Goal: Task Accomplishment & Management: Manage account settings

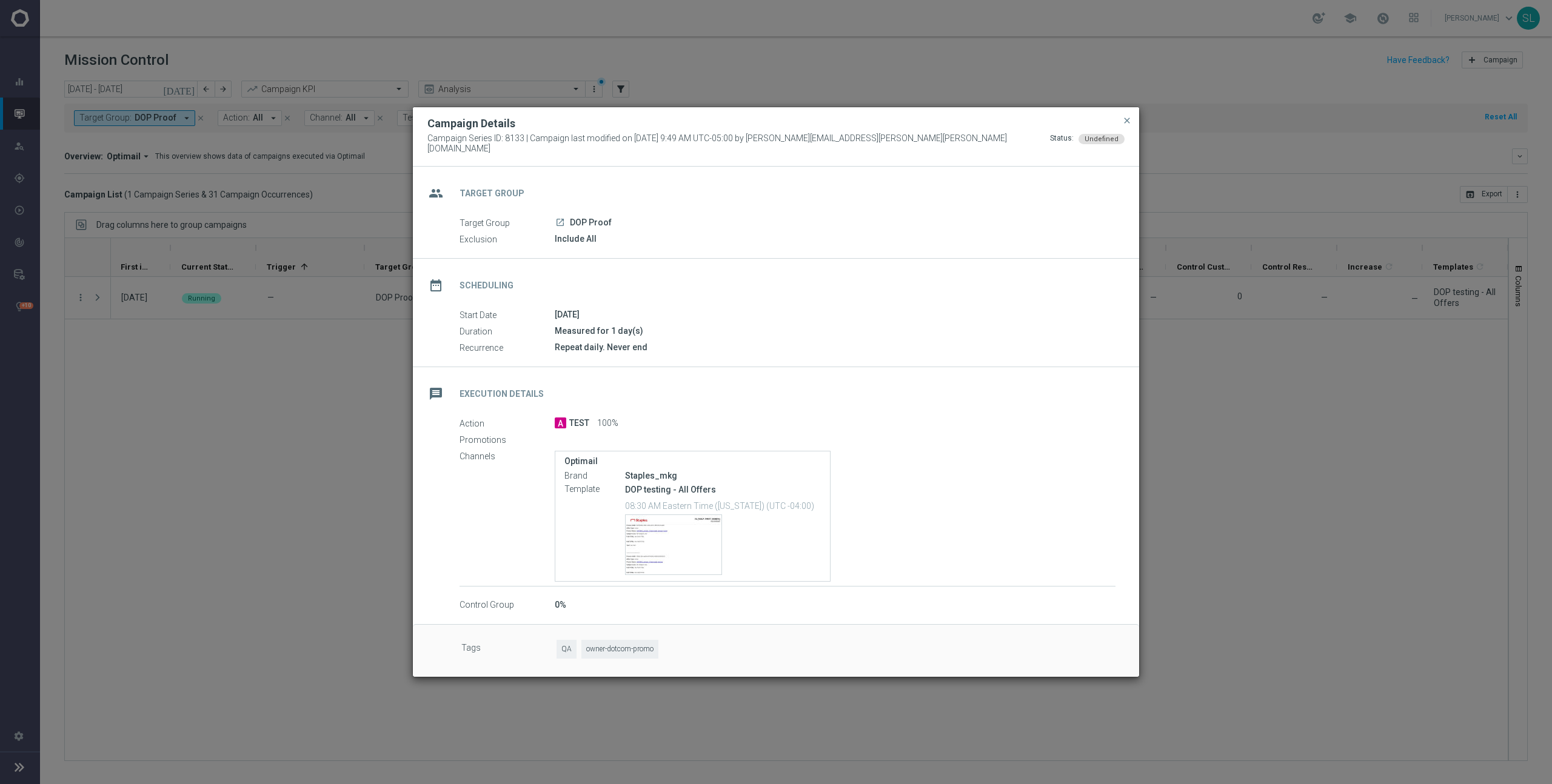
scroll to position [0, 1]
click at [234, 234] on modal-container "Campaign Details Campaign Series ID: 8133 | Campaign last modified on 16 Jan 20…" at bounding box center [776, 392] width 1552 height 784
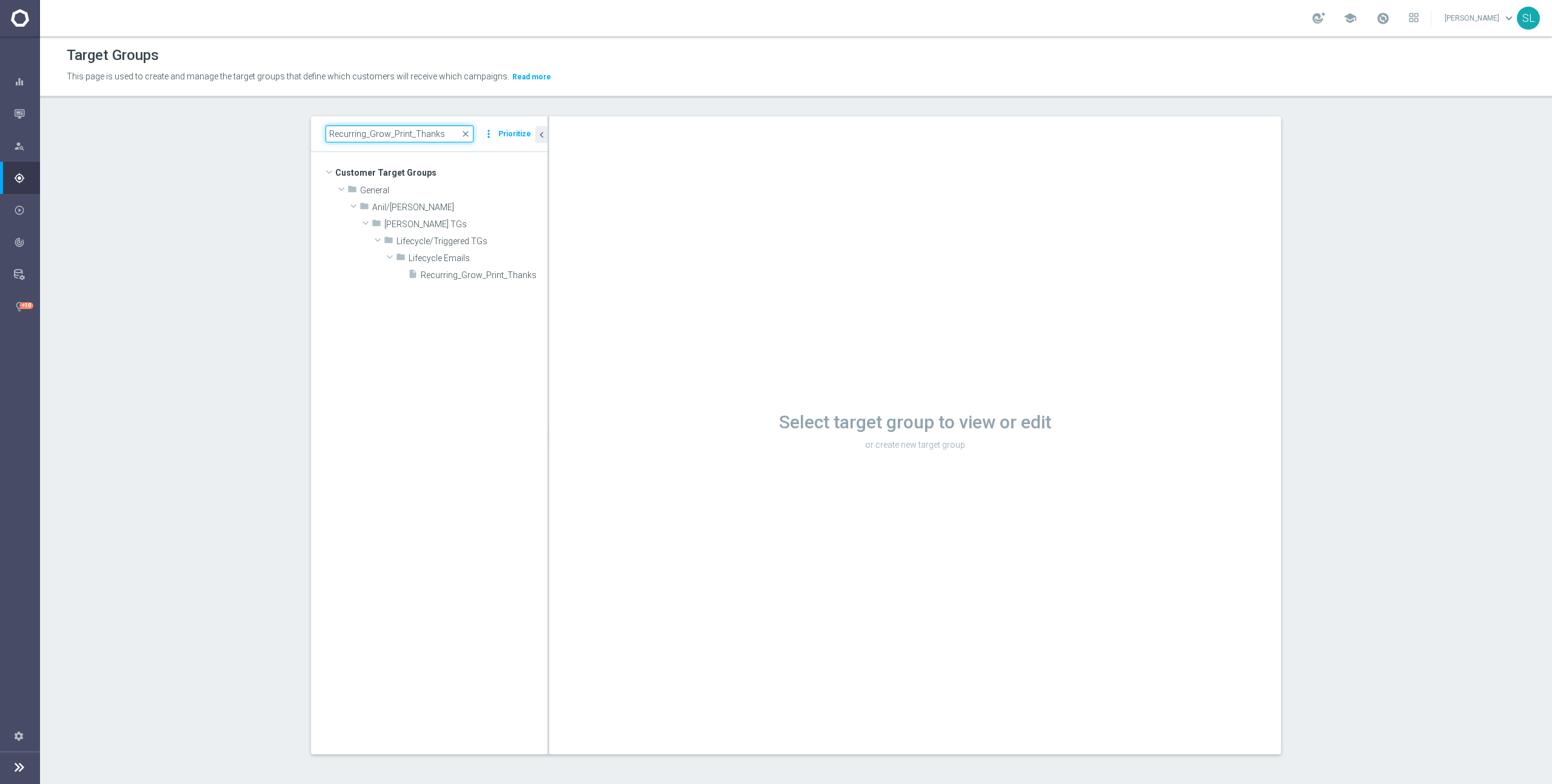
click at [415, 137] on input "Recurring_Grow_Print_Thanks" at bounding box center [399, 134] width 148 height 17
paste input "Omni_Print_Acq"
click at [450, 219] on span "Recurring_Omni_Print_Acq" at bounding box center [451, 224] width 134 height 10
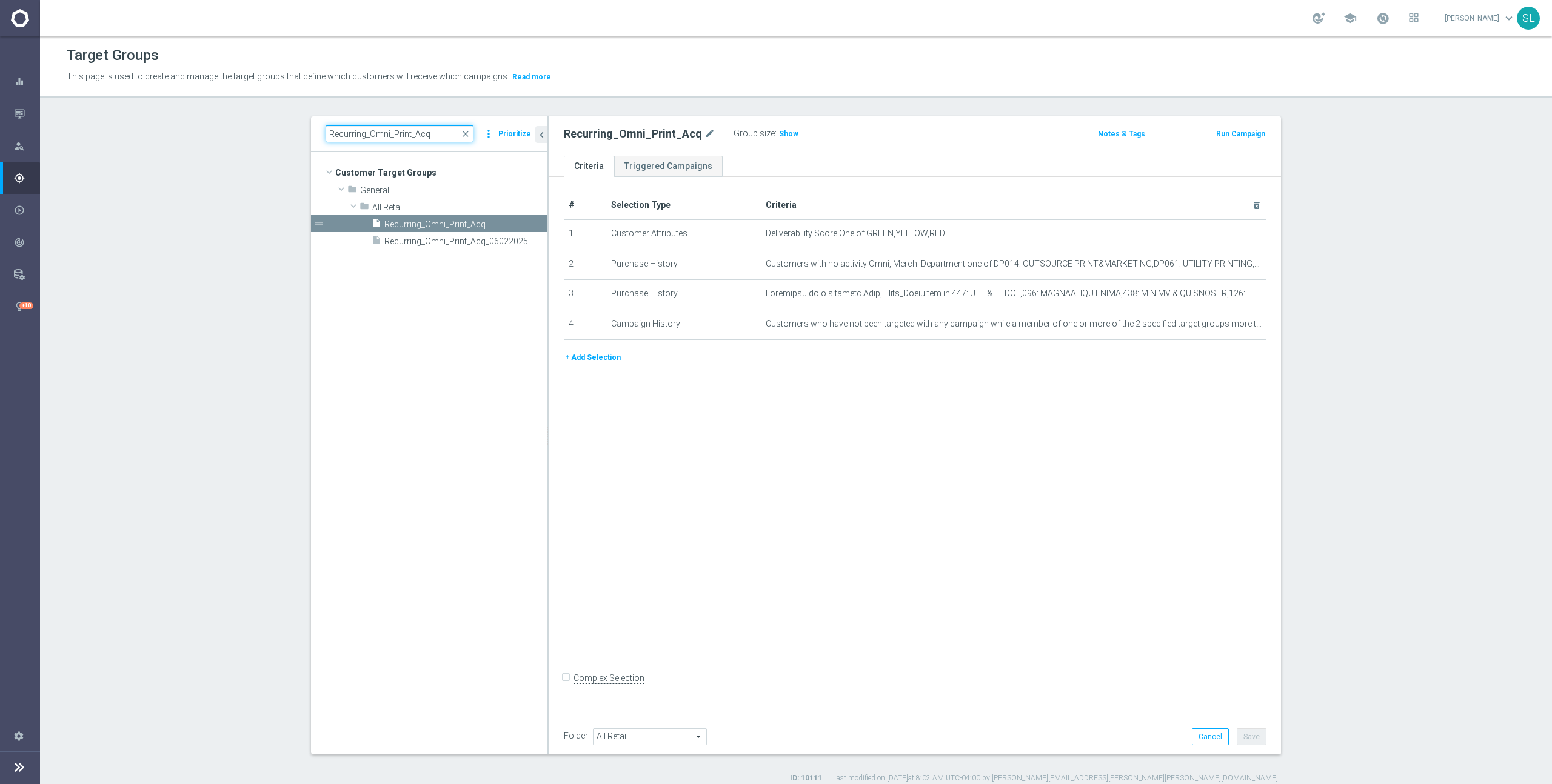
click at [378, 140] on input "Recurring_Omni_Print_Acq" at bounding box center [399, 134] width 148 height 17
paste input "ER_Omni_CLM_ProspectConversion_T1"
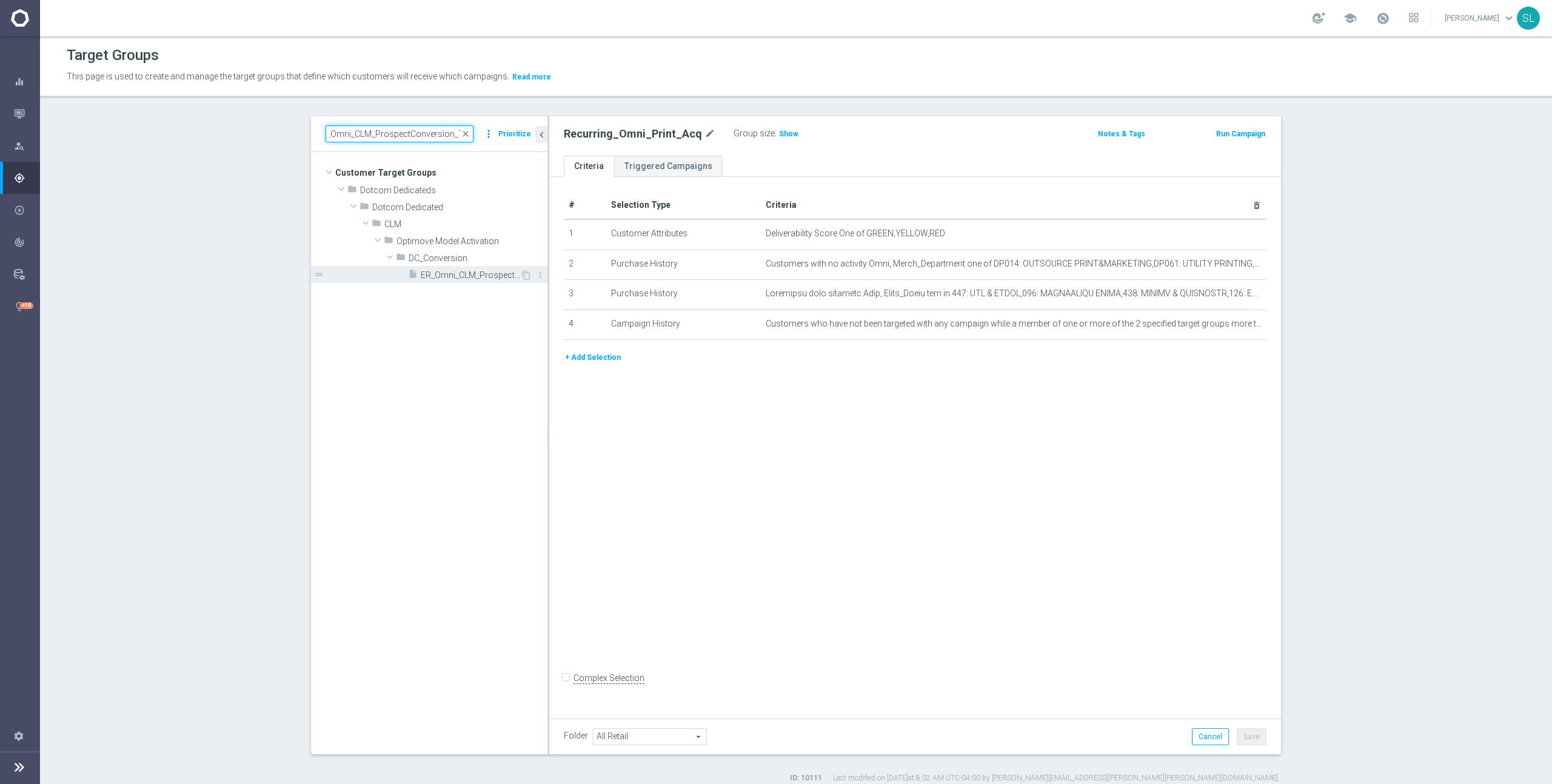
type input "ER_Omni_CLM_ProspectConversion_T1"
click at [464, 268] on div "insert_drive_file ER_Omni_CLM_ProspectConversion_T1" at bounding box center [464, 274] width 112 height 17
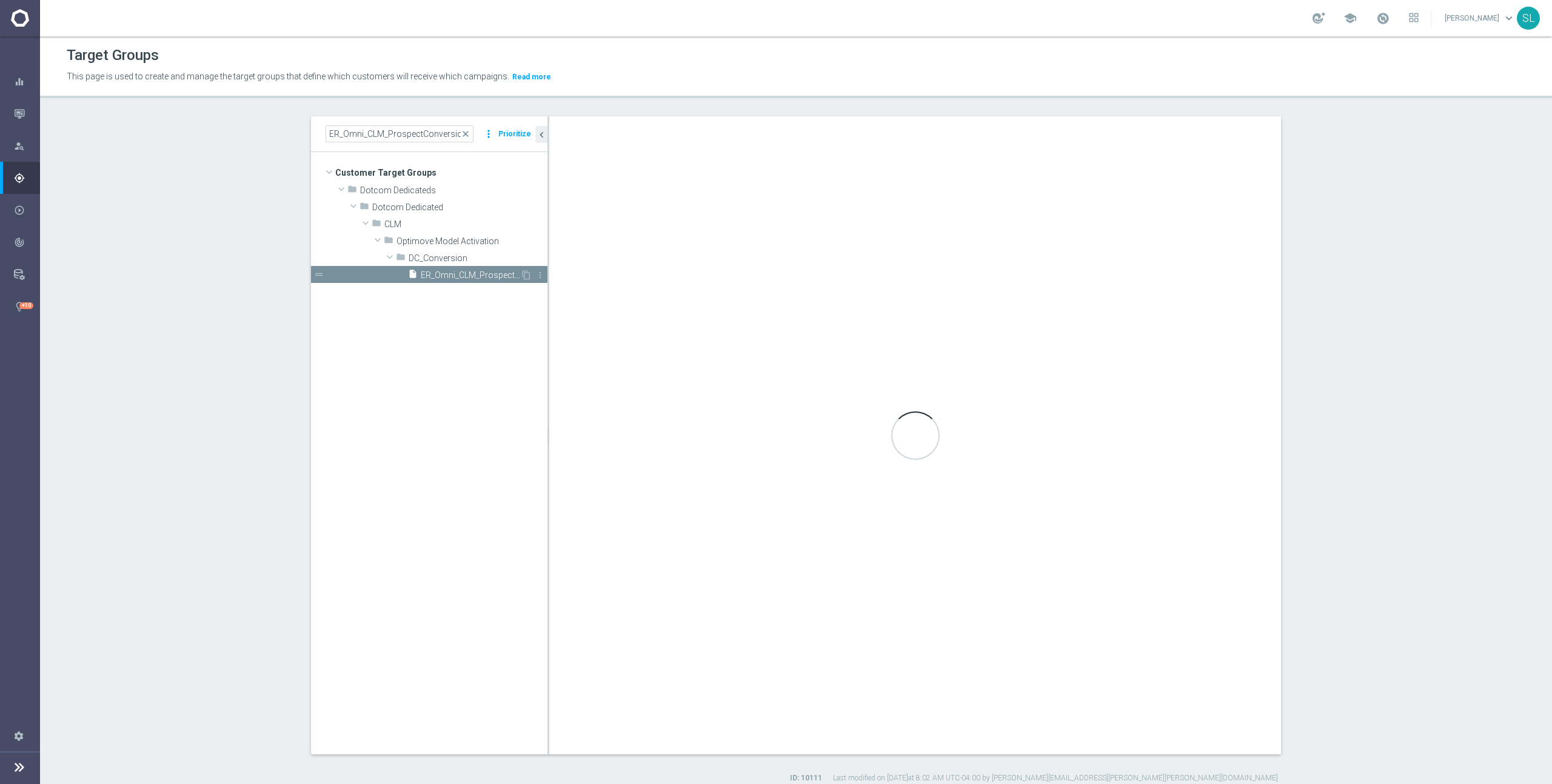
type input "DC_Conversion"
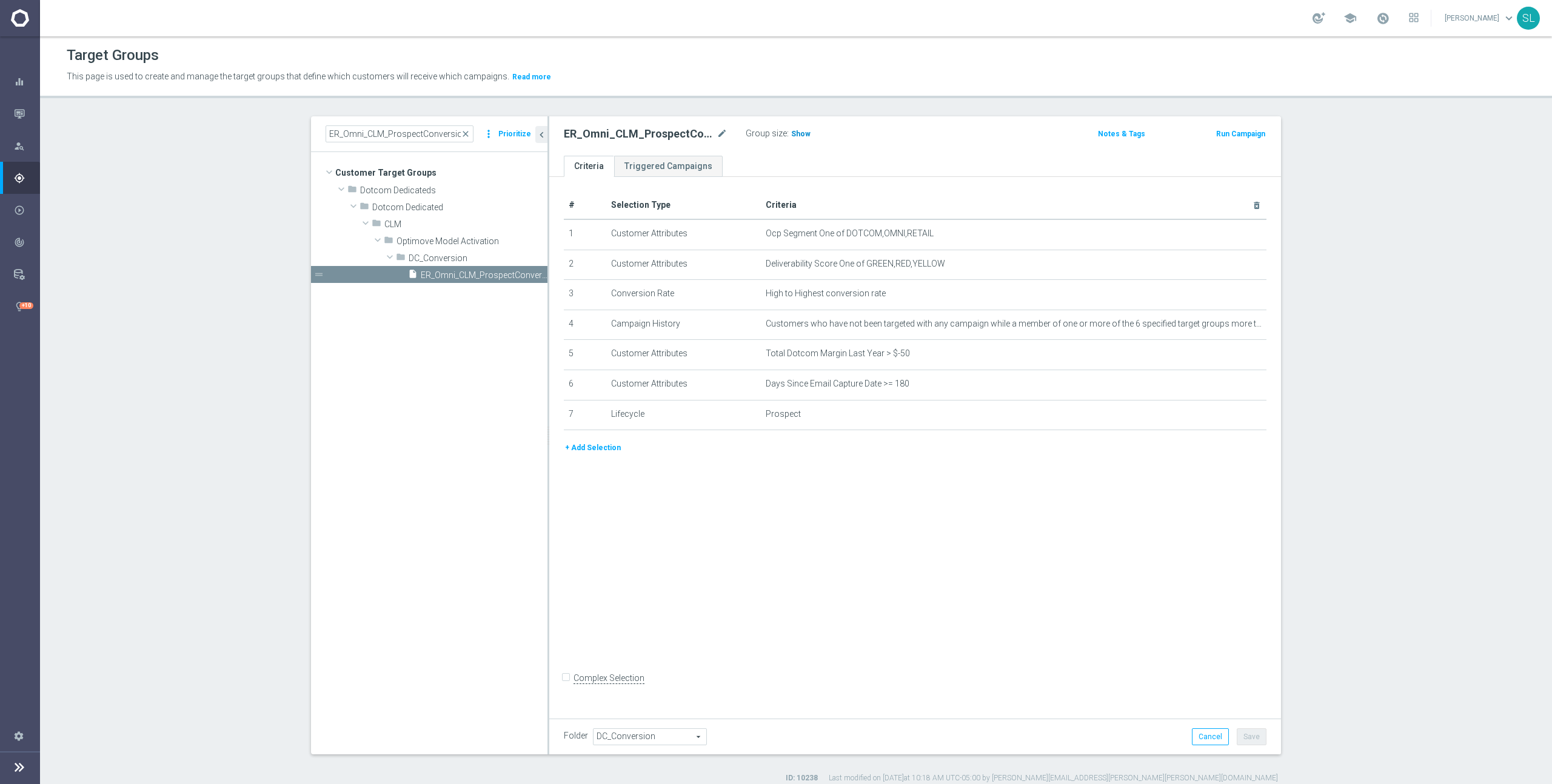
click at [793, 127] on h3 "Show" at bounding box center [801, 134] width 22 height 14
drag, startPoint x: 847, startPoint y: 232, endPoint x: 963, endPoint y: 232, distance: 116.0
click at [963, 232] on span "Ocp Segment One of DOTCOM,OMNI,RETAIL" at bounding box center [993, 234] width 456 height 10
click at [870, 231] on span "Ocp Segment One of DOTCOM,OMNI,RETAIL" at bounding box center [993, 234] width 456 height 10
drag, startPoint x: 844, startPoint y: 234, endPoint x: 957, endPoint y: 234, distance: 113.0
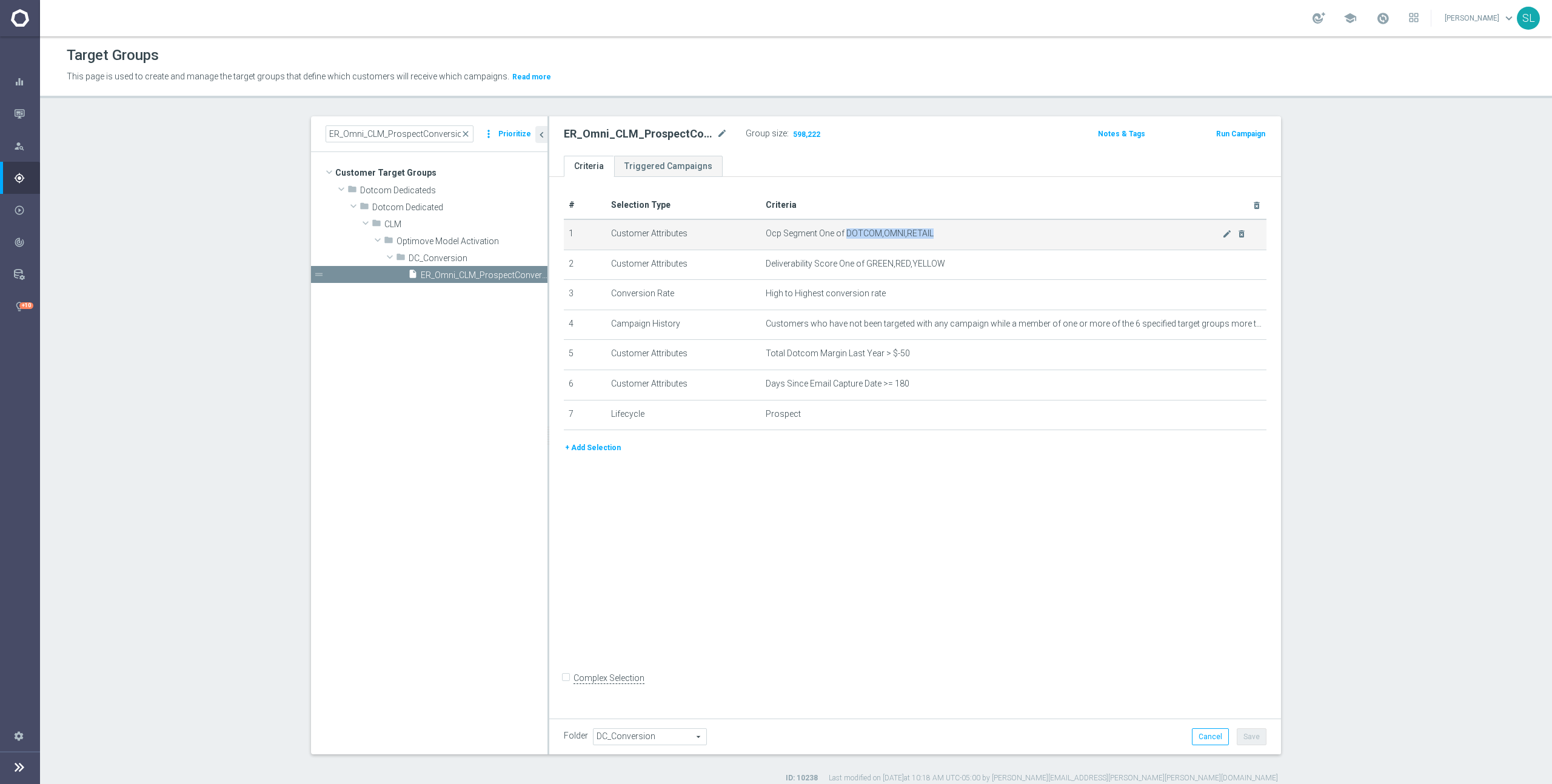
click at [957, 234] on span "Ocp Segment One of DOTCOM,OMNI,RETAIL" at bounding box center [993, 234] width 456 height 10
copy span "DOTCOM,OMNI,RETAIL"
click at [1229, 229] on div "mode_edit delete_forever" at bounding box center [1234, 234] width 25 height 10
click at [1228, 235] on icon "mode_edit" at bounding box center [1226, 234] width 9 height 9
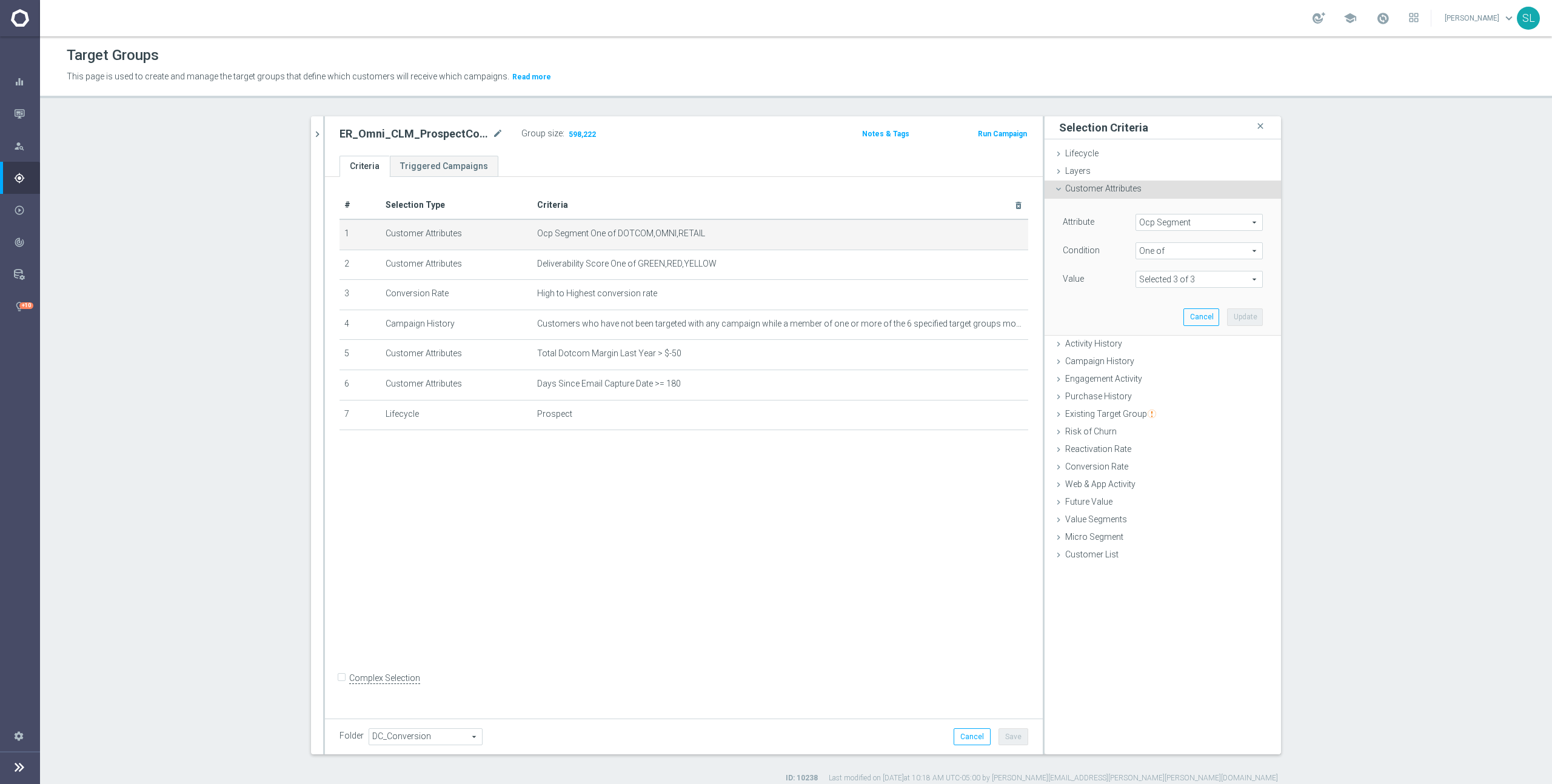
click at [1213, 221] on span "Ocp Segment" at bounding box center [1199, 222] width 126 height 16
click at [1213, 221] on input "search" at bounding box center [1199, 223] width 127 height 17
type input "ocp"
click at [1207, 268] on span "OCP_Simple_12m" at bounding box center [1199, 272] width 115 height 9
type input "OCP_Simple_12m"
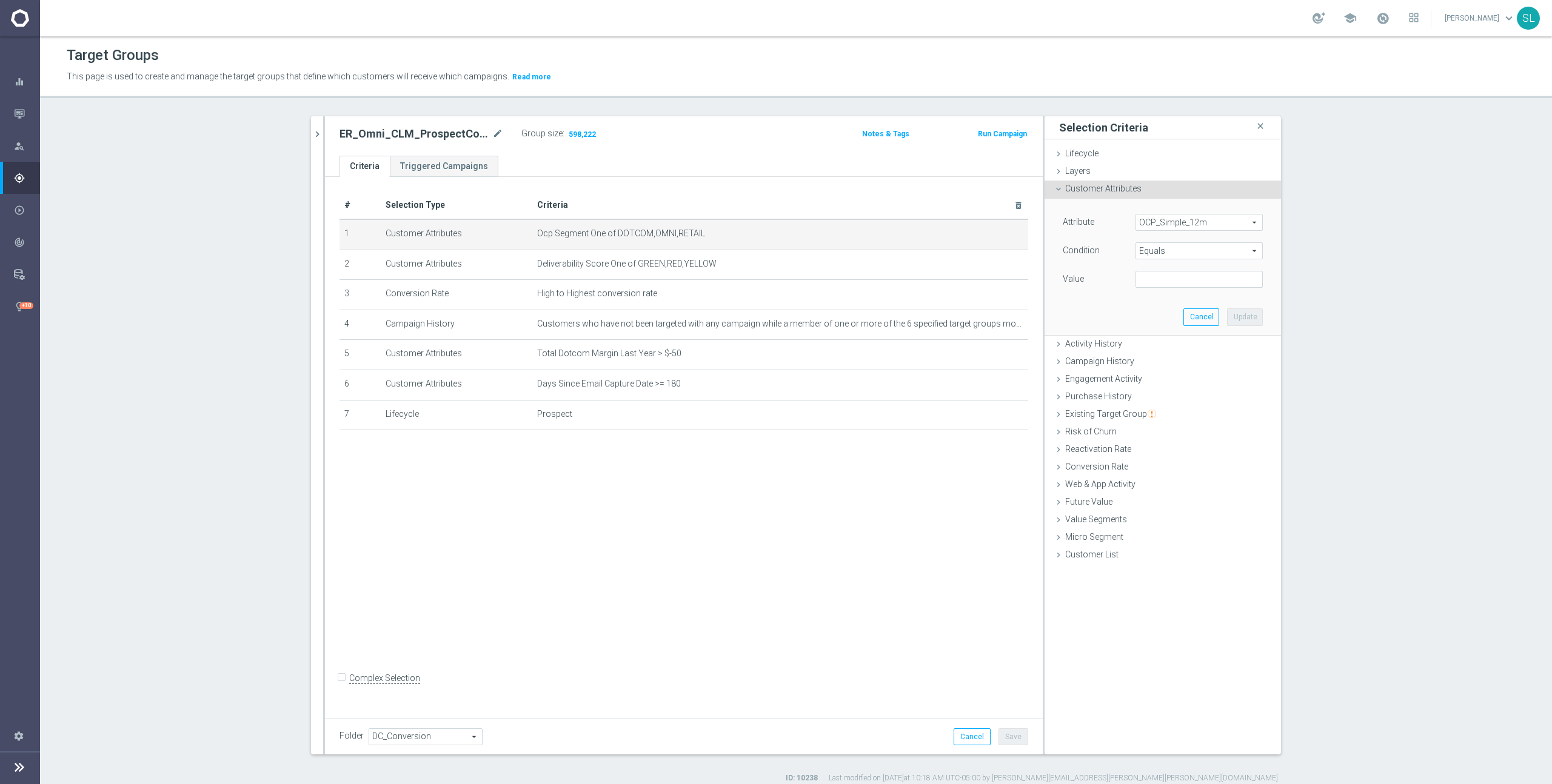
click at [1201, 257] on span "Equals" at bounding box center [1199, 251] width 126 height 16
click at [1174, 415] on span "One of" at bounding box center [1199, 411] width 115 height 9
type input "One of"
click at [1166, 279] on textarea at bounding box center [1199, 286] width 127 height 31
paste textarea "DOTCOM,OMNI,RETAIL"
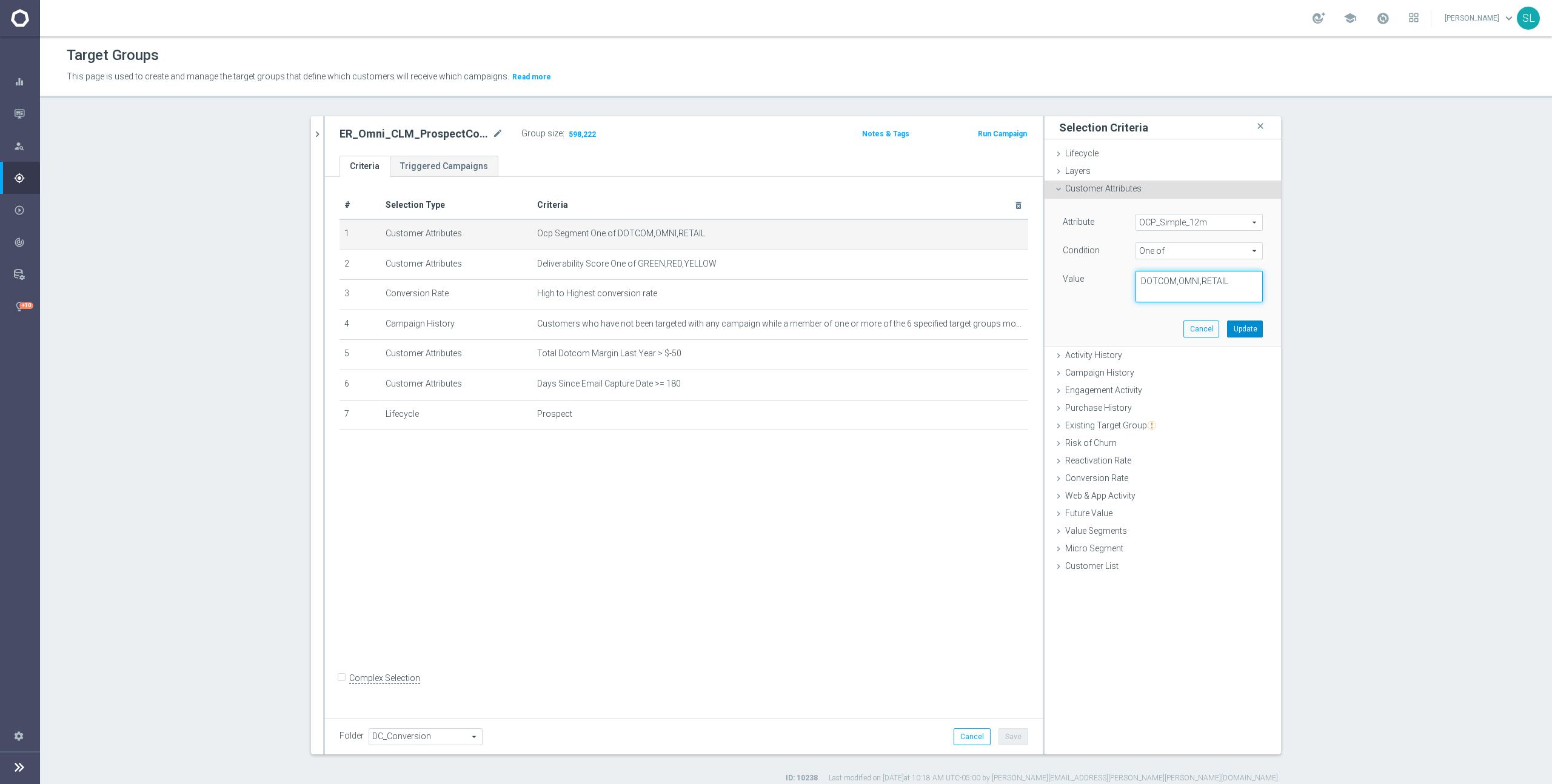
type textarea "DOTCOM,OMNI,RETAIL"
click at [1243, 330] on button "Update" at bounding box center [1245, 329] width 36 height 17
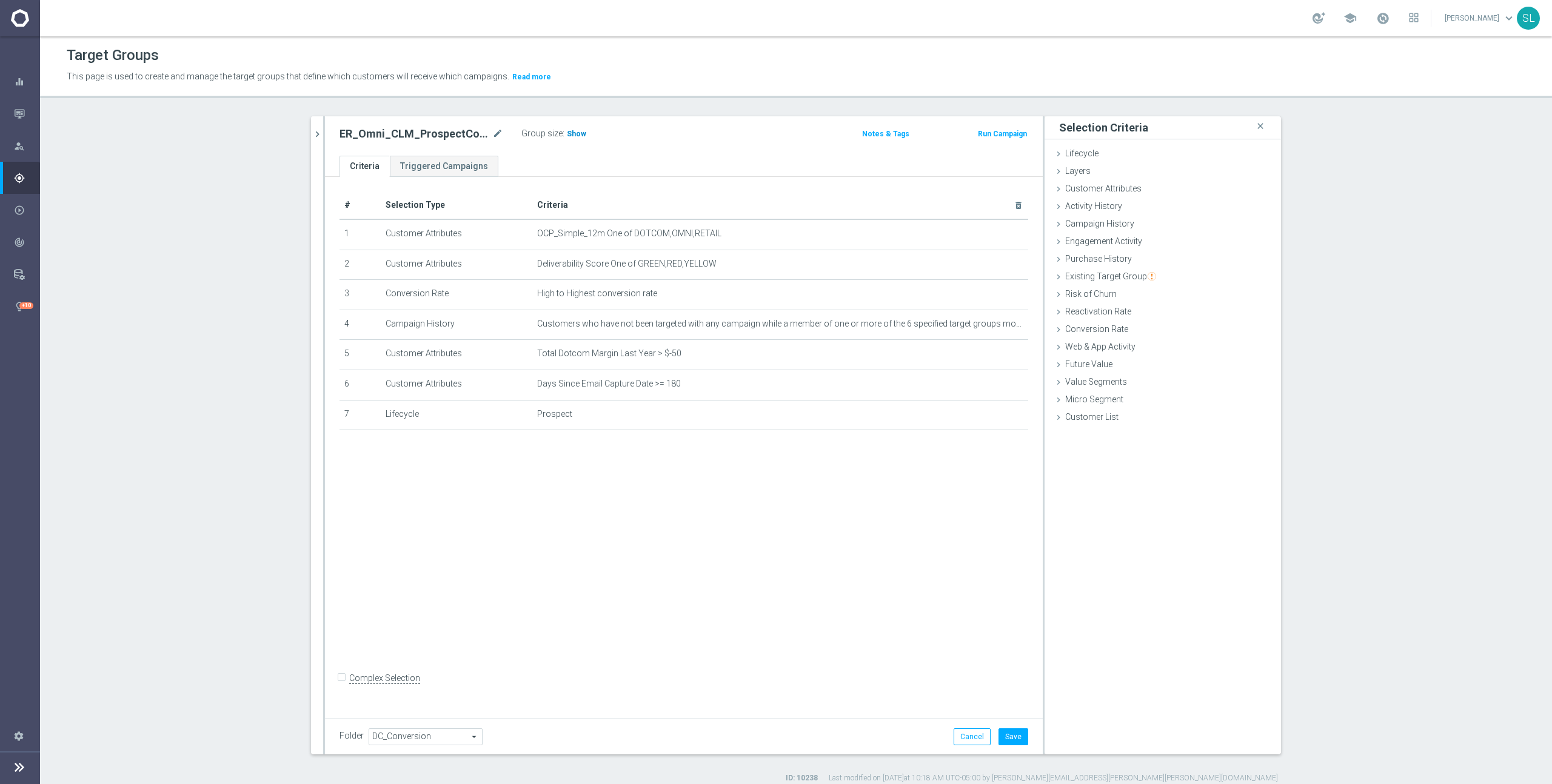
click at [570, 140] on h3 "Show" at bounding box center [577, 134] width 22 height 14
click at [977, 737] on button "Cancel" at bounding box center [972, 737] width 37 height 17
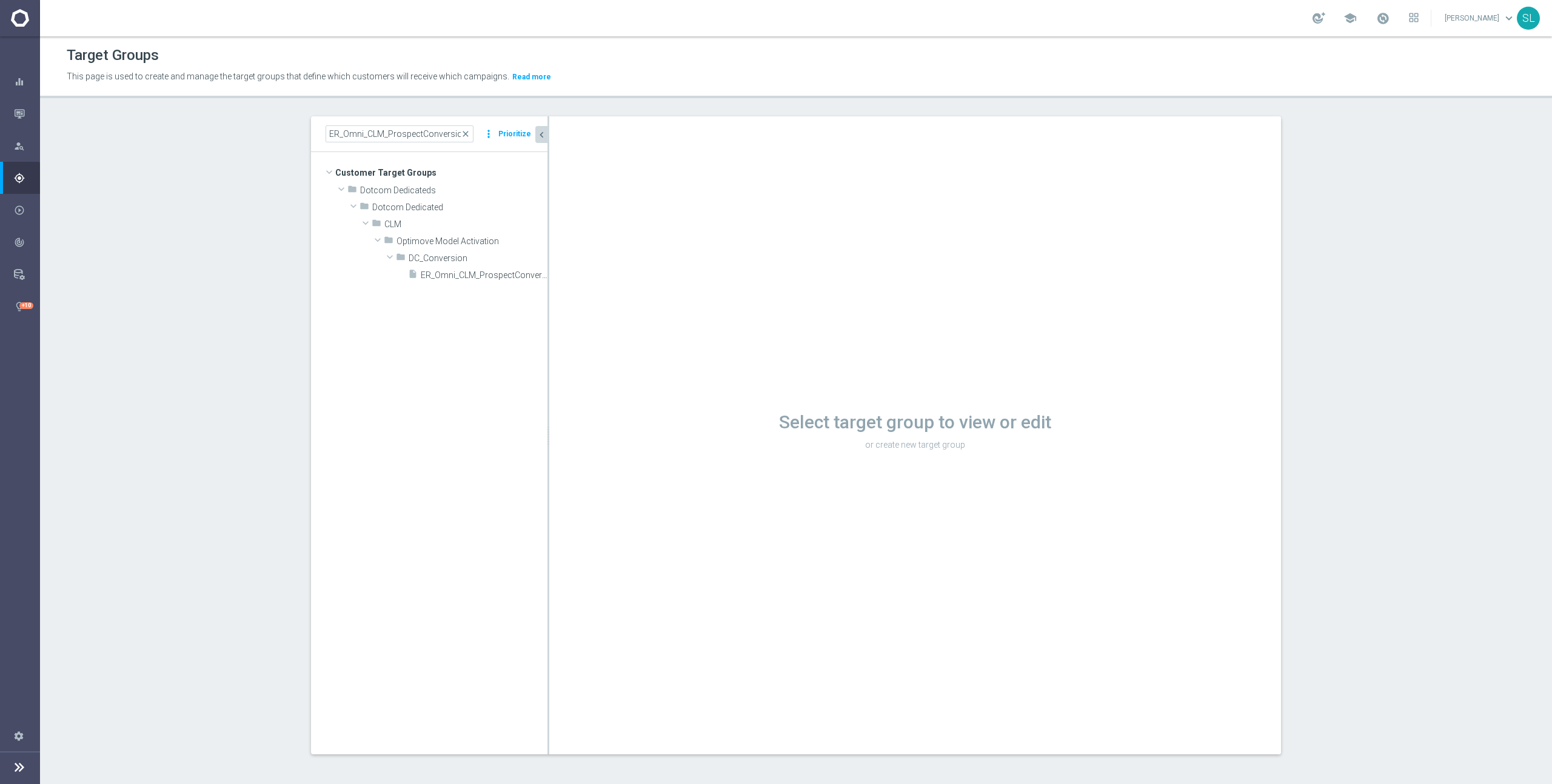
click at [543, 135] on icon "chevron_left" at bounding box center [542, 135] width 12 height 12
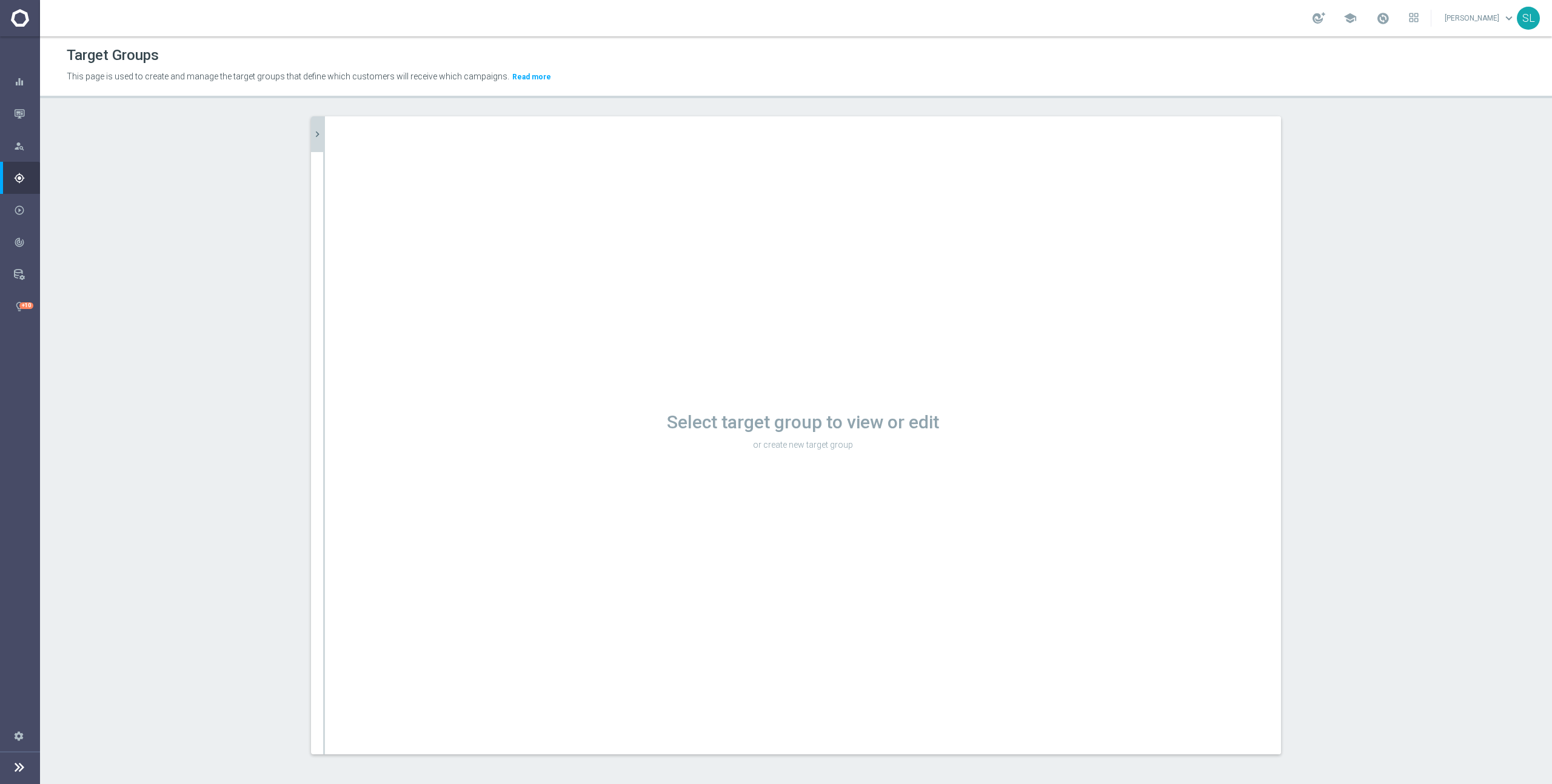
click at [318, 136] on icon "chevron_right" at bounding box center [318, 135] width 12 height 12
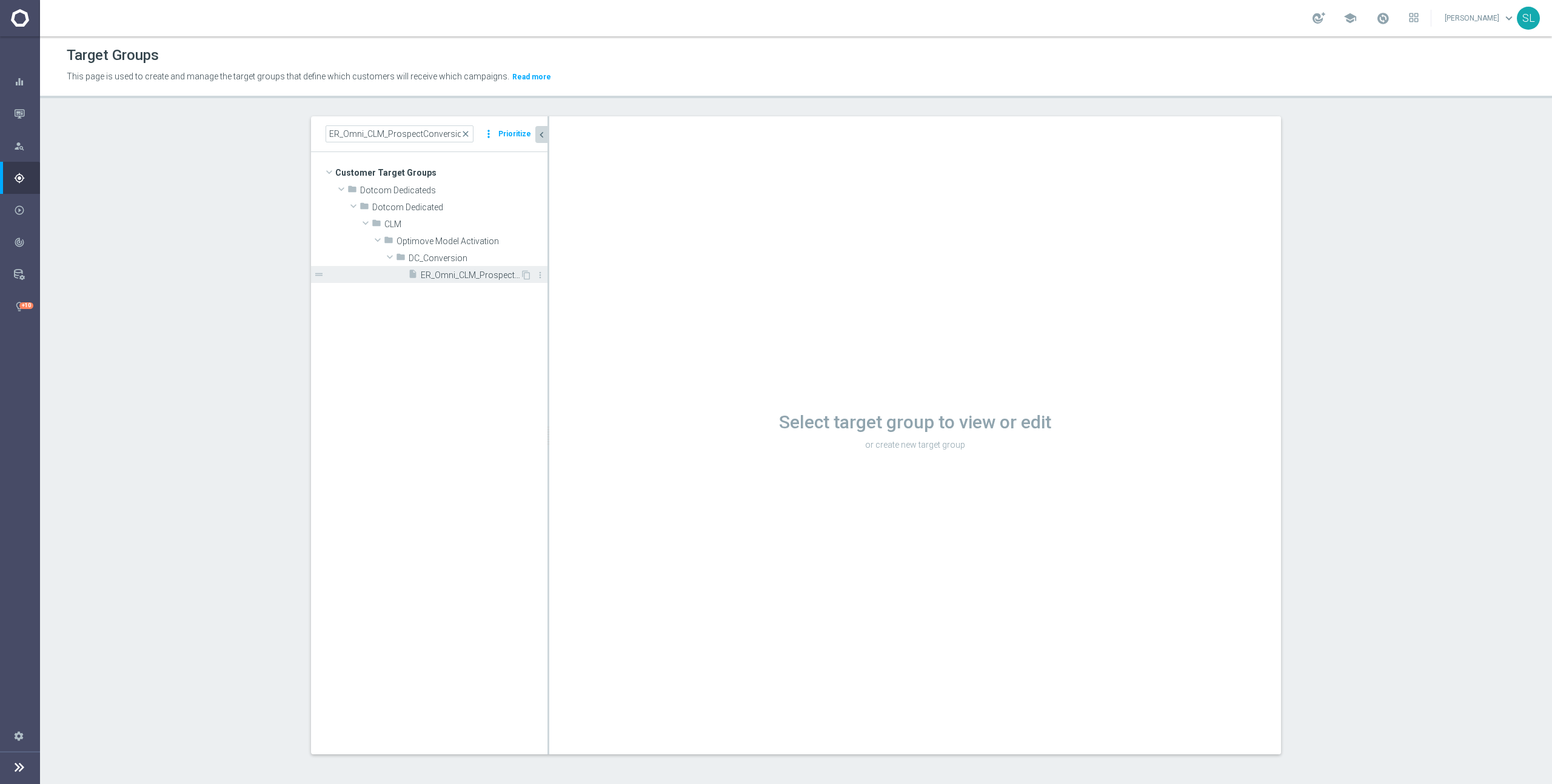
click at [457, 277] on span "ER_Omni_CLM_ProspectConversion_T1" at bounding box center [470, 275] width 99 height 10
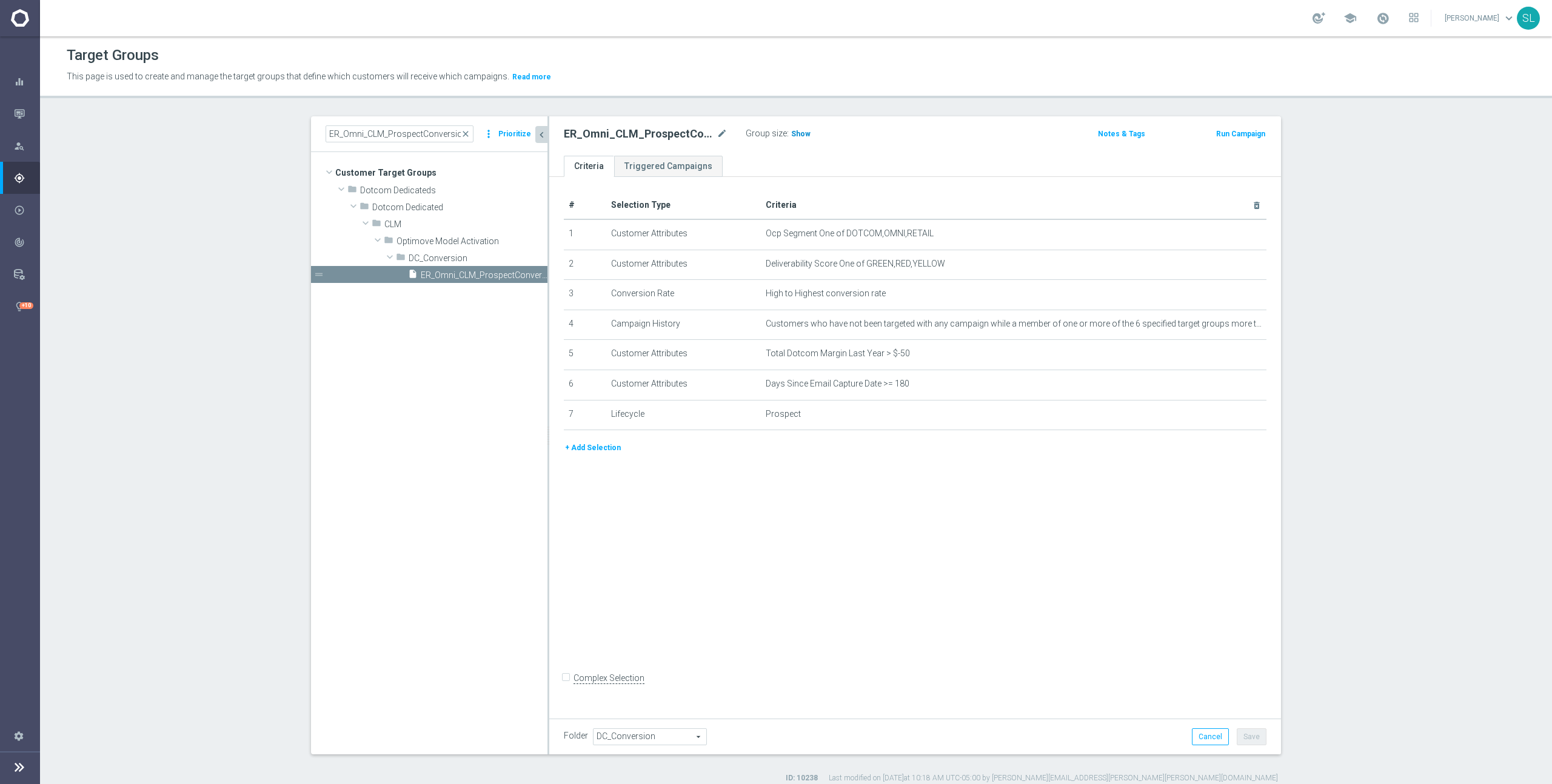
click at [798, 135] on span "Show" at bounding box center [800, 134] width 19 height 8
click at [1222, 235] on icon "mode_edit" at bounding box center [1226, 234] width 9 height 9
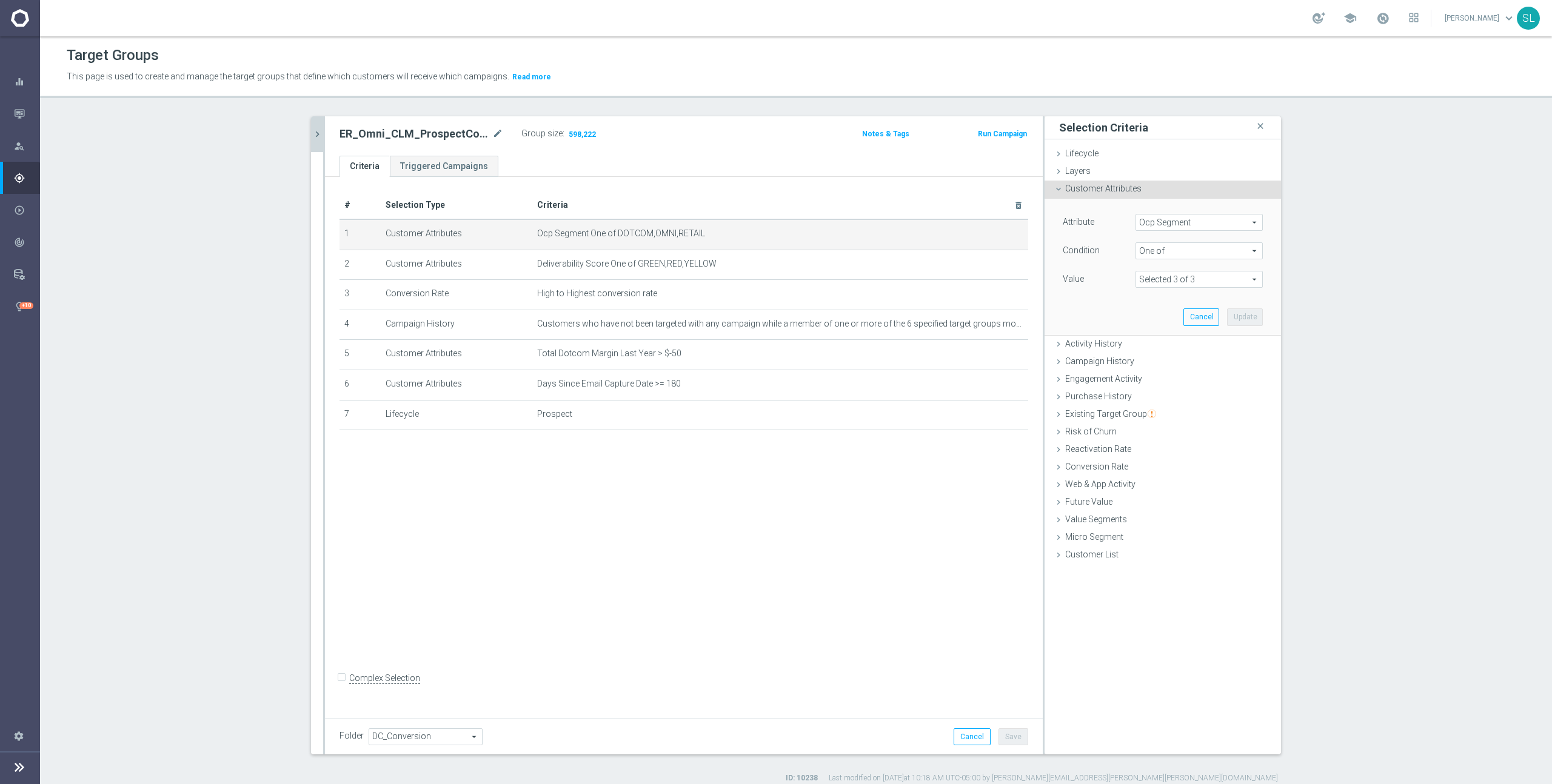
click at [1178, 223] on span "Ocp Segment" at bounding box center [1199, 222] width 126 height 16
click at [1178, 223] on input "search" at bounding box center [1199, 223] width 127 height 17
type input "ocp"
click at [1198, 271] on span "OCP_Simple_12m" at bounding box center [1199, 272] width 115 height 9
type input "OCP_Simple_12m"
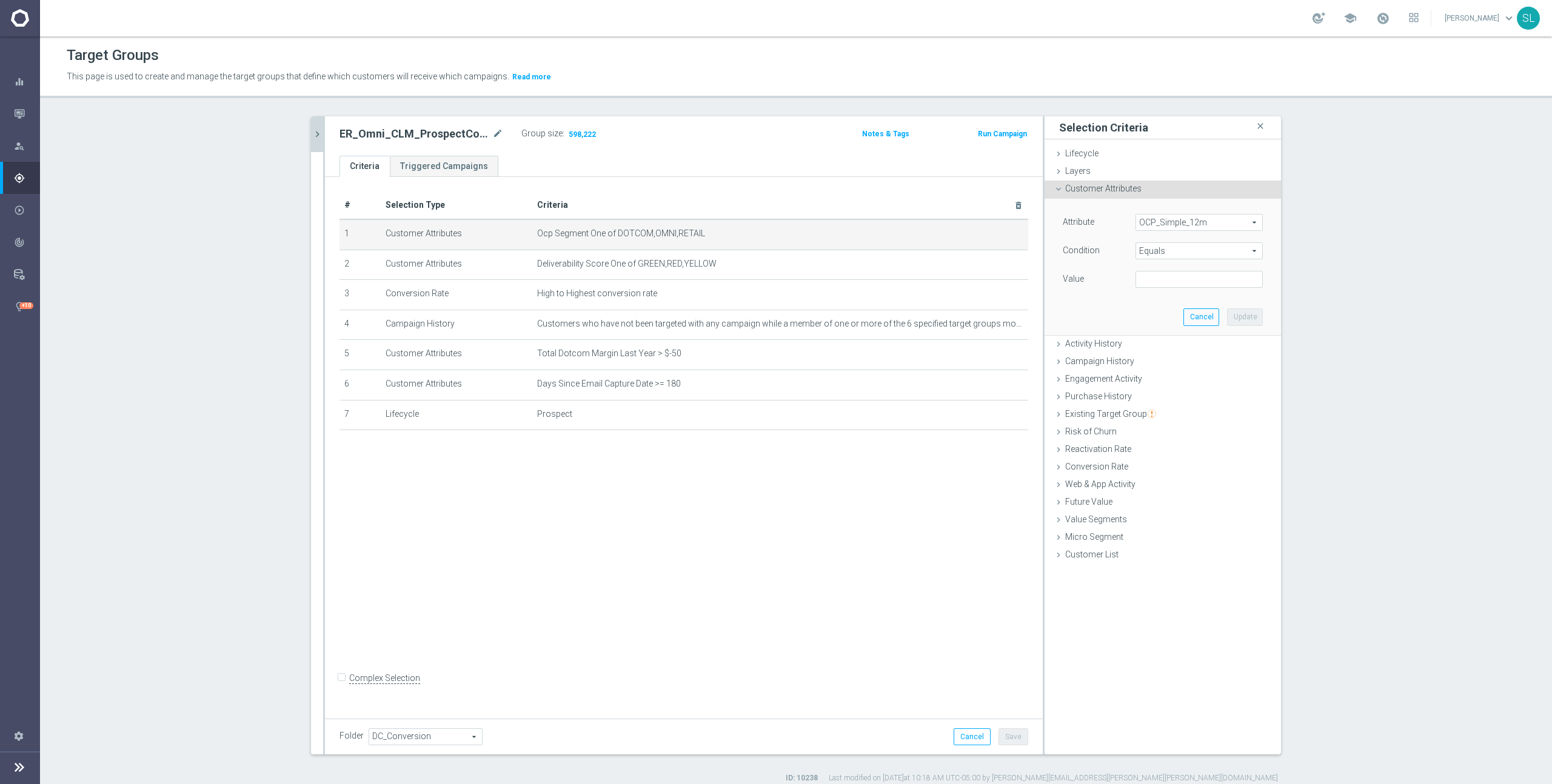
click at [1181, 253] on span "Equals" at bounding box center [1199, 251] width 126 height 16
click at [1164, 403] on label "One of" at bounding box center [1199, 411] width 127 height 16
type input "One of"
click at [1164, 283] on textarea at bounding box center [1199, 286] width 127 height 31
paste textarea "DOTCOM,OMNI,RETAIL"
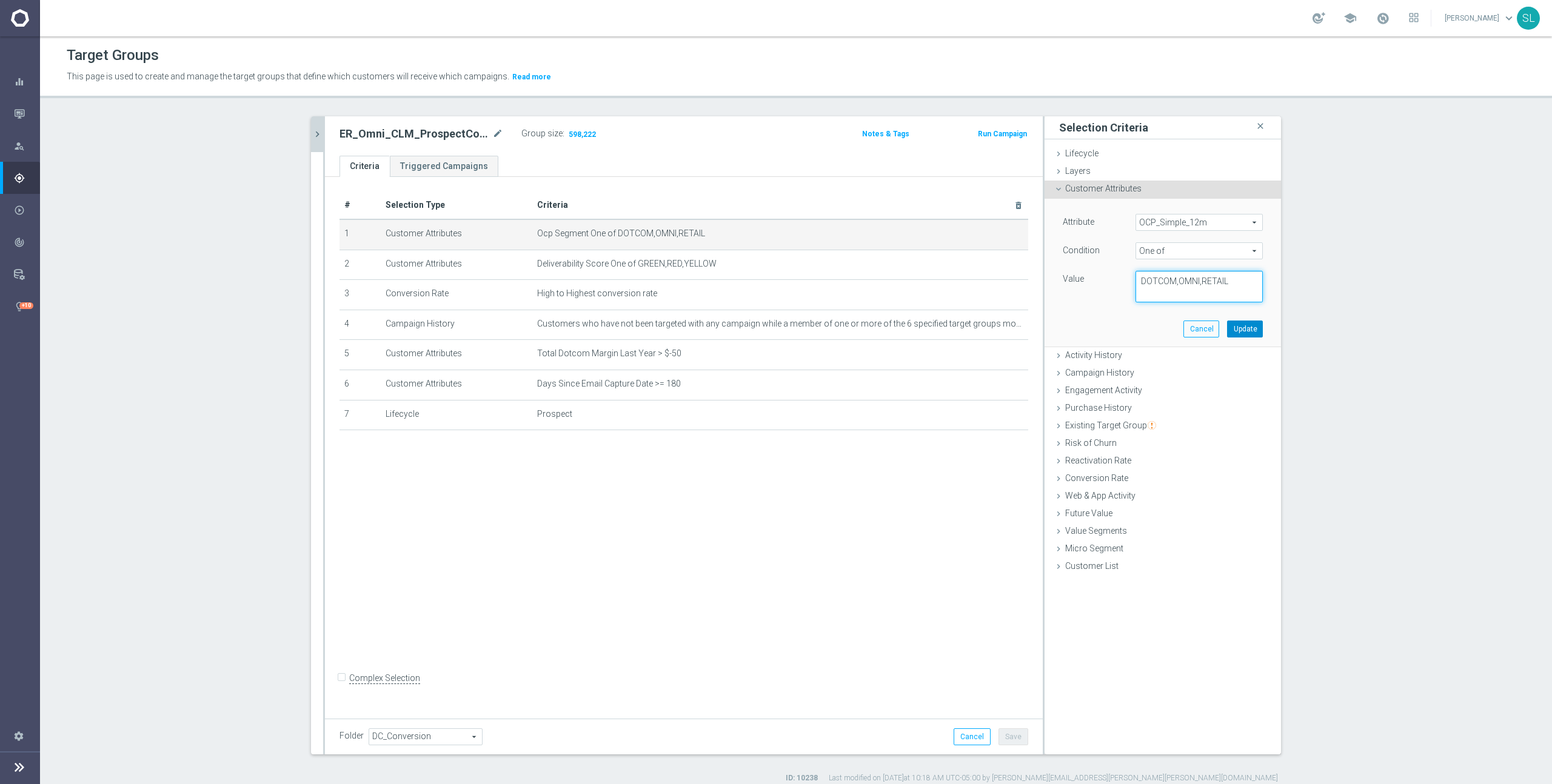
type textarea "DOTCOM,OMNI,RETAIL"
click at [1243, 332] on button "Update" at bounding box center [1245, 329] width 36 height 17
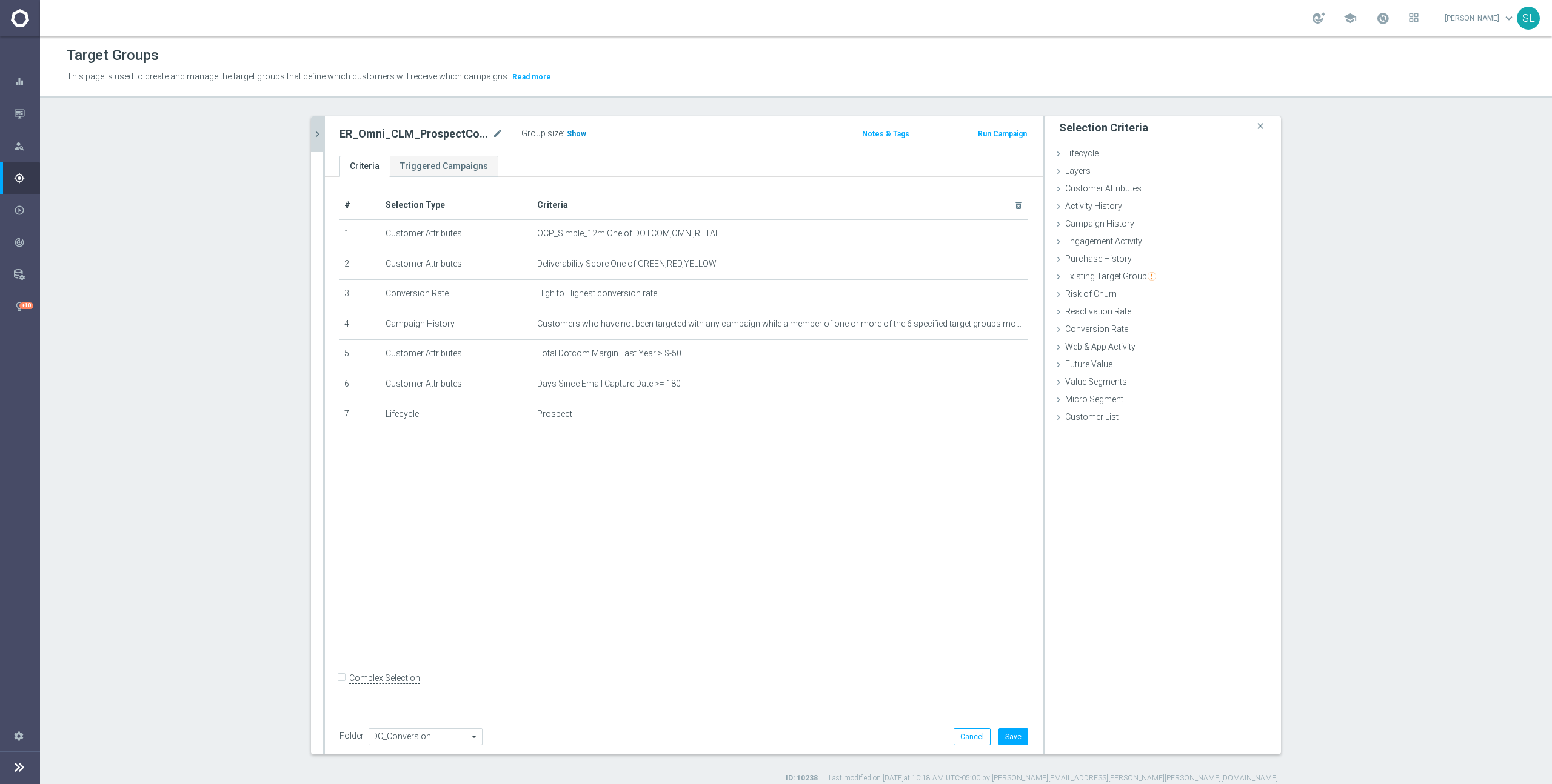
click at [569, 130] on span "Show" at bounding box center [576, 134] width 19 height 8
click at [979, 739] on button "Cancel" at bounding box center [972, 737] width 37 height 17
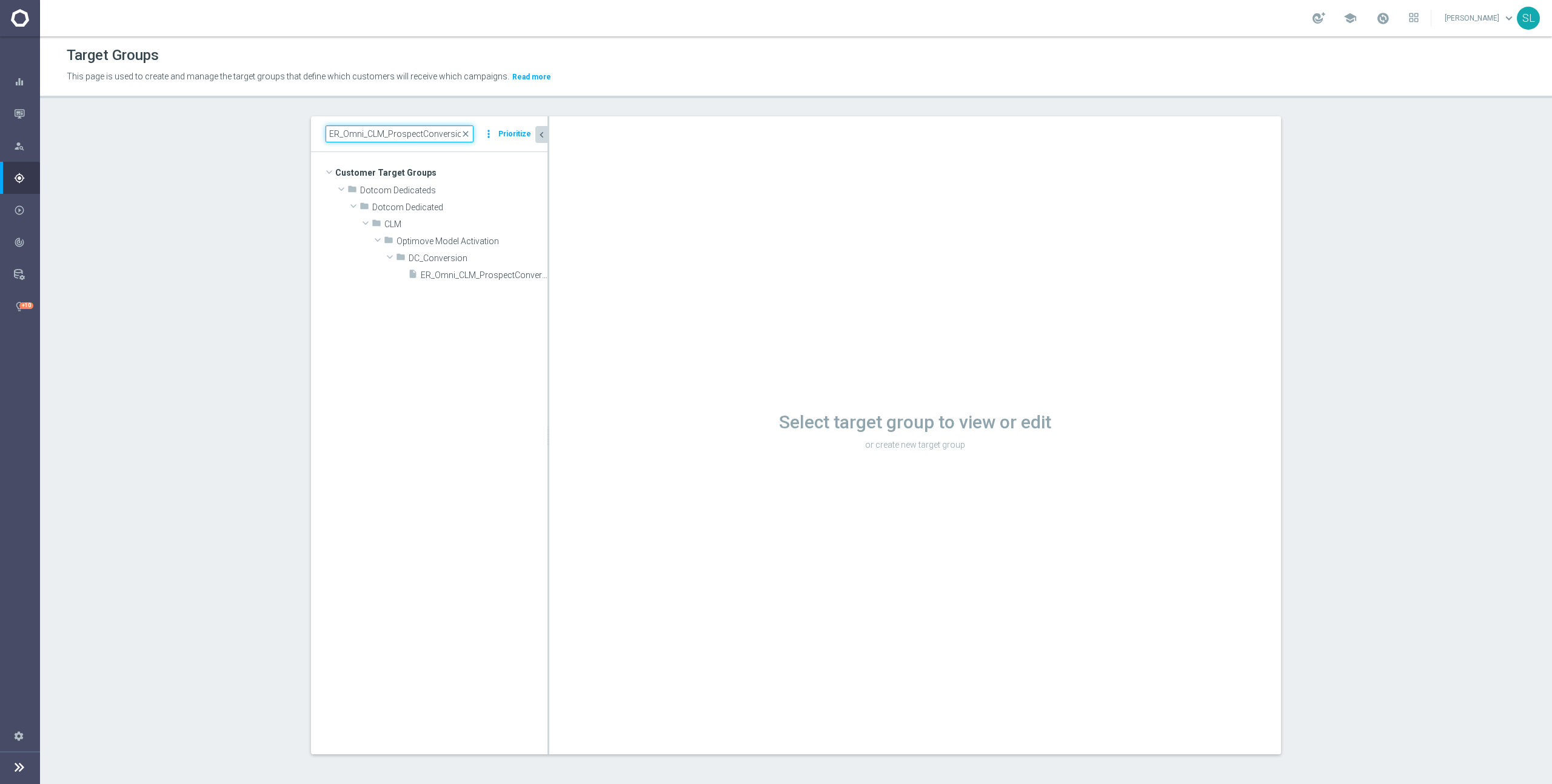
click at [408, 135] on input "ER_Omni_CLM_ProspectConversion_T1" at bounding box center [399, 134] width 148 height 17
paste input "MNI_CLM_PrivateBrands"
type input "ER_OMNI_CLM_PrivateBrands"
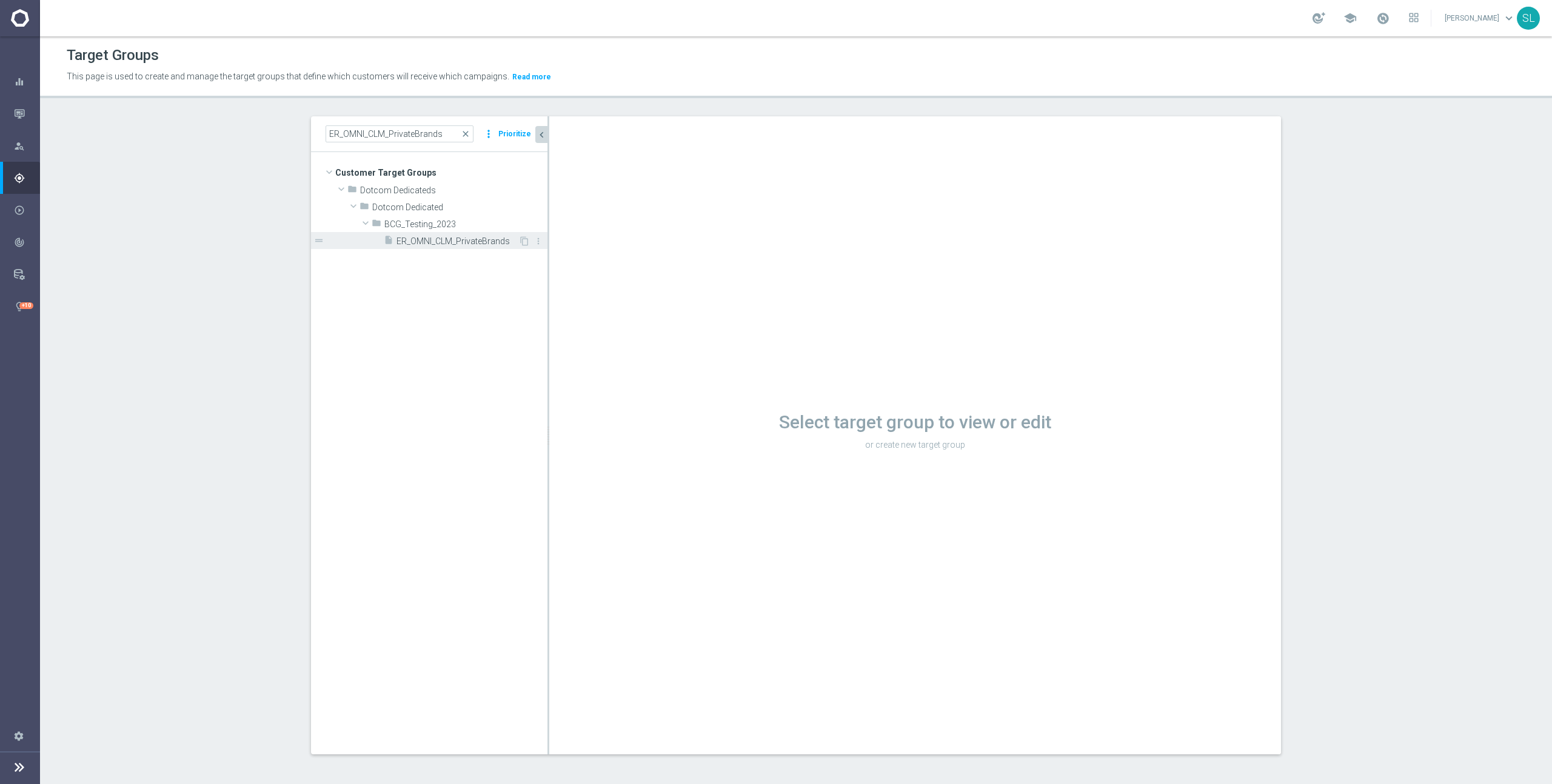
click at [432, 242] on span "ER_OMNI_CLM_PrivateBrands" at bounding box center [457, 241] width 122 height 10
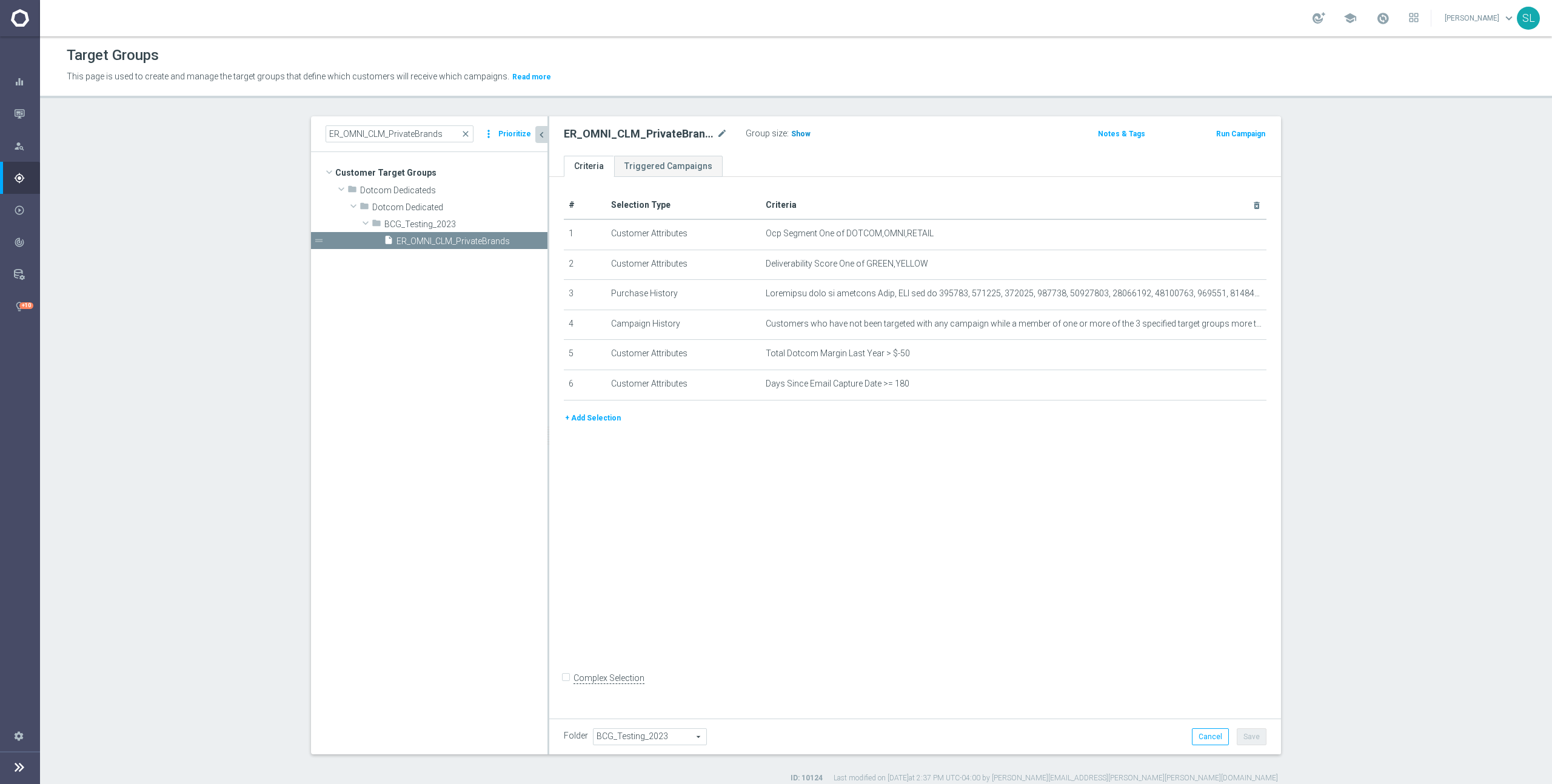
click at [795, 137] on span "Show" at bounding box center [800, 134] width 19 height 8
drag, startPoint x: 847, startPoint y: 235, endPoint x: 934, endPoint y: 230, distance: 87.1
click at [934, 230] on span "Ocp Segment One of DOTCOM,OMNI,RETAIL" at bounding box center [993, 234] width 456 height 10
drag, startPoint x: 934, startPoint y: 230, endPoint x: 843, endPoint y: 234, distance: 91.1
click at [843, 234] on span "Ocp Segment One of DOTCOM,OMNI,RETAIL" at bounding box center [993, 234] width 456 height 10
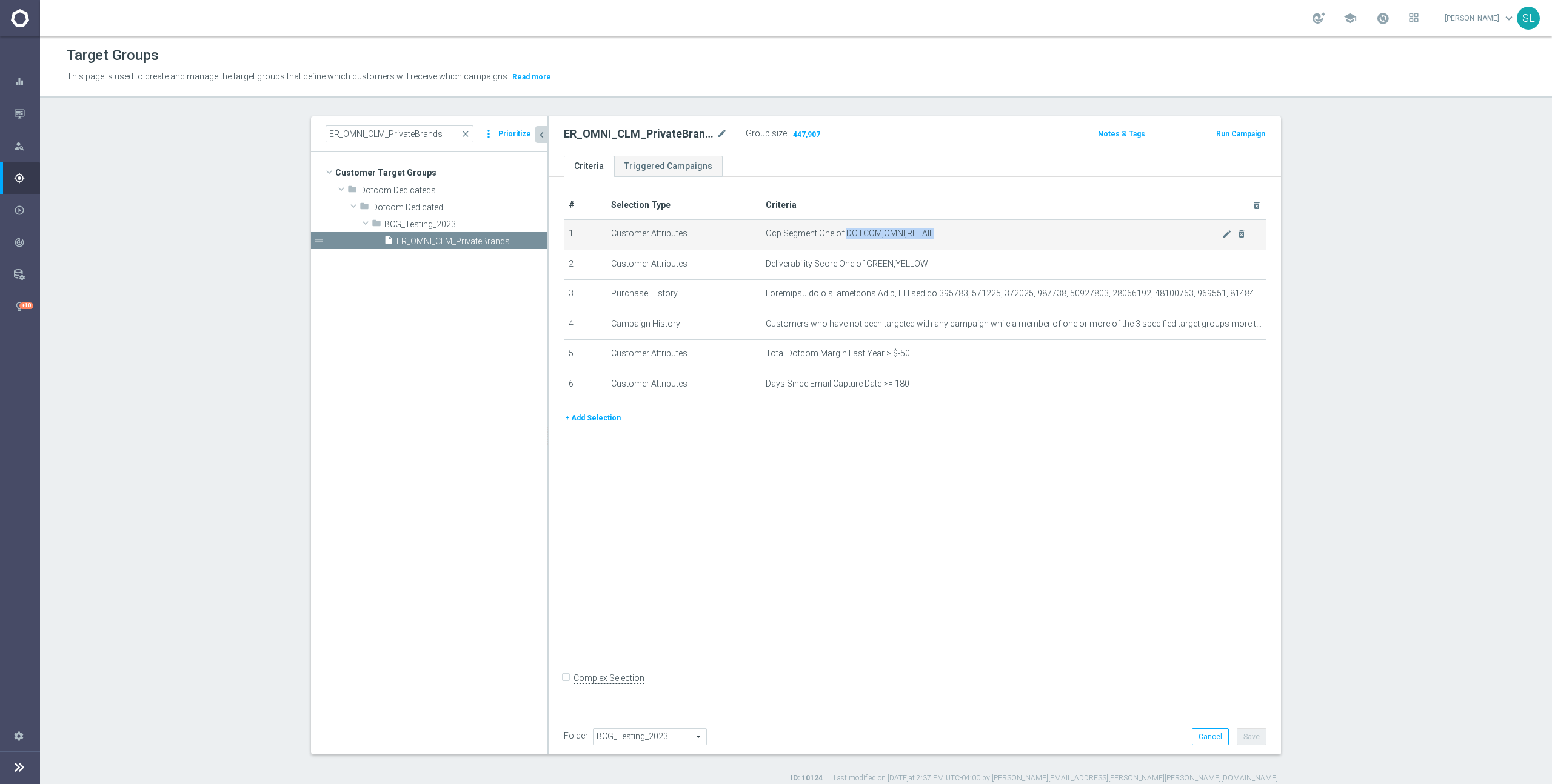
copy span "DOTCOM,OMNI,RETAIL"
click at [1229, 234] on icon "mode_edit" at bounding box center [1226, 234] width 9 height 9
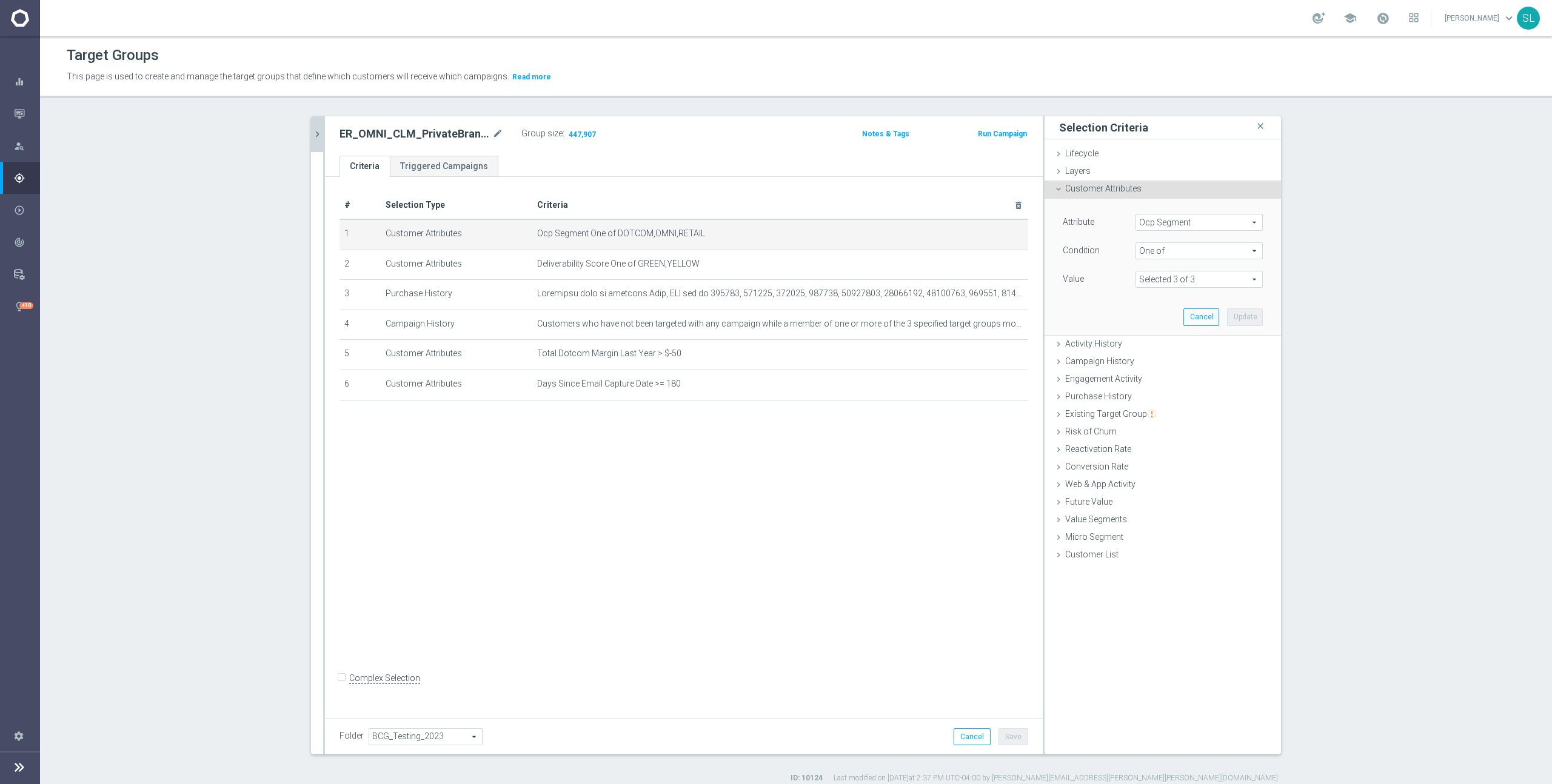
click at [1157, 224] on span "Ocp Segment" at bounding box center [1199, 222] width 126 height 16
click at [1157, 228] on input "search" at bounding box center [1199, 223] width 127 height 17
type input "ocp"
click at [1172, 270] on span "OCP_Simple_12m" at bounding box center [1199, 272] width 115 height 9
type input "OCP_Simple_12m"
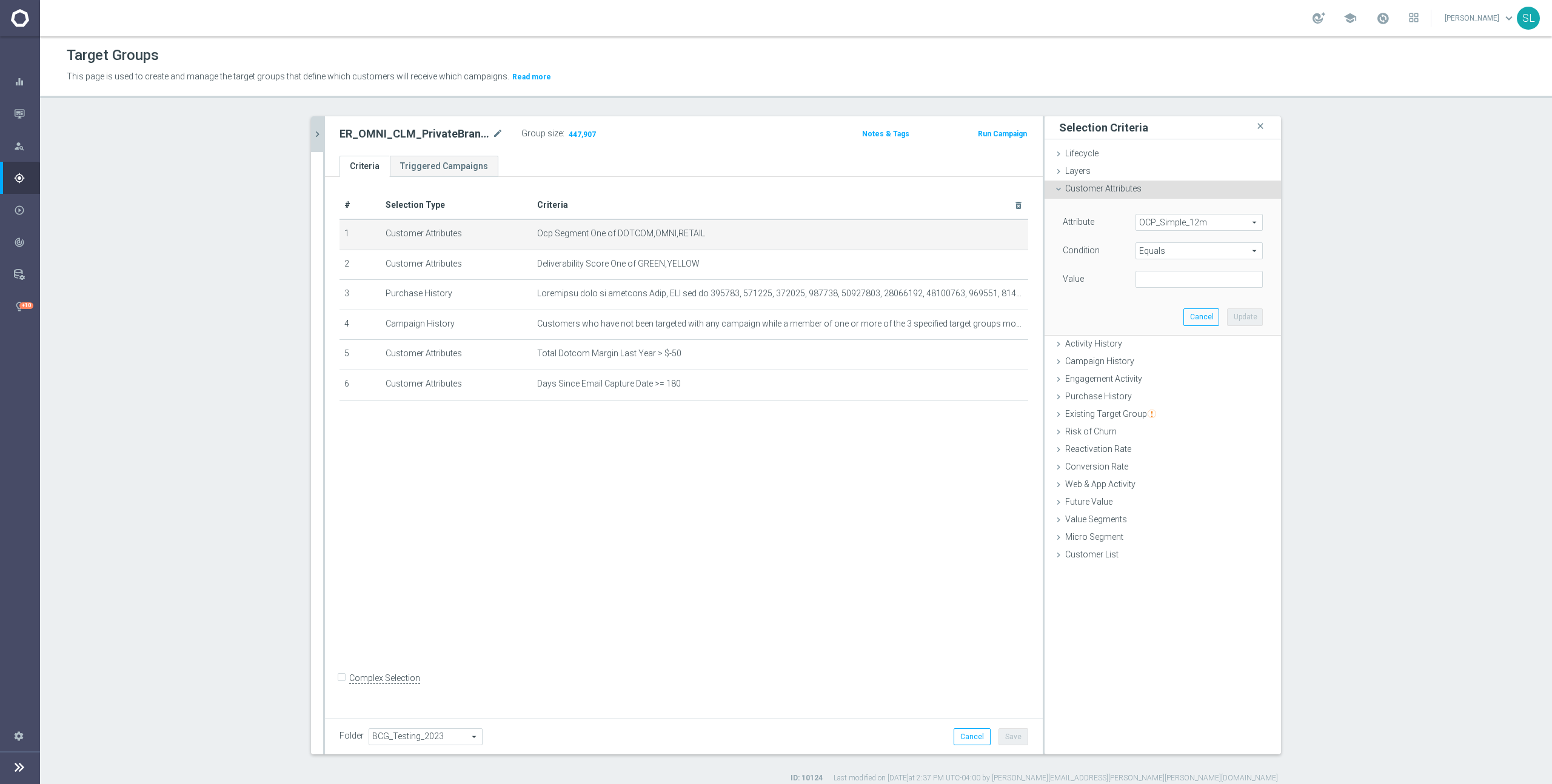
click at [1168, 253] on span "Equals" at bounding box center [1199, 251] width 126 height 16
click at [1157, 410] on span "One of" at bounding box center [1199, 411] width 115 height 9
type input "One of"
click at [1164, 295] on textarea at bounding box center [1199, 286] width 127 height 31
paste textarea "DOTCOM,OMNI,RETAIL"
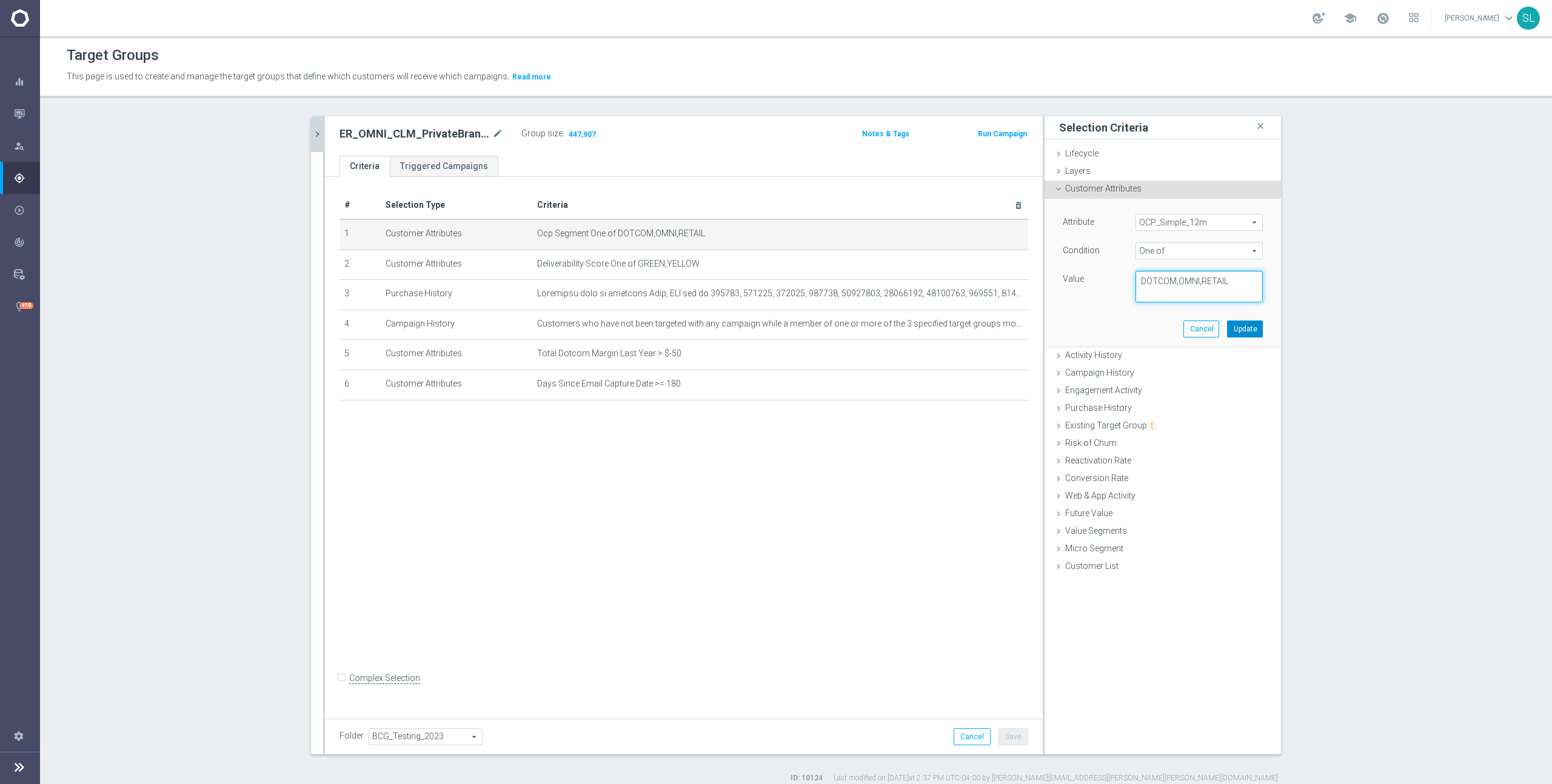
type textarea "DOTCOM,OMNI,RETAIL"
click at [1251, 332] on button "Update" at bounding box center [1245, 329] width 36 height 17
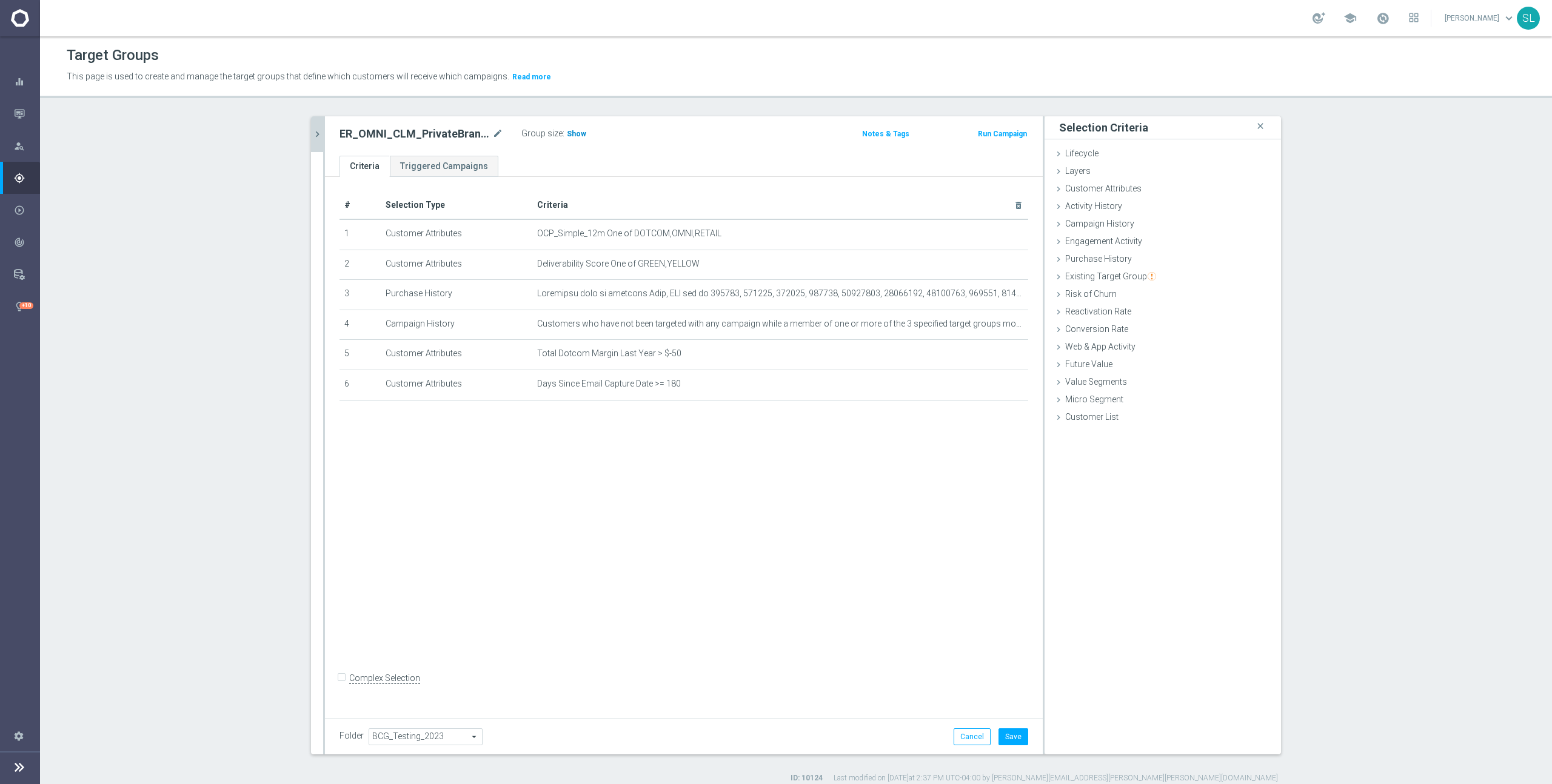
click at [576, 135] on span "Show" at bounding box center [576, 134] width 19 height 8
click at [964, 736] on button "Cancel" at bounding box center [972, 737] width 37 height 17
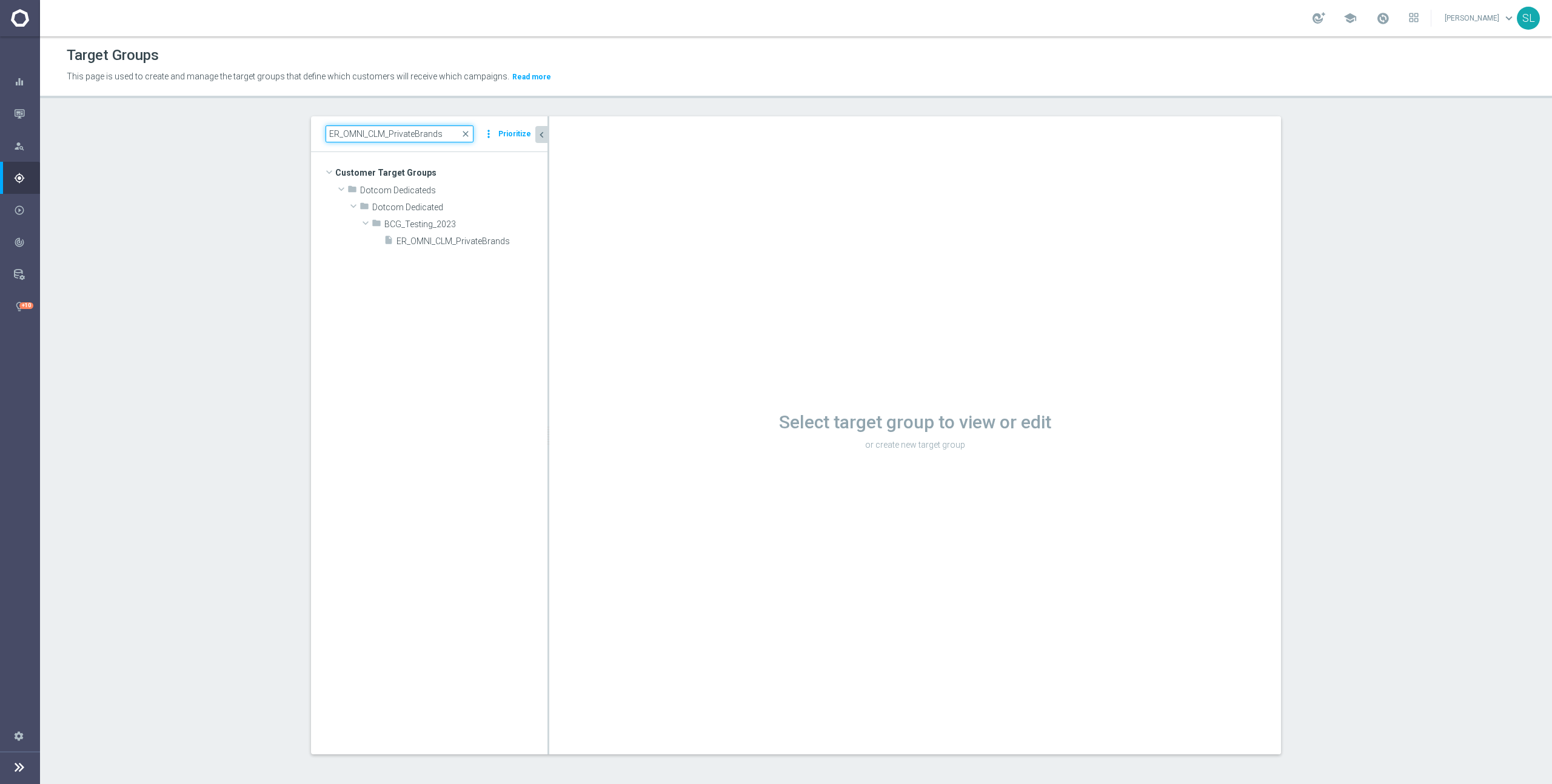
click at [413, 131] on input "ER_OMNI_CLM_PrivateBrands" at bounding box center [399, 134] width 148 height 17
paste input "mni_CLM_ProspectConversion_T1"
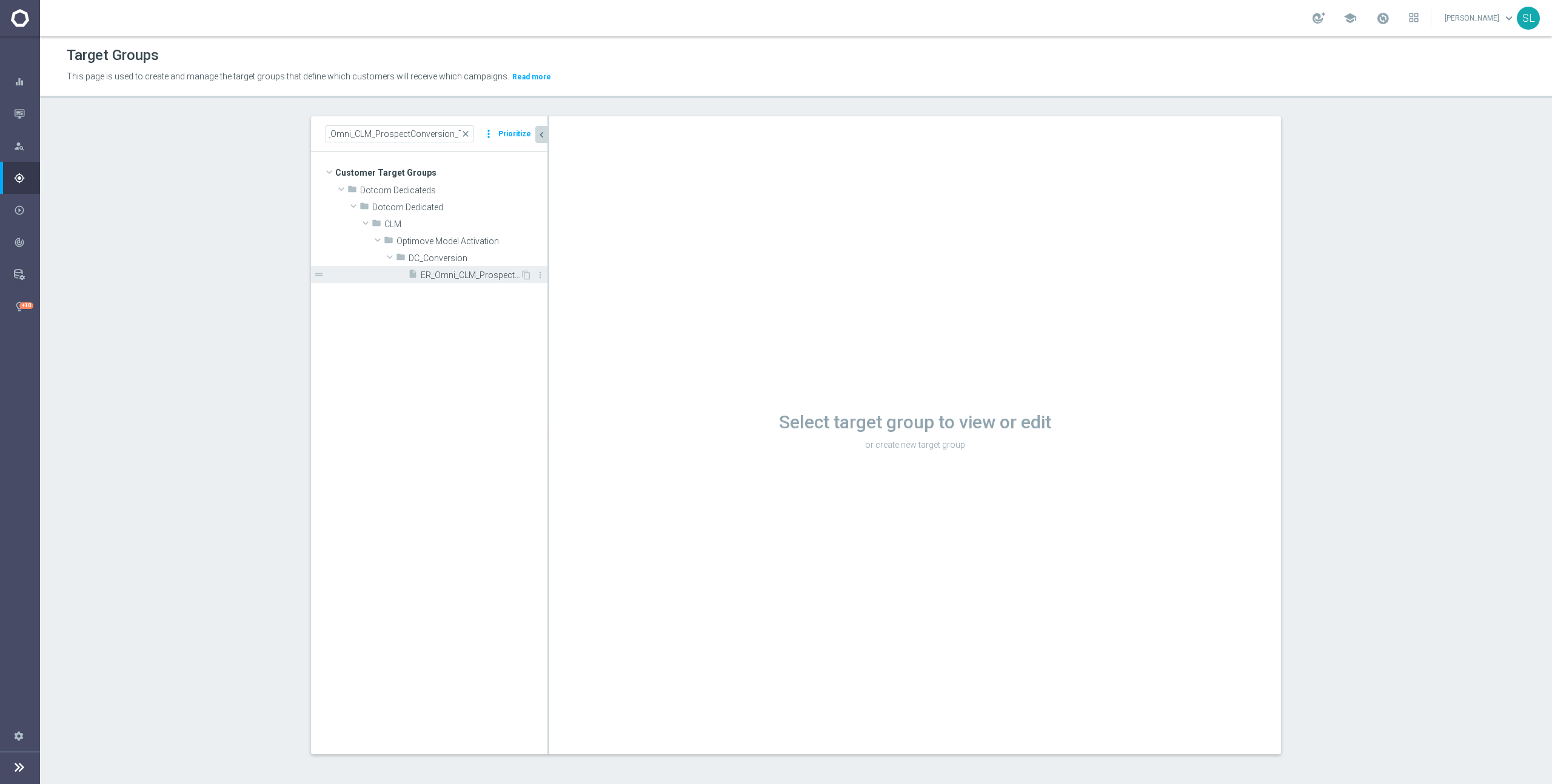
click at [475, 268] on div "insert_drive_file ER_Omni_CLM_ProspectConversion_T1" at bounding box center [464, 274] width 112 height 17
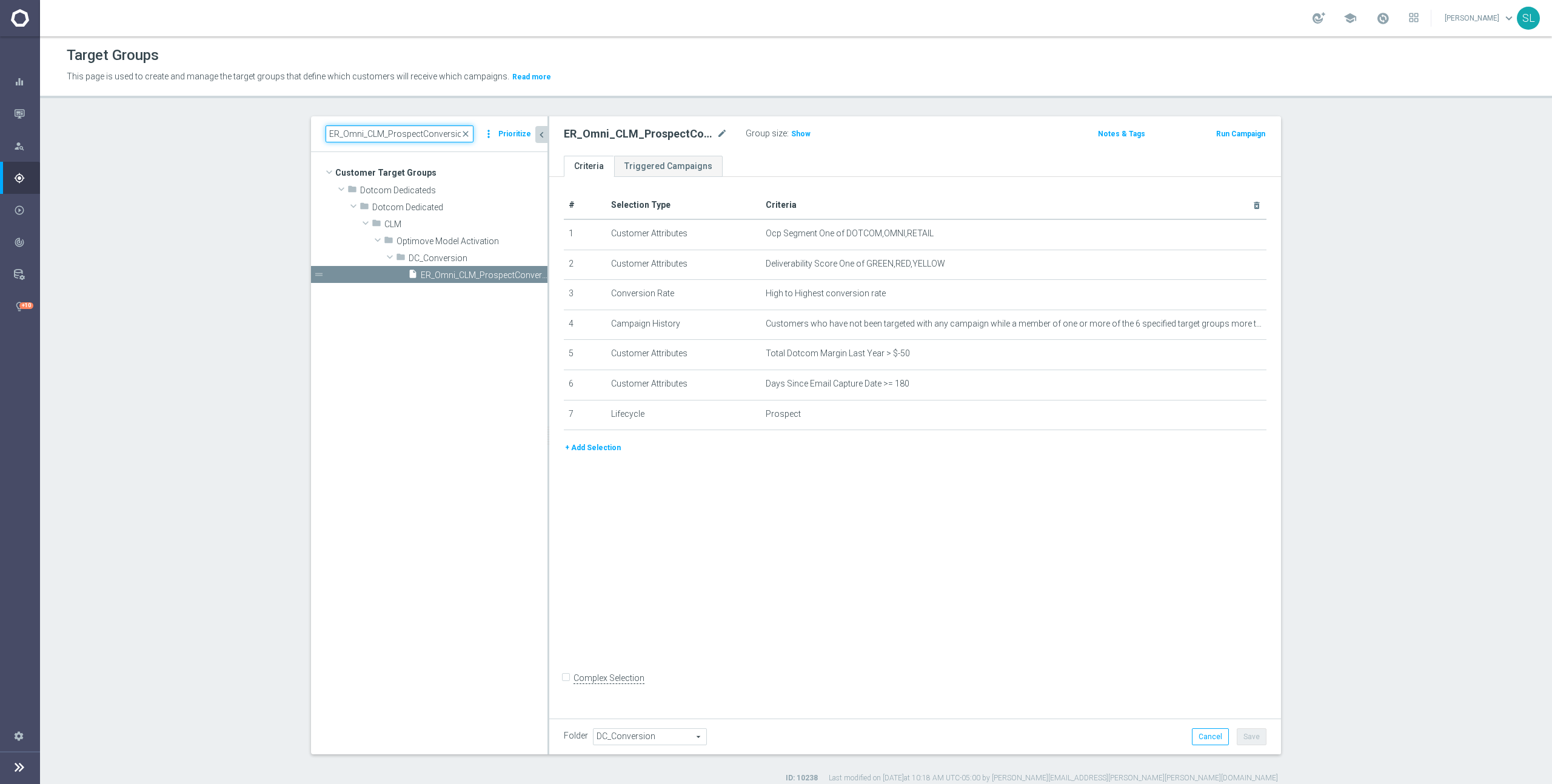
click at [401, 130] on input "ER_Omni_CLM_ProspectConversion_T1" at bounding box center [399, 134] width 148 height 17
paste input "MNI_SOJ_DotcomReactivated"
type input "ER_OMNI_SOJ_DotcomReactivated"
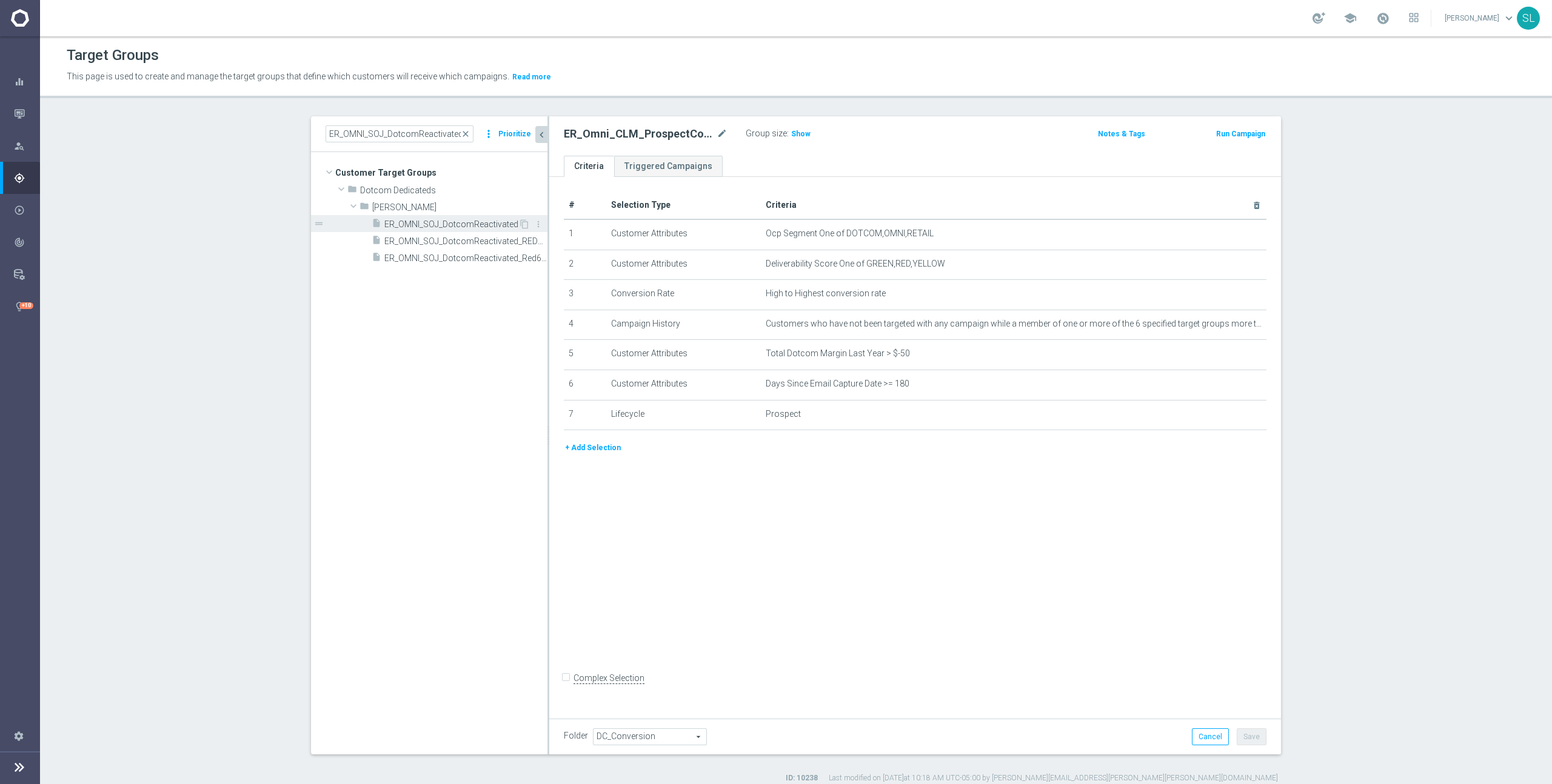
click at [485, 218] on div "insert_drive_file ER_OMNI_SOJ_DotcomReactivated" at bounding box center [445, 224] width 146 height 17
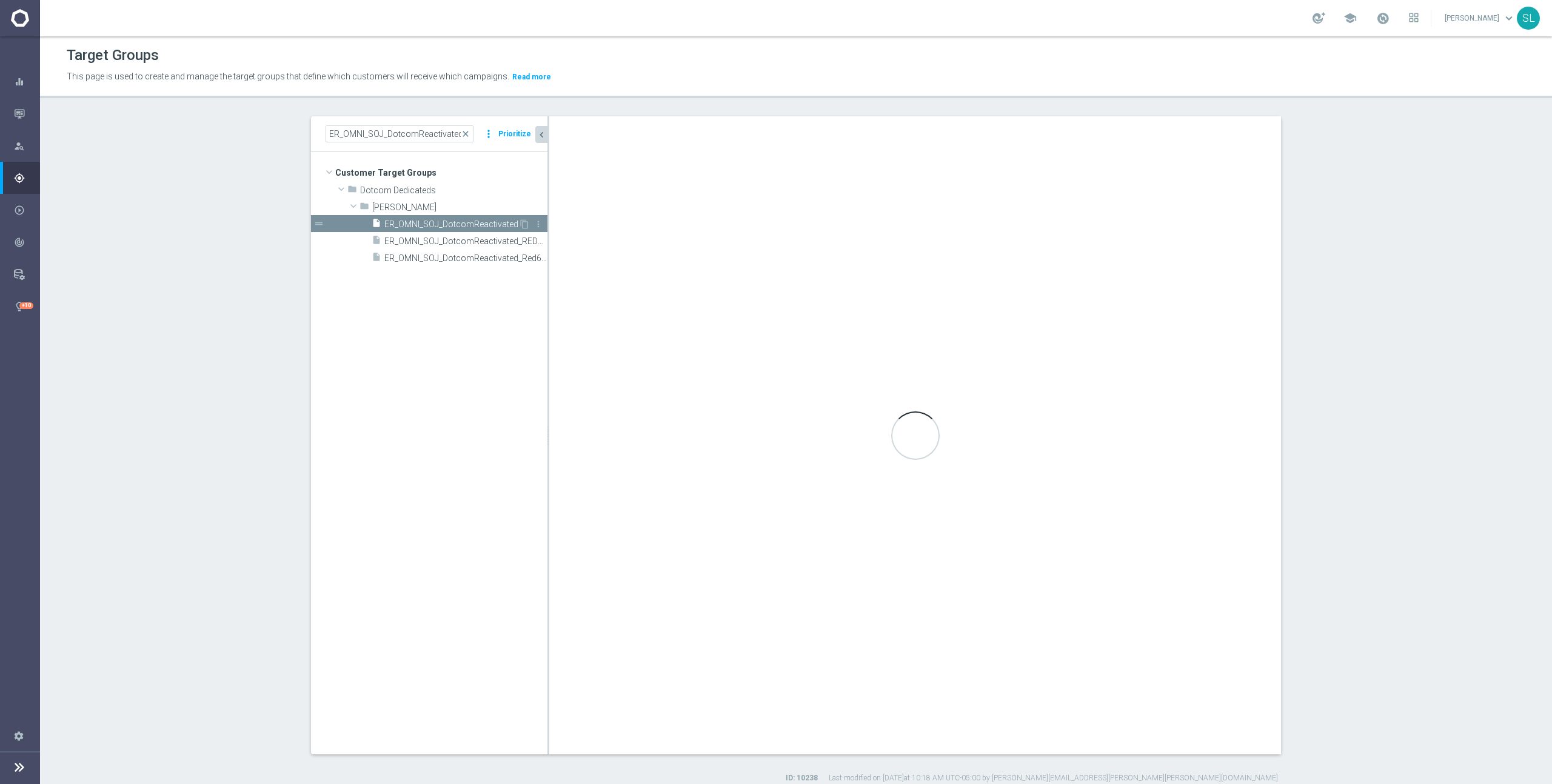
type input "[PERSON_NAME]"
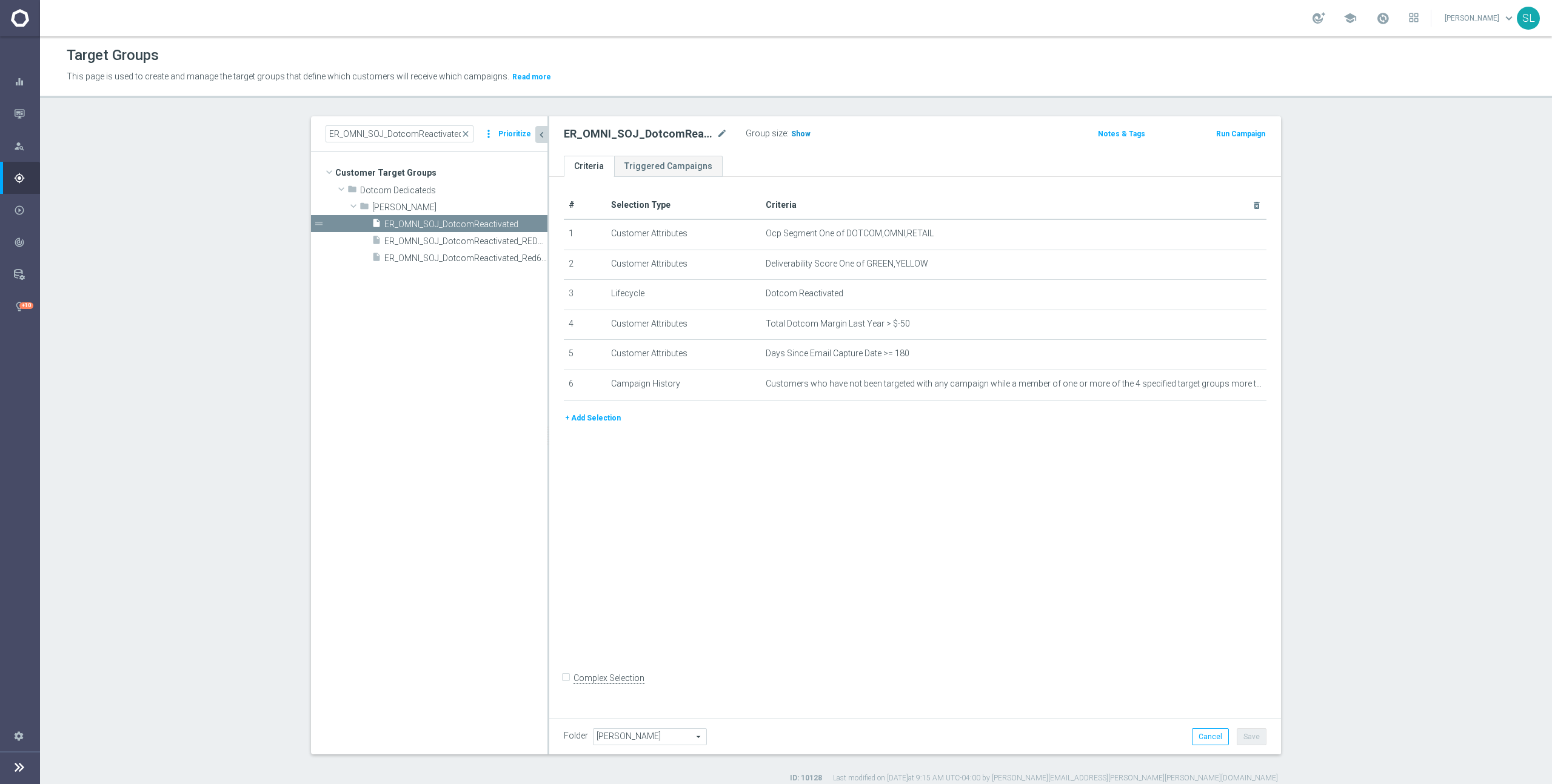
click at [798, 135] on span "Show" at bounding box center [800, 134] width 19 height 8
click at [367, 130] on input "ER_OMNI_SOJ_DotcomReactivated" at bounding box center [399, 134] width 148 height 17
paste input "mni_CLM_ProspectConversion_T1"
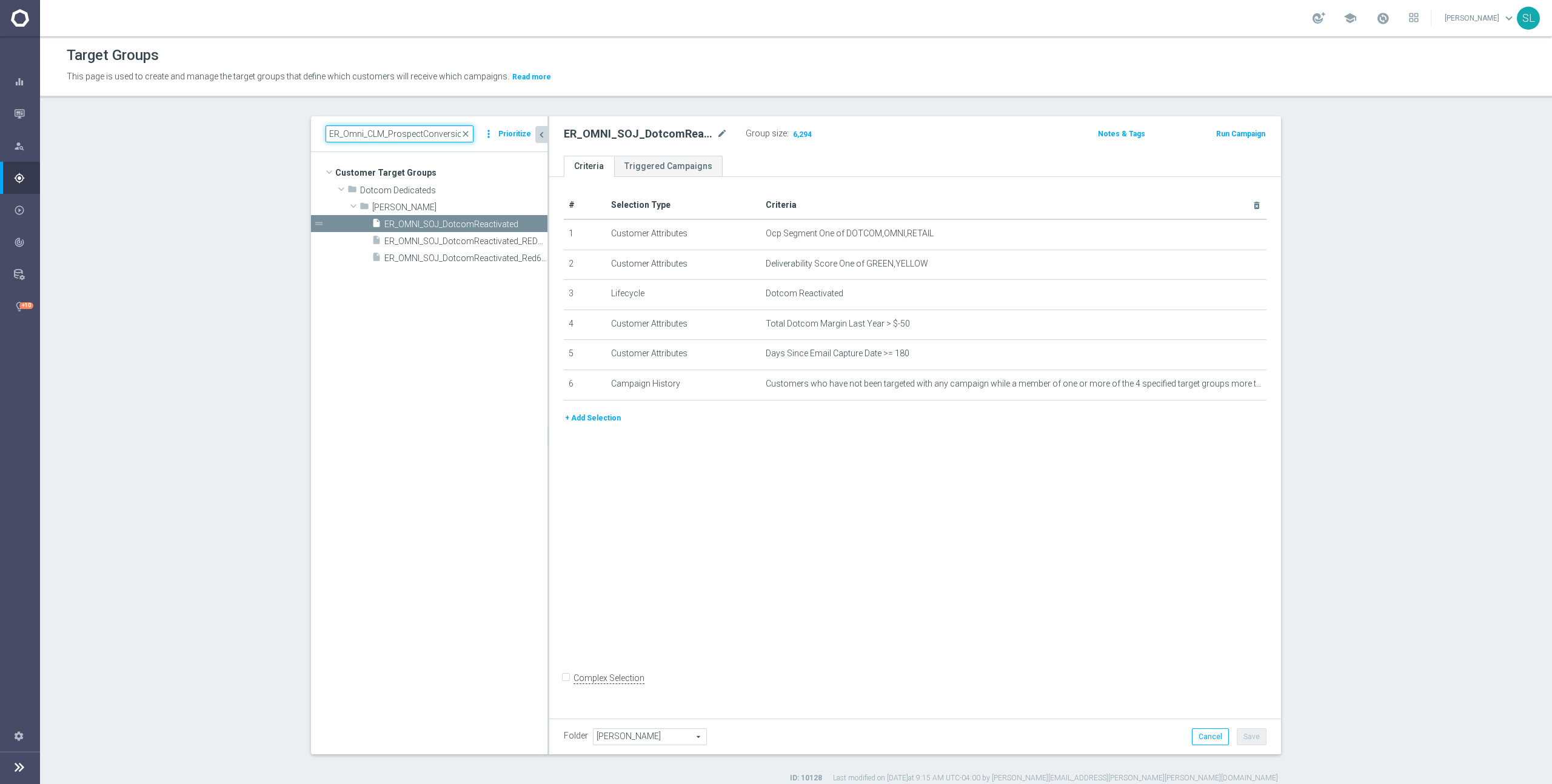
scroll to position [0, 13]
type input "ER_Omni_CLM_ProspectConversion_T1"
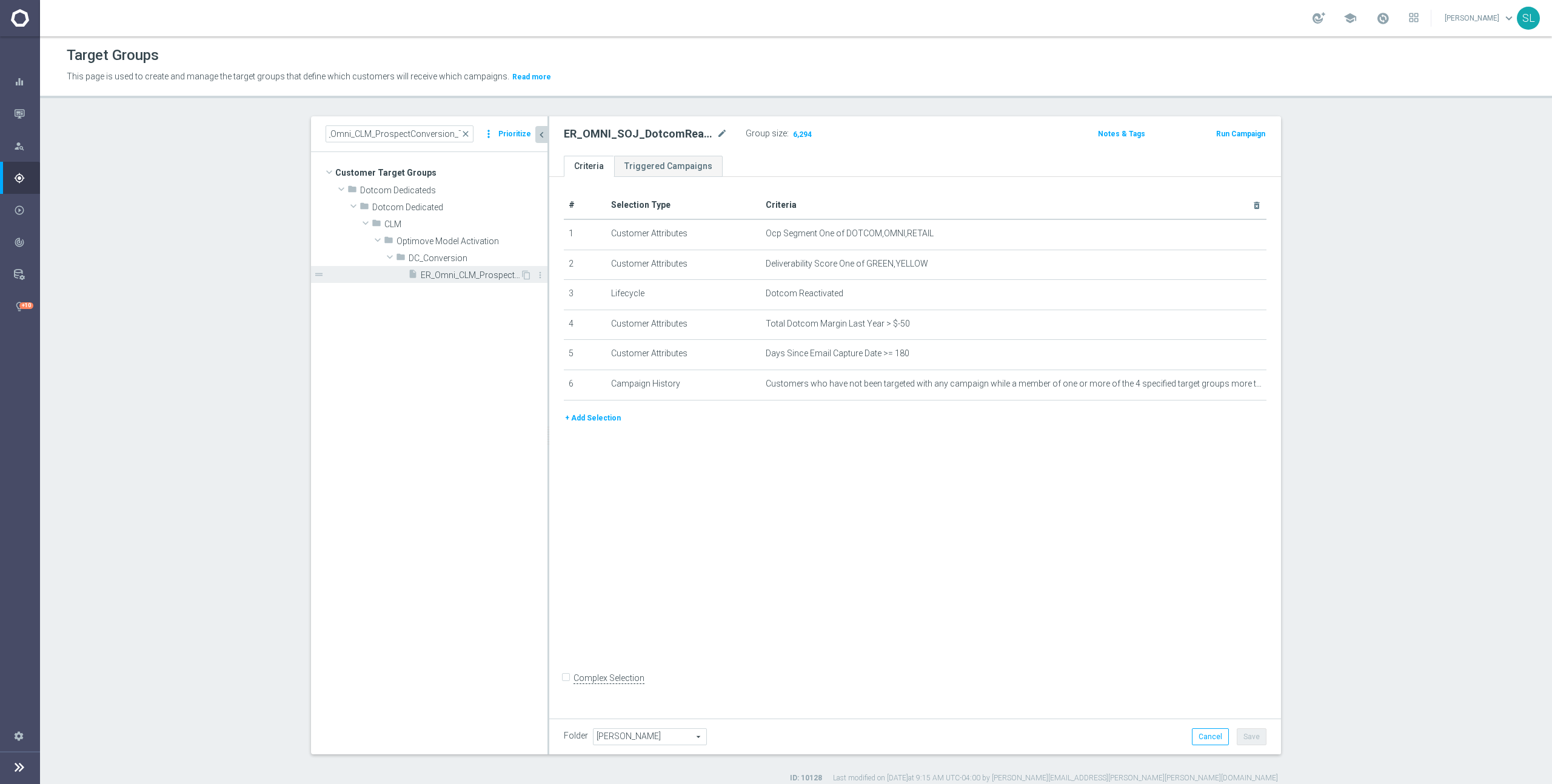
click at [478, 273] on span "ER_Omni_CLM_ProspectConversion_T1" at bounding box center [470, 275] width 99 height 10
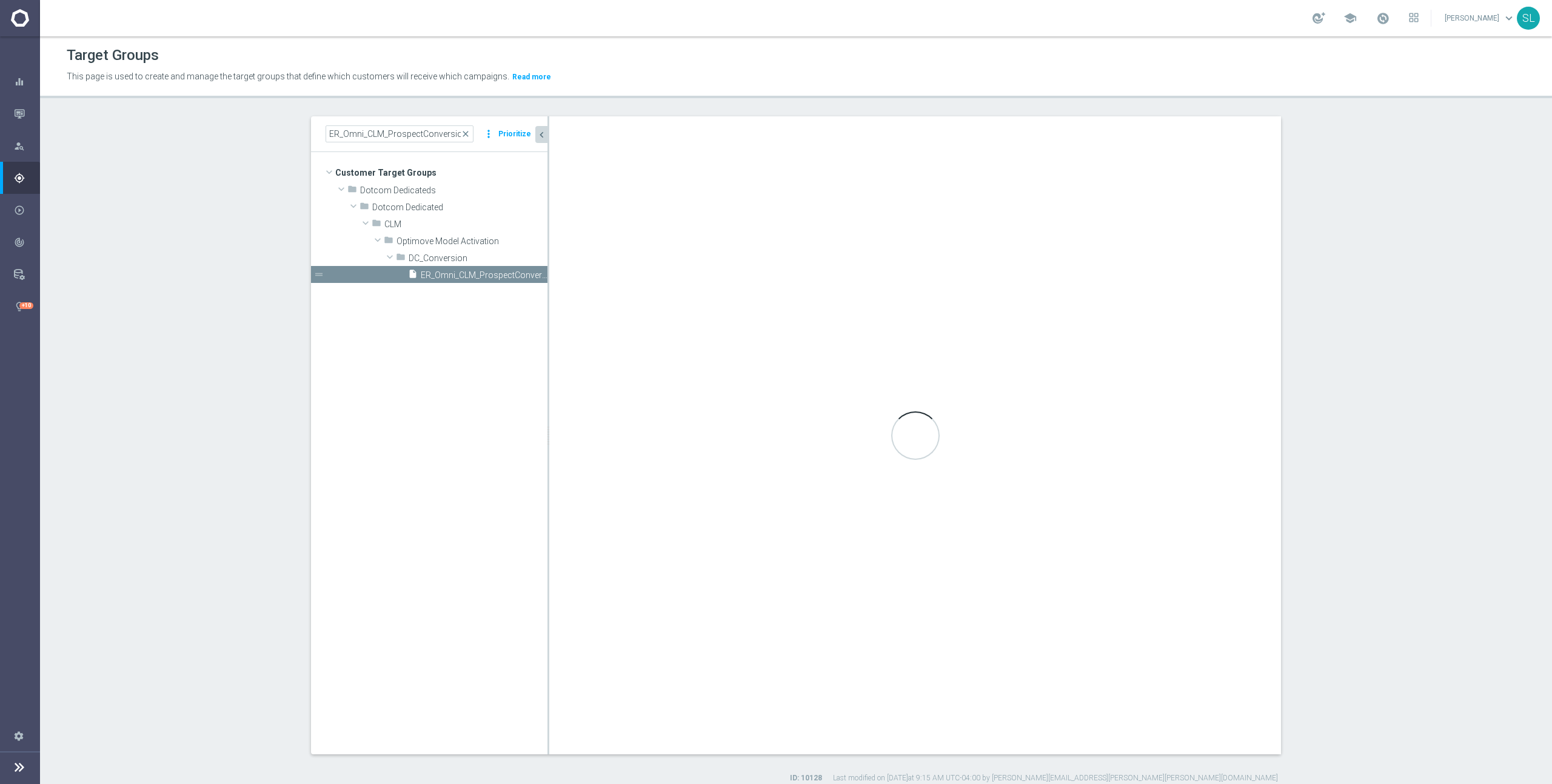
type input "DC_Conversion"
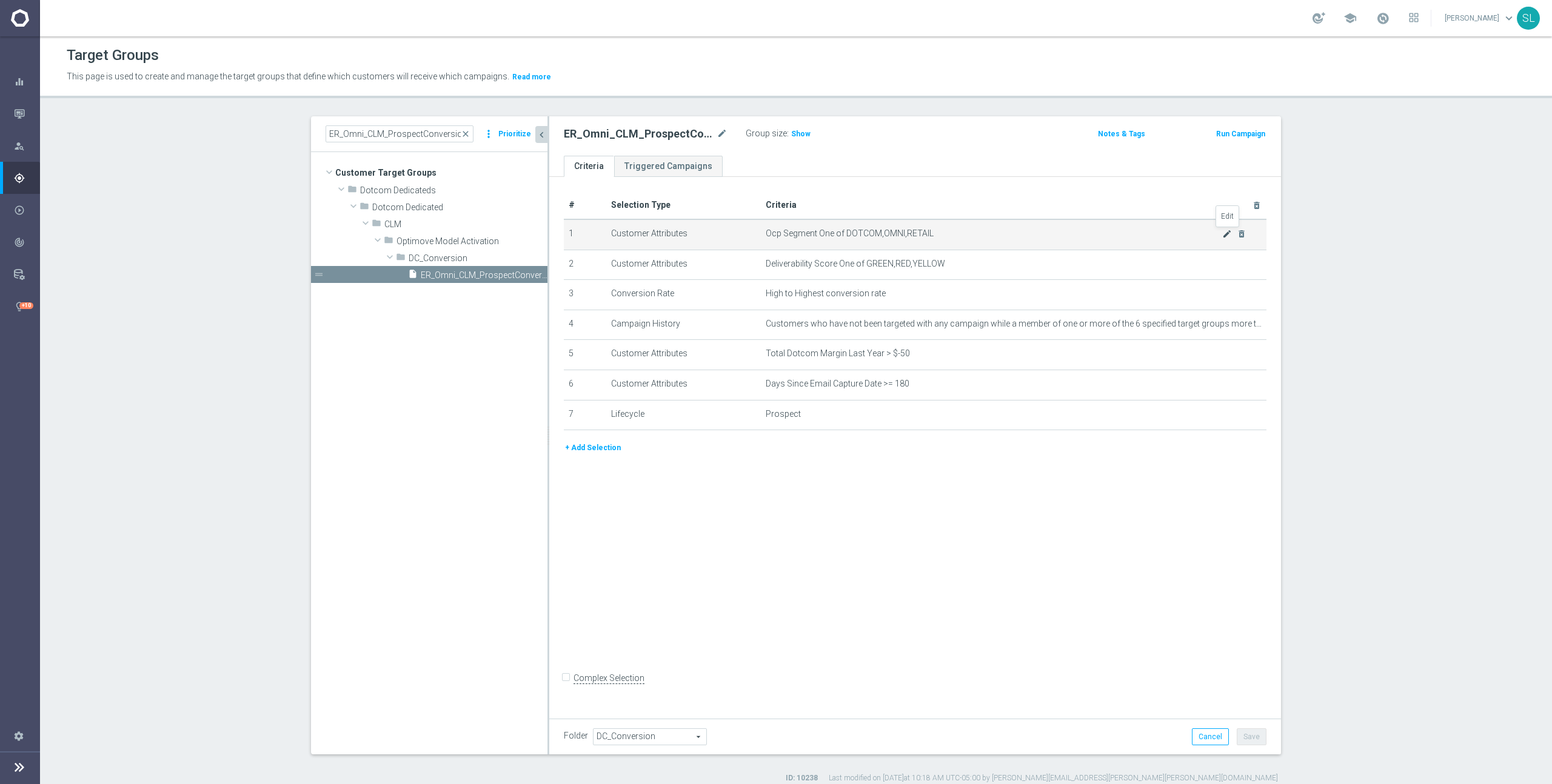
click at [1224, 233] on icon "mode_edit" at bounding box center [1226, 234] width 9 height 9
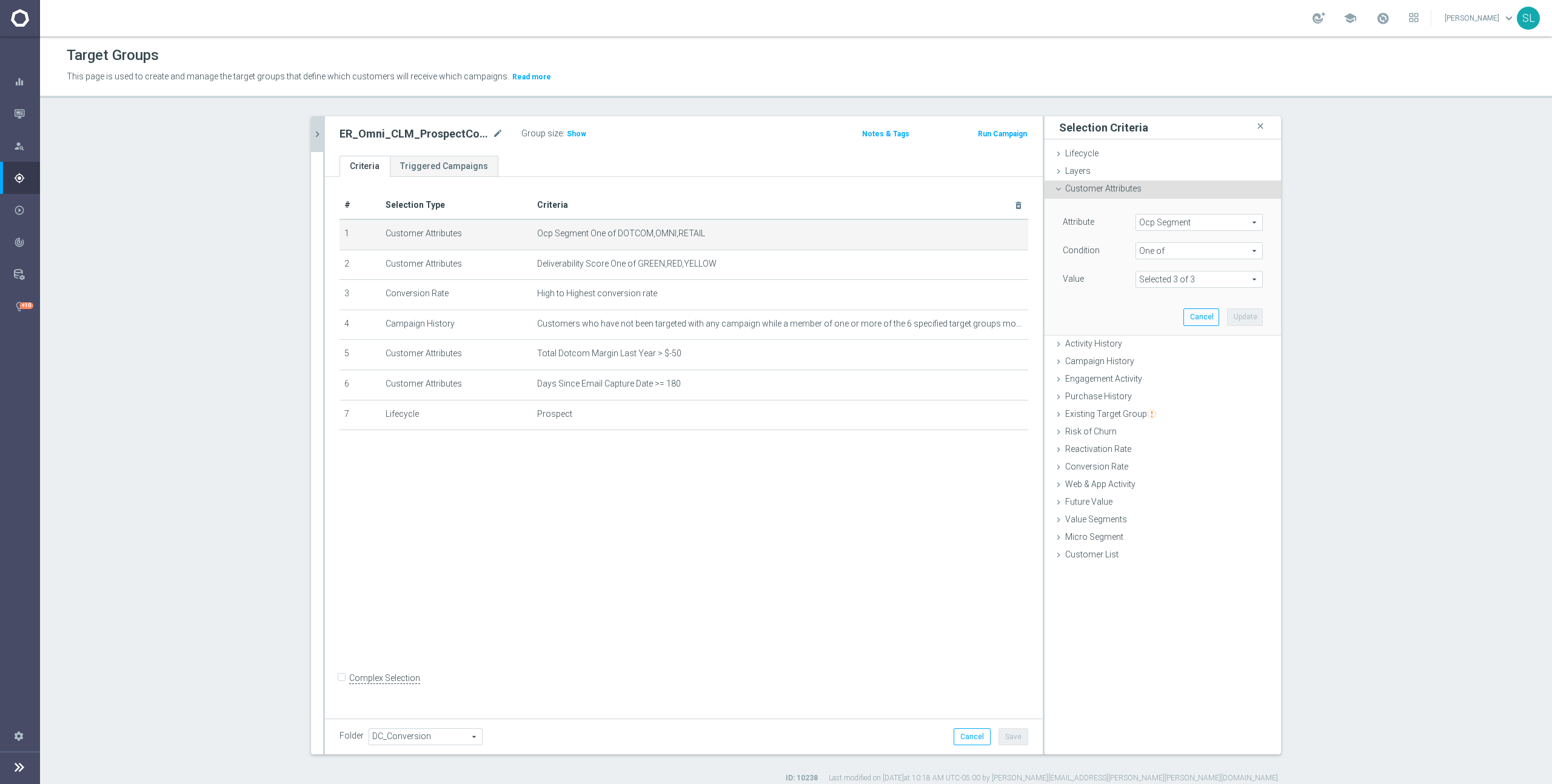
click at [1167, 220] on span "Ocp Segment" at bounding box center [1199, 222] width 126 height 16
click at [1167, 220] on input "search" at bounding box center [1199, 223] width 127 height 17
type input "ocp"
click at [1170, 269] on span "OCP_Simple_12m" at bounding box center [1199, 272] width 115 height 9
type input "OCP_Simple_12m"
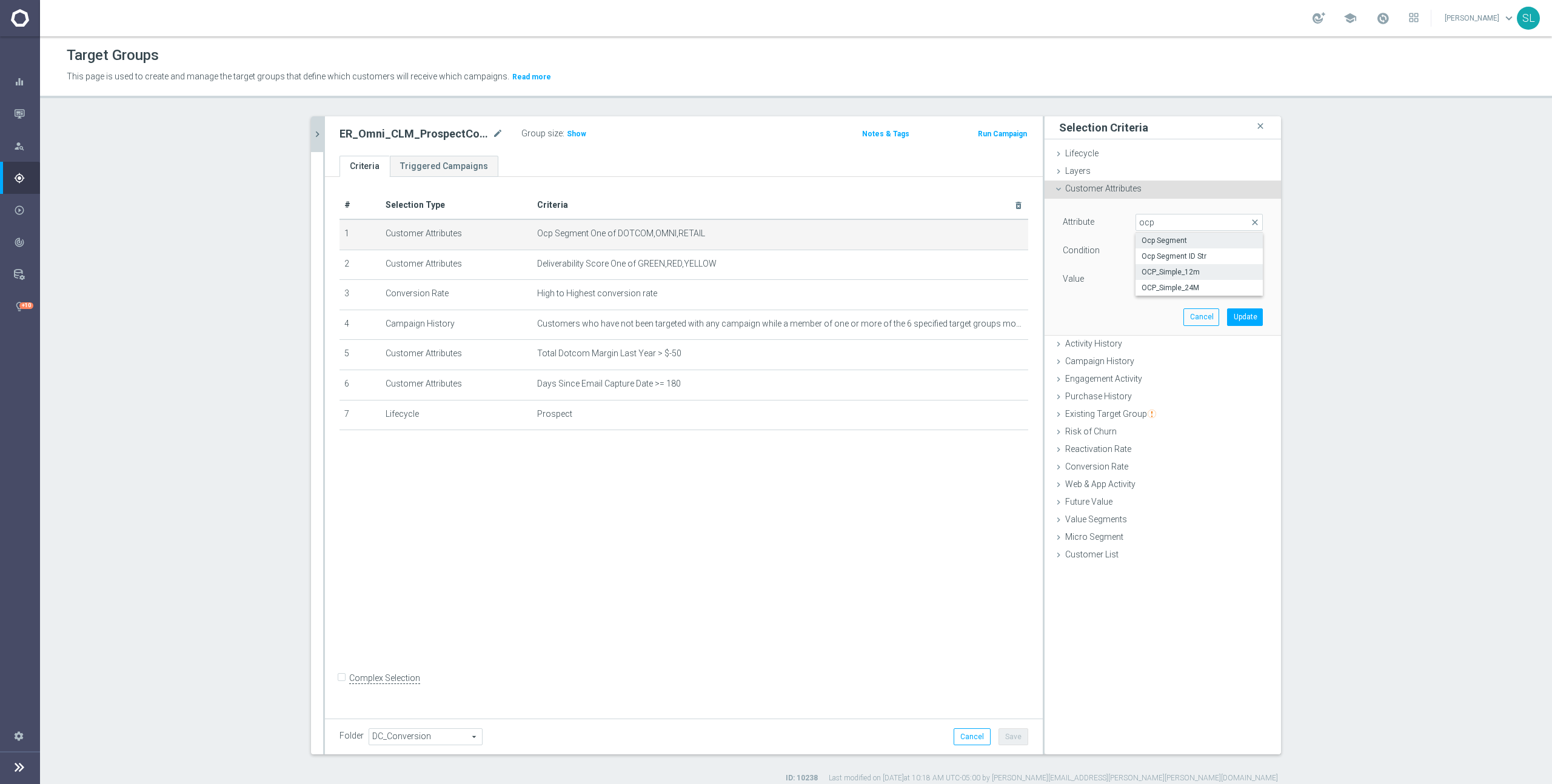
type input "Equals"
click at [1166, 282] on input "text" at bounding box center [1199, 279] width 127 height 17
type input "NONE"
click at [1250, 322] on button "Update" at bounding box center [1245, 317] width 36 height 17
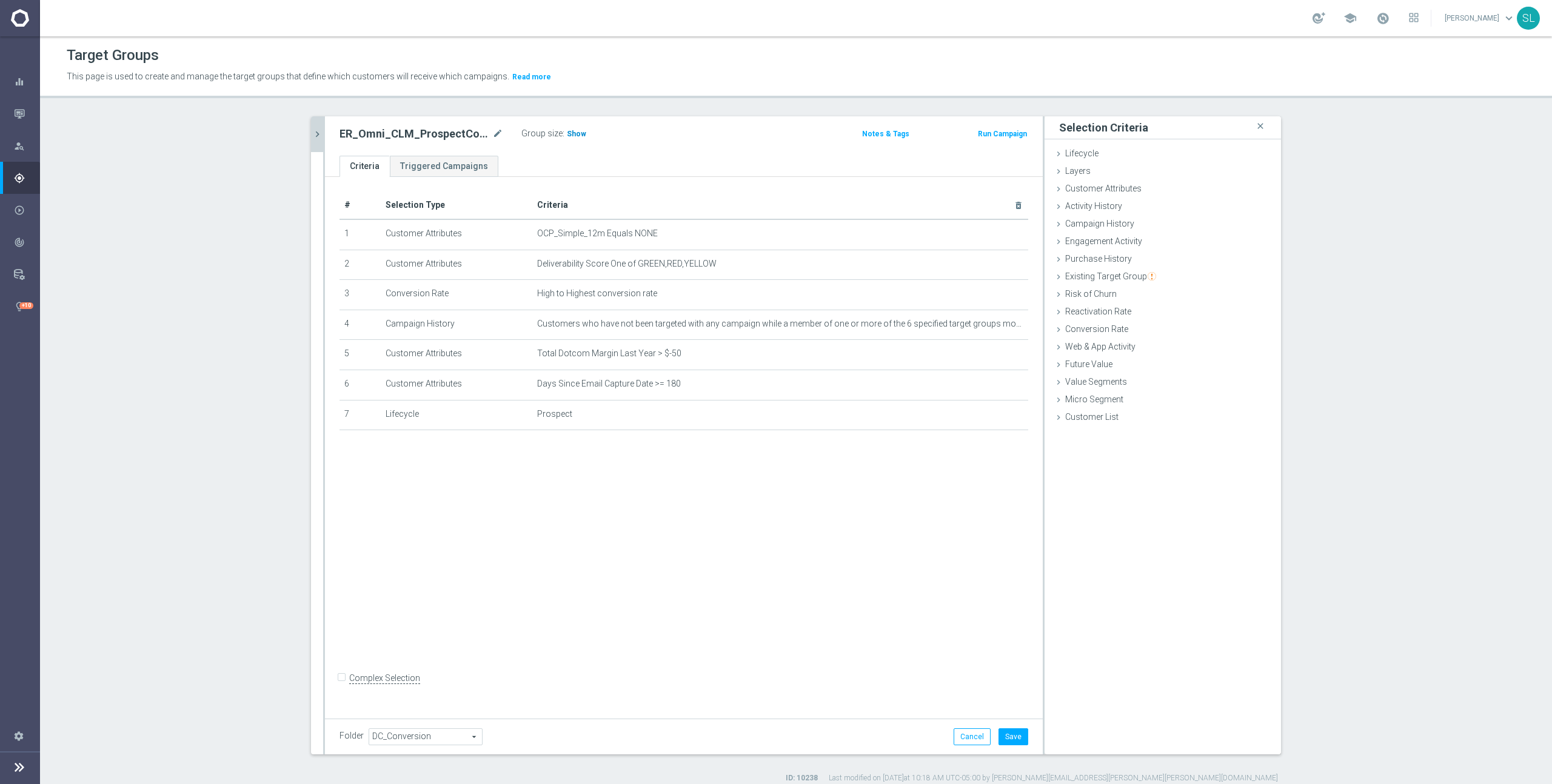
click at [577, 136] on span "Show" at bounding box center [576, 134] width 19 height 8
click at [977, 741] on button "Cancel" at bounding box center [972, 737] width 37 height 17
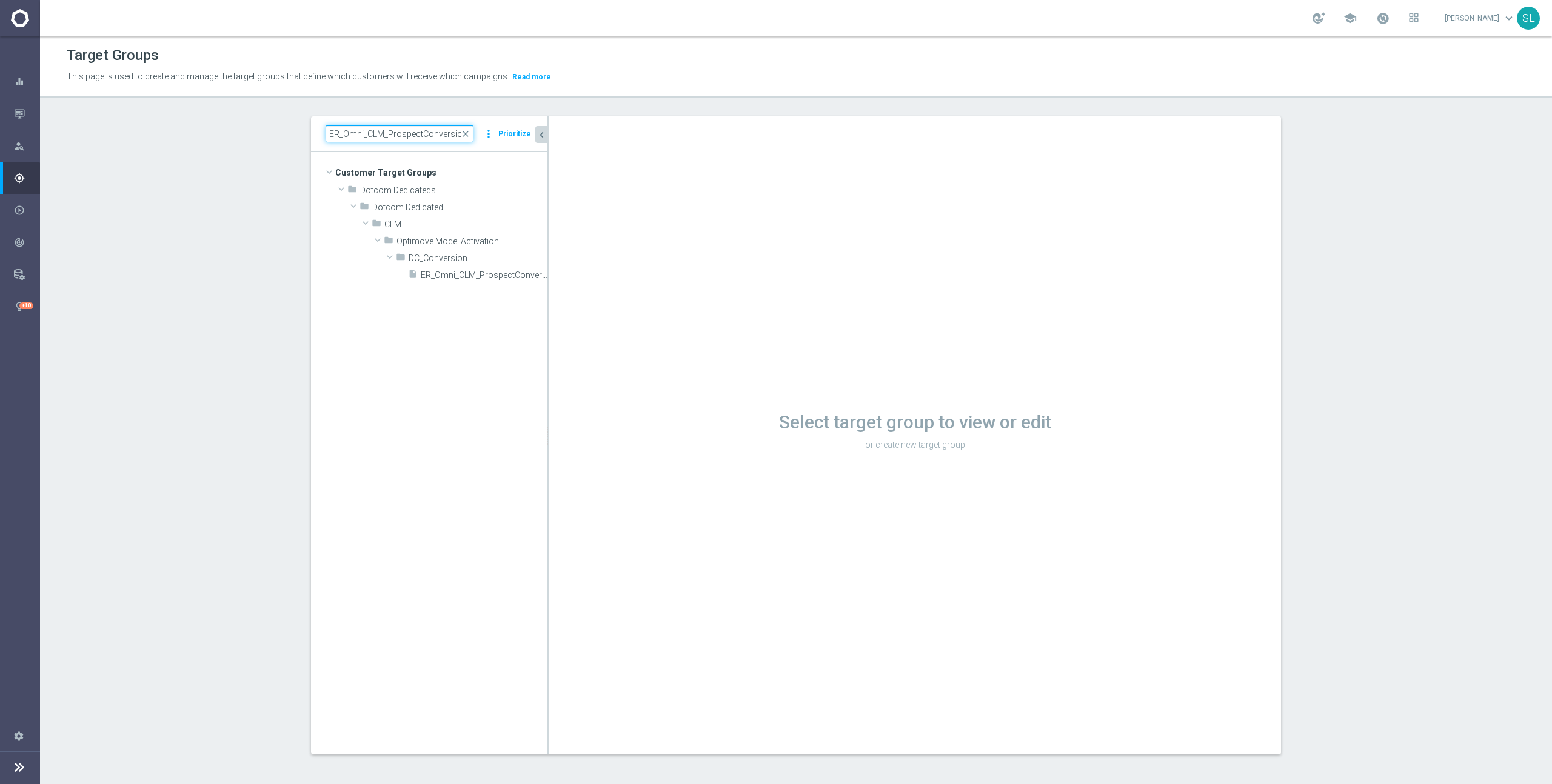
click at [368, 129] on input "ER_Omni_CLM_ProspectConversion_T1" at bounding box center [399, 134] width 148 height 17
paste input "MNI_SOJ_DotcomReactivated"
type input "ER_OMNI_SOJ_DotcomReactivated"
click at [453, 224] on span "ER_OMNI_SOJ_DotcomReactivated" at bounding box center [451, 224] width 134 height 10
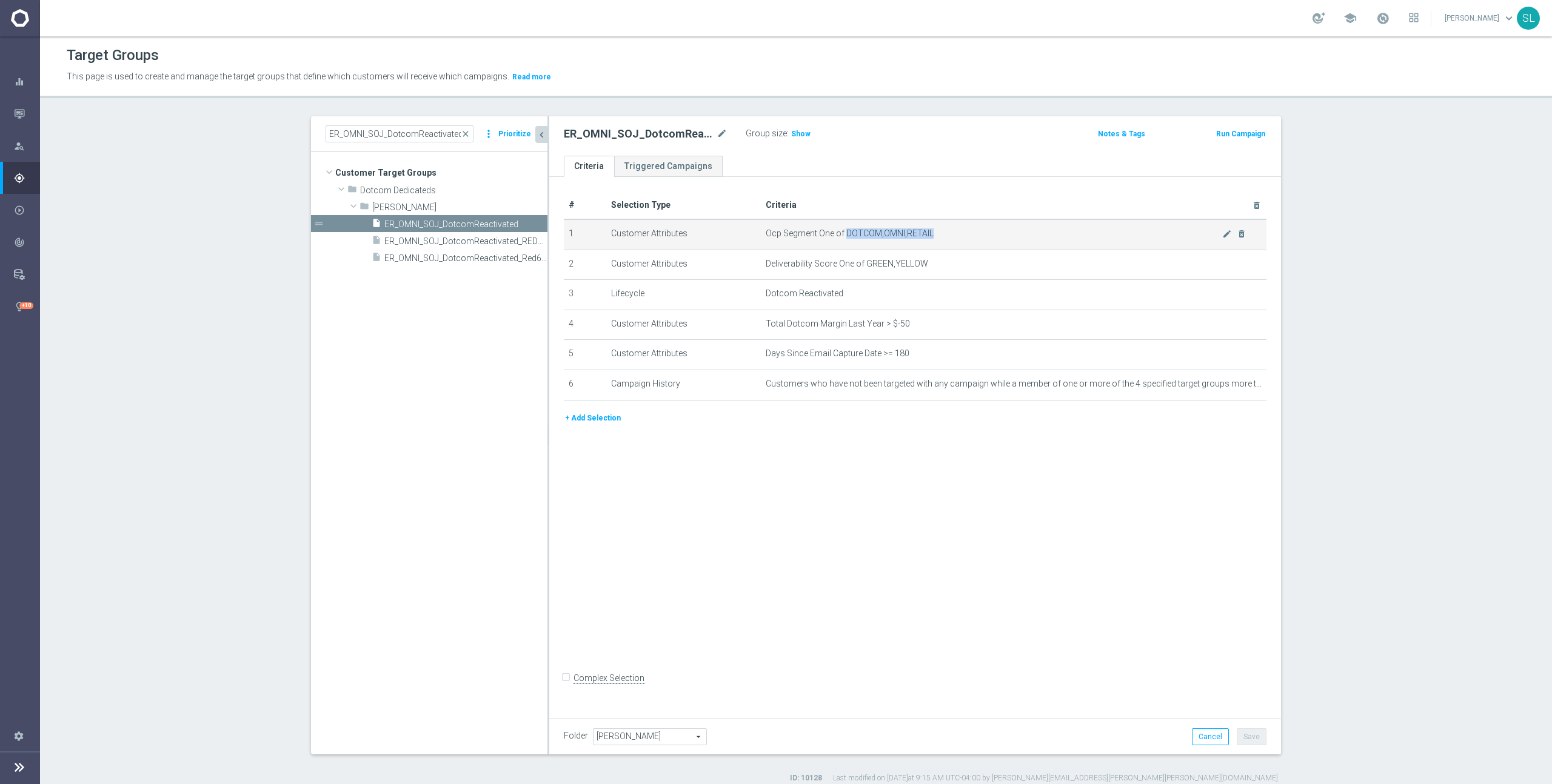
drag, startPoint x: 846, startPoint y: 233, endPoint x: 969, endPoint y: 234, distance: 123.0
click at [969, 234] on span "Ocp Segment One of DOTCOM,OMNI,RETAIL" at bounding box center [993, 234] width 456 height 10
copy span "DOTCOM,OMNI,RETAIL"
click at [1228, 235] on icon "mode_edit" at bounding box center [1226, 234] width 9 height 9
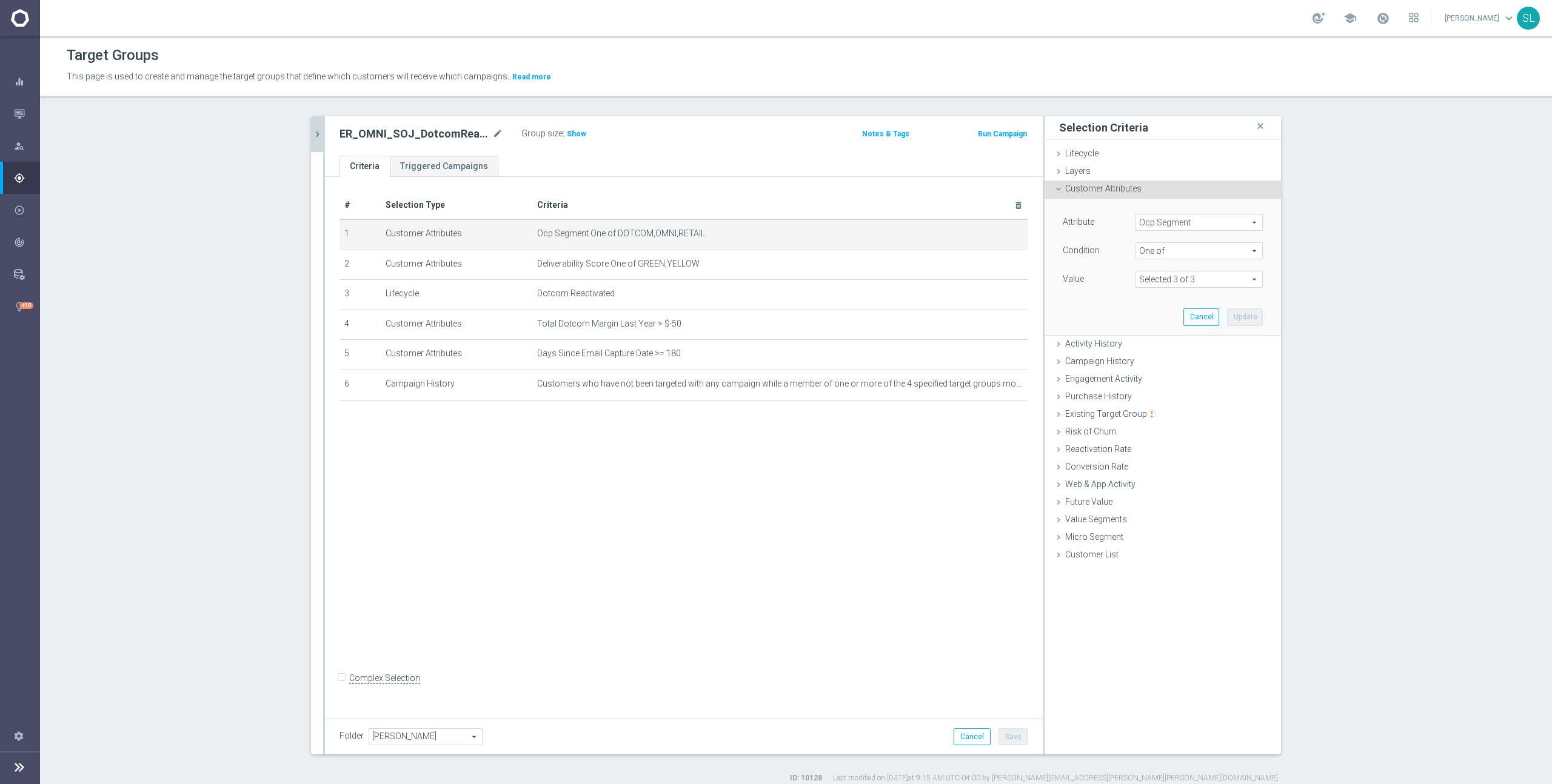
click at [1168, 219] on span "Ocp Segment" at bounding box center [1199, 222] width 126 height 16
click at [1168, 219] on input "search" at bounding box center [1199, 223] width 127 height 17
type input "ocp"
click at [1170, 272] on span "OCP_Simple_12m" at bounding box center [1199, 272] width 115 height 9
type input "OCP_Simple_12m"
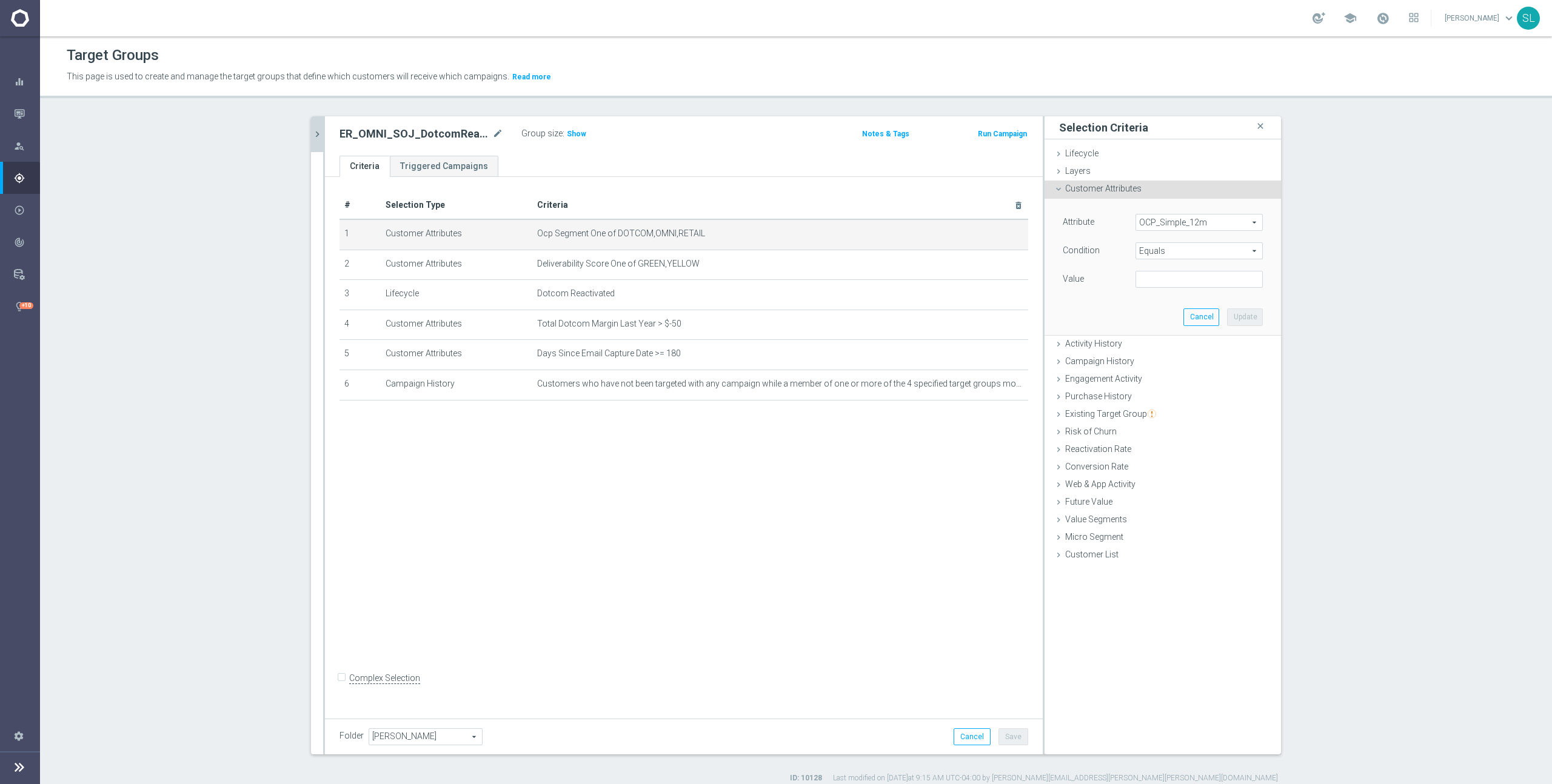
click at [1168, 251] on span "Equals" at bounding box center [1199, 251] width 126 height 16
click at [1168, 407] on span "One of" at bounding box center [1199, 411] width 115 height 9
type input "One of"
click at [1157, 289] on textarea at bounding box center [1199, 286] width 127 height 31
paste textarea "DOTCOM,OMNI,RETAIL"
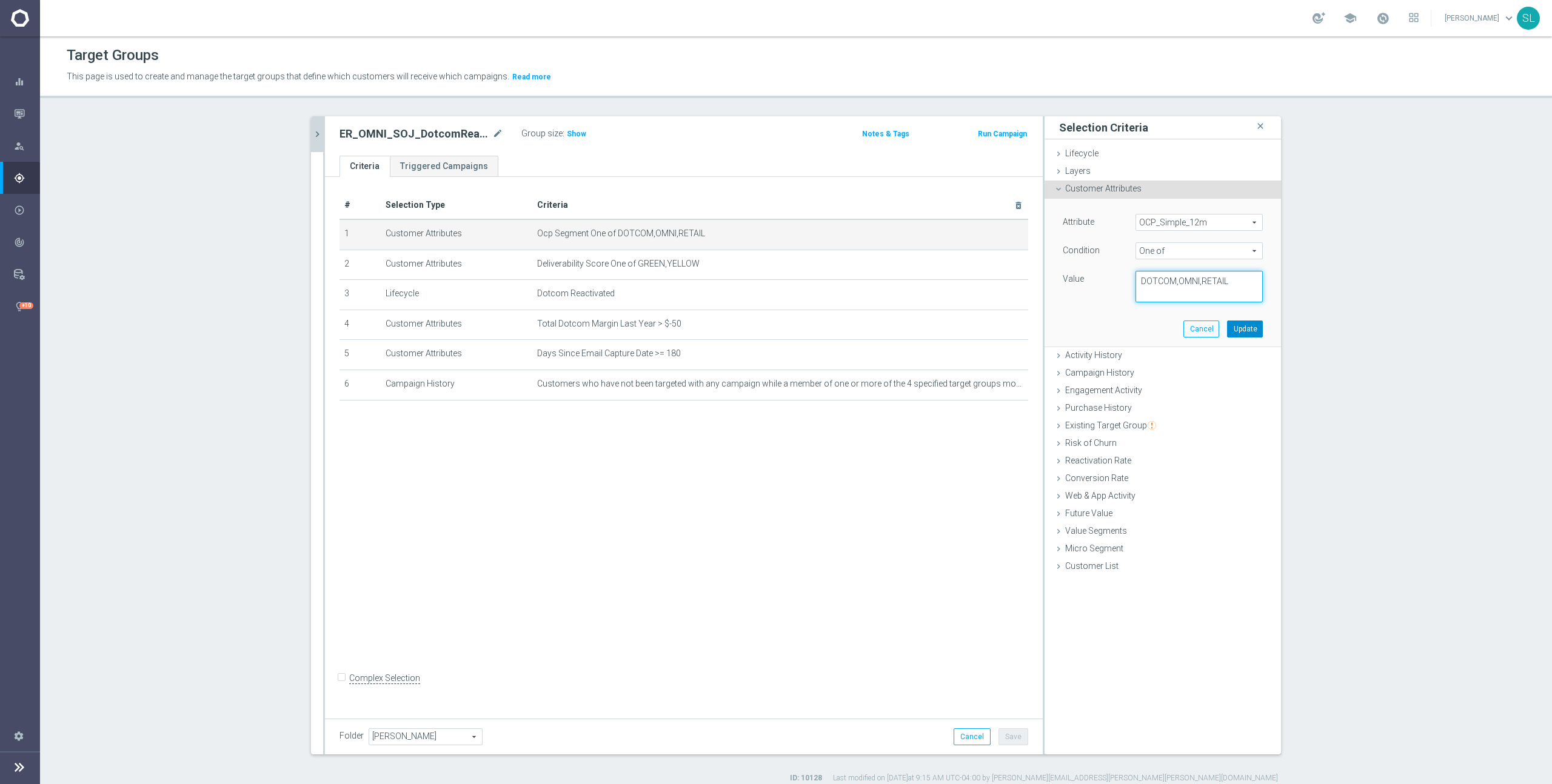
type textarea "DOTCOM,OMNI,RETAIL"
click at [1251, 333] on button "Update" at bounding box center [1245, 329] width 36 height 17
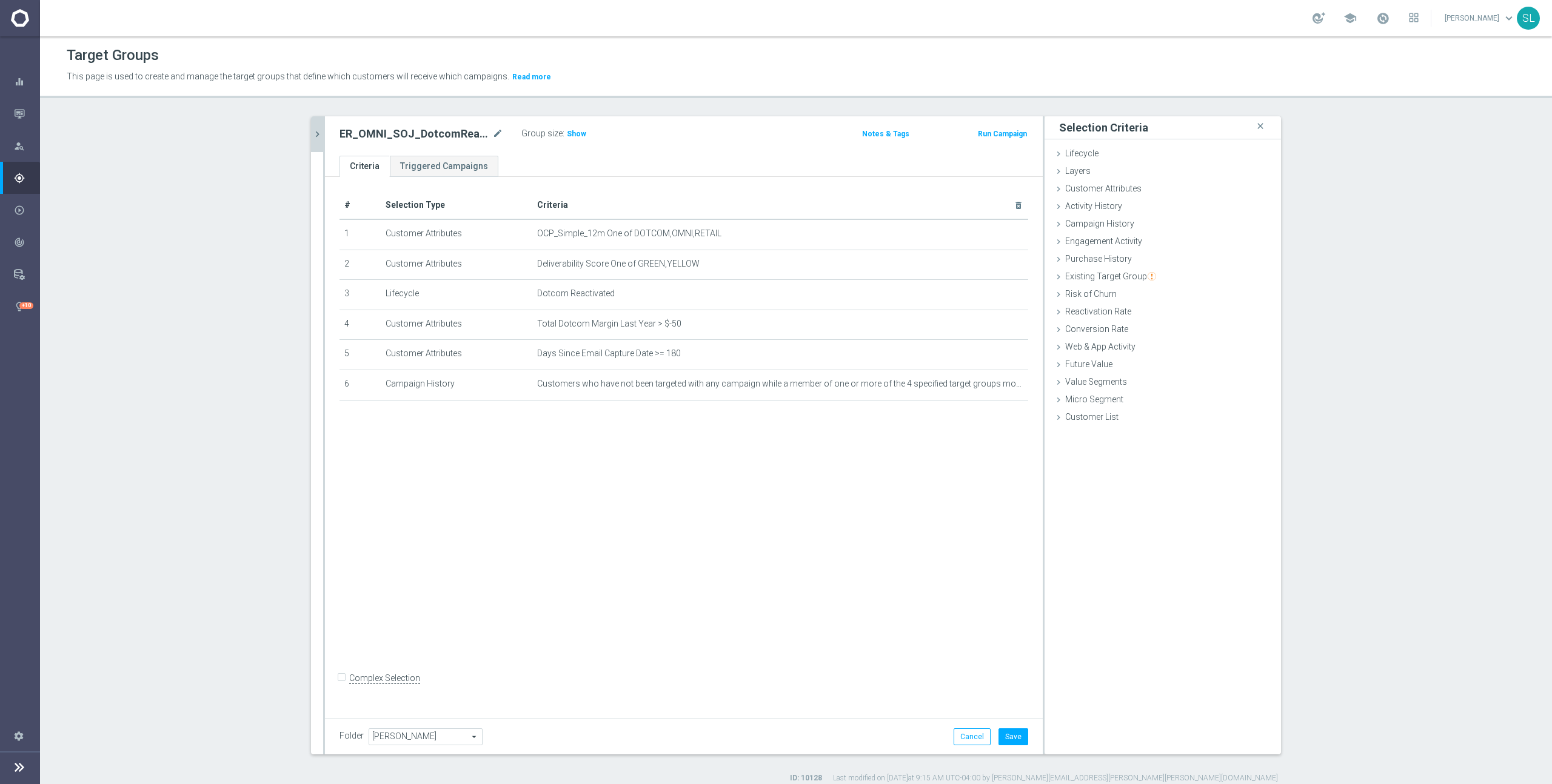
click at [583, 127] on div "Group size : Show" at bounding box center [582, 132] width 121 height 14
click at [571, 135] on span "Show" at bounding box center [576, 134] width 19 height 8
click at [975, 733] on button "Cancel" at bounding box center [972, 737] width 37 height 17
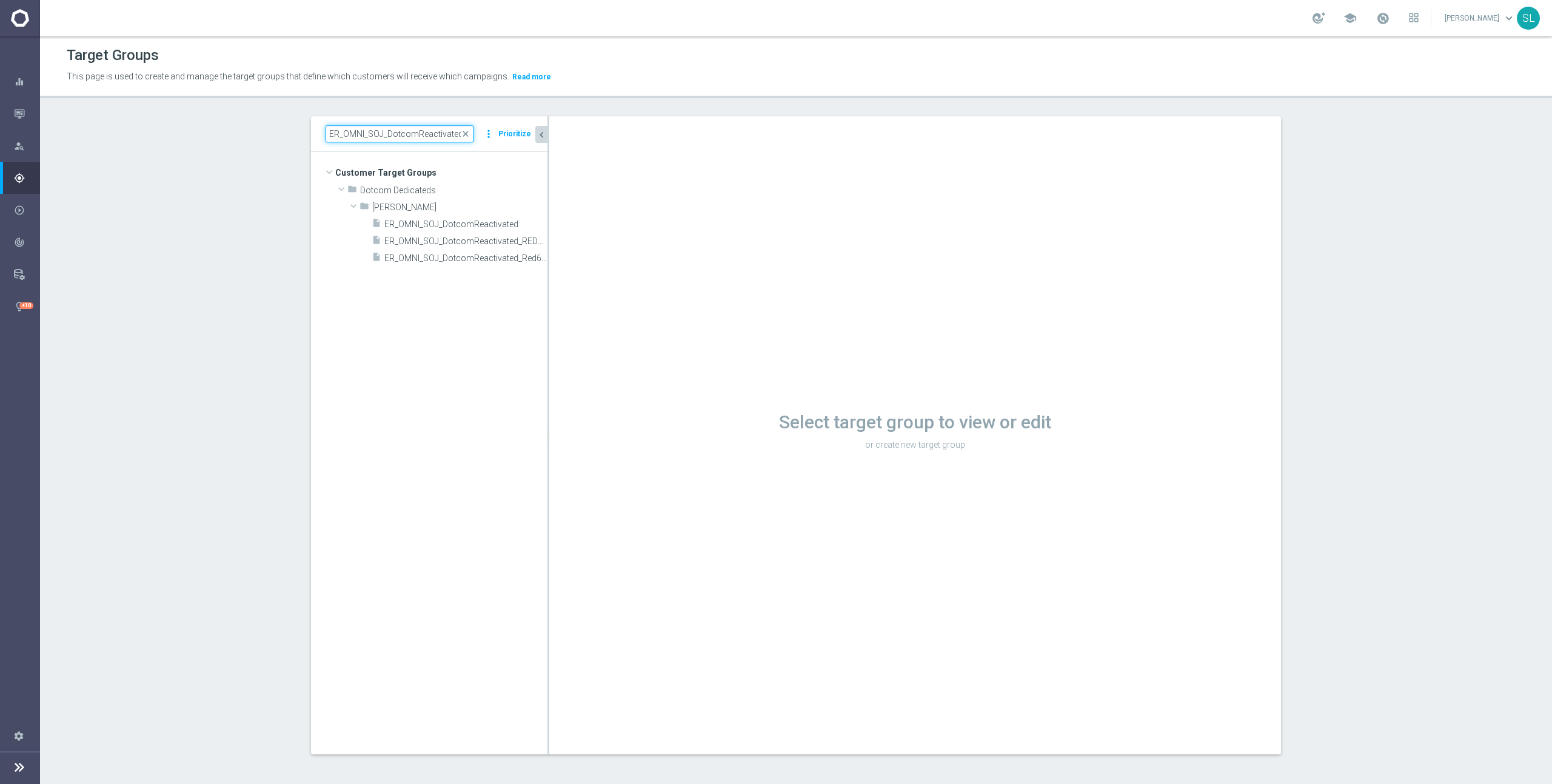
click at [405, 129] on input "ER_OMNI_SOJ_DotcomReactivated" at bounding box center [399, 134] width 148 height 17
paste input "Young"
type input "ER_OMNI_SOJ_DotcomYoung"
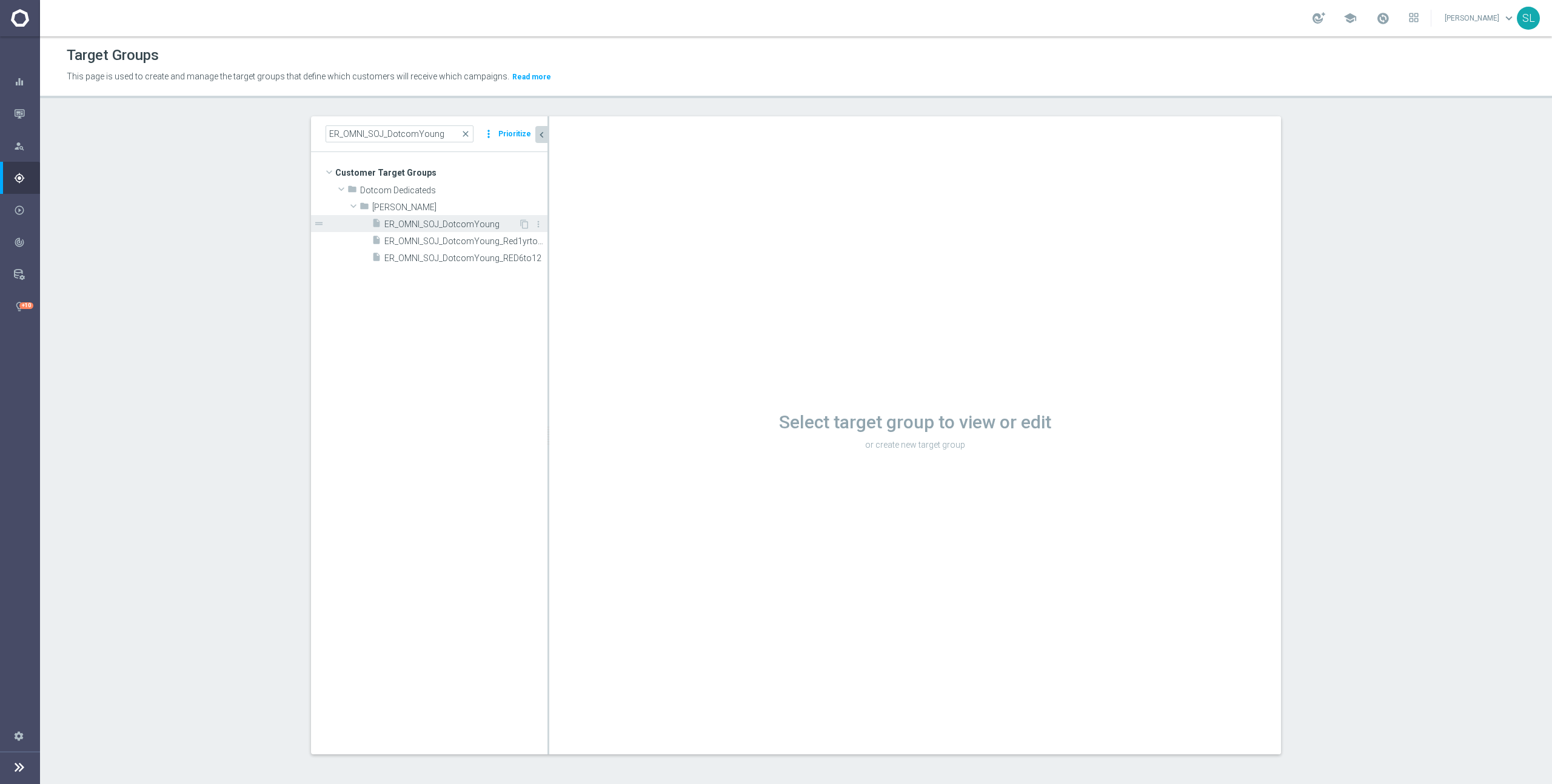
click at [478, 225] on span "ER_OMNI_SOJ_DotcomYoung" at bounding box center [451, 224] width 134 height 10
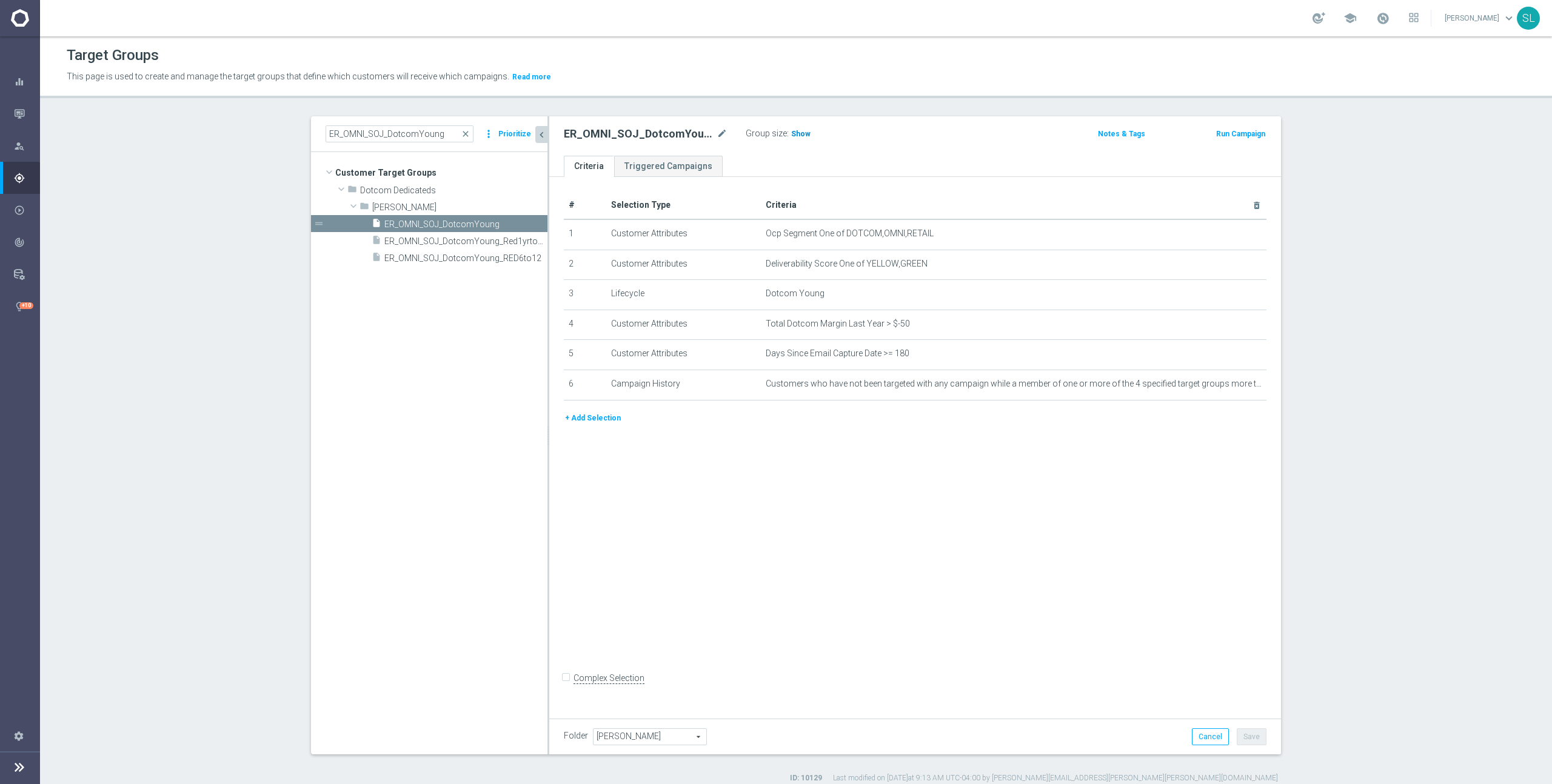
click at [791, 135] on span "Show" at bounding box center [800, 134] width 19 height 8
drag, startPoint x: 844, startPoint y: 231, endPoint x: 959, endPoint y: 231, distance: 115.0
click at [959, 231] on span "Ocp Segment One of DOTCOM,OMNI,RETAIL" at bounding box center [993, 234] width 456 height 10
copy span "DOTCOM,OMNI,RETAIL"
click at [1227, 235] on icon "mode_edit" at bounding box center [1226, 234] width 9 height 9
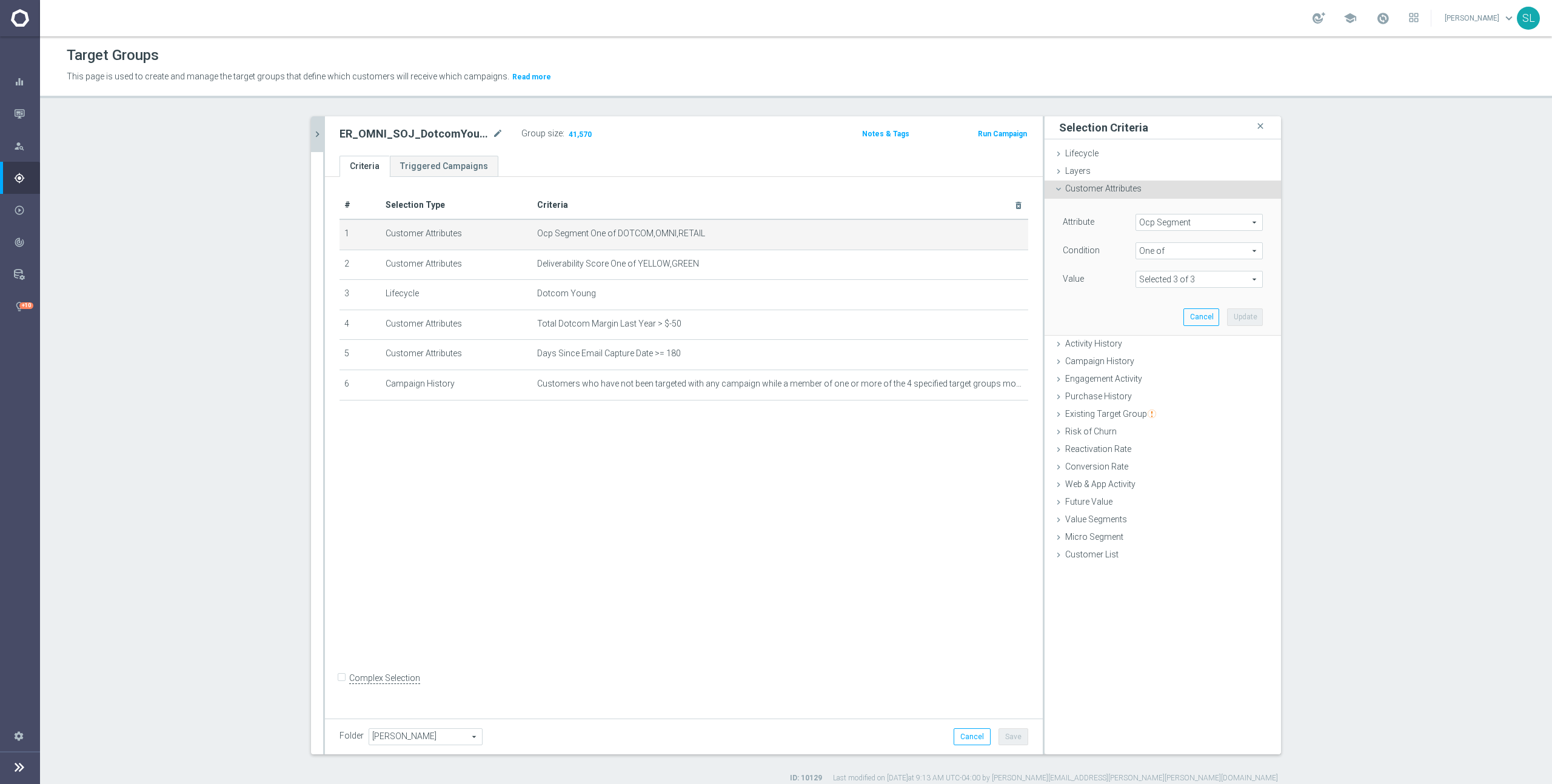
click at [1221, 224] on span "Ocp Segment" at bounding box center [1199, 222] width 126 height 16
click at [1200, 221] on input "search" at bounding box center [1199, 223] width 127 height 17
type input "ocp"
click at [1198, 272] on span "OCP_Simple_12m" at bounding box center [1199, 272] width 115 height 9
type input "OCP_Simple_12m"
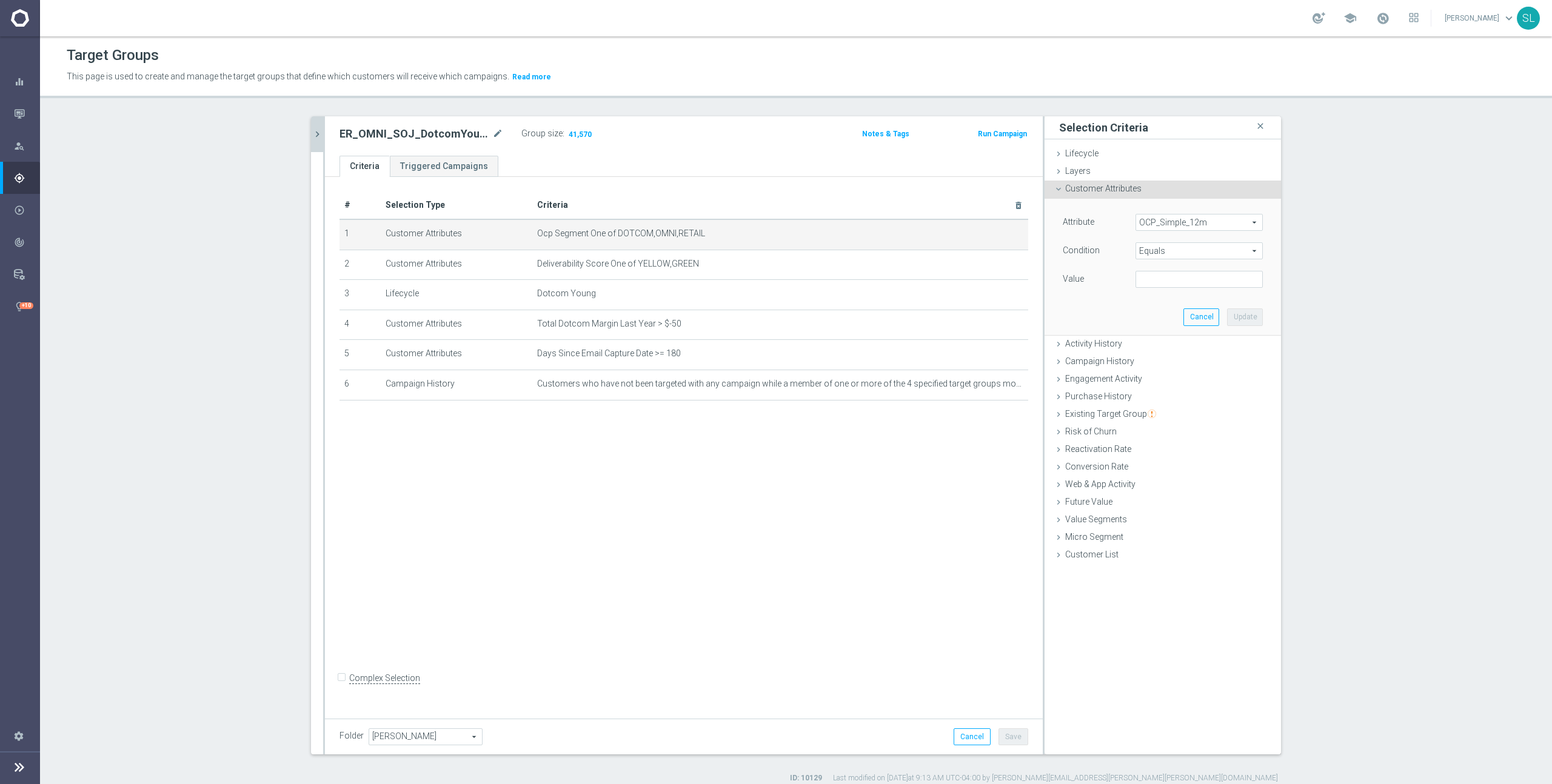
click at [1187, 253] on span "Equals" at bounding box center [1199, 251] width 126 height 16
click at [1162, 410] on span "One of" at bounding box center [1199, 411] width 115 height 9
type input "One of"
click at [1157, 286] on textarea at bounding box center [1199, 286] width 127 height 31
paste textarea "DOTCOM,OMNI,RETAIL"
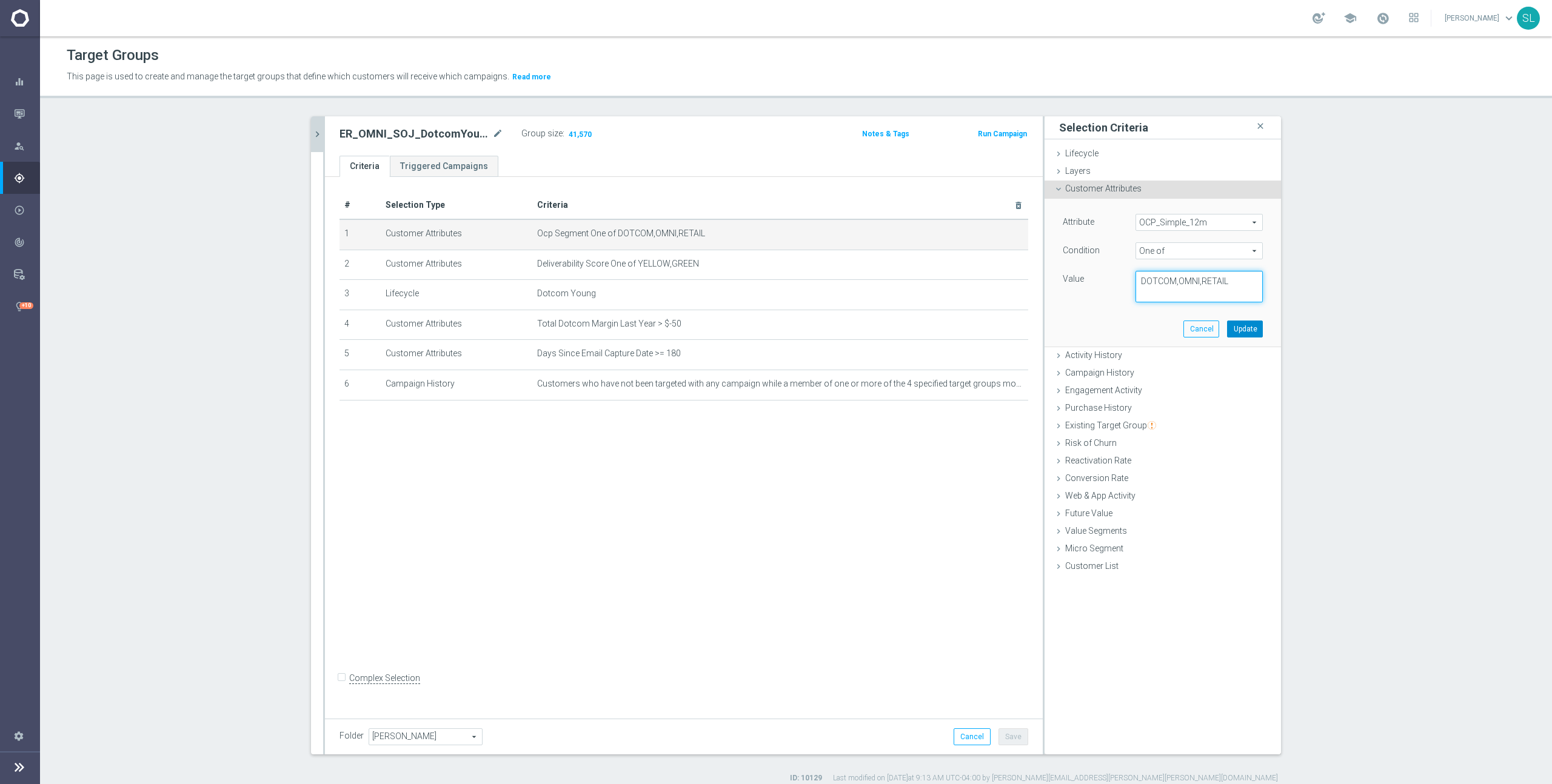
type textarea "DOTCOM,OMNI,RETAIL"
click at [1242, 331] on button "Update" at bounding box center [1245, 329] width 36 height 17
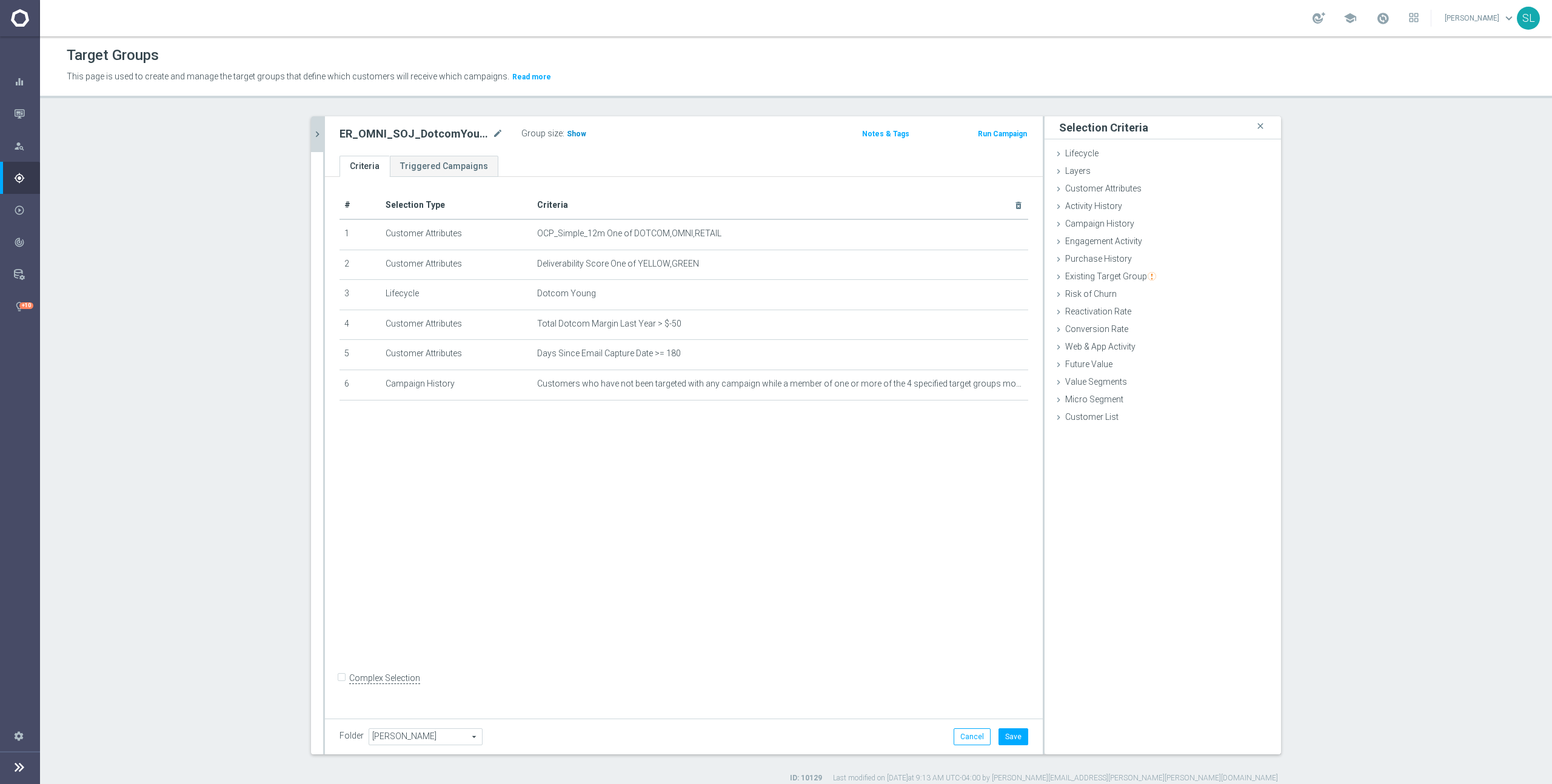
click at [567, 134] on span "Show" at bounding box center [576, 134] width 19 height 8
click at [975, 736] on button "Cancel" at bounding box center [972, 737] width 37 height 17
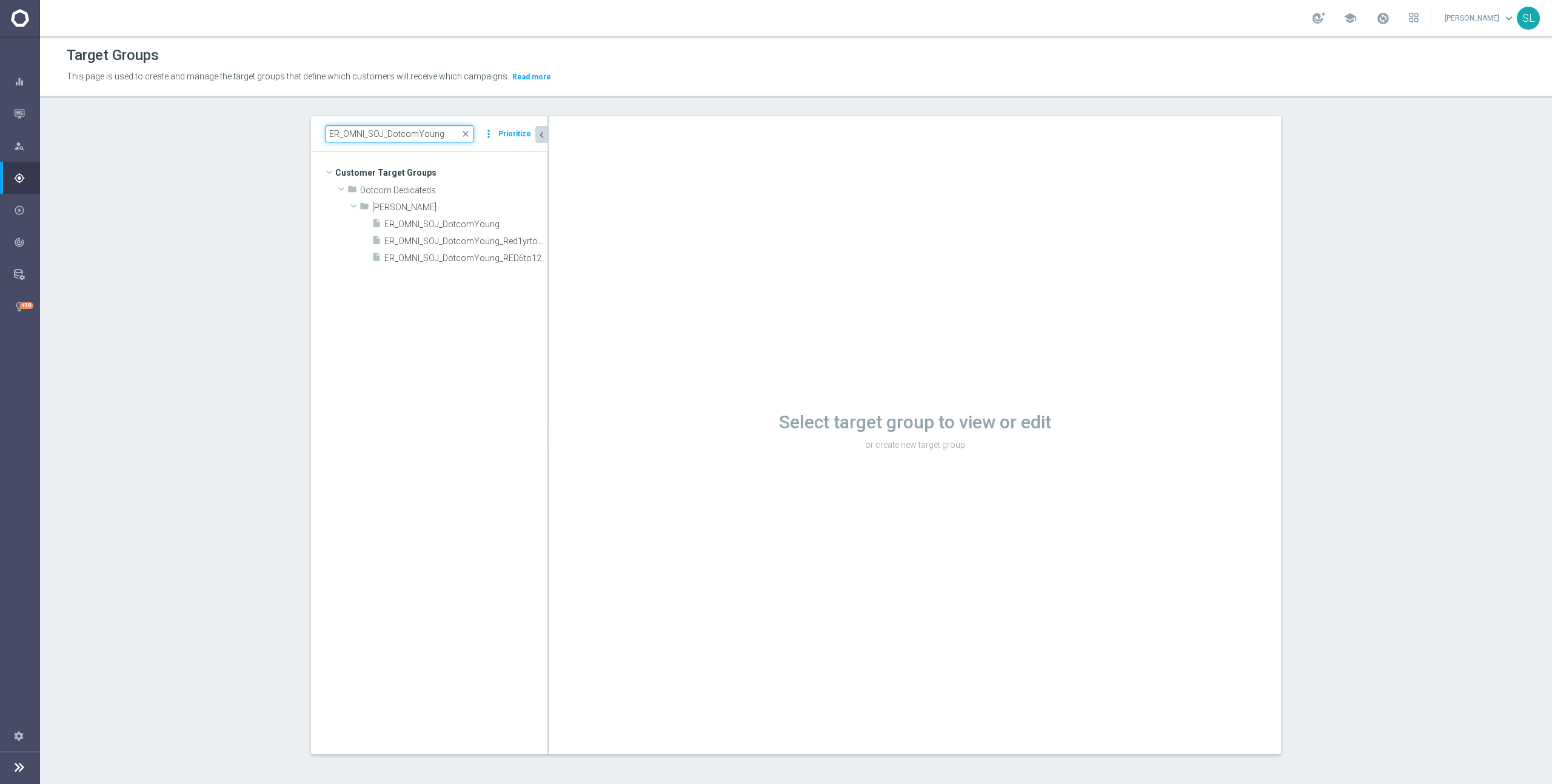
click at [377, 134] on input "ER_OMNI_SOJ_DotcomYoung" at bounding box center [399, 134] width 148 height 17
paste input "Prospects"
type input "ER_OMNI_SOJ_Prospects"
click at [456, 227] on span "ER_OMNI_SOJ_Prospects" at bounding box center [451, 224] width 134 height 10
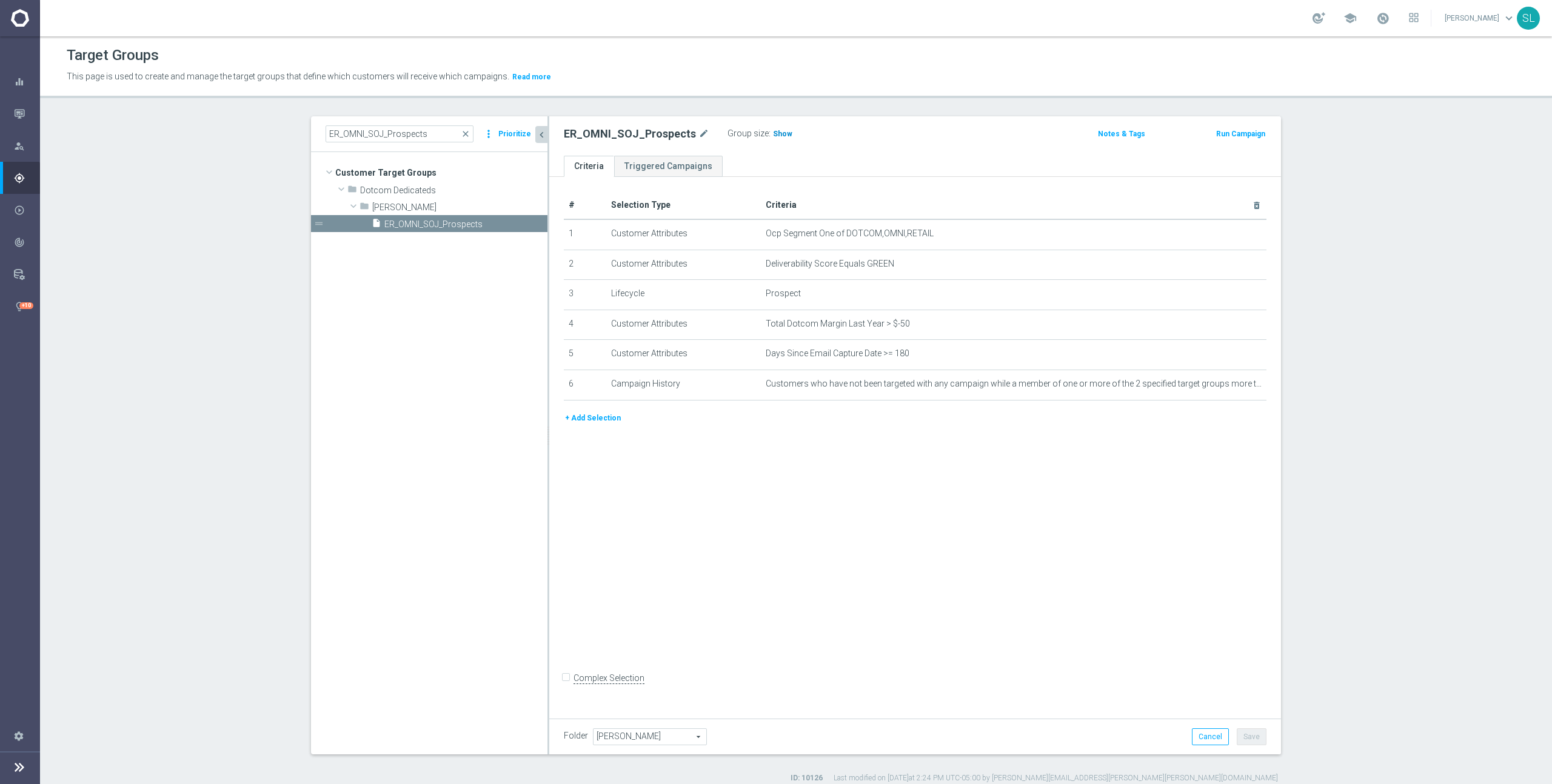
click at [773, 134] on span "Show" at bounding box center [782, 134] width 19 height 8
drag, startPoint x: 846, startPoint y: 233, endPoint x: 974, endPoint y: 233, distance: 128.0
click at [974, 233] on span "Ocp Segment One of DOTCOM,OMNI,RETAIL" at bounding box center [993, 234] width 456 height 10
copy span "DOTCOM,OMNI,RETAIL"
click at [1226, 237] on icon "mode_edit" at bounding box center [1226, 234] width 9 height 9
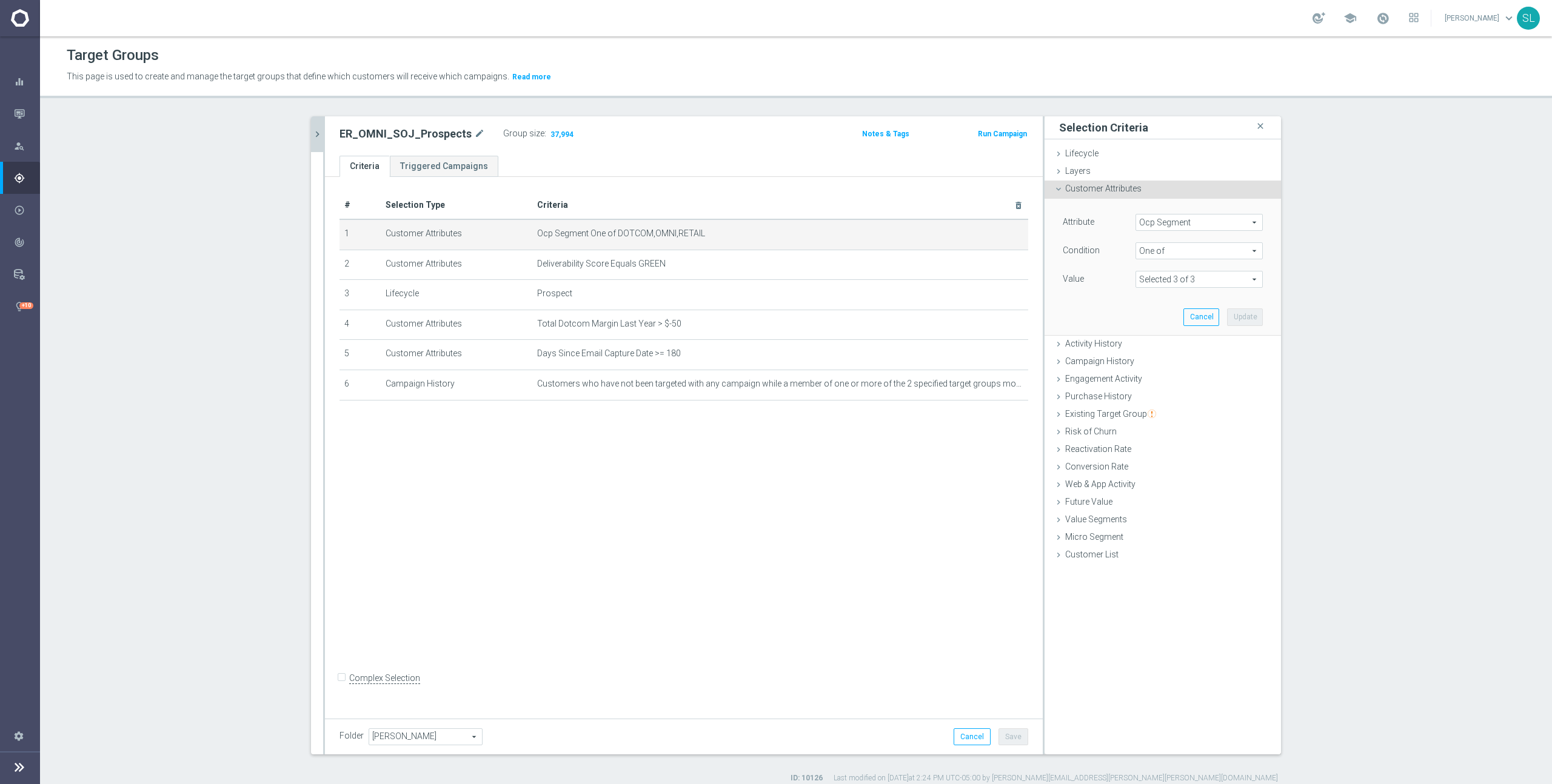
click at [1223, 221] on span "Ocp Segment" at bounding box center [1199, 222] width 126 height 16
click at [1223, 221] on input "search" at bounding box center [1199, 223] width 127 height 17
type input "ocp"
click at [1199, 275] on span "OCP_Simple_12m" at bounding box center [1199, 272] width 115 height 9
type input "OCP_Simple_12m"
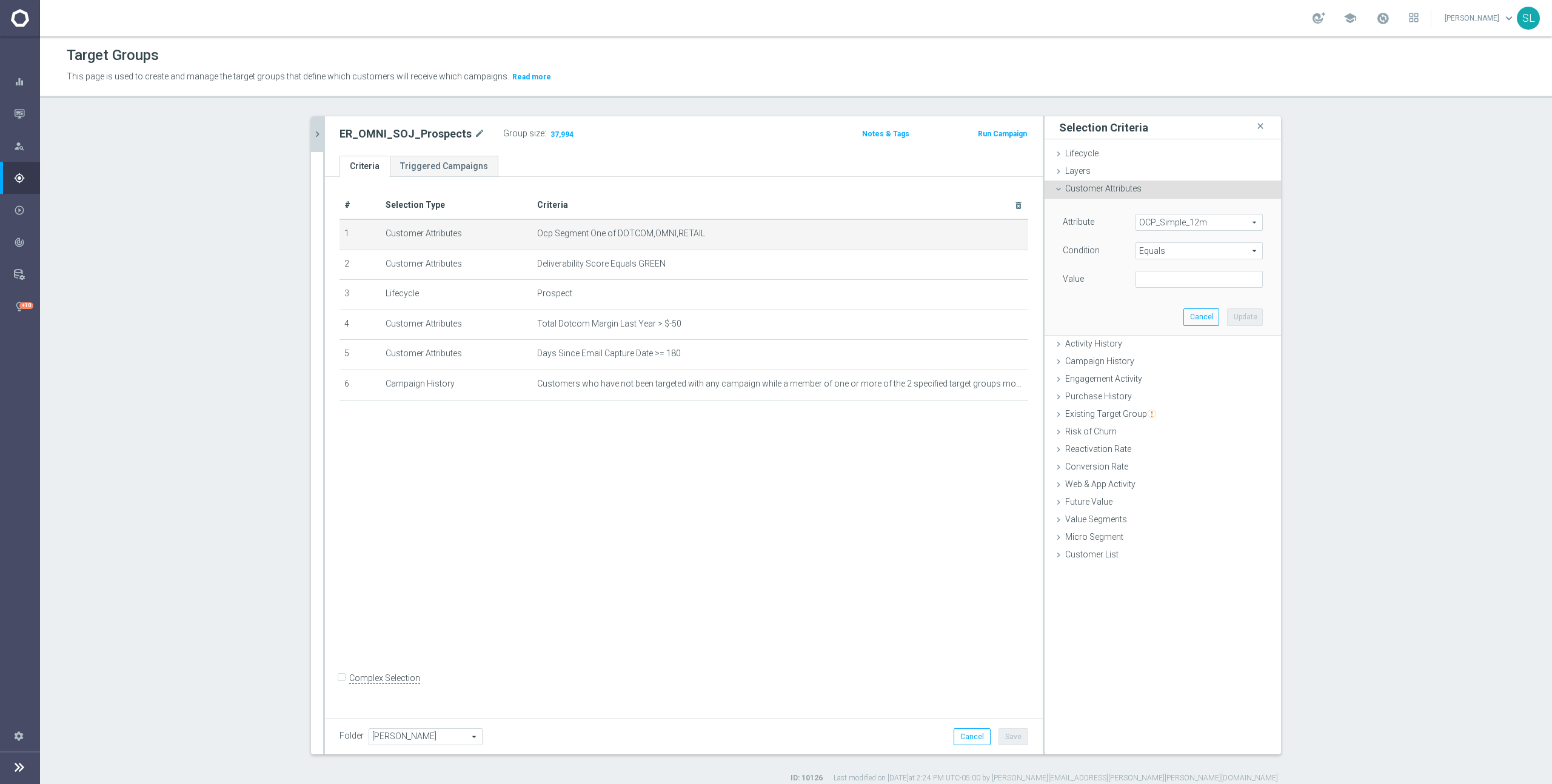
click at [1187, 252] on span "Equals" at bounding box center [1199, 251] width 126 height 16
click at [1182, 406] on span "One of" at bounding box center [1199, 411] width 115 height 9
type input "One of"
click at [1170, 284] on textarea at bounding box center [1199, 286] width 127 height 31
paste textarea "DOTCOM,OMNI,RETAIL"
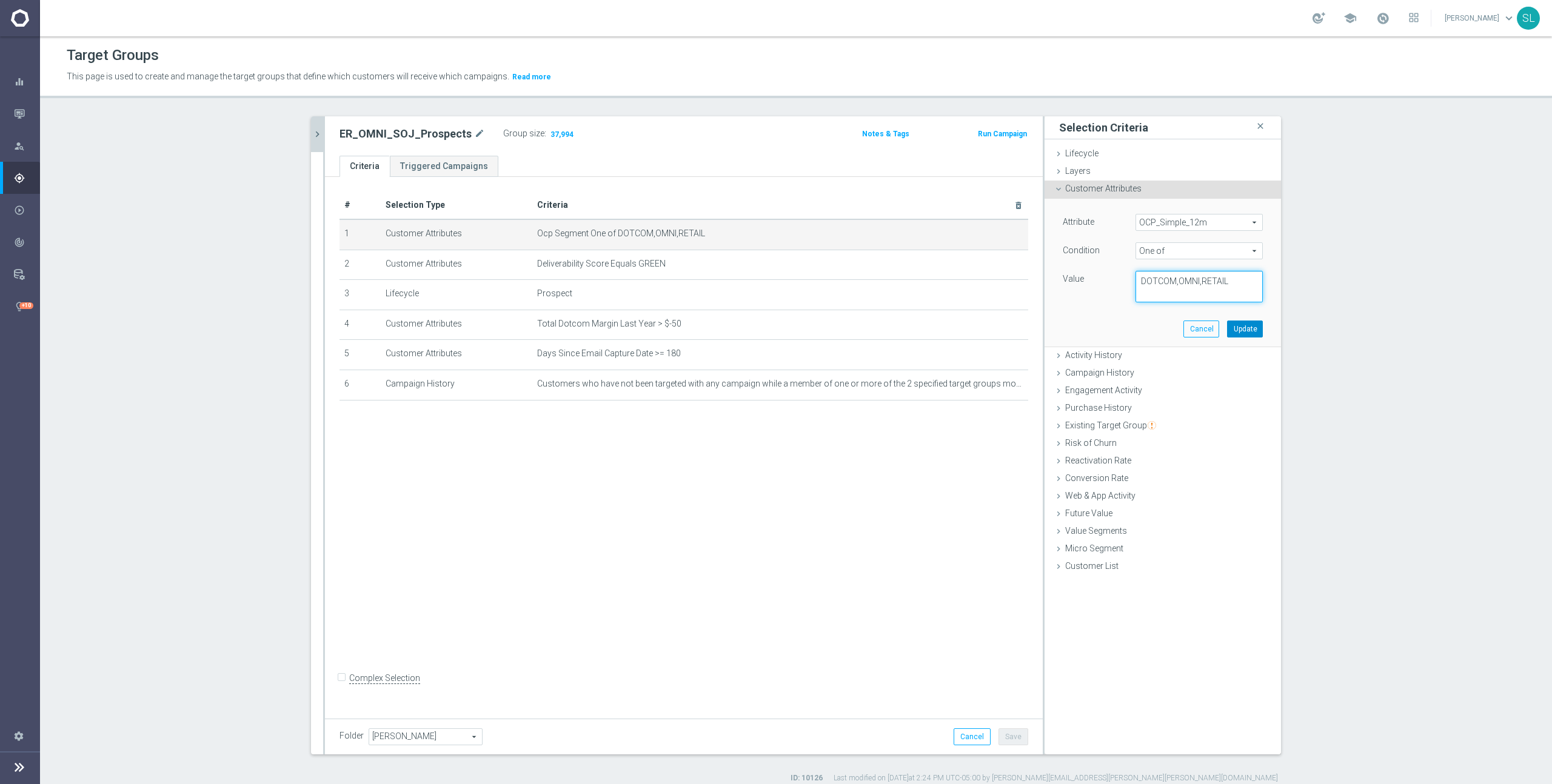
type textarea "DOTCOM,OMNI,RETAIL"
click at [1252, 329] on button "Update" at bounding box center [1245, 329] width 36 height 17
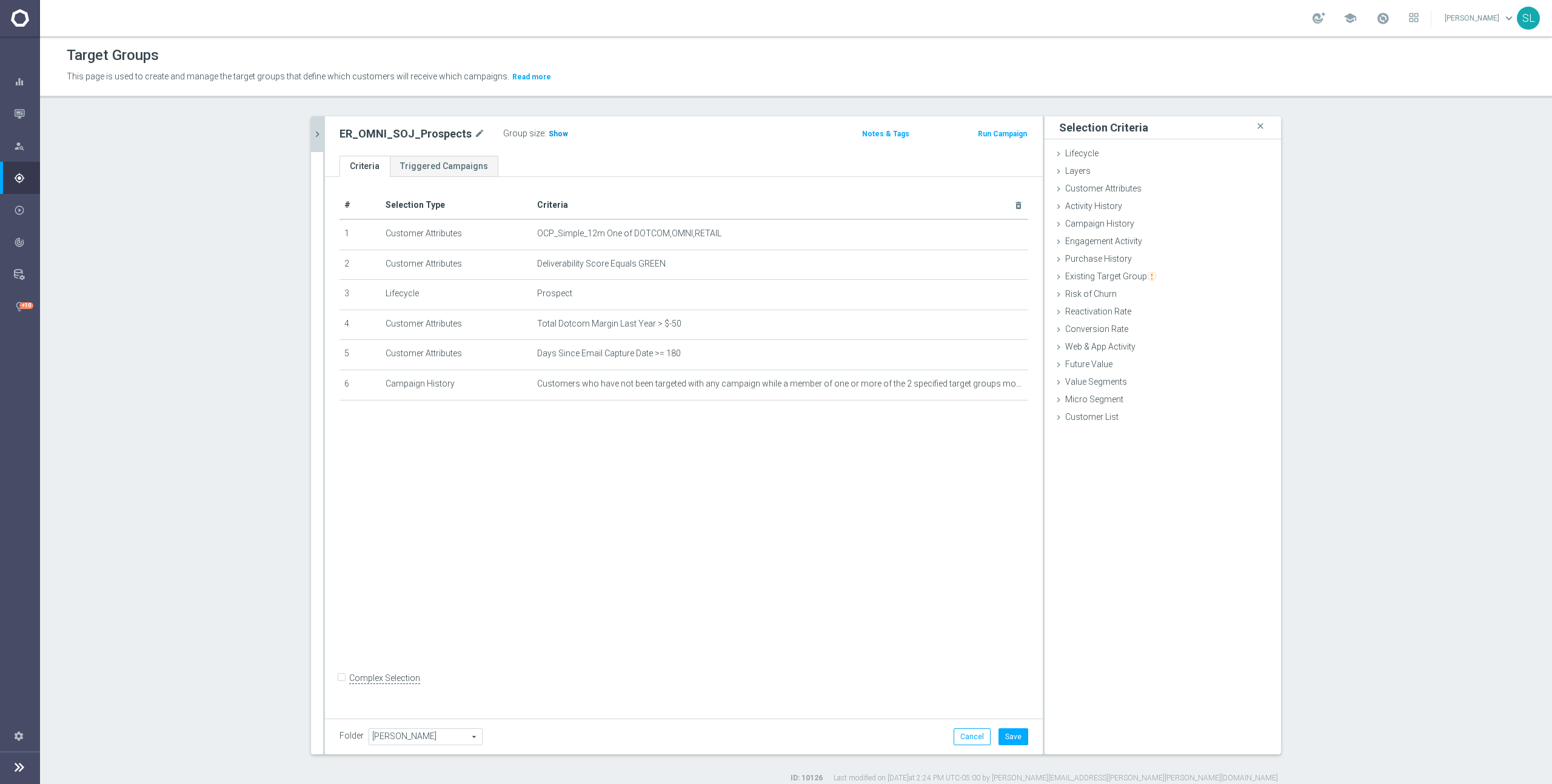
click at [551, 135] on span "Show" at bounding box center [558, 134] width 19 height 8
click at [989, 234] on icon "mode_edit" at bounding box center [989, 234] width 9 height 9
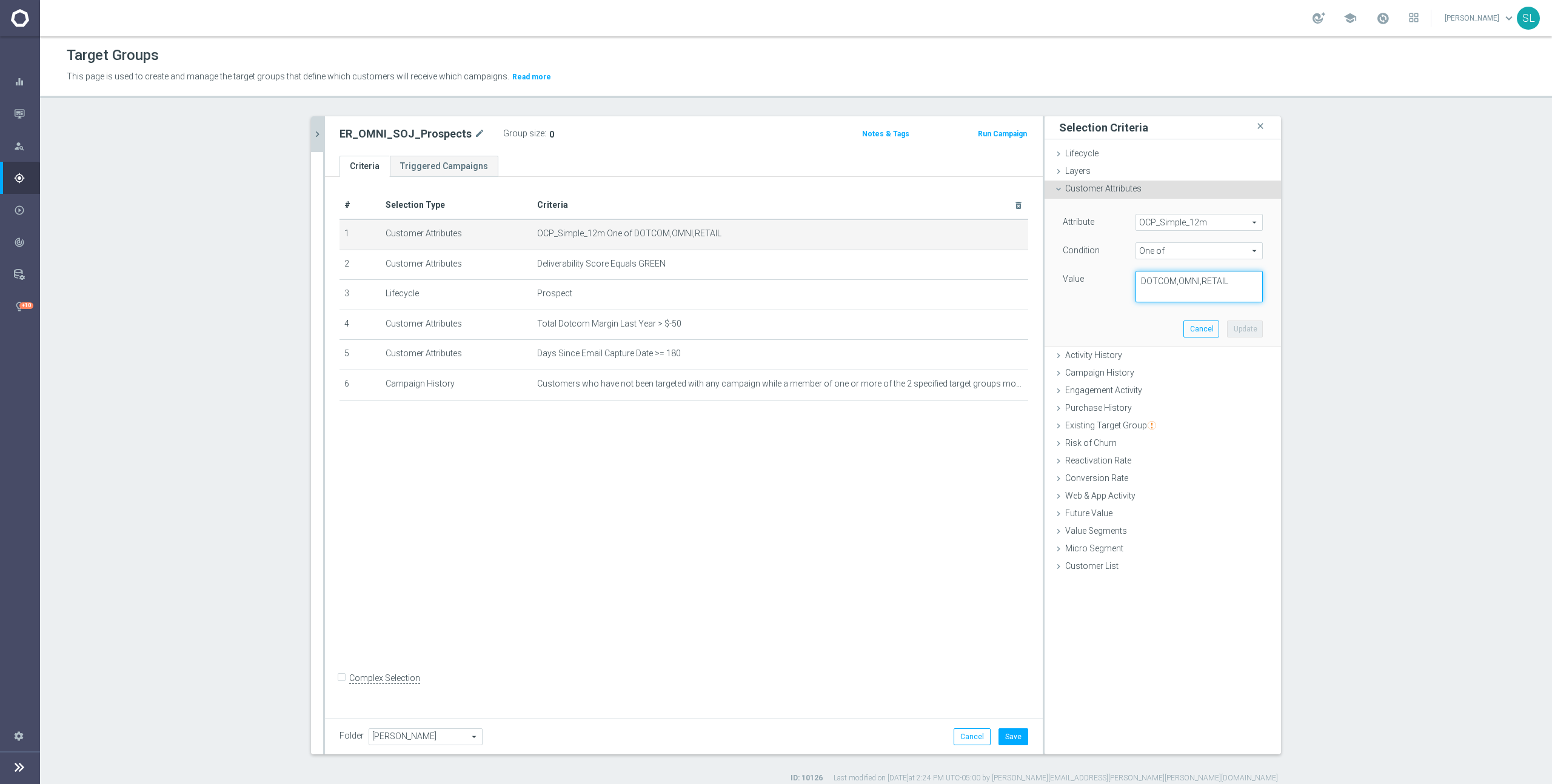
click at [1172, 287] on textarea "DOTCOM,OMNI,RETAIL" at bounding box center [1199, 286] width 127 height 31
type textarea "NONE"
click at [1245, 333] on button "Update" at bounding box center [1245, 329] width 36 height 17
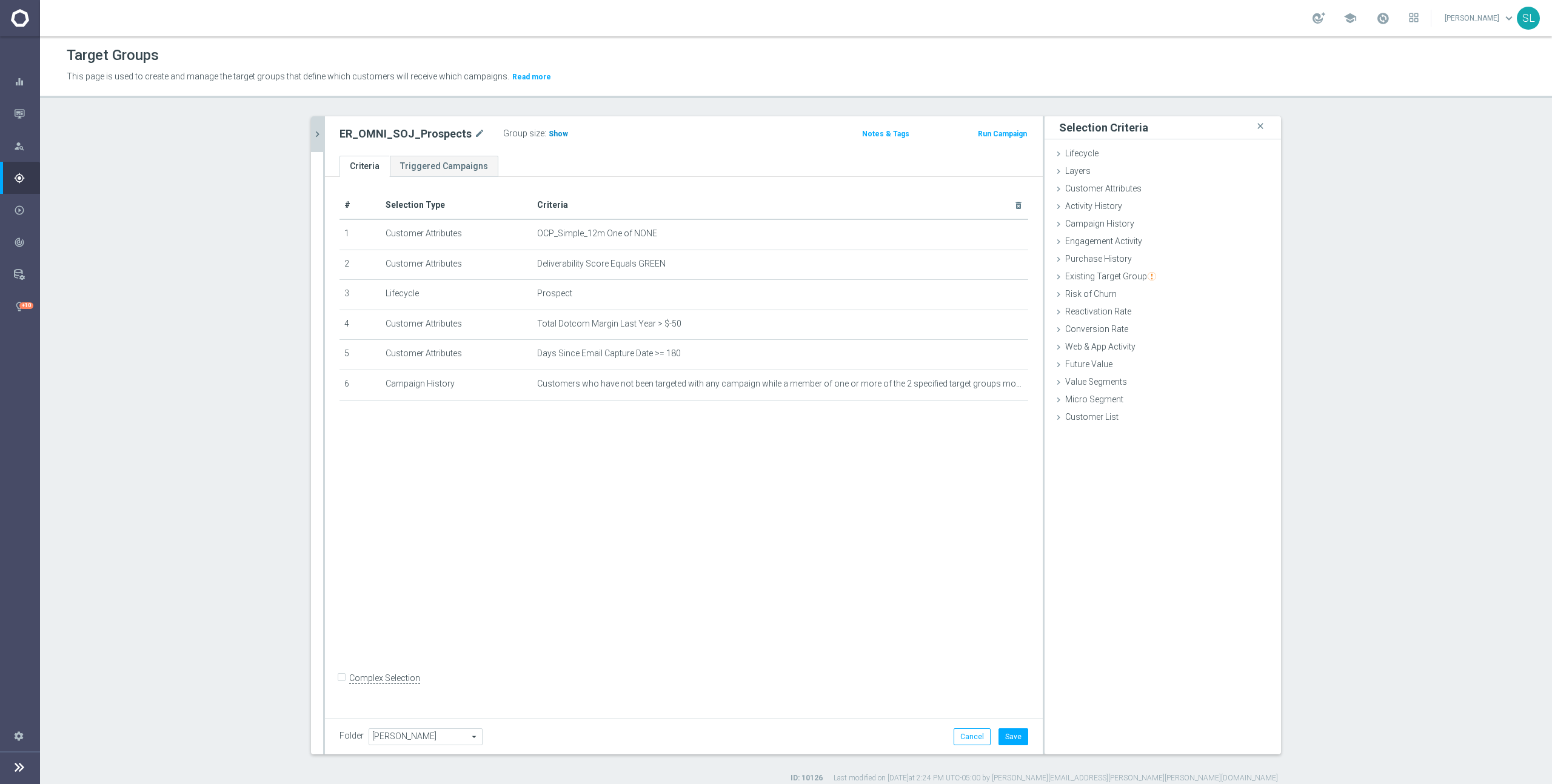
click at [549, 131] on span "Show" at bounding box center [558, 134] width 19 height 8
click at [979, 742] on button "Cancel" at bounding box center [972, 737] width 37 height 17
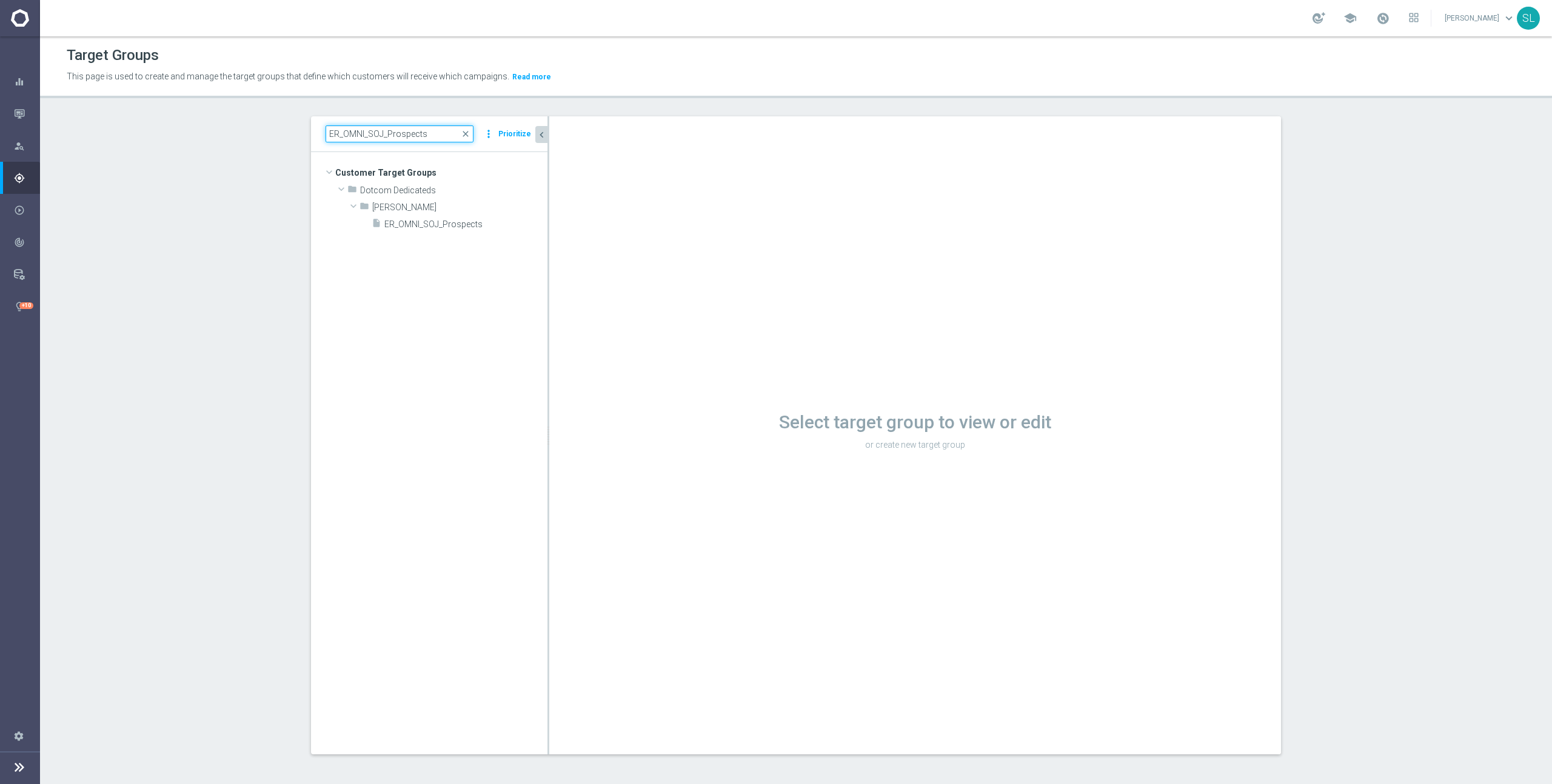
click at [405, 128] on input "ER_OMNI_SOJ_Prospects" at bounding box center [399, 134] width 148 height 17
paste input "ExistingVIP"
type input "ER_OMNI_SOJ_ExistingVIP"
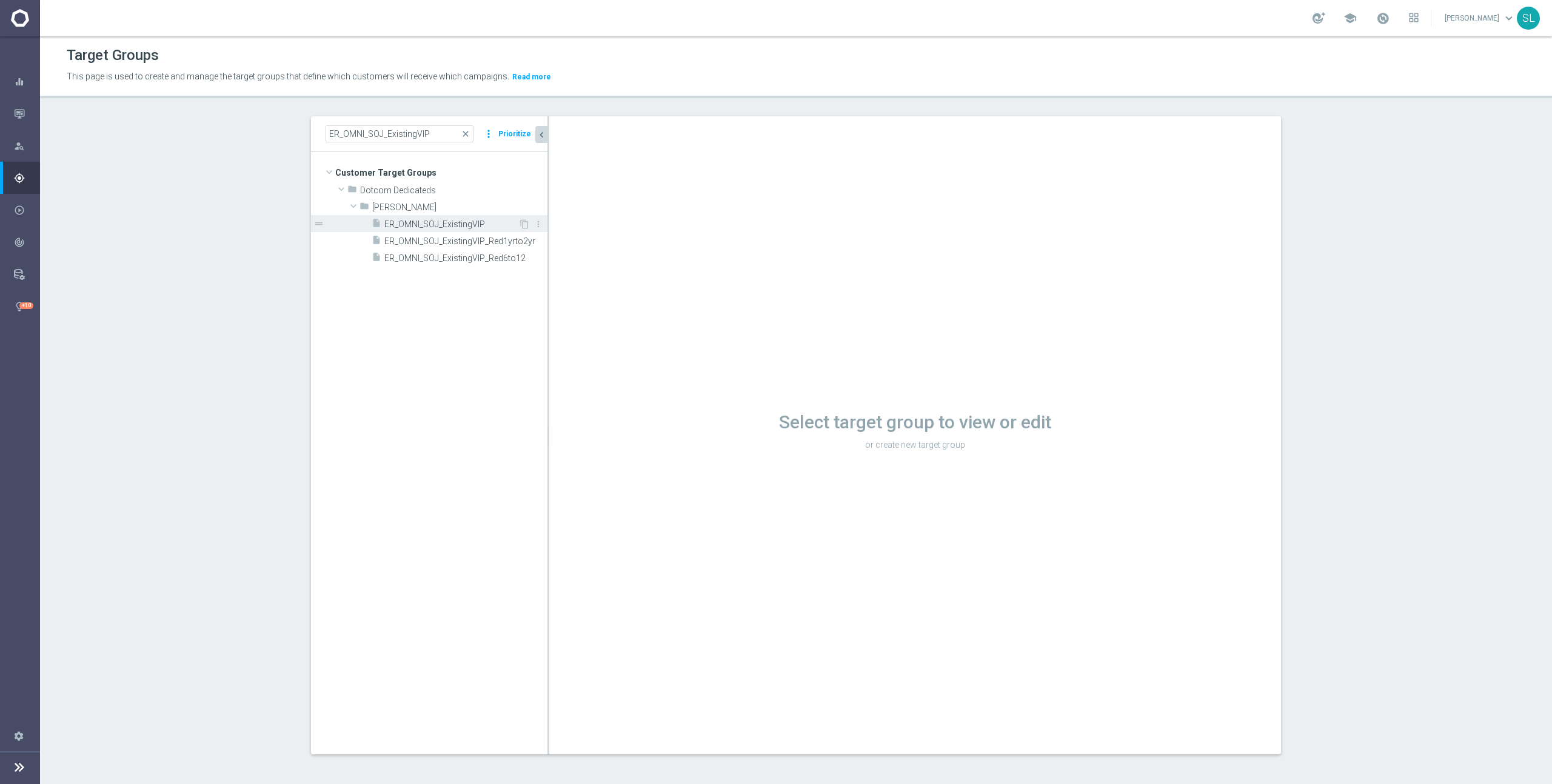
click at [430, 218] on div "insert_drive_file ER_OMNI_SOJ_ExistingVIP" at bounding box center [445, 224] width 146 height 17
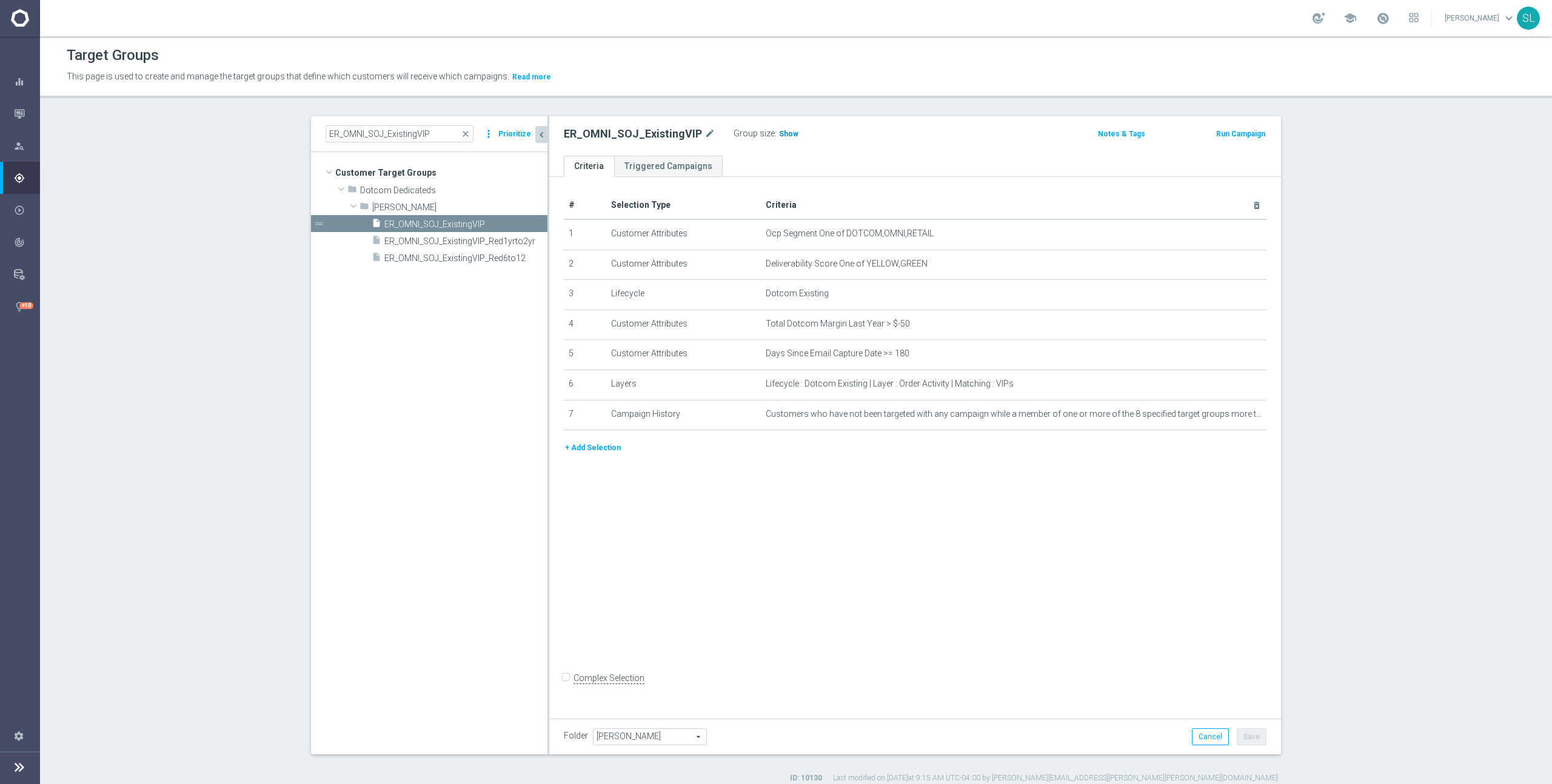
click at [780, 130] on span "Show" at bounding box center [788, 134] width 19 height 8
click at [1223, 229] on icon "mode_edit" at bounding box center [1226, 234] width 9 height 9
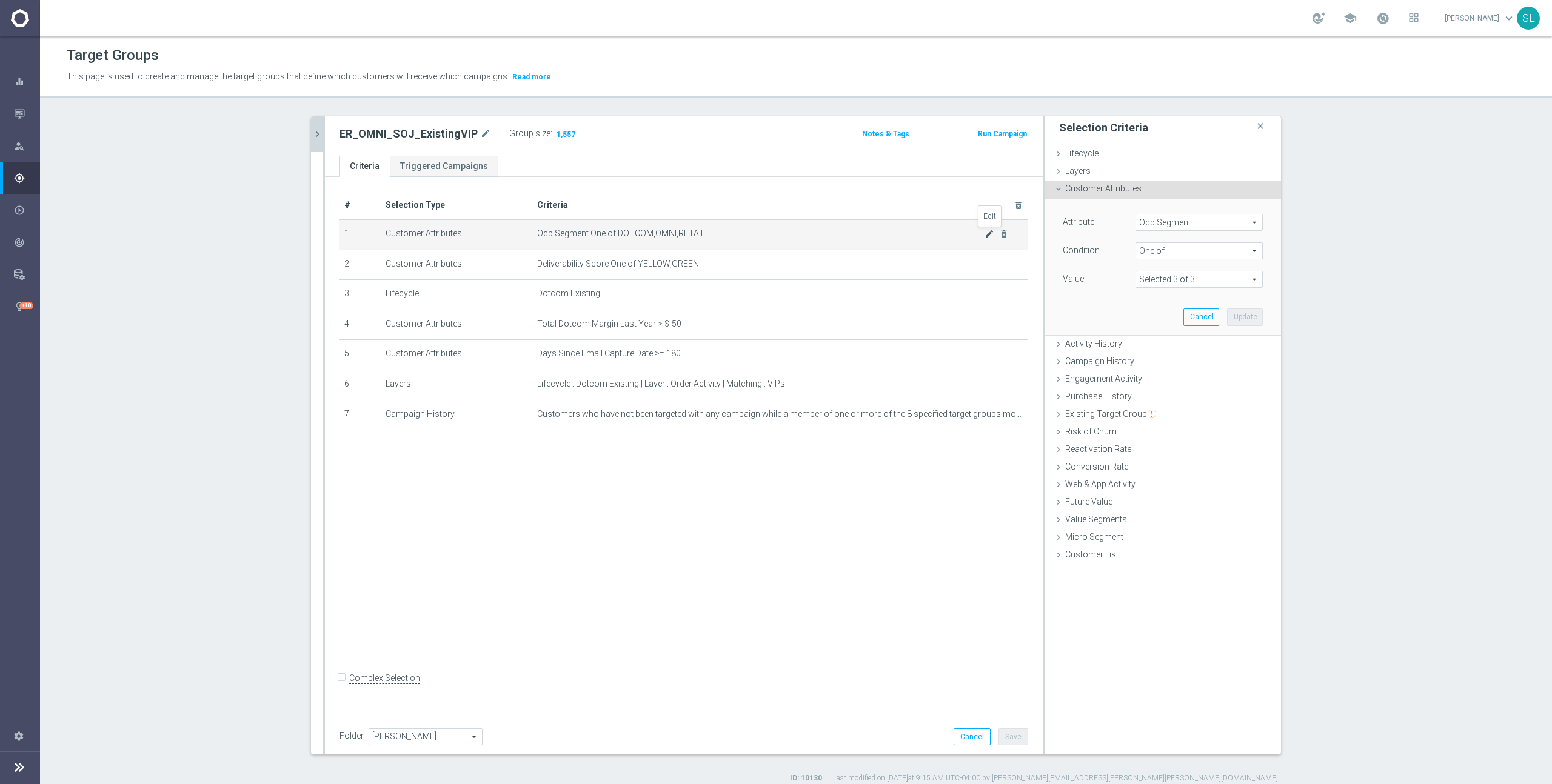
click at [985, 235] on icon "mode_edit" at bounding box center [989, 234] width 9 height 9
drag, startPoint x: 707, startPoint y: 234, endPoint x: 617, endPoint y: 234, distance: 90.0
click at [617, 234] on span "Ocp Segment One of DOTCOM,OMNI,RETAIL" at bounding box center [760, 234] width 447 height 10
copy span "DOTCOM,OMNI,RETAIL"
click at [1218, 218] on span "Ocp Segment" at bounding box center [1199, 222] width 126 height 16
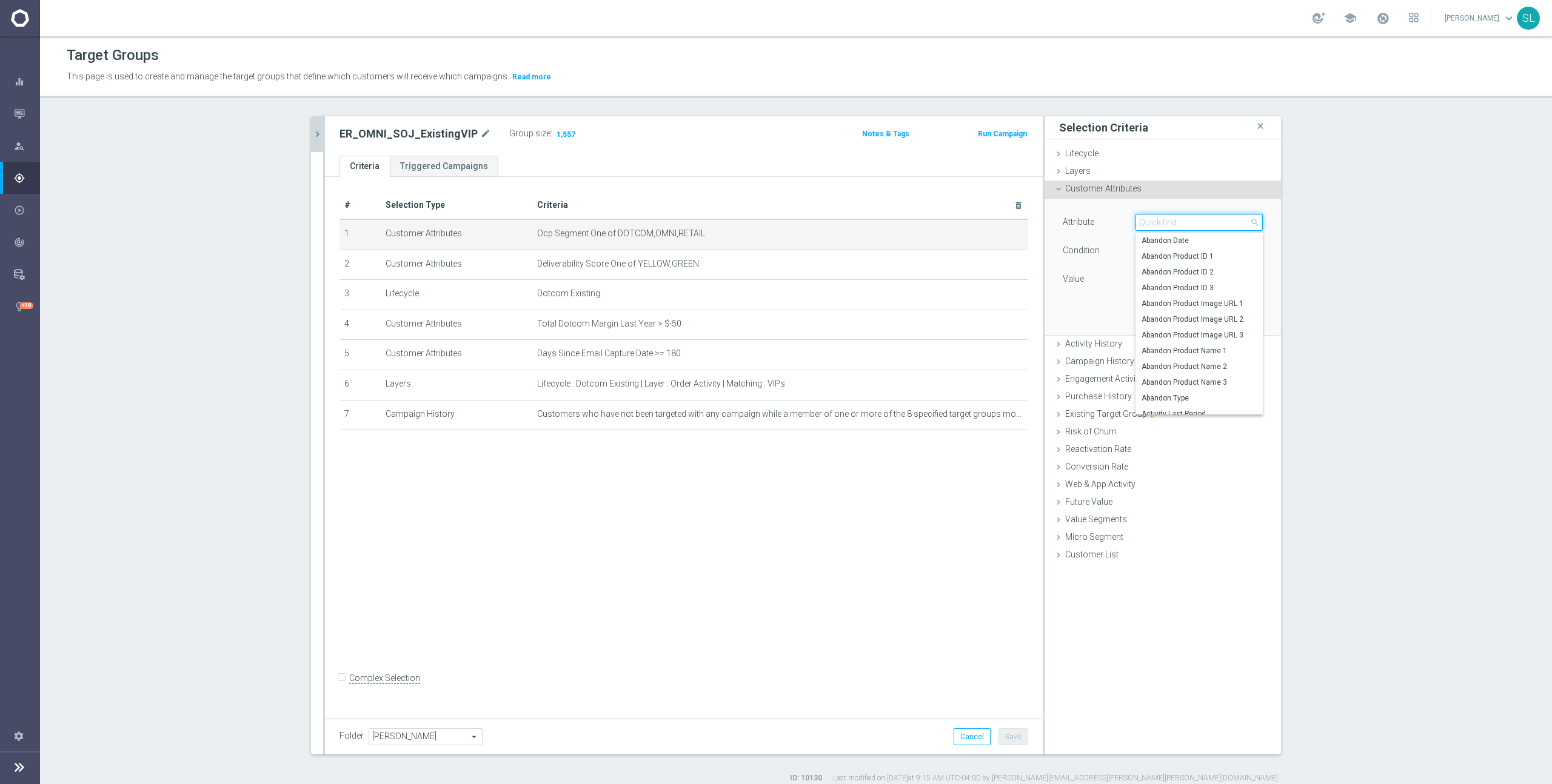
click at [1218, 218] on input "search" at bounding box center [1199, 223] width 127 height 17
type input "p"
type input "ocp"
click at [1222, 274] on span "OCP_Simple_12m" at bounding box center [1199, 272] width 115 height 9
type input "OCP_Simple_12m"
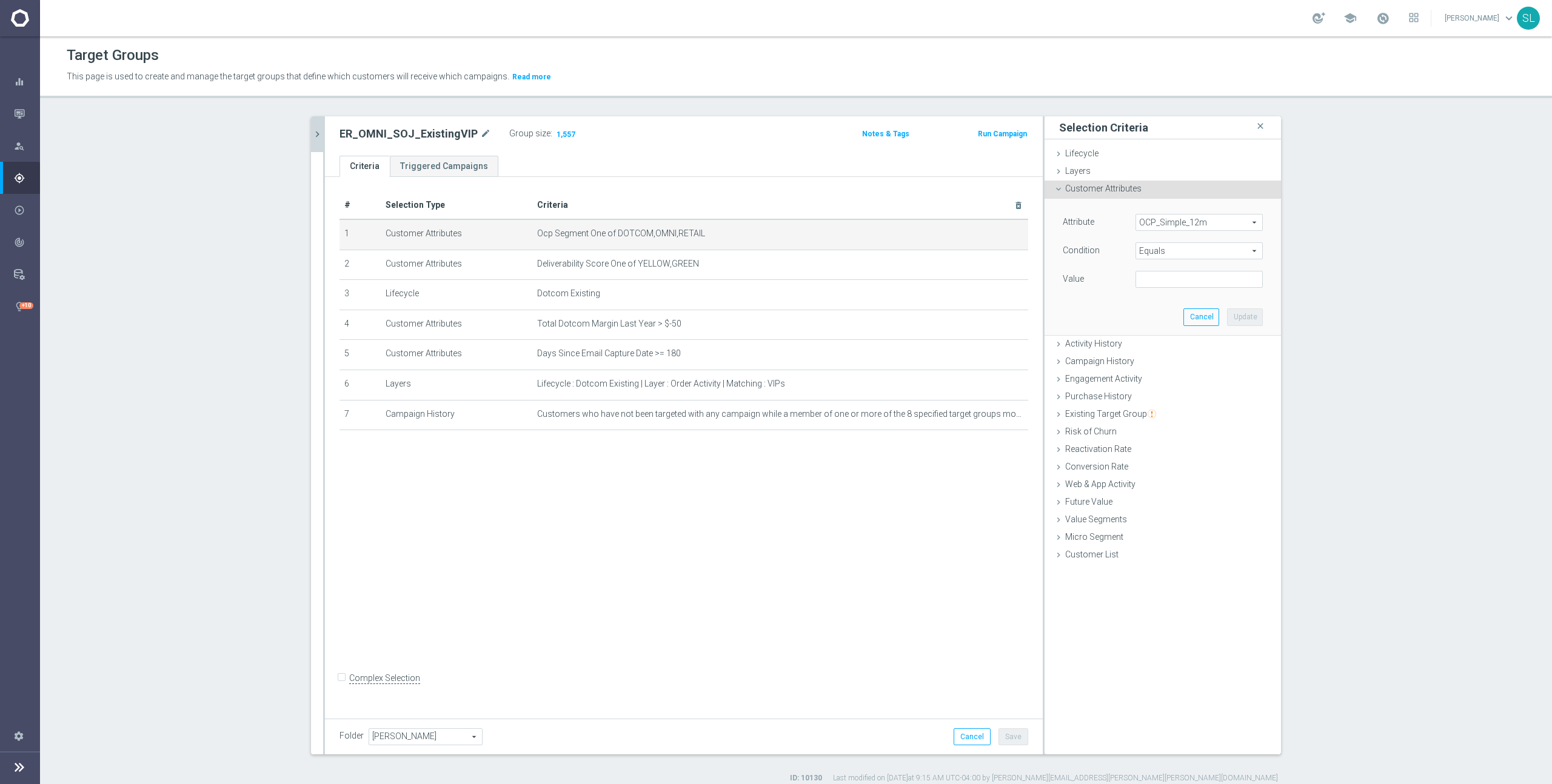
click at [1211, 255] on span "Equals" at bounding box center [1199, 251] width 126 height 16
click at [1185, 410] on span "One of" at bounding box center [1199, 411] width 115 height 9
type input "One of"
click at [1179, 268] on div "Attribute OCP_Simple_12m OCP_Simple_12m arrow_drop_down search Condition One of…" at bounding box center [1163, 258] width 200 height 89
click at [1179, 289] on textarea at bounding box center [1199, 286] width 127 height 31
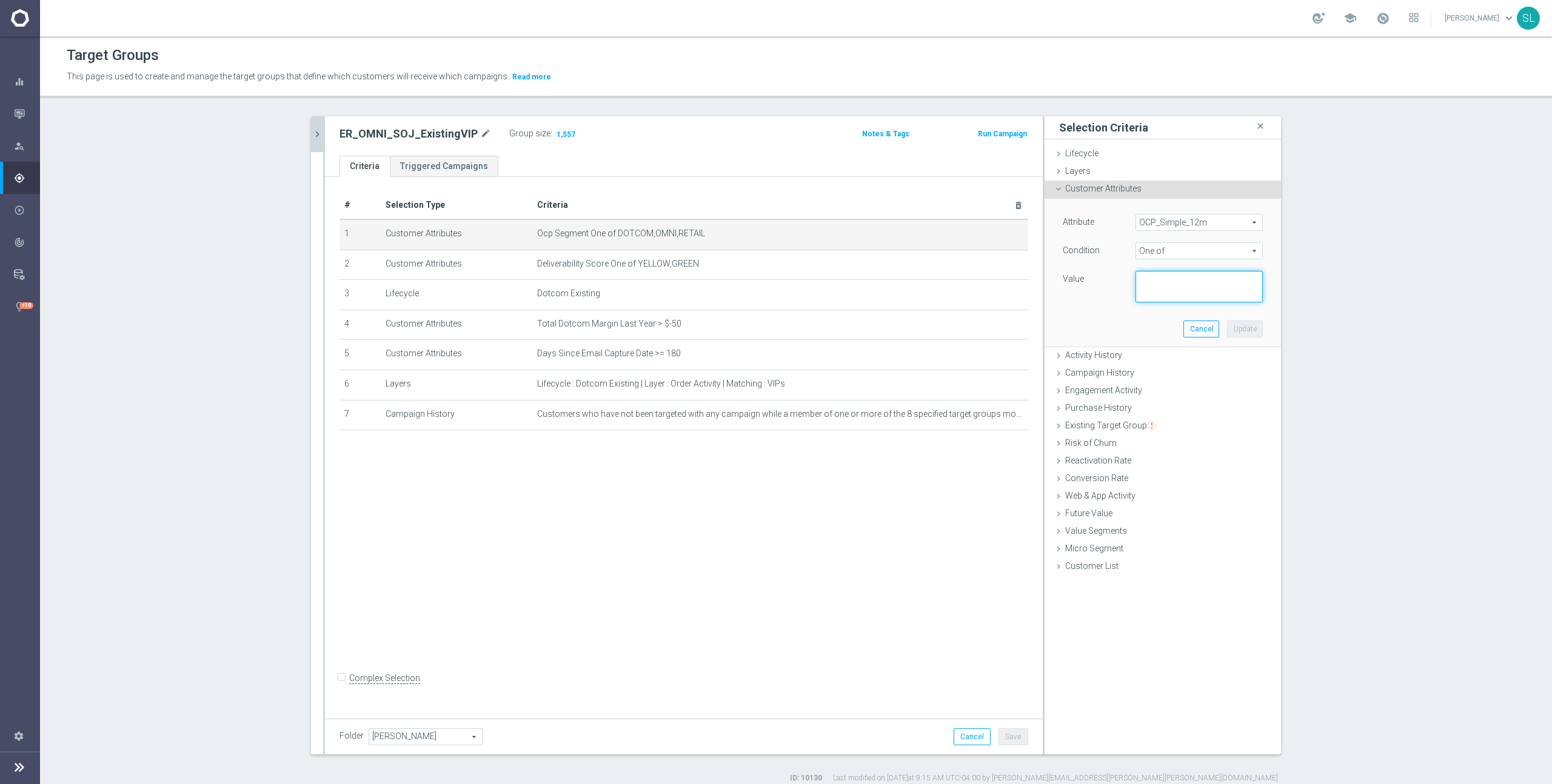
paste textarea "DOTCOM,OMNI,RETAIL"
type textarea "DOTCOM,OMNI,RETAIL"
click at [1244, 326] on button "Update" at bounding box center [1245, 329] width 36 height 17
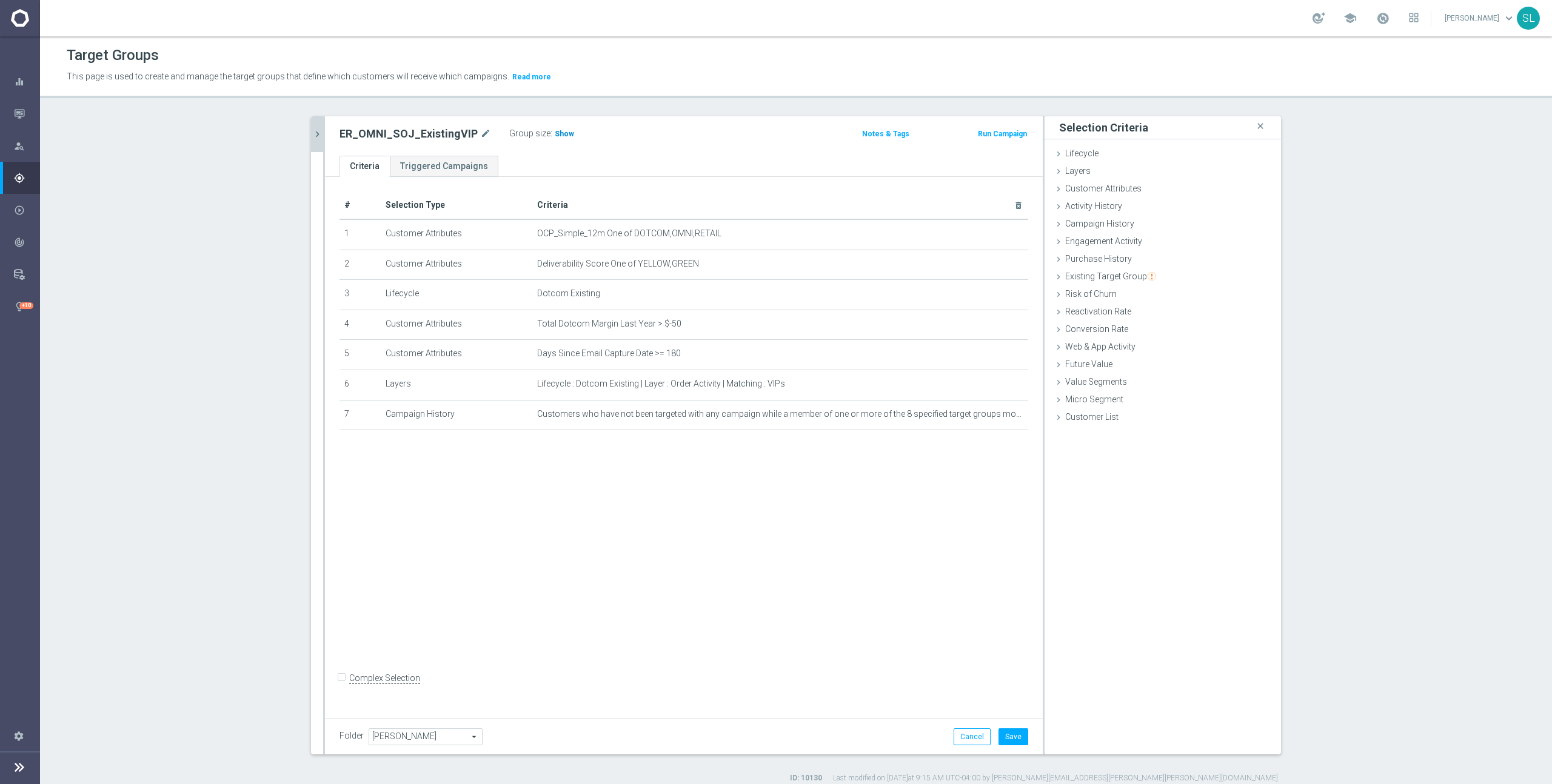
click at [561, 134] on span "Show" at bounding box center [564, 134] width 19 height 8
click at [982, 738] on button "Cancel" at bounding box center [972, 737] width 37 height 17
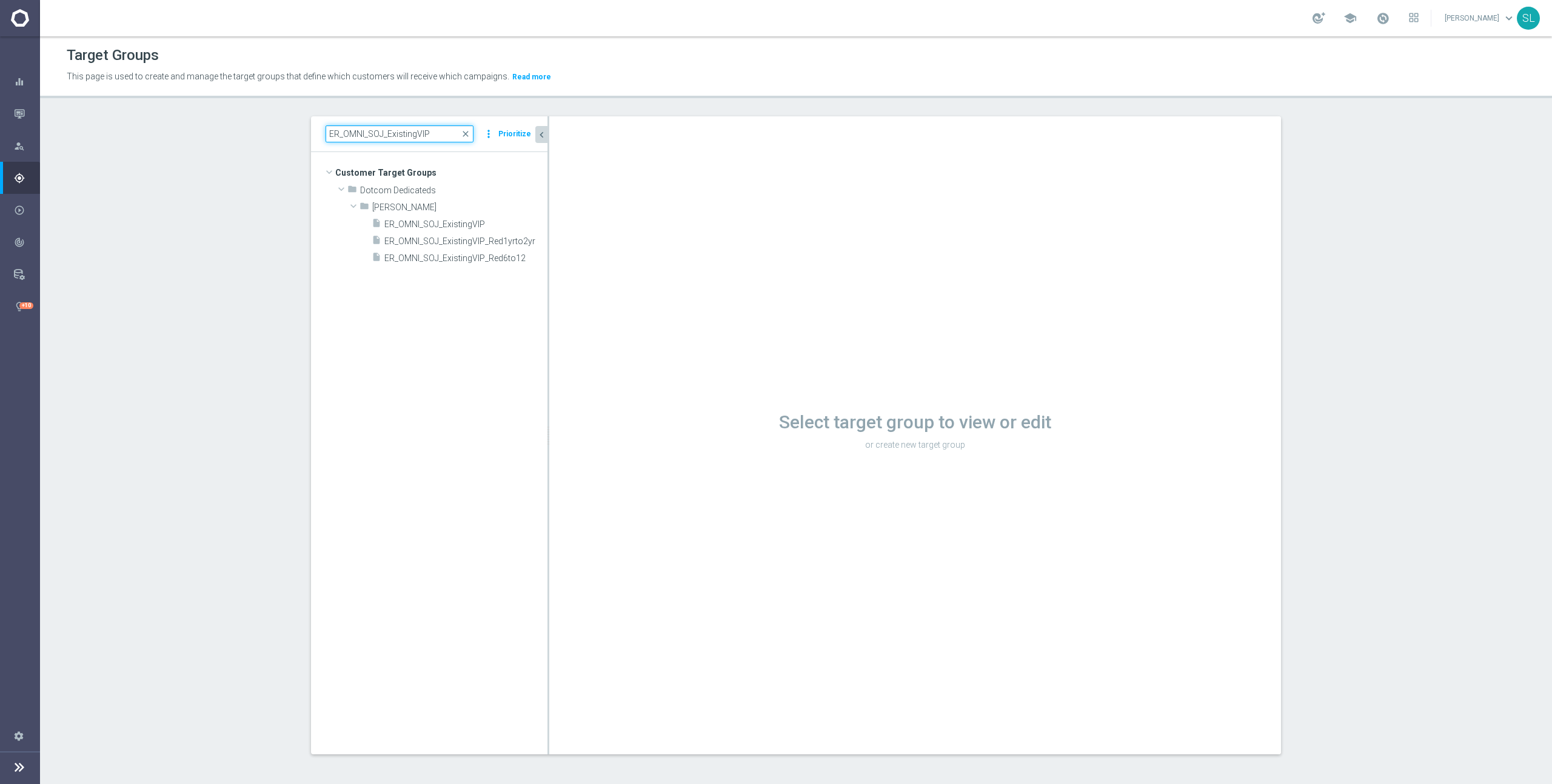
click at [430, 135] on input "ER_OMNI_SOJ_ExistingVIP" at bounding box center [399, 134] width 148 height 17
paste input "DotcomExisting"
type input "ER_OMNI_SOJ_DotcomExisting"
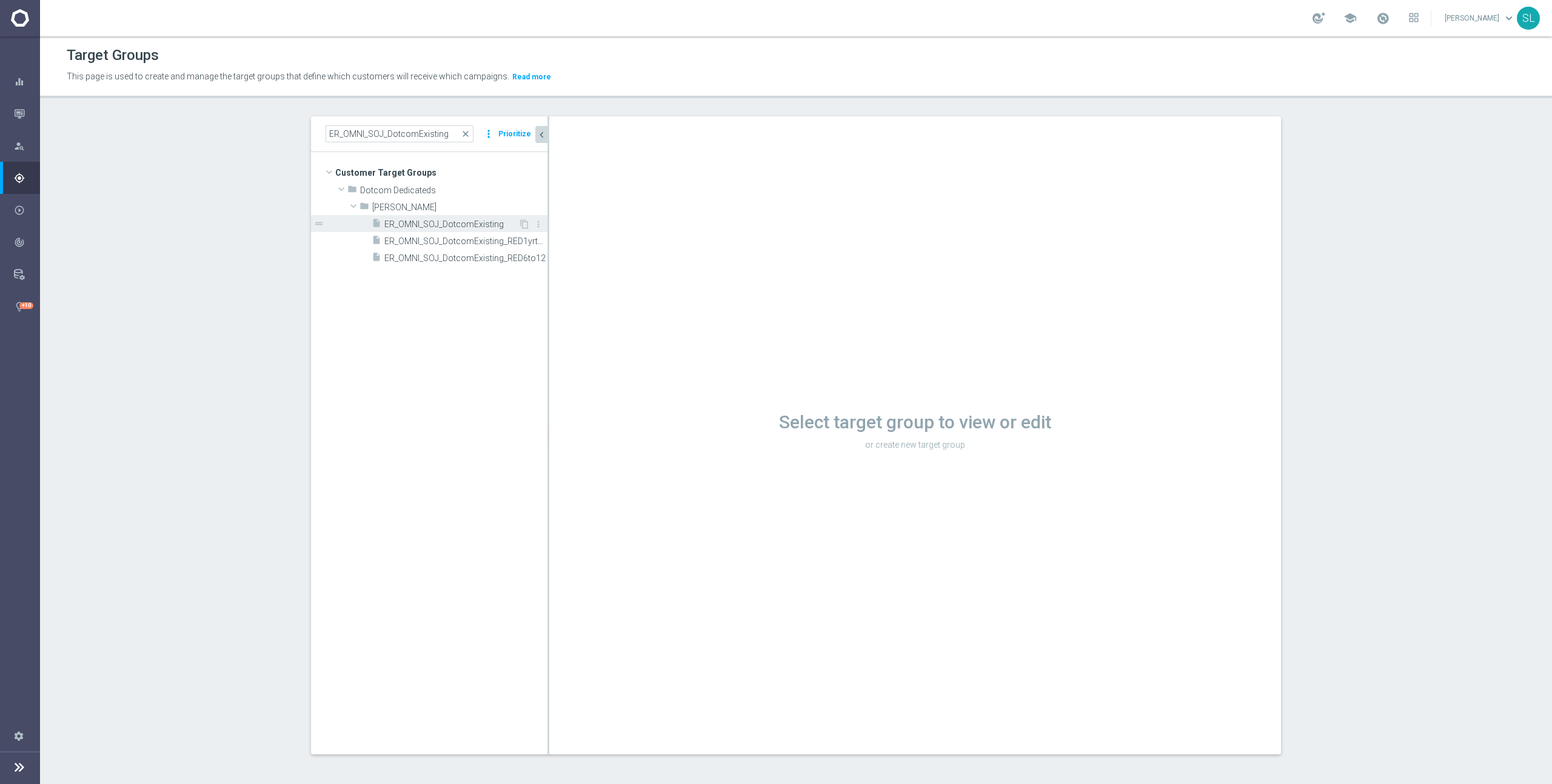
click at [460, 223] on span "ER_OMNI_SOJ_DotcomExisting" at bounding box center [451, 224] width 134 height 10
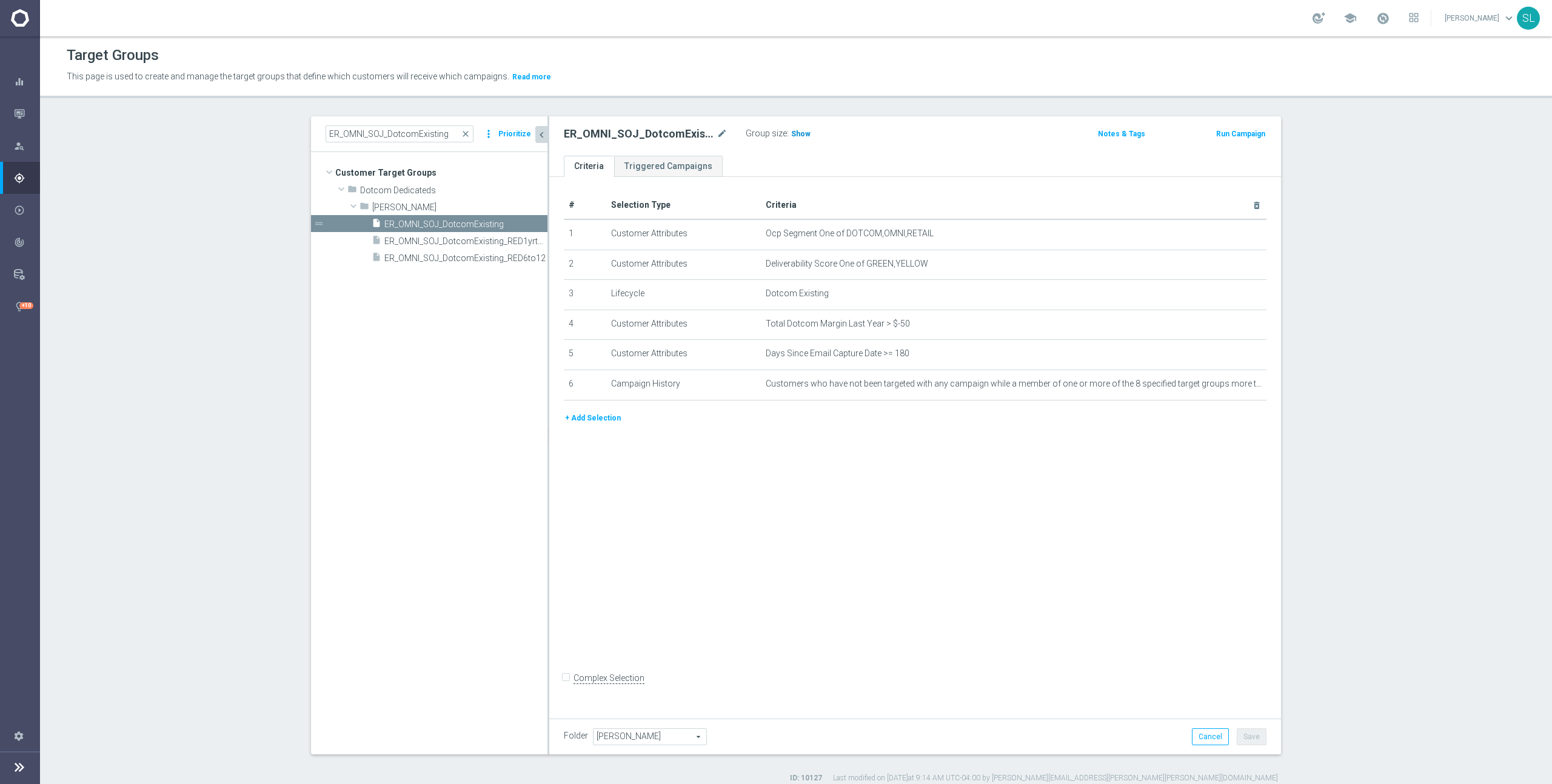
click at [800, 129] on h3 "Show" at bounding box center [801, 134] width 22 height 14
click at [842, 234] on span "Ocp Segment One of DOTCOM,OMNI,RETAIL" at bounding box center [993, 234] width 456 height 10
drag, startPoint x: 844, startPoint y: 235, endPoint x: 943, endPoint y: 235, distance: 99.0
click at [943, 235] on span "Ocp Segment One of DOTCOM,OMNI,RETAIL" at bounding box center [993, 234] width 456 height 10
copy span "DOTCOM,OMNI,RETAIL"
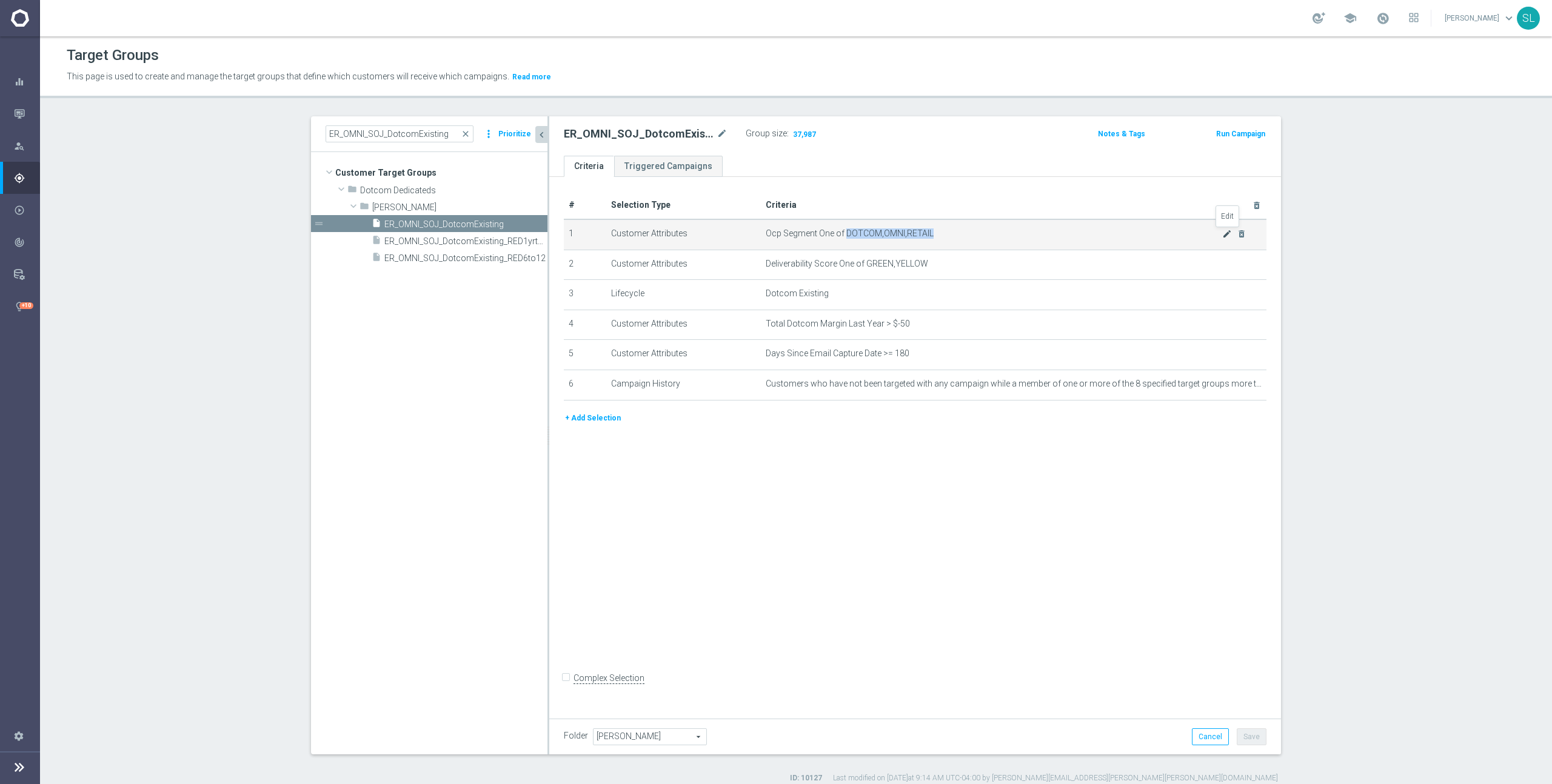
click at [1226, 231] on icon "mode_edit" at bounding box center [1226, 234] width 9 height 9
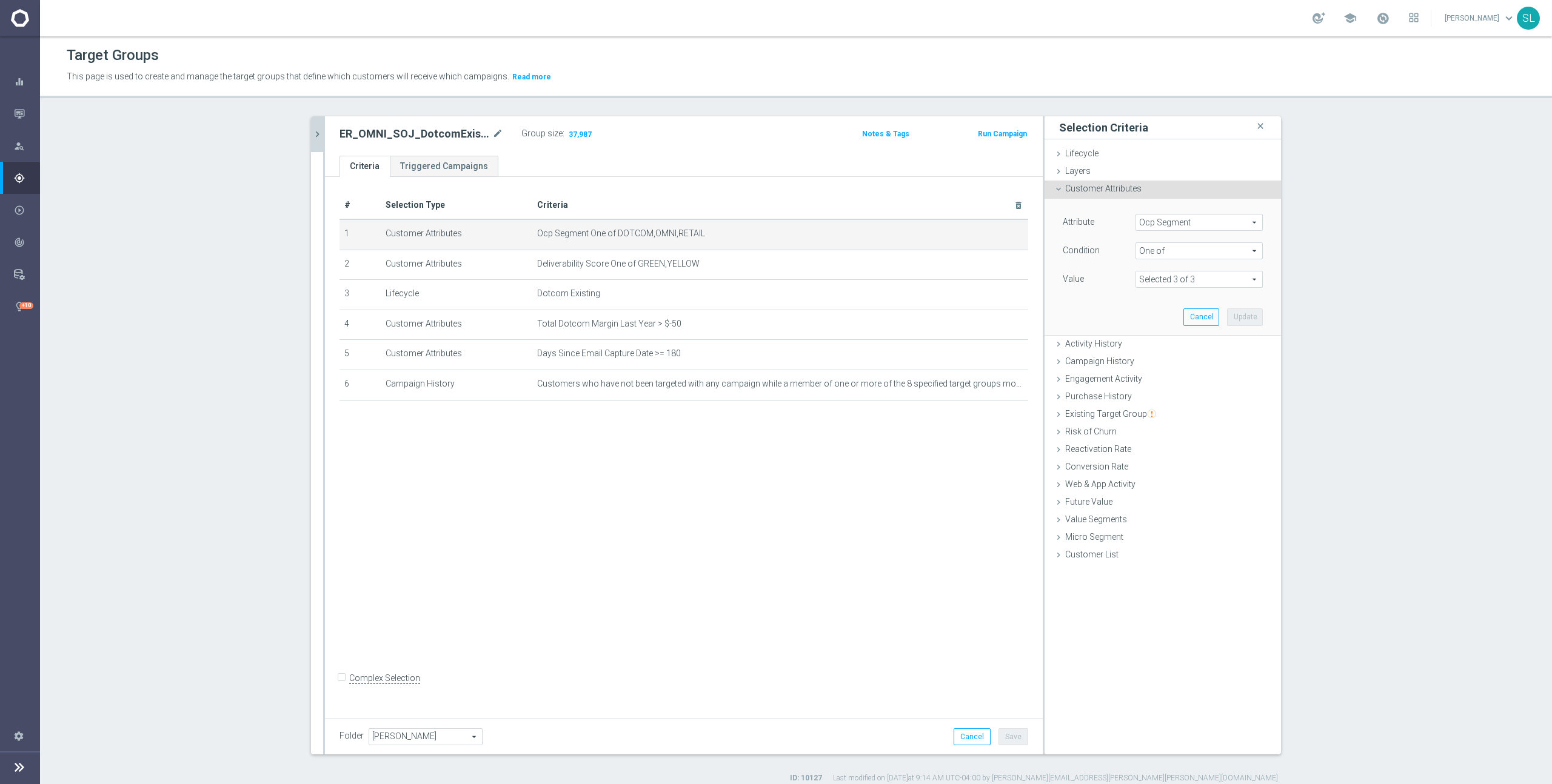
click at [1198, 227] on span "Ocp Segment" at bounding box center [1199, 222] width 126 height 16
click at [1198, 227] on input "search" at bounding box center [1199, 223] width 127 height 17
type input "ocp"
click at [1190, 276] on span "OCP_Simple_12m" at bounding box center [1199, 272] width 115 height 9
type input "OCP_Simple_12m"
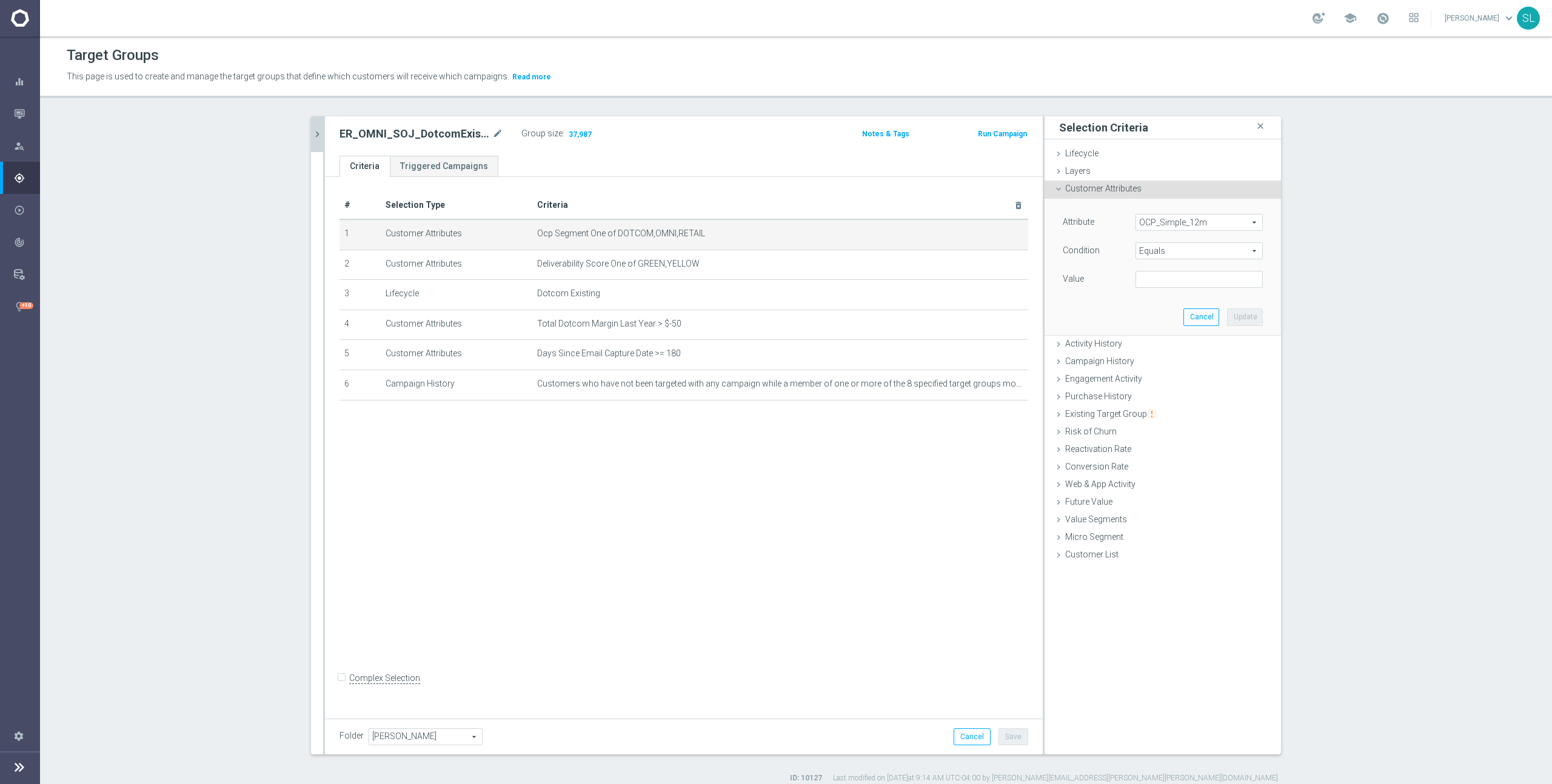
click at [1185, 253] on span "Equals" at bounding box center [1199, 251] width 126 height 16
click at [1192, 405] on label "One of" at bounding box center [1199, 411] width 127 height 16
type input "One of"
click at [1161, 274] on textarea at bounding box center [1199, 286] width 127 height 31
paste textarea "DOTCOM,OMNI,RETAIL"
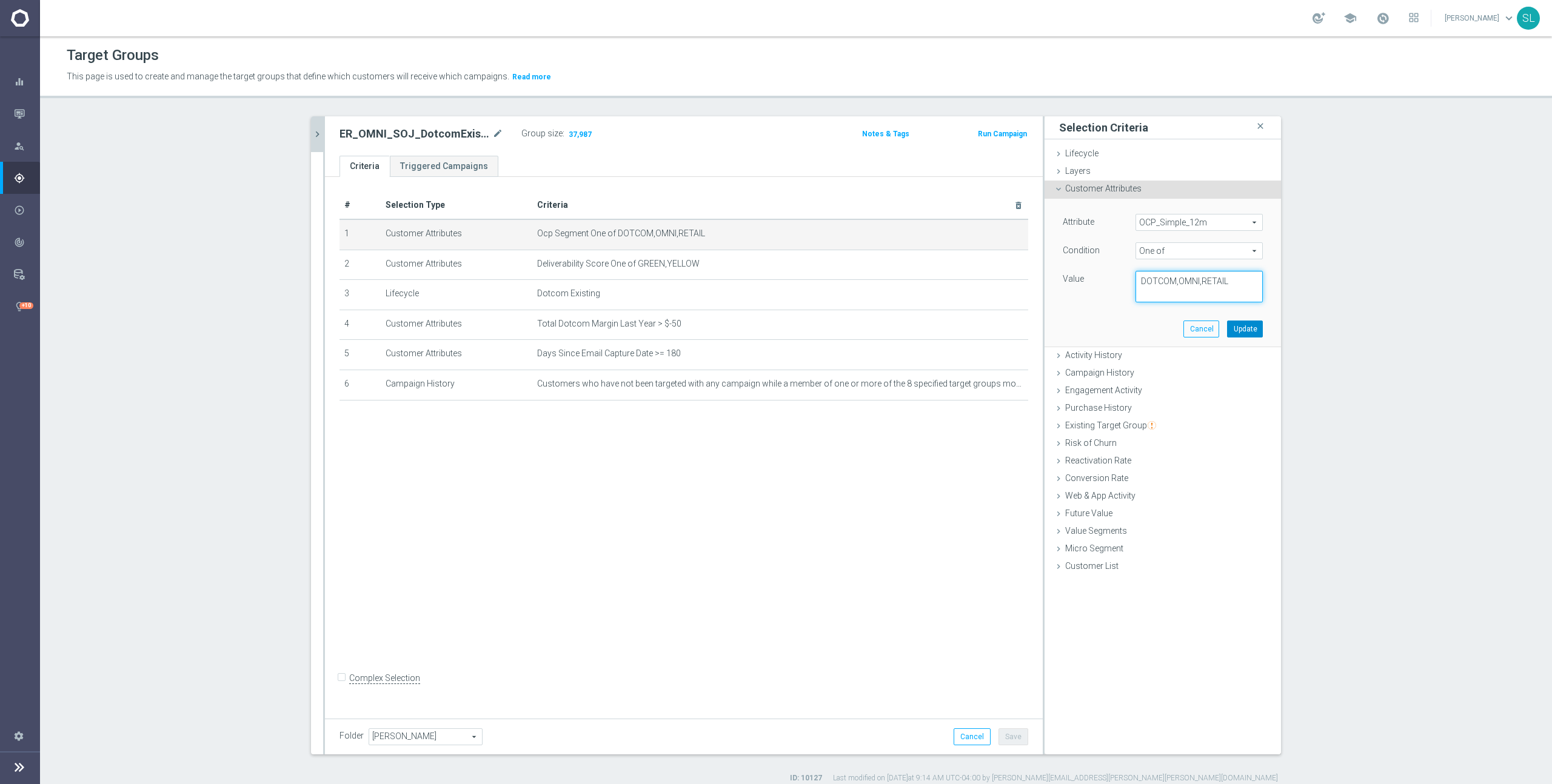
type textarea "DOTCOM,OMNI,RETAIL"
click at [1249, 332] on button "Update" at bounding box center [1245, 329] width 36 height 17
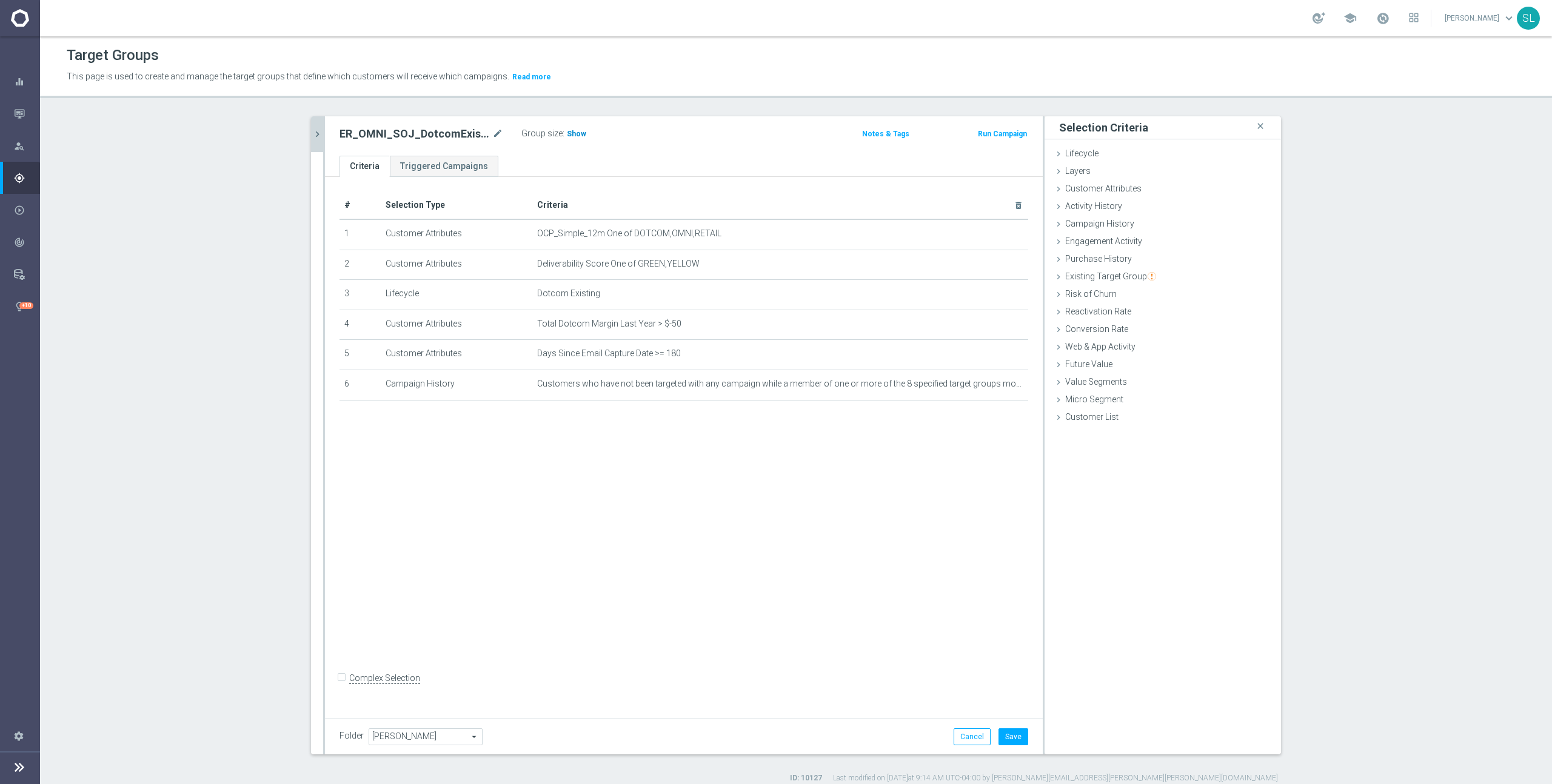
click at [577, 132] on span "Show" at bounding box center [576, 134] width 19 height 8
click at [966, 737] on button "Cancel" at bounding box center [972, 737] width 37 height 17
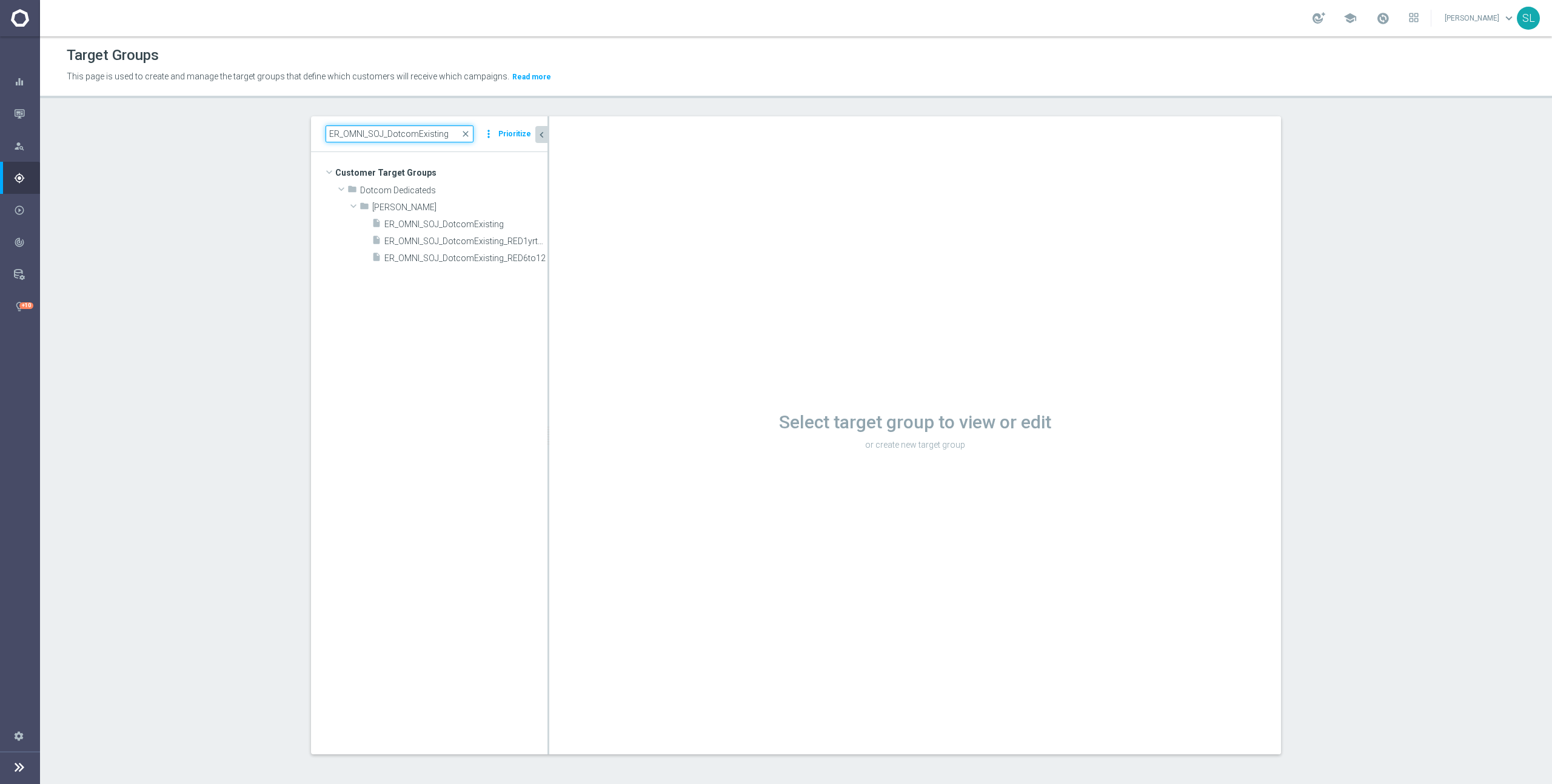
click at [427, 135] on input "ER_OMNI_SOJ_DotcomExisting" at bounding box center [399, 134] width 148 height 17
paste input "Growth_NonConsumable_Tech"
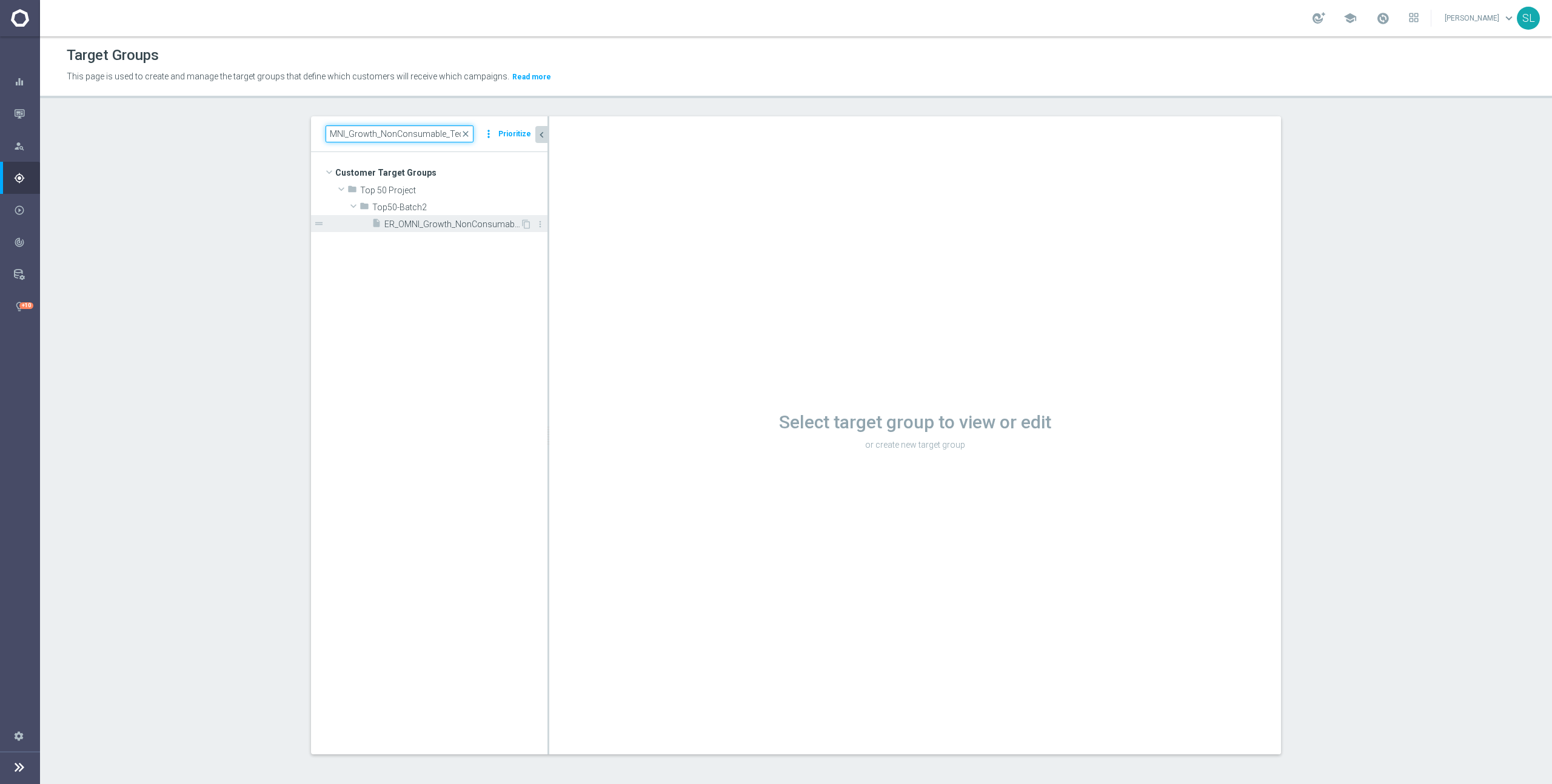
type input "ER_OMNI_Growth_NonConsumable_Tech"
click at [454, 223] on span "ER_OMNI_Growth_NonConsumable_Tech" at bounding box center [452, 224] width 135 height 10
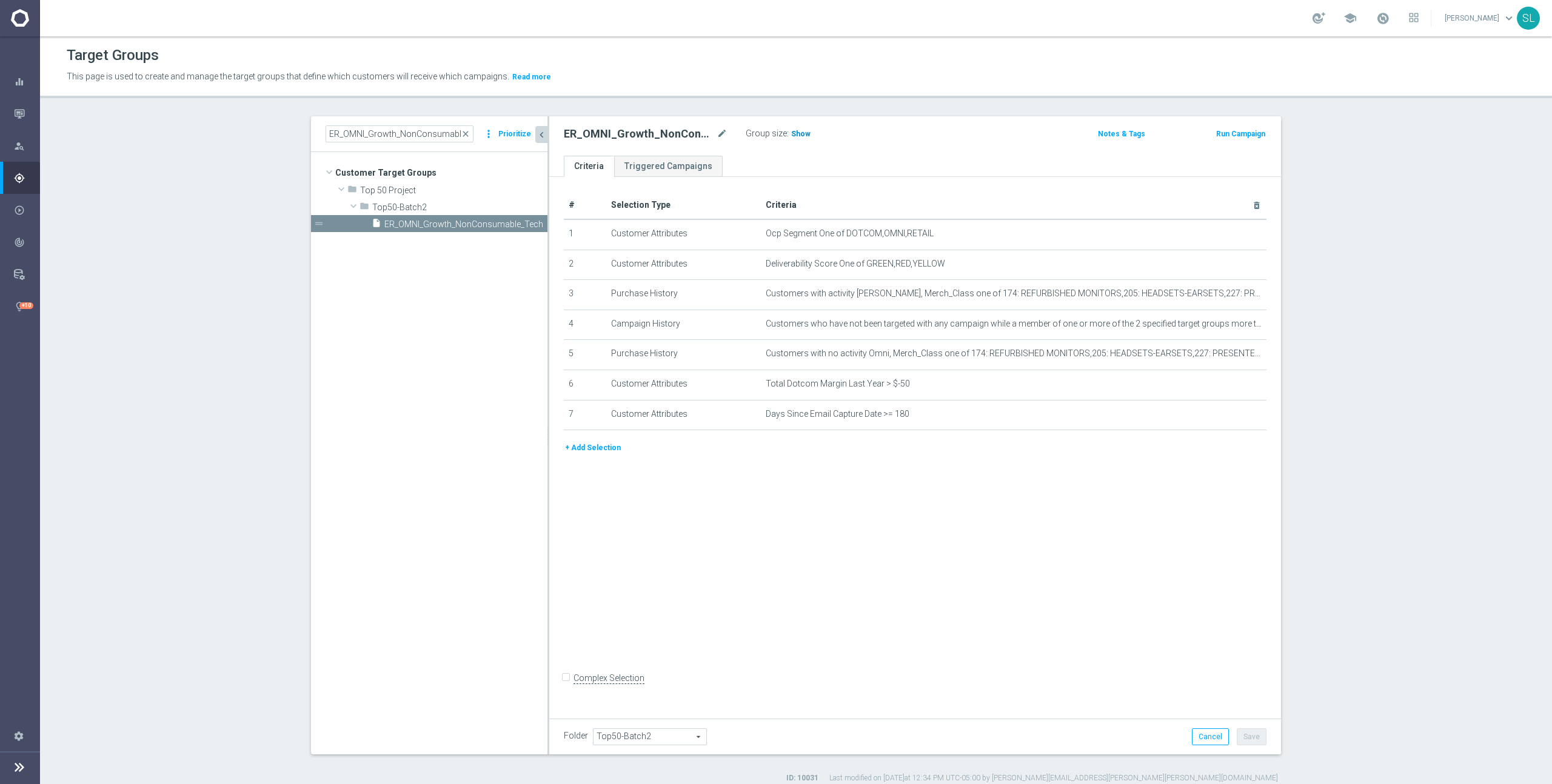
click at [800, 135] on span "Show" at bounding box center [800, 134] width 19 height 8
drag, startPoint x: 931, startPoint y: 233, endPoint x: 847, endPoint y: 236, distance: 84.1
click at [847, 236] on span "Ocp Segment One of DOTCOM,OMNI,RETAIL" at bounding box center [993, 234] width 456 height 10
copy span "DOTCOM,OMNI,RETAIL"
click at [1227, 235] on icon "mode_edit" at bounding box center [1226, 234] width 9 height 9
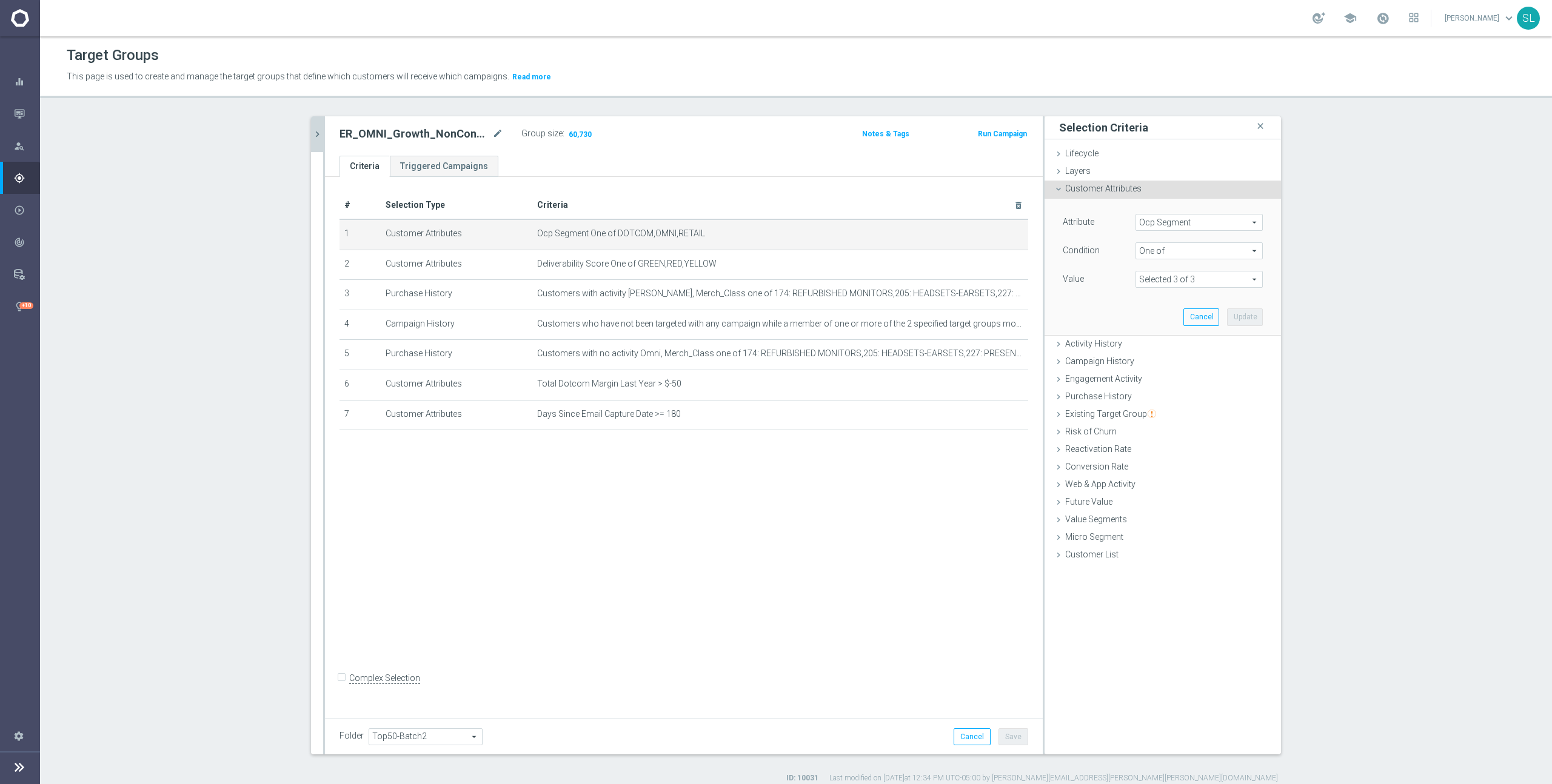
click at [1165, 222] on span "Ocp Segment" at bounding box center [1199, 222] width 126 height 16
click at [1165, 222] on input "search" at bounding box center [1199, 223] width 127 height 17
type input "ocp"
click at [1168, 274] on span "OCP_Simple_12m" at bounding box center [1199, 272] width 115 height 9
type input "OCP_Simple_12m"
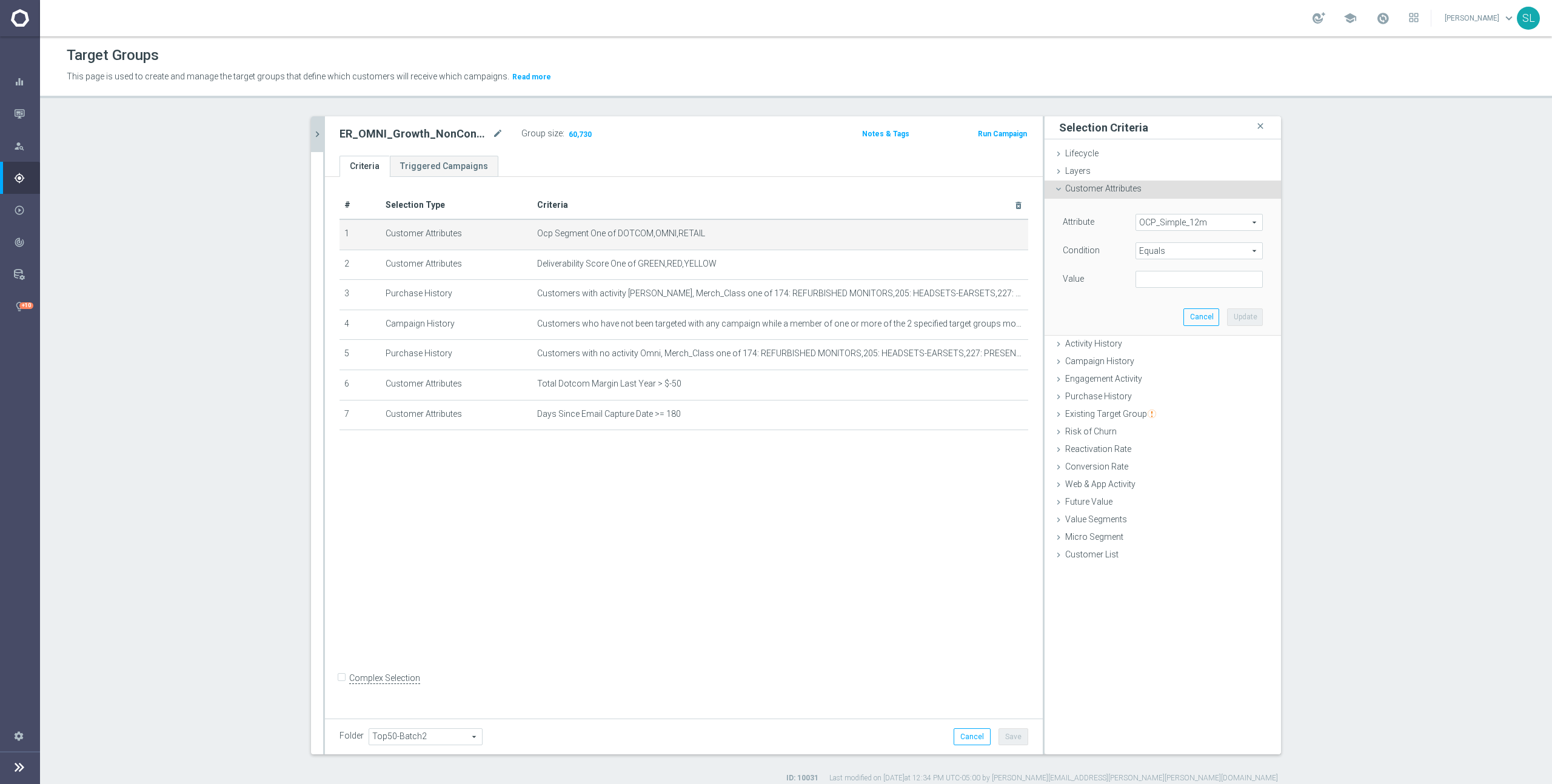
click at [1167, 253] on span "Equals" at bounding box center [1199, 251] width 126 height 16
click at [1159, 412] on span "One of" at bounding box center [1199, 411] width 115 height 9
type input "One of"
click at [1157, 280] on textarea at bounding box center [1199, 286] width 127 height 31
paste textarea "DOTCOM,OMNI,RETAIL"
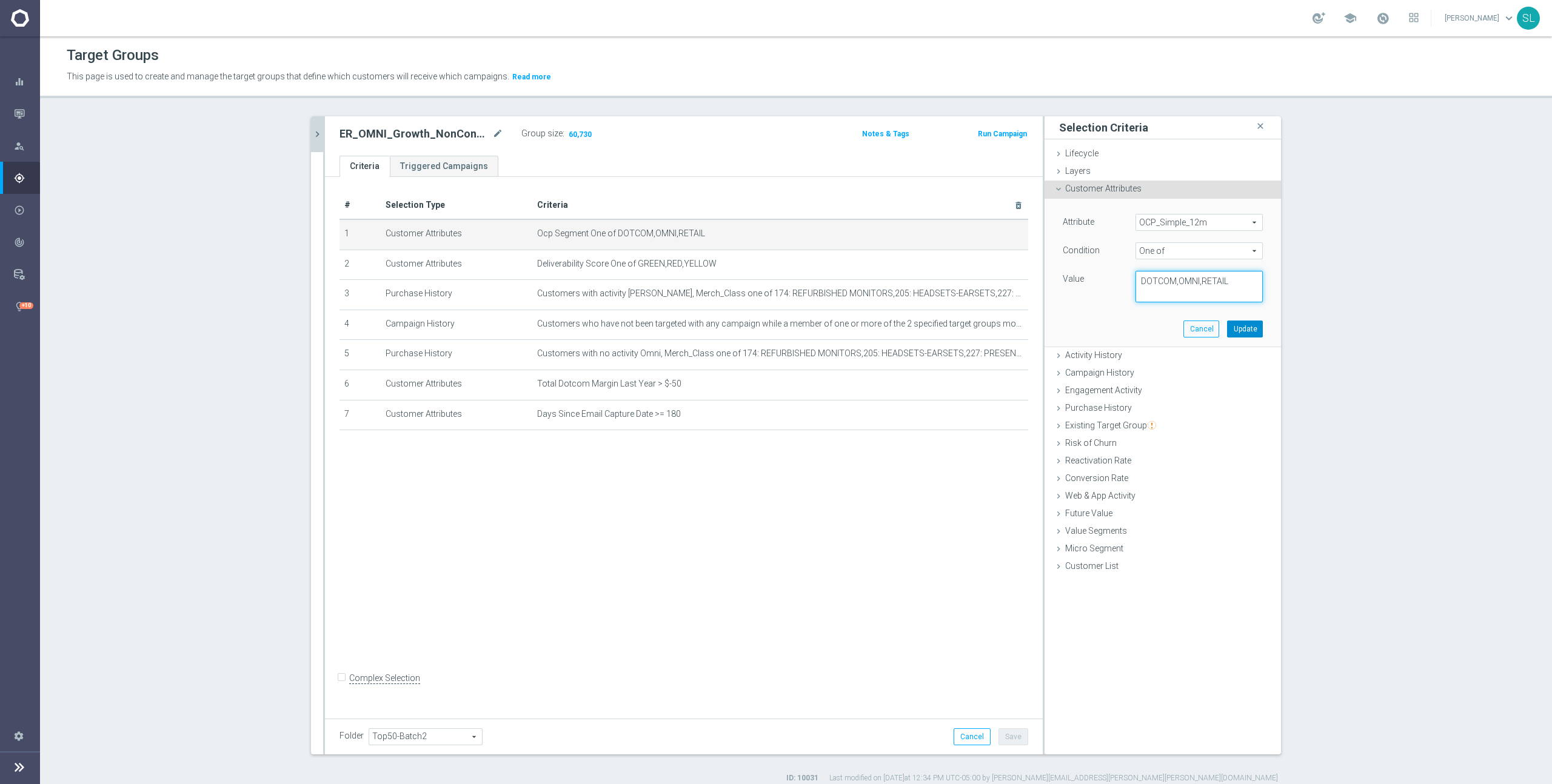
type textarea "DOTCOM,OMNI,RETAIL"
click at [1239, 326] on button "Update" at bounding box center [1245, 329] width 36 height 17
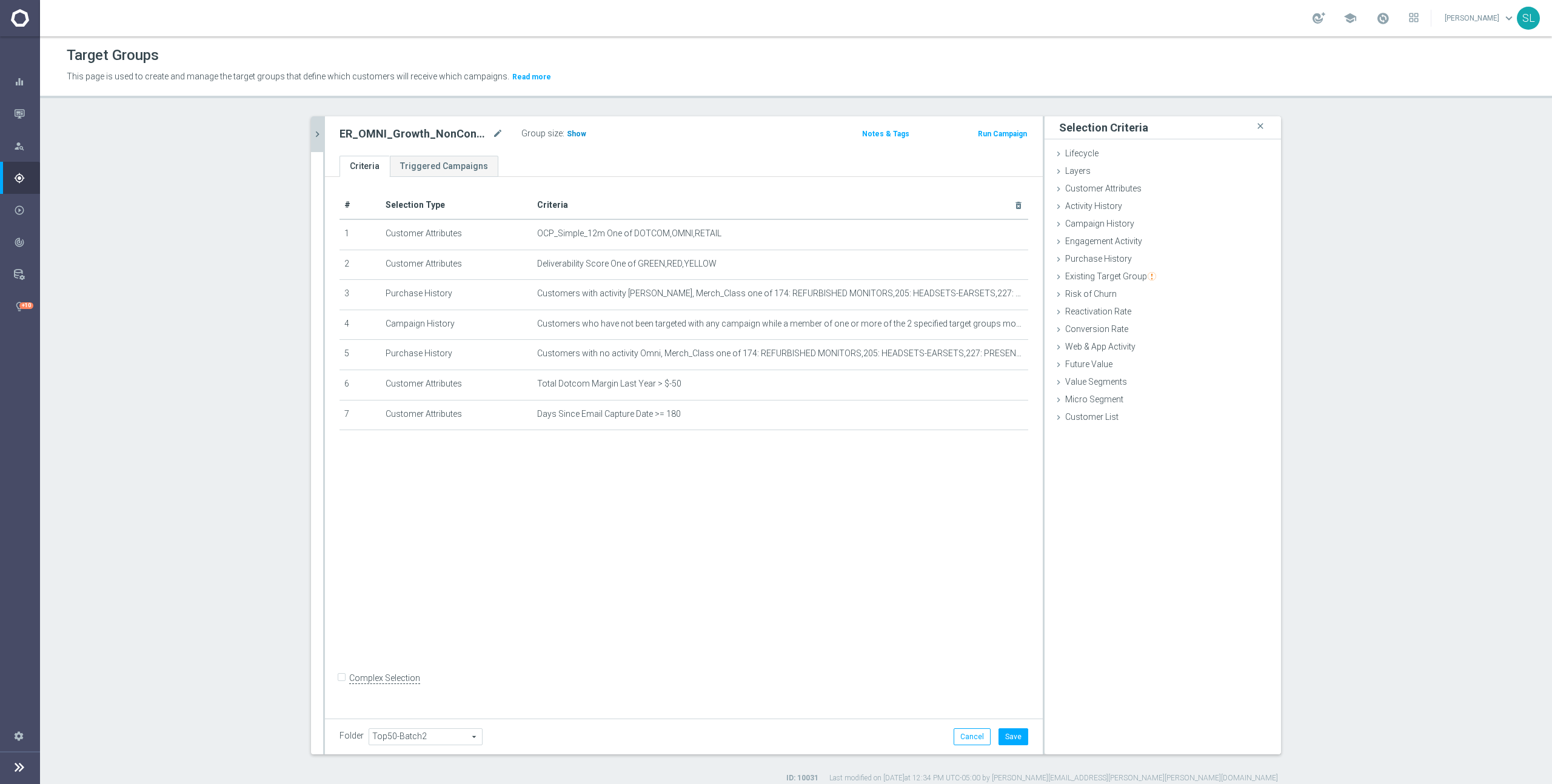
click at [576, 132] on span "Show" at bounding box center [576, 134] width 19 height 8
click at [963, 726] on div "Folder Top50-Batch2 Top50-Batch2 arrow_drop_down search Cancel Save Saving..." at bounding box center [684, 737] width 718 height 36
click at [964, 731] on button "Cancel" at bounding box center [972, 737] width 37 height 17
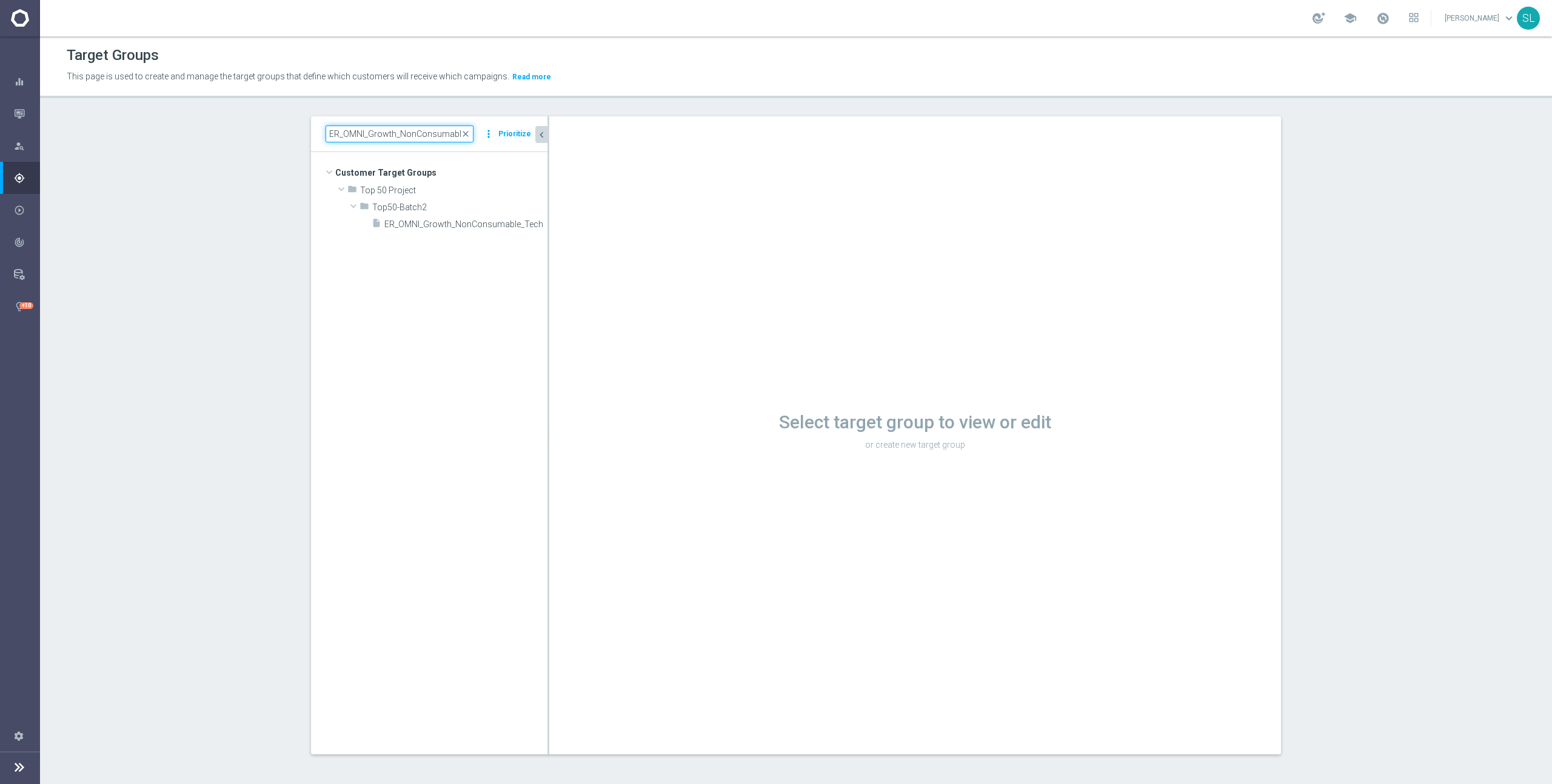
click at [422, 129] on input "ER_OMNI_Growth_NonConsumable_Tech" at bounding box center [399, 134] width 148 height 17
paste input "Printers_4yrs"
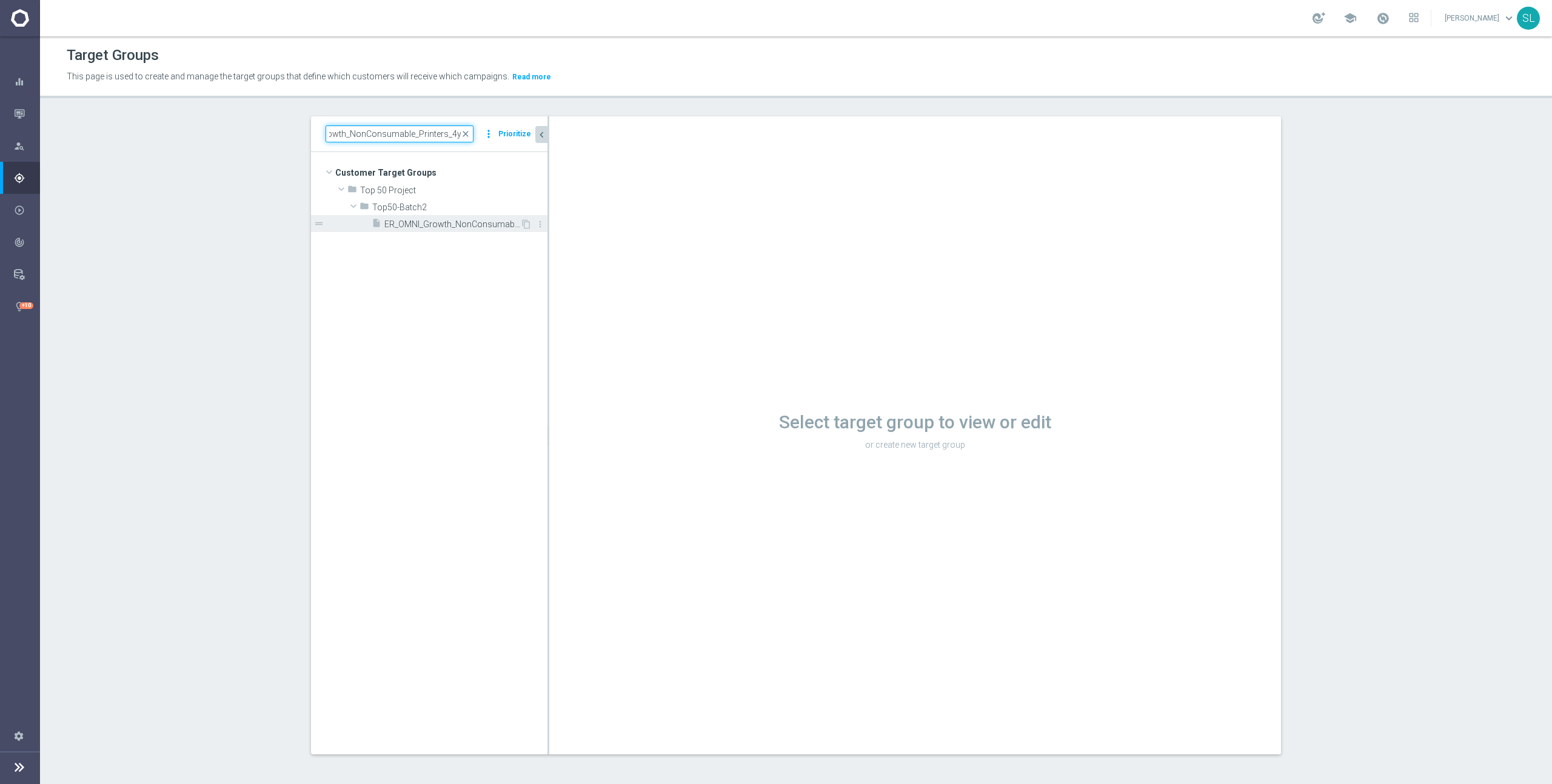
type input "ER_OMNI_Growth_NonConsumable_Printers_4yrs"
click at [478, 224] on span "ER_OMNI_Growth_NonConsumable_Printers_4yrs" at bounding box center [452, 224] width 135 height 10
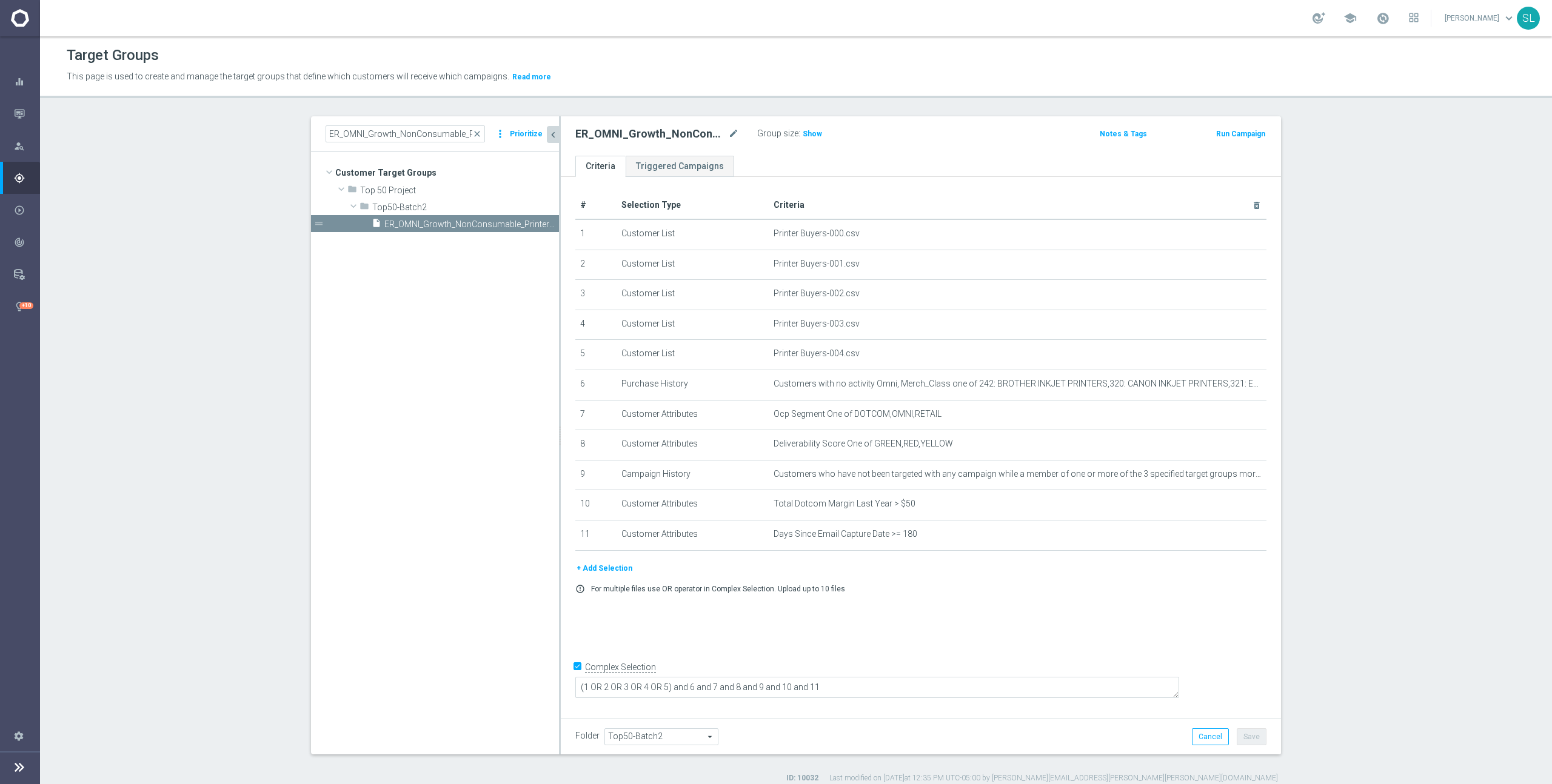
drag, startPoint x: 548, startPoint y: 169, endPoint x: 560, endPoint y: 183, distance: 18.4
click at [560, 183] on div at bounding box center [560, 435] width 2 height 638
click at [805, 135] on span "Show" at bounding box center [812, 134] width 19 height 8
click at [1227, 411] on icon "mode_edit" at bounding box center [1227, 413] width 9 height 9
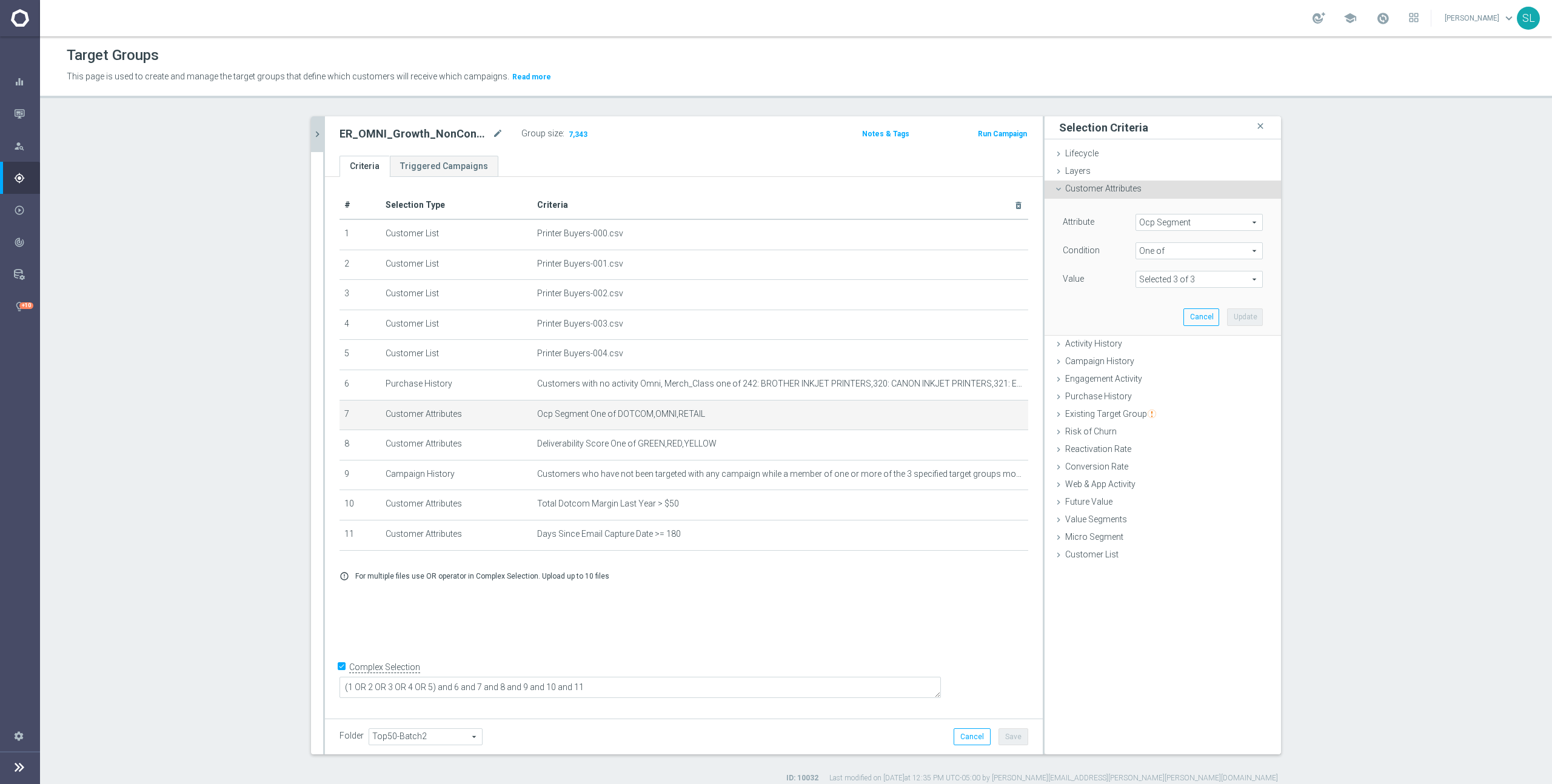
click at [1169, 217] on span "Ocp Segment" at bounding box center [1199, 222] width 126 height 16
click at [1168, 225] on input "search" at bounding box center [1199, 223] width 127 height 17
click at [1179, 219] on input "search" at bounding box center [1199, 223] width 127 height 17
type input "ocp"
click at [1179, 270] on span "OCP_Simple_12m" at bounding box center [1199, 272] width 115 height 9
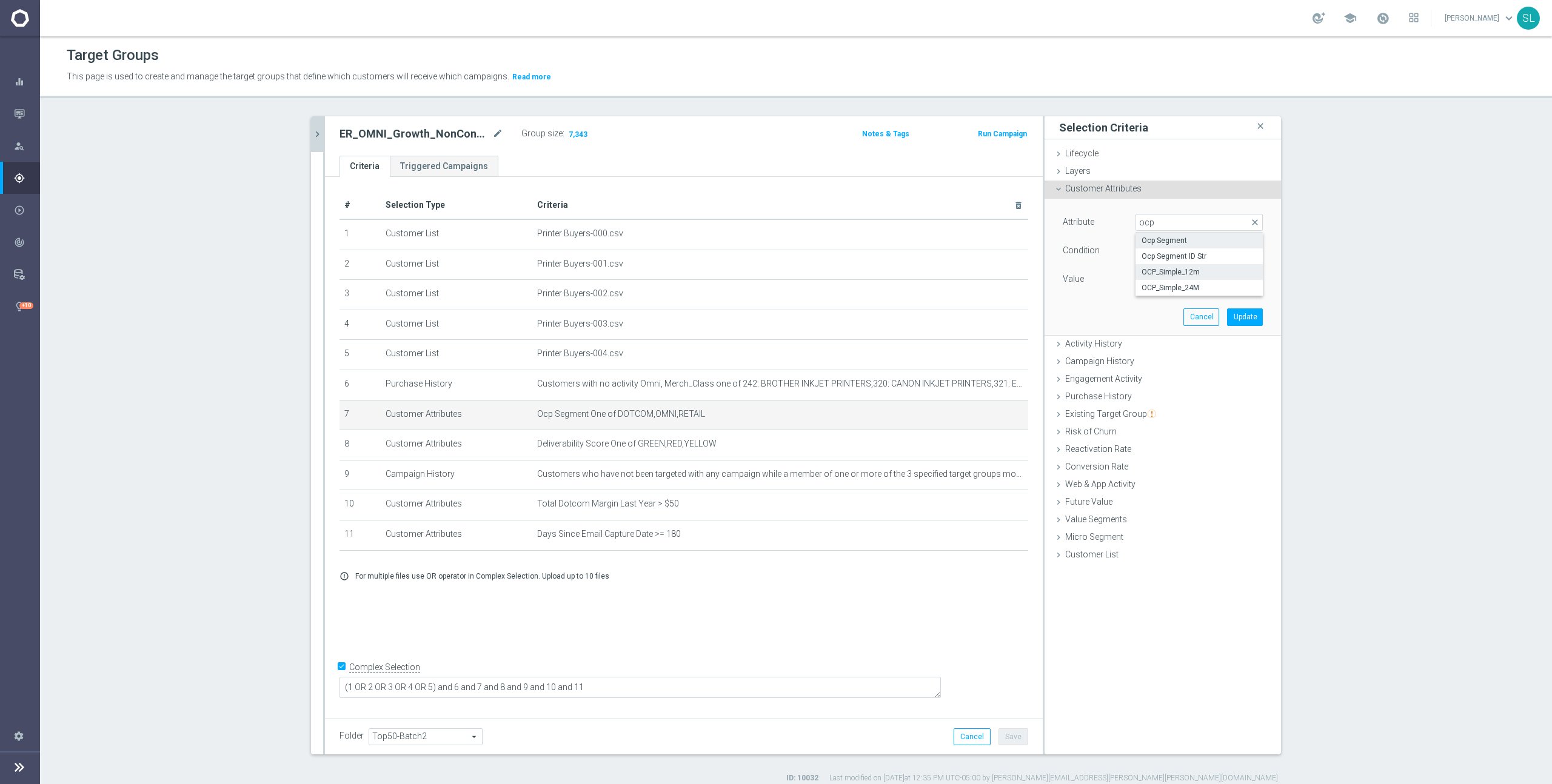
type input "OCP_Simple_12m"
drag, startPoint x: 616, startPoint y: 412, endPoint x: 707, endPoint y: 413, distance: 91.0
click at [707, 413] on span "Ocp Segment One of DOTCOM,OMNI,RETAIL" at bounding box center [760, 414] width 447 height 10
copy span "DOTCOM,OMNI,RETAIL"
click at [1186, 240] on div "Attribute OCP_Simple_12m OCP_Simple_12m arrow_drop_down search Condition Equals…" at bounding box center [1163, 252] width 200 height 76
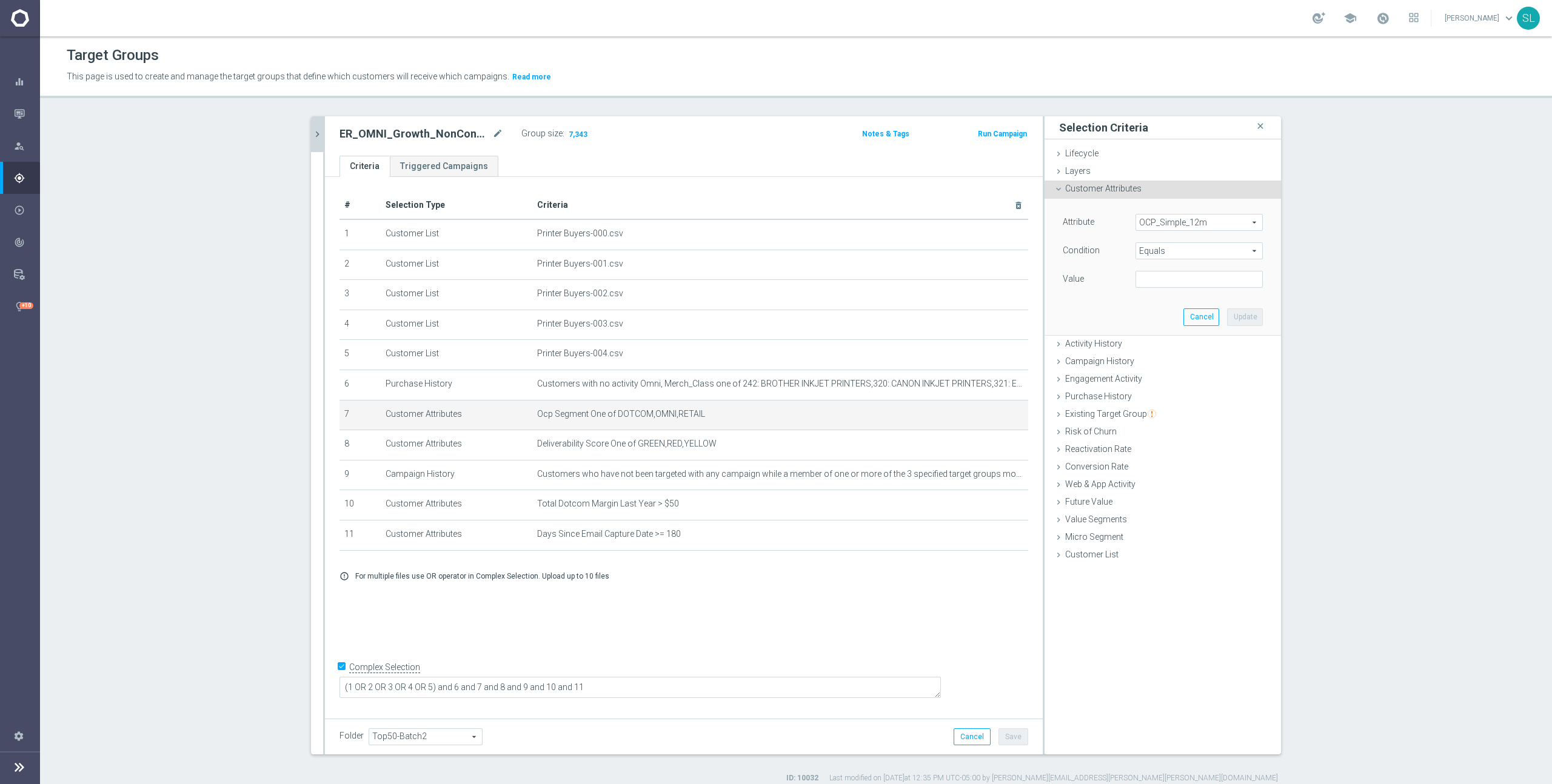
click at [1184, 246] on span "Equals" at bounding box center [1199, 251] width 126 height 16
click at [1180, 412] on span "One of" at bounding box center [1199, 411] width 115 height 9
type input "One of"
click at [1168, 284] on textarea at bounding box center [1199, 286] width 127 height 31
paste textarea "DOTCOM,OMNI,RETAIL"
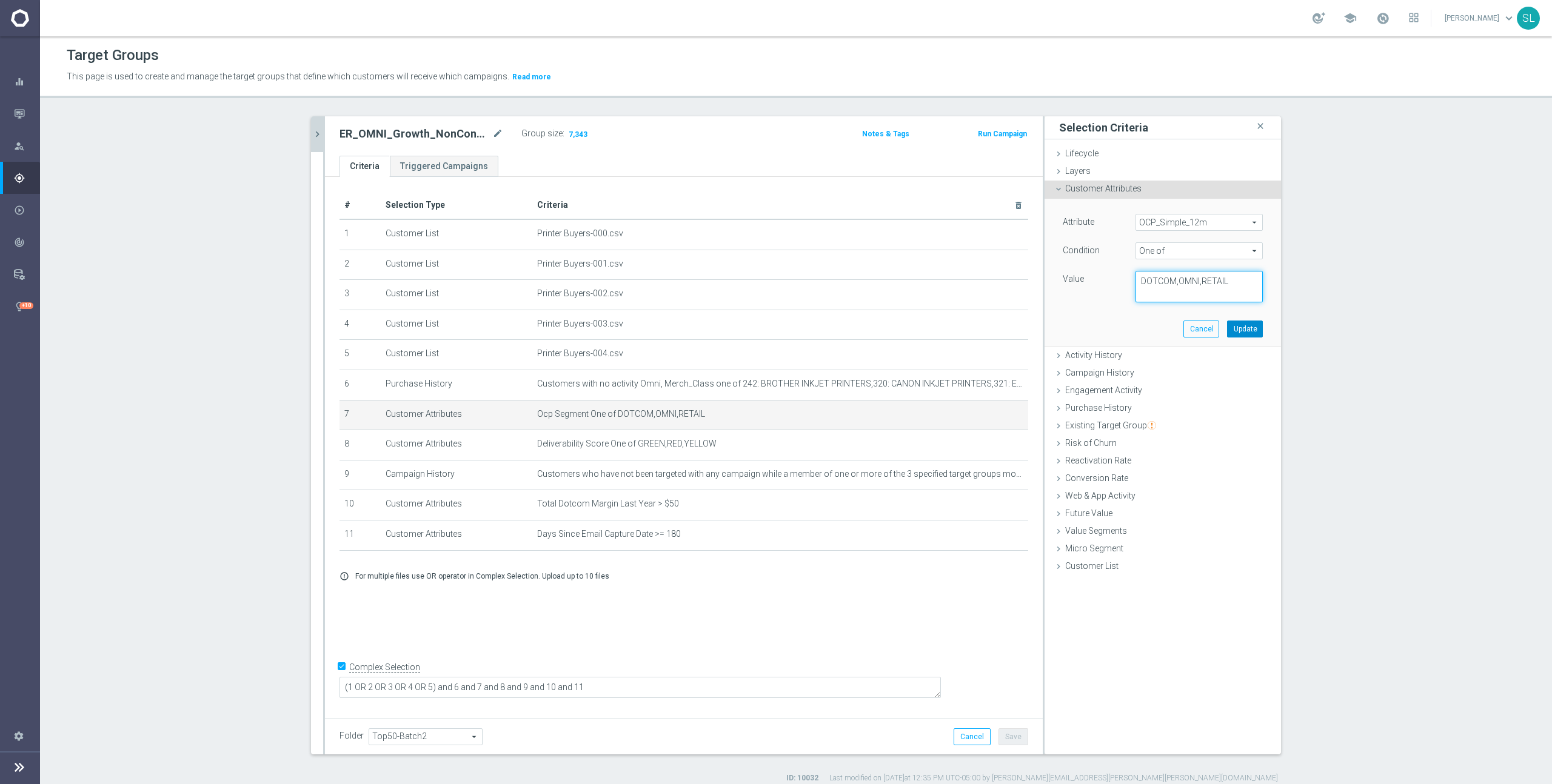
type textarea "DOTCOM,OMNI,RETAIL"
click at [1241, 325] on button "Update" at bounding box center [1245, 329] width 36 height 17
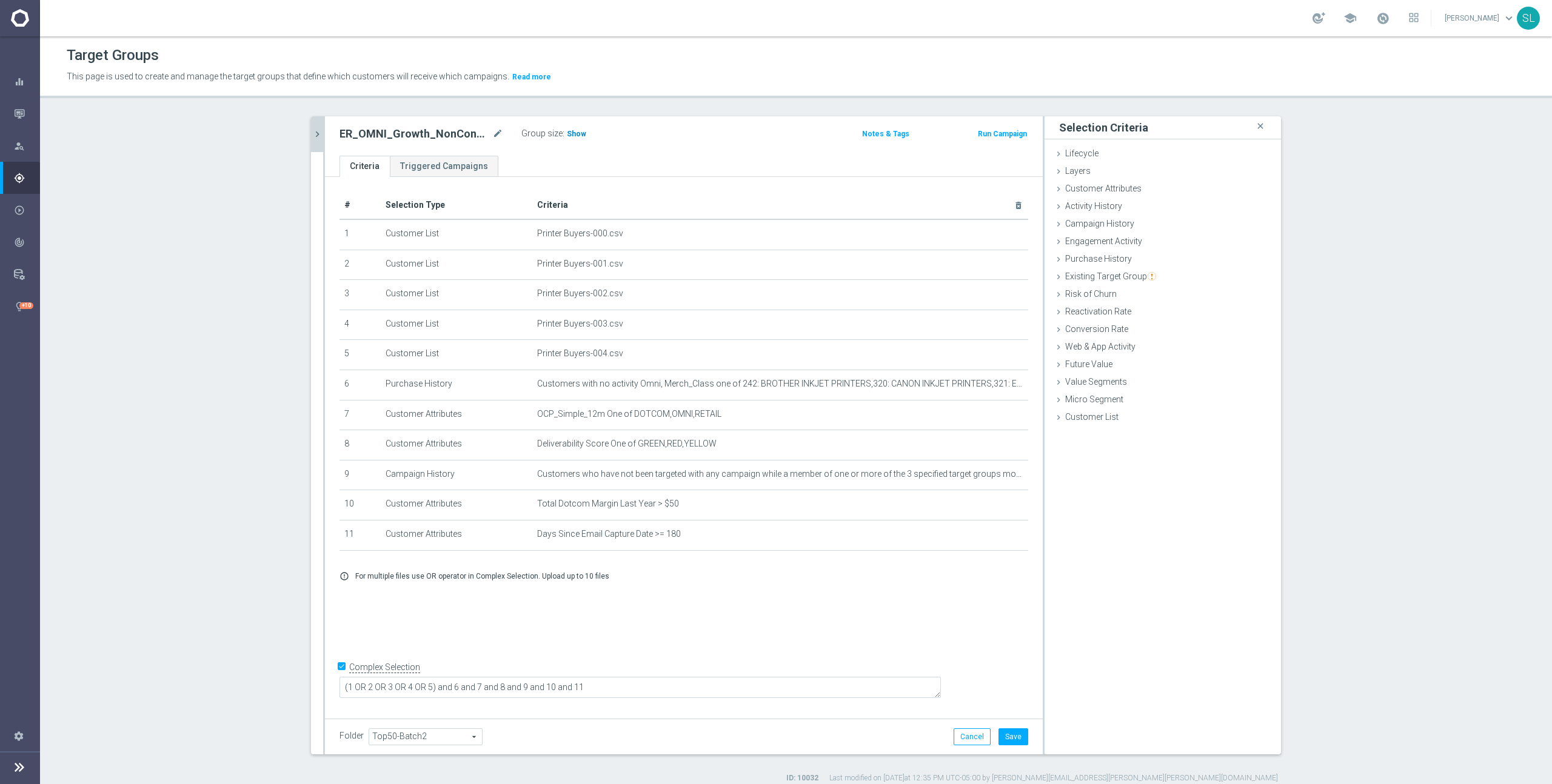
click at [573, 136] on span "Show" at bounding box center [576, 134] width 19 height 8
click at [967, 742] on button "Cancel" at bounding box center [972, 737] width 37 height 17
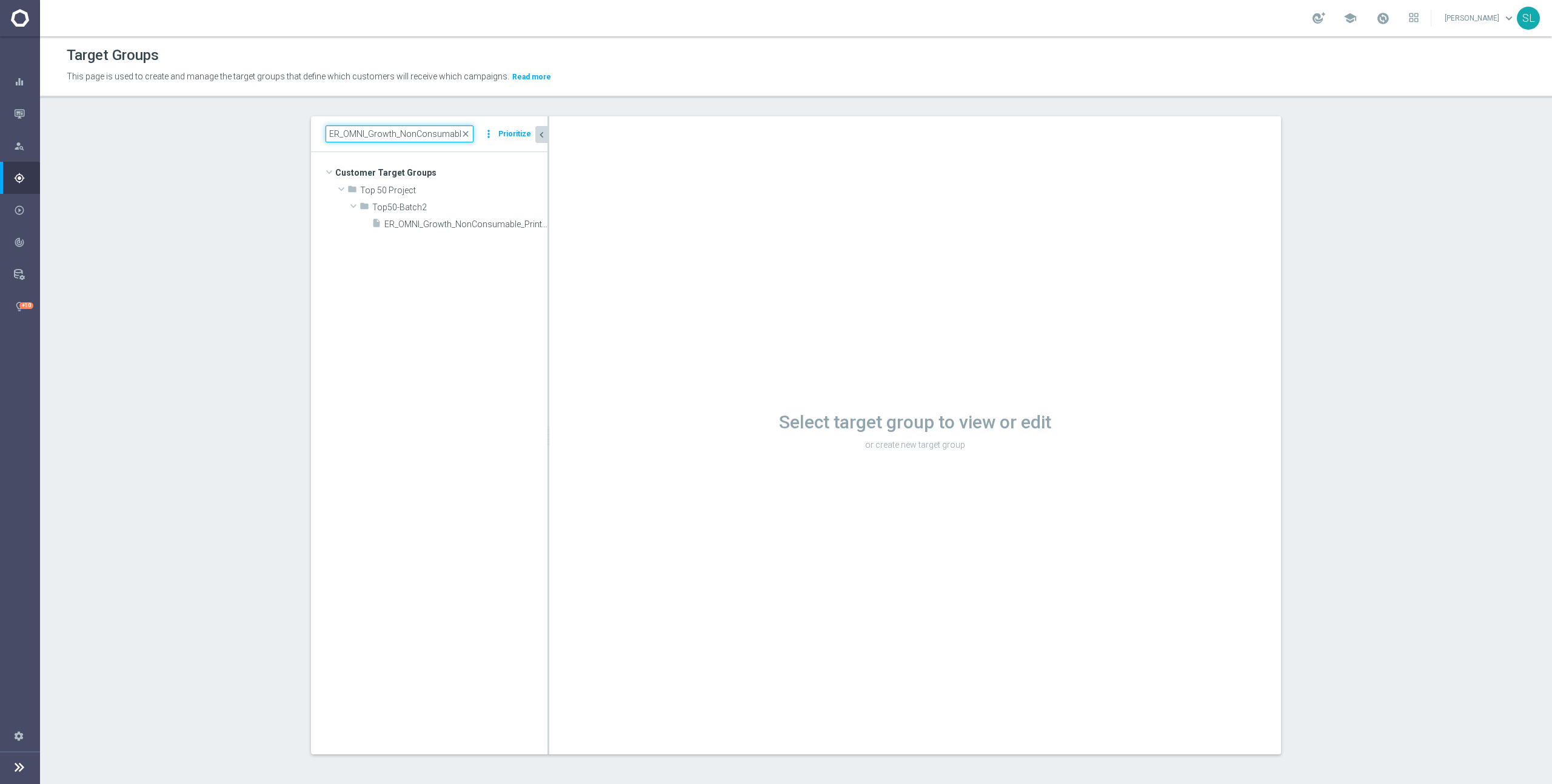
click at [384, 135] on input "ER_OMNI_Growth_NonConsumable_Printers_4yrs" at bounding box center [399, 134] width 148 height 17
paste input "Recurring_Print_Grow_Blue_Print"
type input "Recurring_Print_Grow_Blue_Print"
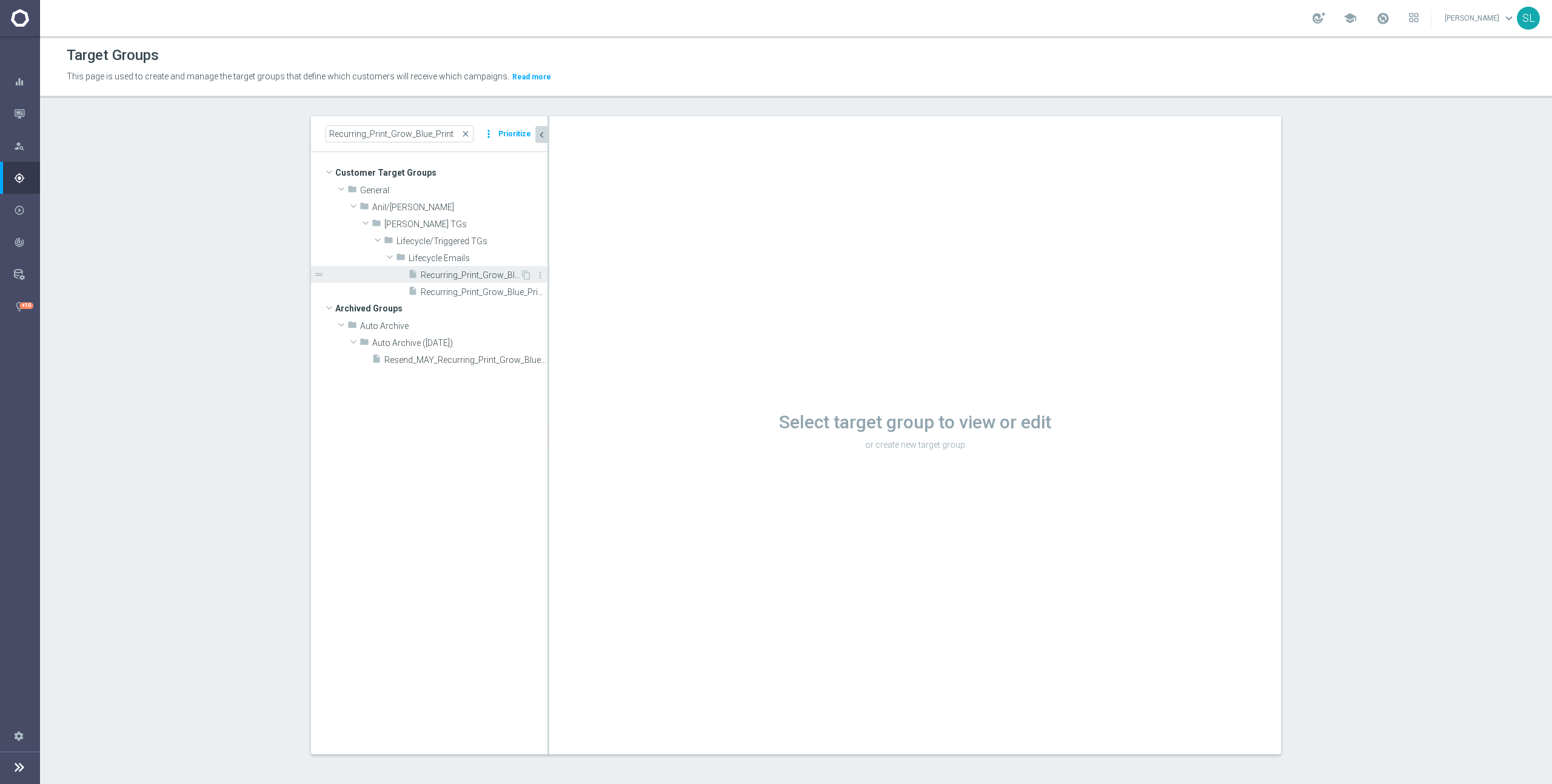
click at [468, 273] on span "Recurring_Print_Grow_Blue_Print" at bounding box center [470, 275] width 99 height 10
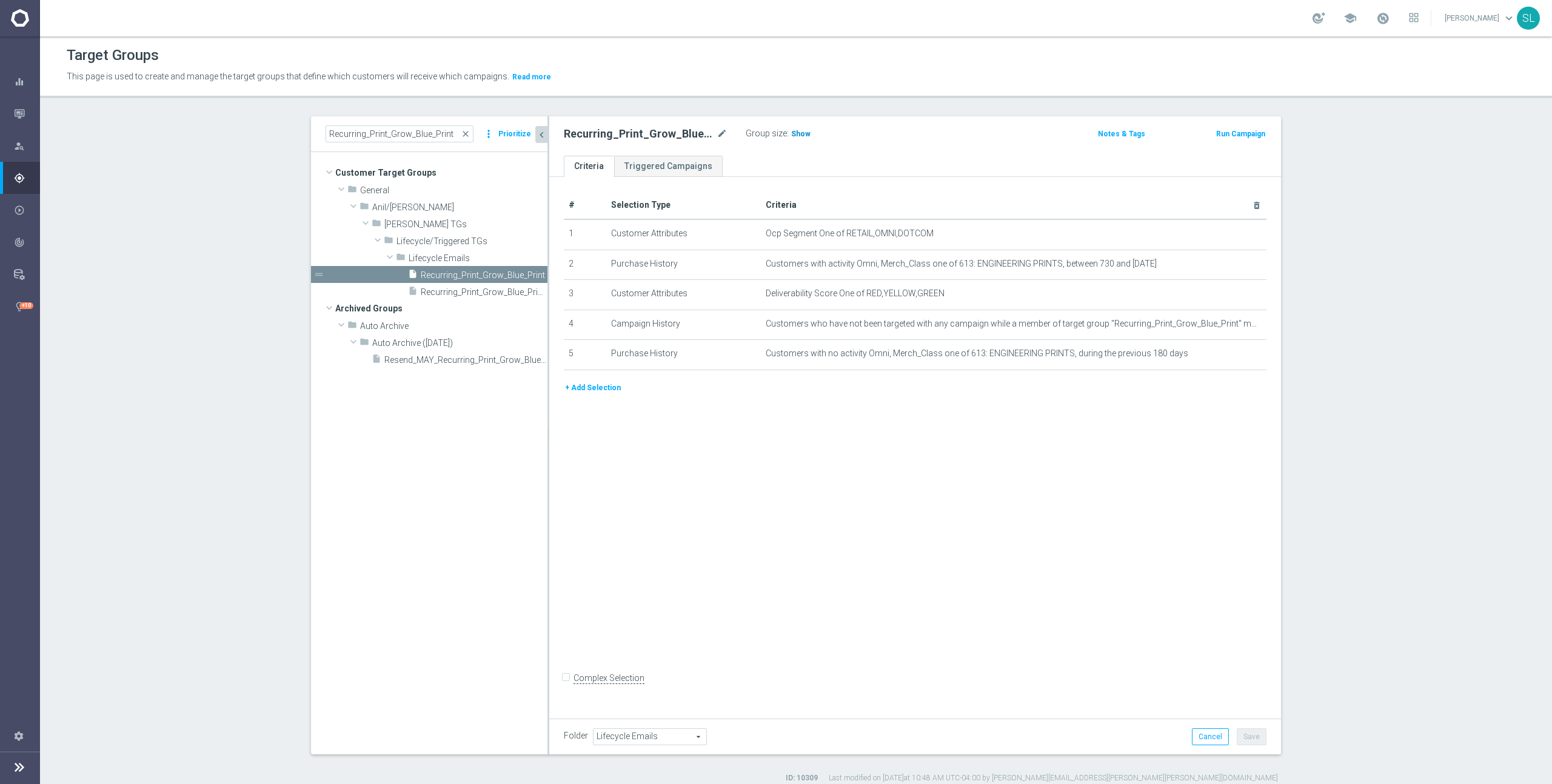
click at [796, 135] on span "Show" at bounding box center [800, 134] width 19 height 8
drag, startPoint x: 934, startPoint y: 231, endPoint x: 846, endPoint y: 238, distance: 88.3
click at [846, 238] on span "Ocp Segment One of RETAIL,OMNI,DOTCOM" at bounding box center [993, 234] width 456 height 10
copy span "RETAIL,OMNI,DOTCOM"
click at [1229, 231] on icon "mode_edit" at bounding box center [1226, 234] width 9 height 9
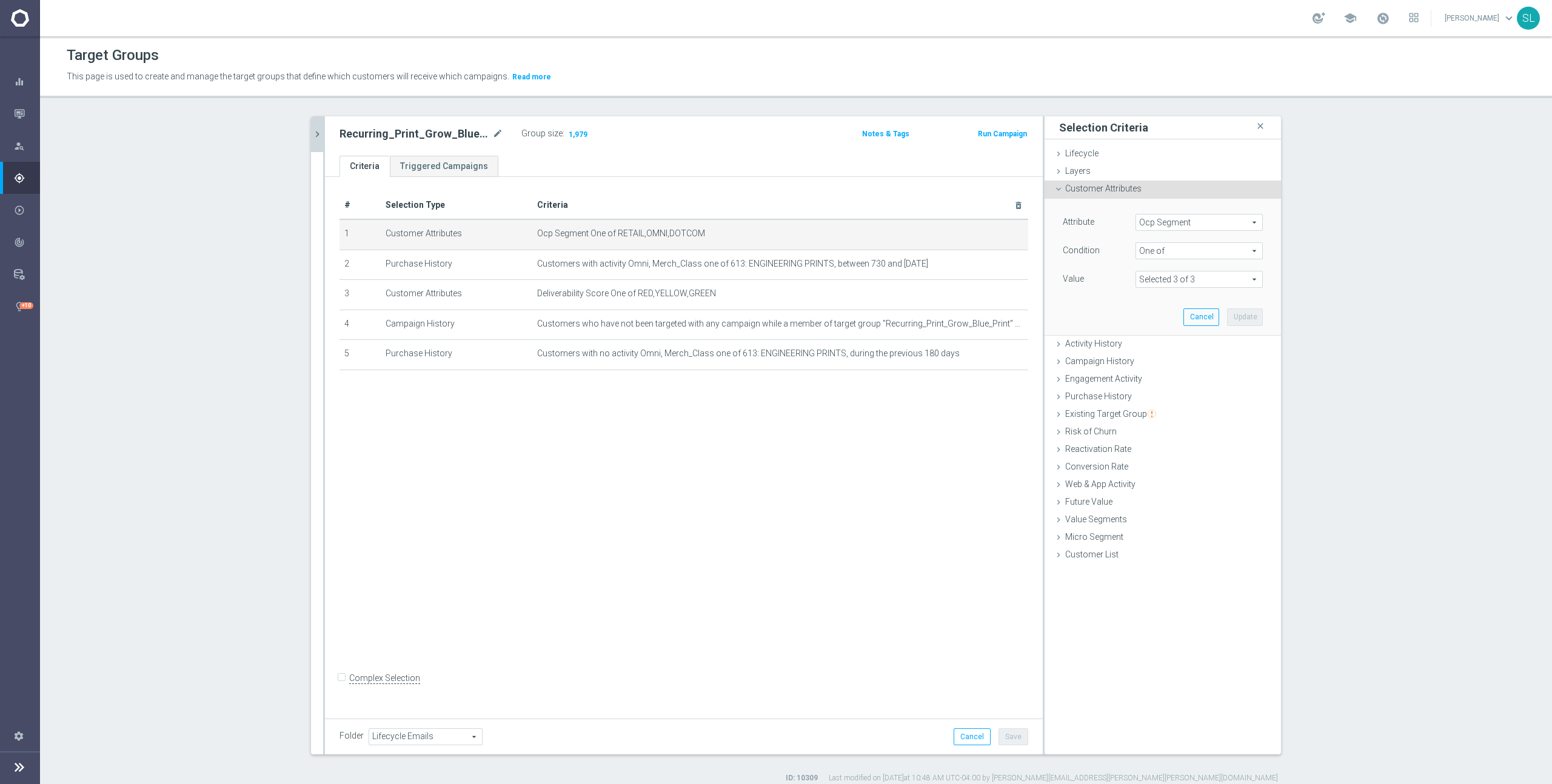
click at [1185, 225] on span "Ocp Segment" at bounding box center [1199, 222] width 126 height 16
click at [1185, 225] on input "search" at bounding box center [1199, 223] width 127 height 17
type input "ocp"
click at [1199, 270] on span "OCP_Simple_12m" at bounding box center [1199, 272] width 115 height 9
type input "OCP_Simple_12m"
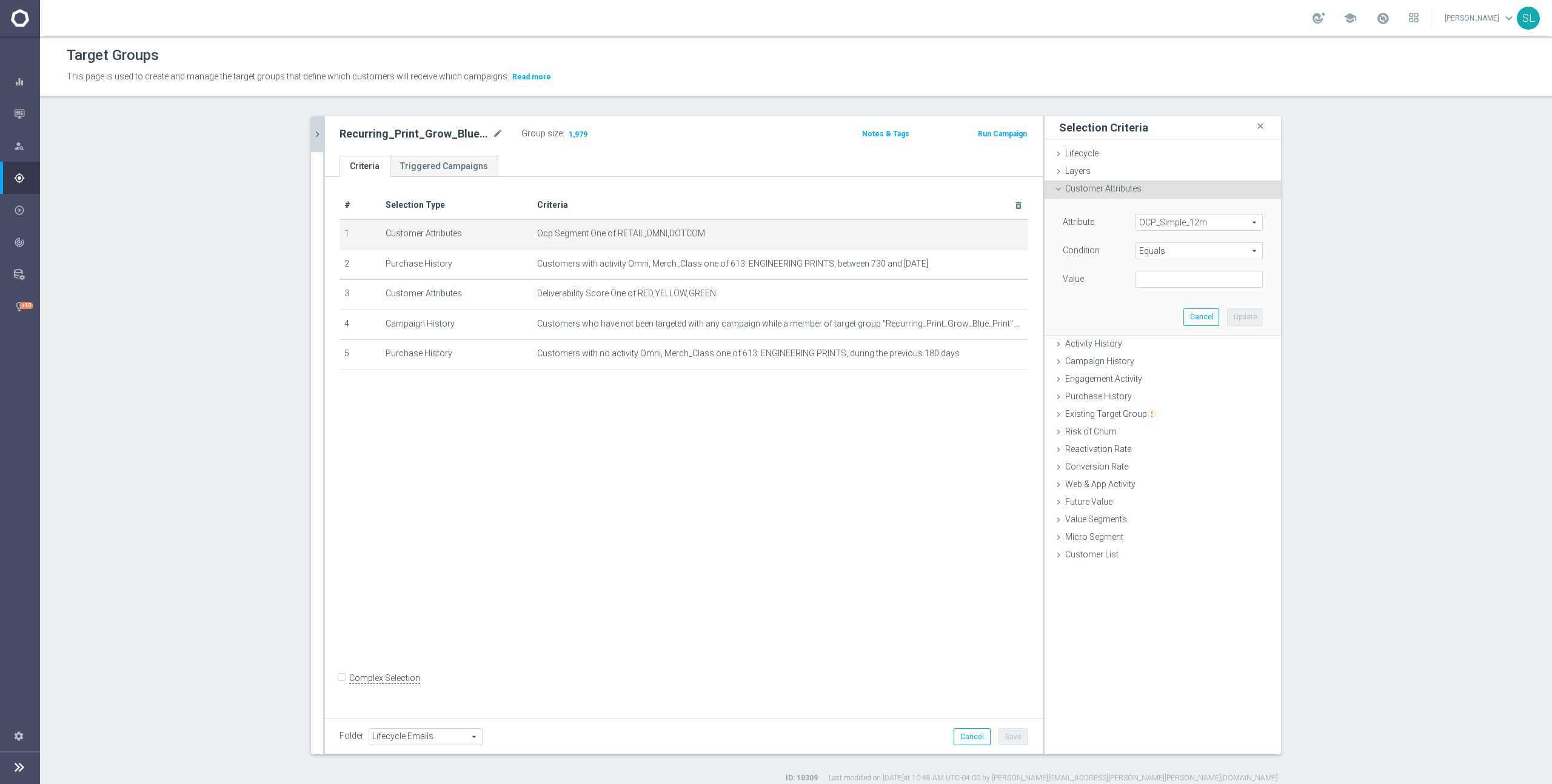
click at [1191, 255] on span "Equals" at bounding box center [1199, 251] width 126 height 16
click at [1180, 414] on span "One of" at bounding box center [1199, 411] width 115 height 9
type input "One of"
click at [1161, 284] on textarea at bounding box center [1199, 286] width 127 height 31
paste textarea "RETAIL,OMNI,DOTCOM"
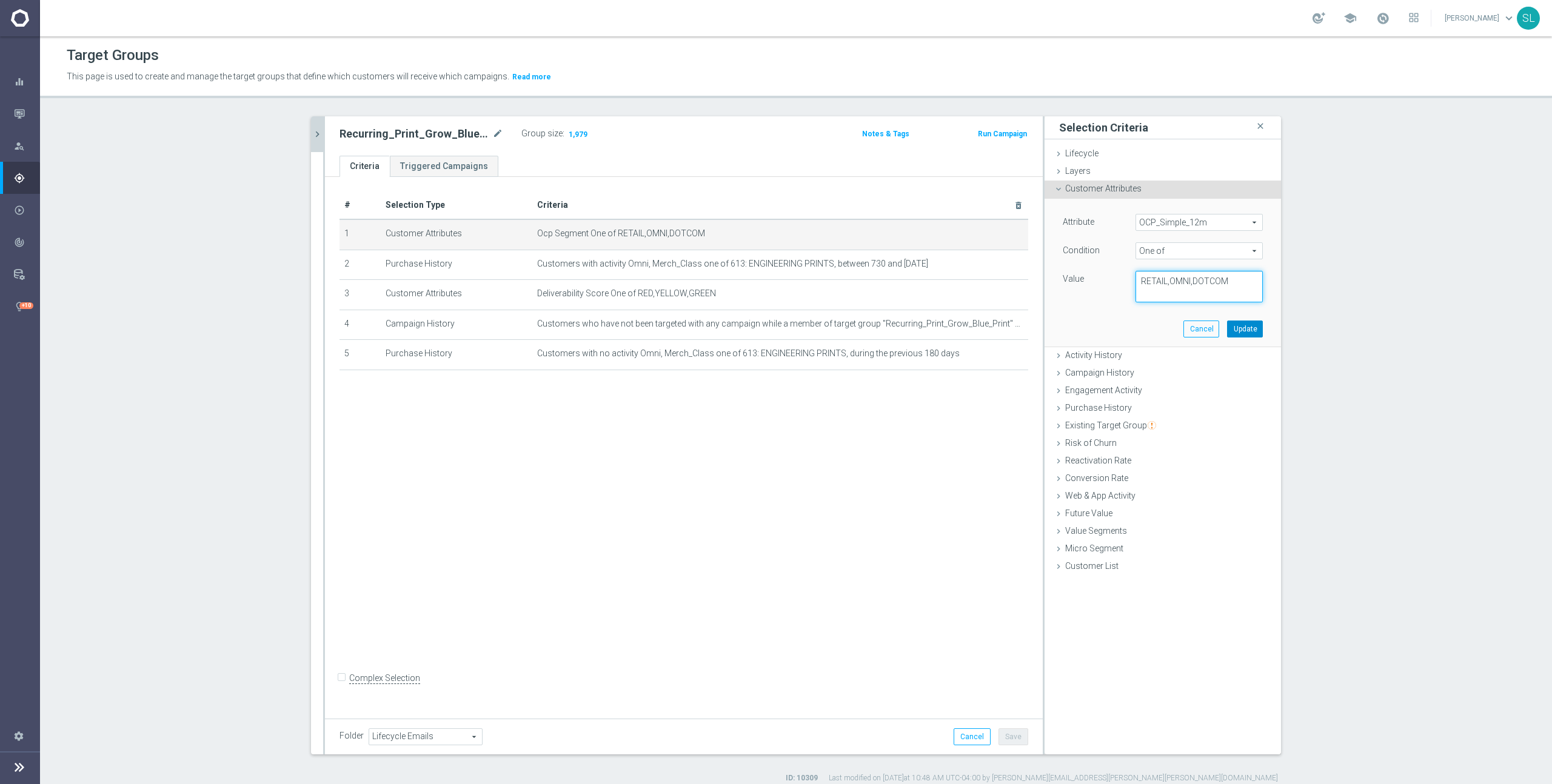
type textarea "RETAIL,OMNI,DOTCOM"
click at [1253, 329] on button "Update" at bounding box center [1245, 329] width 36 height 17
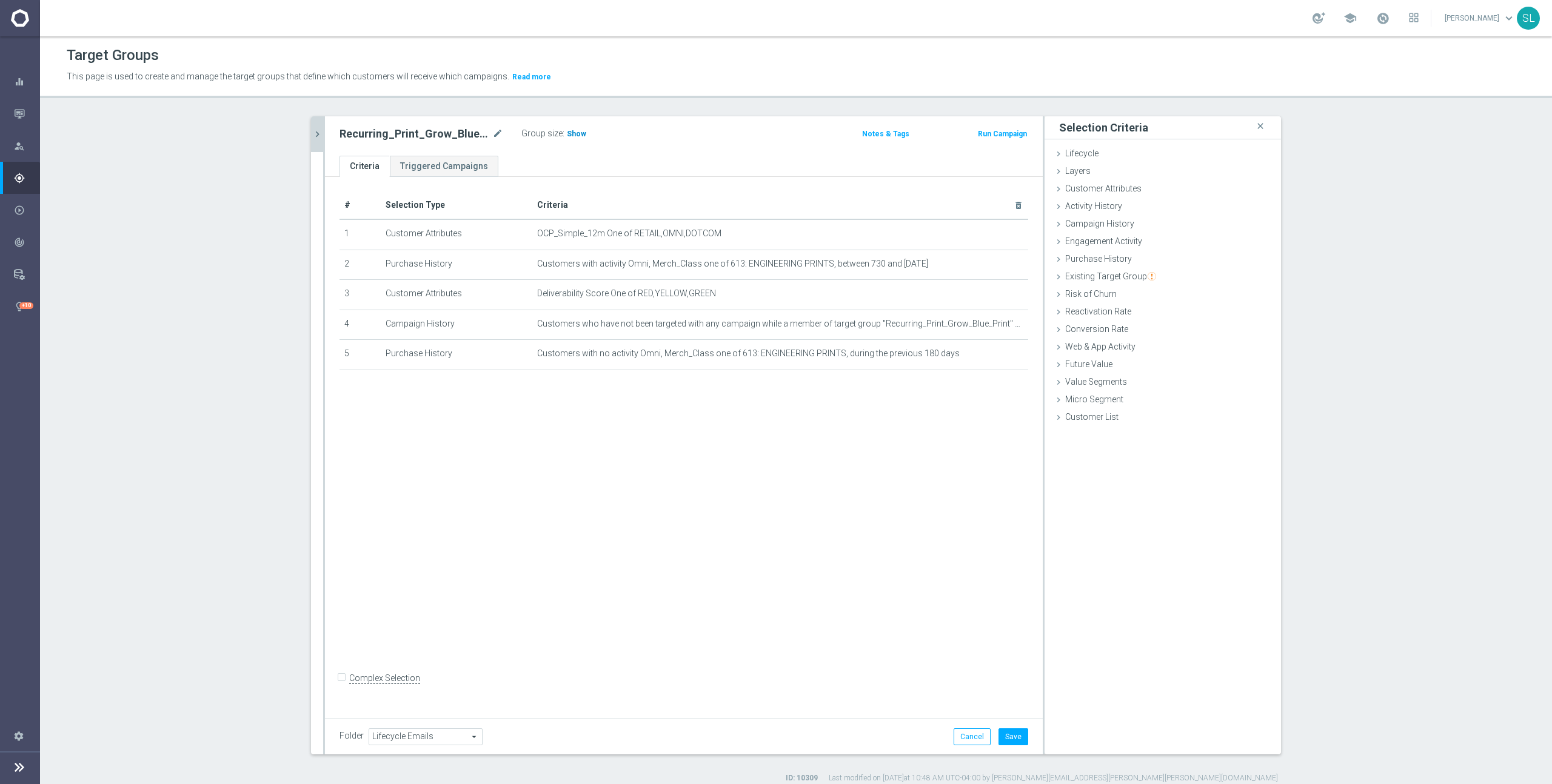
click at [569, 131] on span "Show" at bounding box center [576, 134] width 19 height 8
click at [973, 739] on button "Cancel" at bounding box center [972, 737] width 37 height 17
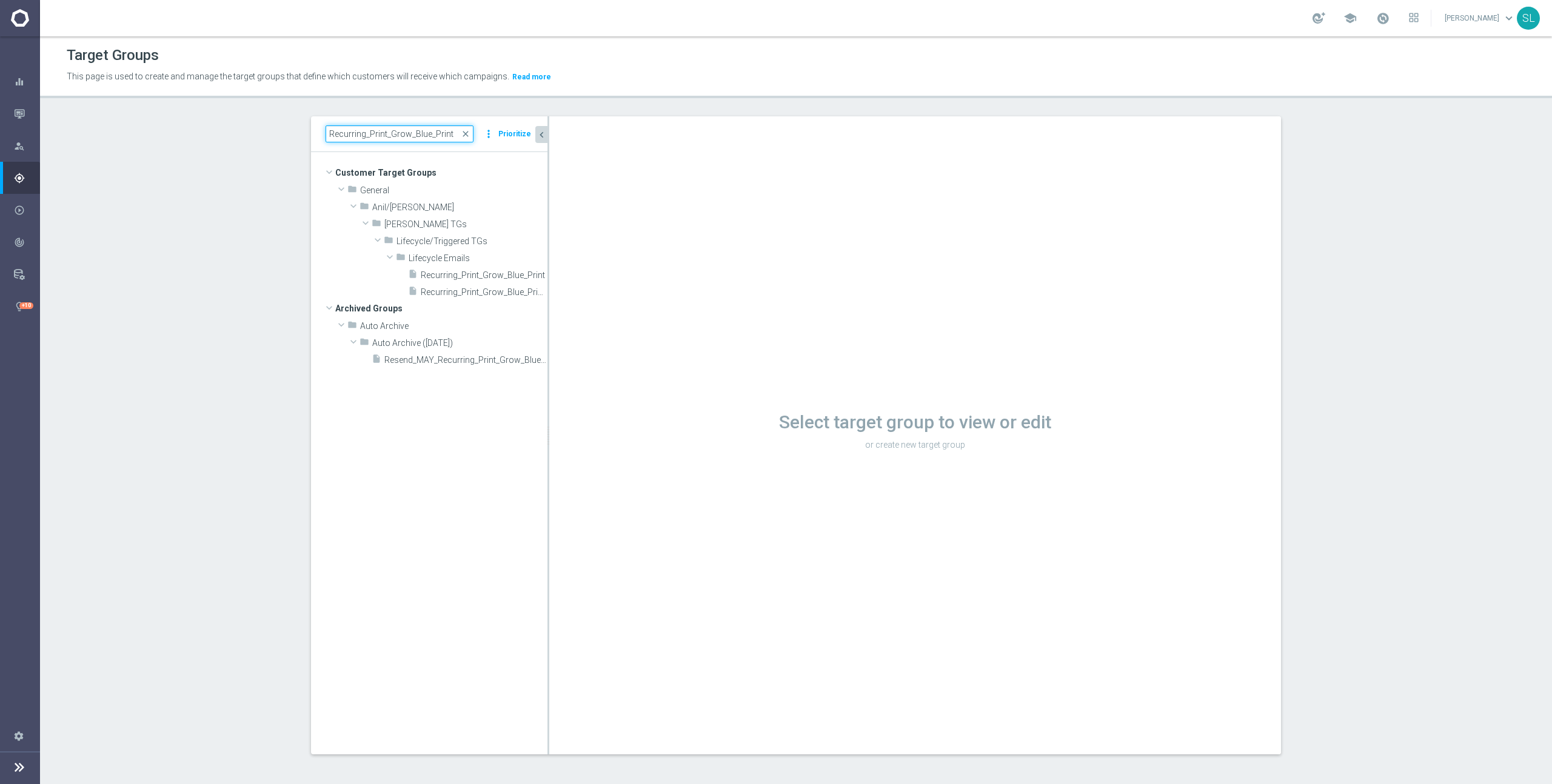
click at [379, 127] on input "Recurring_Print_Grow_Blue_Print" at bounding box center [399, 134] width 148 height 17
click at [381, 130] on input "Recurring_Print_Grow_Blue_Print" at bounding box center [399, 134] width 148 height 17
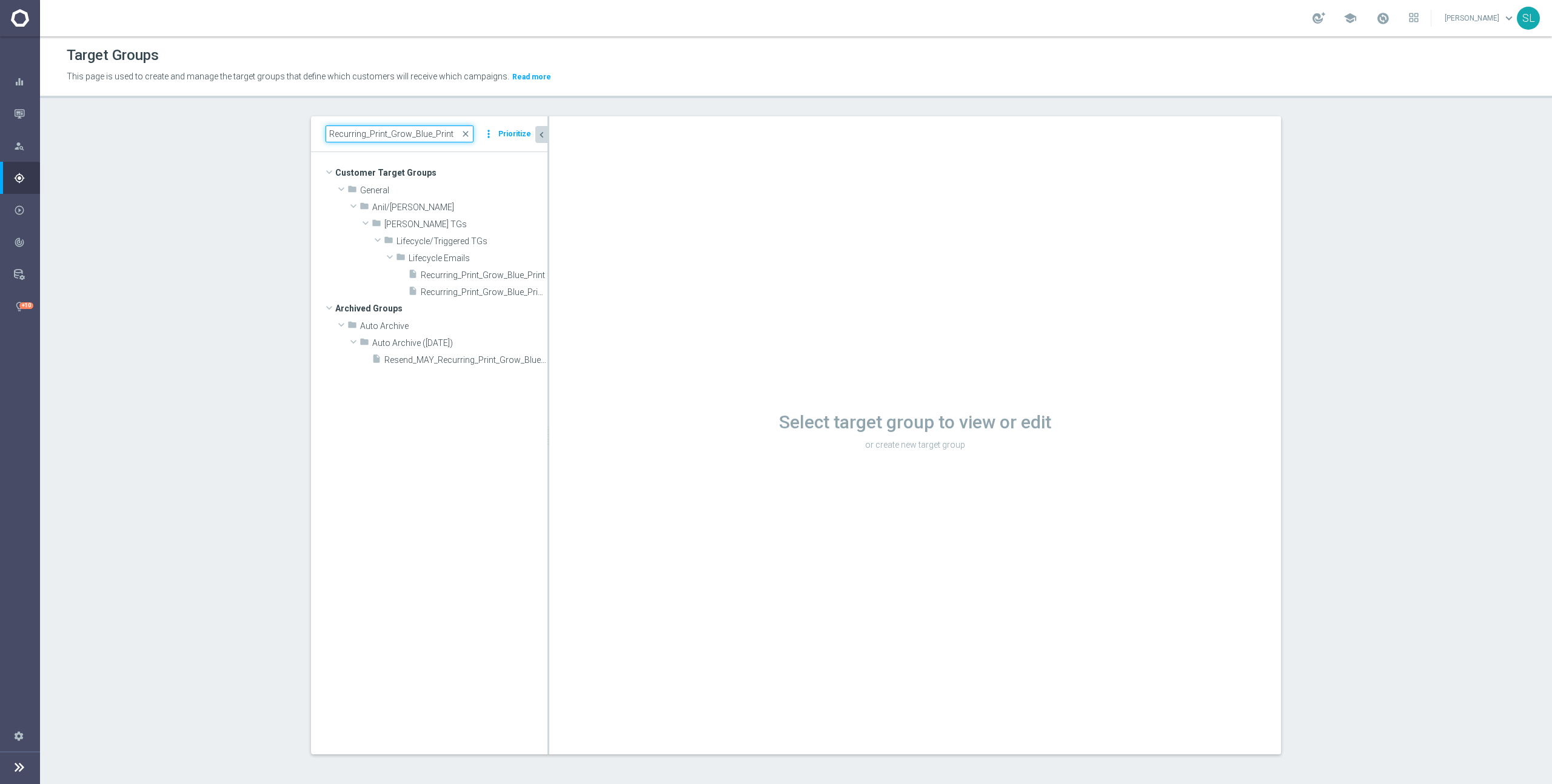
click at [381, 130] on input "Recurring_Print_Grow_Blue_Print" at bounding box center [399, 134] width 148 height 17
paste input "ER_OMNI_Action_CategoryBrowse_Breakroom"
type input "ER_OMNI_Action_CategoryBrowse_Breakroom"
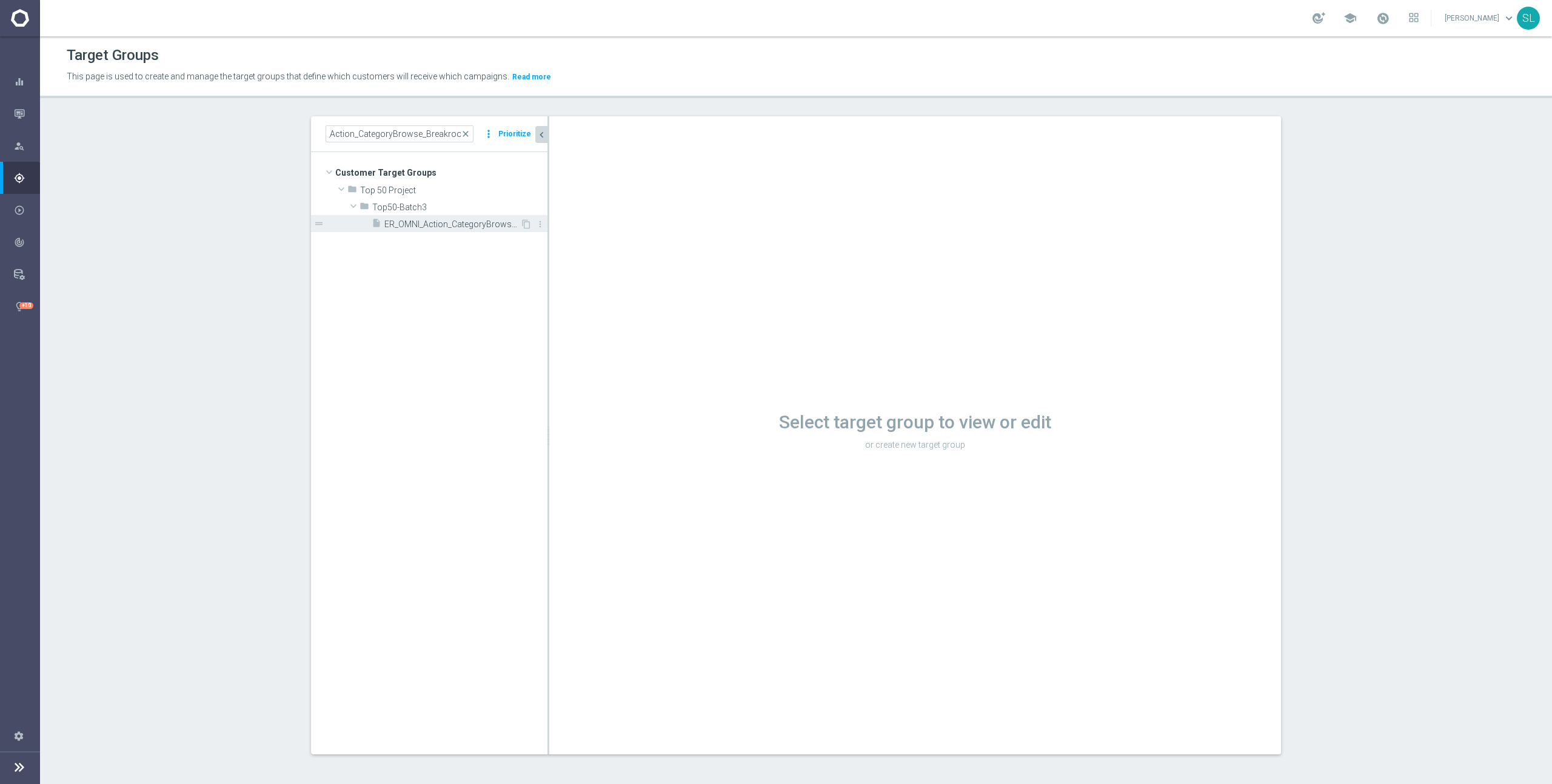
click at [489, 227] on span "ER_OMNI_Action_CategoryBrowse_Breakroom" at bounding box center [452, 224] width 135 height 10
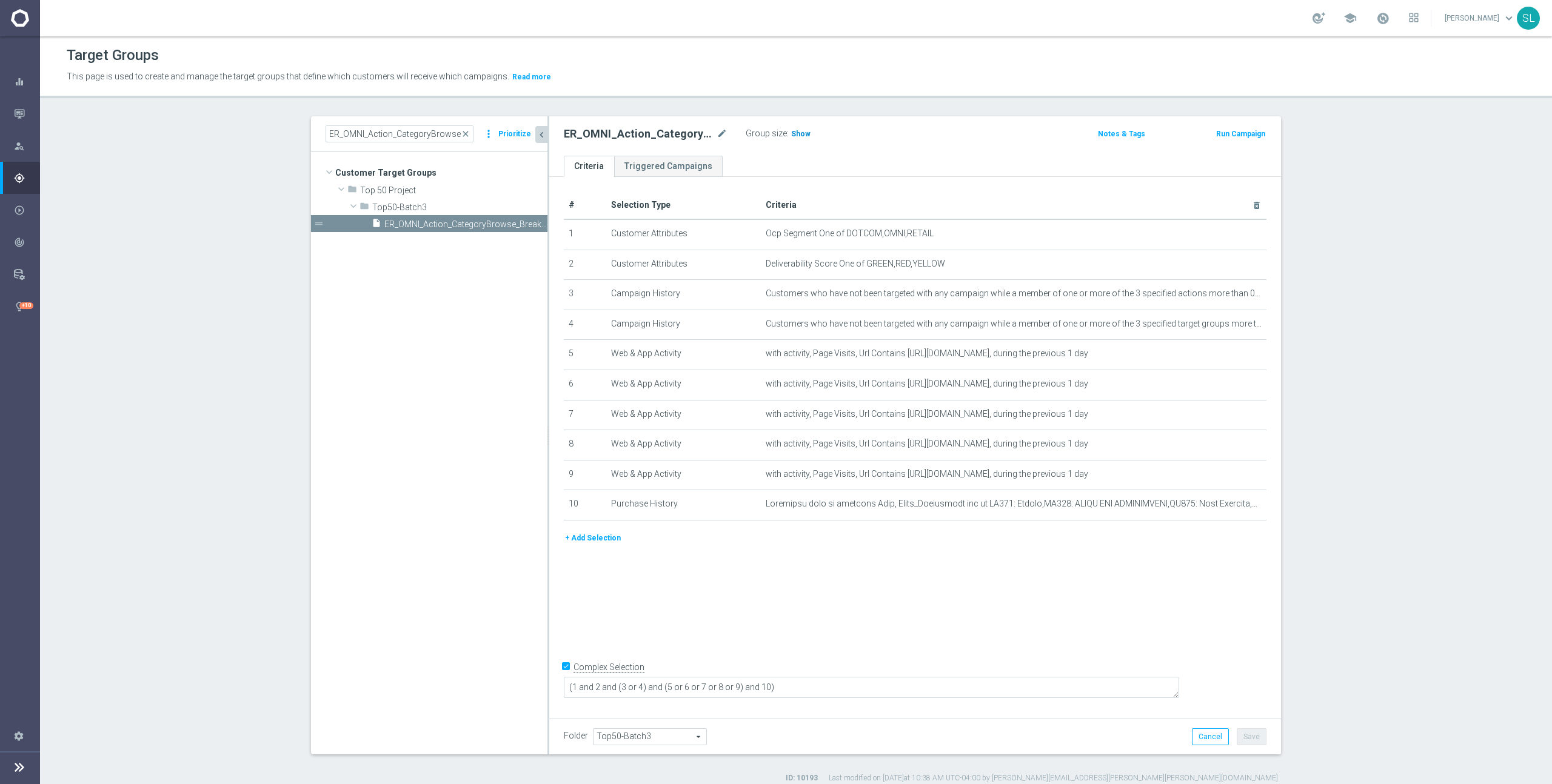
click at [798, 135] on span "Show" at bounding box center [800, 134] width 19 height 8
click at [1224, 234] on icon "mode_edit" at bounding box center [1226, 234] width 9 height 9
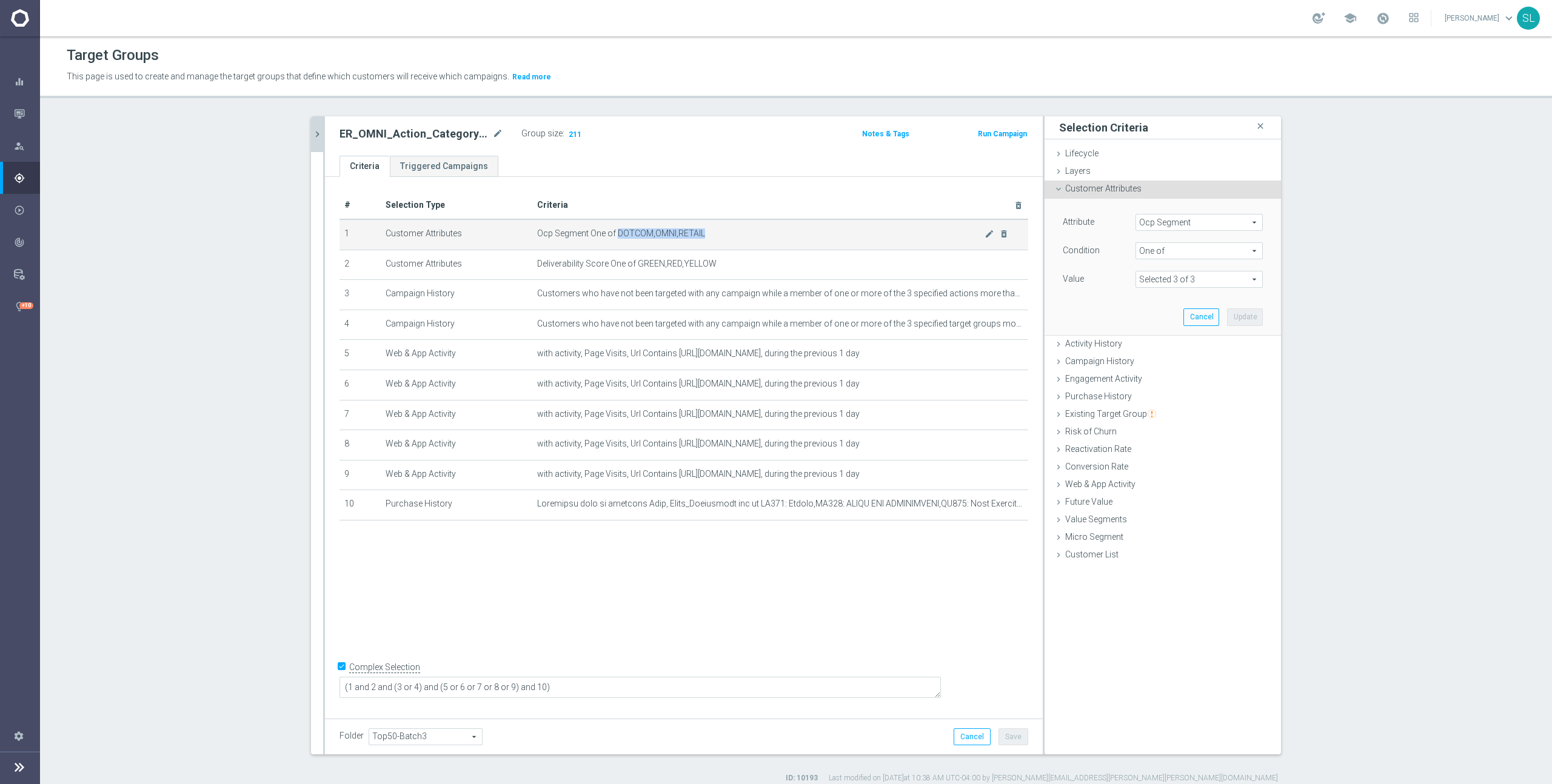
drag, startPoint x: 616, startPoint y: 235, endPoint x: 730, endPoint y: 233, distance: 114.0
click at [730, 233] on span "Ocp Segment One of DOTCOM,OMNI,RETAIL" at bounding box center [760, 234] width 447 height 10
click at [1200, 229] on span "Ocp Segment" at bounding box center [1199, 222] width 126 height 16
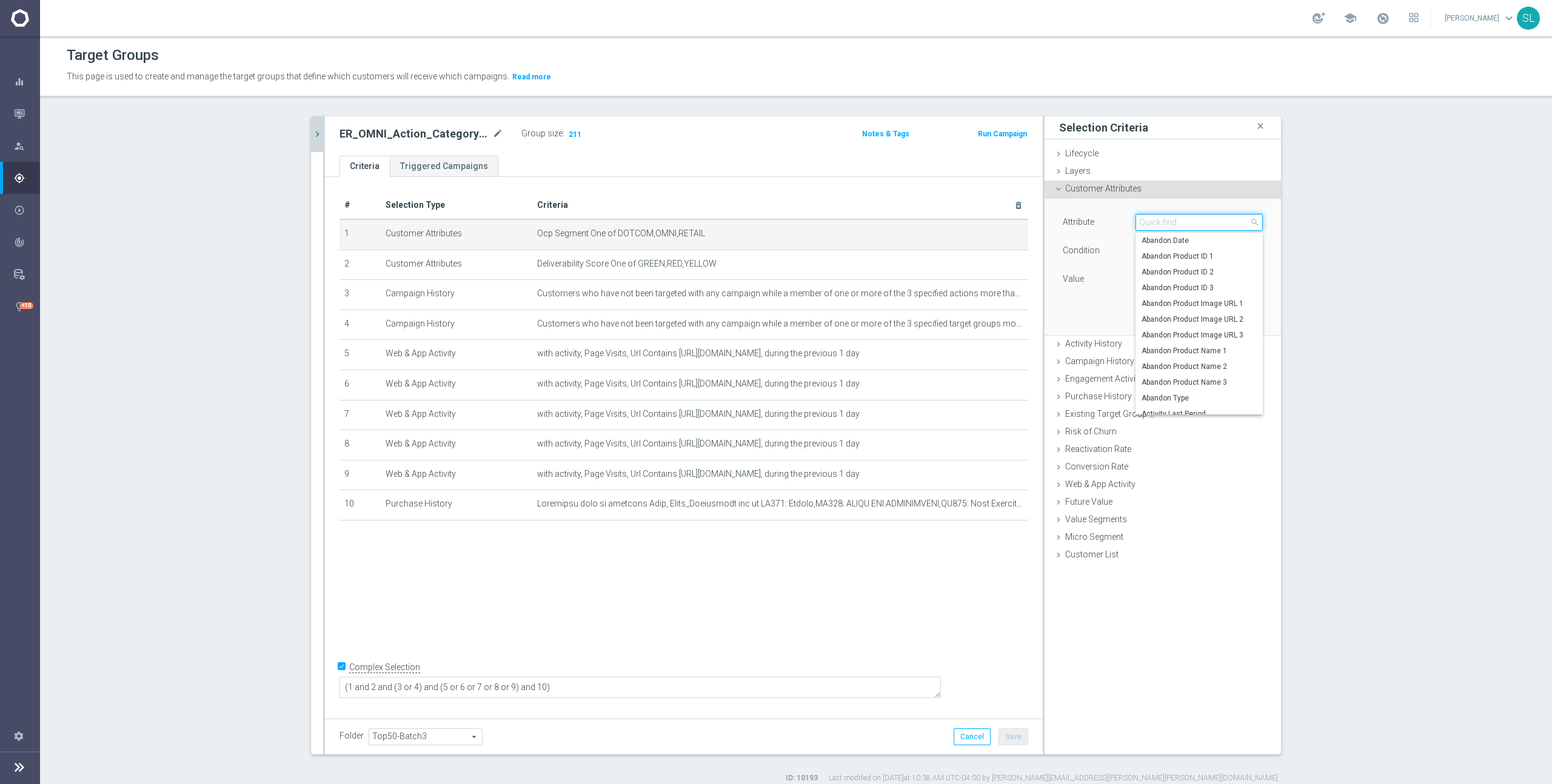
click at [1200, 224] on input "search" at bounding box center [1199, 223] width 127 height 17
type input "ocp"
click at [1197, 279] on label "OCP_Simple_12m" at bounding box center [1199, 272] width 127 height 16
type input "OCP_Simple_12m"
click at [1193, 246] on span "Equals" at bounding box center [1199, 251] width 126 height 16
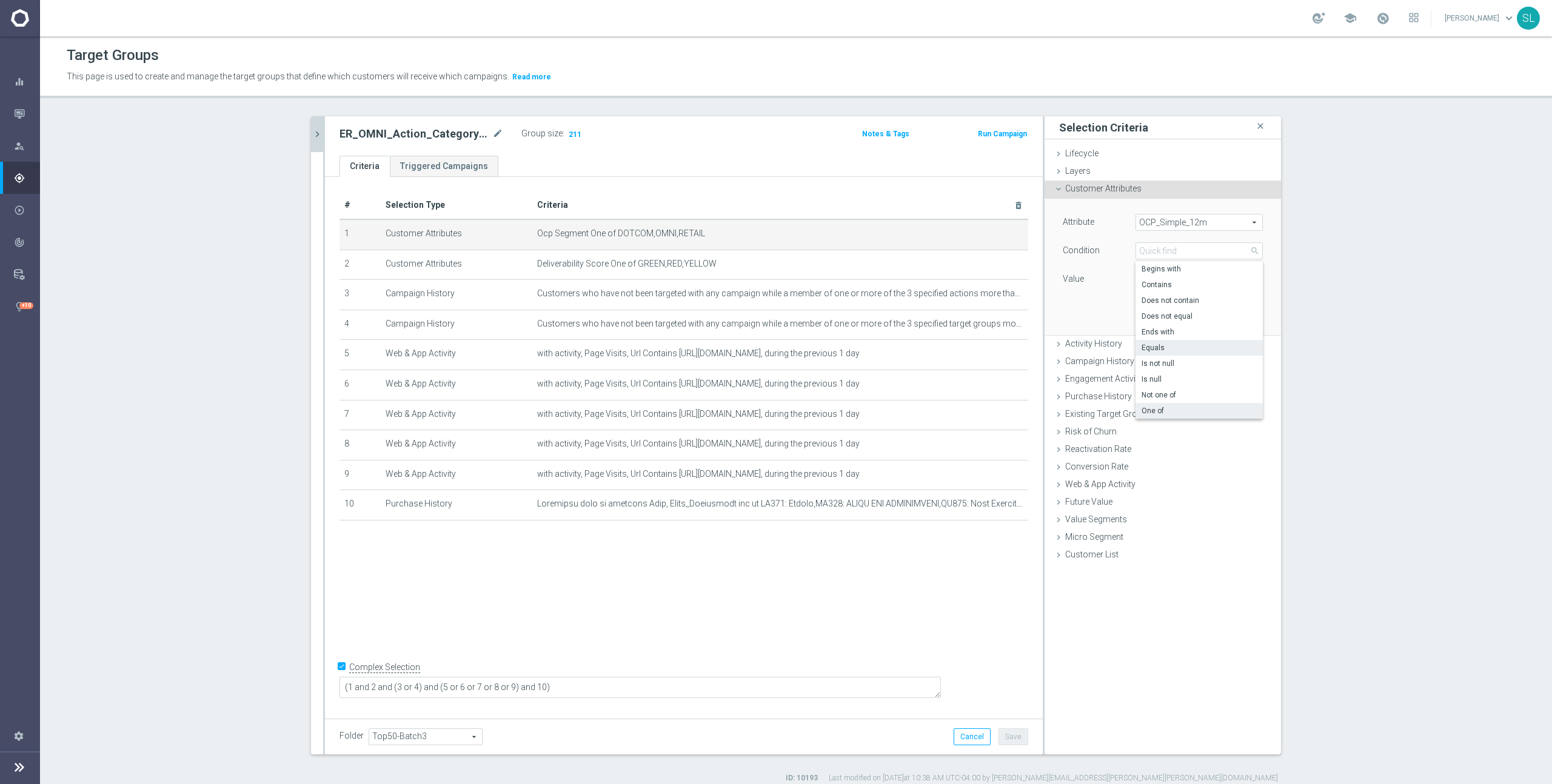
click at [1174, 409] on span "One of" at bounding box center [1199, 411] width 115 height 9
type input "One of"
click at [1185, 293] on textarea at bounding box center [1199, 286] width 127 height 31
paste textarea "DOTCOM,OMNI,RETAIL"
type textarea "DOTCOM,OMNI,RETAIL"
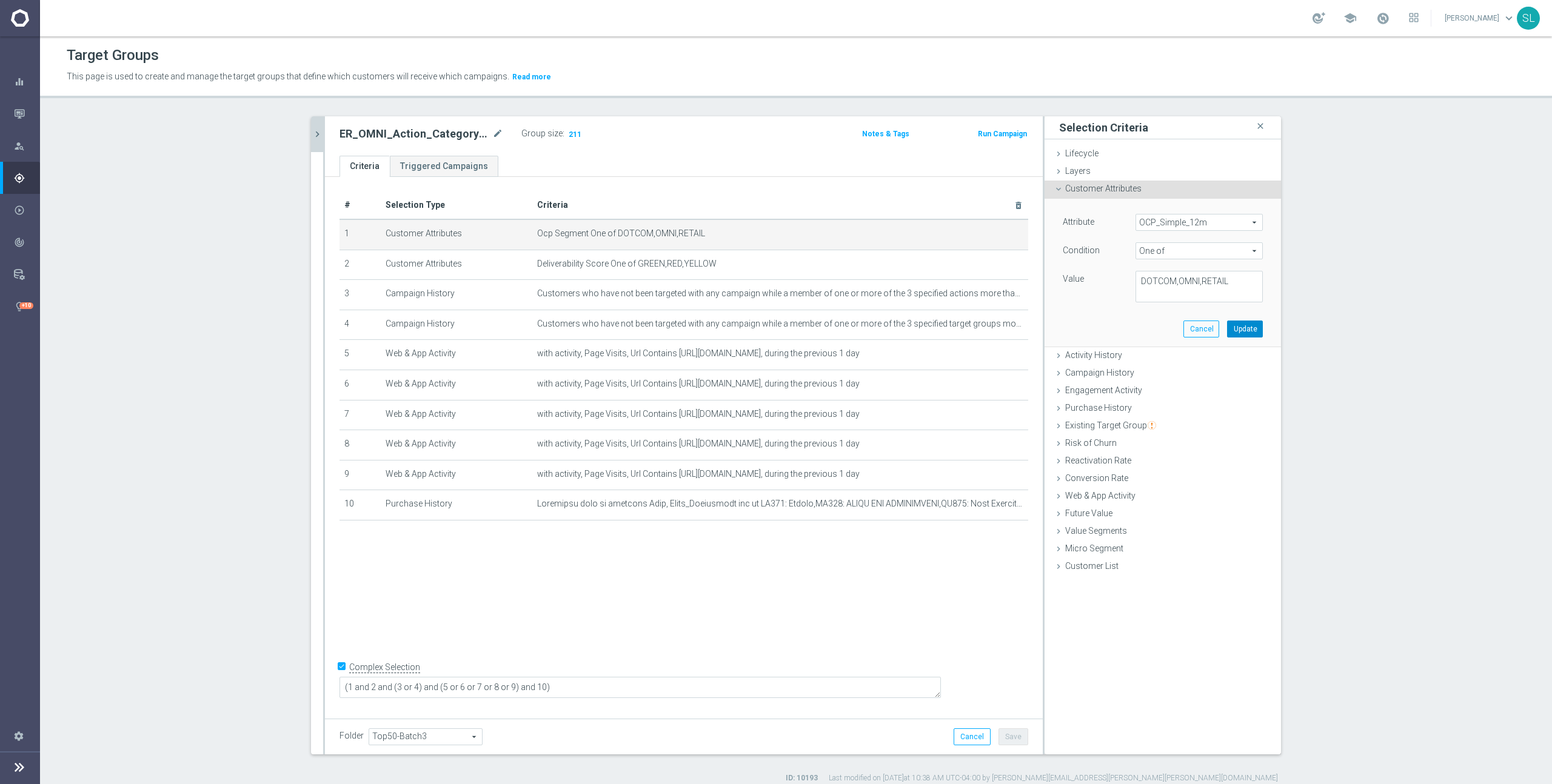
click at [1236, 332] on button "Update" at bounding box center [1245, 329] width 36 height 17
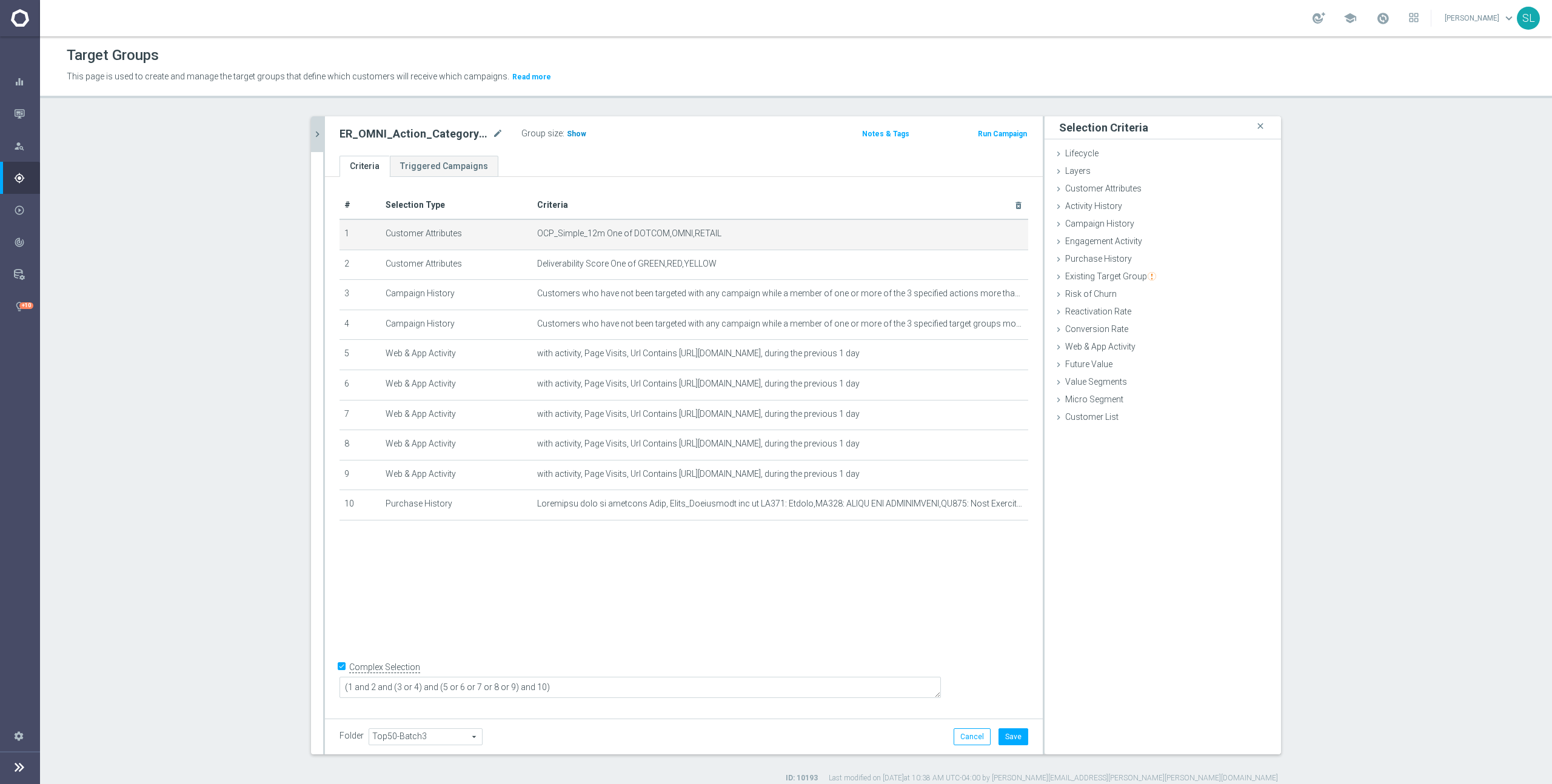
click at [567, 133] on span "Show" at bounding box center [576, 134] width 19 height 8
click at [312, 135] on icon "chevron_right" at bounding box center [318, 135] width 12 height 12
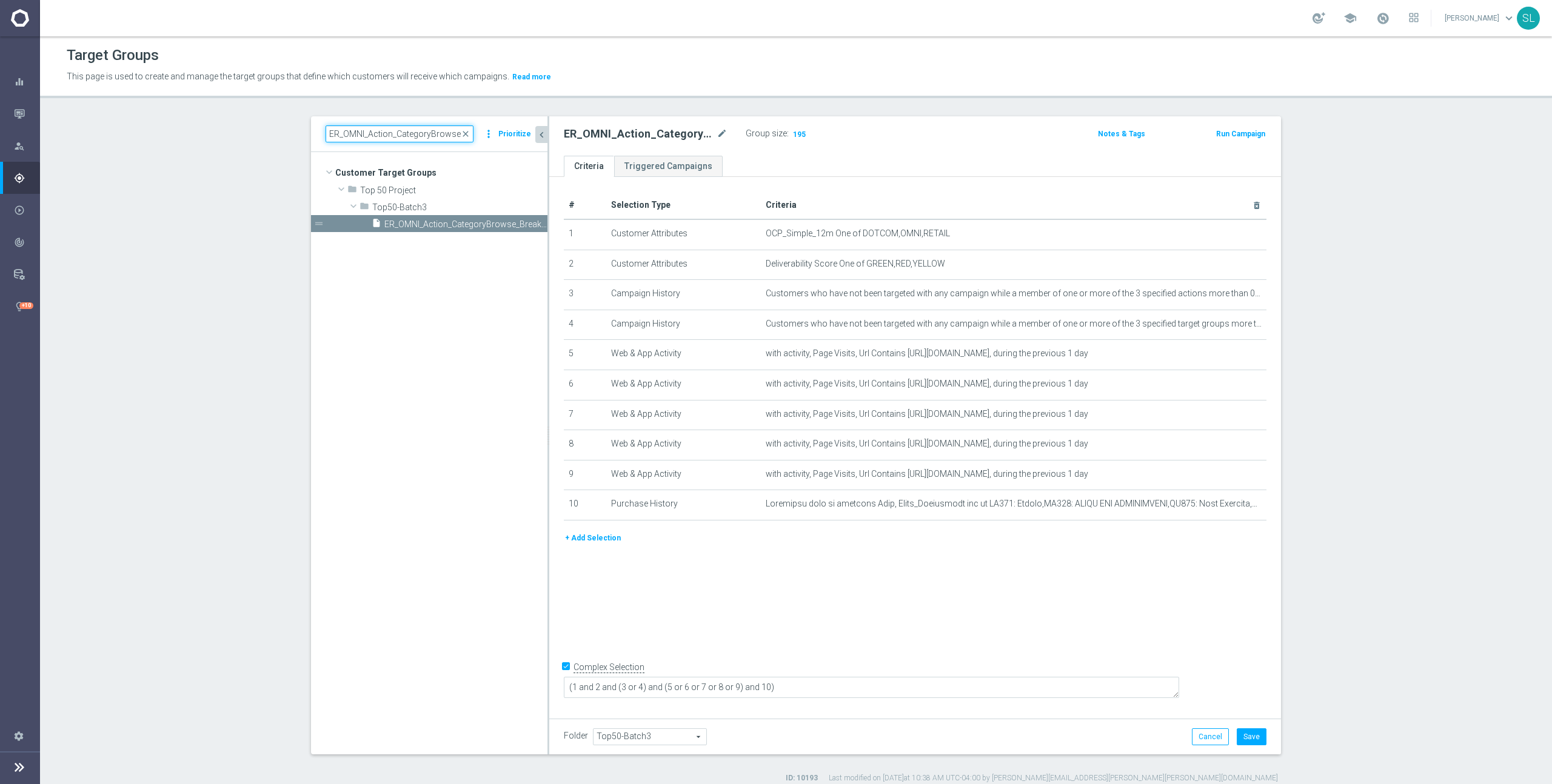
click at [456, 138] on input "ER_OMNI_Action_CategoryBrowse_Breakroom" at bounding box center [399, 134] width 148 height 17
drag, startPoint x: 456, startPoint y: 136, endPoint x: 475, endPoint y: 136, distance: 19.0
click at [473, 136] on input "ER_OMNI_Action_CategoryBrowse_Breakroom" at bounding box center [399, 134] width 148 height 17
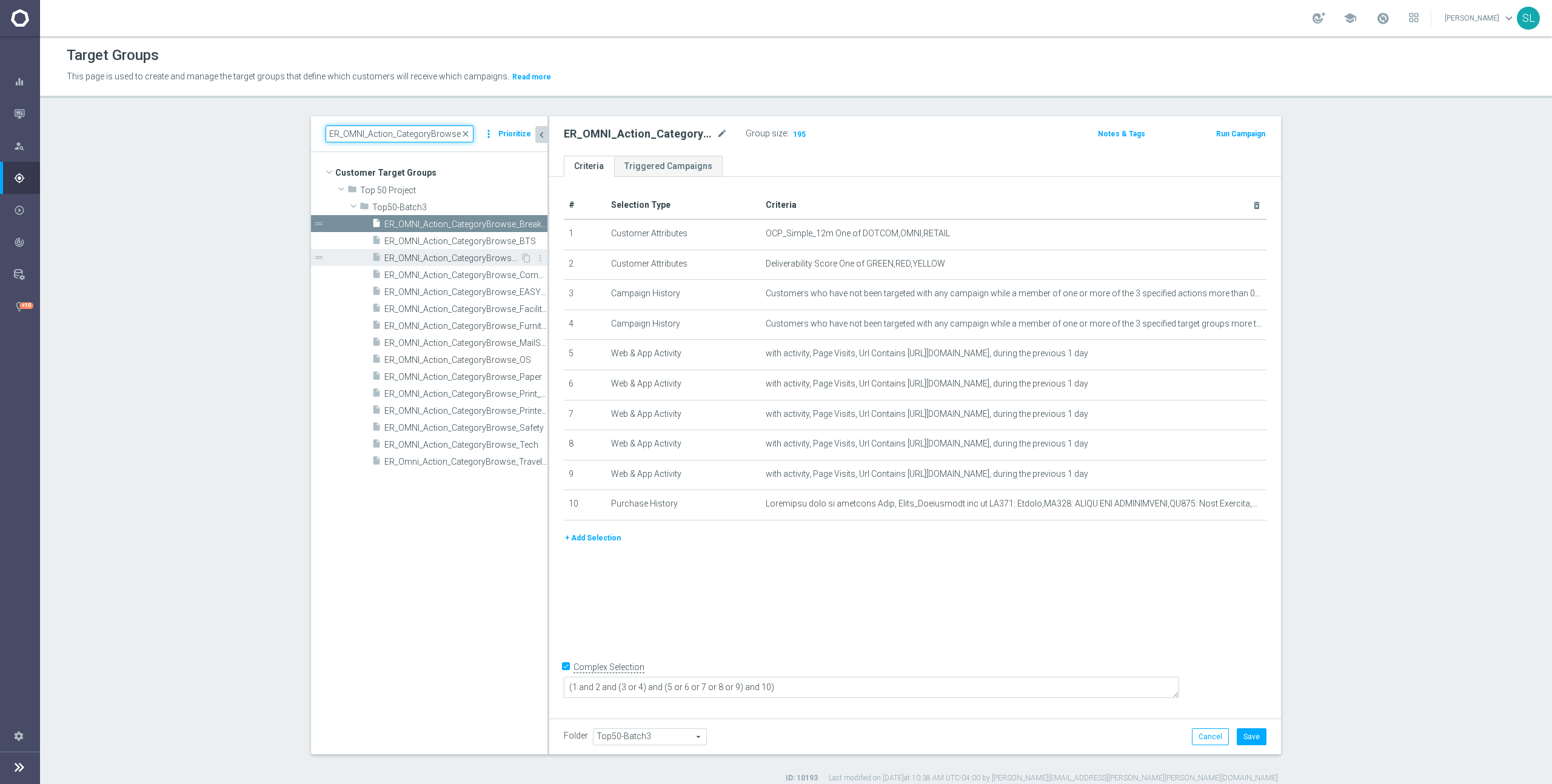
type input "ER_OMNI_Action_CategoryBrowse_"
click at [496, 255] on span "ER_OMNI_Action_CategoryBrowse_Cleaning" at bounding box center [452, 258] width 135 height 10
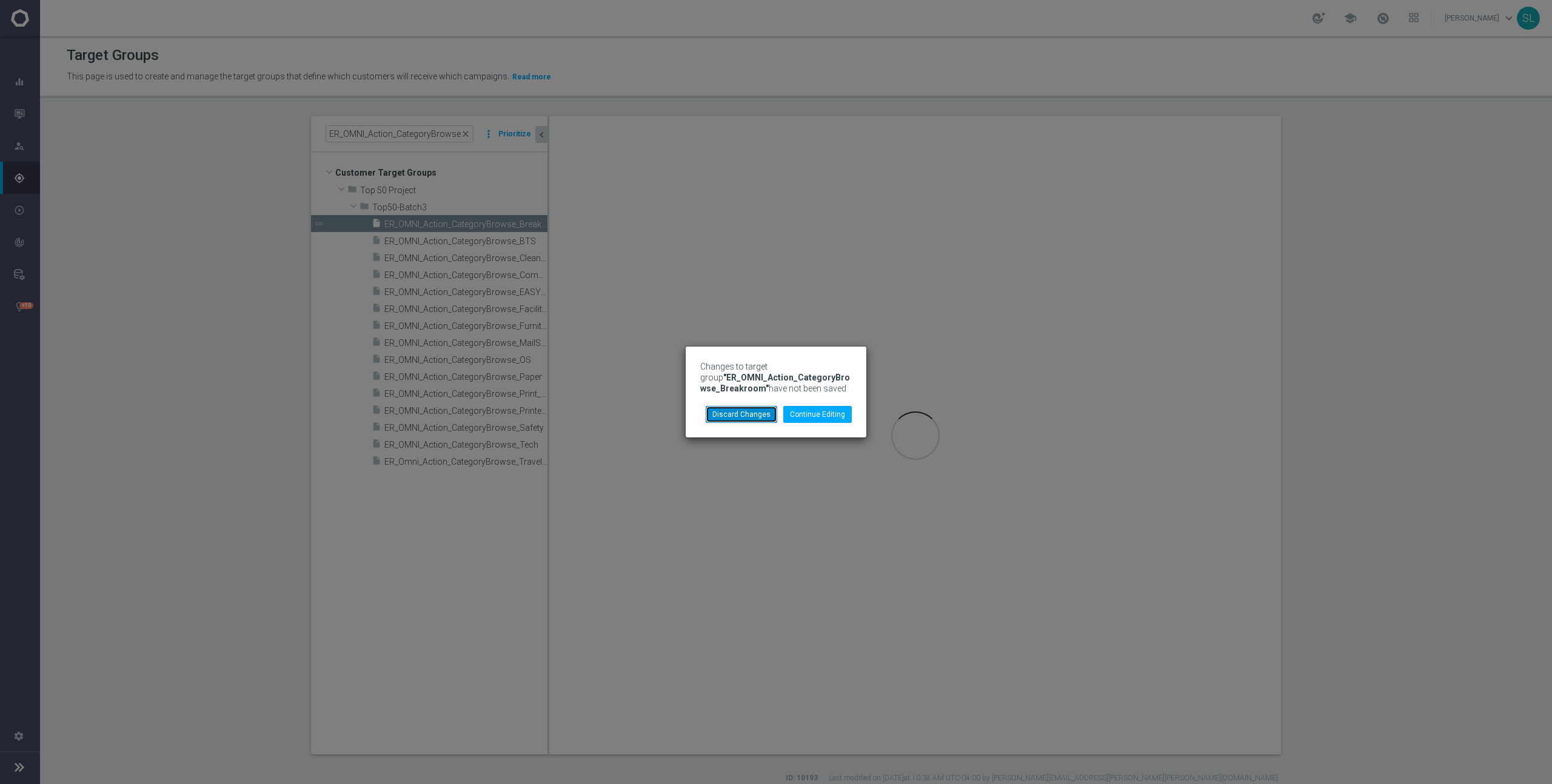
click at [734, 413] on button "Discard Changes" at bounding box center [741, 415] width 71 height 17
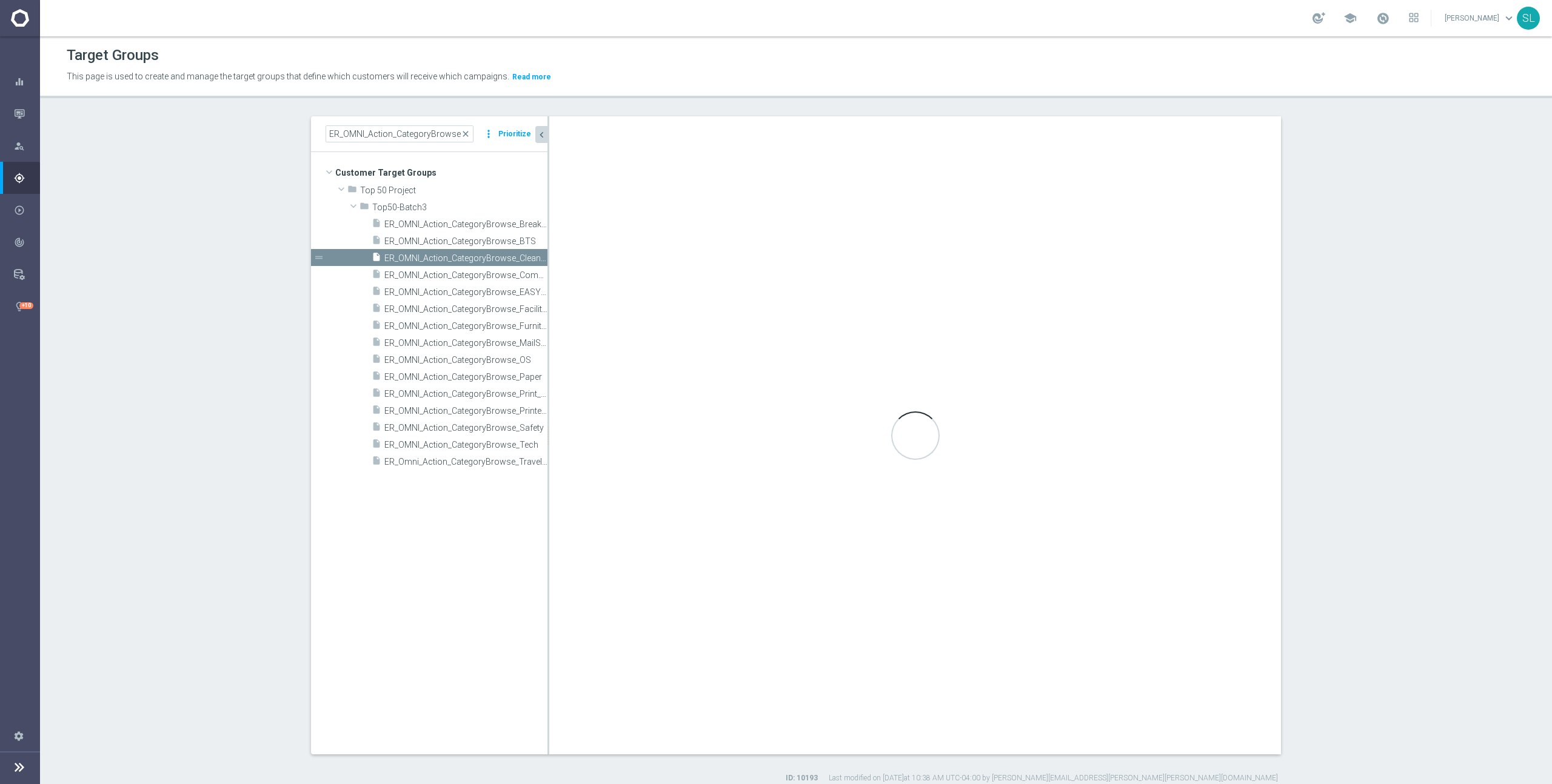
type textarea "1 and 2 and (3 or 4) and (5 or 6 or 7 or 8 or 9 or 10 or 11) and 12"
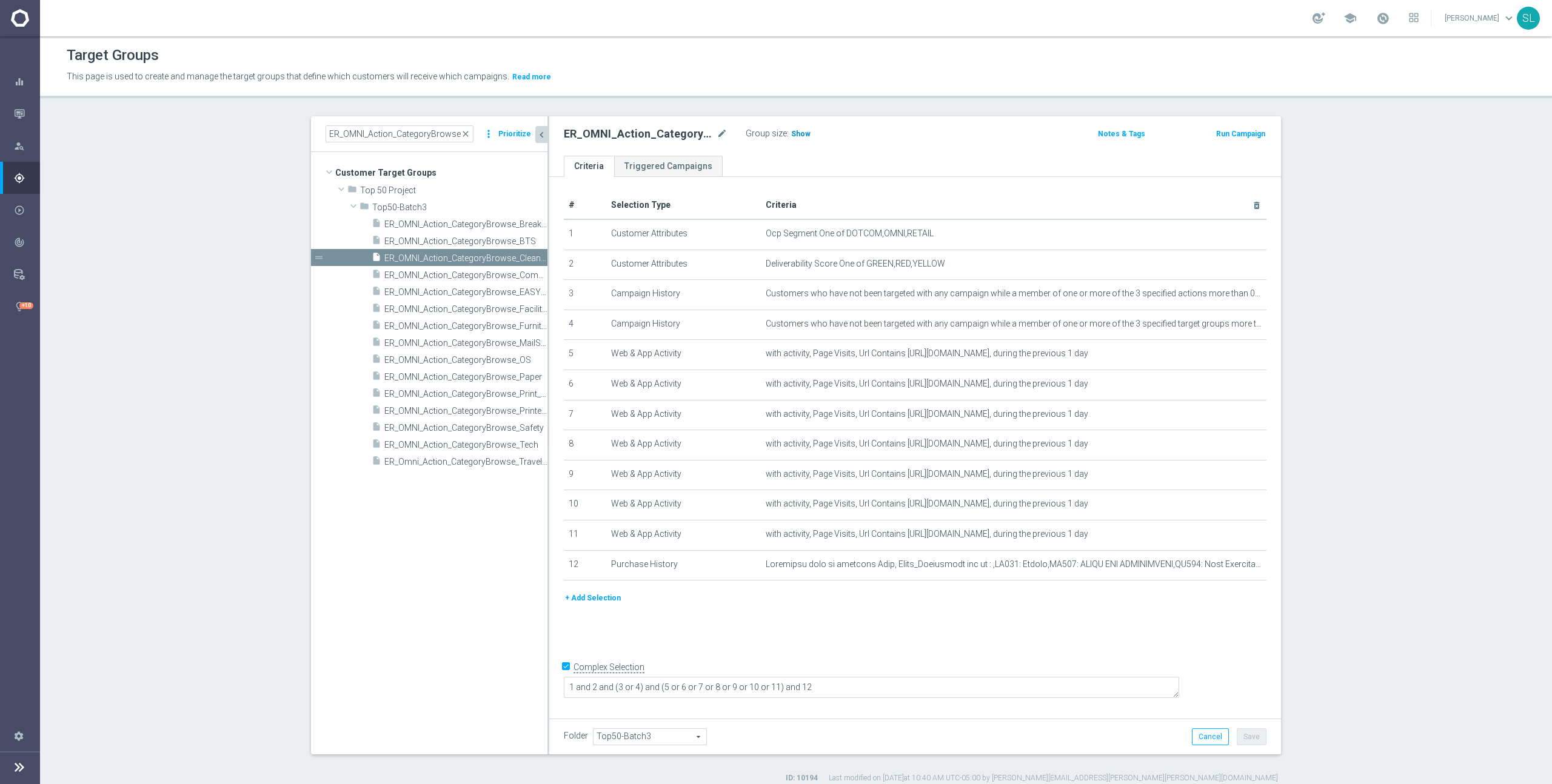
click at [801, 137] on span "Show" at bounding box center [800, 134] width 19 height 8
click at [1226, 229] on icon "mode_edit" at bounding box center [1226, 234] width 9 height 9
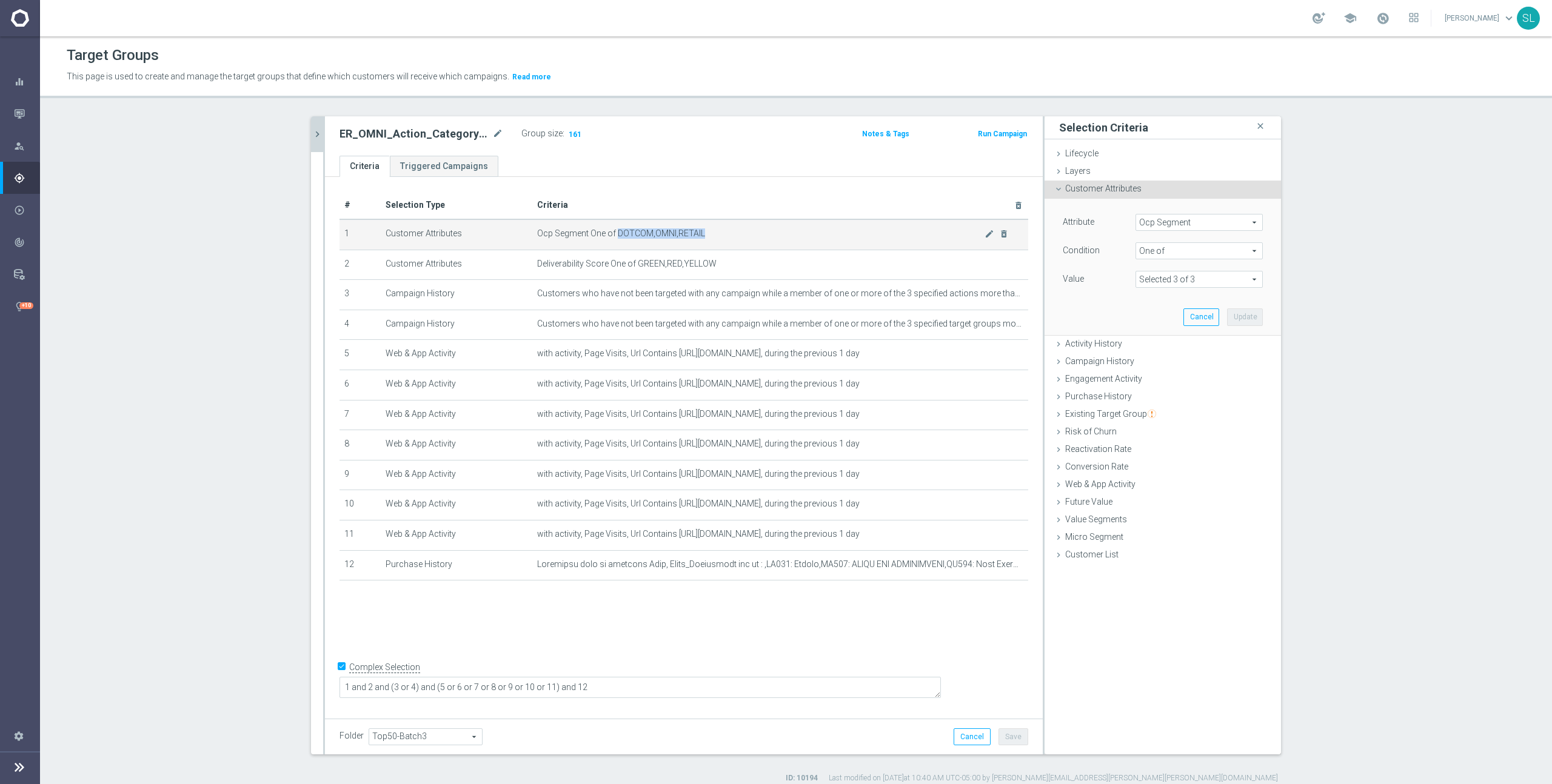
drag, startPoint x: 617, startPoint y: 235, endPoint x: 729, endPoint y: 235, distance: 112.0
click at [729, 235] on span "Ocp Segment One of DOTCOM,OMNI,RETAIL" at bounding box center [760, 234] width 447 height 10
click at [1187, 226] on span "Ocp Segment" at bounding box center [1199, 222] width 126 height 16
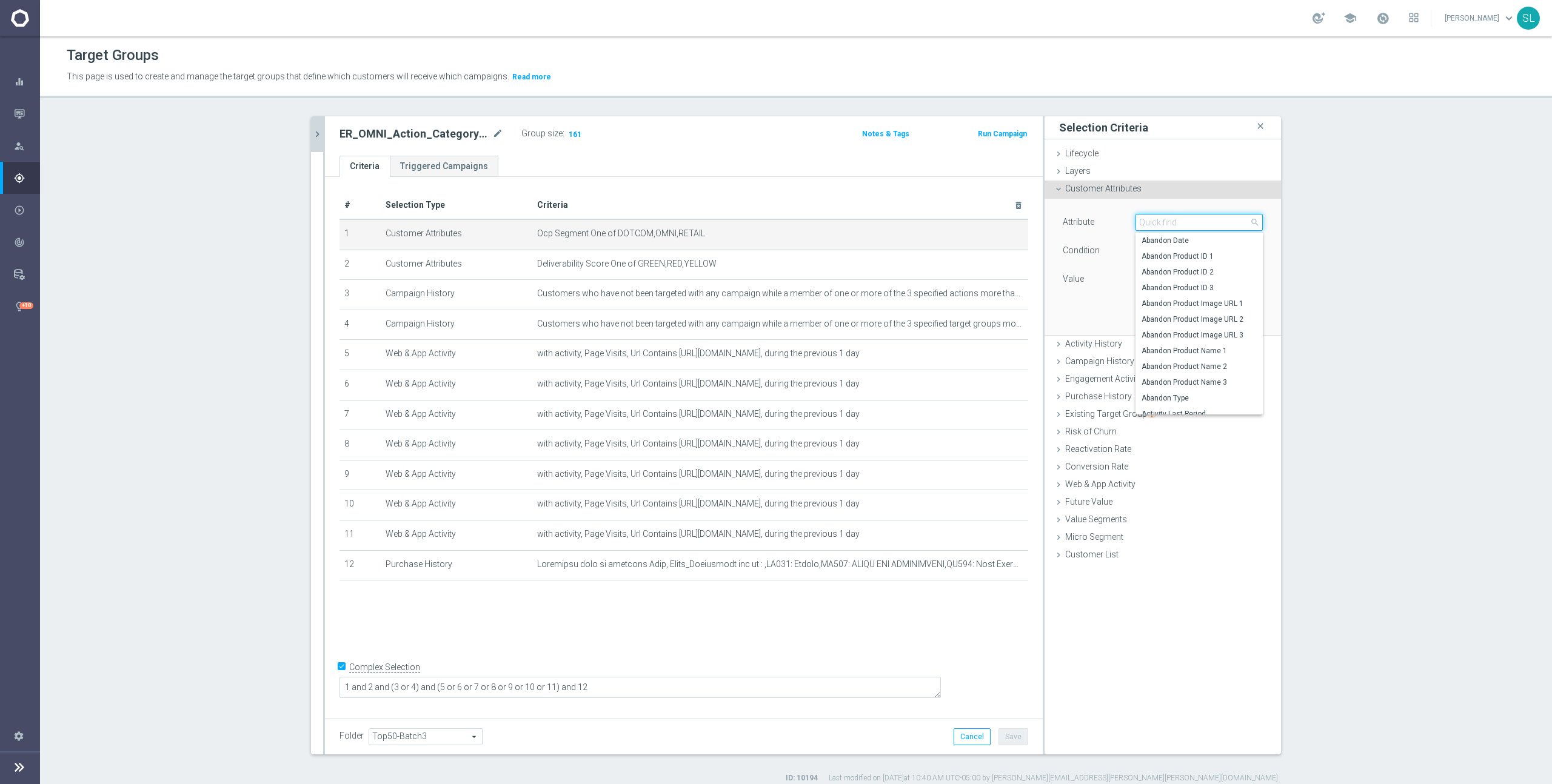
click at [1187, 226] on input "search" at bounding box center [1199, 223] width 127 height 17
type input "ocp"
click at [1196, 268] on span "OCP_Simple_12m" at bounding box center [1199, 272] width 115 height 9
type input "OCP_Simple_12m"
click at [1171, 252] on span "Equals" at bounding box center [1199, 251] width 126 height 16
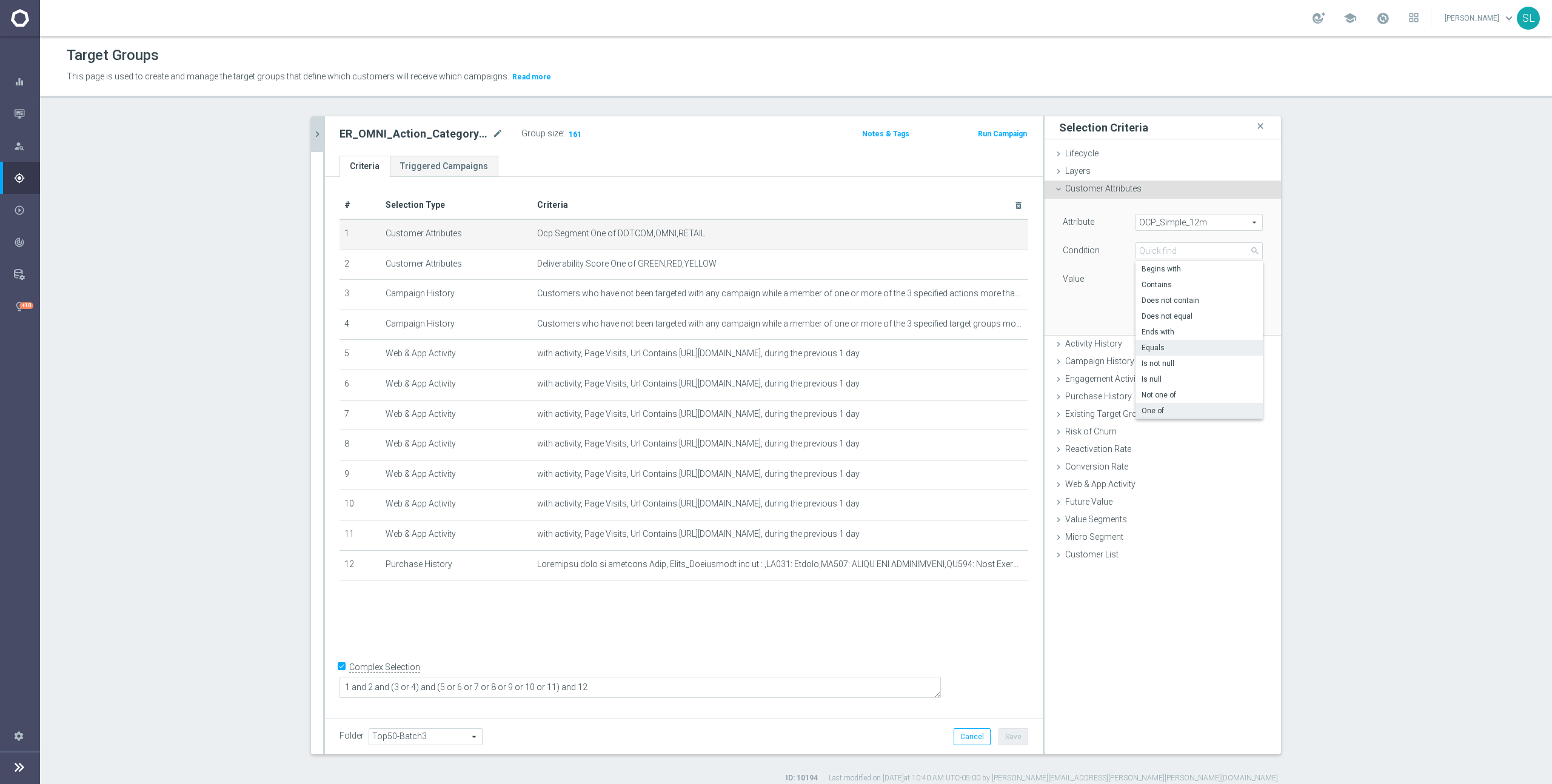
click at [1157, 406] on span "One of" at bounding box center [1199, 411] width 115 height 9
type input "One of"
click at [1156, 287] on textarea at bounding box center [1199, 286] width 127 height 31
paste textarea "DOTCOM,OMNI,RETAIL"
type textarea "DOTCOM,OMNI,RETAIL"
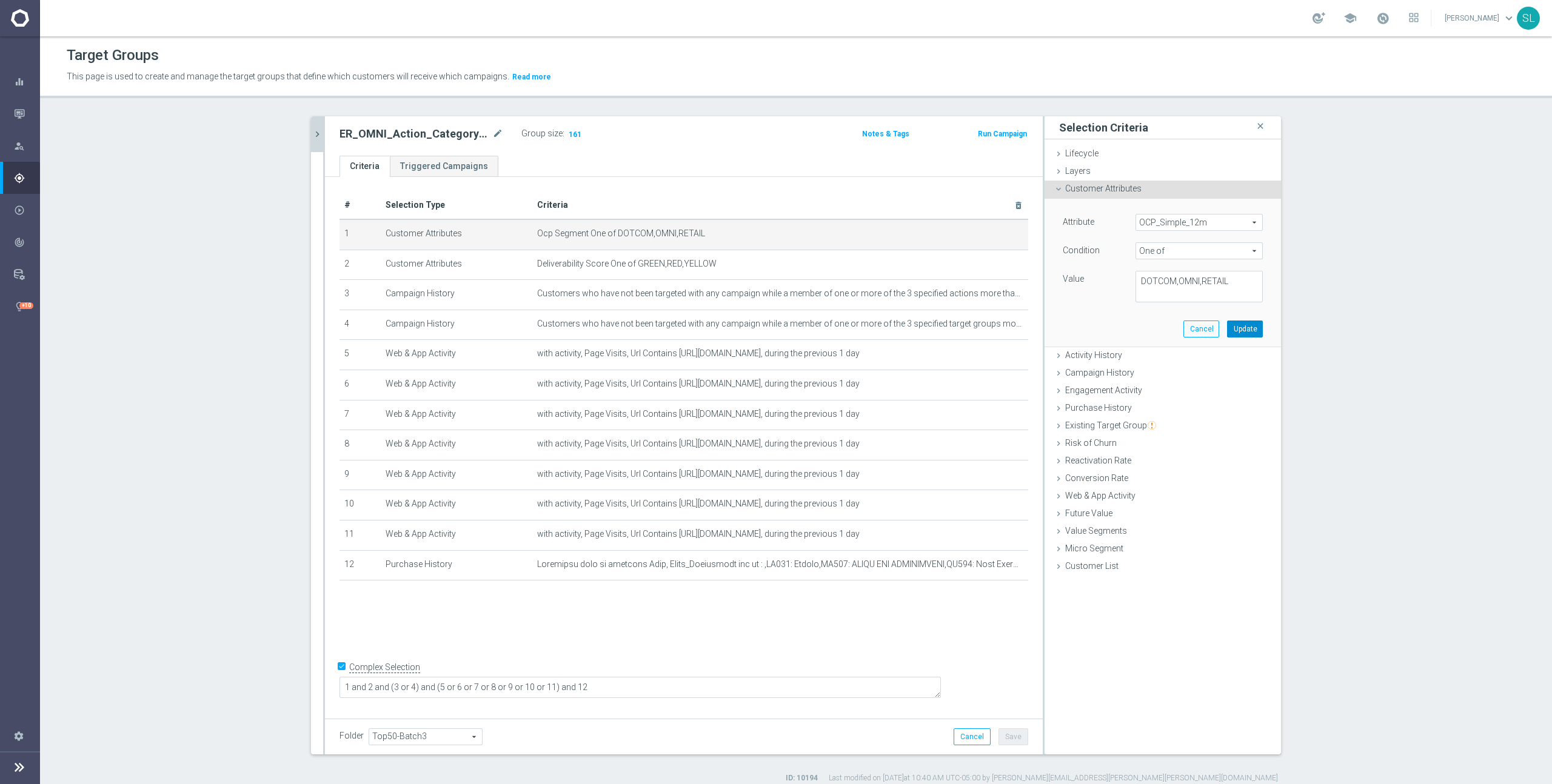
click at [1243, 330] on button "Update" at bounding box center [1245, 329] width 36 height 17
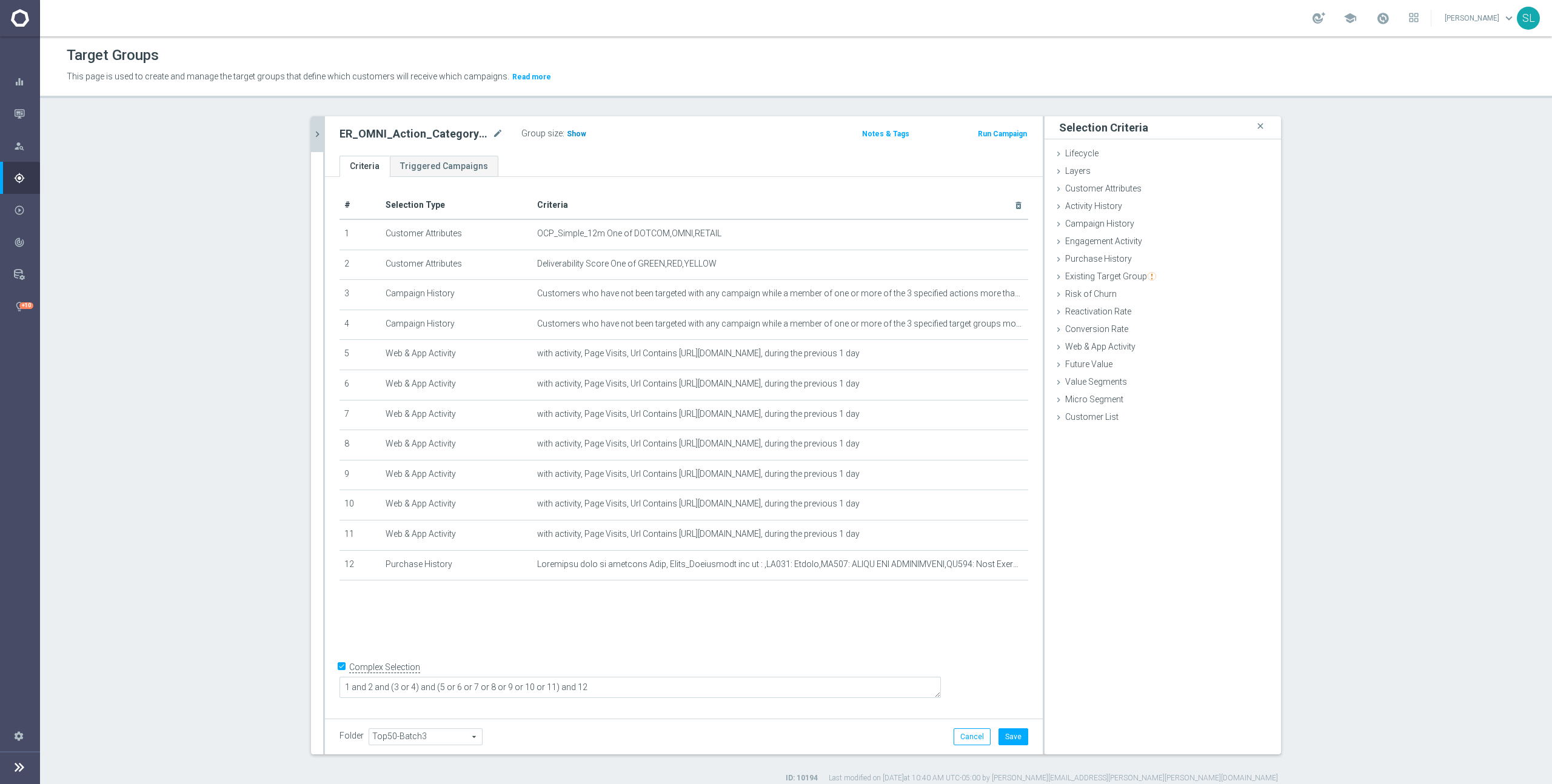
click at [578, 135] on span "Show" at bounding box center [576, 134] width 19 height 8
click at [967, 734] on button "Cancel" at bounding box center [972, 737] width 37 height 17
click at [967, 734] on div "ER_OMNI_Action_CategoryBrowse_Cleaning mode_edit Group size : 139 Notes & Tags …" at bounding box center [684, 435] width 718 height 638
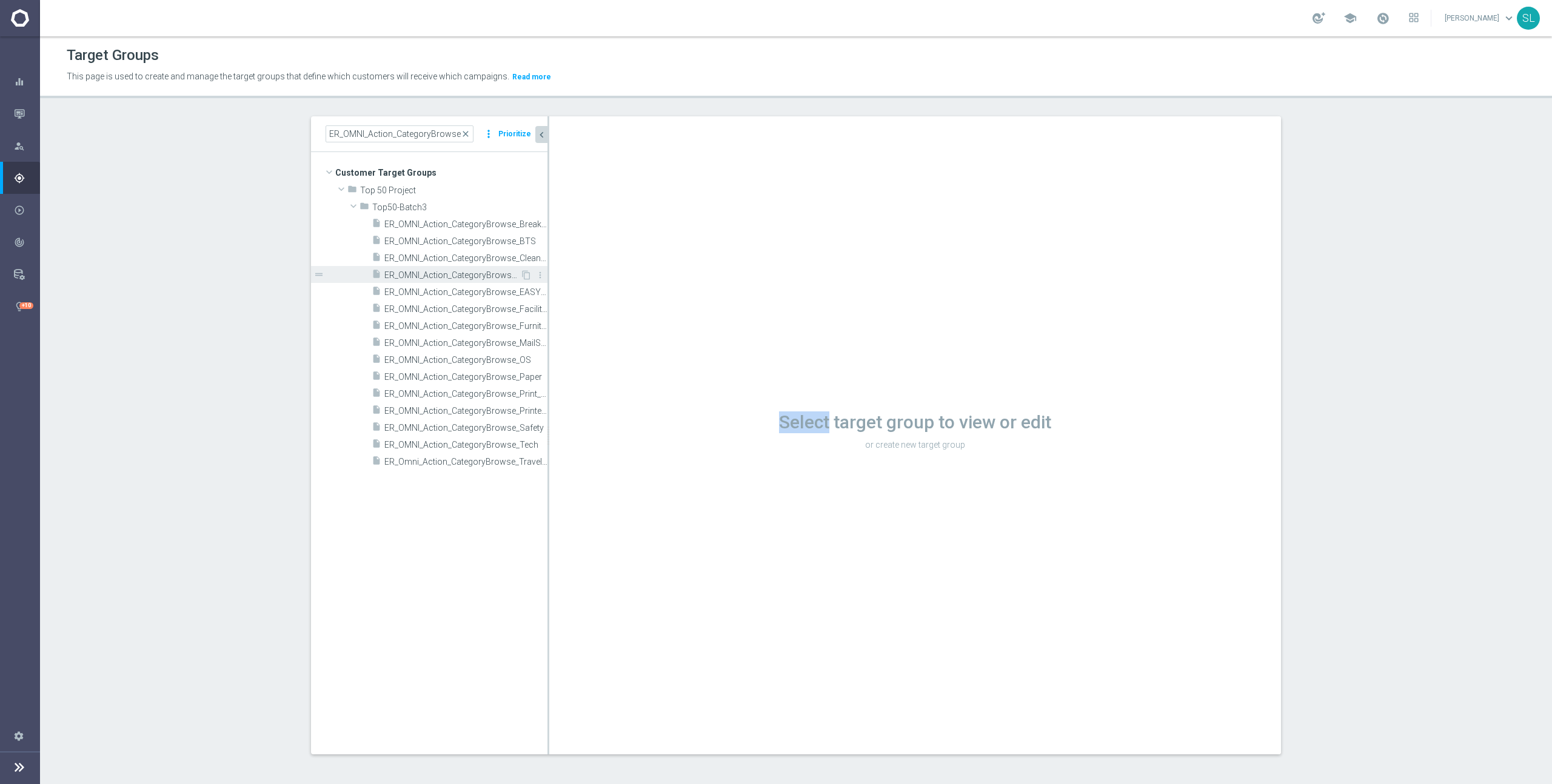
click at [481, 276] on span "ER_OMNI_Action_CategoryBrowse_Computers" at bounding box center [452, 275] width 135 height 10
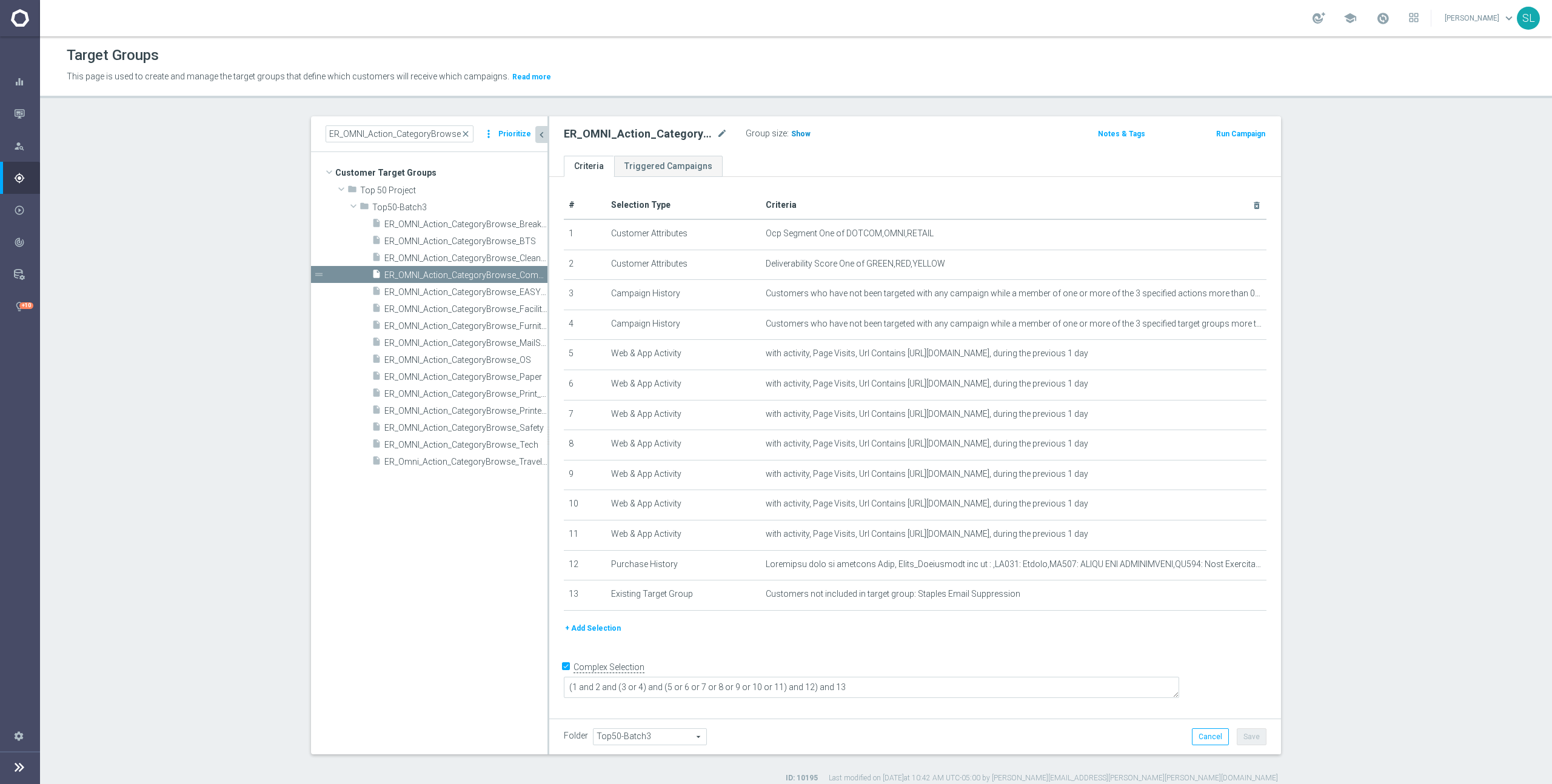
click at [797, 131] on span "Show" at bounding box center [800, 134] width 19 height 8
drag, startPoint x: 846, startPoint y: 231, endPoint x: 985, endPoint y: 238, distance: 139.2
click at [985, 238] on span "Ocp Segment One of DOTCOM,OMNI,RETAIL" at bounding box center [993, 234] width 456 height 10
click at [1227, 231] on icon "mode_edit" at bounding box center [1226, 234] width 9 height 9
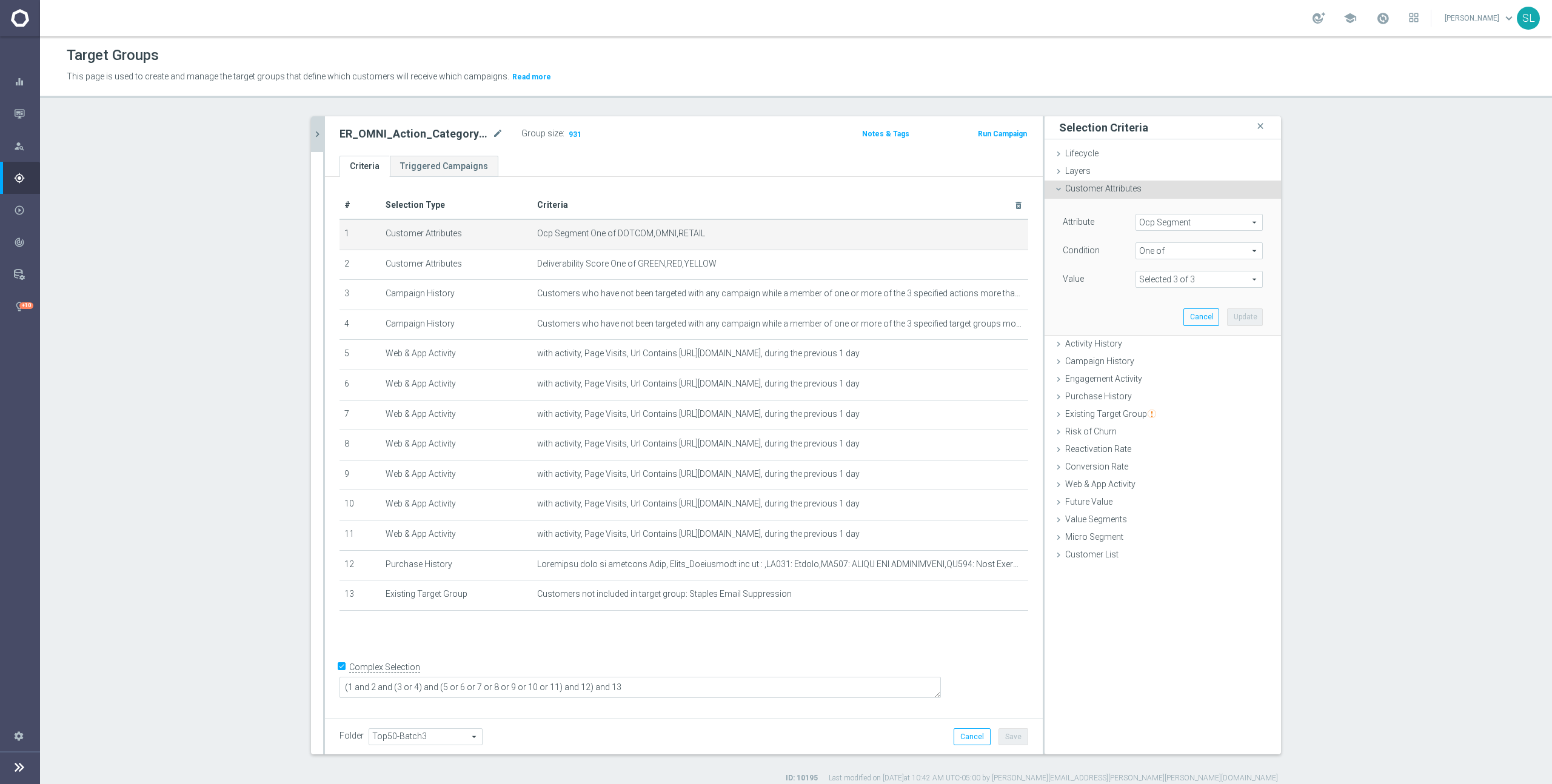
click at [1158, 217] on span "Ocp Segment" at bounding box center [1199, 222] width 126 height 16
click at [1158, 217] on input "search" at bounding box center [1199, 223] width 127 height 17
type input "ocp"
click at [1163, 268] on span "OCP_Simple_12m" at bounding box center [1199, 272] width 115 height 9
type input "OCP_Simple_12m"
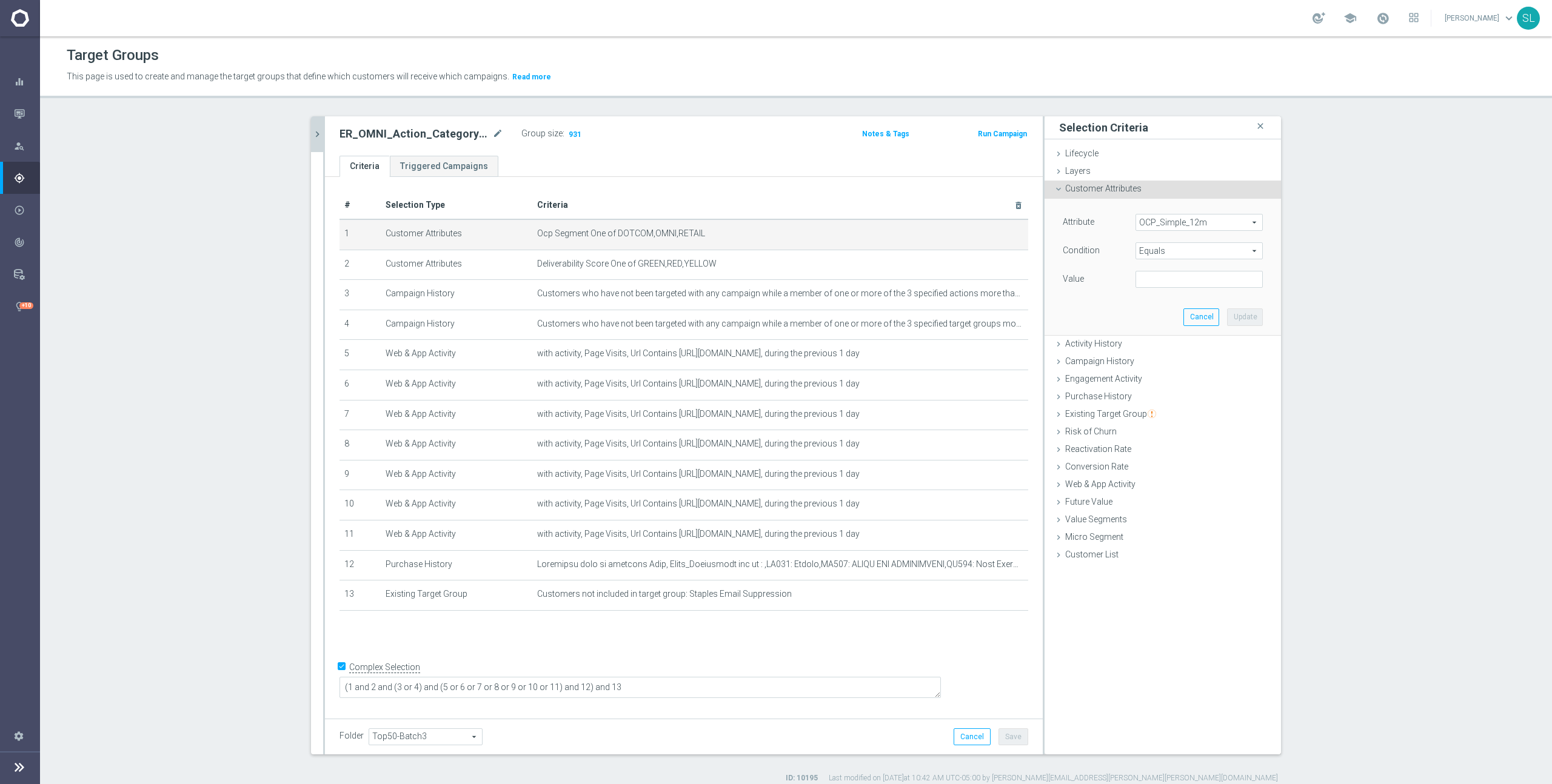
click at [1162, 253] on span "Equals" at bounding box center [1199, 251] width 126 height 16
click at [1160, 405] on label "One of" at bounding box center [1199, 411] width 127 height 16
type input "One of"
click at [1163, 287] on textarea at bounding box center [1199, 286] width 127 height 31
paste textarea "DOTCOM,OMNI,RETAIL"
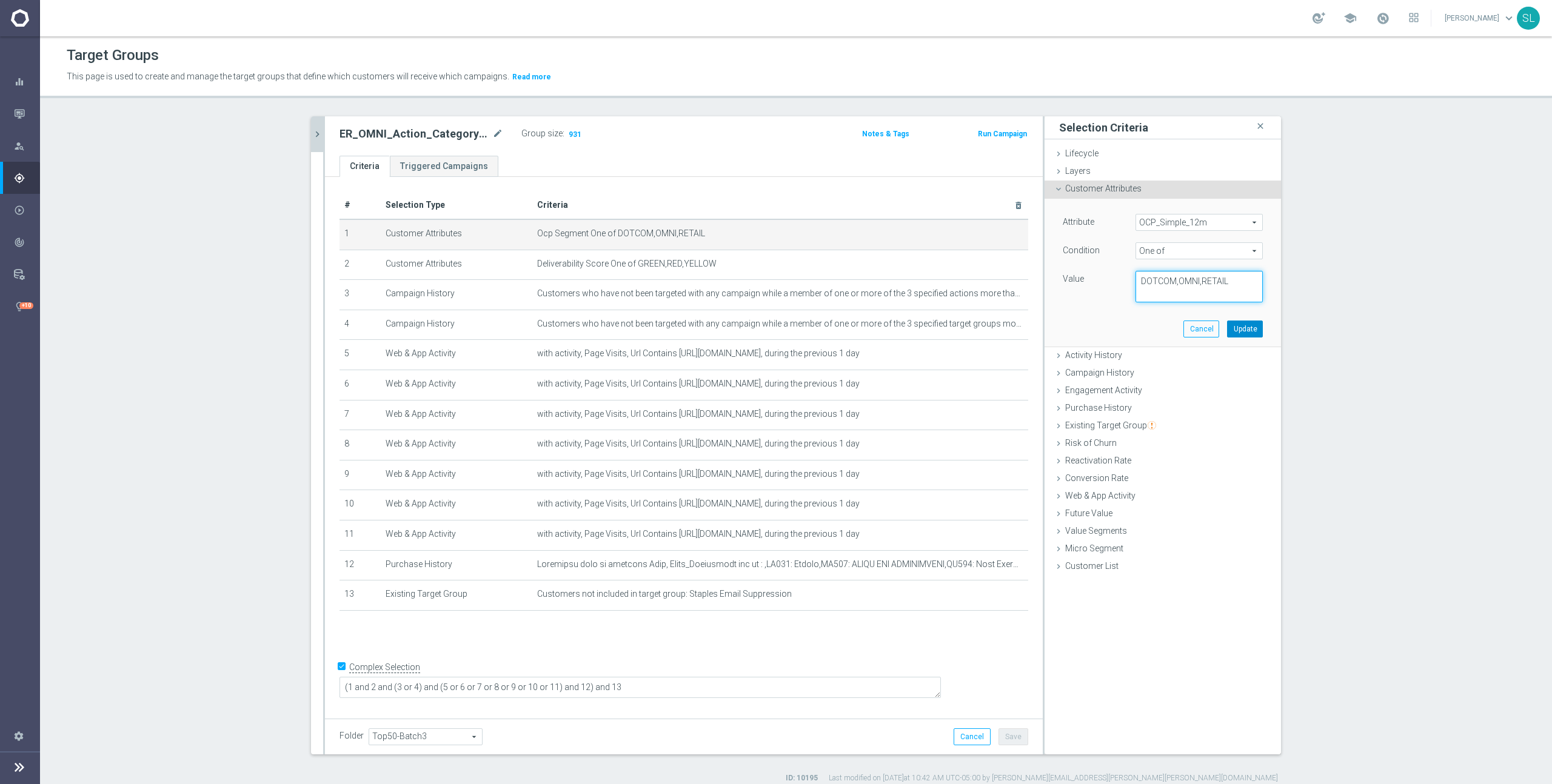
type textarea "DOTCOM,OMNI,RETAIL"
click at [1247, 326] on button "Update" at bounding box center [1245, 329] width 36 height 17
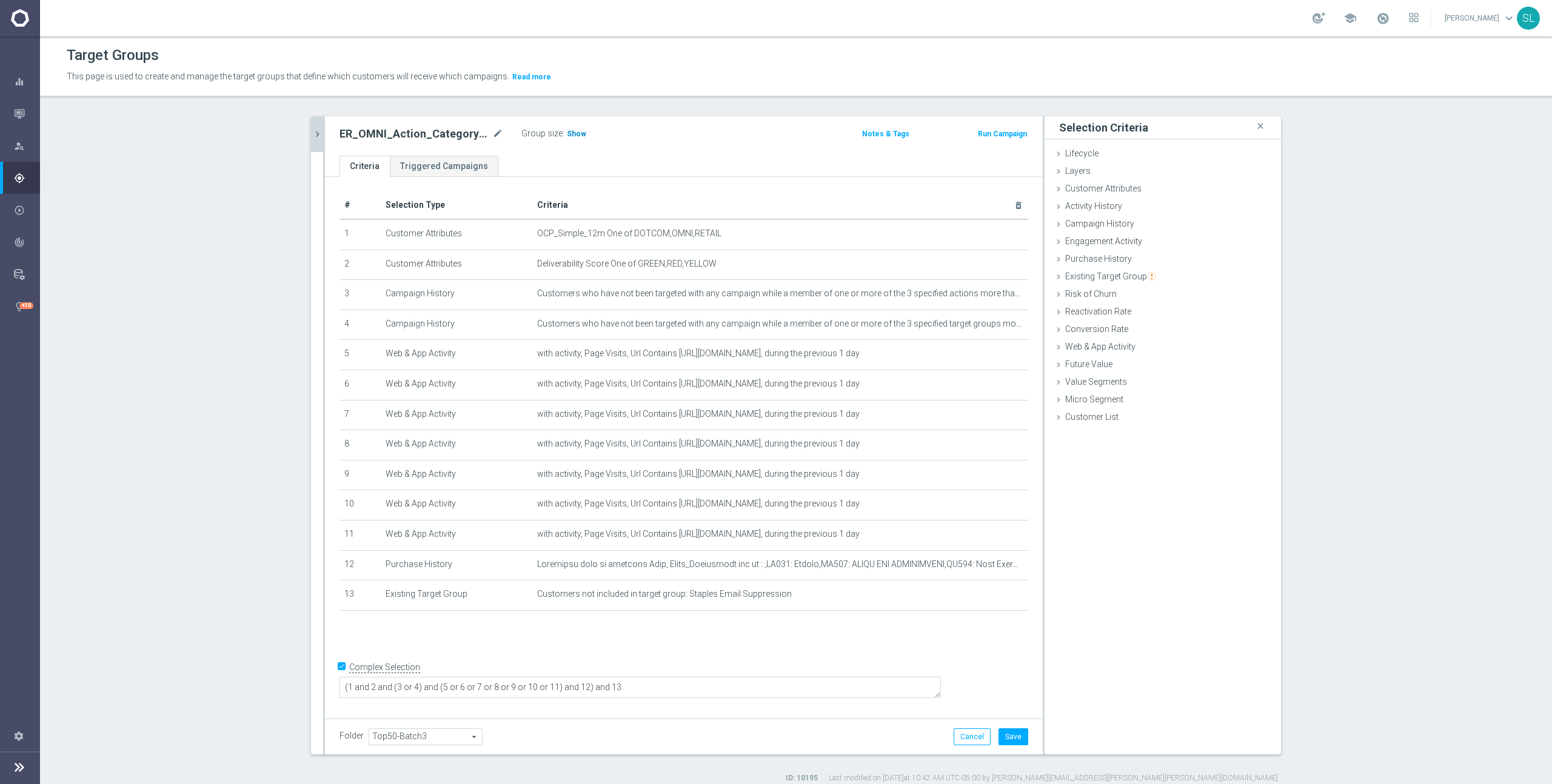
click at [571, 132] on span "Show" at bounding box center [576, 134] width 19 height 8
click at [973, 742] on button "Cancel" at bounding box center [972, 737] width 37 height 17
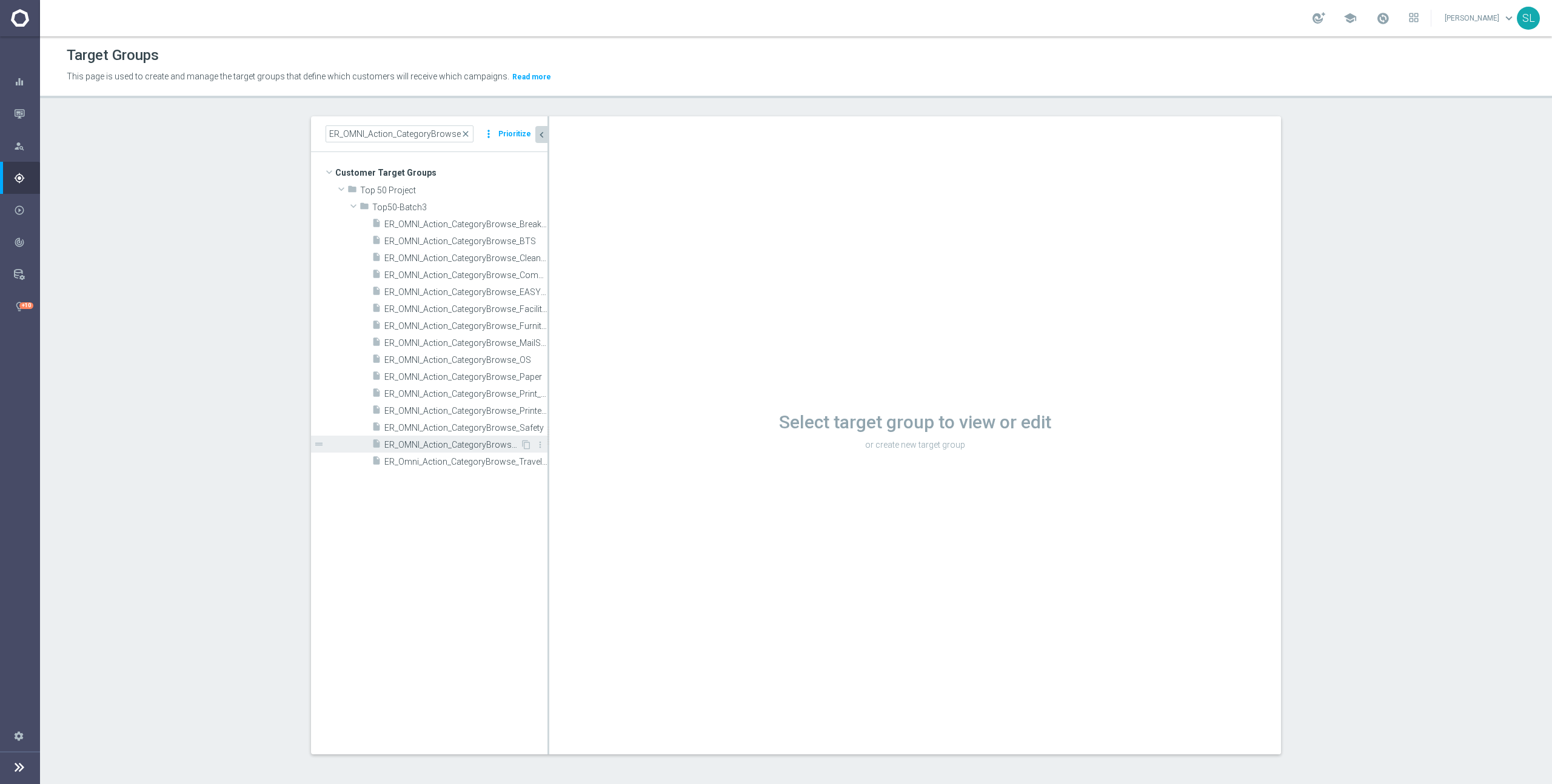
click at [491, 447] on span "ER_OMNI_Action_CategoryBrowse_Tech" at bounding box center [452, 445] width 135 height 10
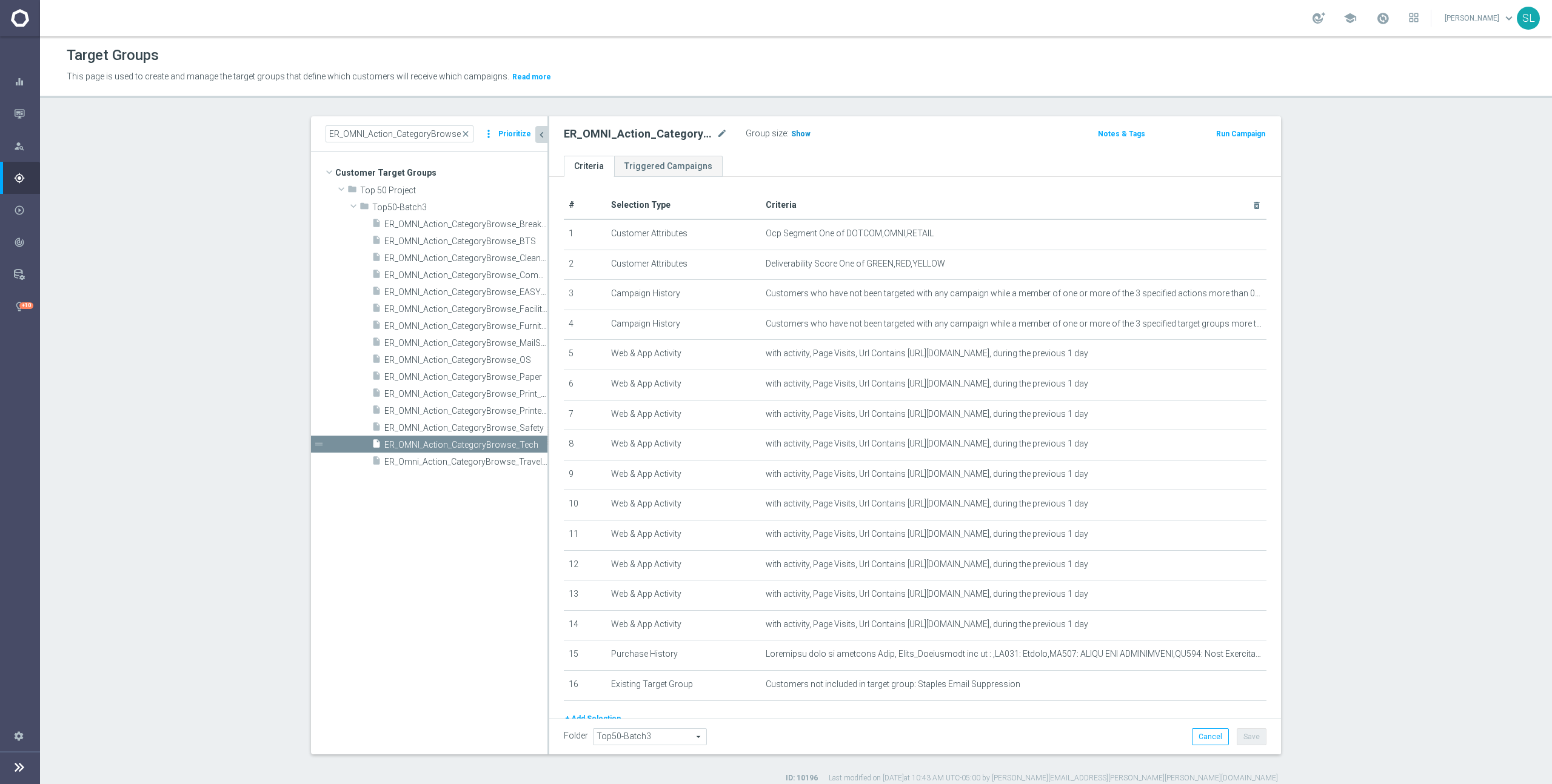
click at [797, 135] on span "Show" at bounding box center [800, 134] width 19 height 8
drag, startPoint x: 845, startPoint y: 234, endPoint x: 930, endPoint y: 231, distance: 85.1
click at [930, 231] on span "Ocp Segment One of DOTCOM,OMNI,RETAIL" at bounding box center [993, 234] width 456 height 10
click at [1229, 229] on icon "mode_edit" at bounding box center [1226, 234] width 9 height 9
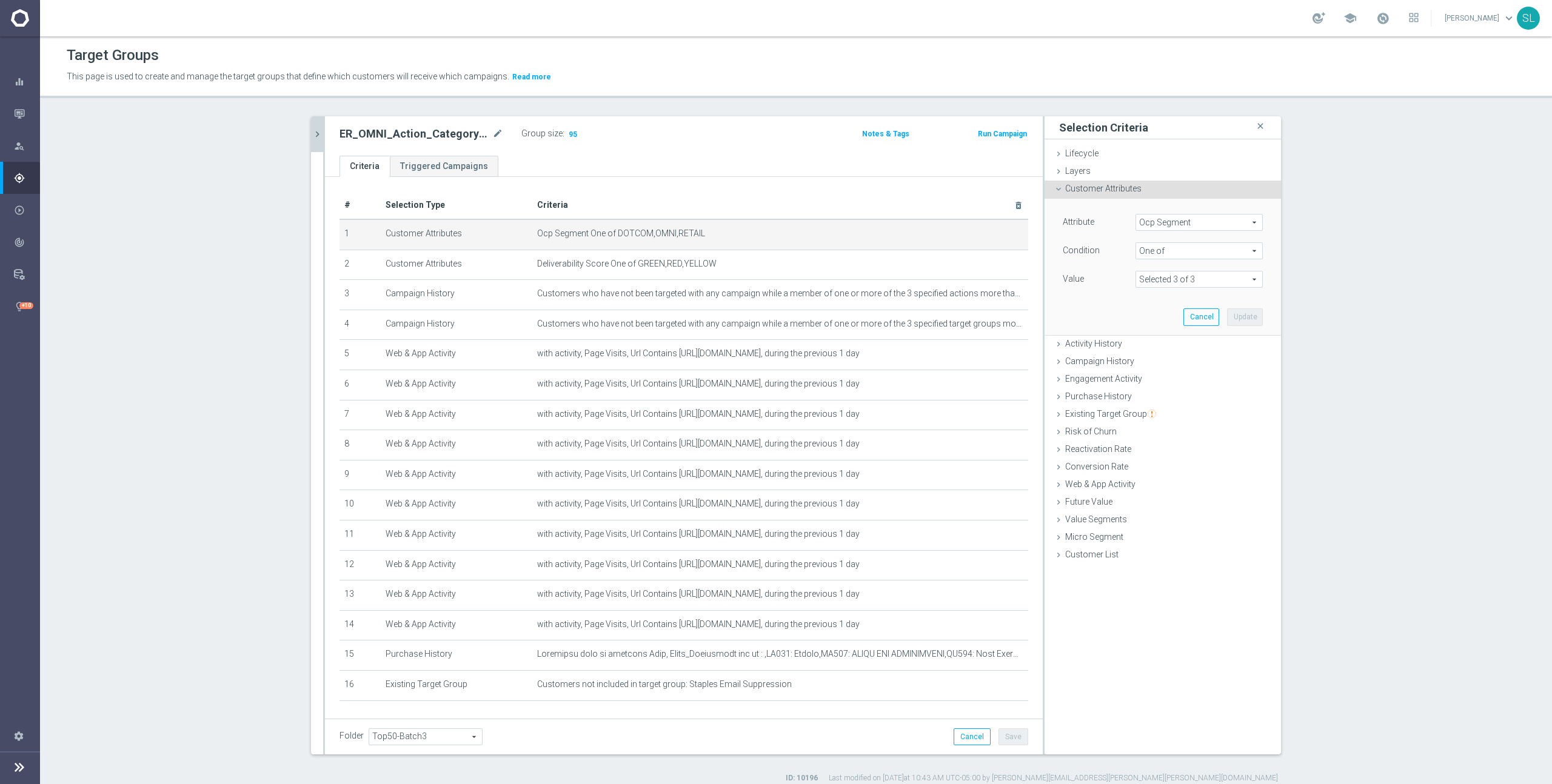
click at [1178, 224] on span "Ocp Segment" at bounding box center [1199, 222] width 126 height 16
click at [1178, 224] on input "search" at bounding box center [1199, 223] width 127 height 17
type input "ocp"
click at [1194, 269] on span "OCP_Simple_12m" at bounding box center [1199, 272] width 115 height 9
type input "OCP_Simple_12m"
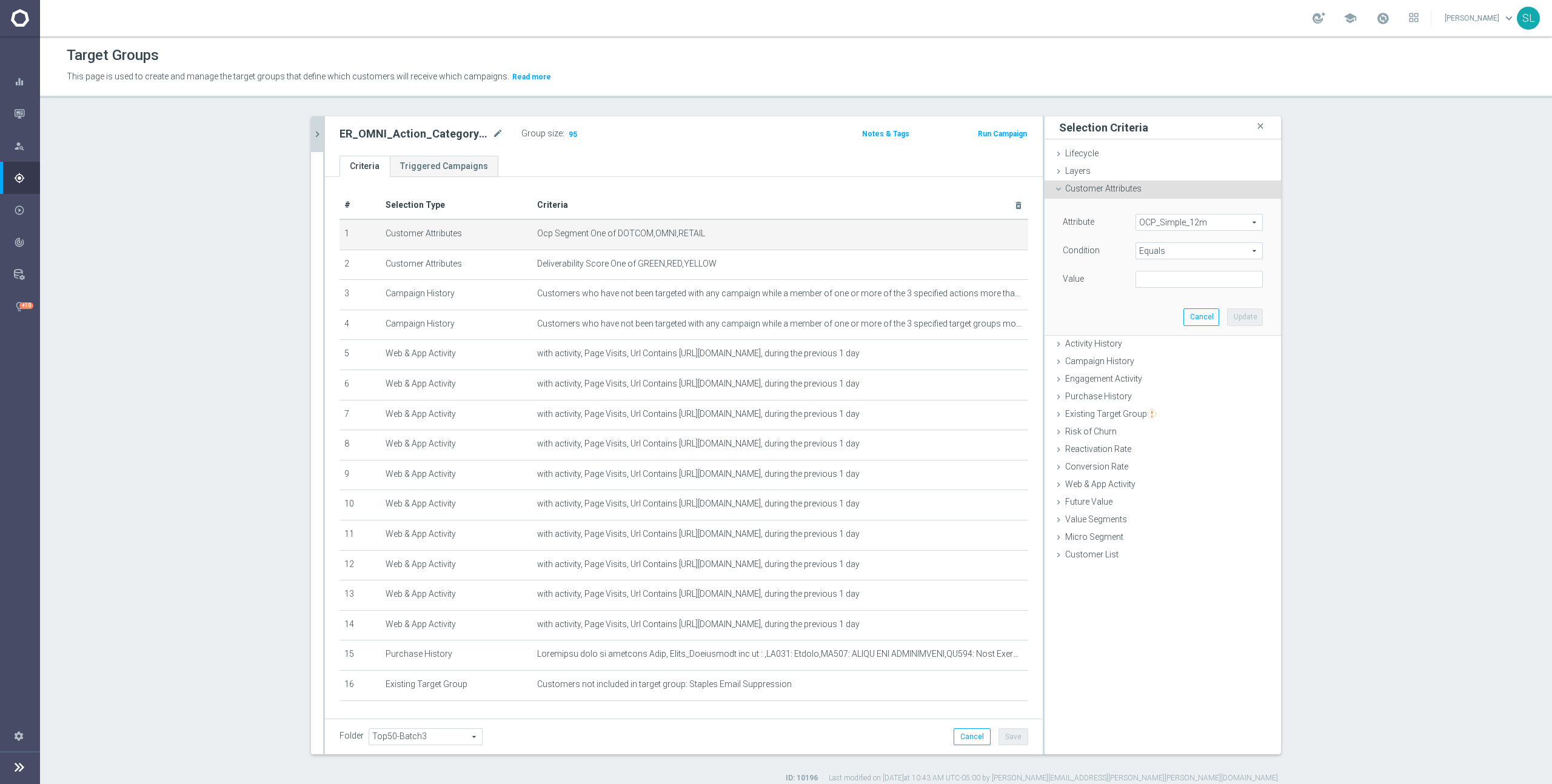
click at [1168, 249] on span "Equals" at bounding box center [1199, 251] width 126 height 16
click at [1168, 406] on span "One of" at bounding box center [1199, 411] width 115 height 9
type input "One of"
click at [1172, 286] on textarea at bounding box center [1199, 286] width 127 height 31
paste textarea "DOTCOM,OMNI,RETAIL"
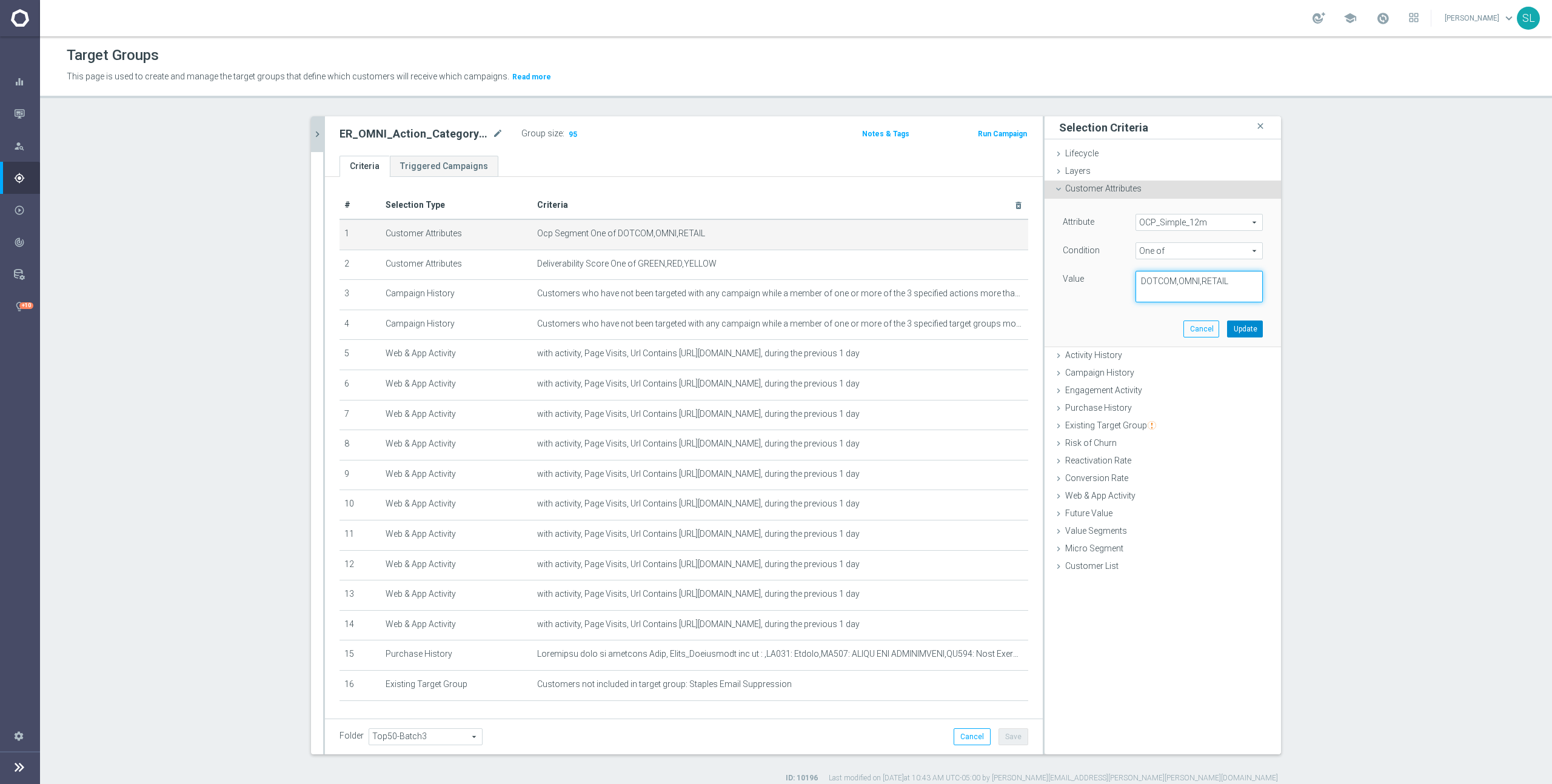
type textarea "DOTCOM,OMNI,RETAIL"
click at [1242, 331] on button "Update" at bounding box center [1245, 329] width 36 height 17
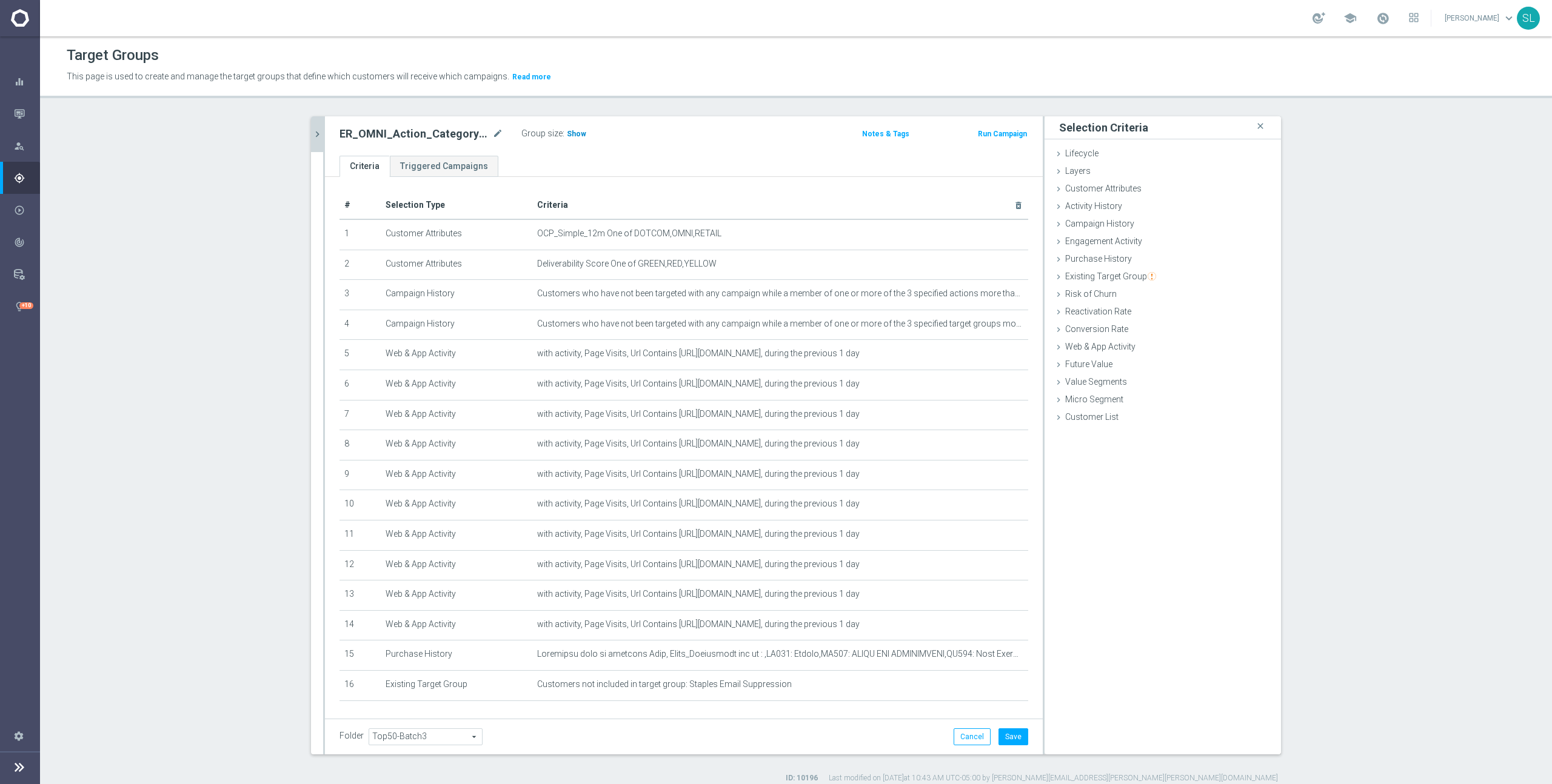
click at [579, 136] on span "Show" at bounding box center [576, 134] width 19 height 8
click at [966, 742] on button "Cancel" at bounding box center [972, 737] width 37 height 17
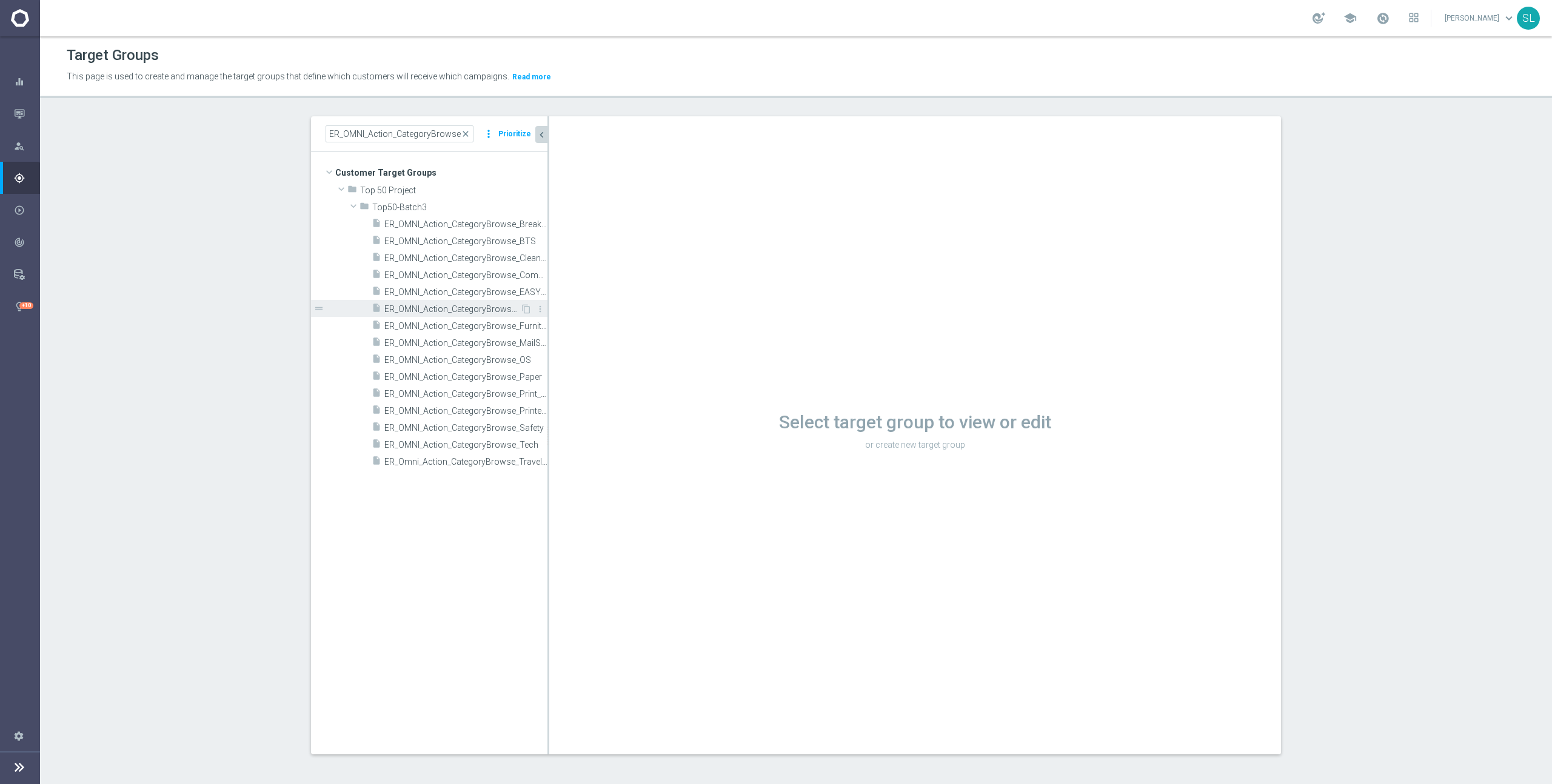
click at [491, 304] on span "ER_OMNI_Action_CategoryBrowse_Facilities" at bounding box center [452, 309] width 135 height 10
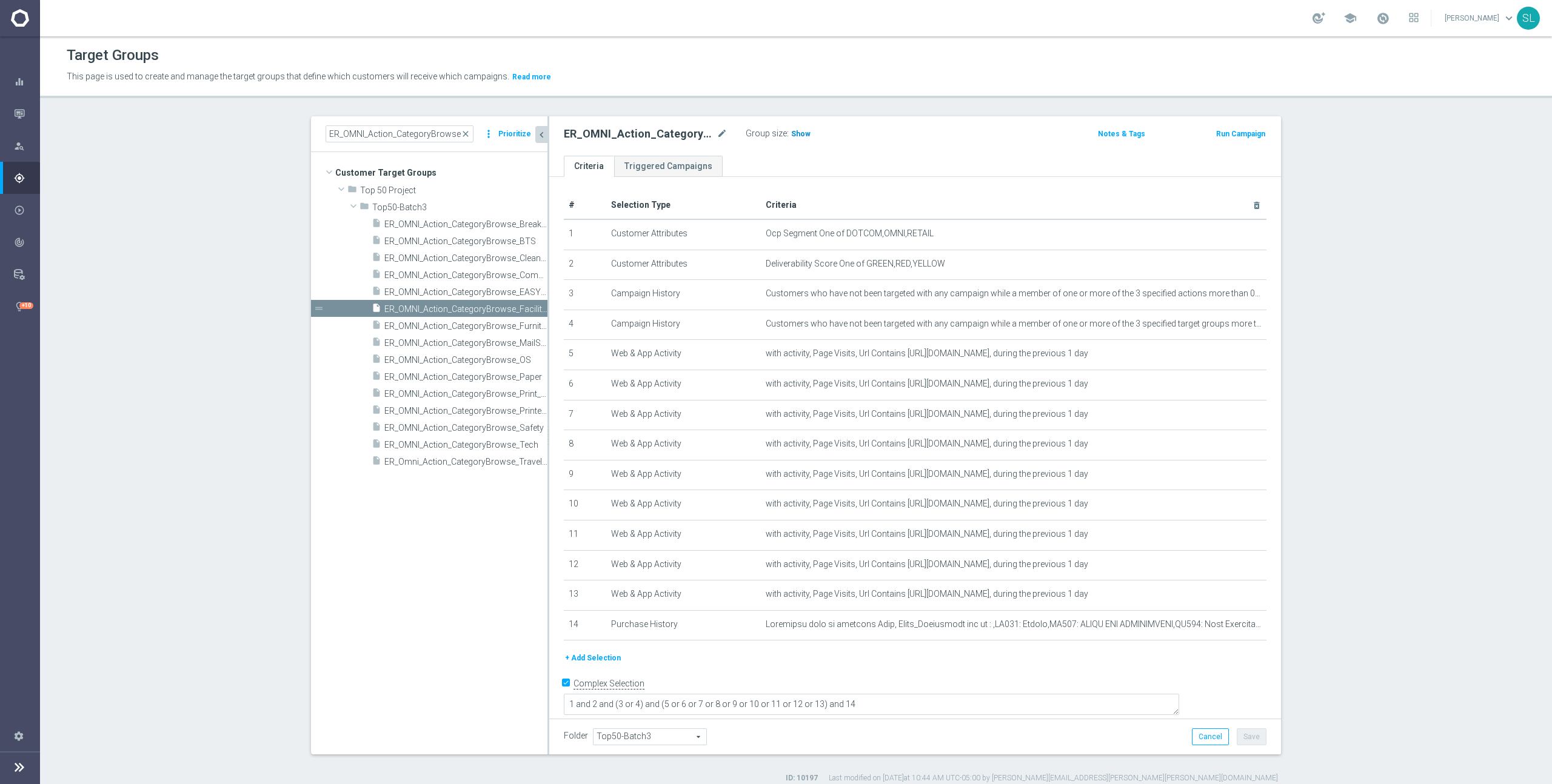
click at [795, 130] on span "Show" at bounding box center [800, 134] width 19 height 8
drag, startPoint x: 843, startPoint y: 233, endPoint x: 993, endPoint y: 234, distance: 150.0
click at [993, 234] on span "Ocp Segment One of DOTCOM,OMNI,RETAIL" at bounding box center [993, 234] width 456 height 10
click at [1223, 235] on icon "mode_edit" at bounding box center [1226, 234] width 9 height 9
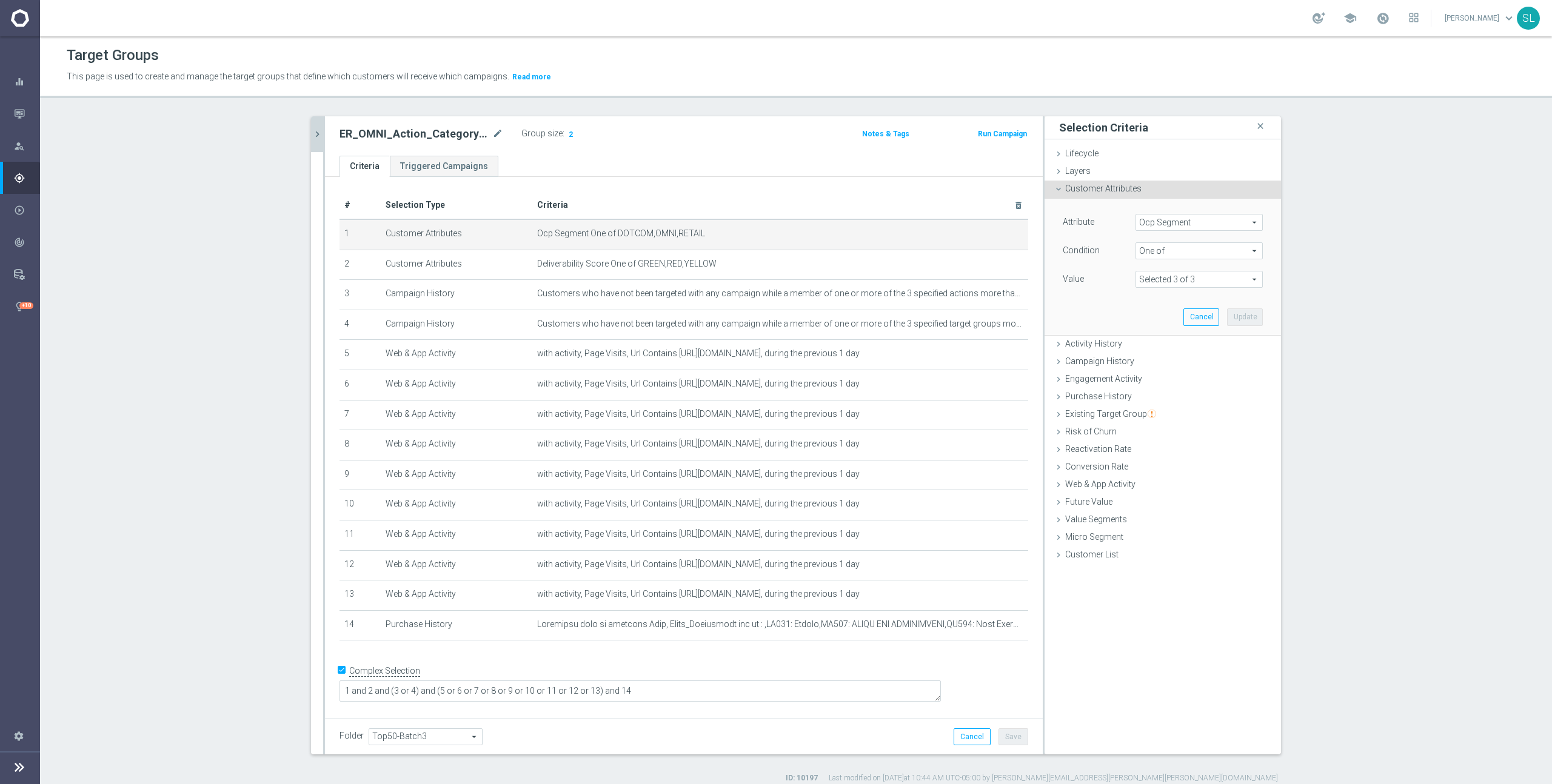
click at [1219, 224] on span "Ocp Segment" at bounding box center [1199, 222] width 126 height 16
click at [1219, 224] on input "search" at bounding box center [1199, 223] width 127 height 17
type input "ocp"
click at [1197, 271] on span "OCP_Simple_12m" at bounding box center [1199, 272] width 115 height 9
type input "OCP_Simple_12m"
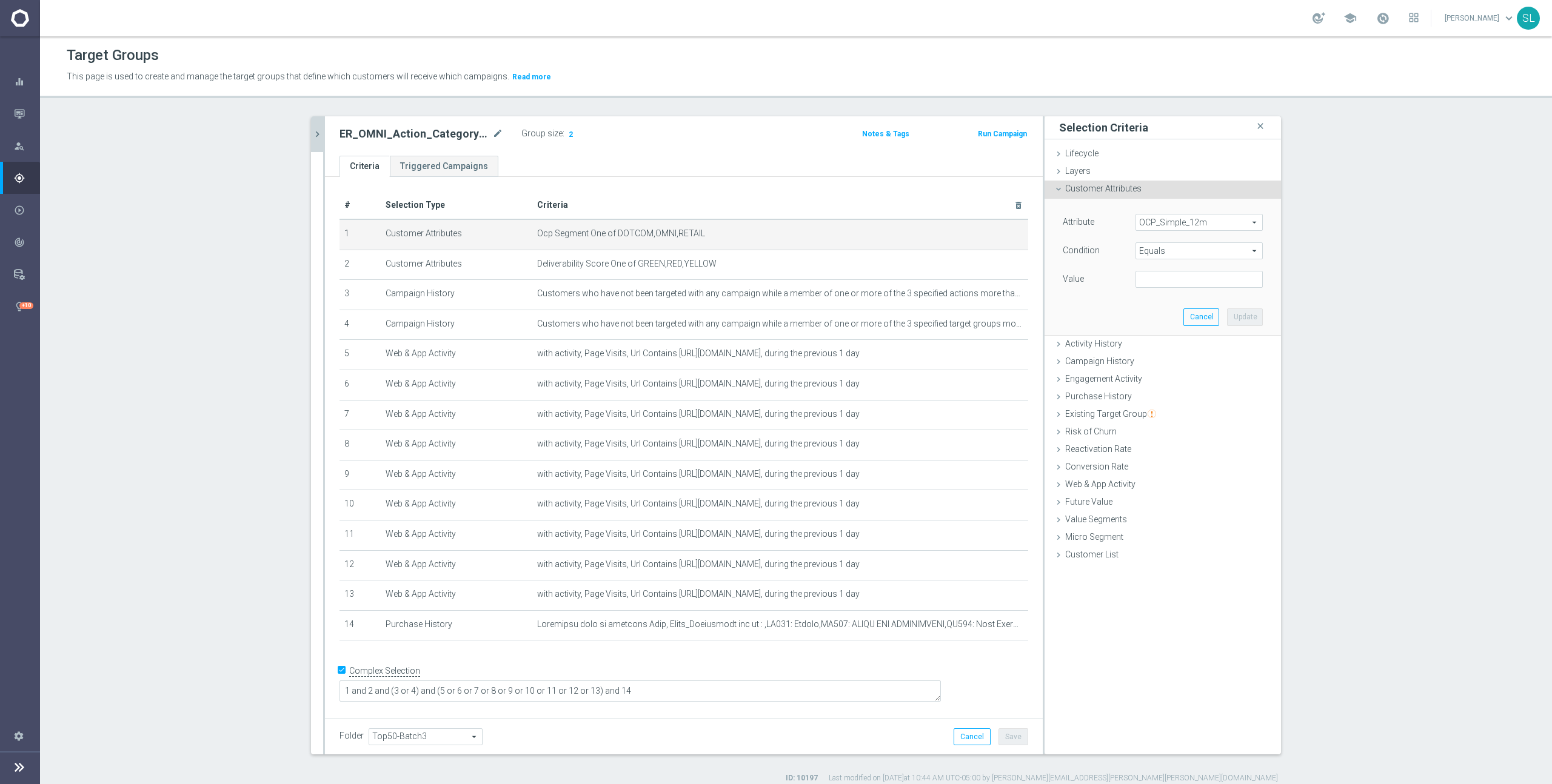
click at [1196, 252] on span "Equals" at bounding box center [1199, 251] width 126 height 16
click at [1174, 411] on span "One of" at bounding box center [1199, 411] width 115 height 9
type input "One of"
click at [1177, 282] on textarea at bounding box center [1199, 286] width 127 height 31
paste textarea "DOTCOM,OMNI,RETAIL"
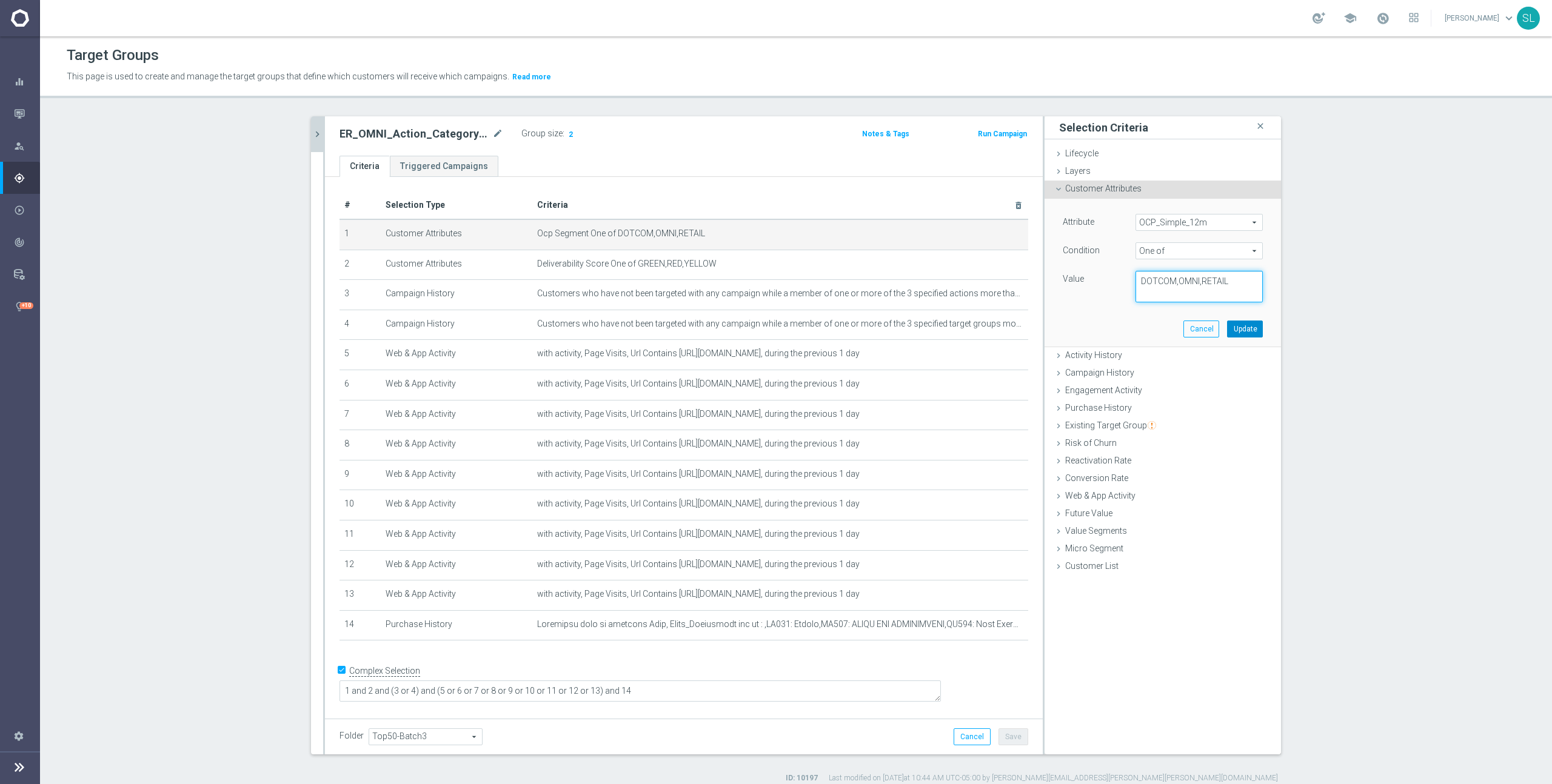
type textarea "DOTCOM,OMNI,RETAIL"
click at [1245, 331] on button "Update" at bounding box center [1245, 329] width 36 height 17
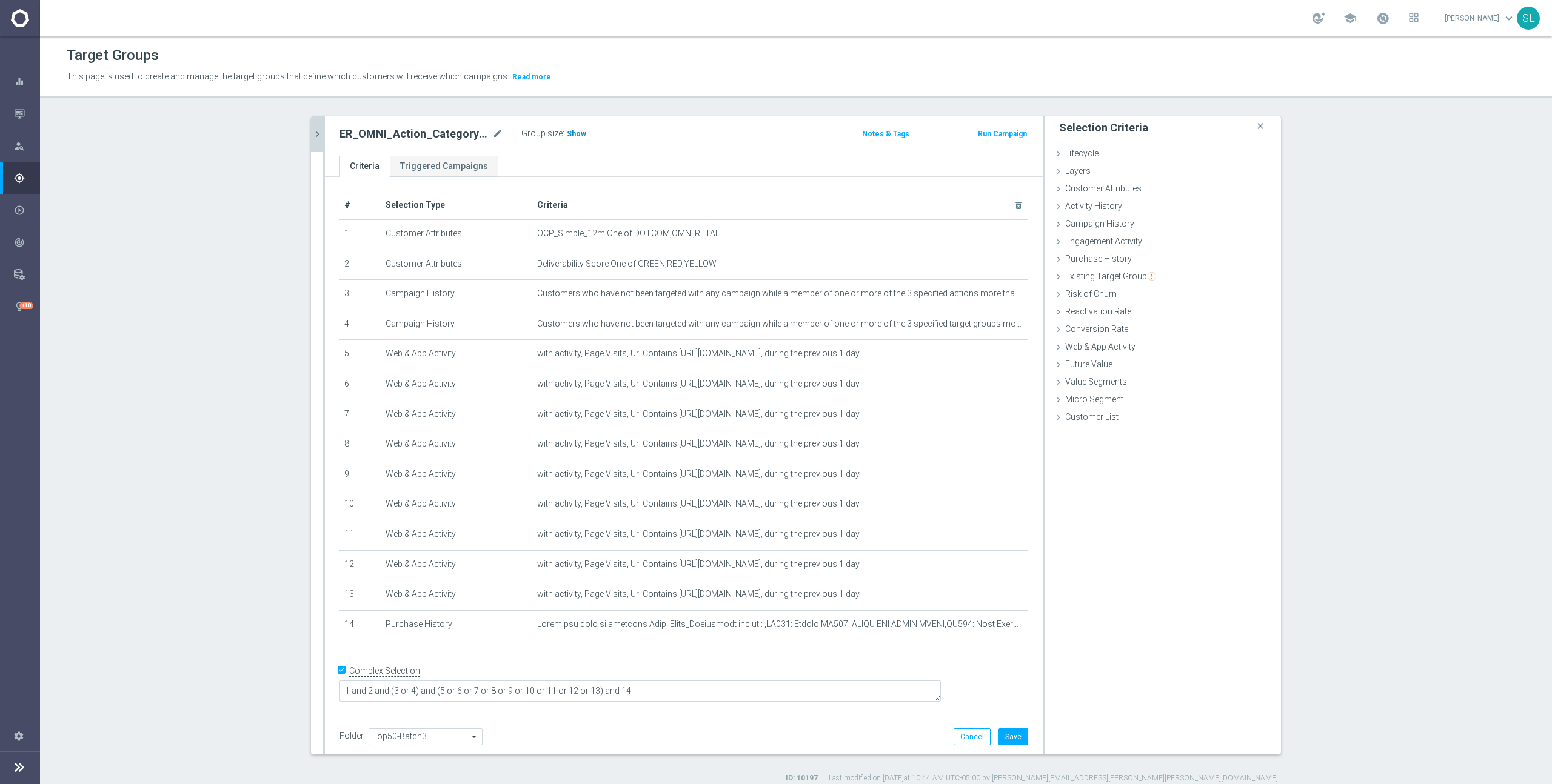
click at [575, 134] on span "Show" at bounding box center [576, 134] width 19 height 8
click at [970, 732] on button "Cancel" at bounding box center [972, 737] width 37 height 17
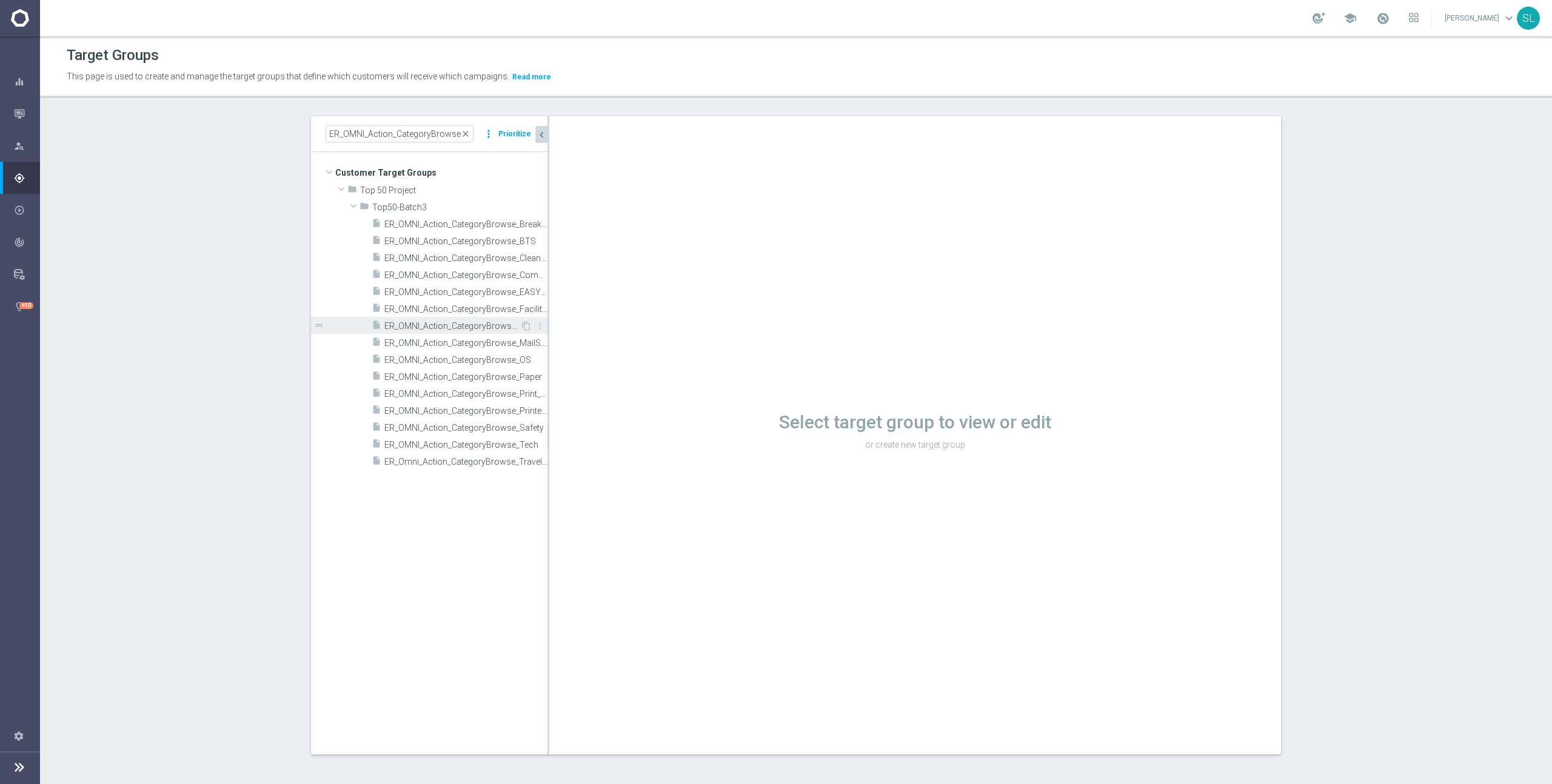
click at [478, 323] on span "ER_OMNI_Action_CategoryBrowse_Furniture" at bounding box center [452, 326] width 135 height 10
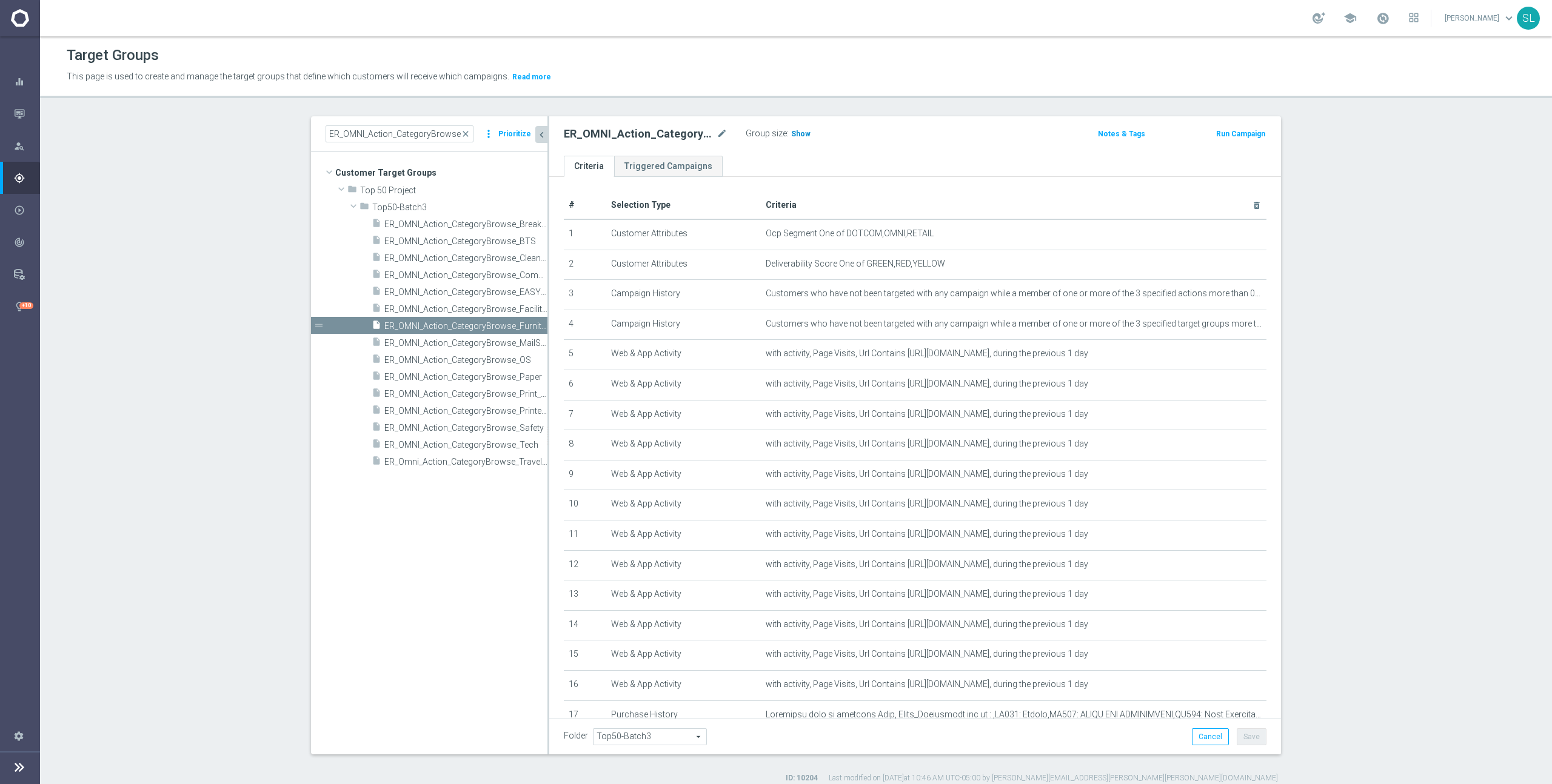
click at [801, 130] on span "Show" at bounding box center [800, 134] width 19 height 8
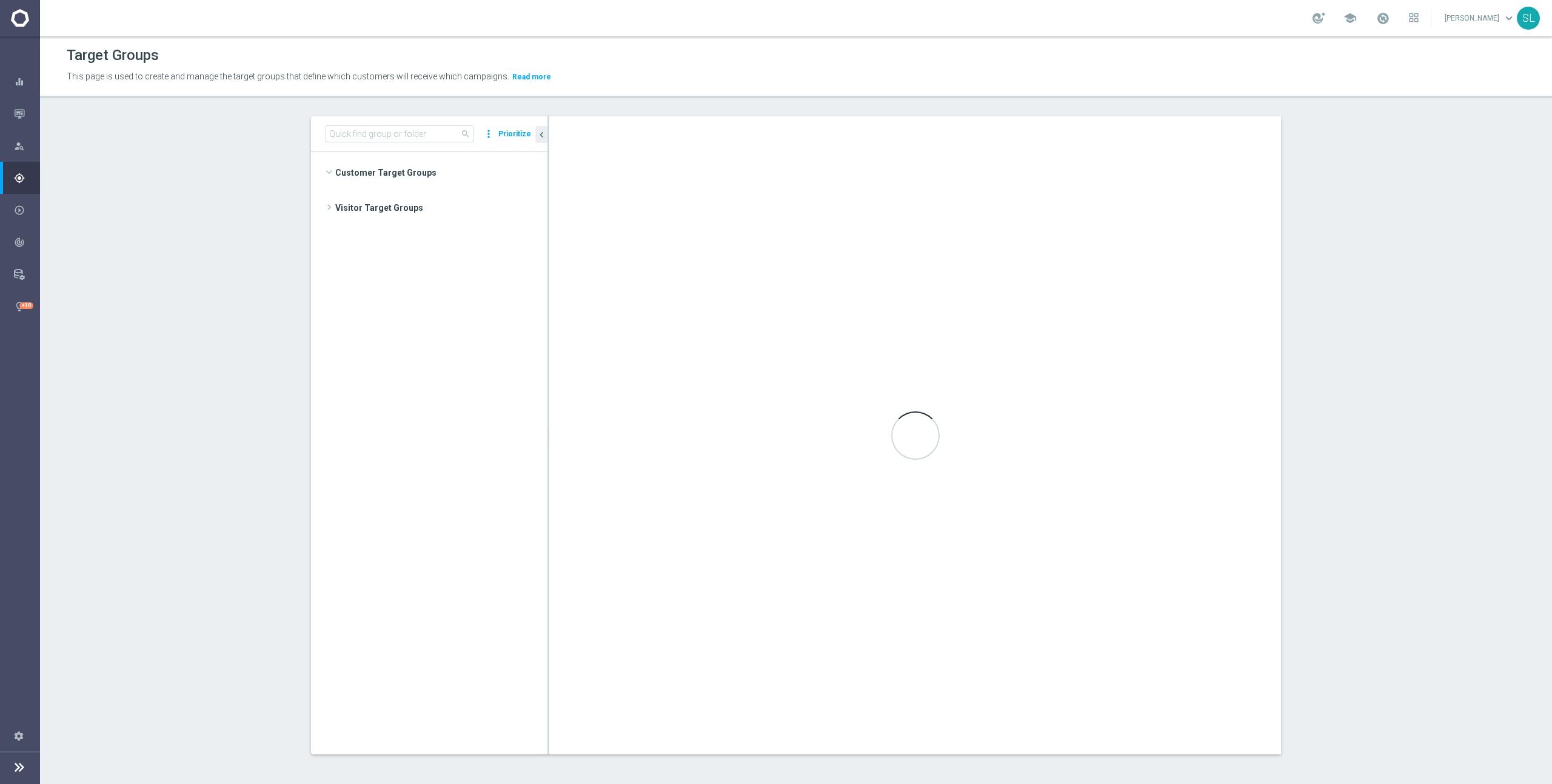
scroll to position [377, 0]
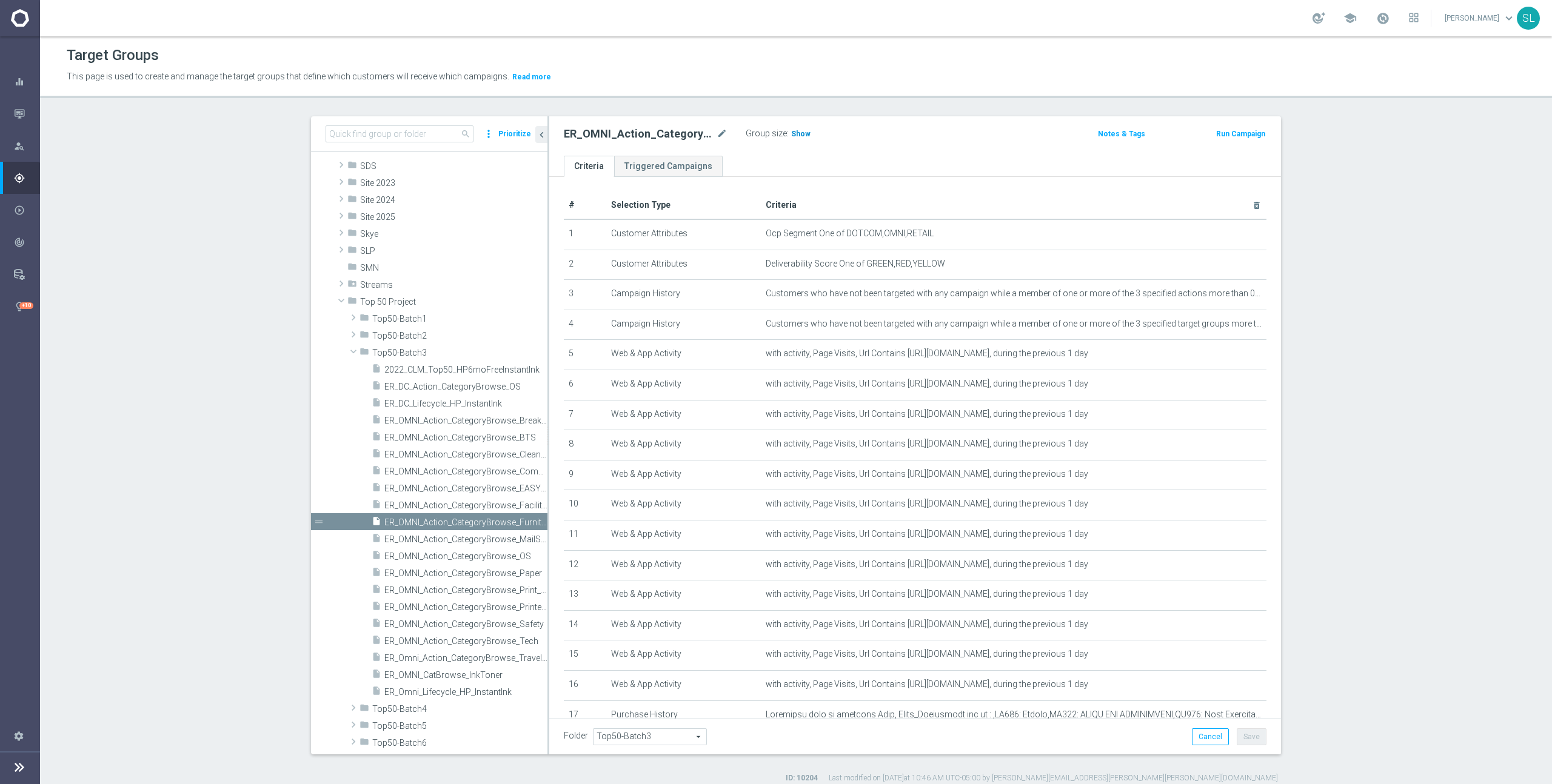
click at [803, 131] on span "Show" at bounding box center [800, 134] width 19 height 8
click at [1228, 234] on icon "mode_edit" at bounding box center [1226, 234] width 9 height 9
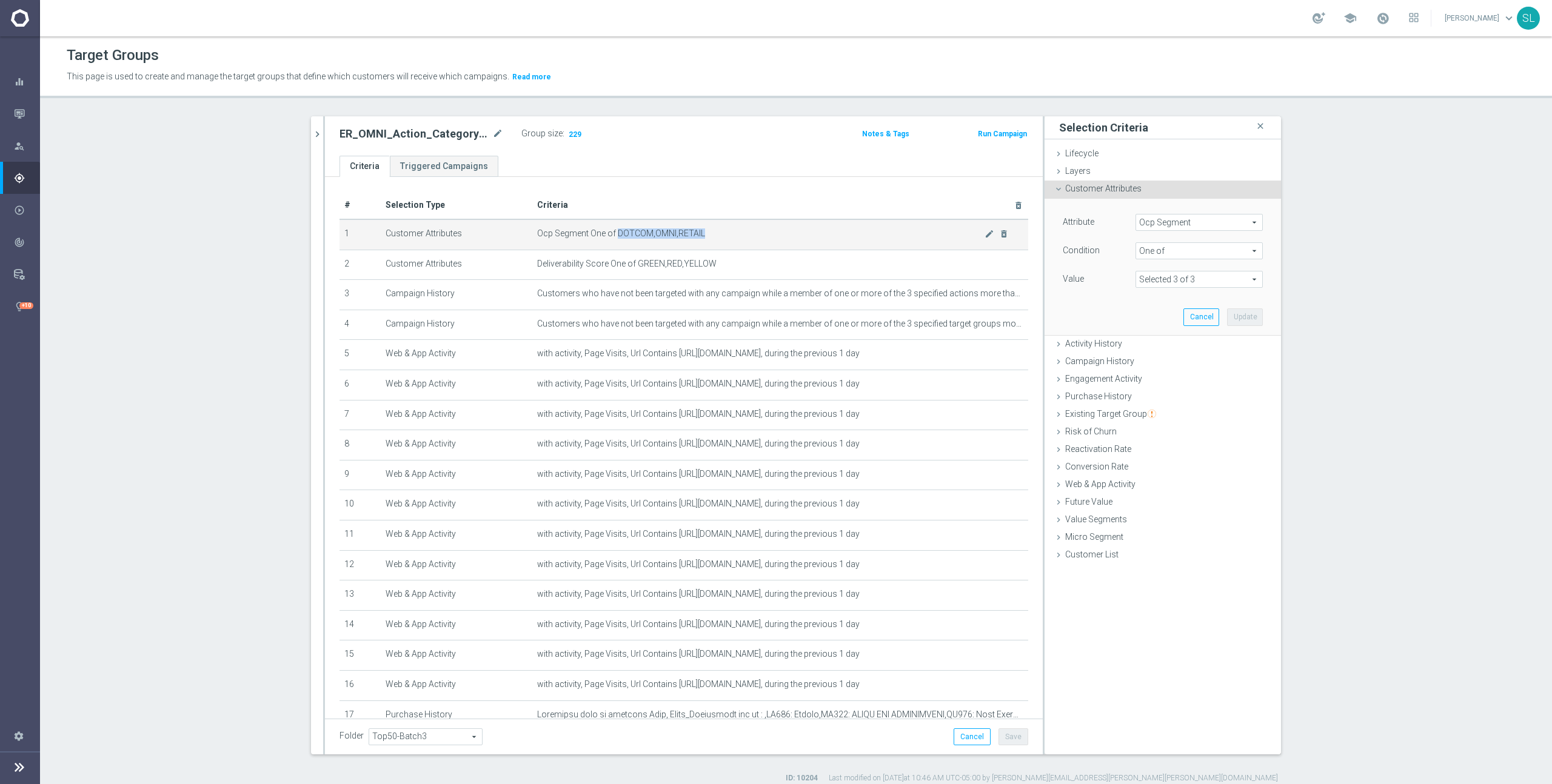
drag, startPoint x: 616, startPoint y: 230, endPoint x: 748, endPoint y: 231, distance: 132.0
click at [748, 231] on span "Ocp Segment One of DOTCOM,OMNI,RETAIL" at bounding box center [760, 234] width 447 height 10
copy span "DOTCOM,OMNI,RETAIL"
click at [1199, 211] on div "Attribute Ocp Segment Ocp Segment arrow_drop_down search Condition One of One o…" at bounding box center [1163, 267] width 218 height 135
click at [1191, 221] on span "Ocp Segment" at bounding box center [1199, 222] width 126 height 16
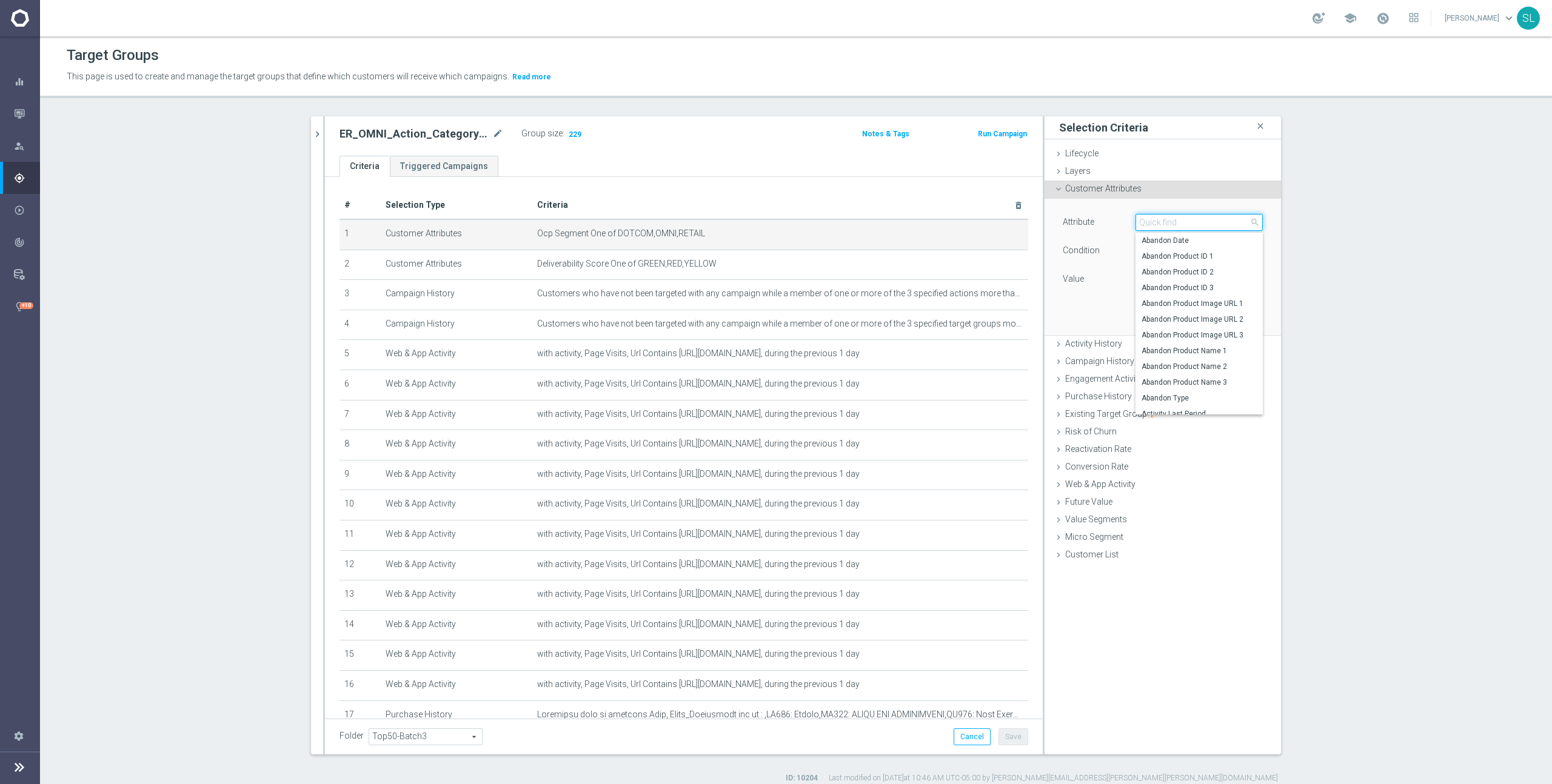
click at [1179, 223] on input "search" at bounding box center [1199, 223] width 127 height 17
type input "ocp"
click at [1192, 273] on span "OCP_Simple_12m" at bounding box center [1199, 272] width 115 height 9
type input "OCP_Simple_12m"
click at [1187, 255] on span "Equals" at bounding box center [1199, 251] width 126 height 16
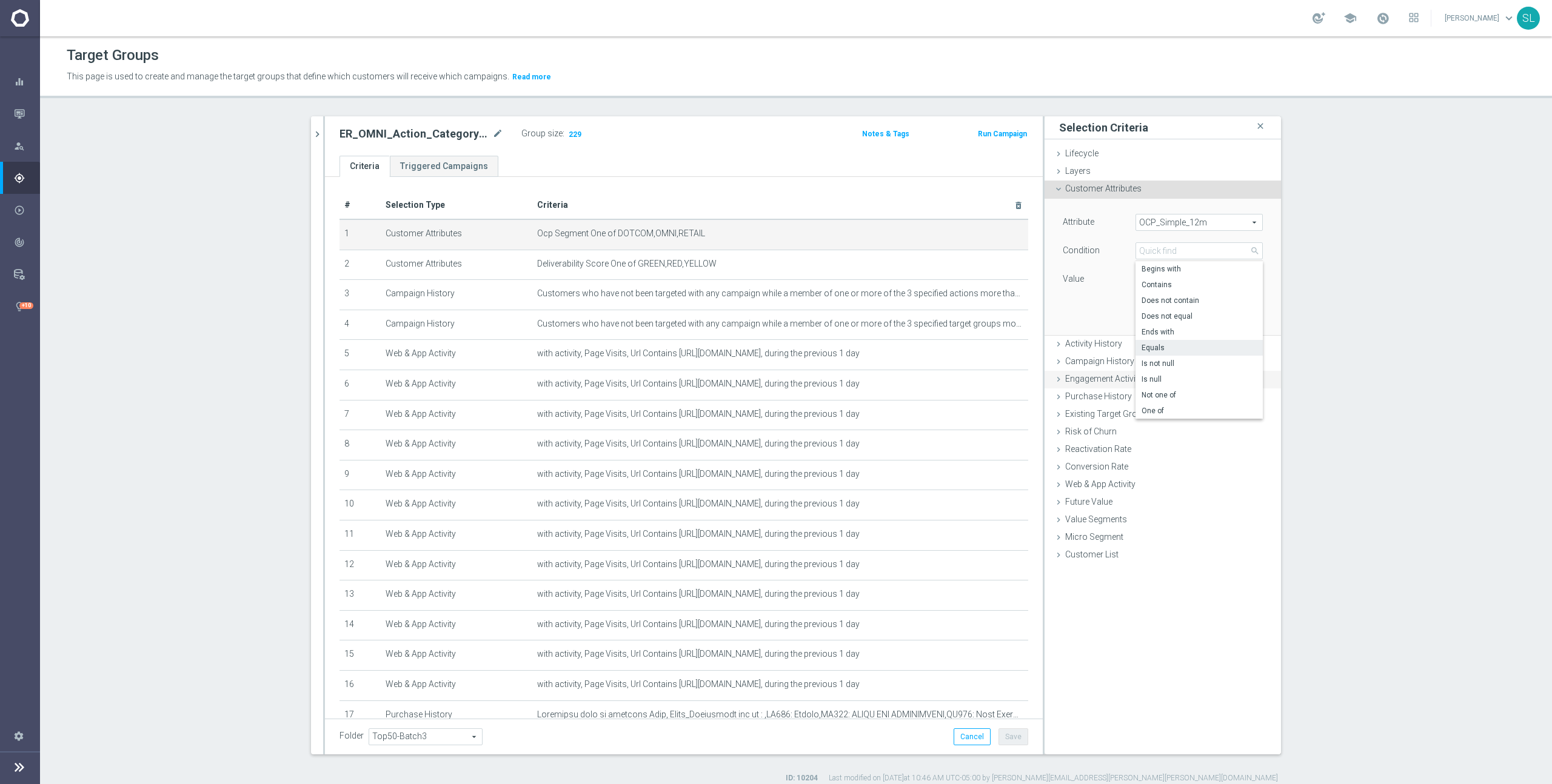
drag, startPoint x: 1169, startPoint y: 409, endPoint x: 1170, endPoint y: 400, distance: 9.1
click at [1169, 409] on span "One of" at bounding box center [1199, 411] width 115 height 9
type input "One of"
click at [1183, 294] on textarea at bounding box center [1199, 286] width 127 height 31
paste textarea "DOTCOM,OMNI,RETAIL"
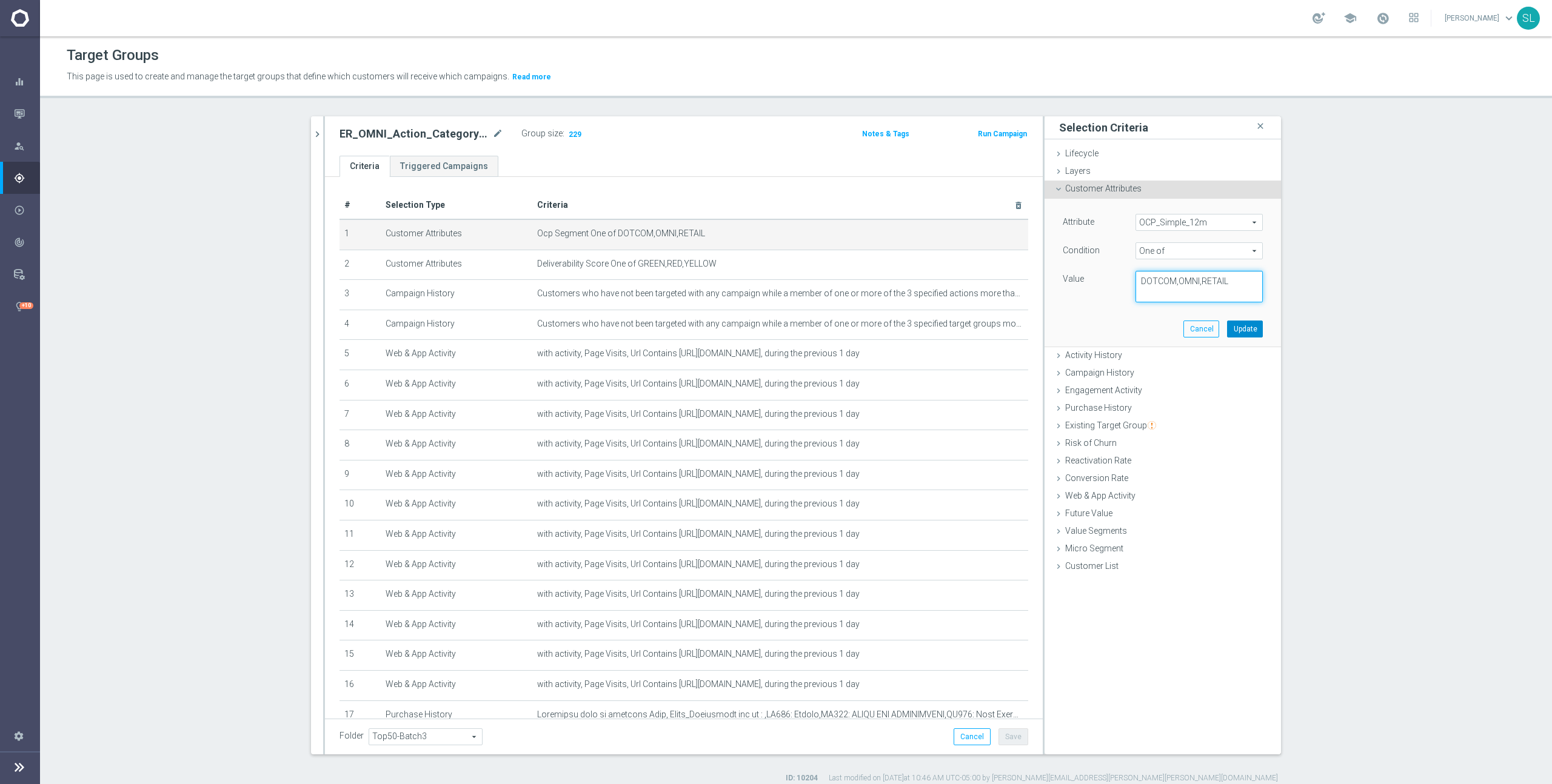
type textarea "DOTCOM,OMNI,RETAIL"
drag, startPoint x: 1246, startPoint y: 329, endPoint x: 1234, endPoint y: 328, distance: 12.0
click at [1246, 329] on button "Update" at bounding box center [1245, 329] width 36 height 17
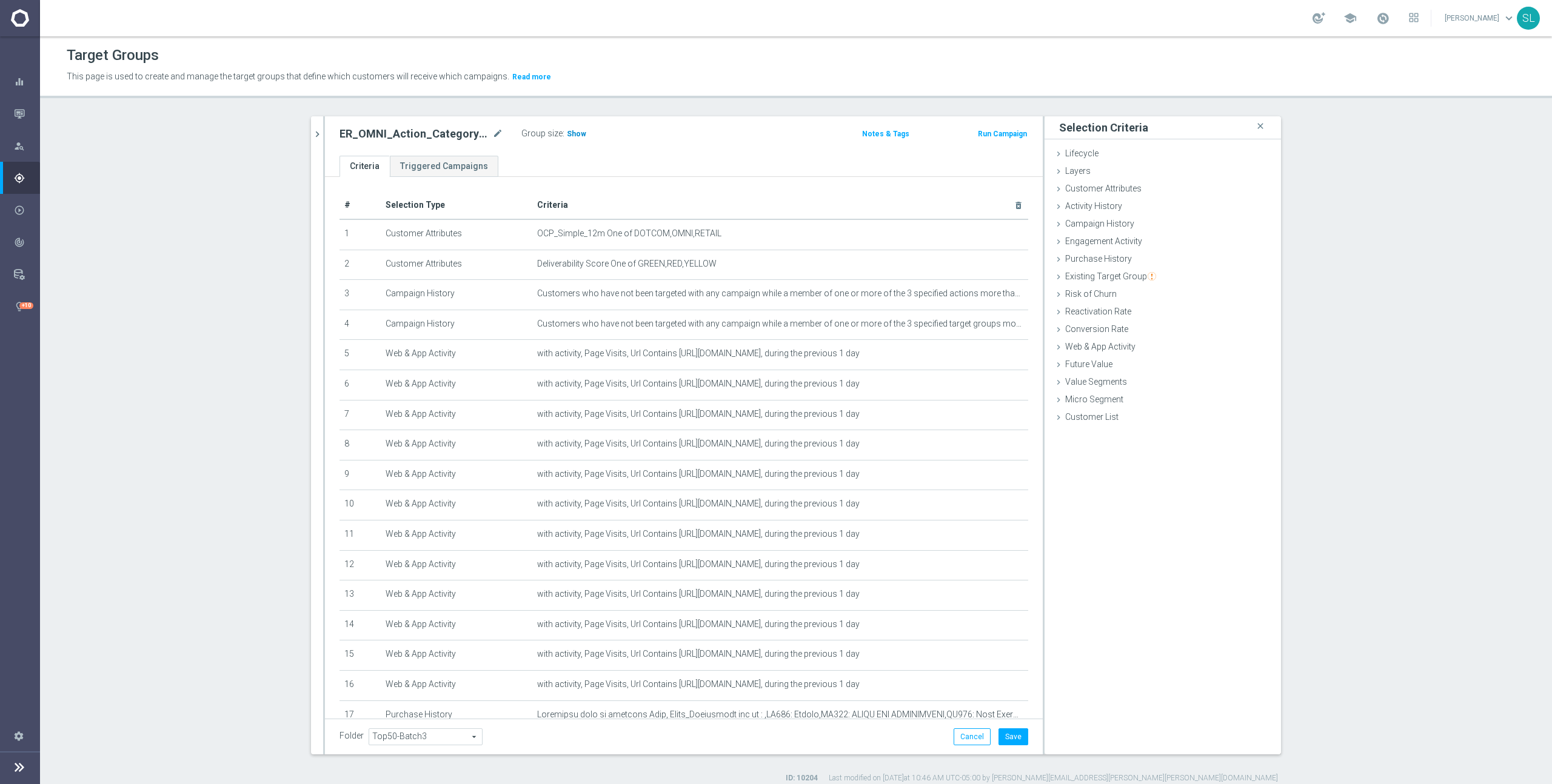
click at [568, 132] on span "Show" at bounding box center [576, 134] width 19 height 8
click at [963, 731] on button "Cancel" at bounding box center [972, 737] width 37 height 17
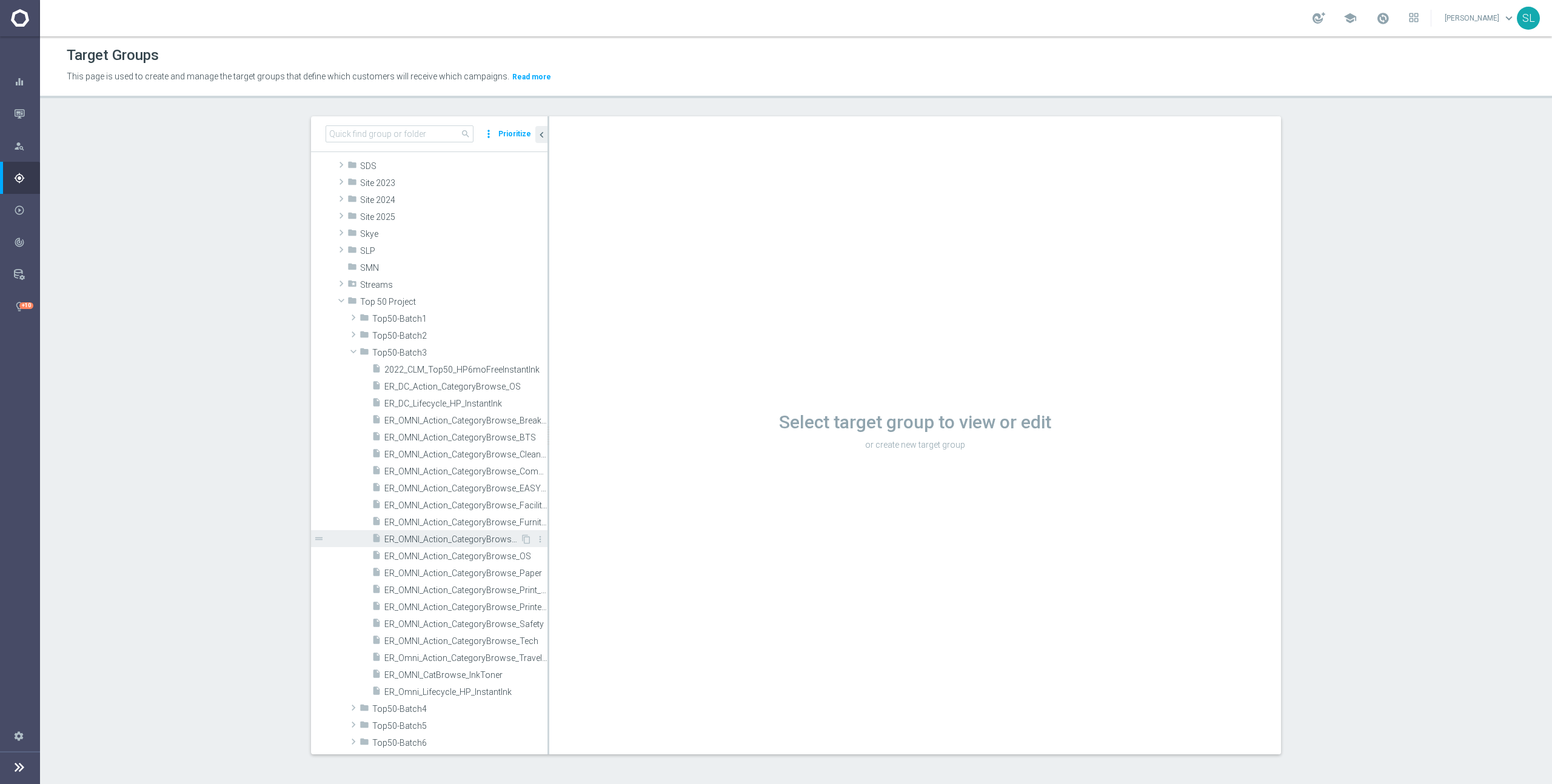
click at [477, 541] on span "ER_OMNI_Action_CategoryBrowse_MailShip" at bounding box center [452, 539] width 135 height 10
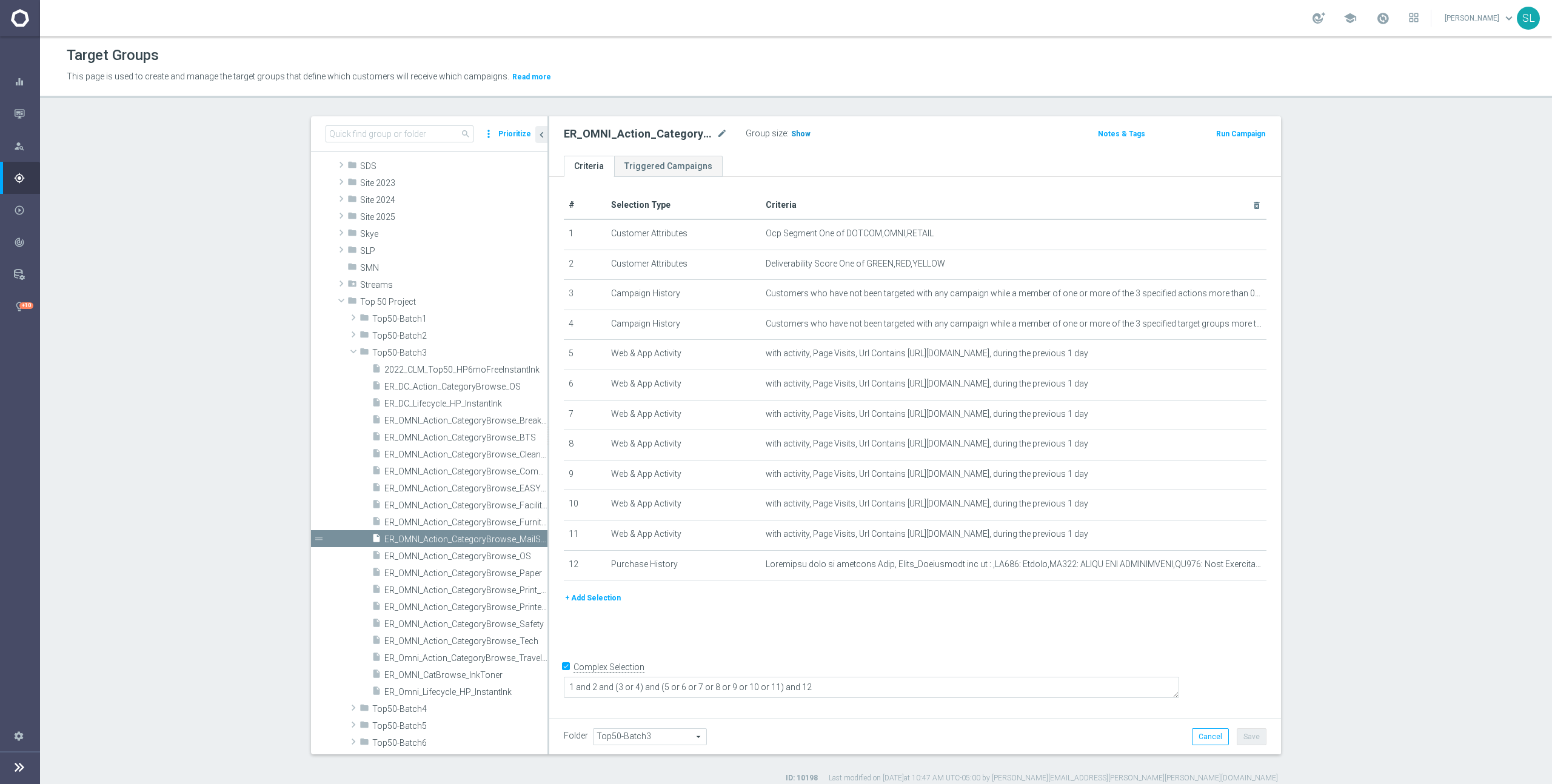
click at [804, 135] on span "Show" at bounding box center [800, 134] width 19 height 8
drag, startPoint x: 941, startPoint y: 231, endPoint x: 844, endPoint y: 235, distance: 97.1
click at [844, 235] on span "Ocp Segment One of DOTCOM,OMNI,RETAIL" at bounding box center [993, 234] width 456 height 10
copy span "DOTCOM,OMNI,RETAIL"
click at [1223, 231] on icon "mode_edit" at bounding box center [1226, 234] width 9 height 9
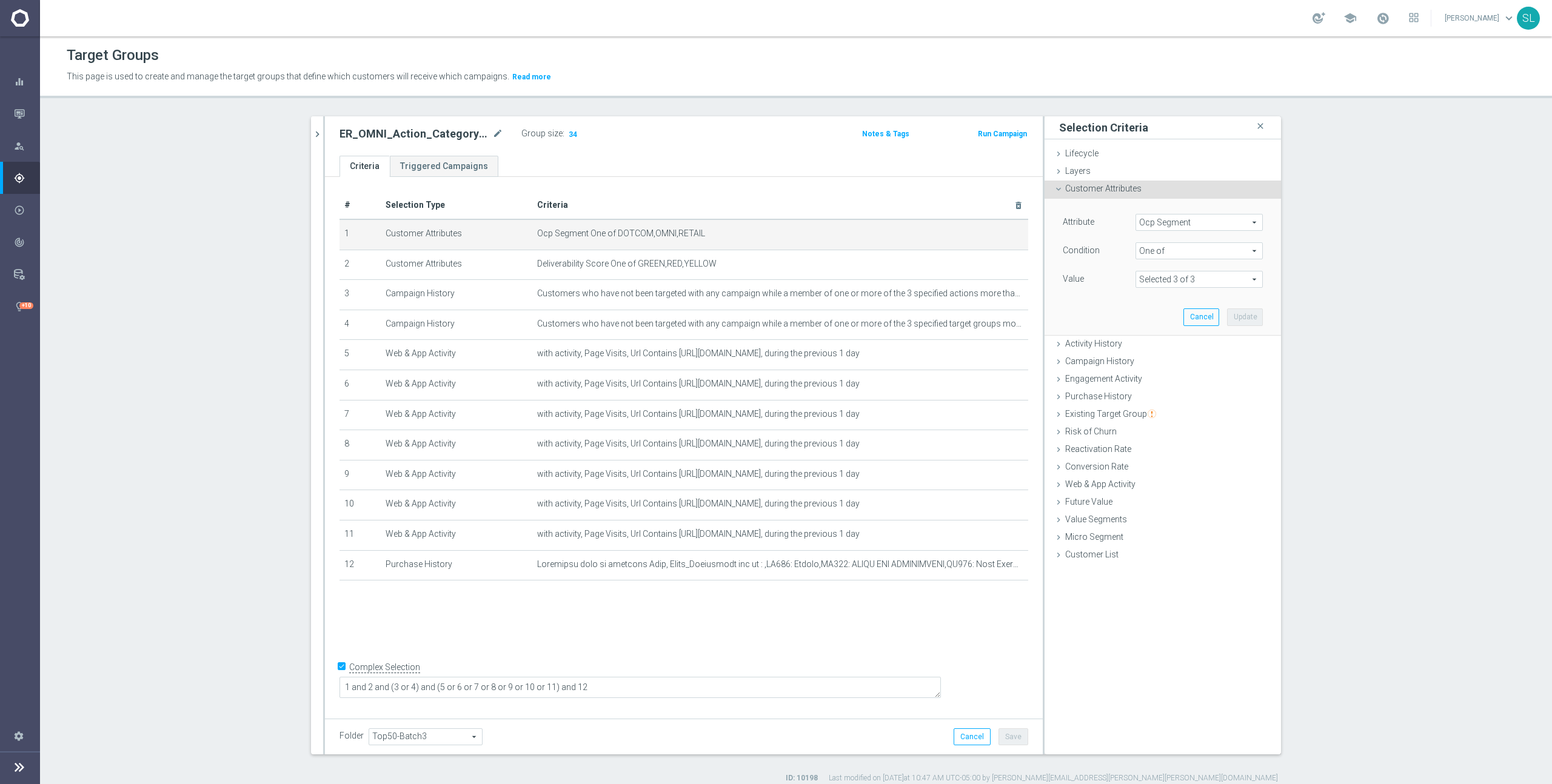
click at [1174, 222] on span "Ocp Segment" at bounding box center [1199, 222] width 126 height 16
click at [1174, 219] on input "search" at bounding box center [1199, 223] width 127 height 17
type input "ocp"
click at [1181, 271] on span "OCP_Simple_12m" at bounding box center [1199, 272] width 115 height 9
type input "OCP_Simple_12m"
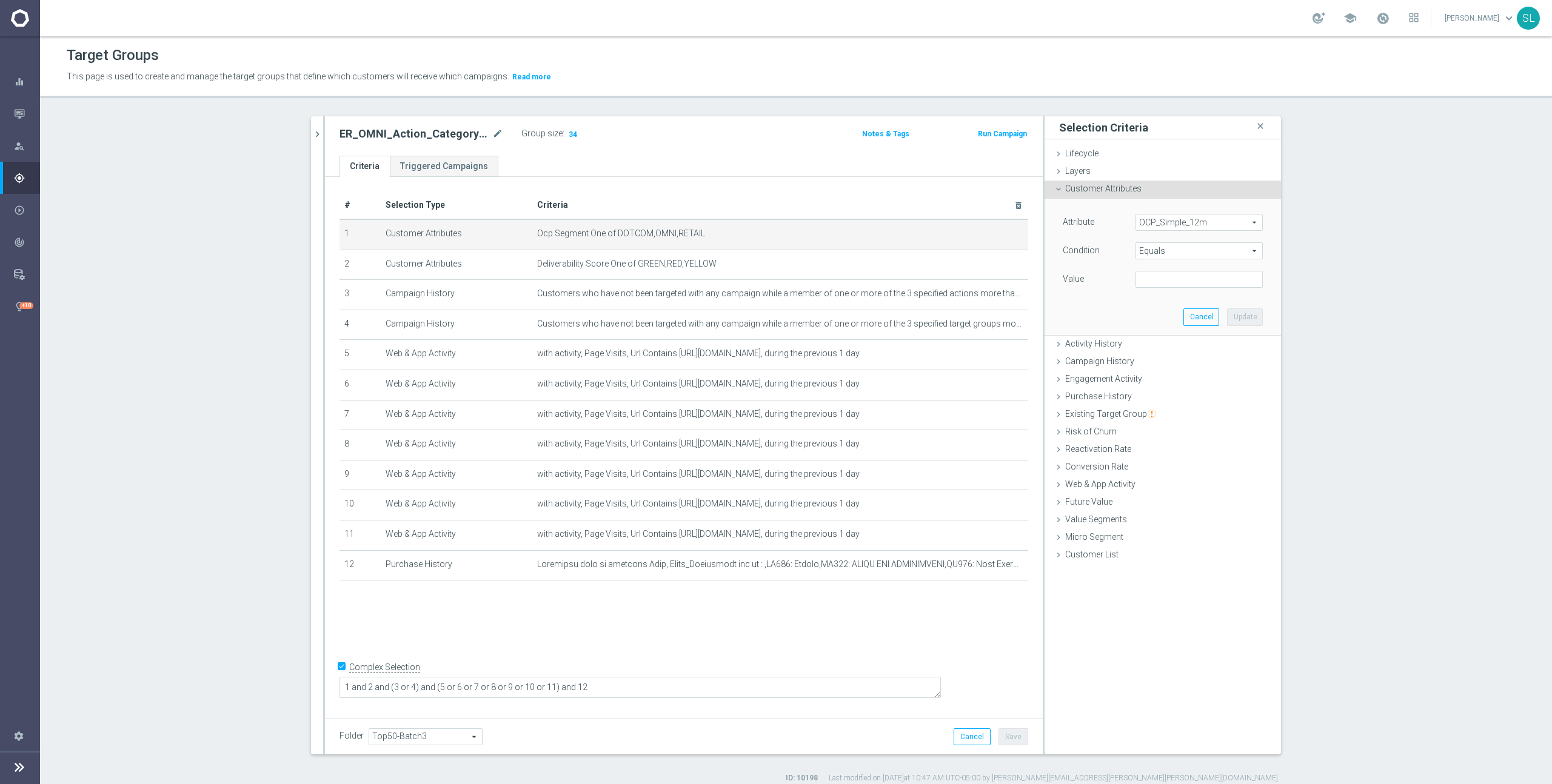
click at [1179, 249] on span "Equals" at bounding box center [1199, 251] width 126 height 16
click at [1189, 409] on span "One of" at bounding box center [1199, 411] width 115 height 9
type input "One of"
click at [1174, 280] on textarea at bounding box center [1199, 286] width 127 height 31
paste textarea "DOTCOM,OMNI,RETAIL"
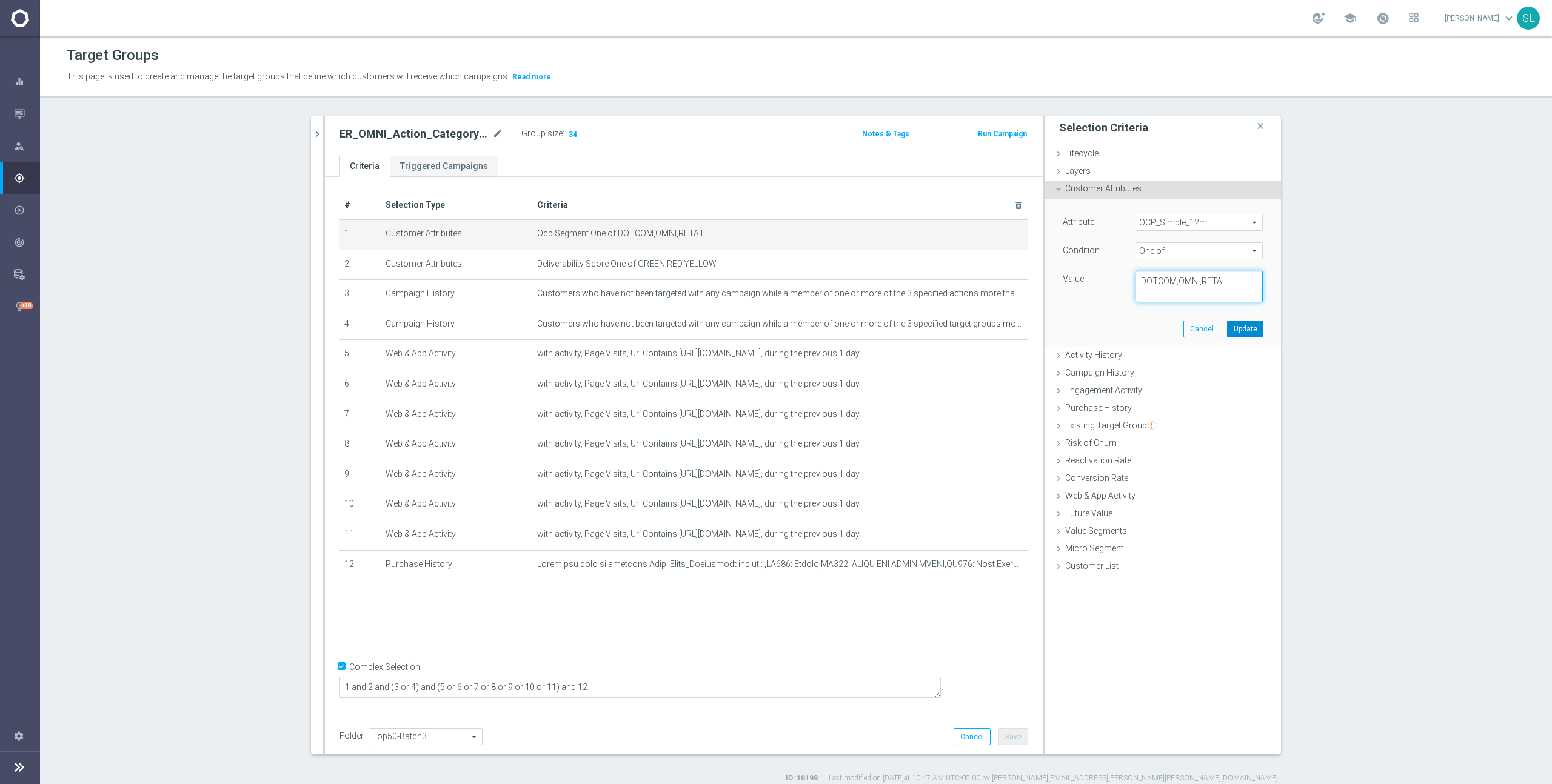
type textarea "DOTCOM,OMNI,RETAIL"
click at [1253, 329] on button "Update" at bounding box center [1245, 329] width 36 height 17
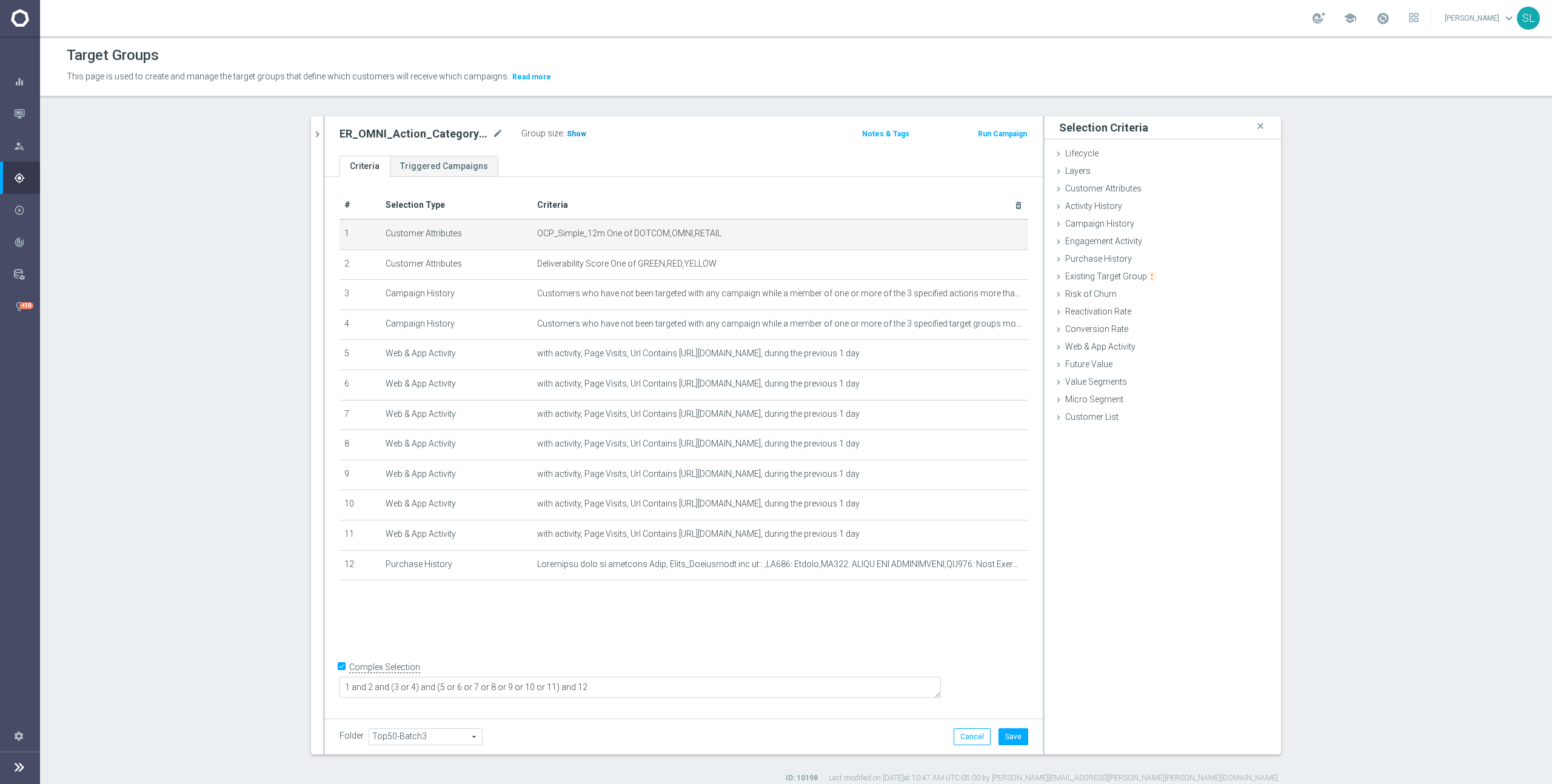
click at [579, 134] on span "Show" at bounding box center [576, 134] width 19 height 8
click at [969, 737] on button "Cancel" at bounding box center [972, 737] width 37 height 17
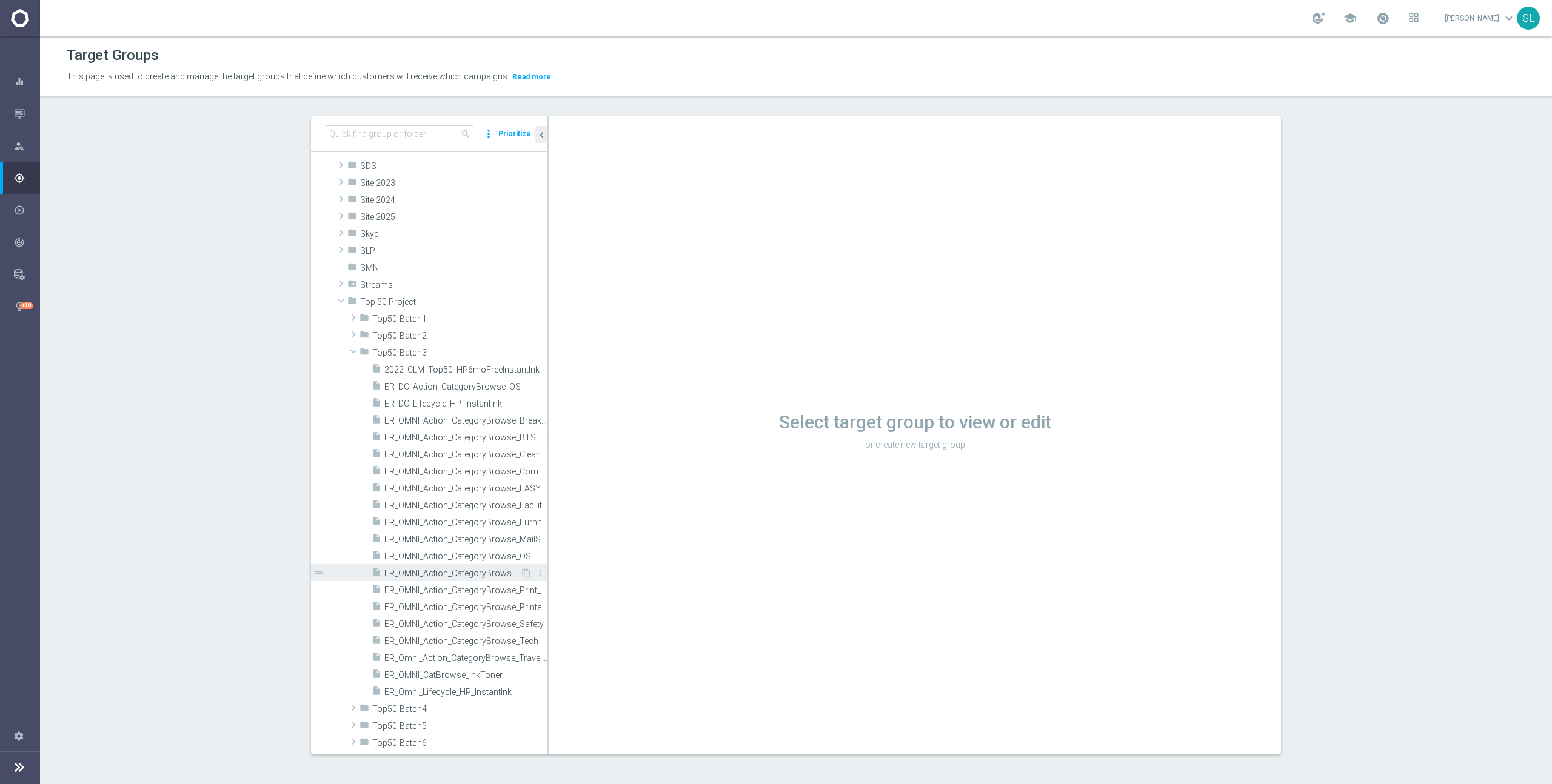
click at [500, 575] on span "ER_OMNI_Action_CategoryBrowse_Paper" at bounding box center [452, 574] width 135 height 10
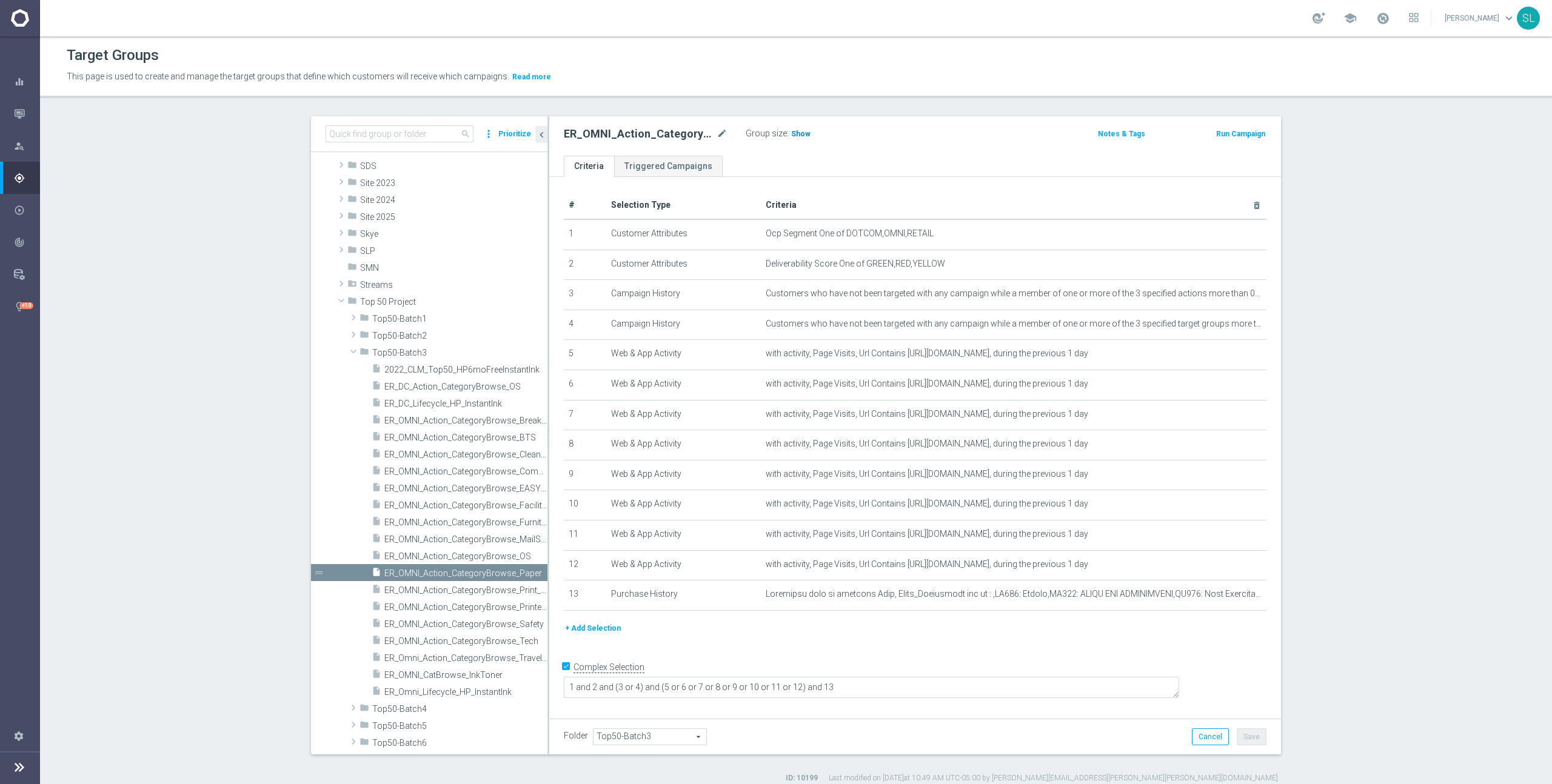
click at [801, 135] on span "Show" at bounding box center [800, 134] width 19 height 8
drag, startPoint x: 846, startPoint y: 233, endPoint x: 1061, endPoint y: 240, distance: 215.1
click at [1061, 240] on td "Ocp Segment One of DOTCOM,OMNI,RETAIL mode_edit delete_forever" at bounding box center [1013, 235] width 506 height 30
copy span "DOTCOM,OMNI,RETAIL"
click at [1224, 235] on icon "mode_edit" at bounding box center [1226, 234] width 9 height 9
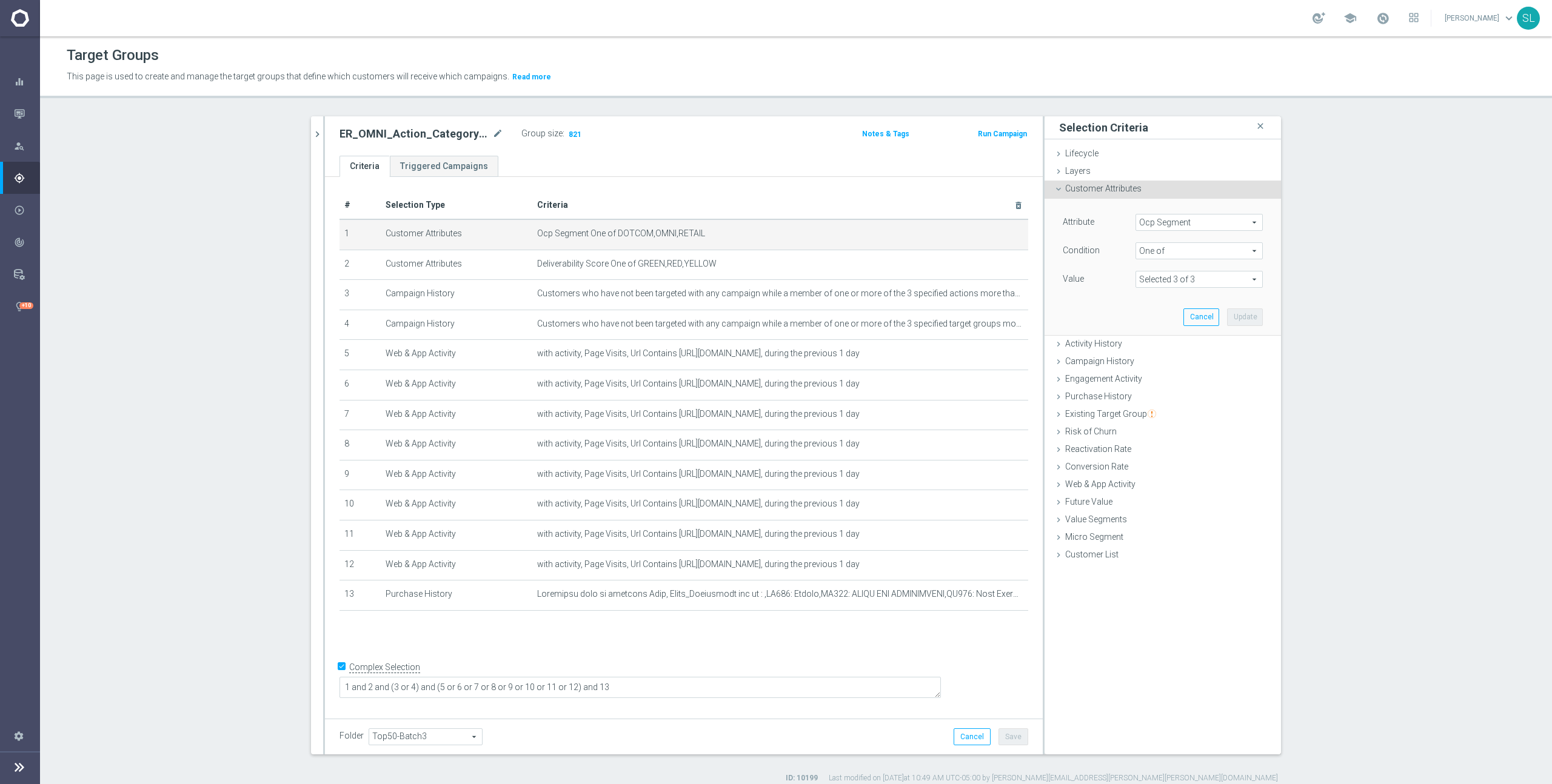
click at [1181, 220] on span "Ocp Segment" at bounding box center [1199, 222] width 126 height 16
click at [1175, 223] on input "search" at bounding box center [1199, 223] width 127 height 17
type input "ocp"
click at [1185, 268] on span "OCP_Simple_12m" at bounding box center [1199, 272] width 115 height 9
type input "OCP_Simple_12m"
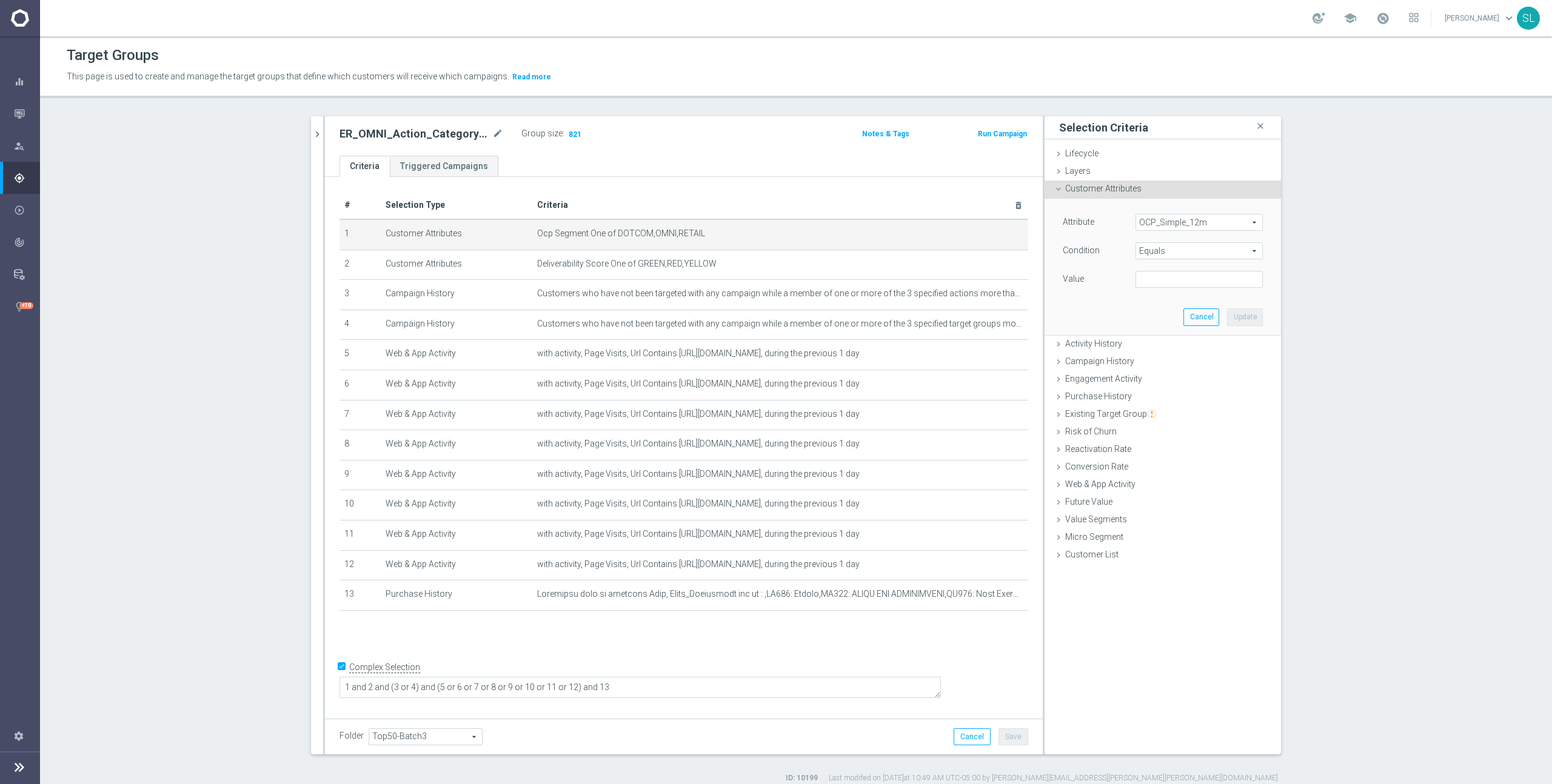
click at [1212, 249] on span "Equals" at bounding box center [1199, 251] width 126 height 16
drag, startPoint x: 1181, startPoint y: 409, endPoint x: 1176, endPoint y: 362, distance: 47.3
click at [1181, 409] on span "One of" at bounding box center [1199, 411] width 115 height 9
type input "One of"
click at [1173, 289] on textarea at bounding box center [1199, 286] width 127 height 31
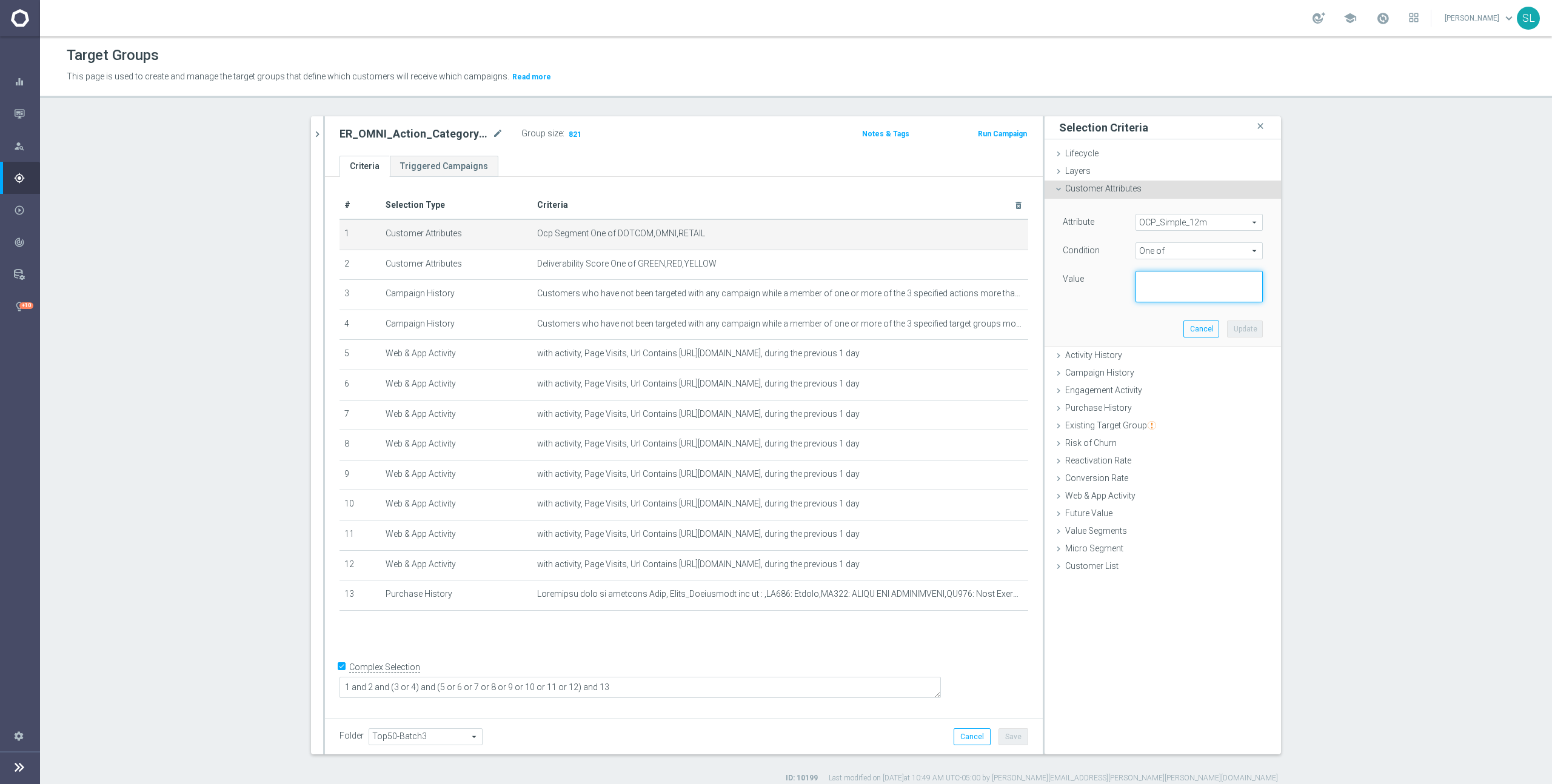
paste textarea "DOTCOM,OMNI,RETAIL"
type textarea "DOTCOM,OMNI,RETAIL"
click at [1254, 323] on button "Update" at bounding box center [1245, 329] width 36 height 17
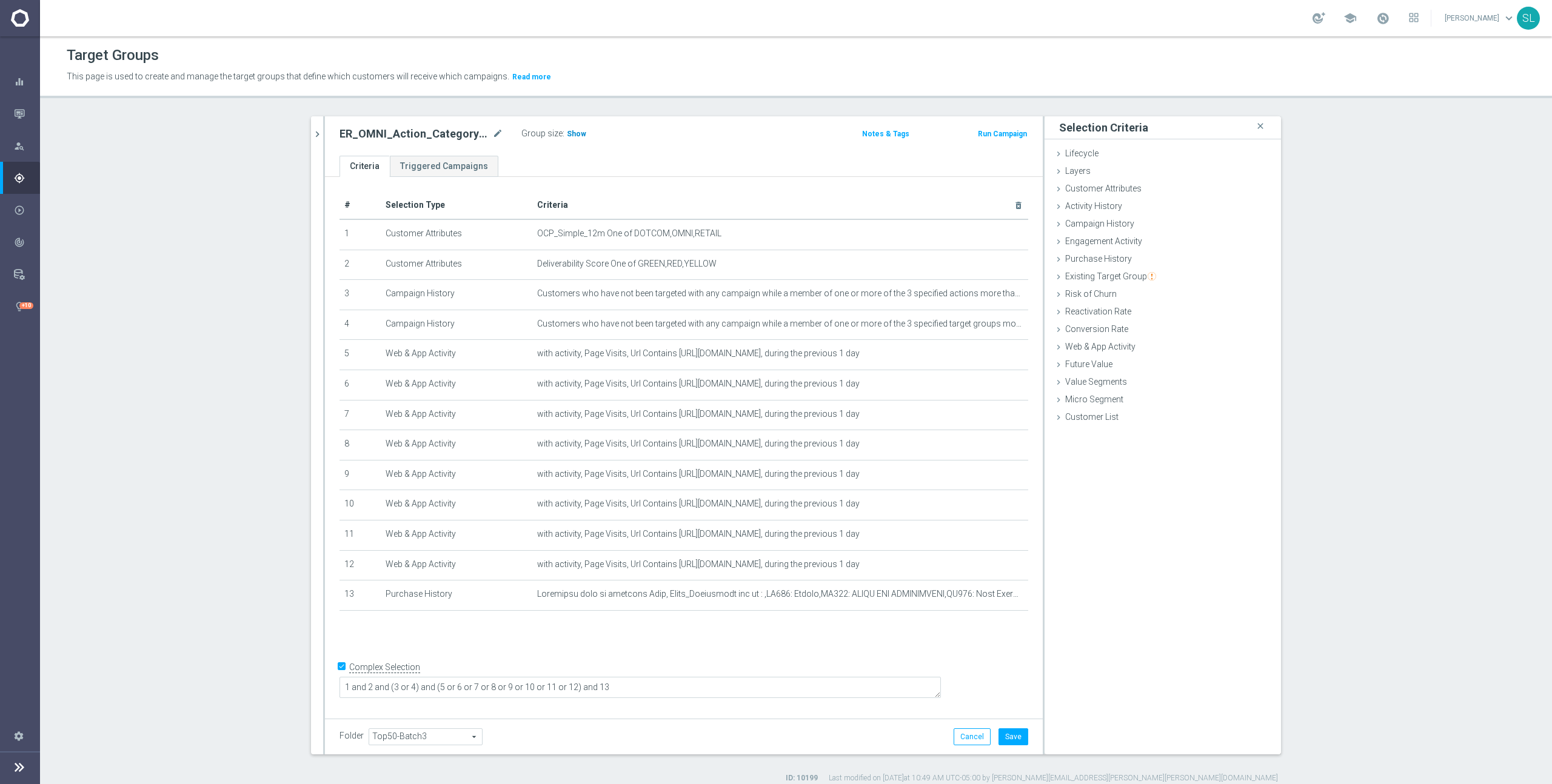
click at [578, 134] on span "Show" at bounding box center [576, 134] width 19 height 8
click at [976, 737] on button "Cancel" at bounding box center [972, 737] width 37 height 17
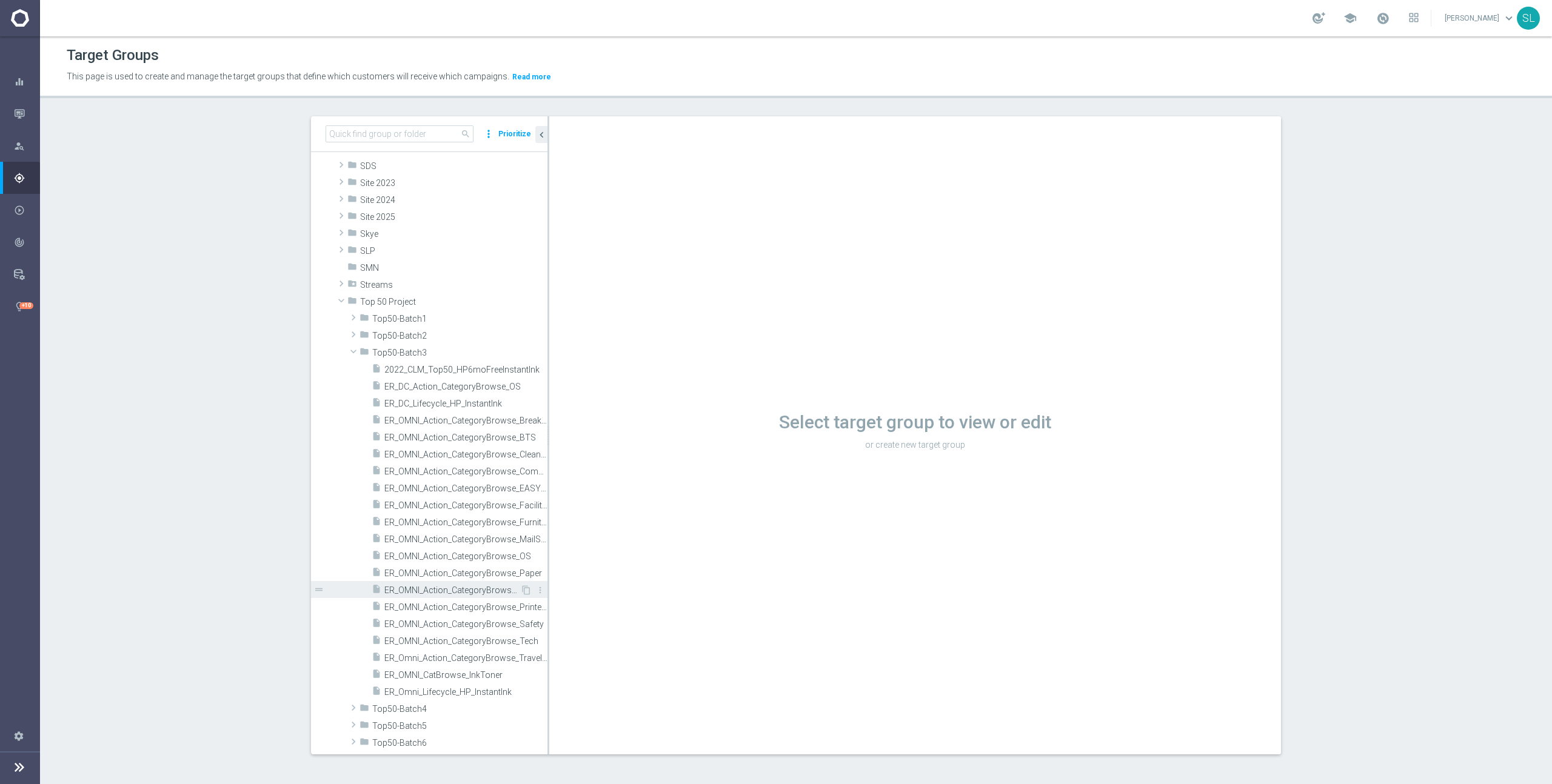
click at [483, 588] on span "ER_OMNI_Action_CategoryBrowse_Print_Marketing" at bounding box center [452, 591] width 135 height 10
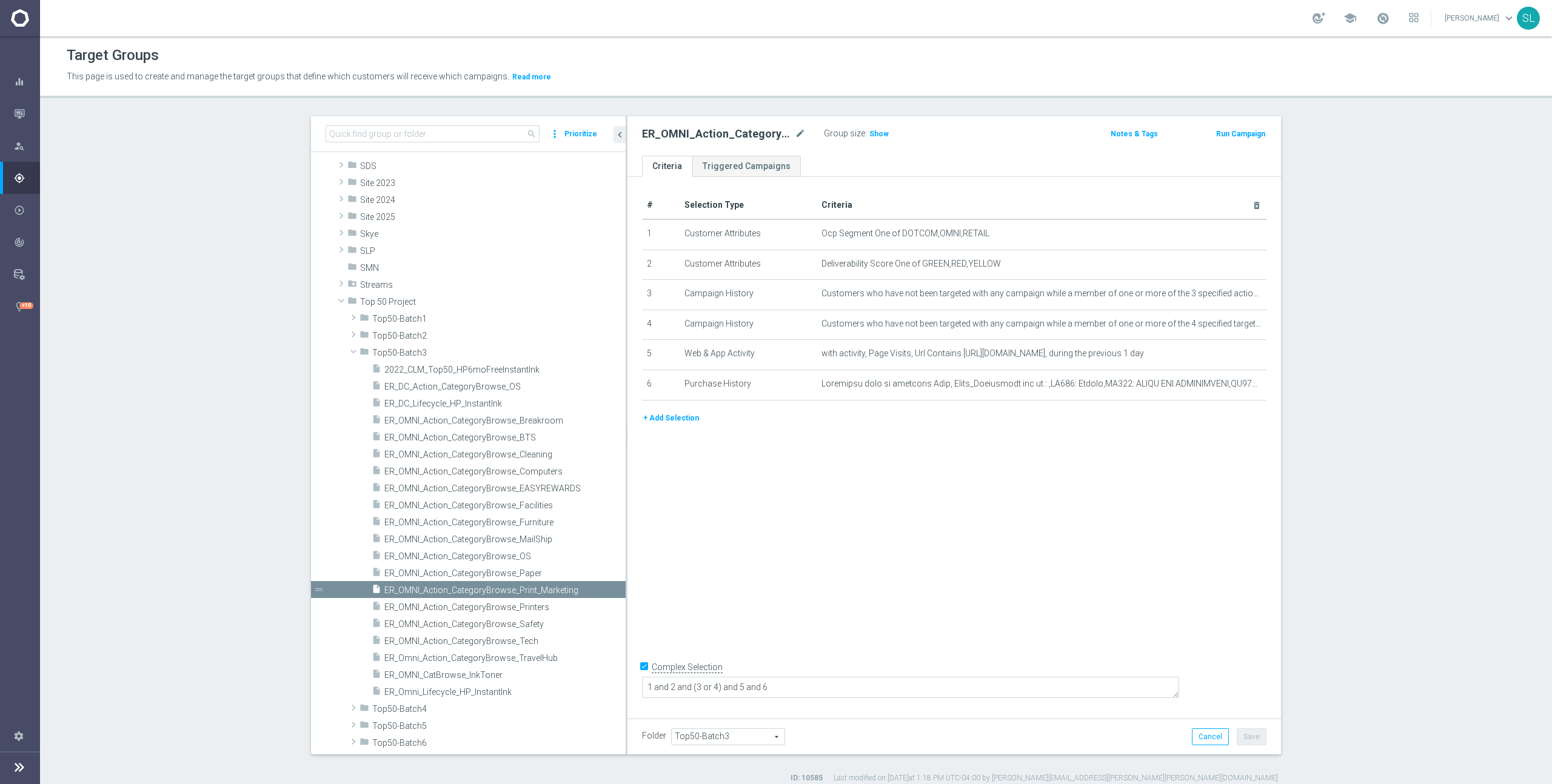
drag, startPoint x: 547, startPoint y: 582, endPoint x: 626, endPoint y: 582, distance: 79.0
click at [626, 582] on div at bounding box center [627, 435] width 2 height 638
click at [544, 605] on span "ER_OMNI_Action_CategoryBrowse_Printers" at bounding box center [490, 608] width 213 height 10
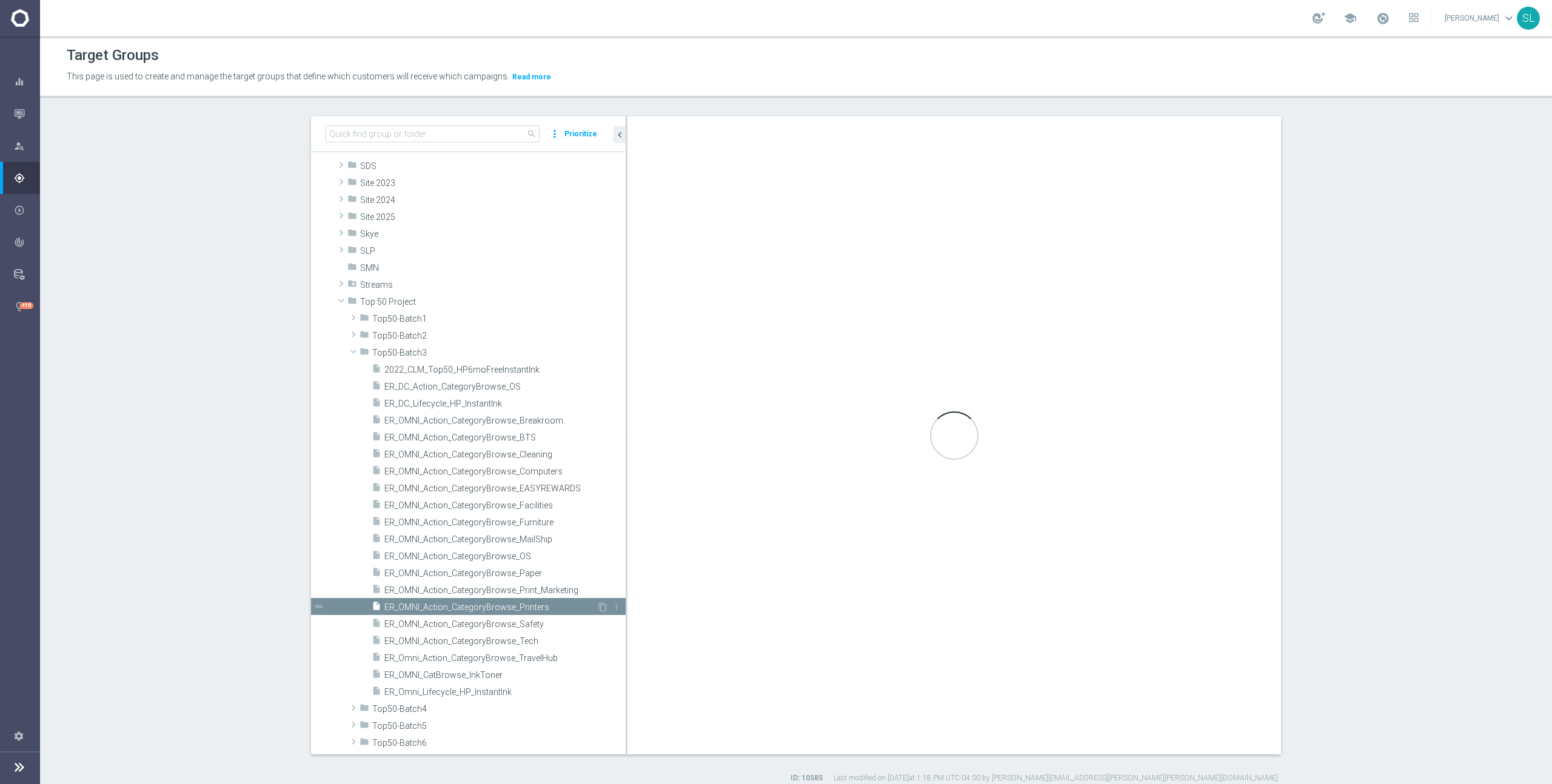
type textarea "1 and 2 and (3 or 4) and (5 or 6 or 7) and 8 and 9"
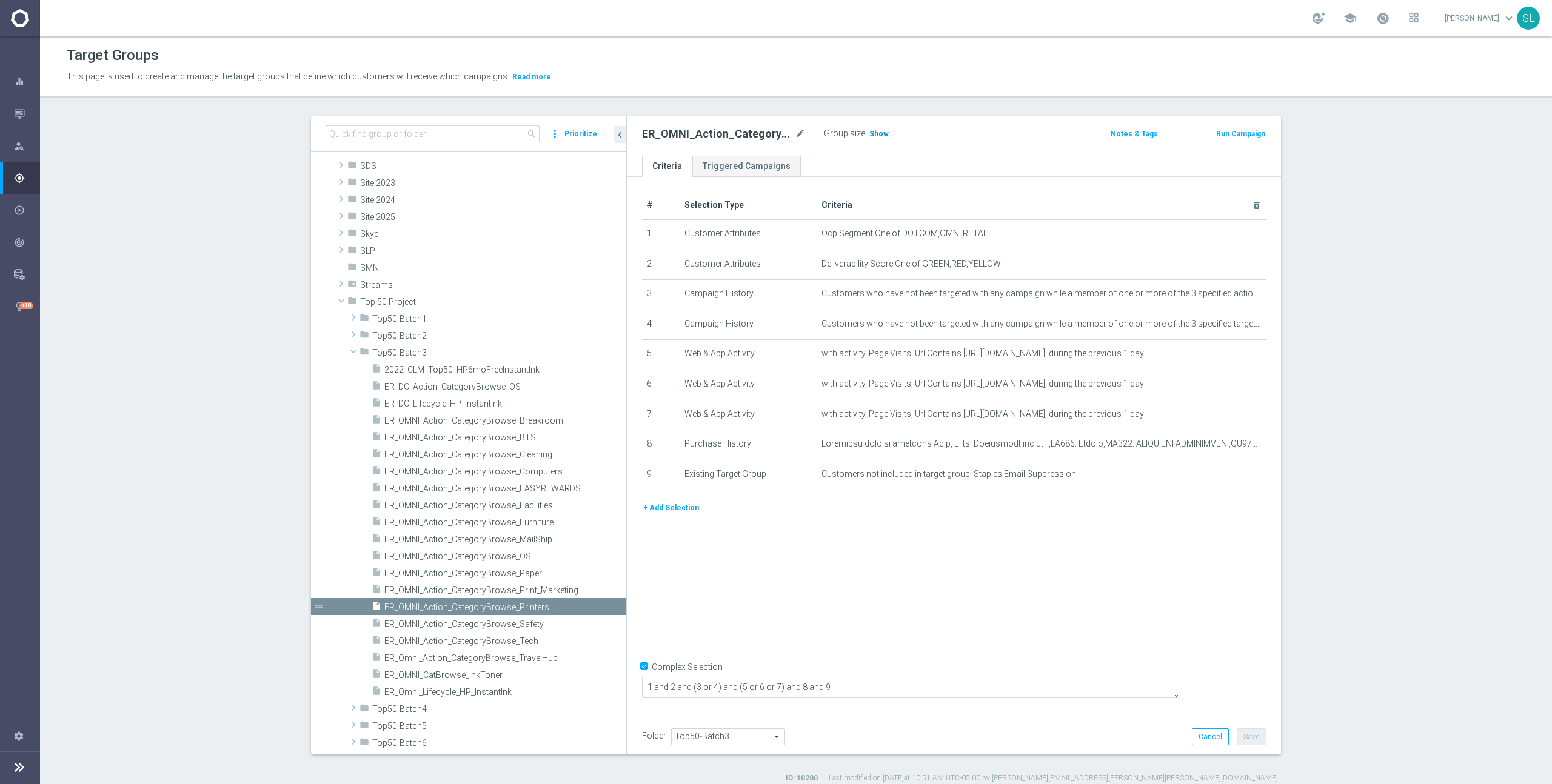
click at [880, 127] on h3 "Show" at bounding box center [879, 134] width 22 height 14
drag, startPoint x: 903, startPoint y: 231, endPoint x: 1041, endPoint y: 239, distance: 138.2
click at [1041, 239] on td "Ocp Segment One of DOTCOM,OMNI,RETAIL mode_edit delete_forever" at bounding box center [1041, 235] width 450 height 30
copy span "DOTCOM,OMNI,RETAIL"
click at [1229, 235] on icon "mode_edit" at bounding box center [1230, 234] width 9 height 9
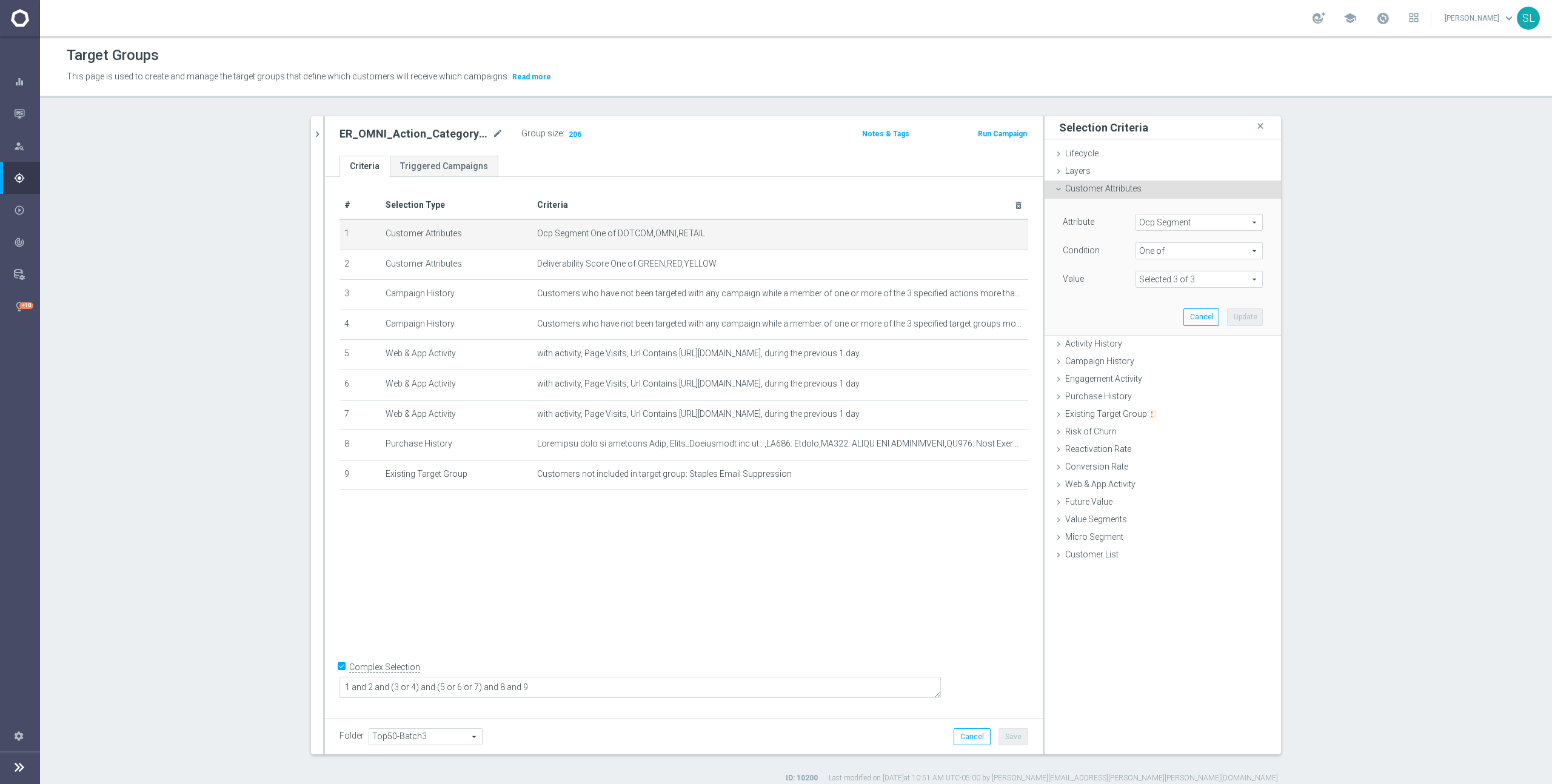
click at [1198, 220] on span "Ocp Segment" at bounding box center [1199, 222] width 126 height 16
click at [1185, 224] on input "search" at bounding box center [1199, 223] width 127 height 17
type input "ocp"
click at [1184, 272] on span "OCP_Simple_12m" at bounding box center [1199, 272] width 115 height 9
type input "OCP_Simple_12m"
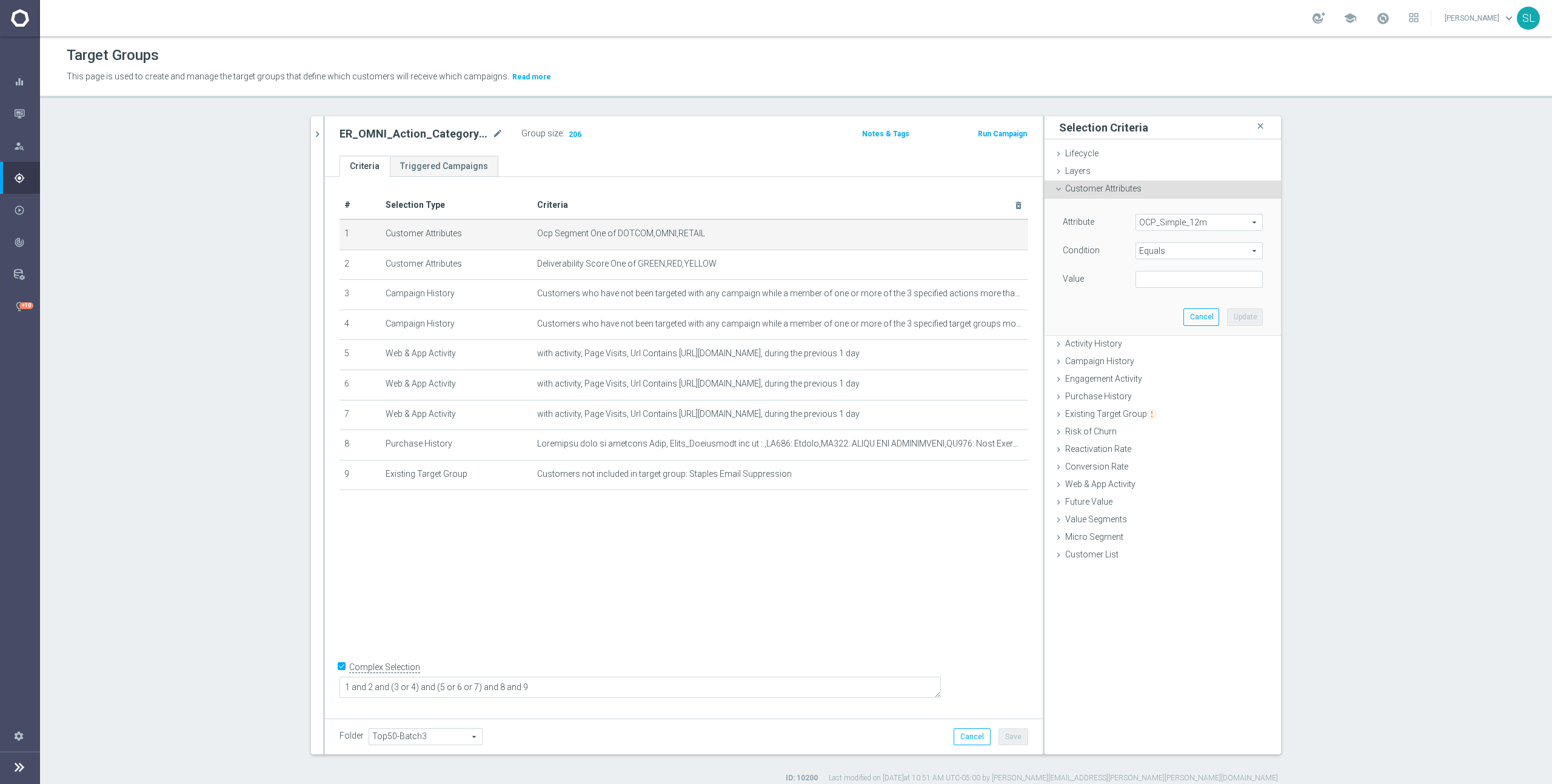
click at [1181, 250] on span "Equals" at bounding box center [1199, 251] width 126 height 16
drag, startPoint x: 1202, startPoint y: 406, endPoint x: 1203, endPoint y: 359, distance: 47.0
click at [1202, 406] on span "One of" at bounding box center [1199, 411] width 115 height 9
type input "One of"
click at [1193, 288] on textarea at bounding box center [1199, 286] width 127 height 31
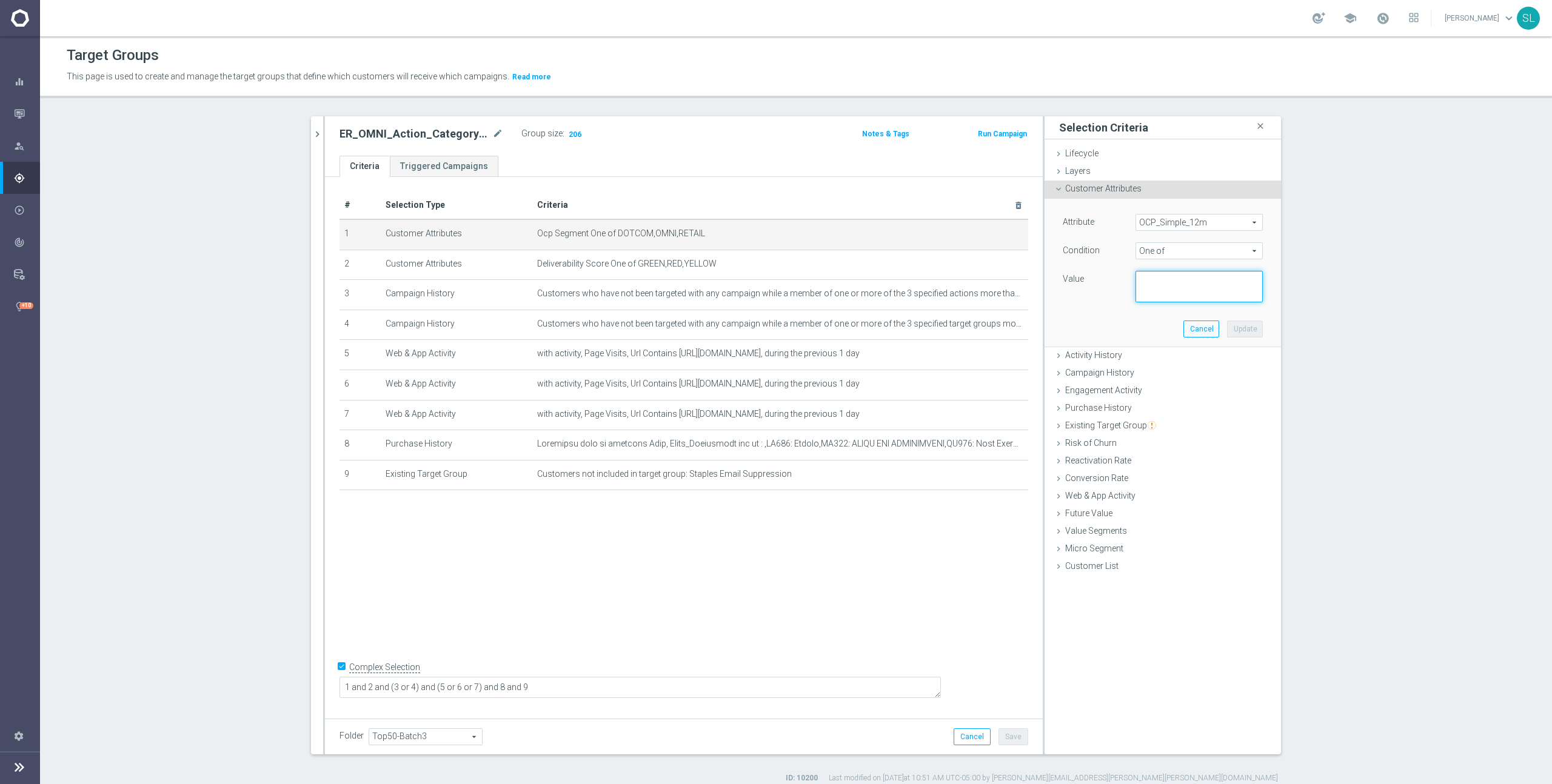
paste textarea "DOTCOM,OMNI,RETAIL"
type textarea "DOTCOM,OMNI,RETAIL"
click at [1245, 327] on button "Update" at bounding box center [1245, 329] width 36 height 17
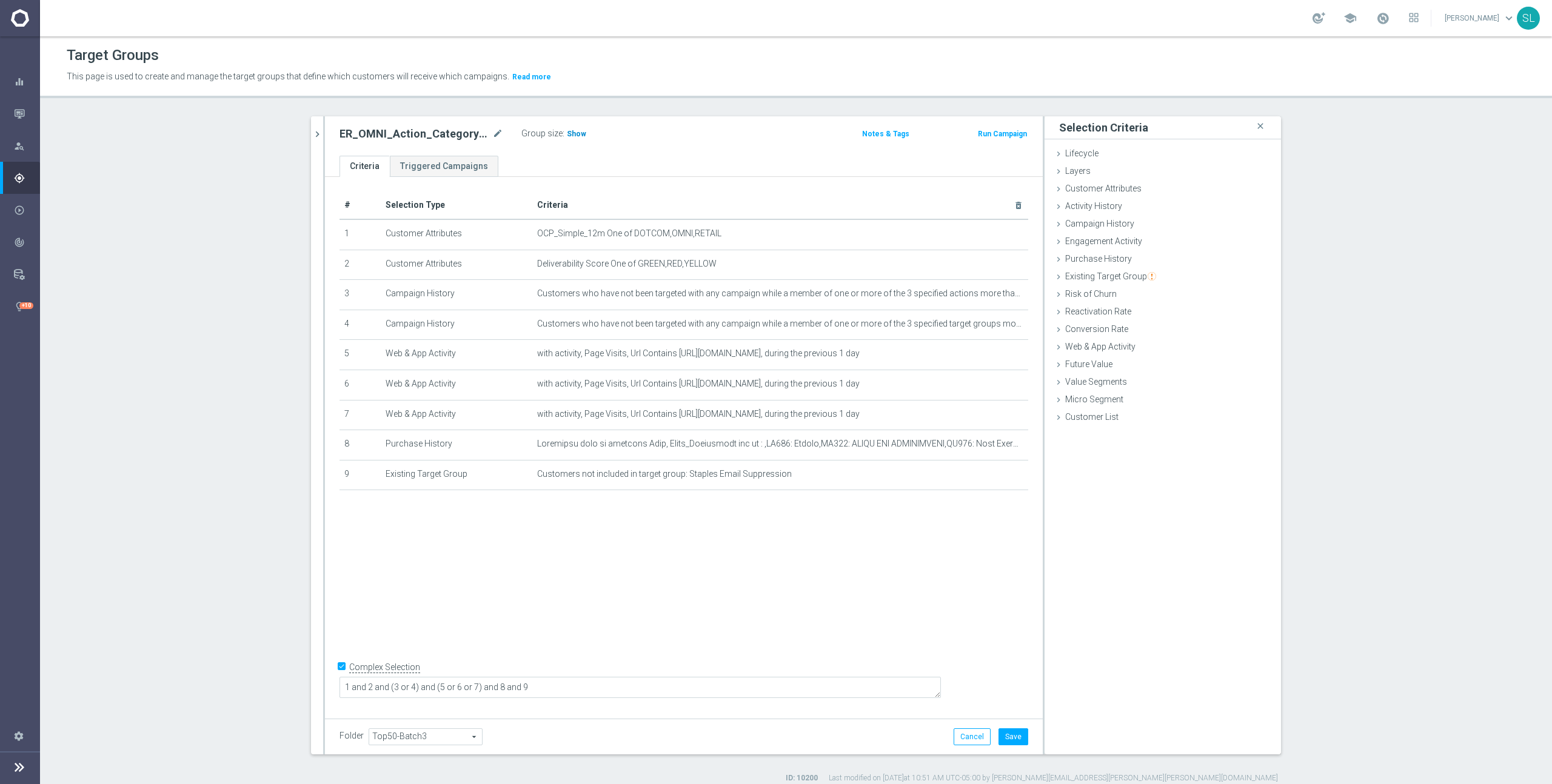
click at [574, 132] on span "Show" at bounding box center [576, 134] width 19 height 8
click at [972, 739] on button "Cancel" at bounding box center [972, 737] width 37 height 17
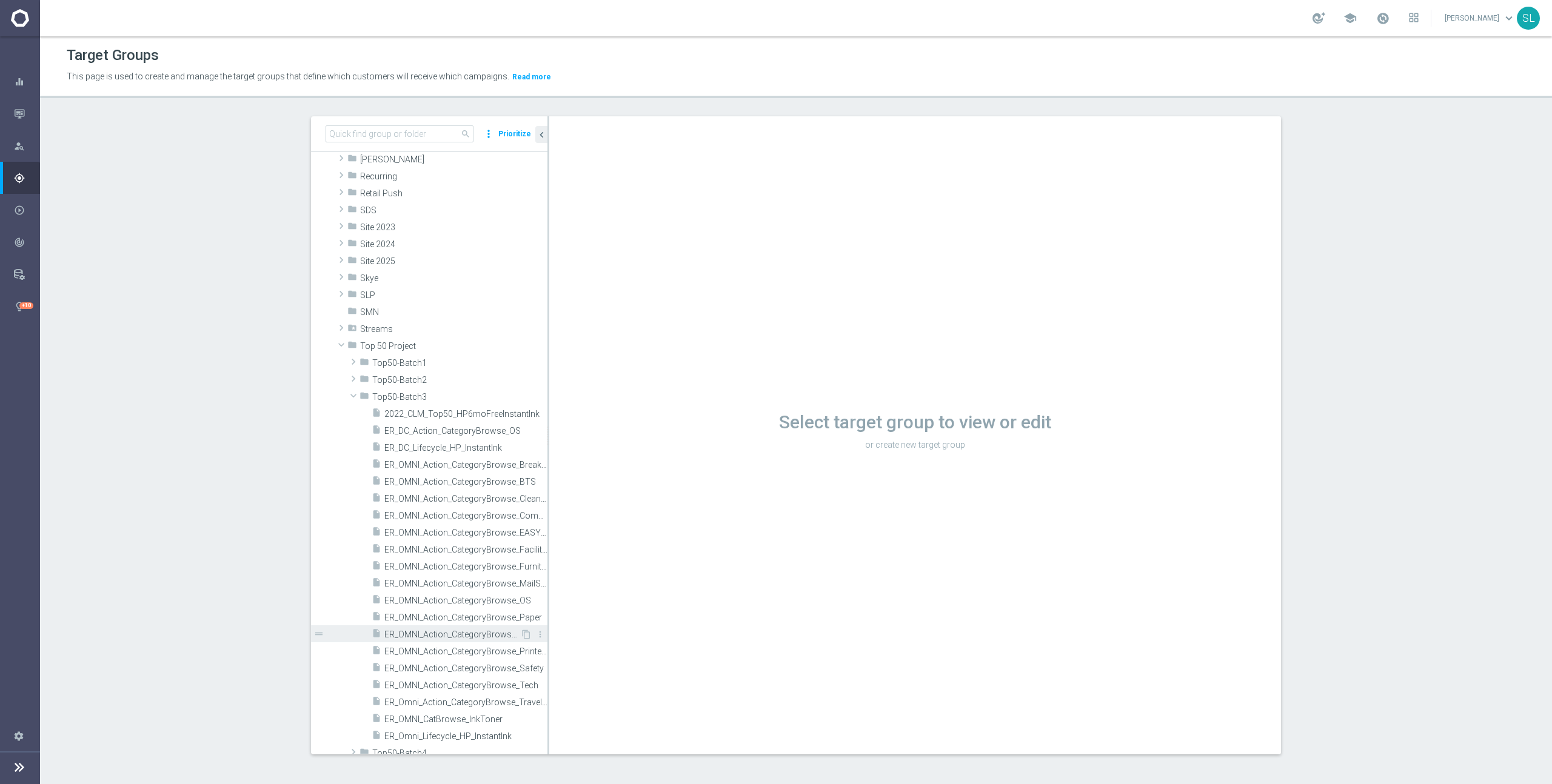
scroll to position [332, 0]
click at [498, 666] on span "ER_OMNI_Action_CategoryBrowse_Safety" at bounding box center [452, 670] width 135 height 10
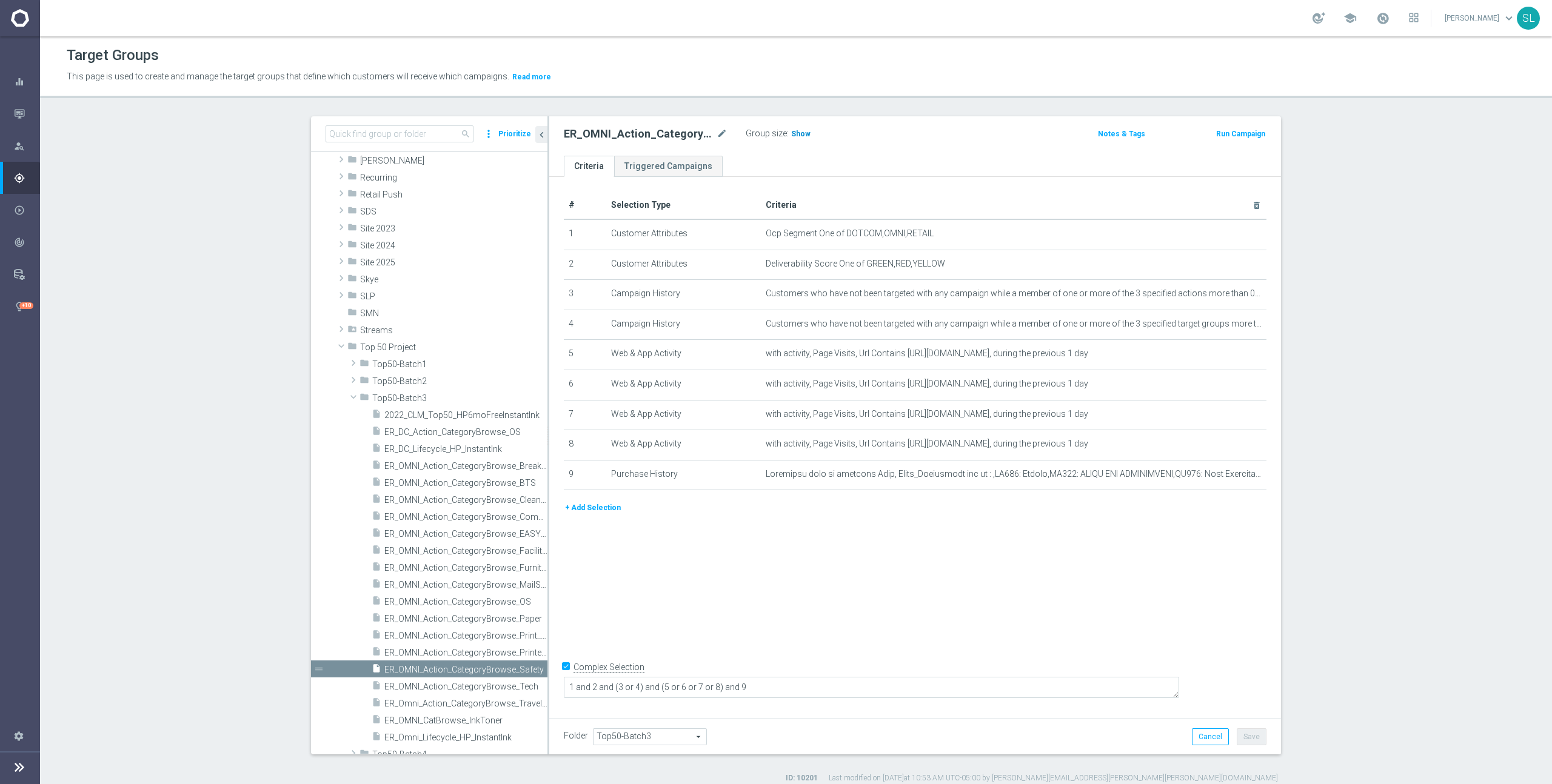
click at [794, 131] on span "Show" at bounding box center [800, 134] width 19 height 8
drag, startPoint x: 947, startPoint y: 236, endPoint x: 844, endPoint y: 235, distance: 103.0
click at [844, 235] on span "Ocp Segment One of DOTCOM,OMNI,RETAIL" at bounding box center [993, 234] width 456 height 10
copy span "DOTCOM,OMNI,RETAIL"
click at [1226, 235] on icon "mode_edit" at bounding box center [1226, 234] width 9 height 9
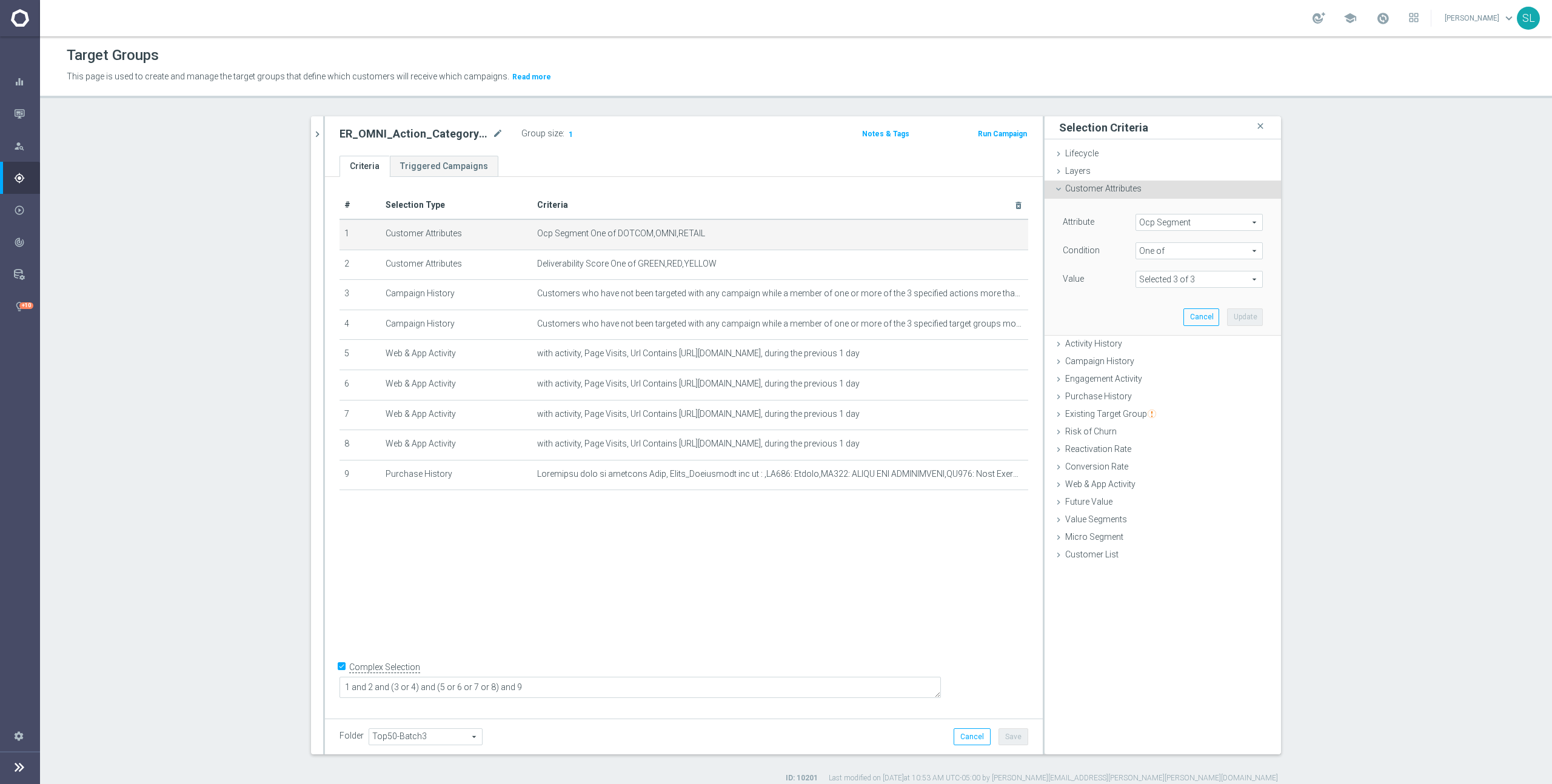
click at [1168, 214] on div "Ocp Segment Ocp Segment arrow_drop_down search" at bounding box center [1199, 223] width 127 height 17
click at [1171, 222] on input "search" at bounding box center [1199, 223] width 127 height 17
type input "ocp"
click at [1173, 270] on span "OCP_Simple_12m" at bounding box center [1199, 272] width 115 height 9
type input "OCP_Simple_12m"
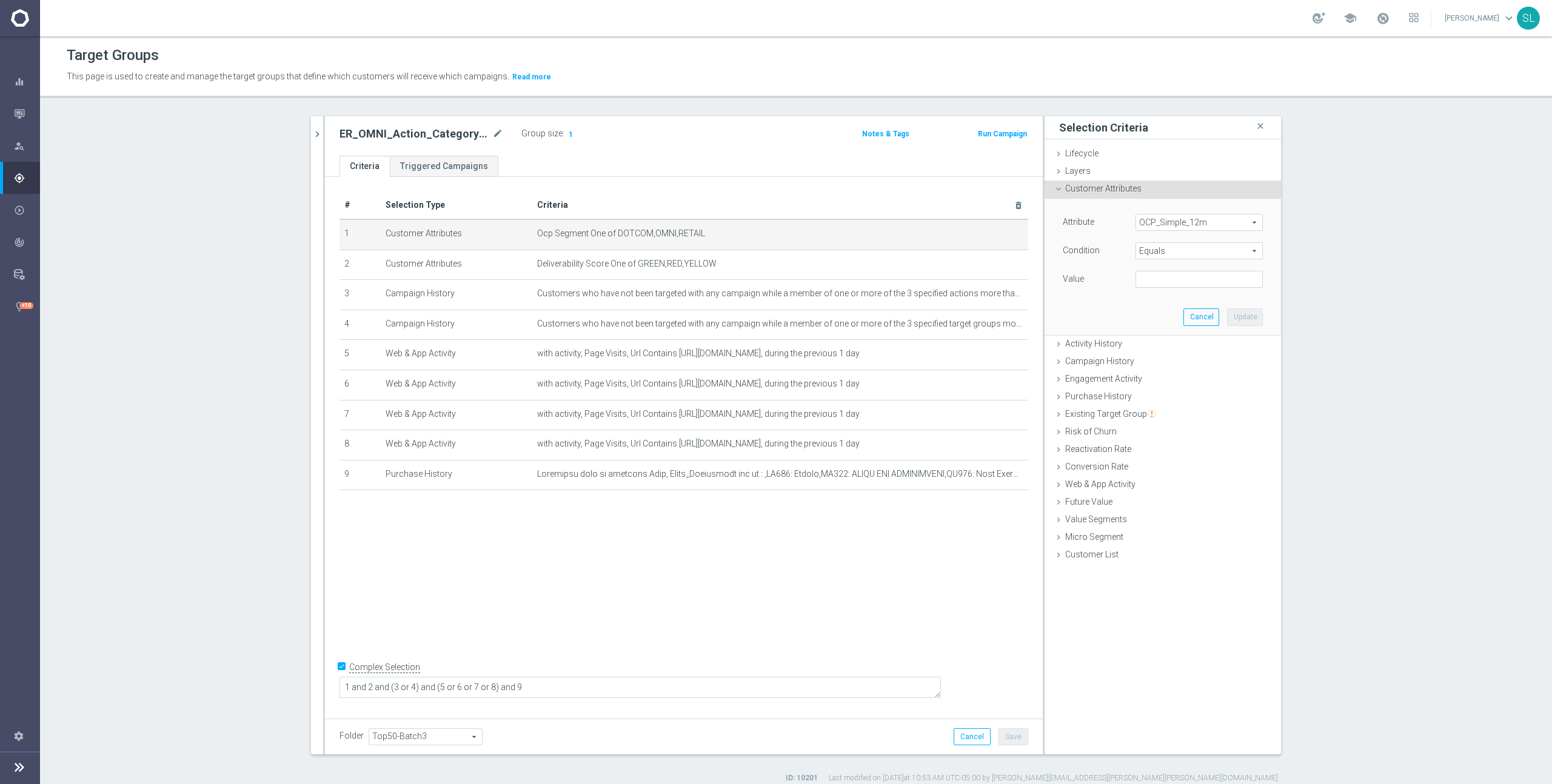
click at [1173, 249] on span "Equals" at bounding box center [1199, 251] width 126 height 16
click at [1178, 409] on span "One of" at bounding box center [1199, 411] width 115 height 9
type input "One of"
click at [1191, 287] on textarea at bounding box center [1199, 286] width 127 height 31
paste textarea "DOTCOM,OMNI,RETAIL"
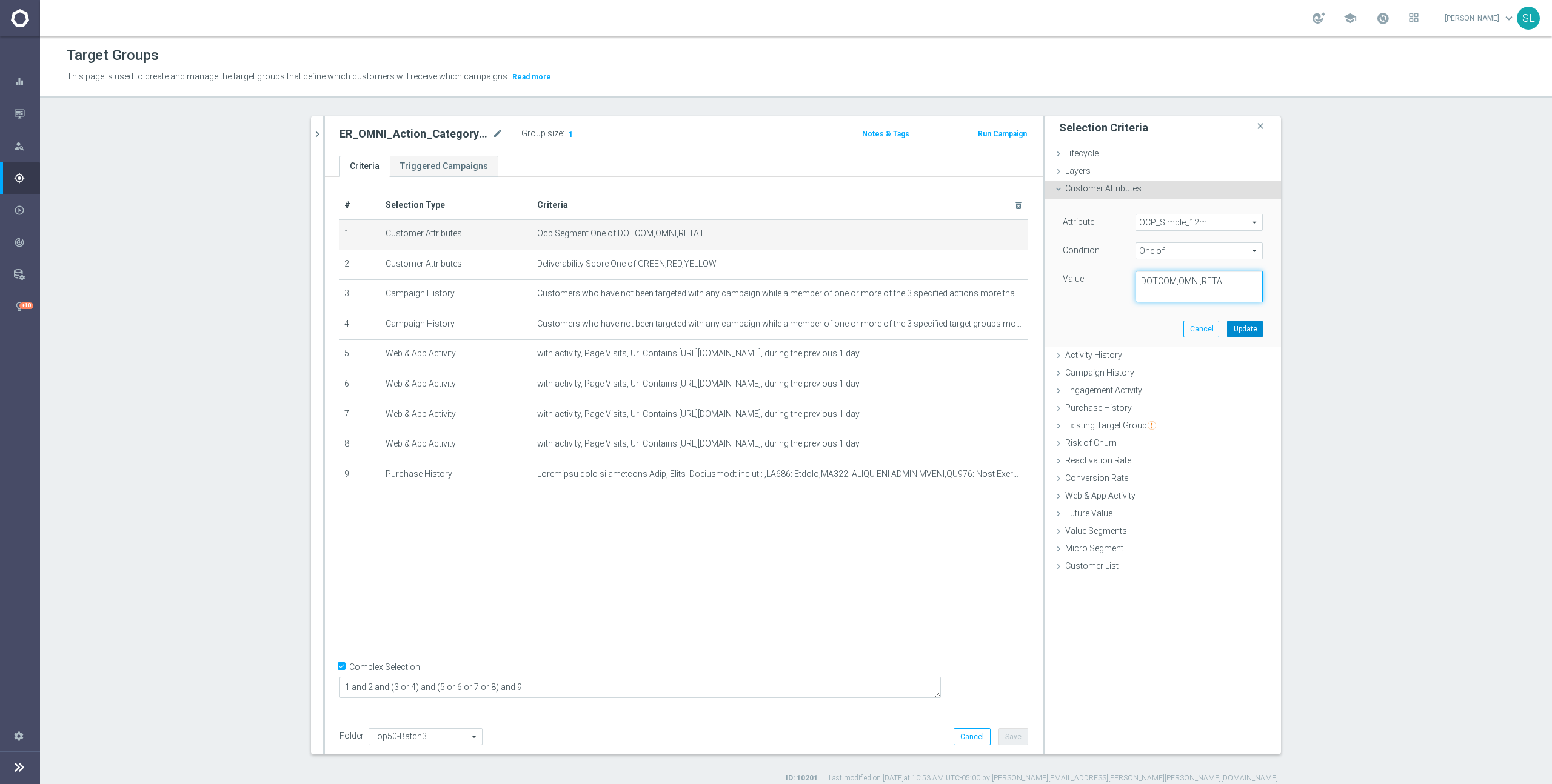
type textarea "DOTCOM,OMNI,RETAIL"
click at [1245, 323] on button "Update" at bounding box center [1245, 329] width 36 height 17
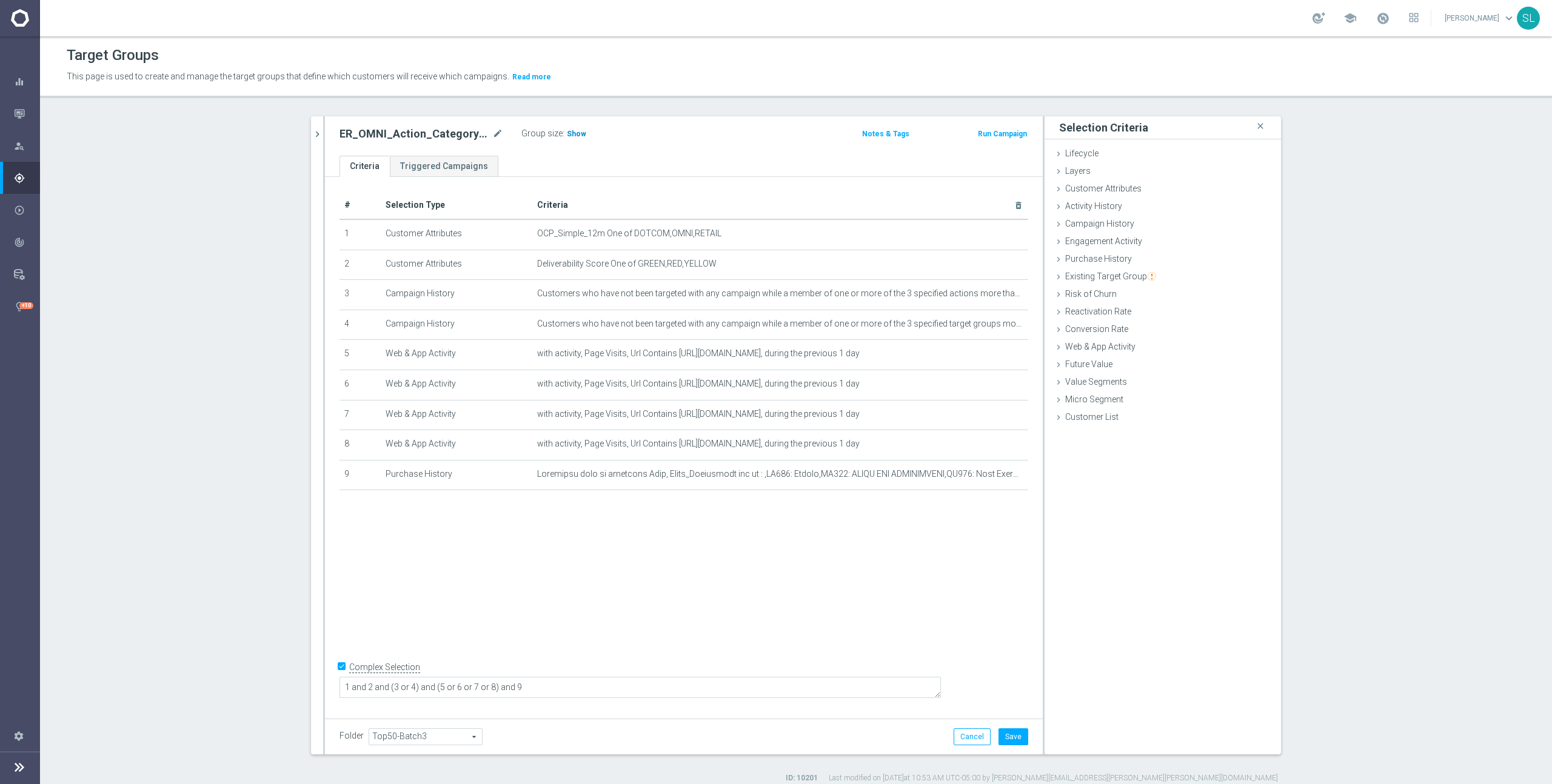
click at [575, 135] on span "Show" at bounding box center [576, 134] width 19 height 8
click at [968, 736] on button "Cancel" at bounding box center [972, 737] width 37 height 17
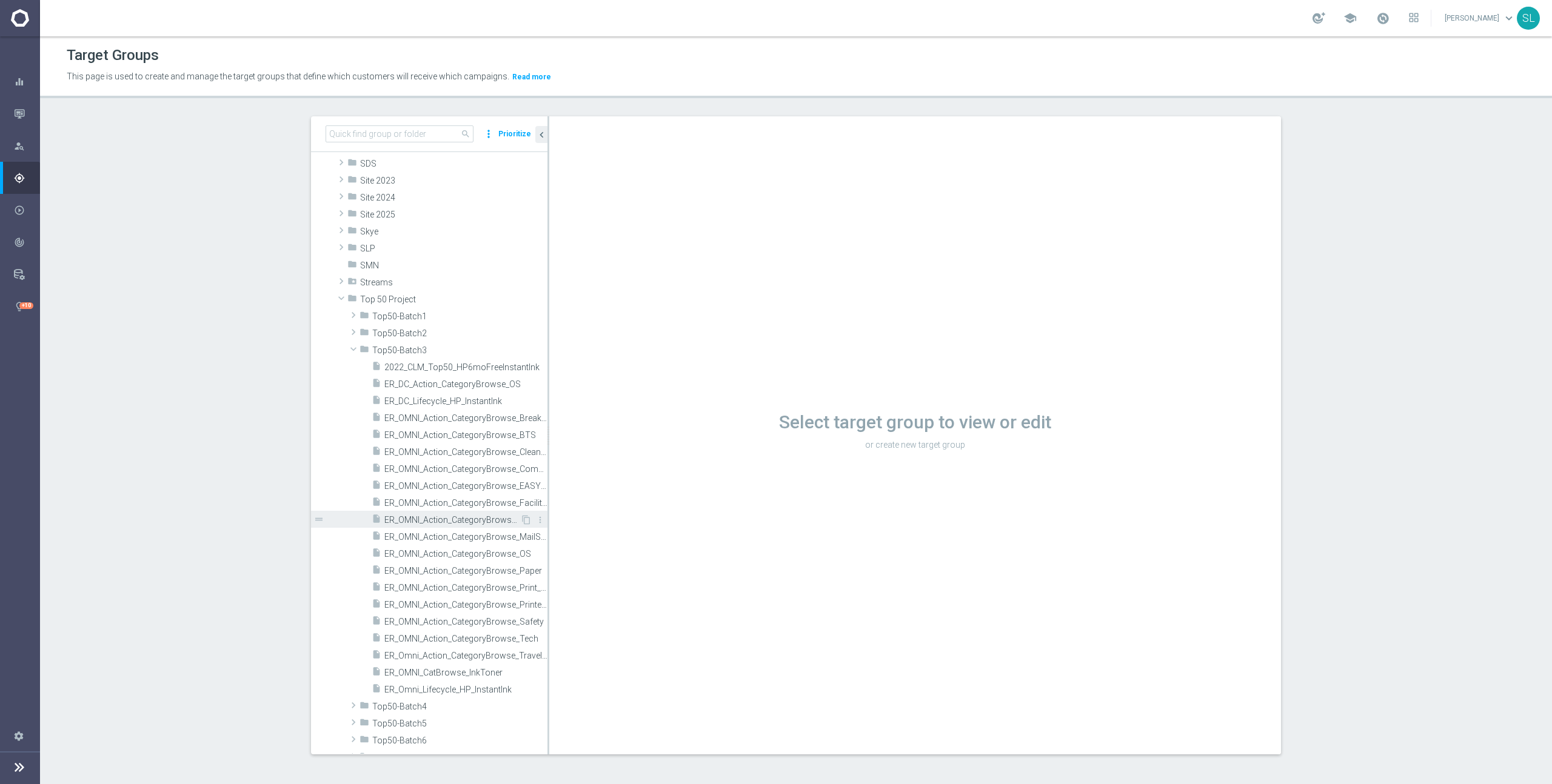
scroll to position [383, 0]
click at [450, 670] on span "ER_OMNI_CatBrowse_InkToner" at bounding box center [451, 670] width 134 height 10
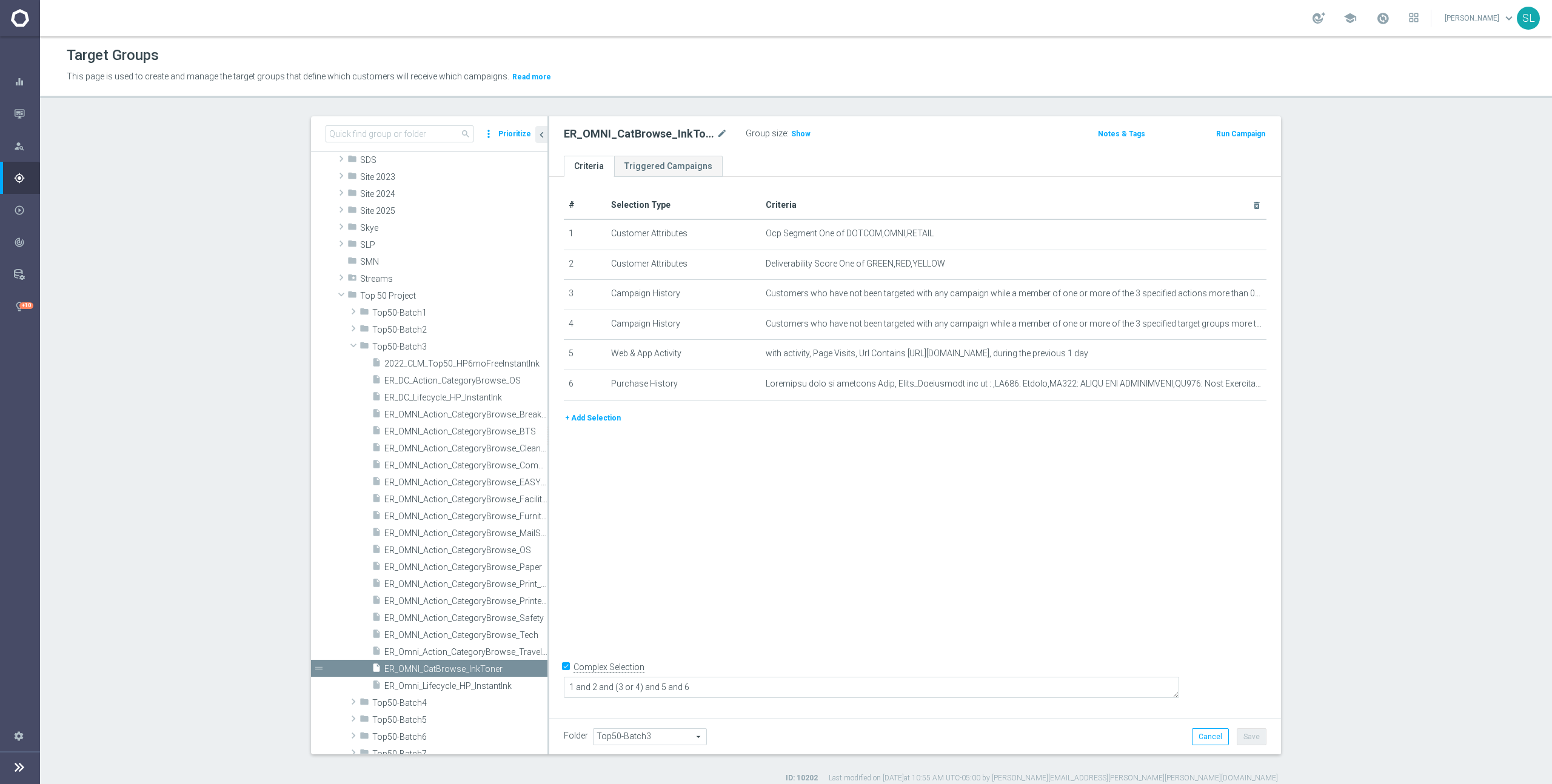
click at [908, 156] on ul "Criteria Triggered Campaigns" at bounding box center [915, 166] width 732 height 21
click at [799, 134] on span "Show" at bounding box center [800, 134] width 19 height 8
drag, startPoint x: 942, startPoint y: 235, endPoint x: 845, endPoint y: 231, distance: 97.1
click at [845, 231] on span "Ocp Segment One of DOTCOM,OMNI,RETAIL" at bounding box center [993, 234] width 456 height 10
copy span "DOTCOM,OMNI,RETAIL"
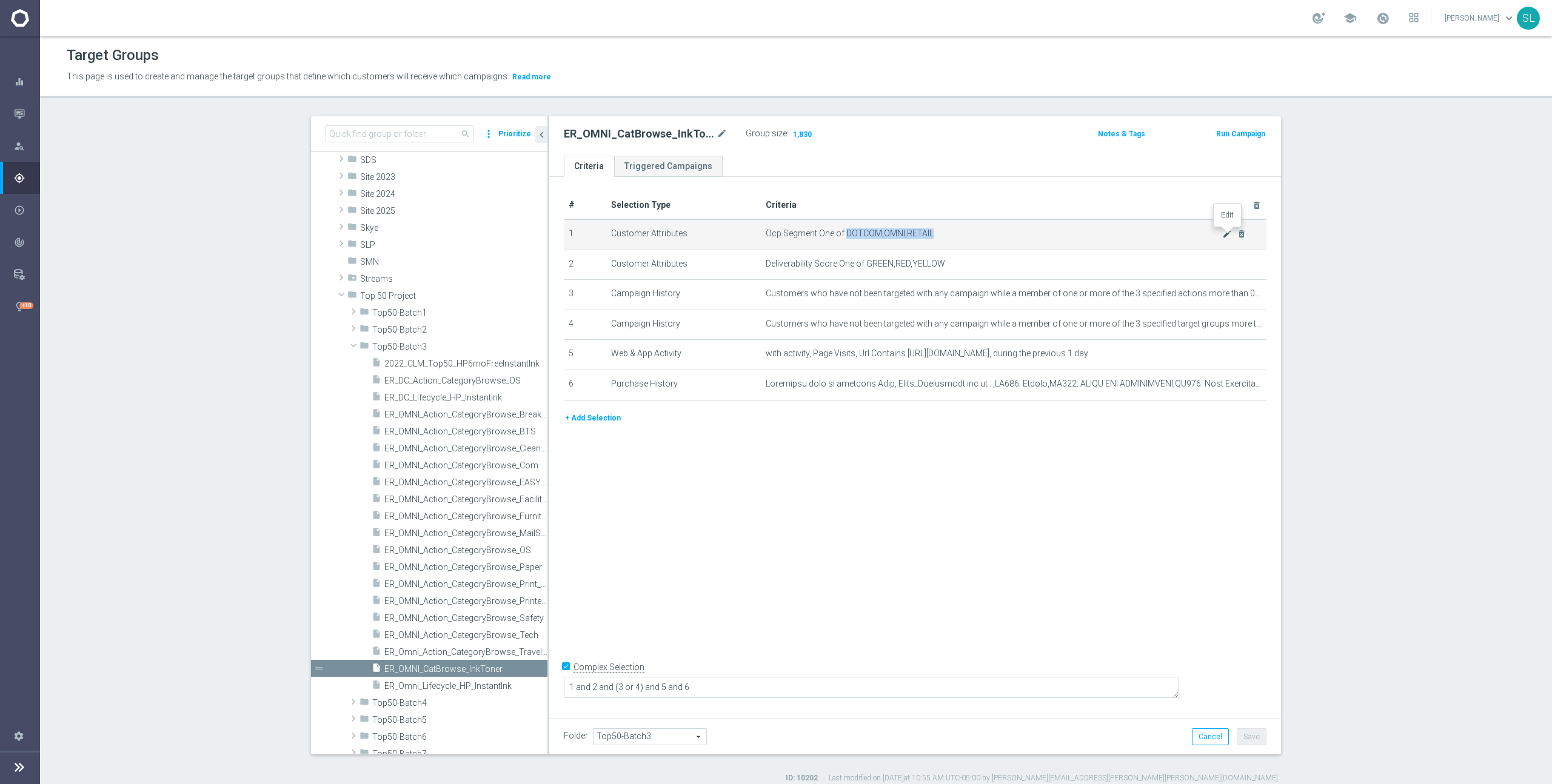
click at [1225, 230] on icon "mode_edit" at bounding box center [1226, 234] width 9 height 9
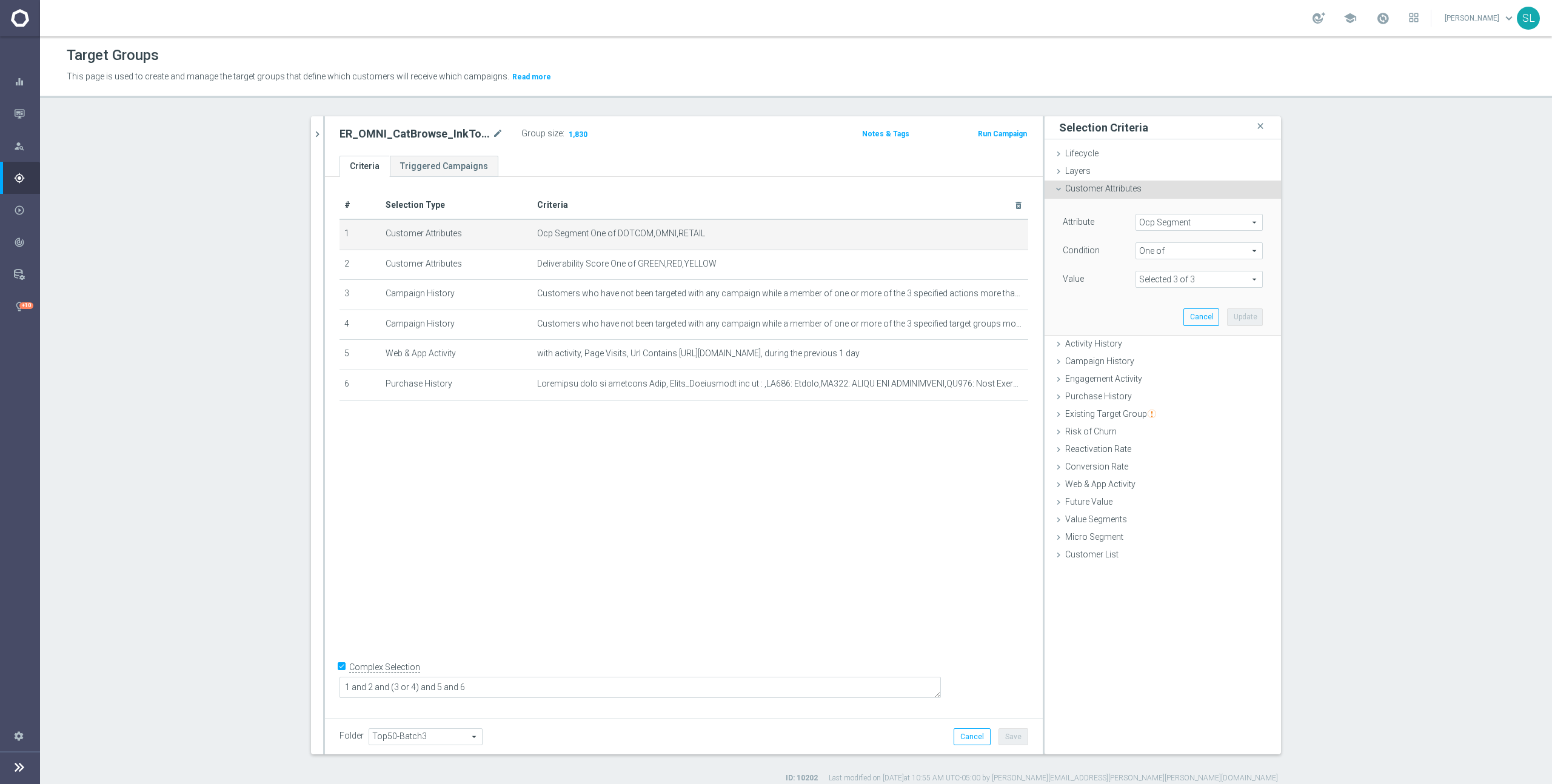
click at [1161, 225] on span "Ocp Segment" at bounding box center [1199, 222] width 126 height 16
click at [1164, 223] on input "search" at bounding box center [1199, 223] width 127 height 17
type input "ocp"
click at [1190, 273] on span "OCP_Simple_12m" at bounding box center [1199, 272] width 115 height 9
type input "OCP_Simple_12m"
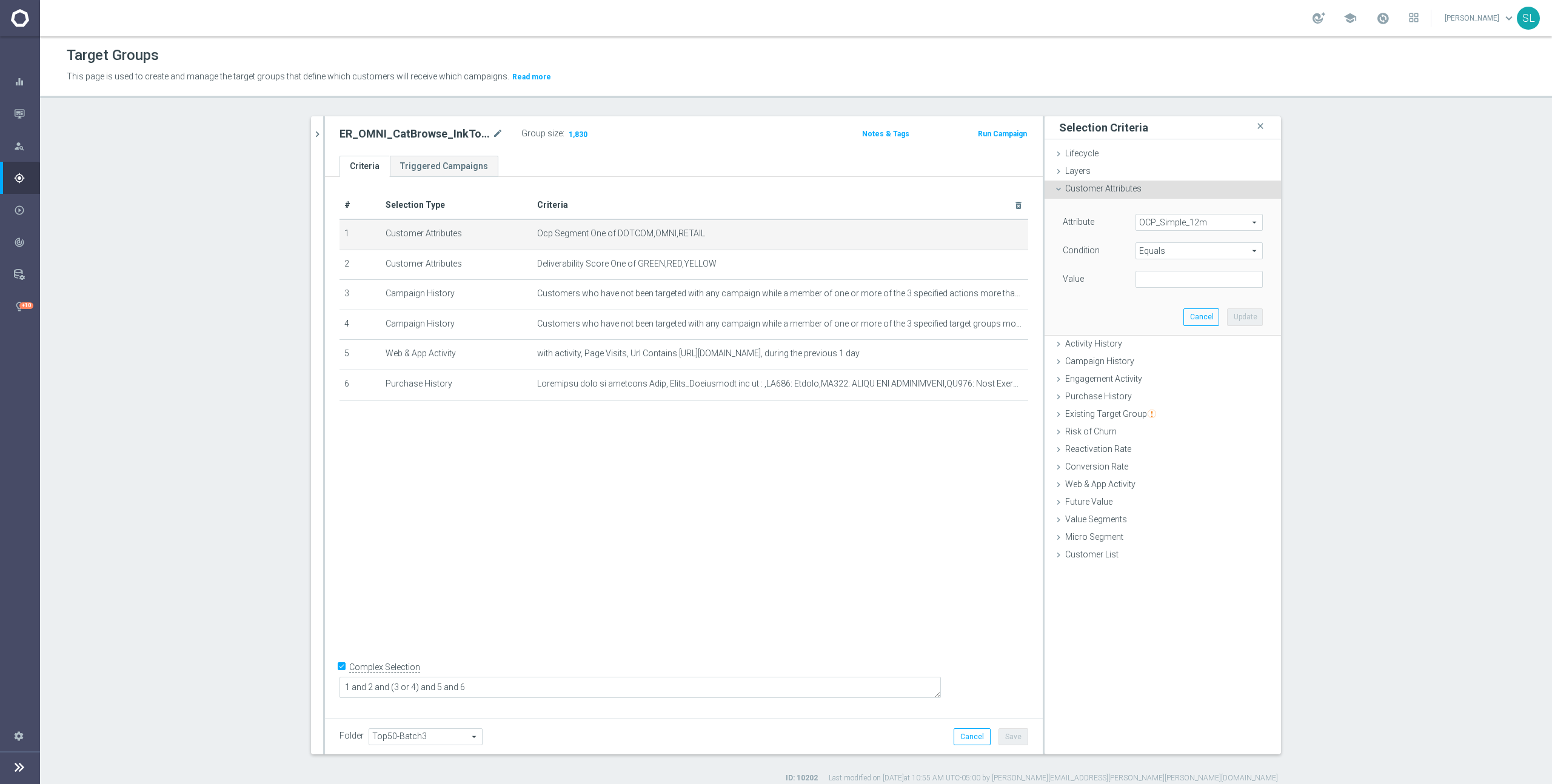
click at [1186, 250] on span "Equals" at bounding box center [1199, 251] width 126 height 16
click at [1170, 405] on label "One of" at bounding box center [1199, 411] width 127 height 16
type input "One of"
click at [1173, 279] on textarea at bounding box center [1199, 286] width 127 height 31
paste textarea "DOTCOM,OMNI,RETAIL"
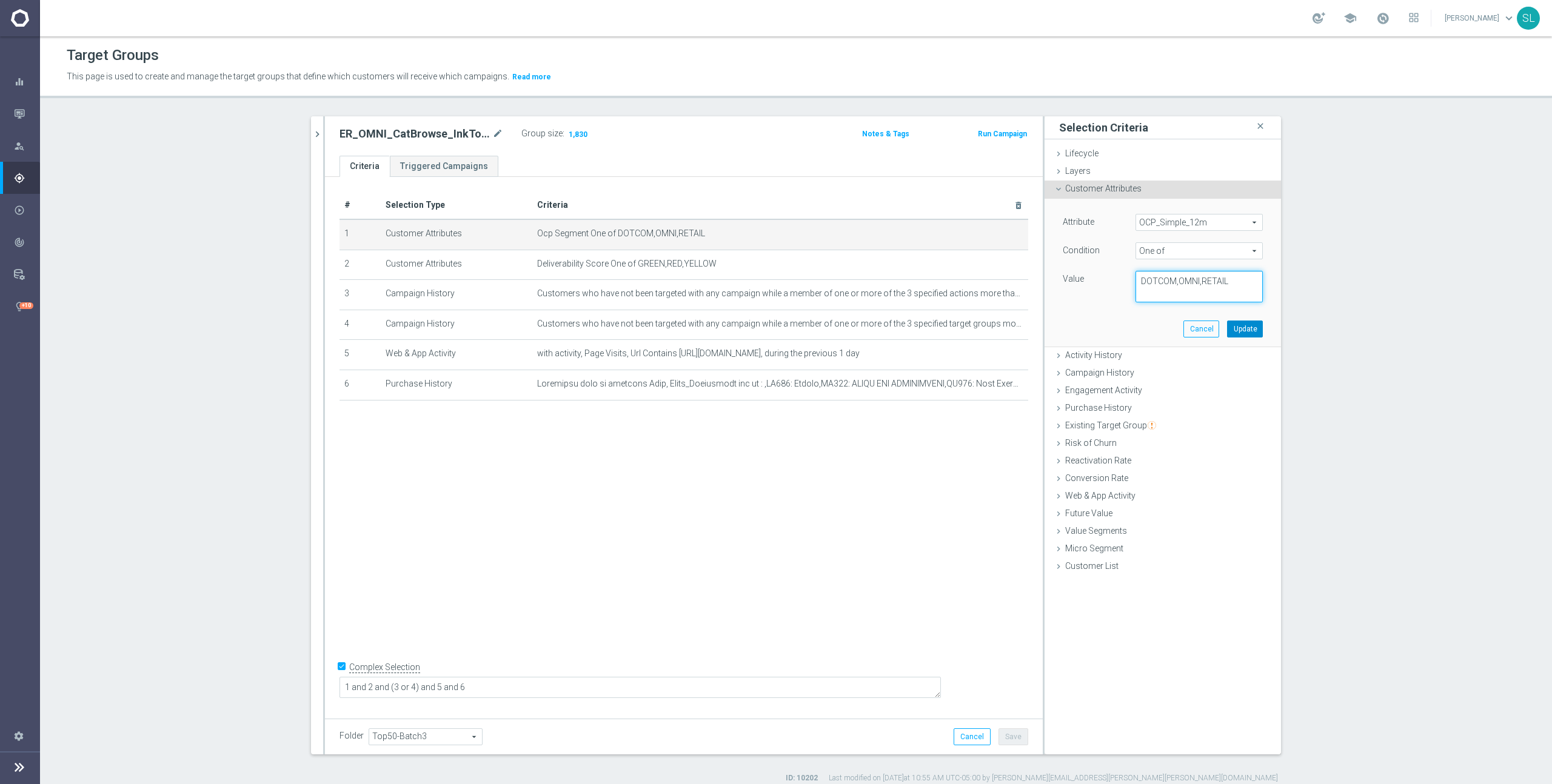
type textarea "DOTCOM,OMNI,RETAIL"
click at [1251, 329] on button "Update" at bounding box center [1245, 329] width 36 height 17
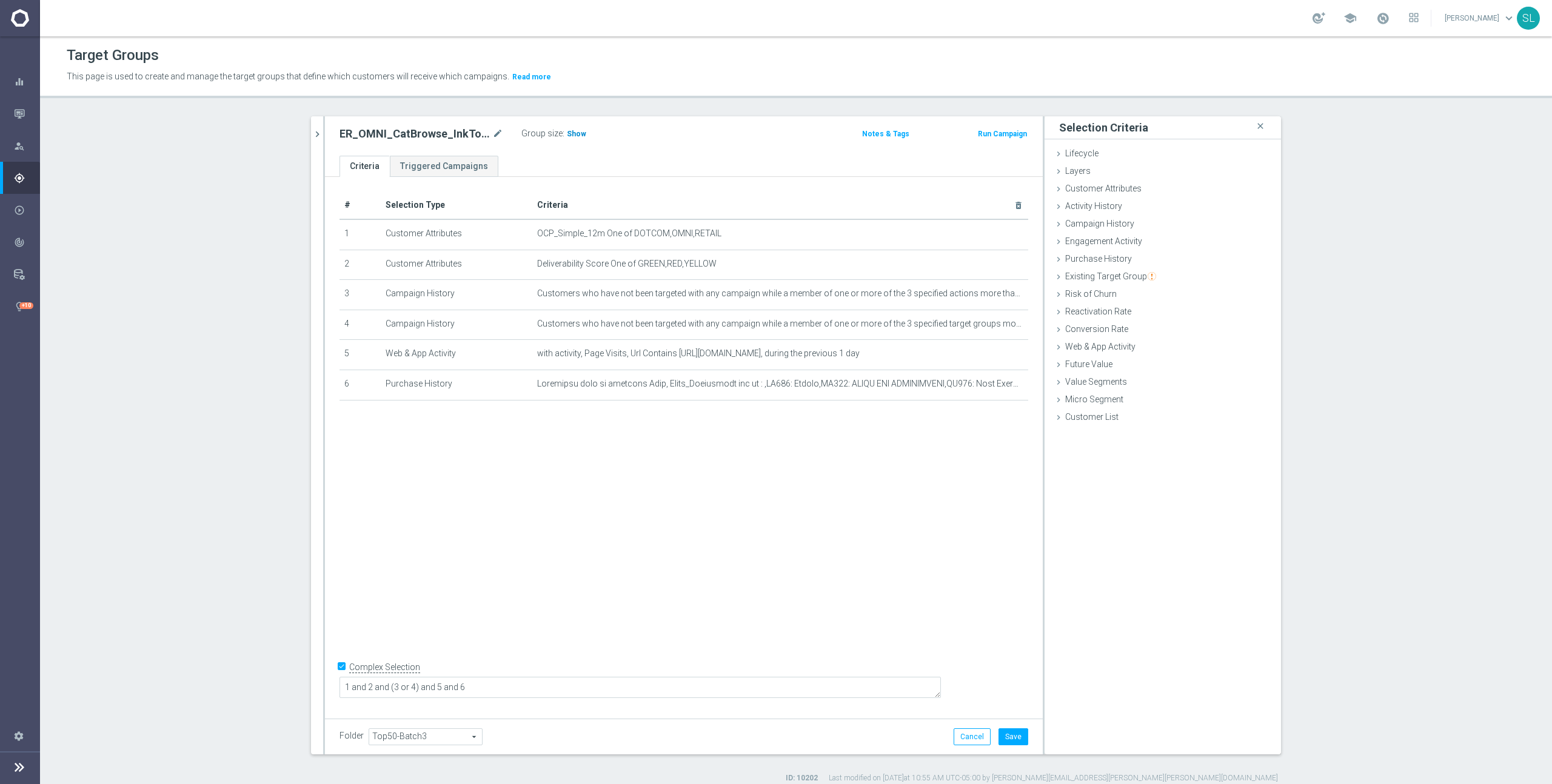
click at [579, 135] on span "Show" at bounding box center [576, 134] width 19 height 8
click at [969, 736] on button "Cancel" at bounding box center [972, 737] width 37 height 17
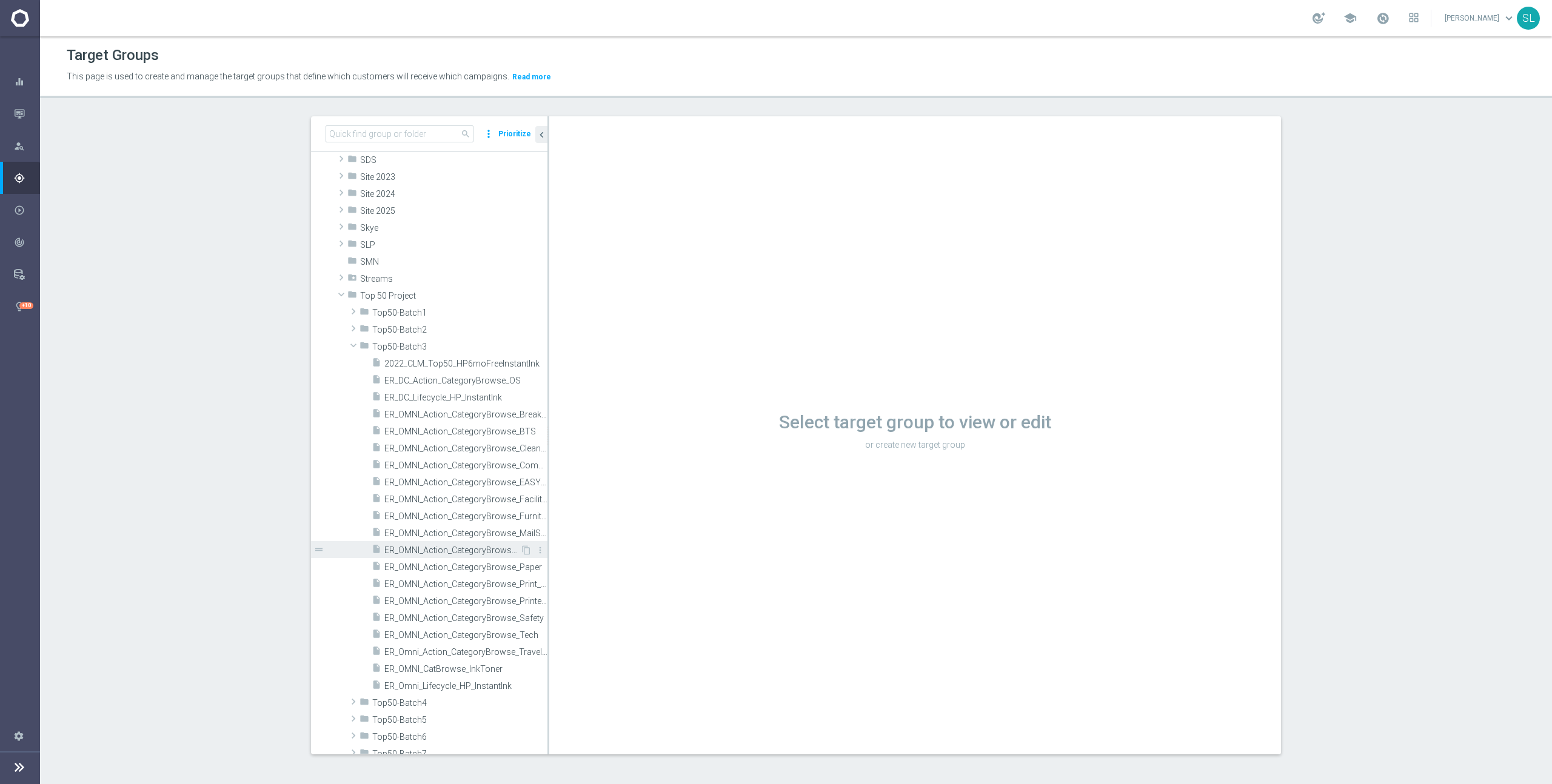
click at [489, 551] on span "ER_OMNI_Action_CategoryBrowse_OS" at bounding box center [452, 550] width 135 height 10
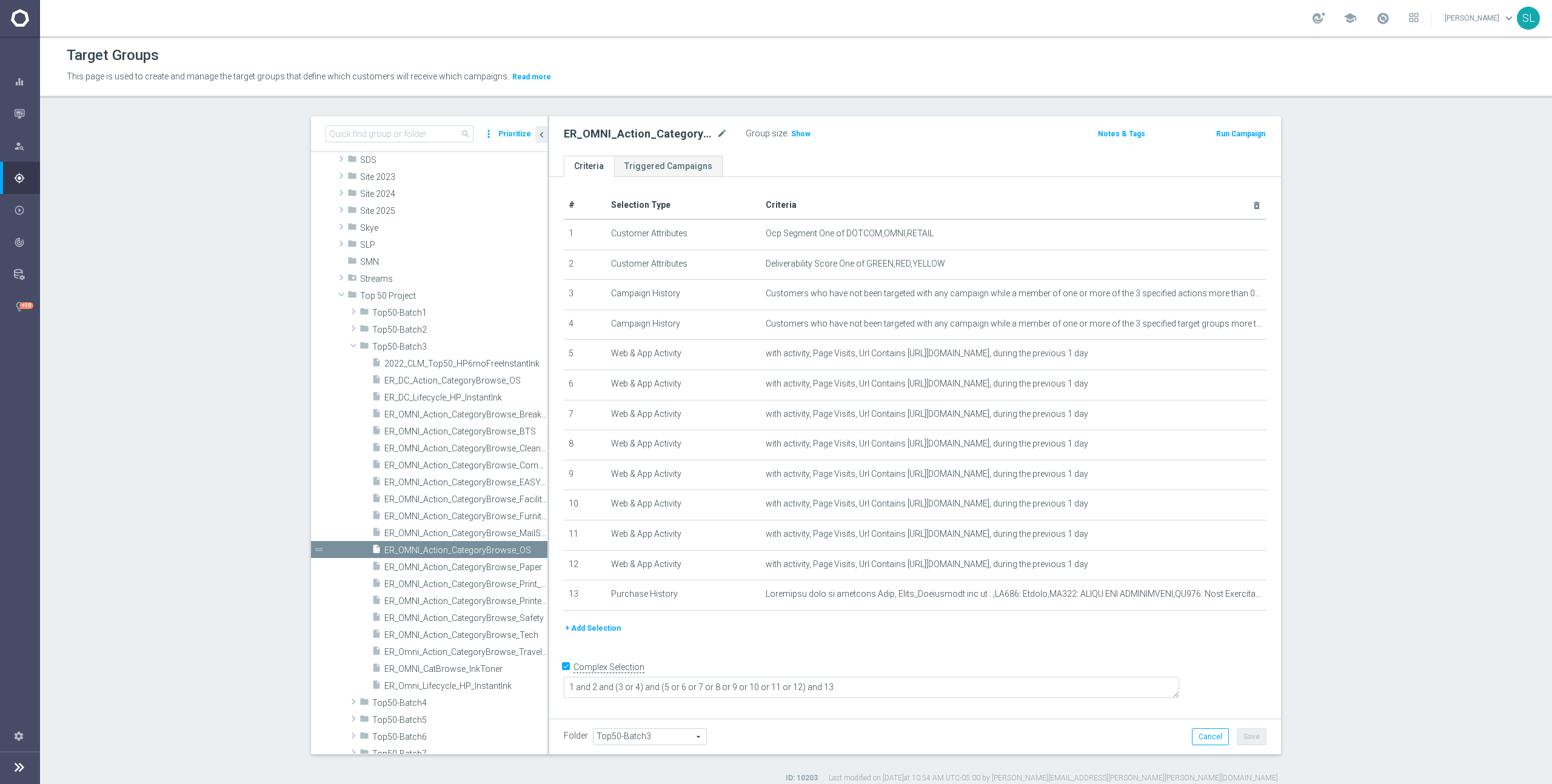
drag, startPoint x: 797, startPoint y: 132, endPoint x: 1026, endPoint y: 213, distance: 242.9
click at [797, 132] on span "Show" at bounding box center [800, 134] width 19 height 8
drag, startPoint x: 845, startPoint y: 231, endPoint x: 972, endPoint y: 234, distance: 127.0
click at [972, 234] on span "Ocp Segment One of DOTCOM,OMNI,RETAIL" at bounding box center [993, 234] width 456 height 10
copy span "DOTCOM,OMNI,RETAIL"
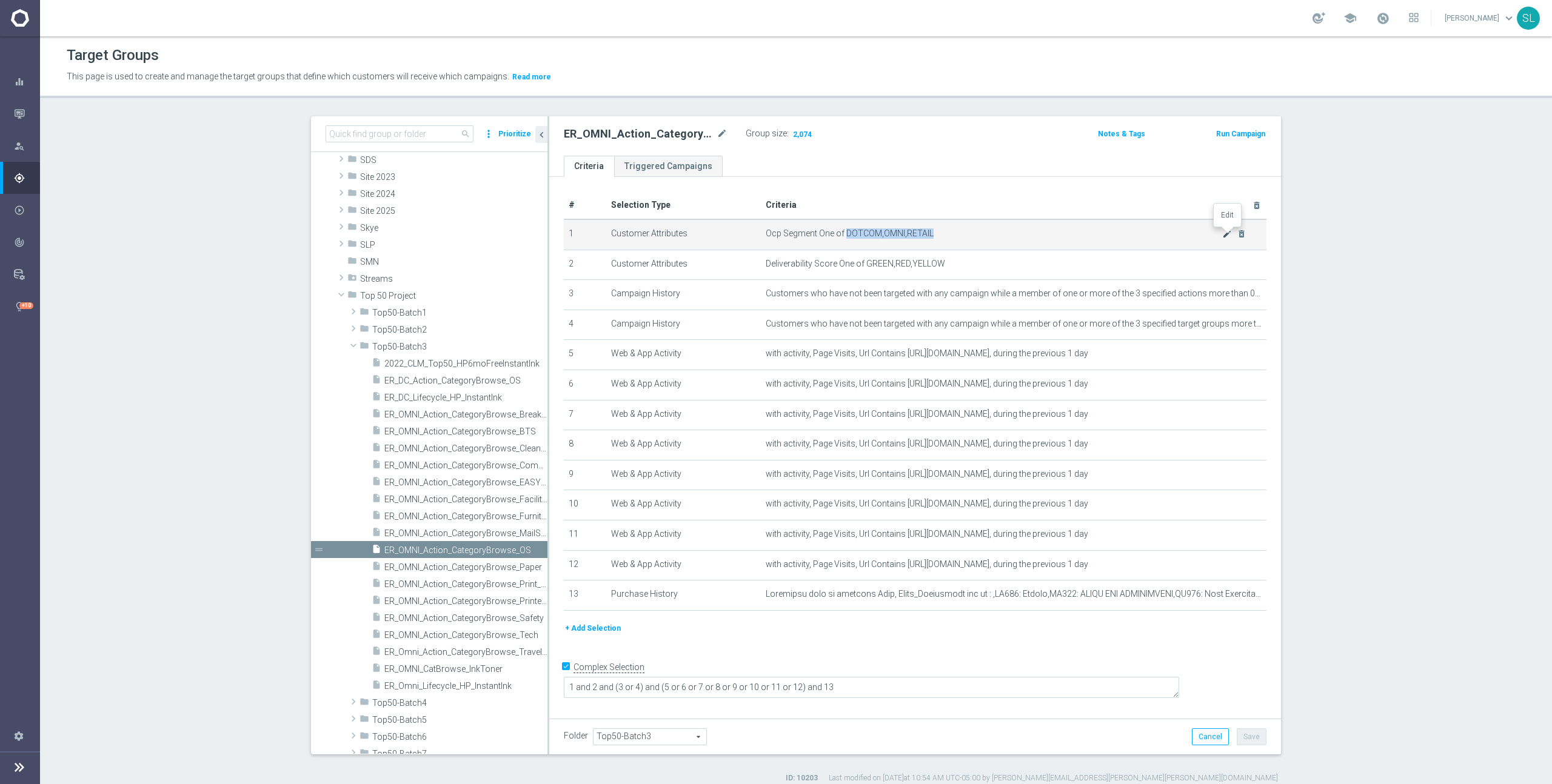
click at [1228, 234] on icon "mode_edit" at bounding box center [1226, 234] width 9 height 9
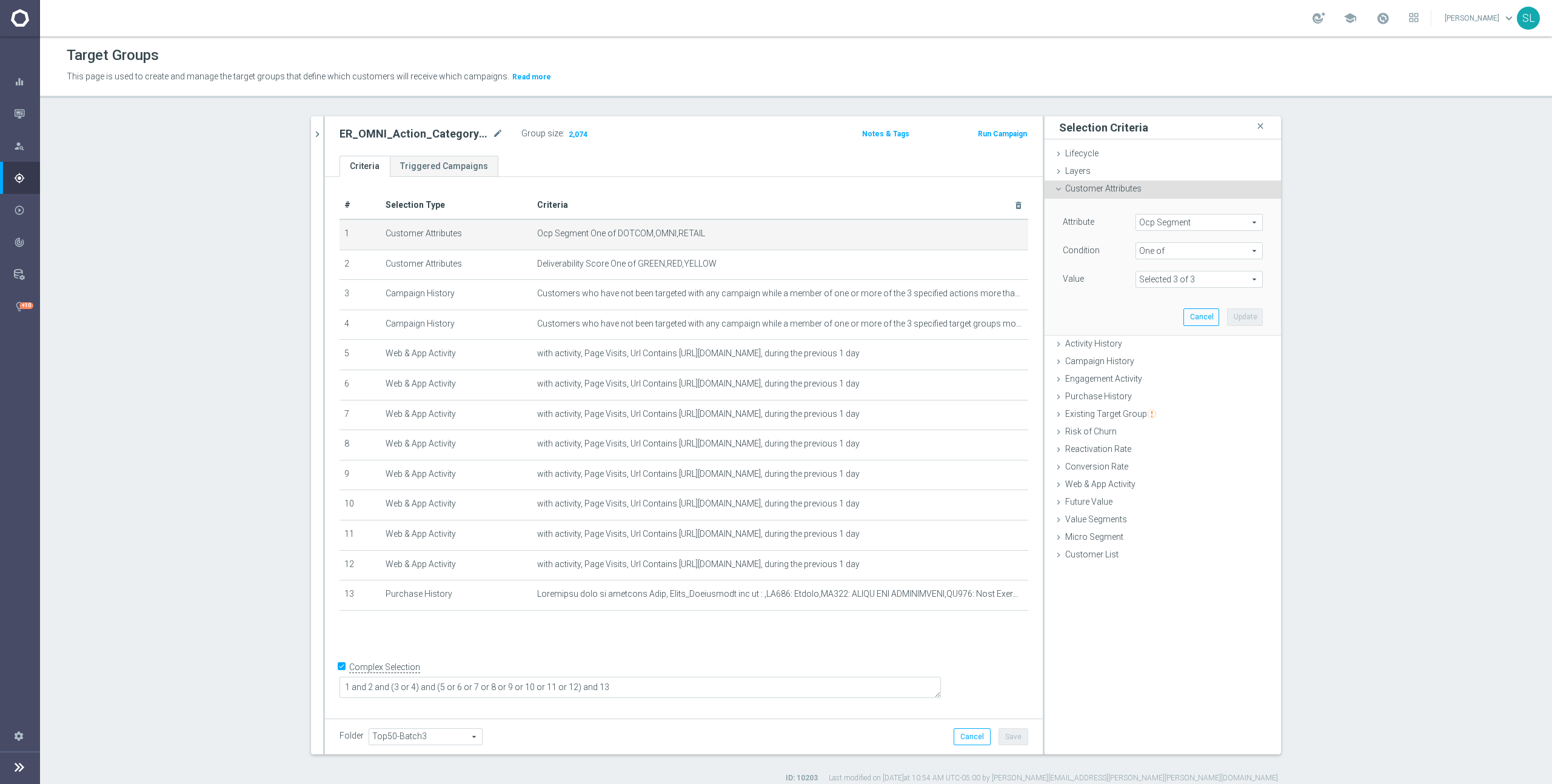
click at [1170, 223] on span "Ocp Segment" at bounding box center [1199, 222] width 126 height 16
click at [1157, 224] on input "search" at bounding box center [1199, 223] width 127 height 17
type input "ocp"
click at [1166, 272] on span "OCP_Simple_12m" at bounding box center [1199, 272] width 115 height 9
type input "OCP_Simple_12m"
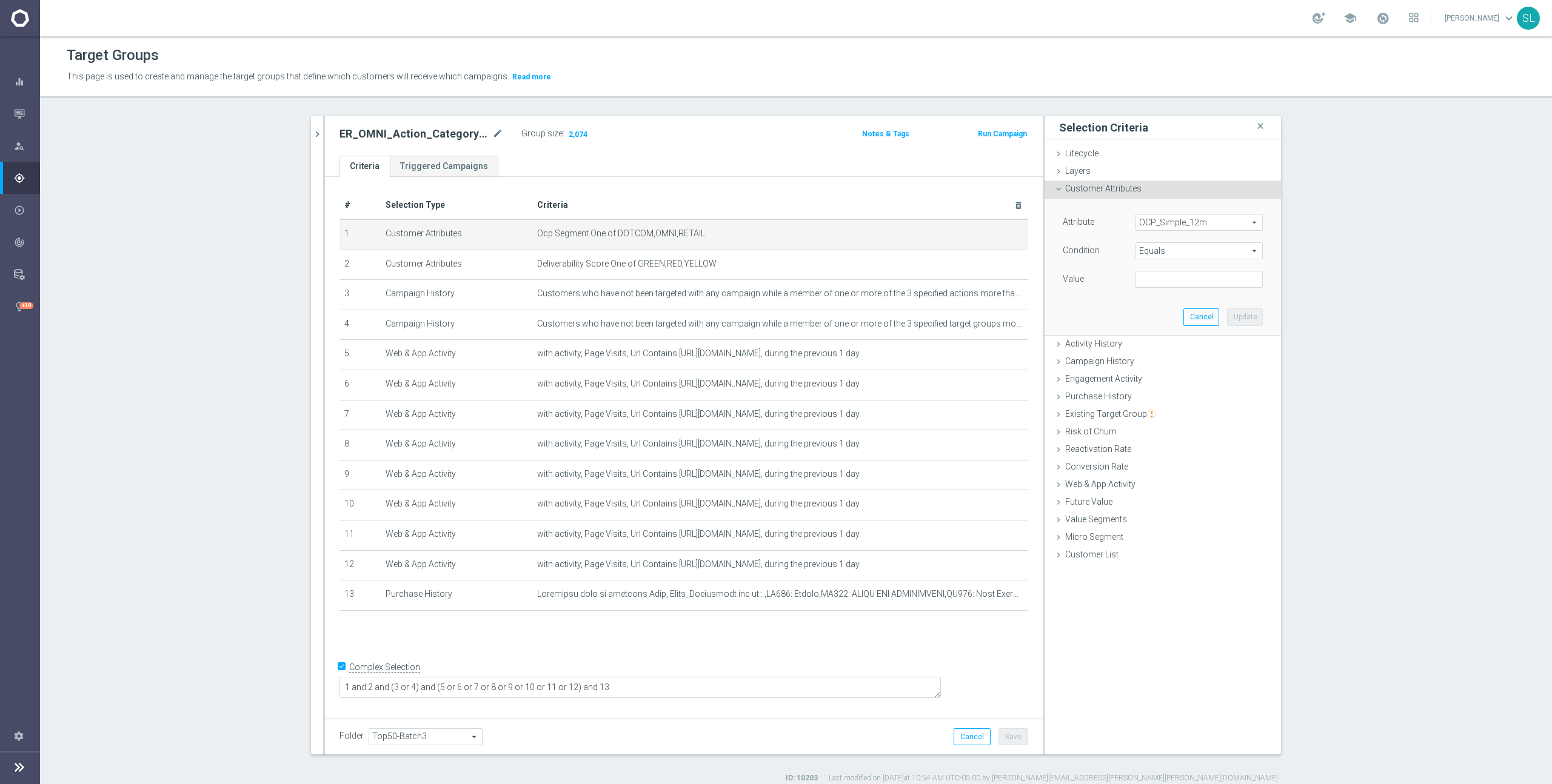
click at [1168, 249] on span "Equals" at bounding box center [1199, 251] width 126 height 16
click at [1179, 405] on label "One of" at bounding box center [1199, 411] width 127 height 16
type input "One of"
click at [1185, 286] on textarea at bounding box center [1199, 286] width 127 height 31
paste textarea "DOTCOM,OMNI,RETAIL"
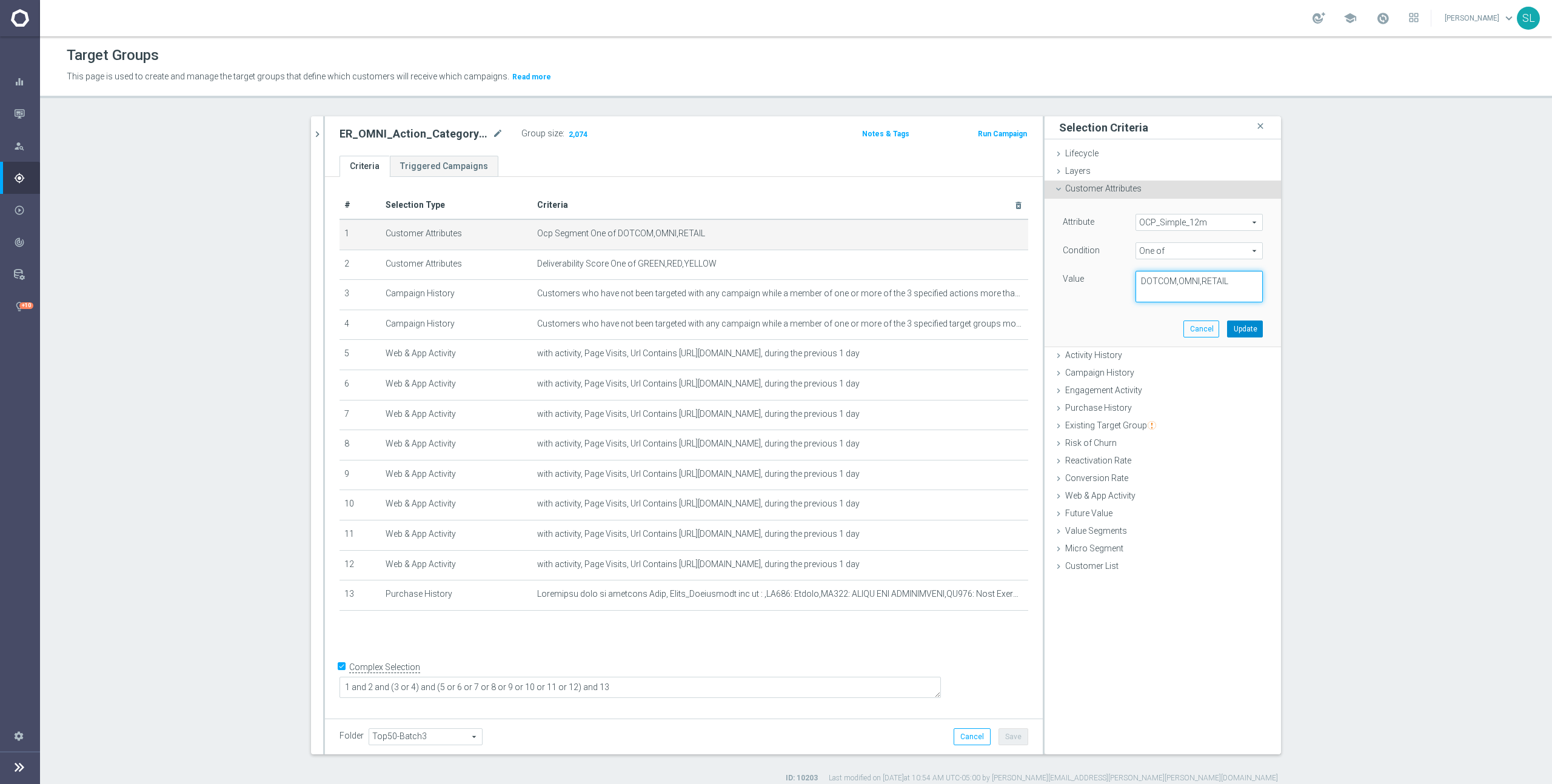
type textarea "DOTCOM,OMNI,RETAIL"
drag, startPoint x: 1249, startPoint y: 325, endPoint x: 1240, endPoint y: 325, distance: 9.0
click at [1249, 326] on button "Update" at bounding box center [1245, 329] width 36 height 17
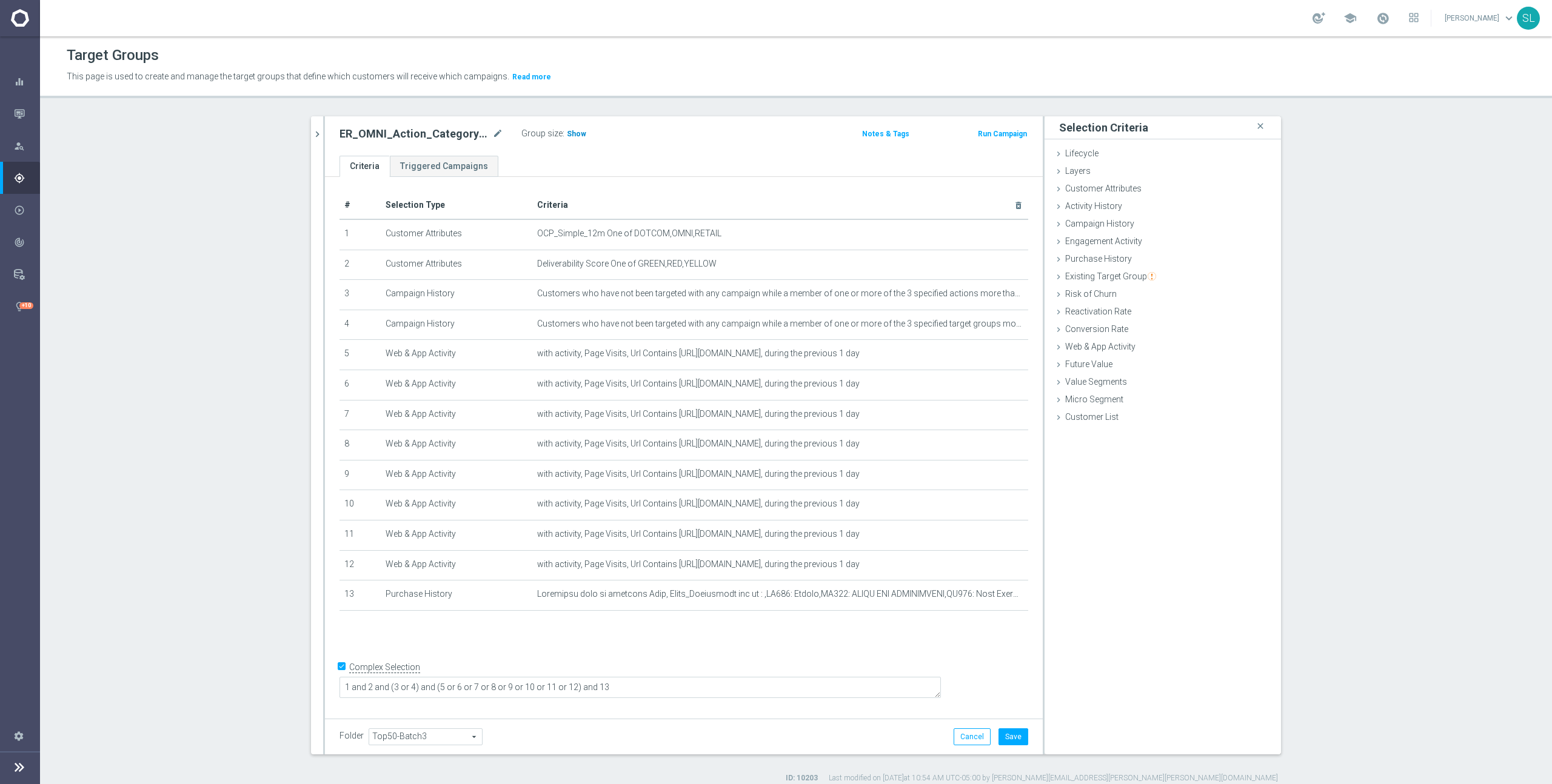
click at [575, 133] on span "Show" at bounding box center [576, 134] width 19 height 8
click at [966, 736] on button "Cancel" at bounding box center [972, 737] width 37 height 17
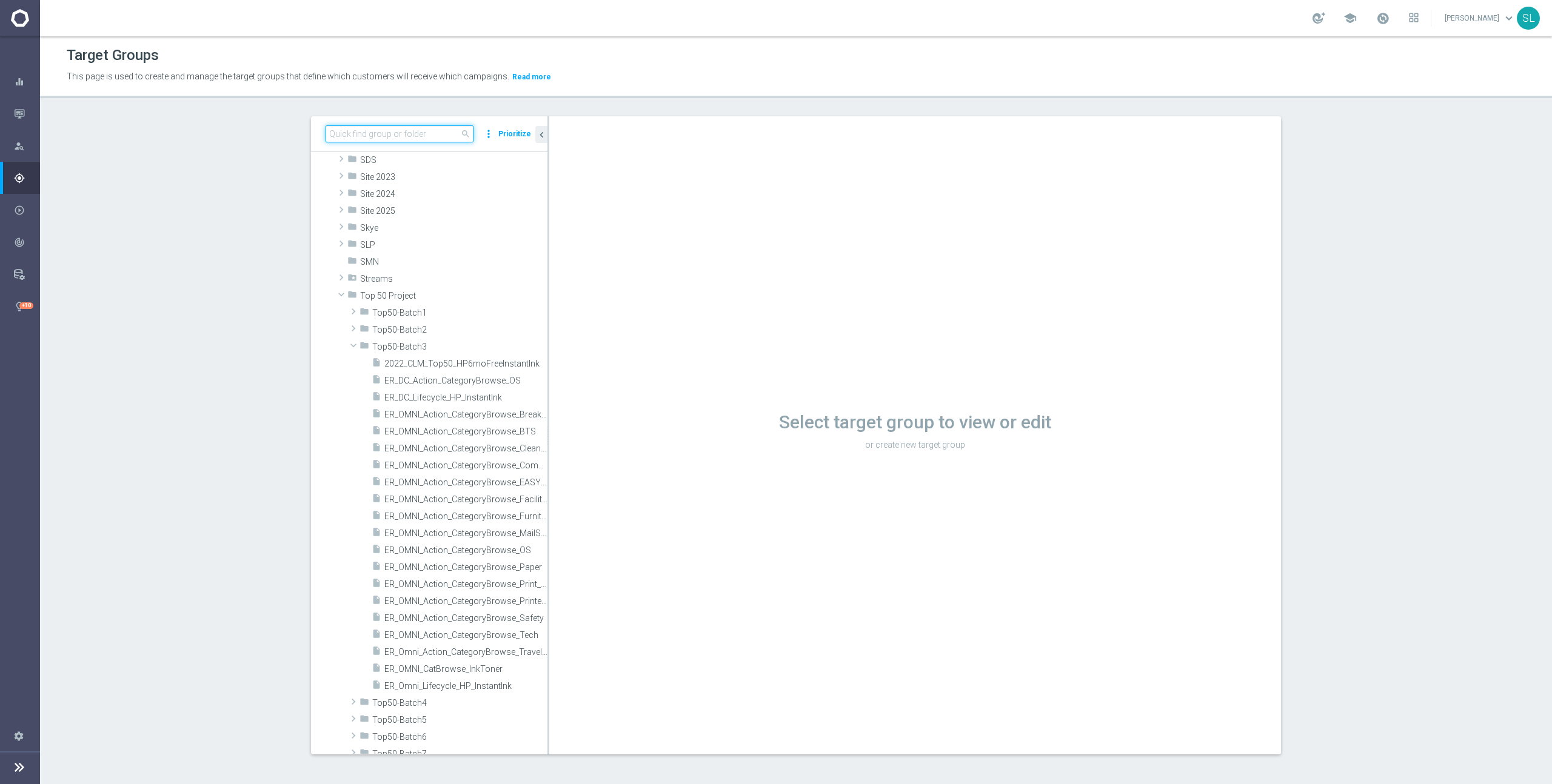
click at [376, 134] on input at bounding box center [399, 134] width 148 height 17
paste input "ER_OMNI_Action_CategorySearch_"
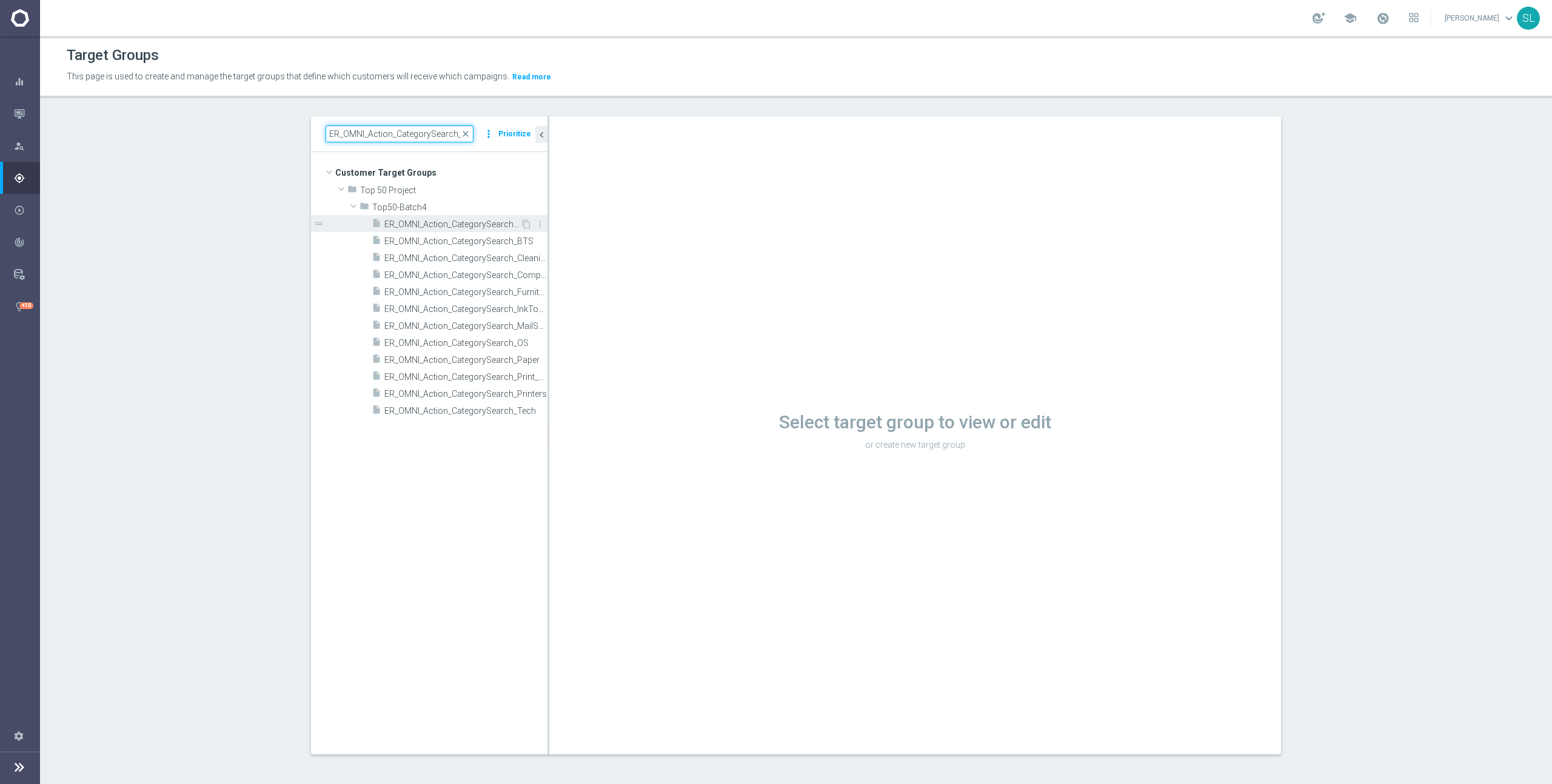
type input "ER_OMNI_Action_CategorySearch_"
click at [464, 224] on span "ER_OMNI_Action_CategorySearch_Breakroom" at bounding box center [452, 224] width 135 height 10
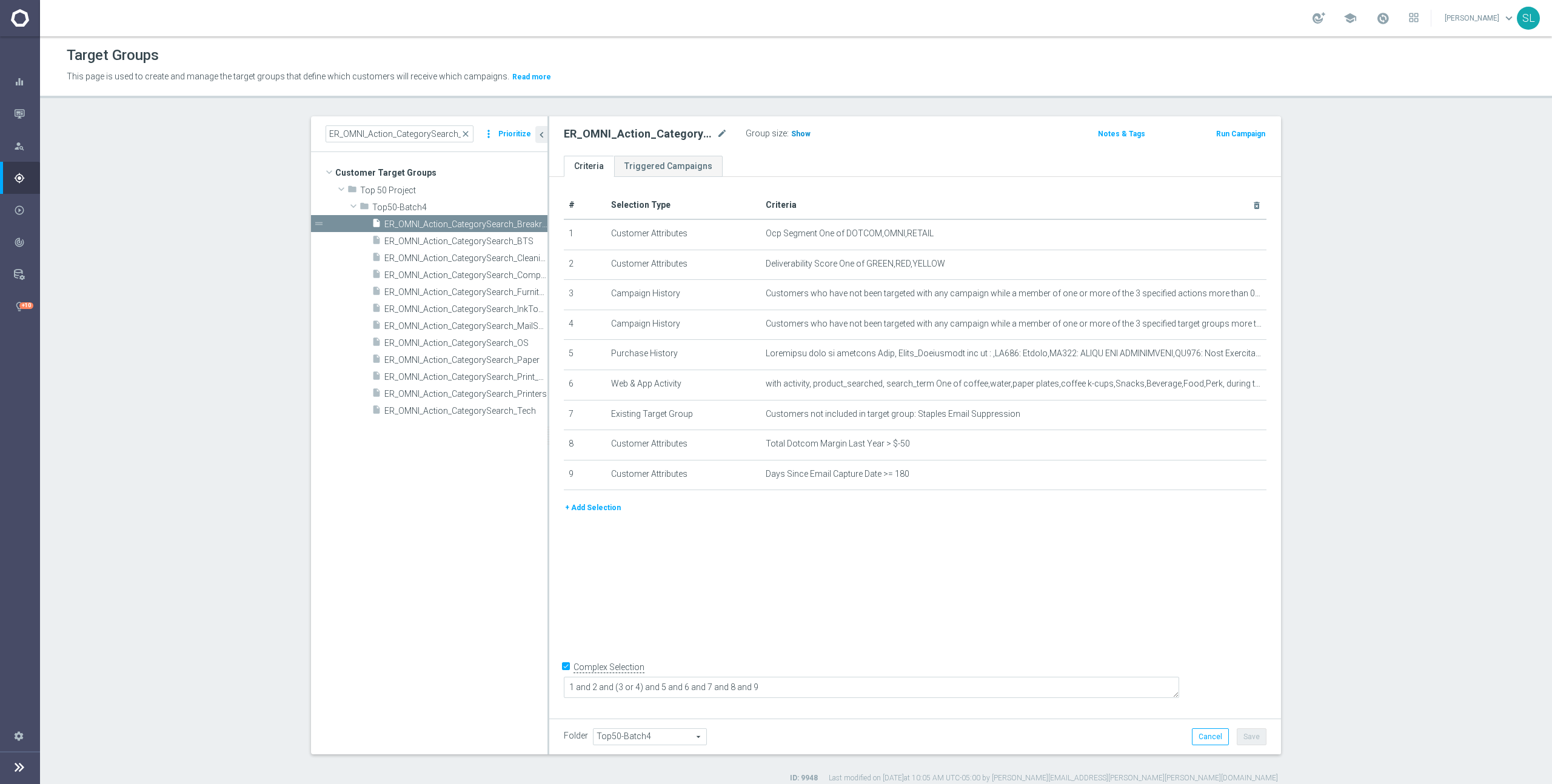
click at [800, 136] on span "Show" at bounding box center [800, 134] width 19 height 8
drag, startPoint x: 848, startPoint y: 231, endPoint x: 1002, endPoint y: 234, distance: 154.0
click at [1002, 234] on span "Ocp Segment One of DOTCOM,OMNI,RETAIL" at bounding box center [993, 234] width 456 height 10
copy span "DOTCOM,OMNI,RETAIL"
click at [1228, 230] on icon "mode_edit" at bounding box center [1226, 234] width 9 height 9
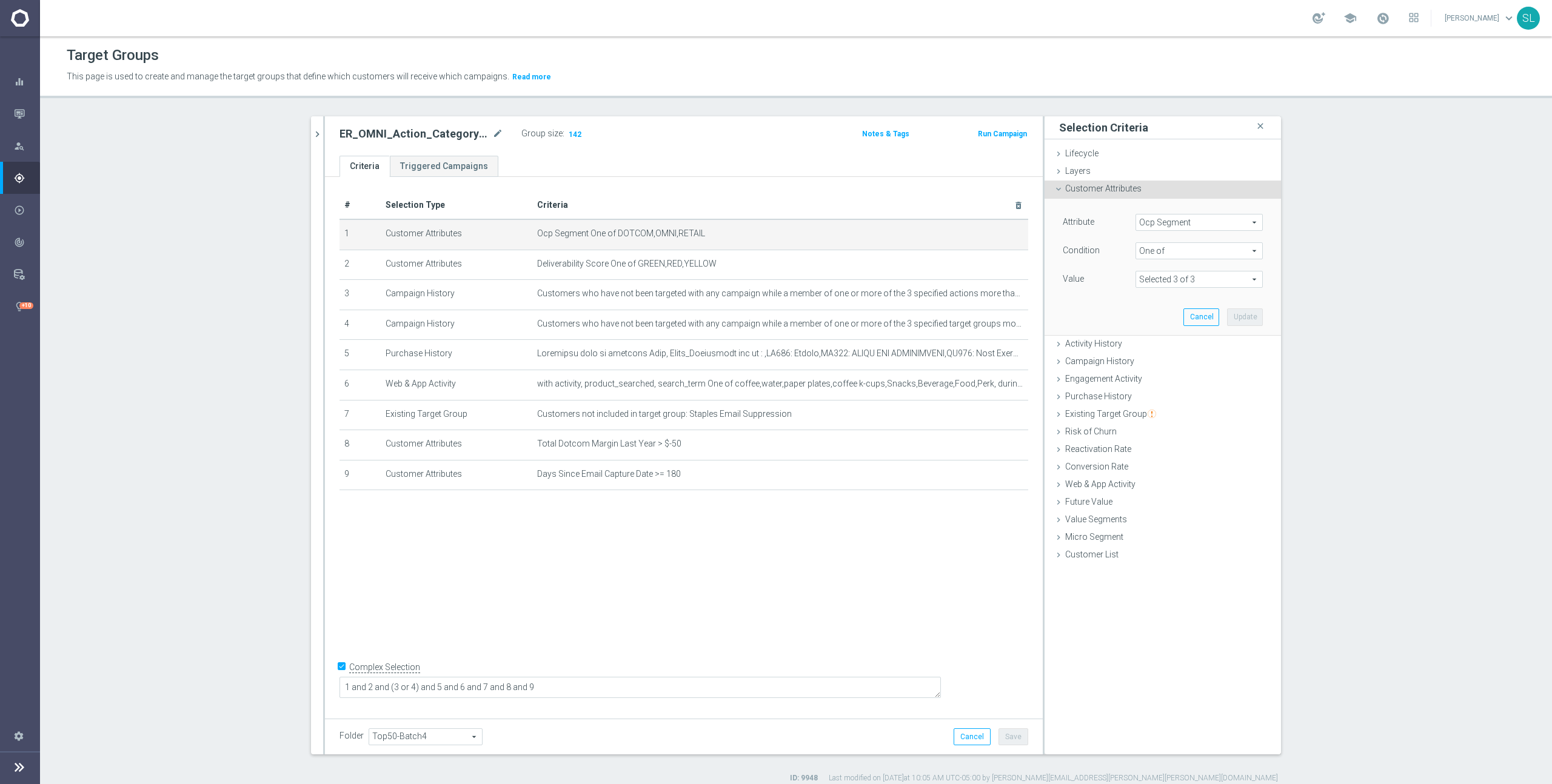
click at [1178, 225] on span "Ocp Segment" at bounding box center [1199, 222] width 126 height 16
click at [1178, 224] on input "search" at bounding box center [1199, 223] width 127 height 17
type input "ocp"
click at [1179, 270] on span "OCP_Simple_12m" at bounding box center [1199, 272] width 115 height 9
type input "OCP_Simple_12m"
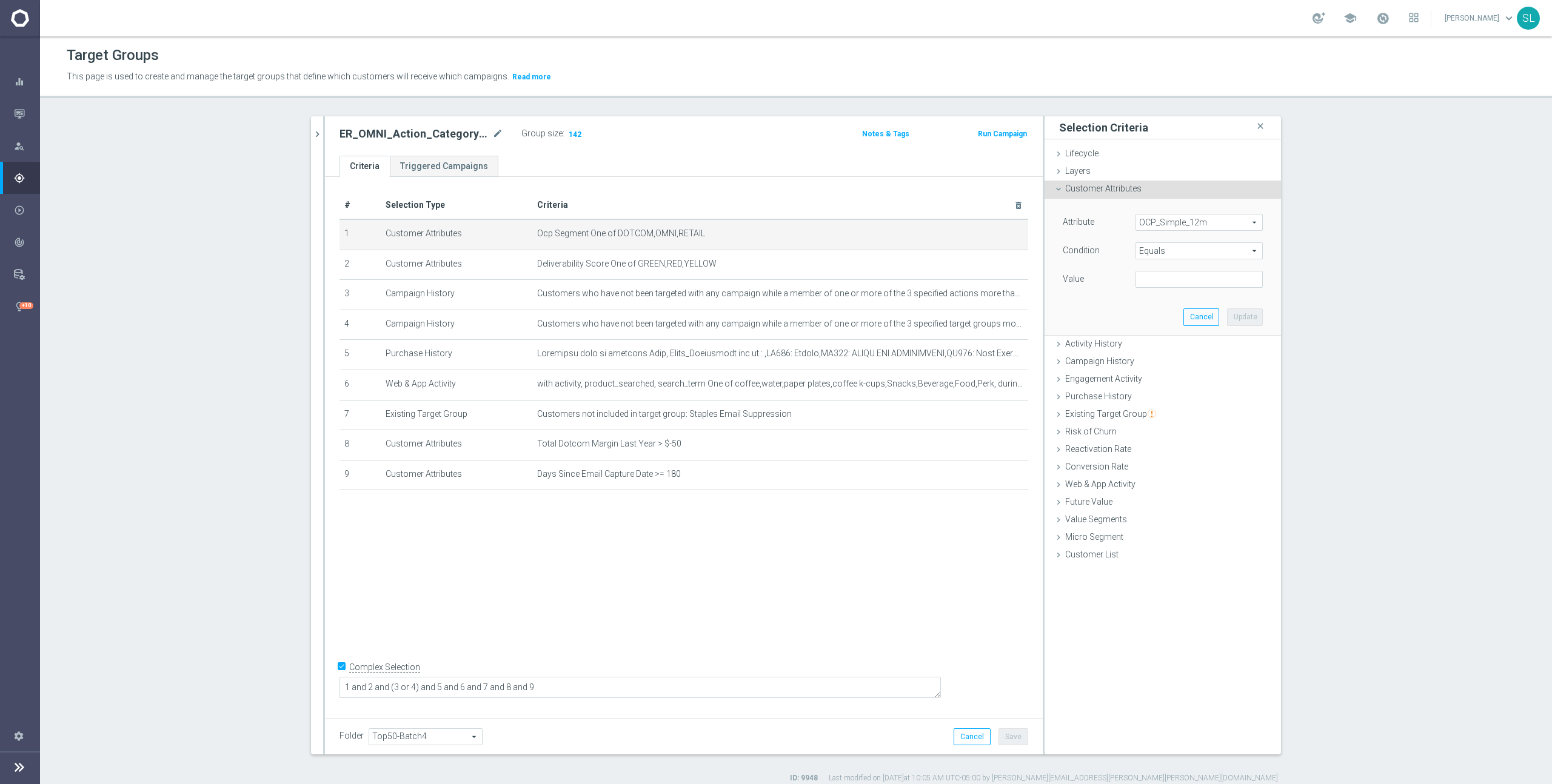
click at [1163, 251] on span "Equals" at bounding box center [1199, 251] width 126 height 16
click at [1155, 406] on span "One of" at bounding box center [1199, 411] width 115 height 9
type input "One of"
click at [1177, 279] on textarea at bounding box center [1199, 286] width 127 height 31
paste textarea "DOTCOM,OMNI,RETAIL"
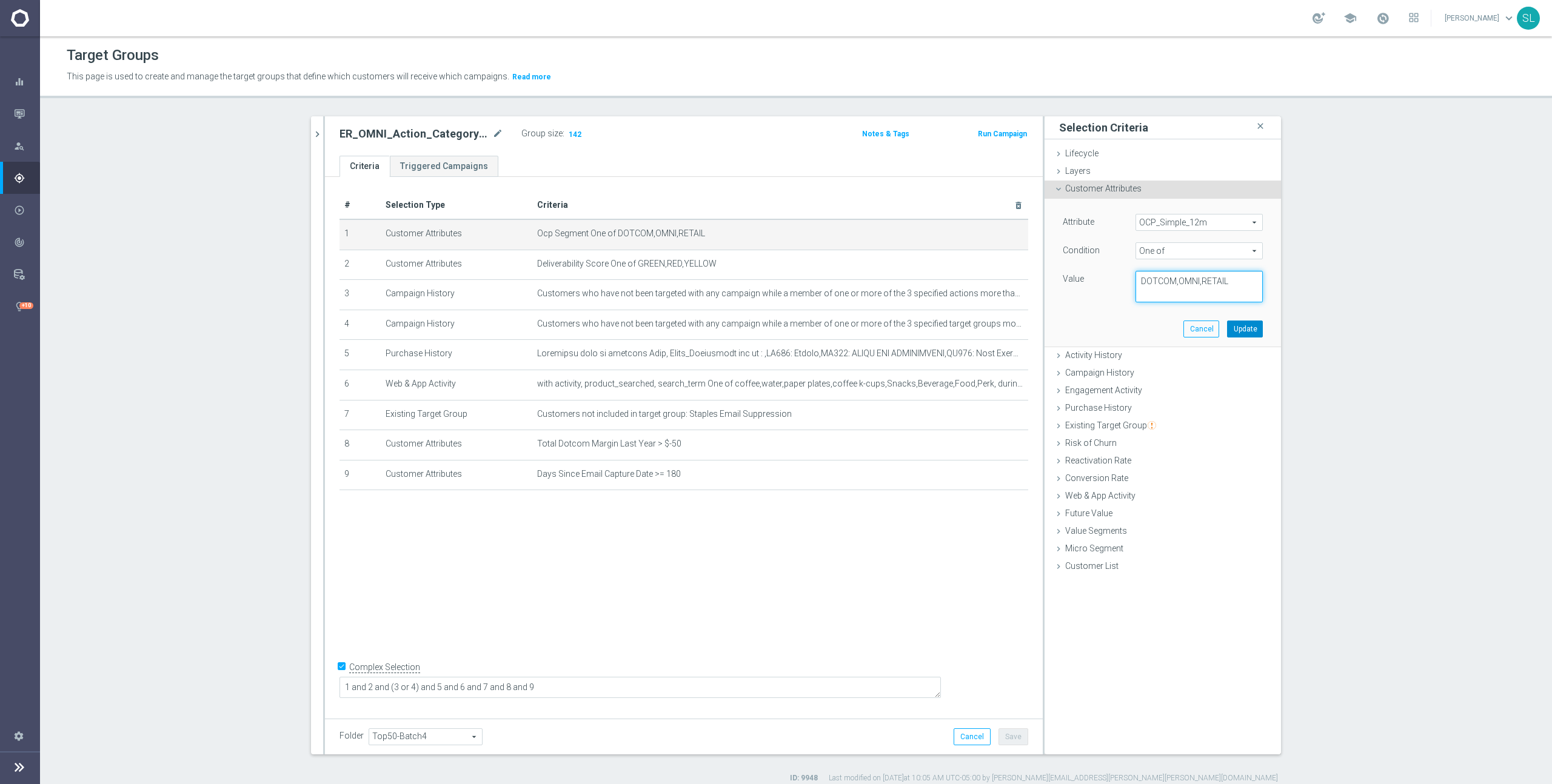
type textarea "DOTCOM,OMNI,RETAIL"
click at [1243, 329] on button "Update" at bounding box center [1245, 329] width 36 height 17
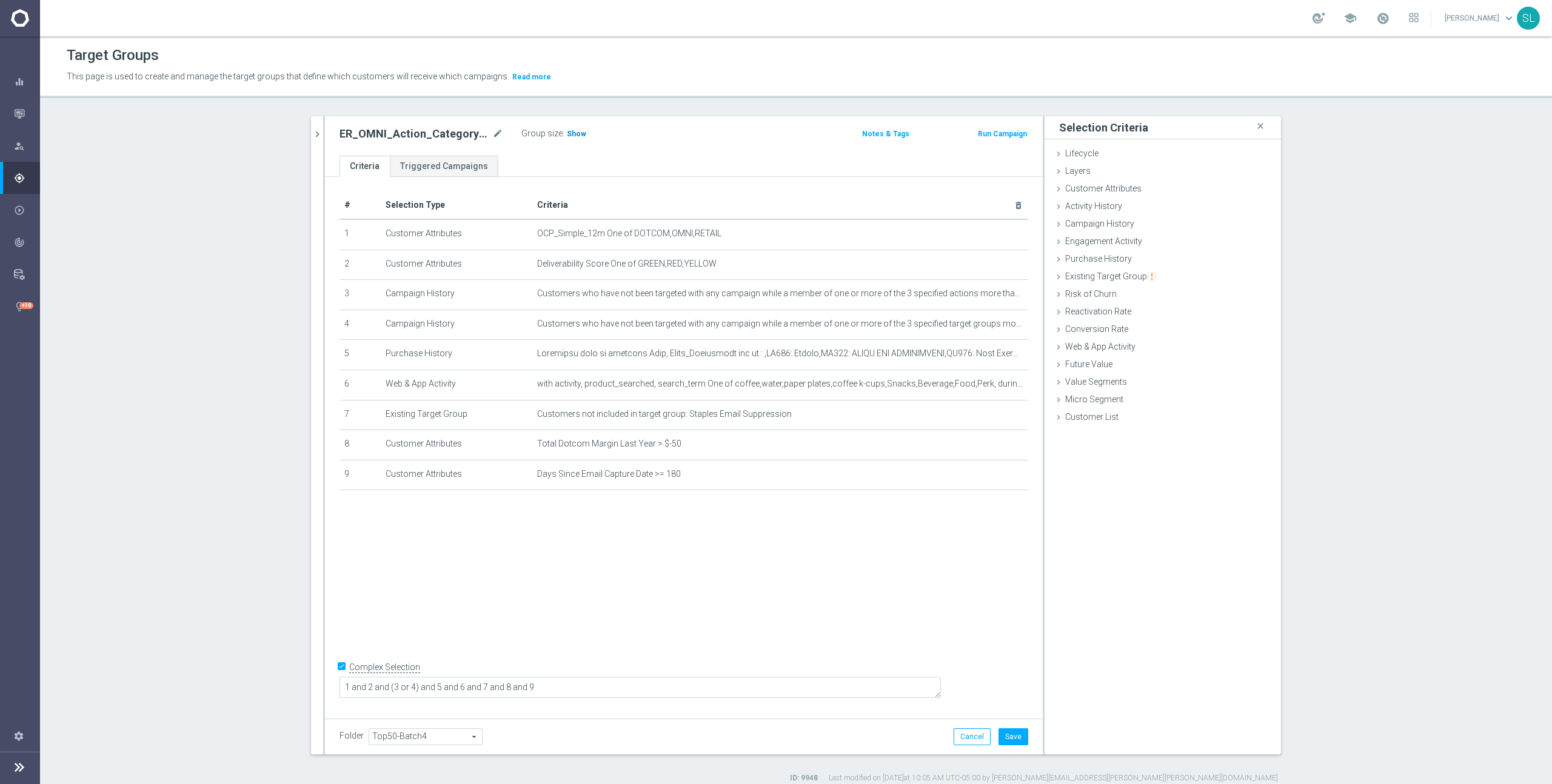
click at [572, 129] on h3 "Show" at bounding box center [577, 134] width 22 height 14
click at [965, 743] on button "Cancel" at bounding box center [972, 737] width 37 height 17
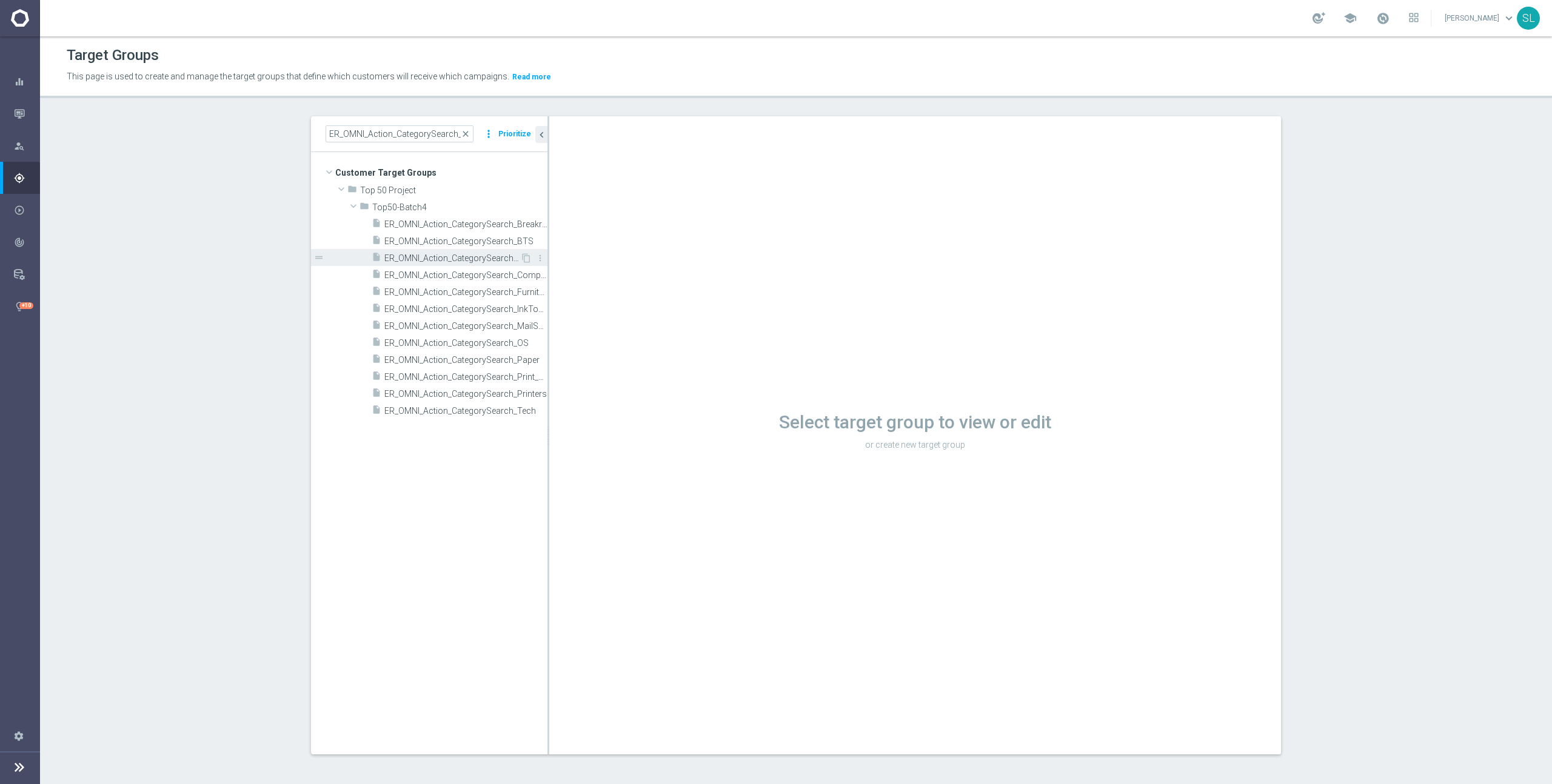
click at [428, 257] on span "ER_OMNI_Action_CategorySearch_Cleaning" at bounding box center [452, 258] width 135 height 10
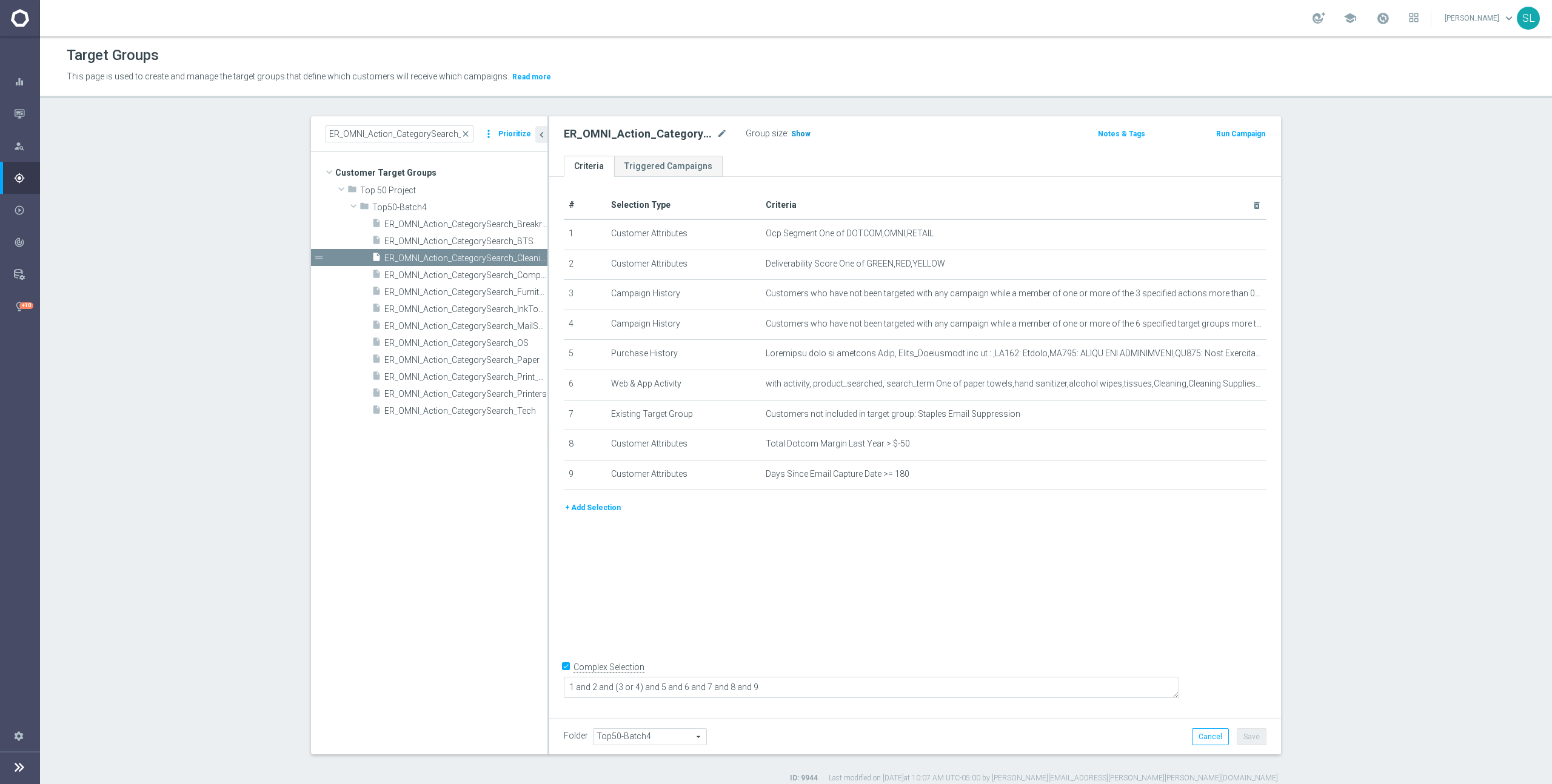
click at [797, 134] on span "Show" at bounding box center [800, 134] width 19 height 8
drag, startPoint x: 845, startPoint y: 233, endPoint x: 944, endPoint y: 239, distance: 99.2
click at [944, 239] on td "Ocp Segment One of DOTCOM,OMNI,RETAIL mode_edit delete_forever" at bounding box center [1013, 235] width 506 height 30
copy span "DOTCOM,OMNI,RETAIL"
click at [1226, 237] on icon "mode_edit" at bounding box center [1226, 234] width 9 height 9
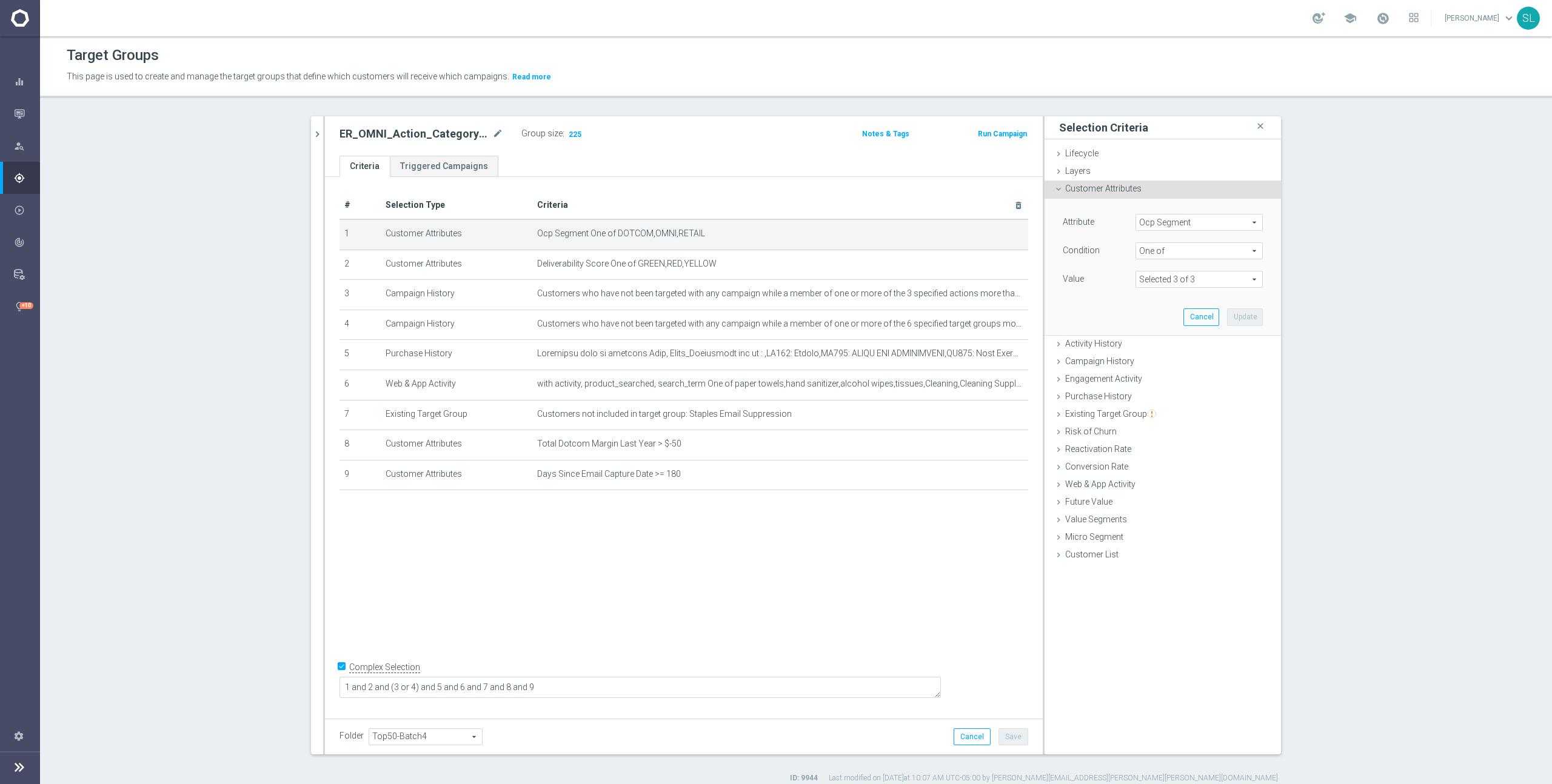
click at [1159, 222] on span "Ocp Segment" at bounding box center [1199, 222] width 126 height 16
click at [1168, 221] on input "search" at bounding box center [1199, 223] width 127 height 17
type input "ocp"
click at [1176, 273] on span "OCP_Simple_12m" at bounding box center [1199, 272] width 115 height 9
type input "OCP_Simple_12m"
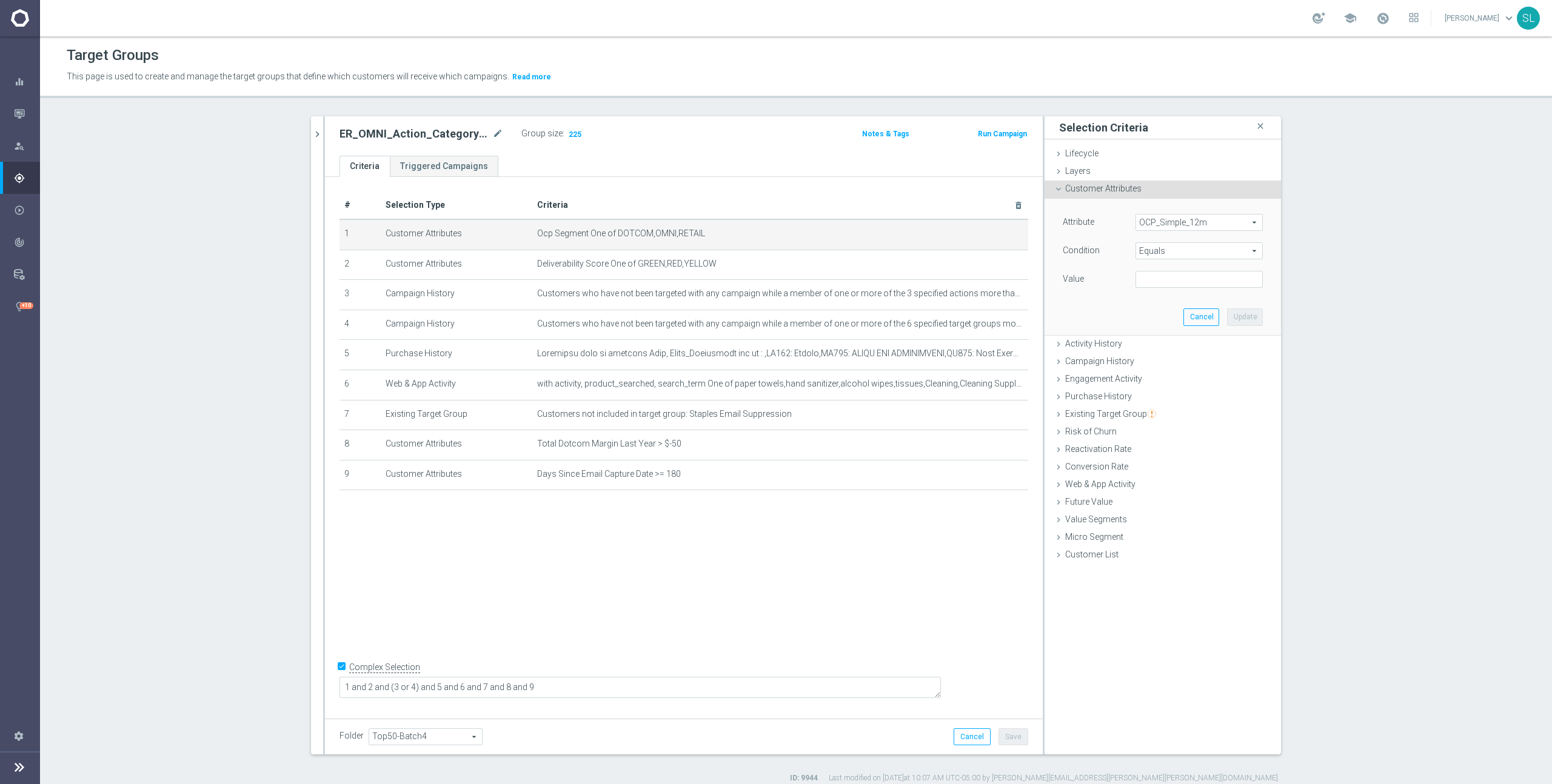
click at [1177, 255] on span "Equals" at bounding box center [1199, 251] width 126 height 16
drag, startPoint x: 1170, startPoint y: 416, endPoint x: 1172, endPoint y: 399, distance: 17.1
click at [1170, 415] on span "One of" at bounding box center [1199, 411] width 115 height 9
type input "One of"
click at [1185, 278] on textarea at bounding box center [1199, 286] width 127 height 31
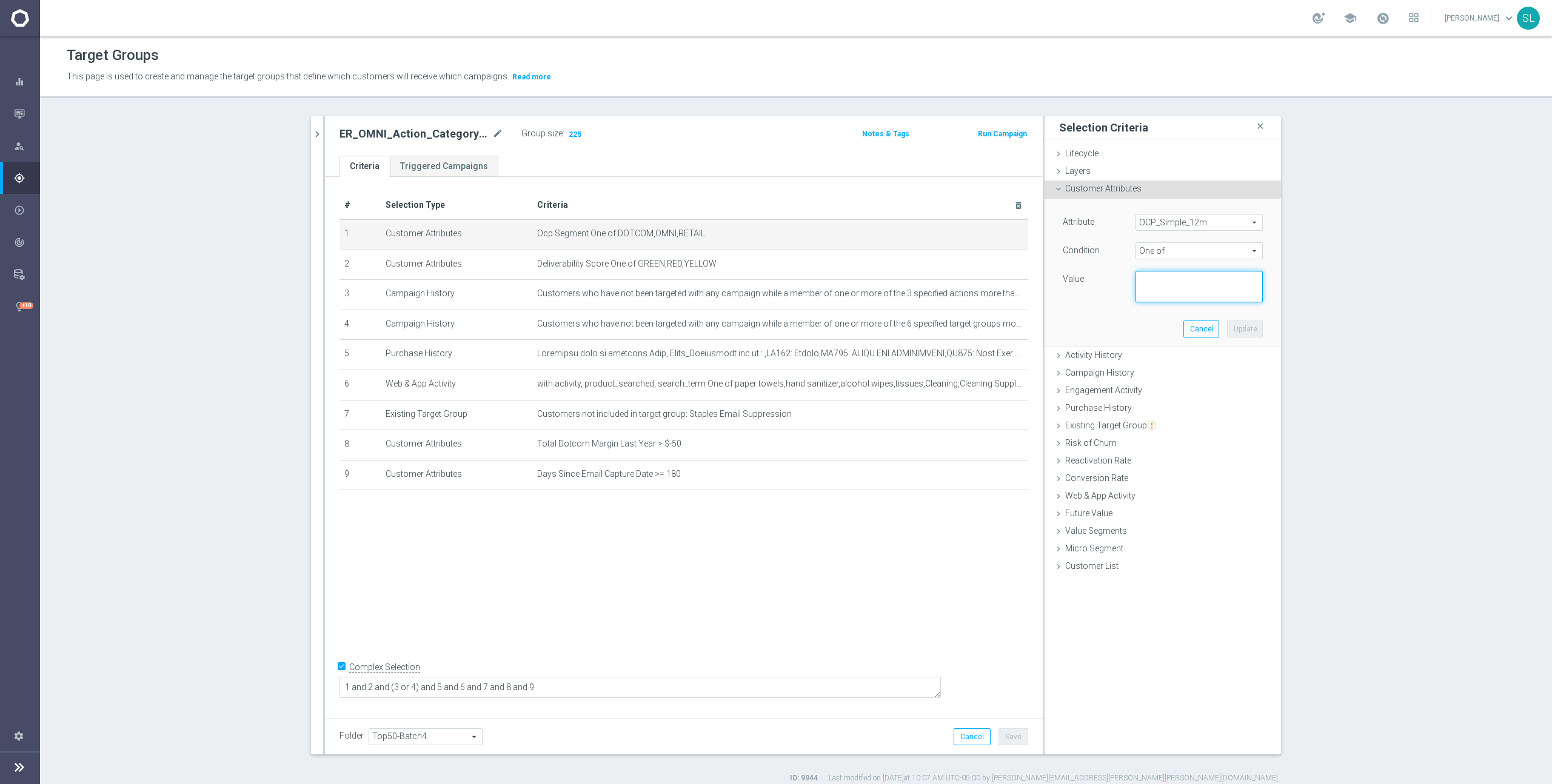
paste textarea "DOTCOM,OMNI,RETAIL"
type textarea "DOTCOM,OMNI,RETAIL"
click at [1242, 319] on div "Attribute OCP_Simple_12m OCP_Simple_12m arrow_drop_down search Condition One of…" at bounding box center [1163, 273] width 218 height 148
click at [1243, 325] on button "Update" at bounding box center [1245, 329] width 36 height 17
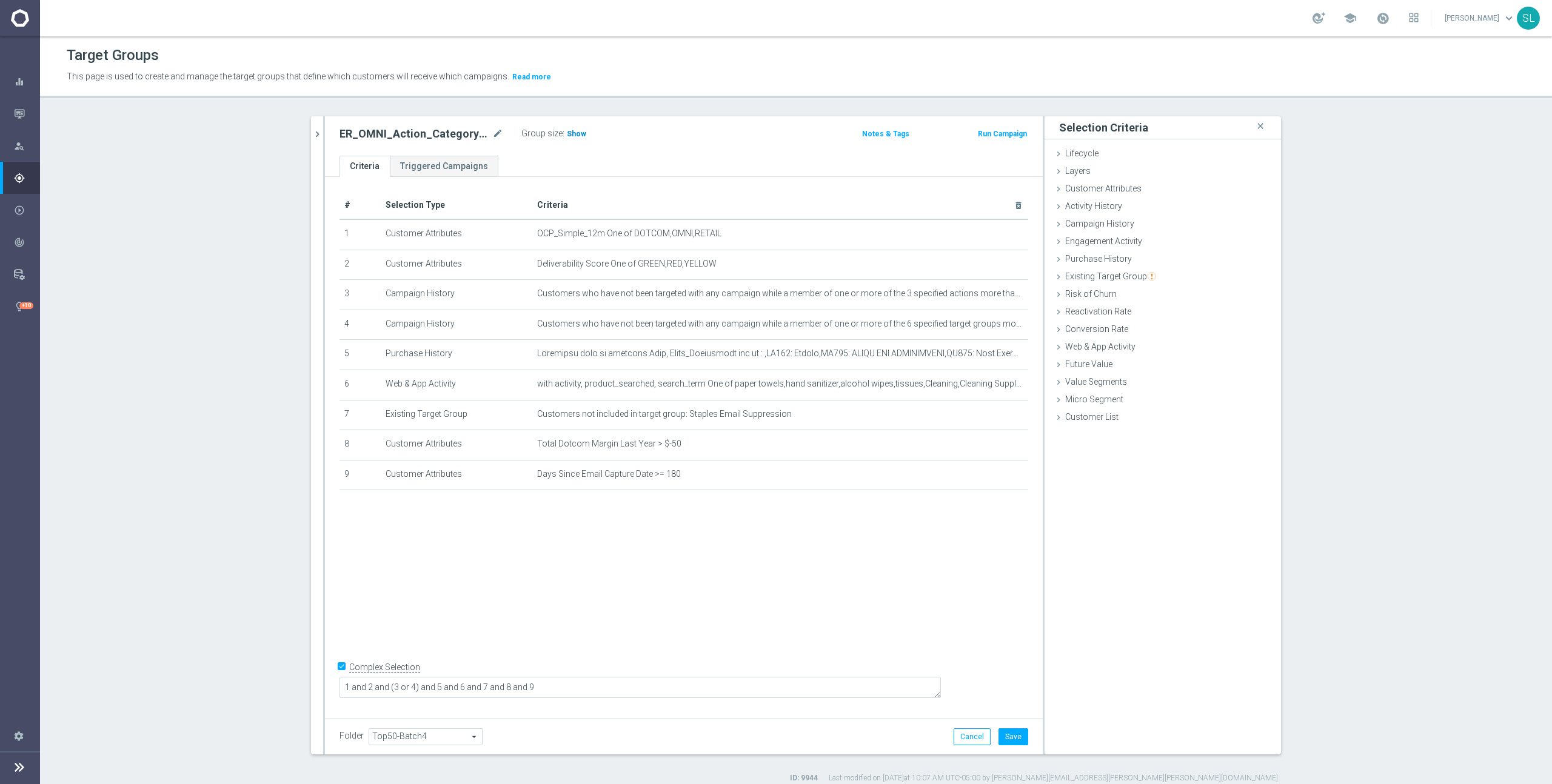
click at [575, 135] on span "Show" at bounding box center [576, 134] width 19 height 8
click at [969, 743] on button "Cancel" at bounding box center [972, 737] width 37 height 17
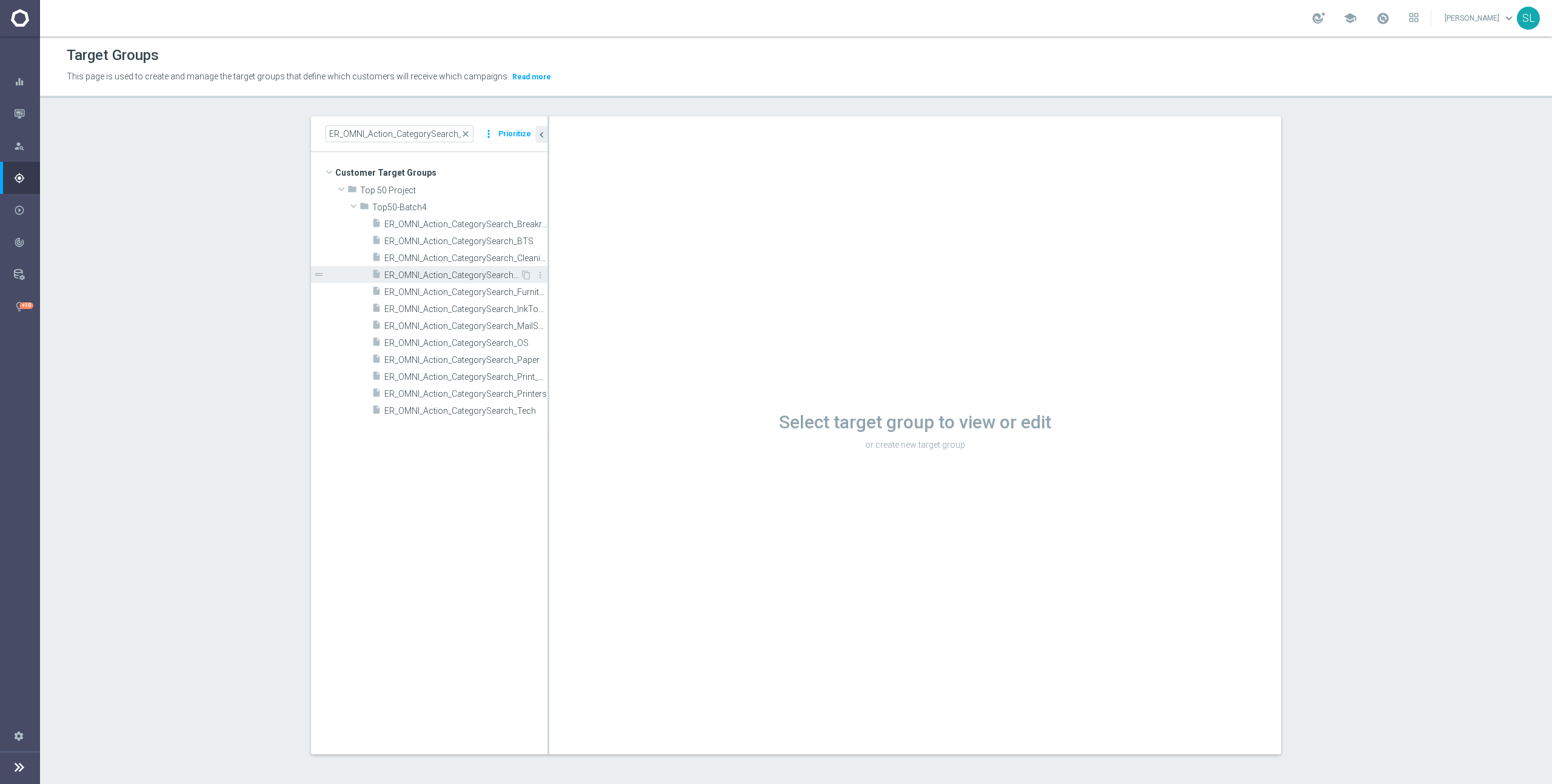
click at [471, 267] on div "insert_drive_file ER_OMNI_Action_CategorySearch_Computers" at bounding box center [445, 274] width 148 height 17
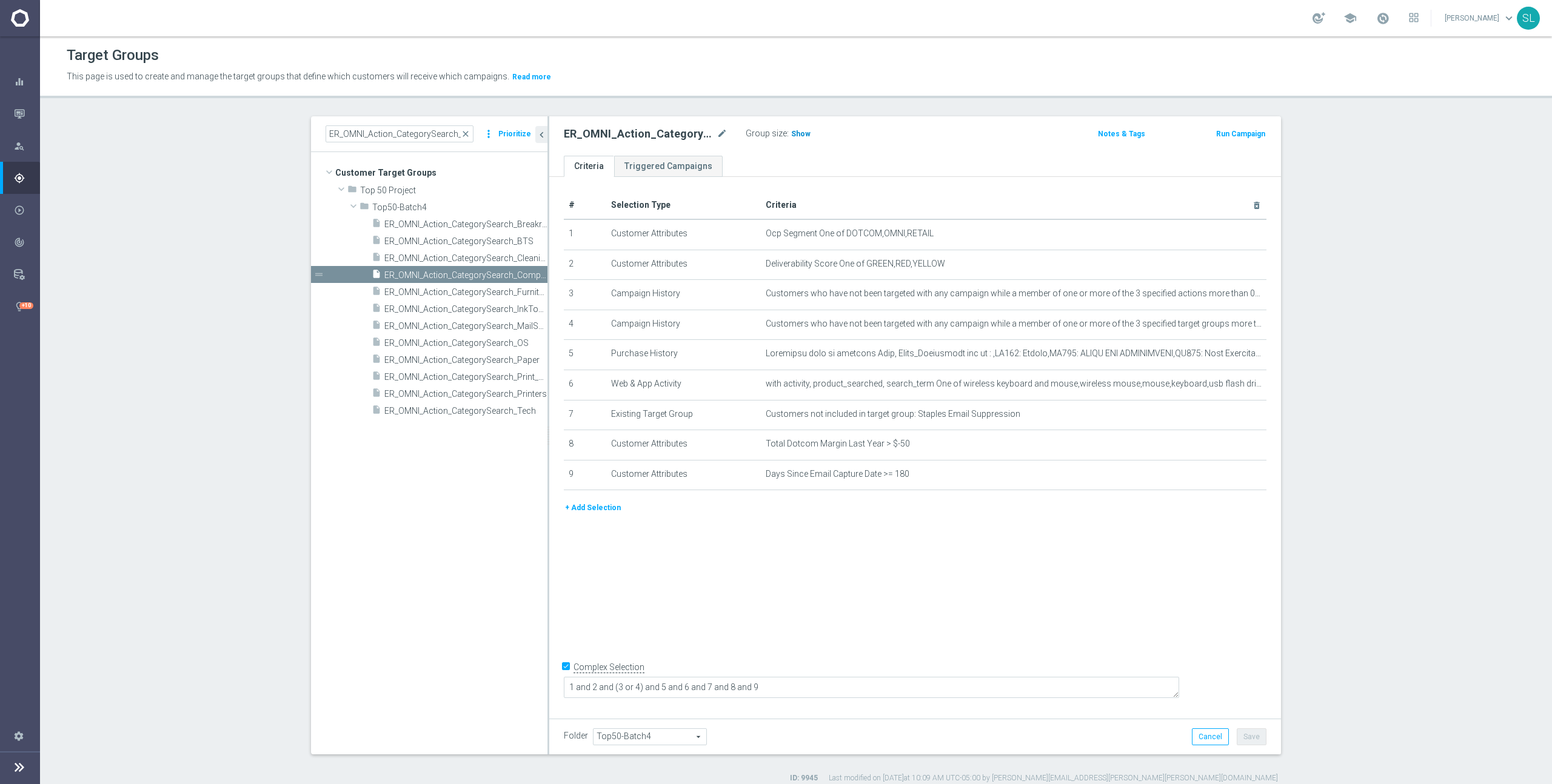
click at [799, 134] on span "Show" at bounding box center [800, 134] width 19 height 8
drag, startPoint x: 845, startPoint y: 232, endPoint x: 993, endPoint y: 240, distance: 148.2
click at [993, 240] on td "Ocp Segment One of DOTCOM,OMNI,RETAIL mode_edit delete_forever" at bounding box center [1013, 235] width 506 height 30
copy span "DOTCOM,OMNI,RETAIL"
click at [1226, 236] on icon "mode_edit" at bounding box center [1226, 234] width 9 height 9
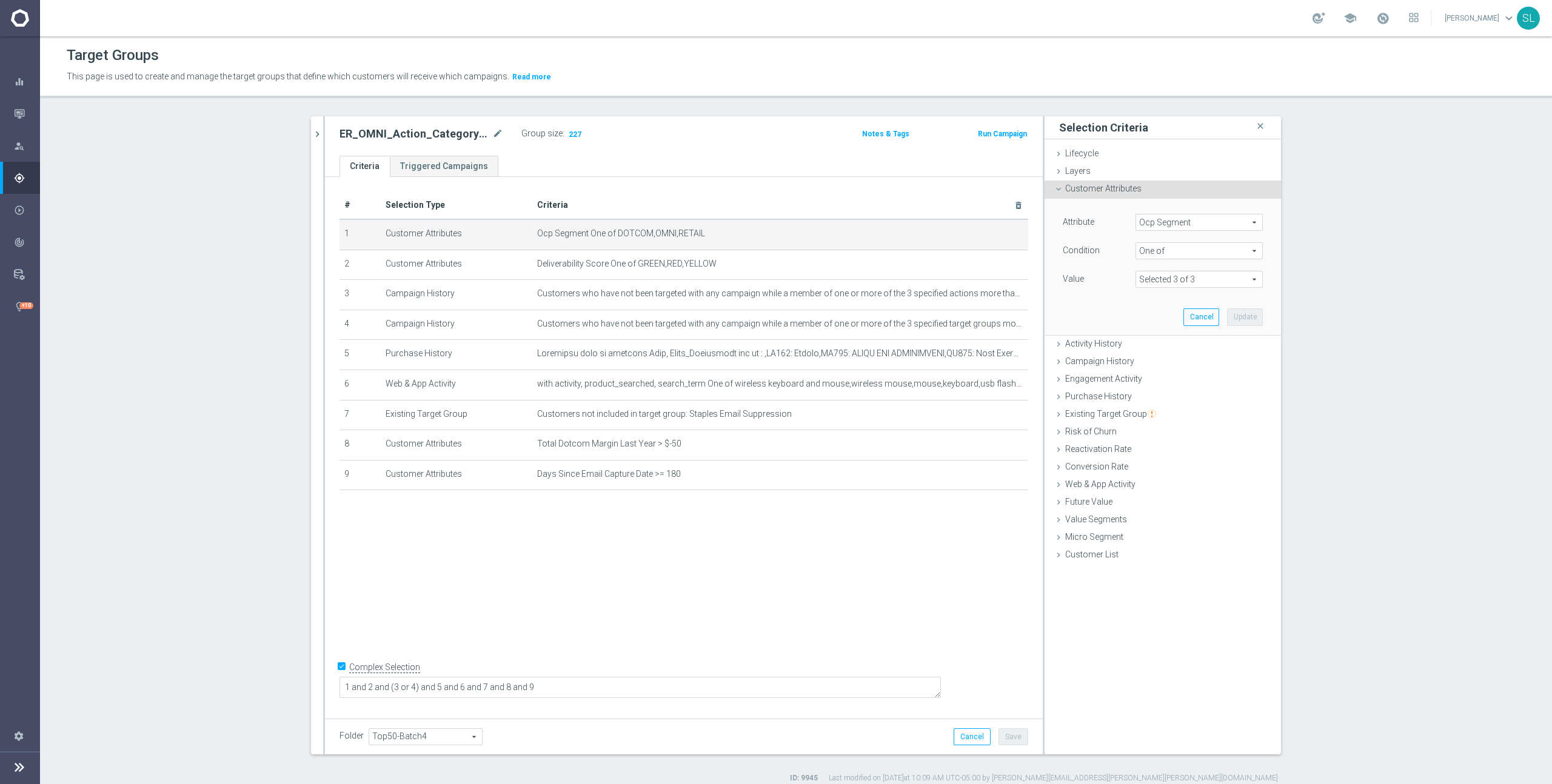
click at [1199, 223] on span "Ocp Segment" at bounding box center [1199, 222] width 126 height 16
click at [1176, 218] on input "search" at bounding box center [1199, 223] width 127 height 17
type input "ocp"
click at [1182, 268] on span "OCP_Simple_12m" at bounding box center [1199, 272] width 115 height 9
type input "OCP_Simple_12m"
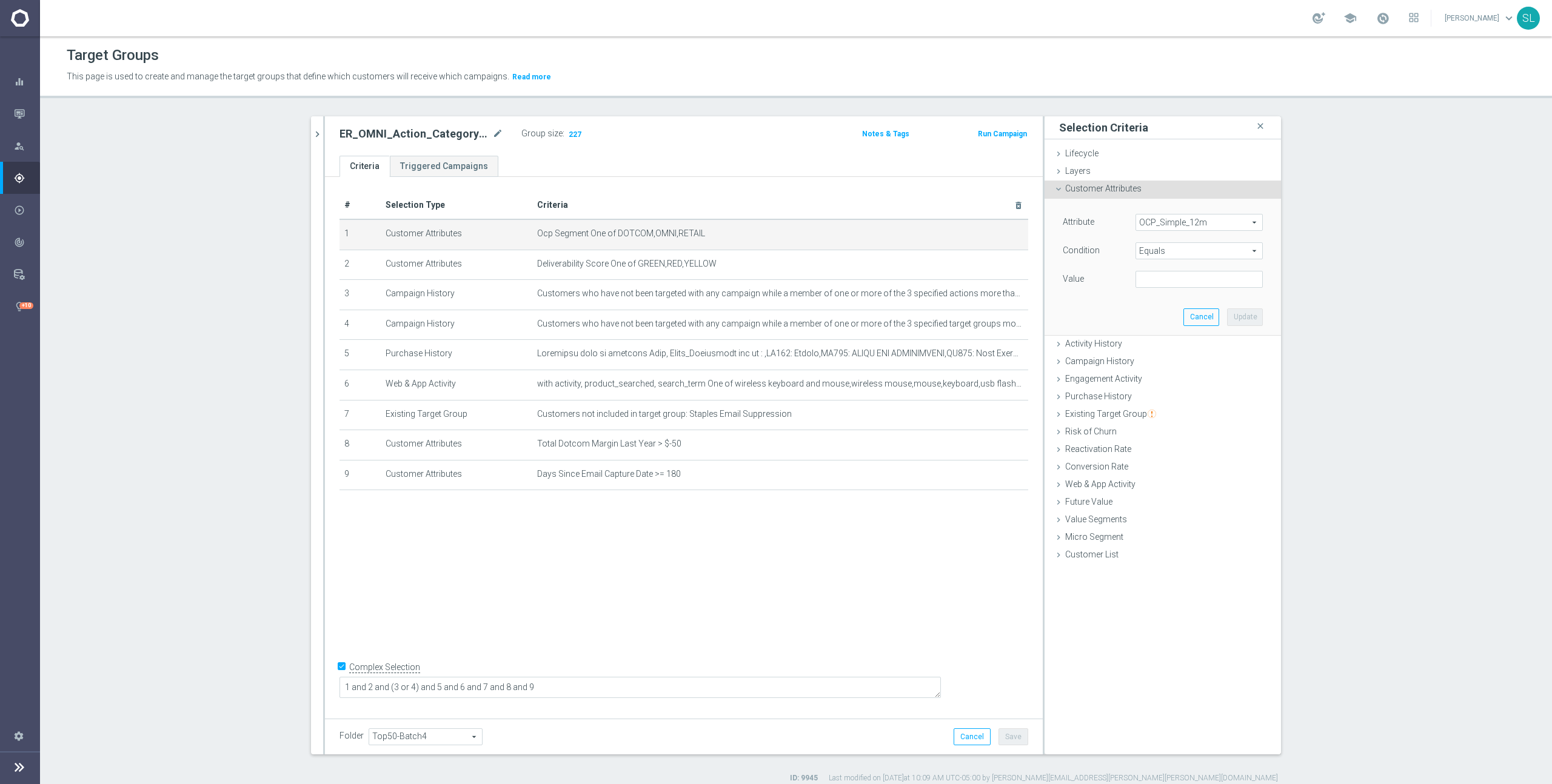
click at [1174, 249] on span "Equals" at bounding box center [1199, 251] width 126 height 16
click at [1175, 407] on span "One of" at bounding box center [1199, 411] width 115 height 9
type input "One of"
click at [1185, 289] on textarea at bounding box center [1199, 286] width 127 height 31
paste textarea "DOTCOM,OMNI,RETAIL"
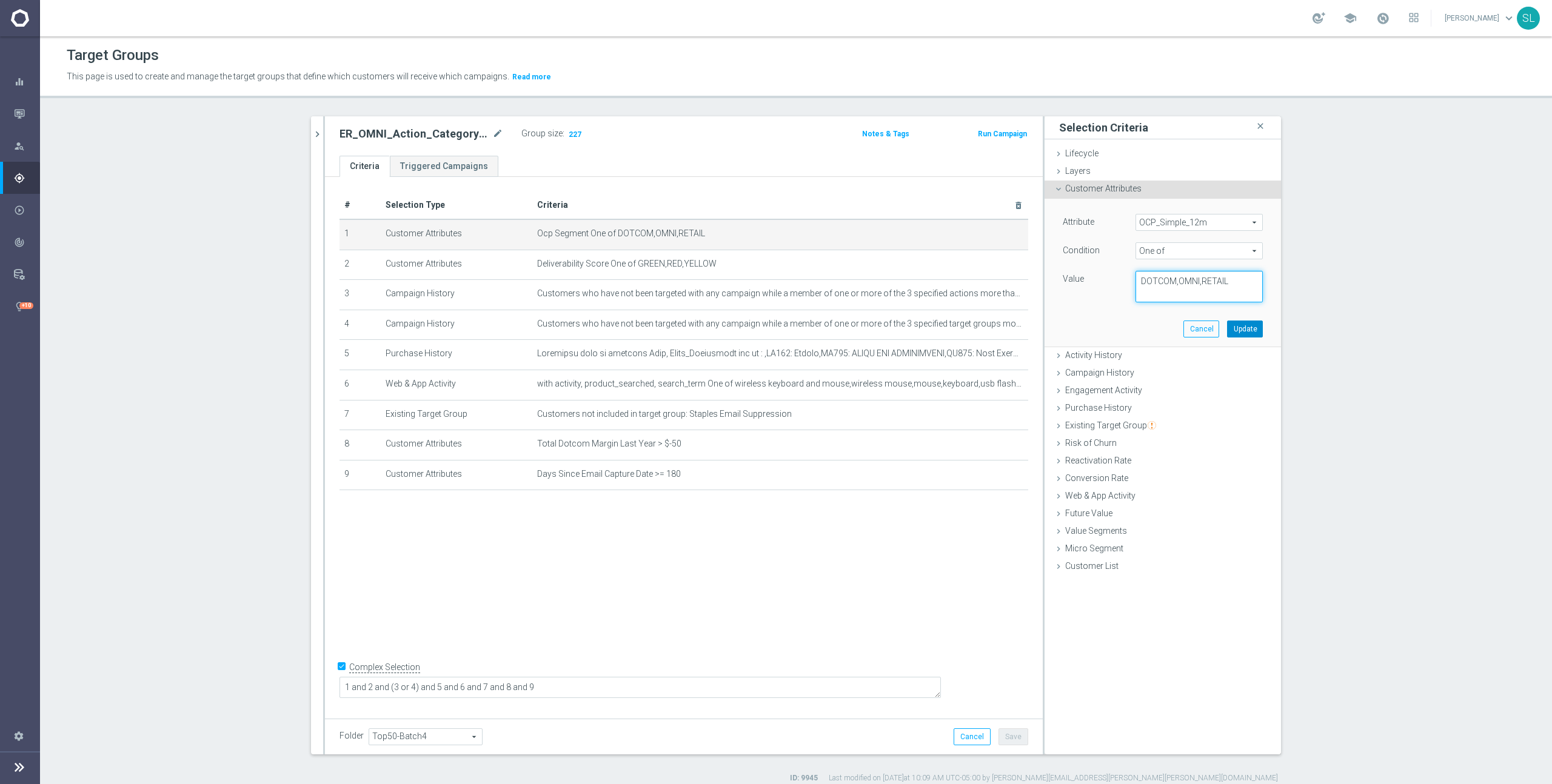
type textarea "DOTCOM,OMNI,RETAIL"
click at [1252, 329] on button "Update" at bounding box center [1245, 329] width 36 height 17
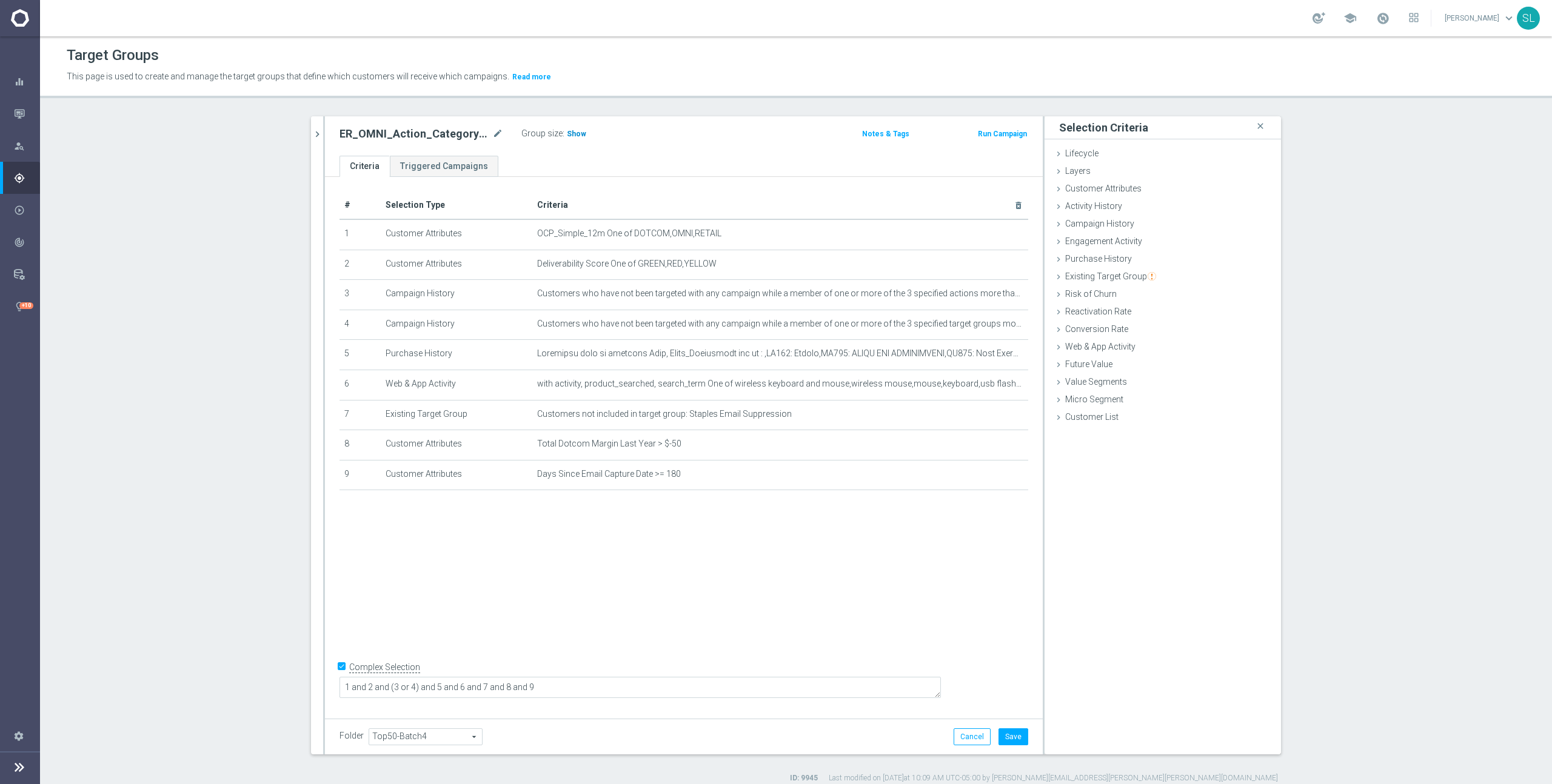
click at [579, 133] on span "Show" at bounding box center [576, 134] width 19 height 8
click at [974, 736] on button "Cancel" at bounding box center [972, 737] width 37 height 17
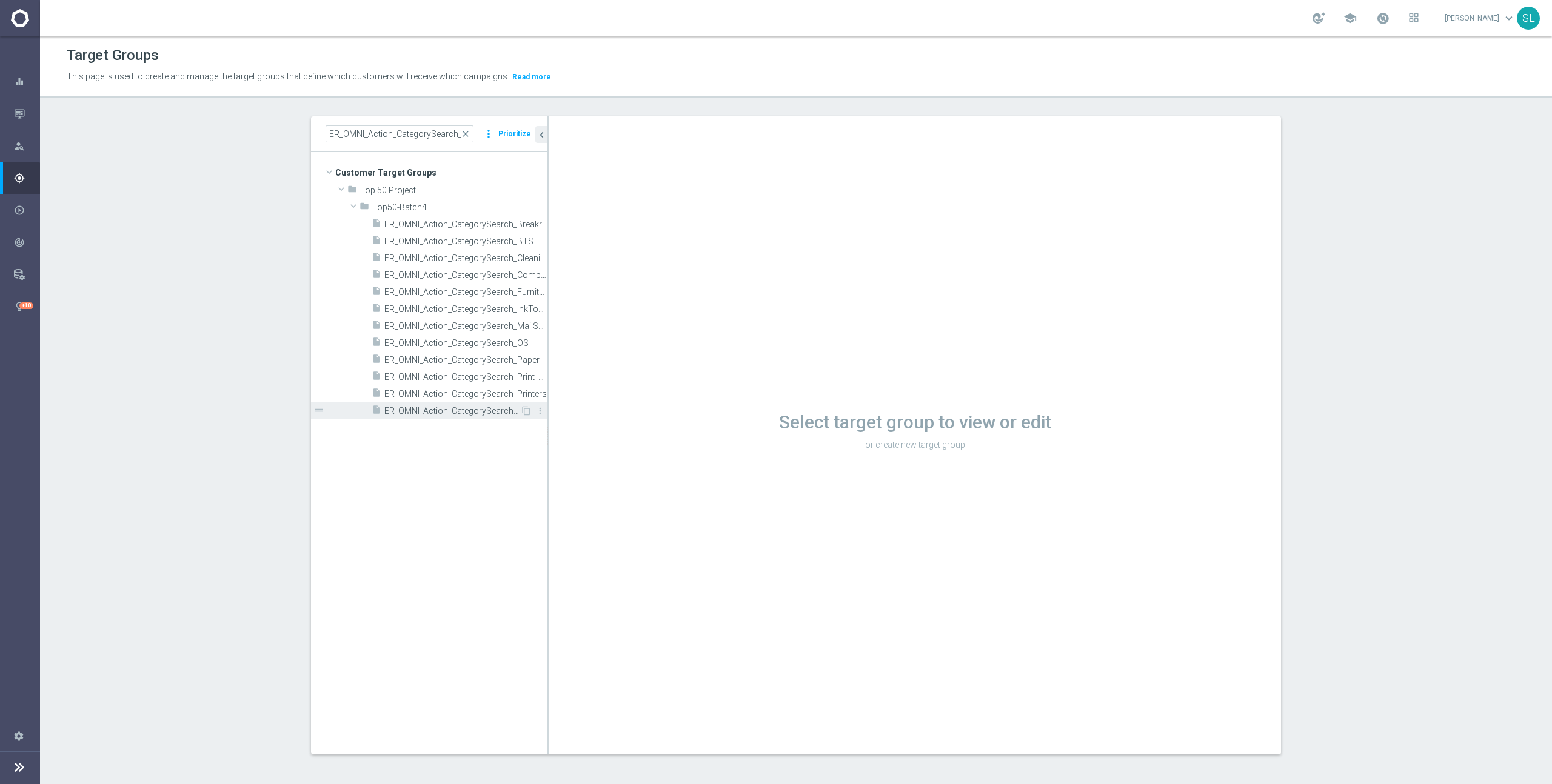
click at [492, 415] on span "ER_OMNI_Action_CategorySearch_Tech" at bounding box center [452, 411] width 135 height 10
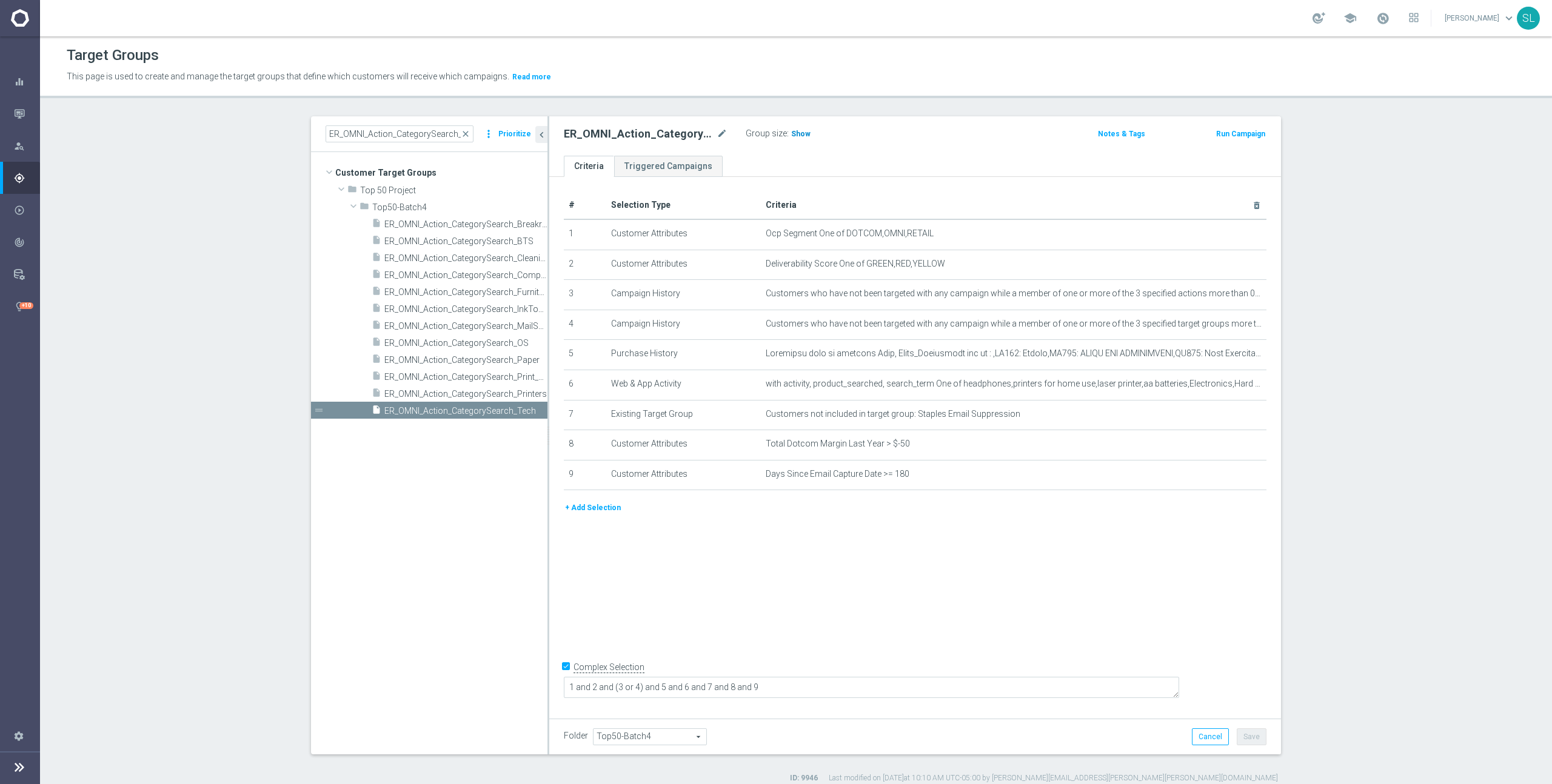
click at [799, 138] on span "Show" at bounding box center [800, 134] width 19 height 8
drag, startPoint x: 849, startPoint y: 230, endPoint x: 959, endPoint y: 232, distance: 110.0
click at [973, 235] on span "Ocp Segment One of DOTCOM,OMNI,RETAIL" at bounding box center [993, 234] width 456 height 10
click at [953, 231] on span "Ocp Segment One of DOTCOM,OMNI,RETAIL" at bounding box center [993, 234] width 456 height 10
drag, startPoint x: 921, startPoint y: 231, endPoint x: 845, endPoint y: 232, distance: 76.0
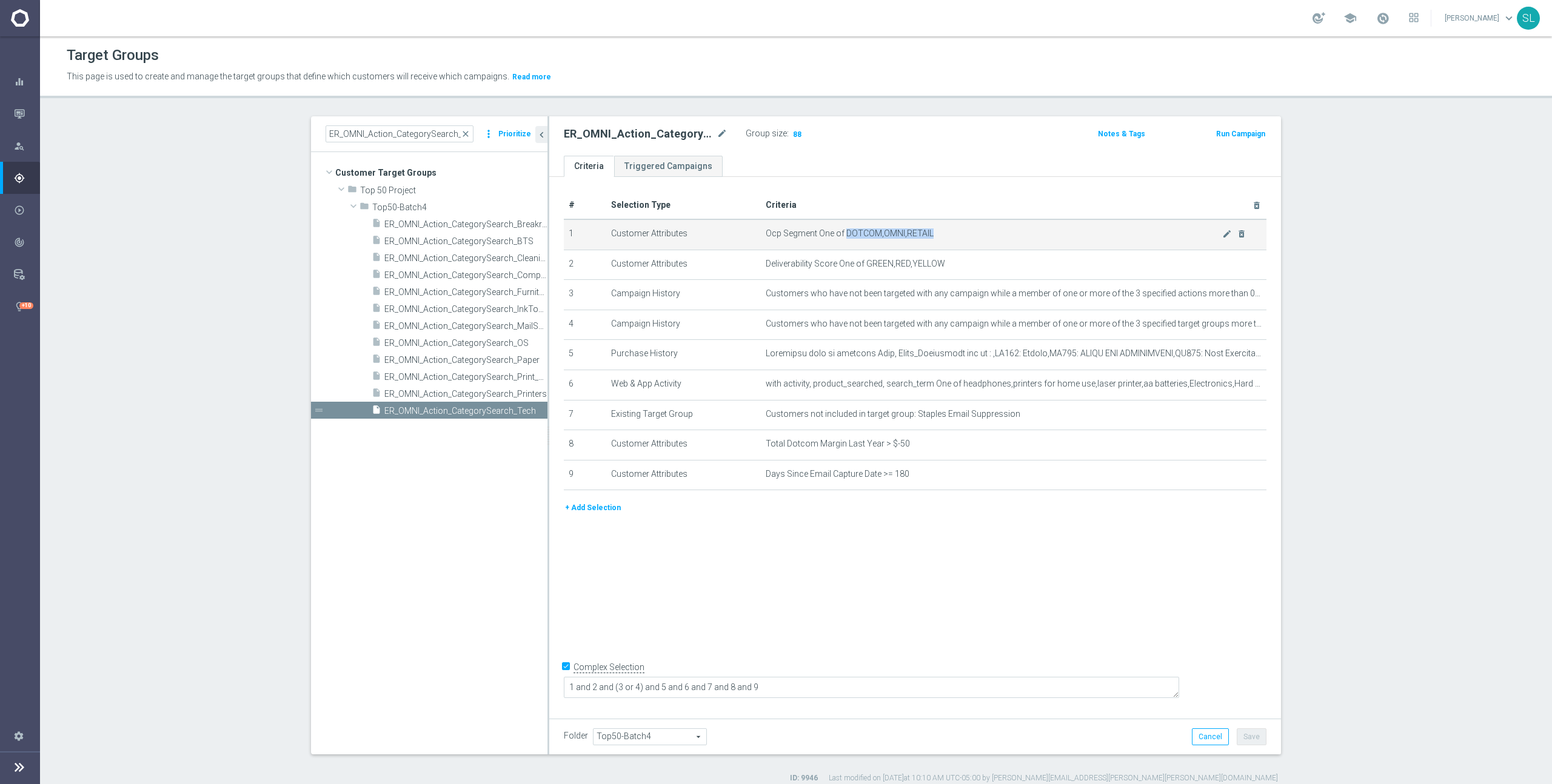
click at [845, 232] on span "Ocp Segment One of DOTCOM,OMNI,RETAIL" at bounding box center [993, 234] width 456 height 10
click at [1225, 235] on icon "mode_edit" at bounding box center [1226, 234] width 9 height 9
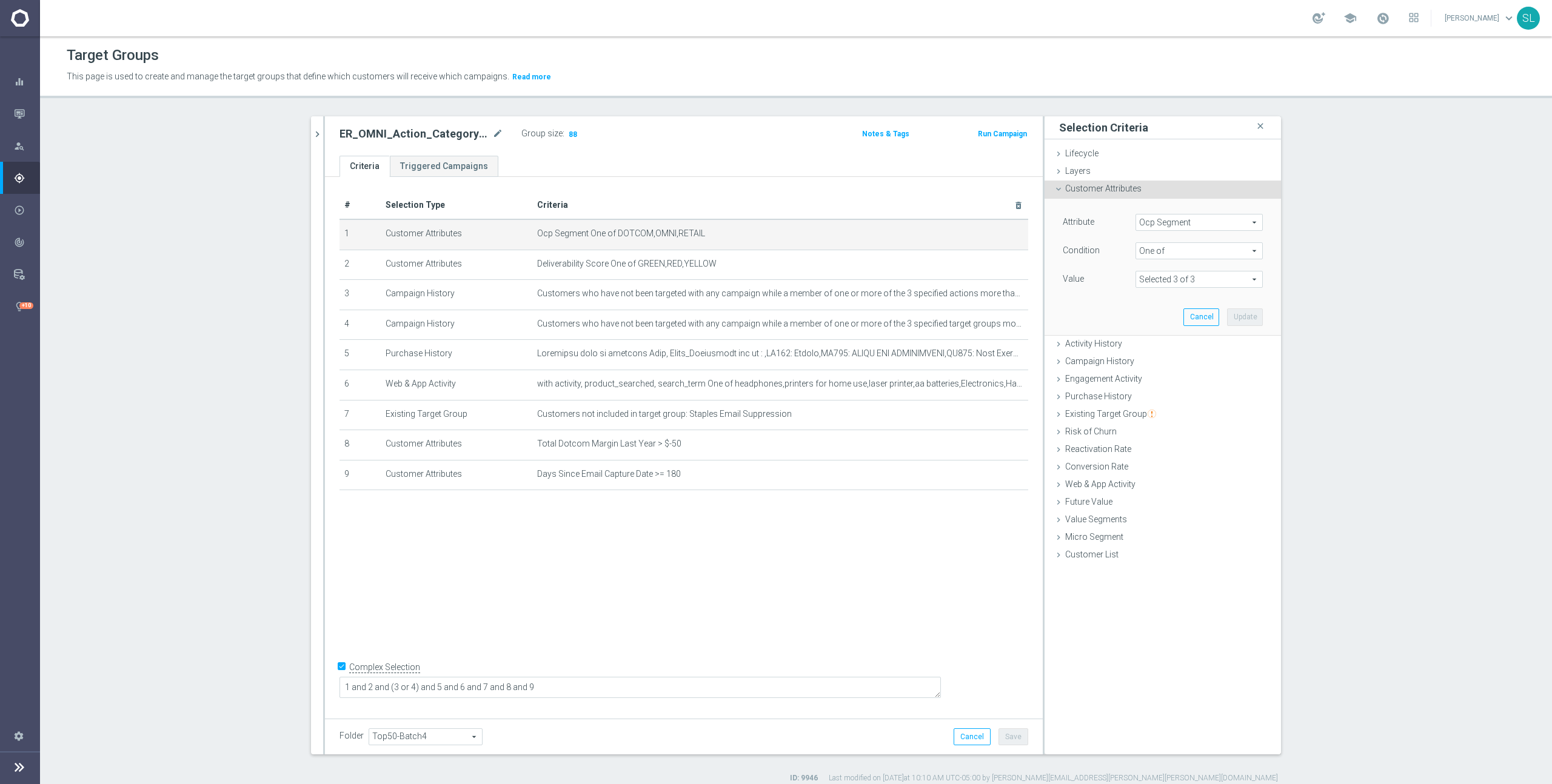
click at [1168, 224] on span "Ocp Segment" at bounding box center [1199, 222] width 126 height 16
click at [1167, 223] on input "search" at bounding box center [1199, 223] width 127 height 17
type input "ocp"
click at [1161, 266] on label "OCP_Simple_12m" at bounding box center [1199, 272] width 127 height 16
type input "OCP_Simple_12m"
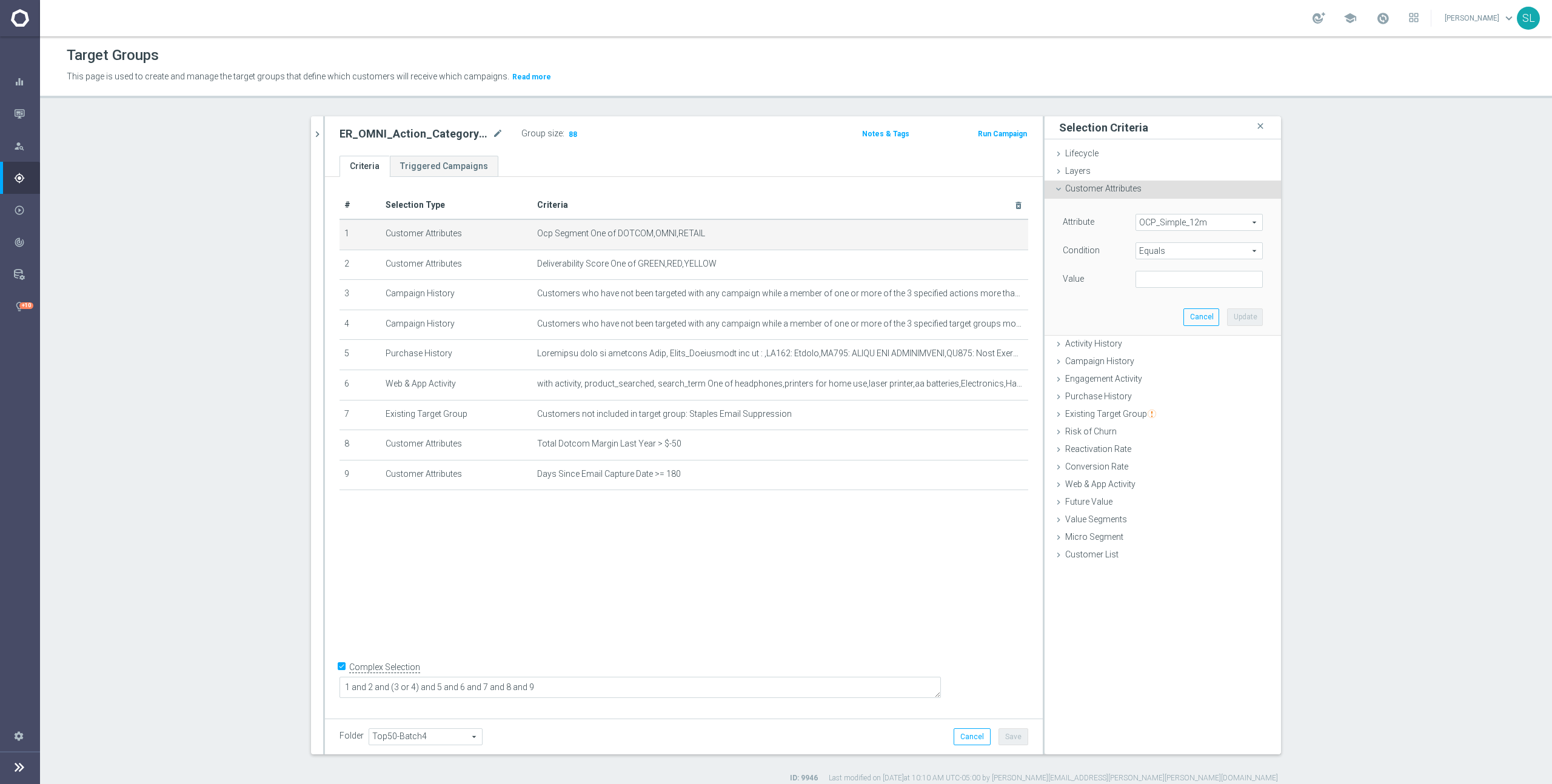
click at [1160, 251] on span "Equals" at bounding box center [1199, 251] width 126 height 16
click at [1179, 410] on span "One of" at bounding box center [1199, 411] width 115 height 9
type input "One of"
click at [1191, 289] on textarea at bounding box center [1199, 286] width 127 height 31
paste textarea "DOTCOM,OMNI,RETAIL"
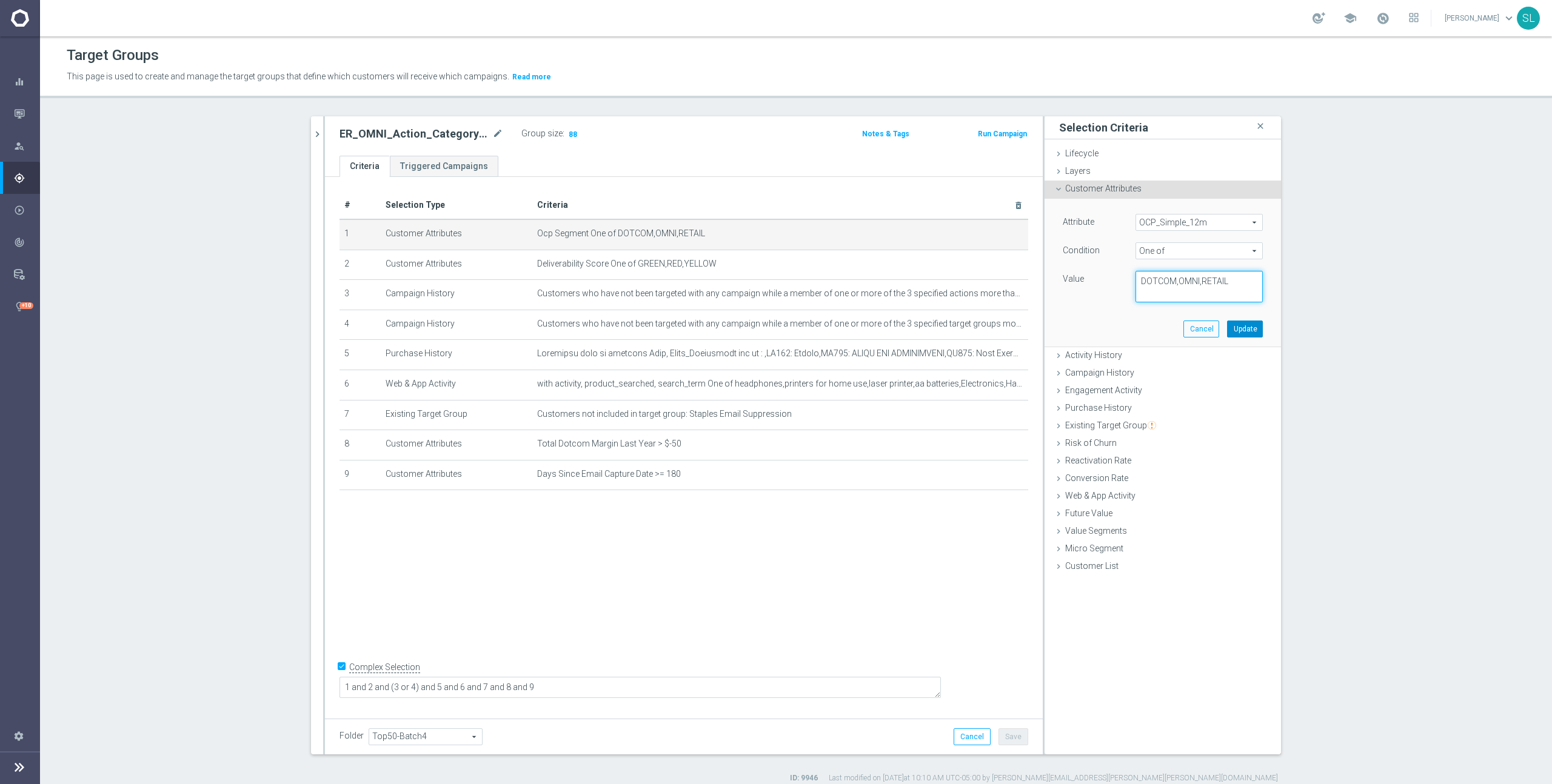
type textarea "DOTCOM,OMNI,RETAIL"
click at [1246, 329] on button "Update" at bounding box center [1245, 329] width 36 height 17
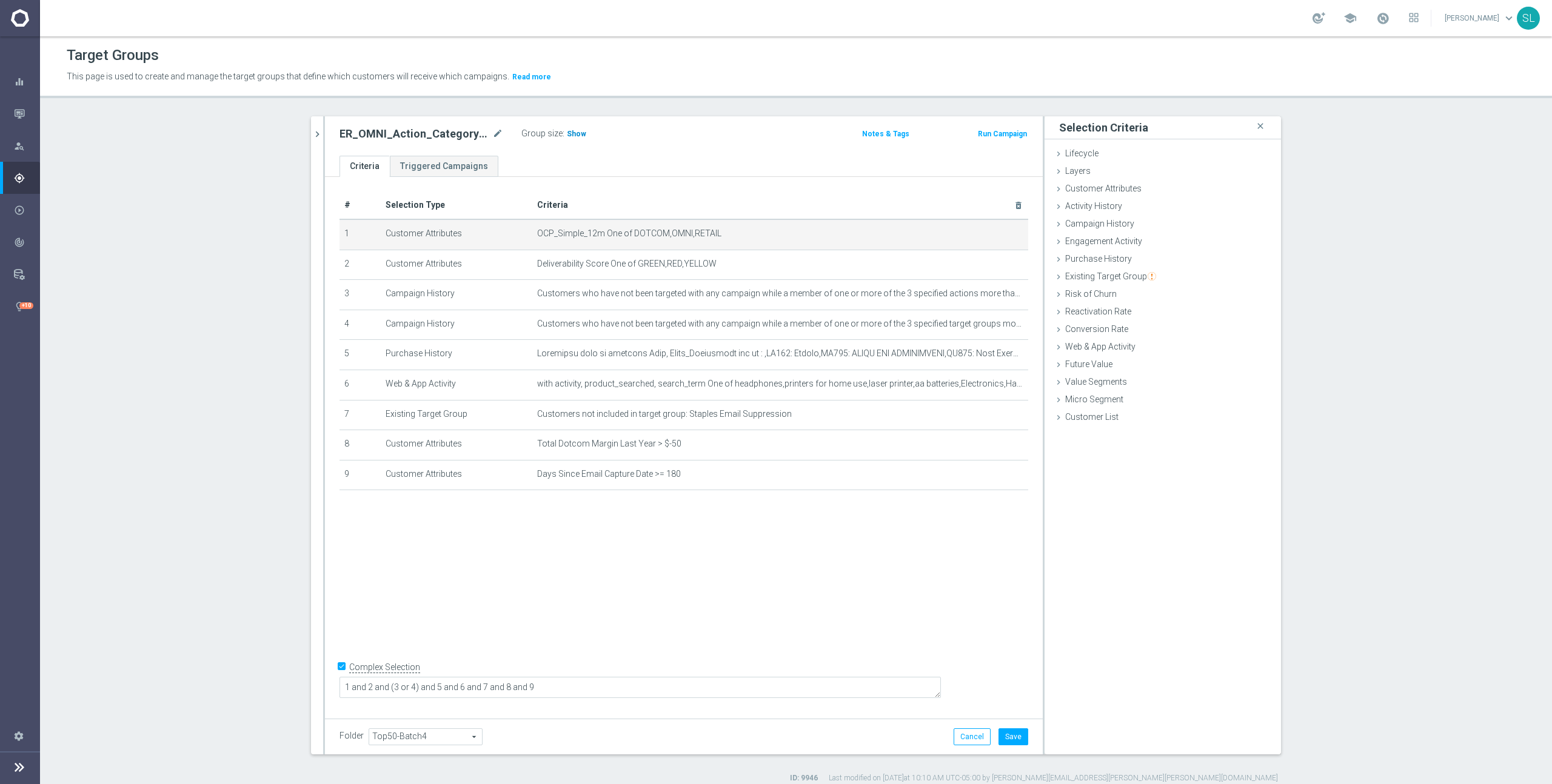
click at [577, 132] on span "Show" at bounding box center [576, 134] width 19 height 8
click at [958, 733] on button "Cancel" at bounding box center [972, 737] width 37 height 17
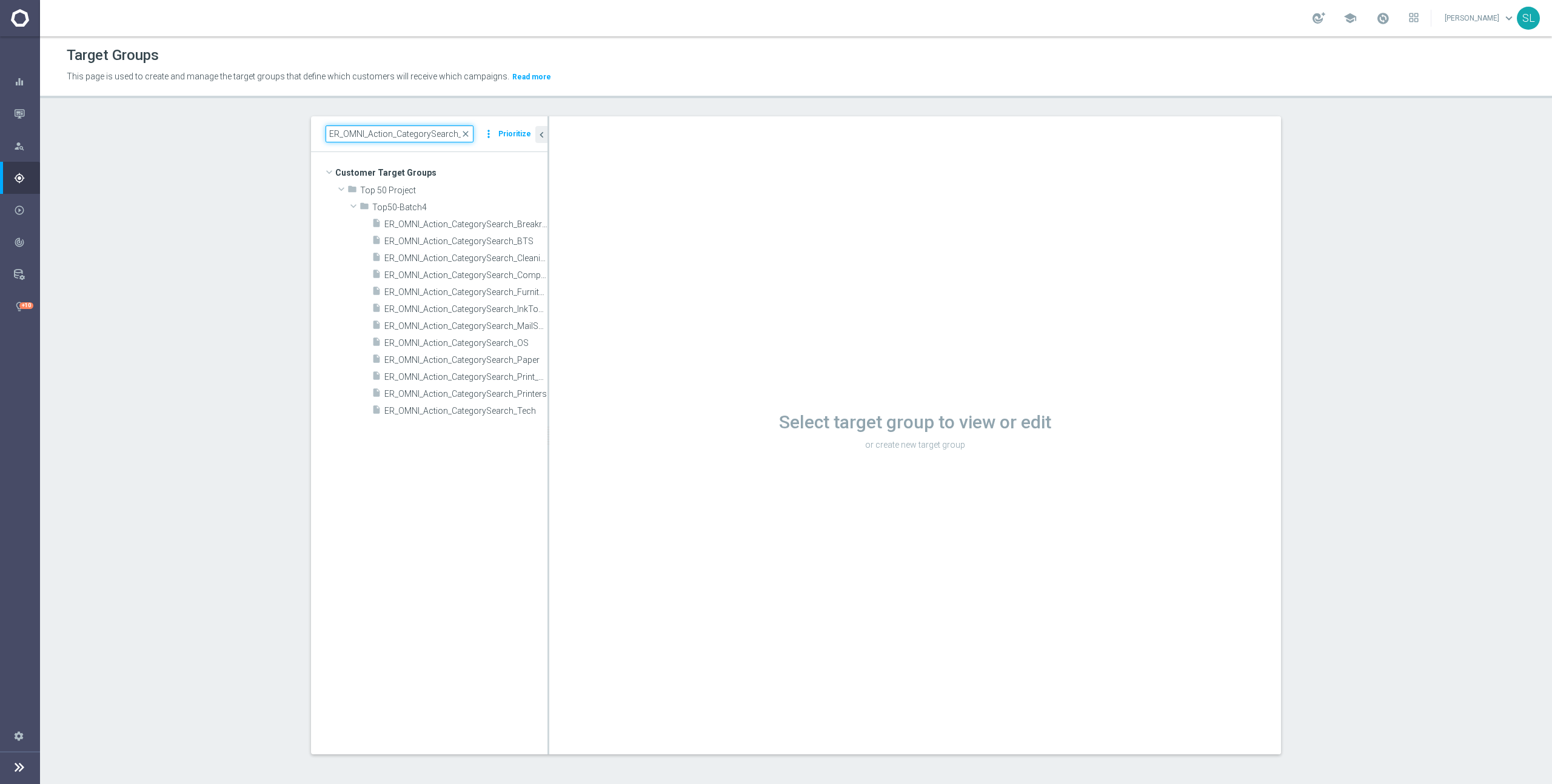
click at [385, 135] on input "ER_OMNI_Action_CategorySearch_" at bounding box center [399, 134] width 148 height 17
paste input "CLM_CategorySearch_Facilities"
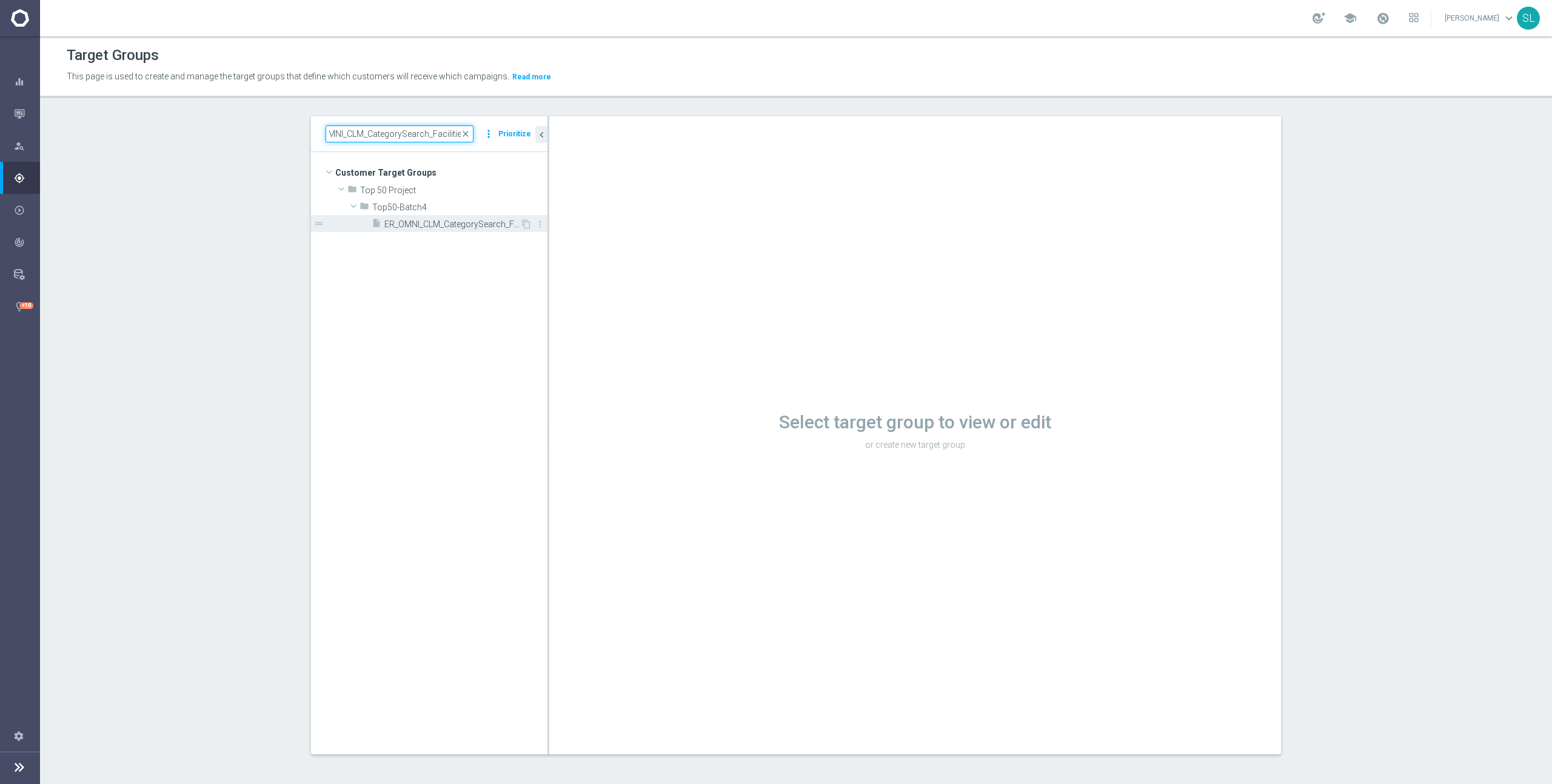
type input "ER_OMNI_CLM_CategorySearch_Facilities"
click at [444, 221] on span "ER_OMNI_CLM_CategorySearch_Facilities" at bounding box center [452, 224] width 135 height 10
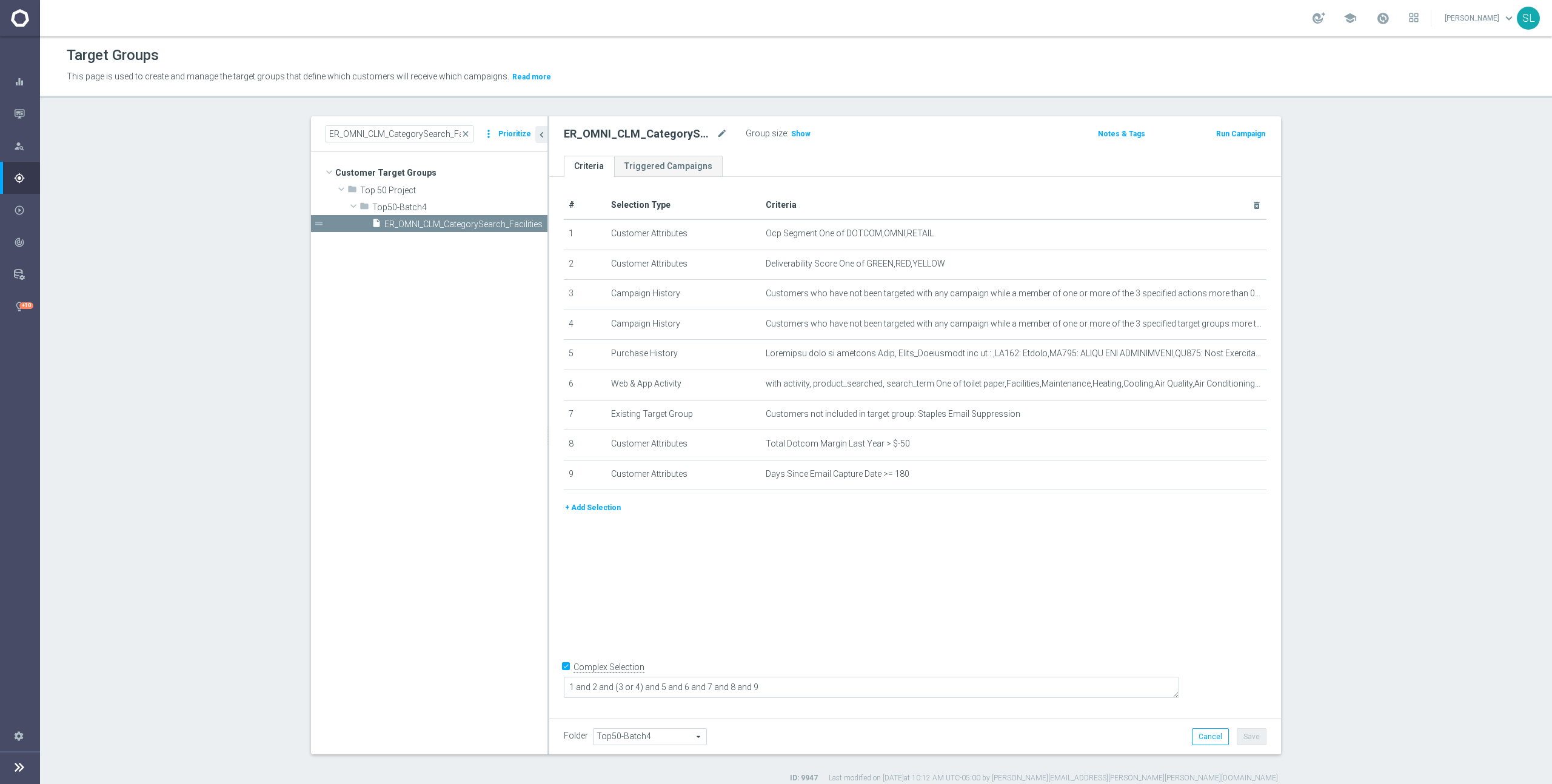
drag, startPoint x: 804, startPoint y: 135, endPoint x: 1034, endPoint y: 202, distance: 239.6
click at [804, 135] on span "Show" at bounding box center [800, 134] width 19 height 8
drag, startPoint x: 857, startPoint y: 231, endPoint x: 936, endPoint y: 233, distance: 79.0
click at [936, 233] on span "Ocp Segment One of DOTCOM,OMNI,RETAIL" at bounding box center [993, 234] width 456 height 10
click at [1223, 234] on icon "mode_edit" at bounding box center [1226, 234] width 9 height 9
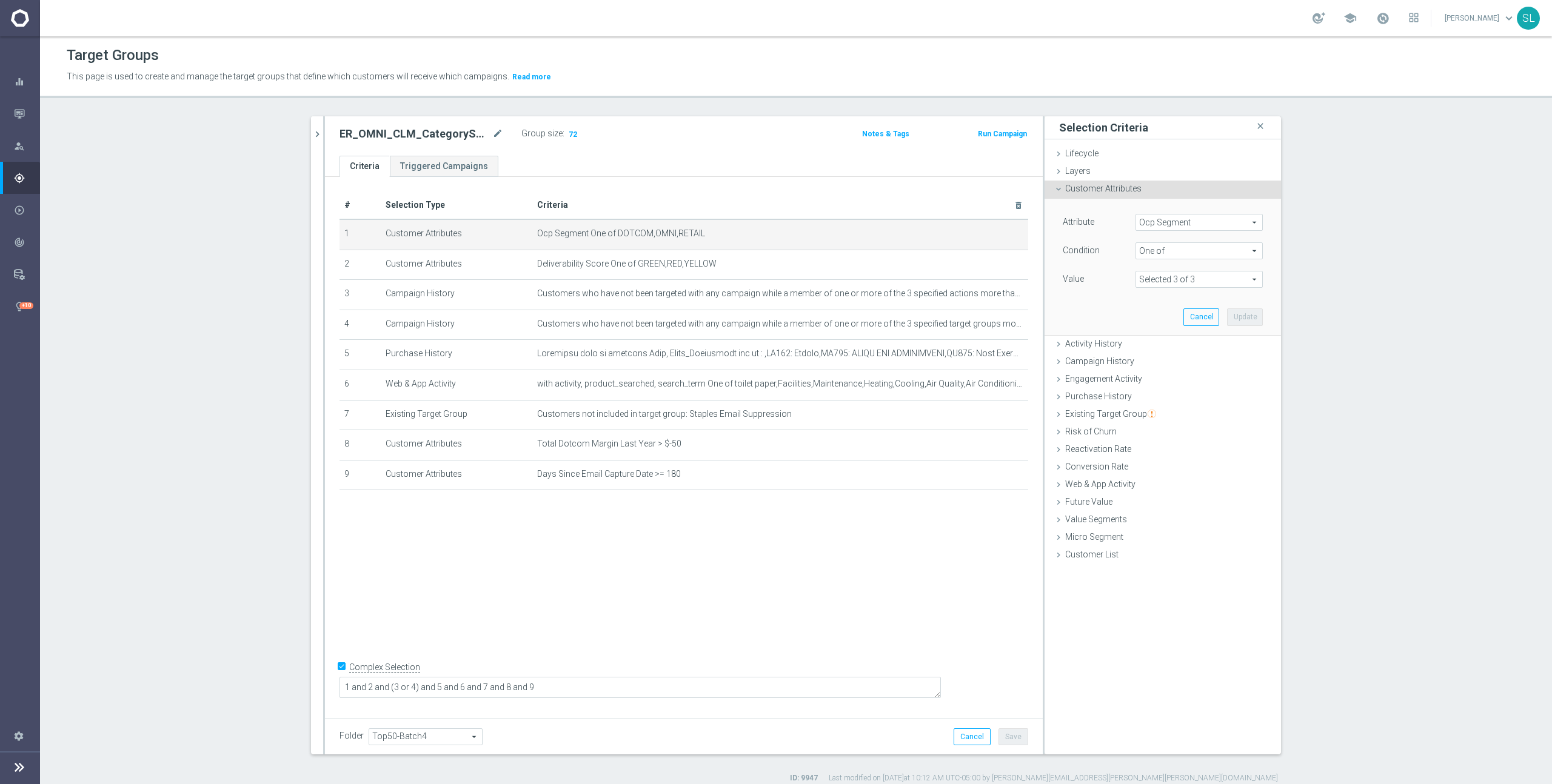
click at [1170, 223] on span "Ocp Segment" at bounding box center [1199, 222] width 126 height 16
click at [1168, 222] on input "search" at bounding box center [1199, 223] width 127 height 17
type input "c"
type input "ocp"
click at [1162, 273] on span "OCP_Simple_12m" at bounding box center [1199, 272] width 115 height 9
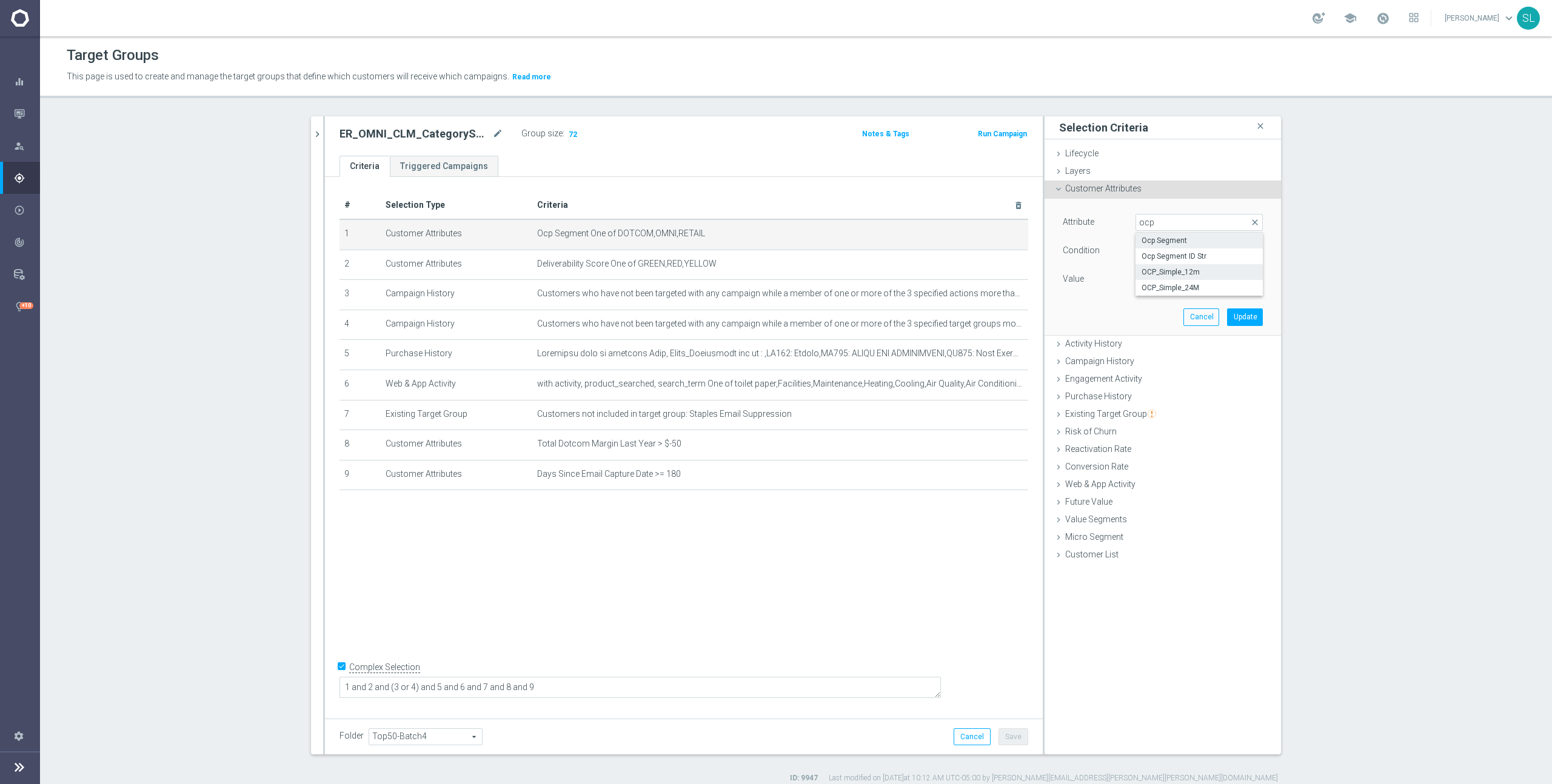
type input "OCP_Simple_12m"
click at [1160, 251] on span "Equals" at bounding box center [1199, 251] width 126 height 16
drag, startPoint x: 1155, startPoint y: 411, endPoint x: 1157, endPoint y: 370, distance: 41.0
click at [1155, 409] on span "One of" at bounding box center [1199, 411] width 115 height 9
type input "One of"
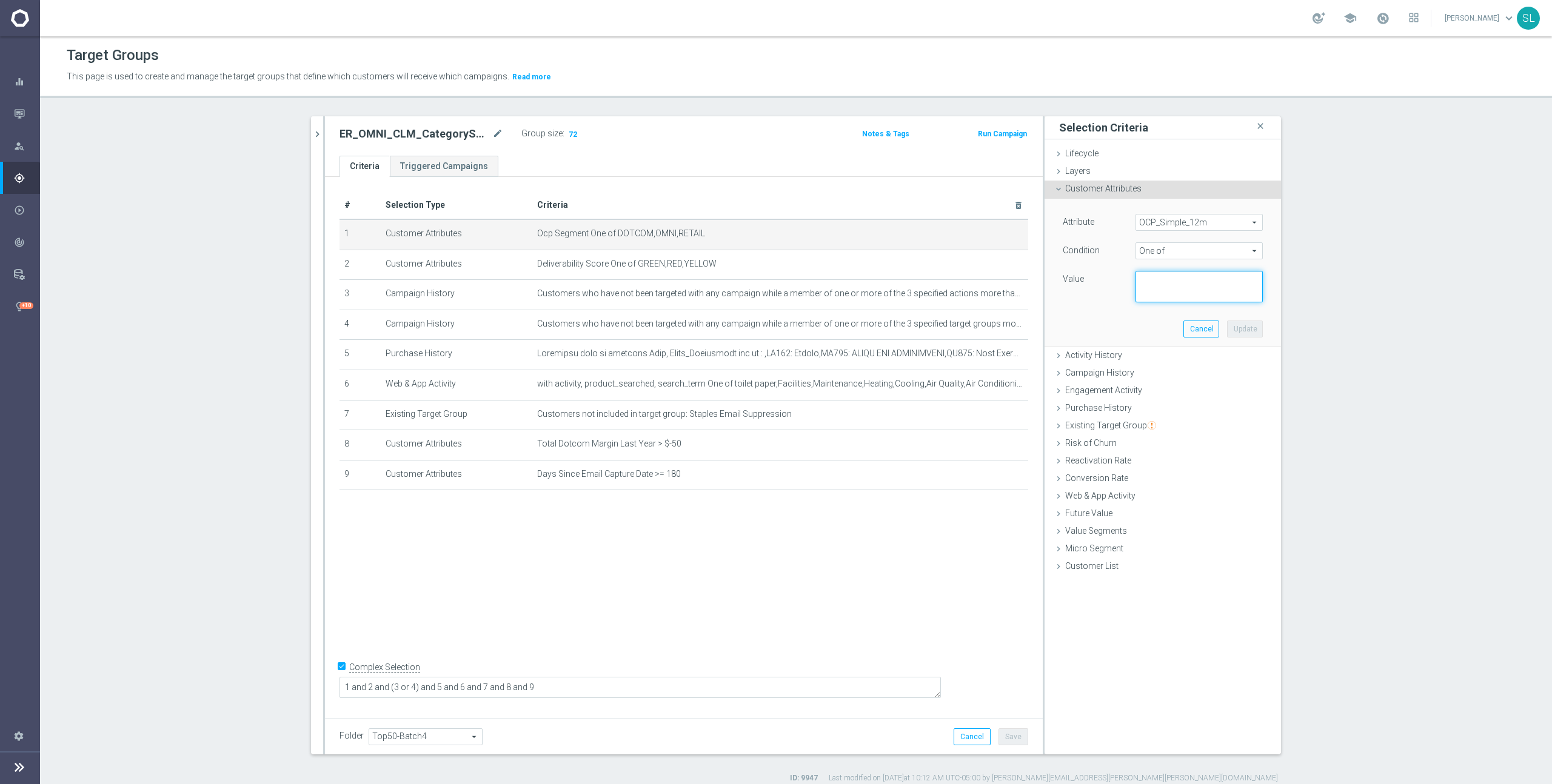
click at [1164, 284] on textarea at bounding box center [1199, 286] width 127 height 31
paste textarea "DOTCOM,OMNI,RETAIL"
type textarea "DOTCOM,OMNI,RETAIL"
click at [1237, 328] on button "Update" at bounding box center [1245, 329] width 36 height 17
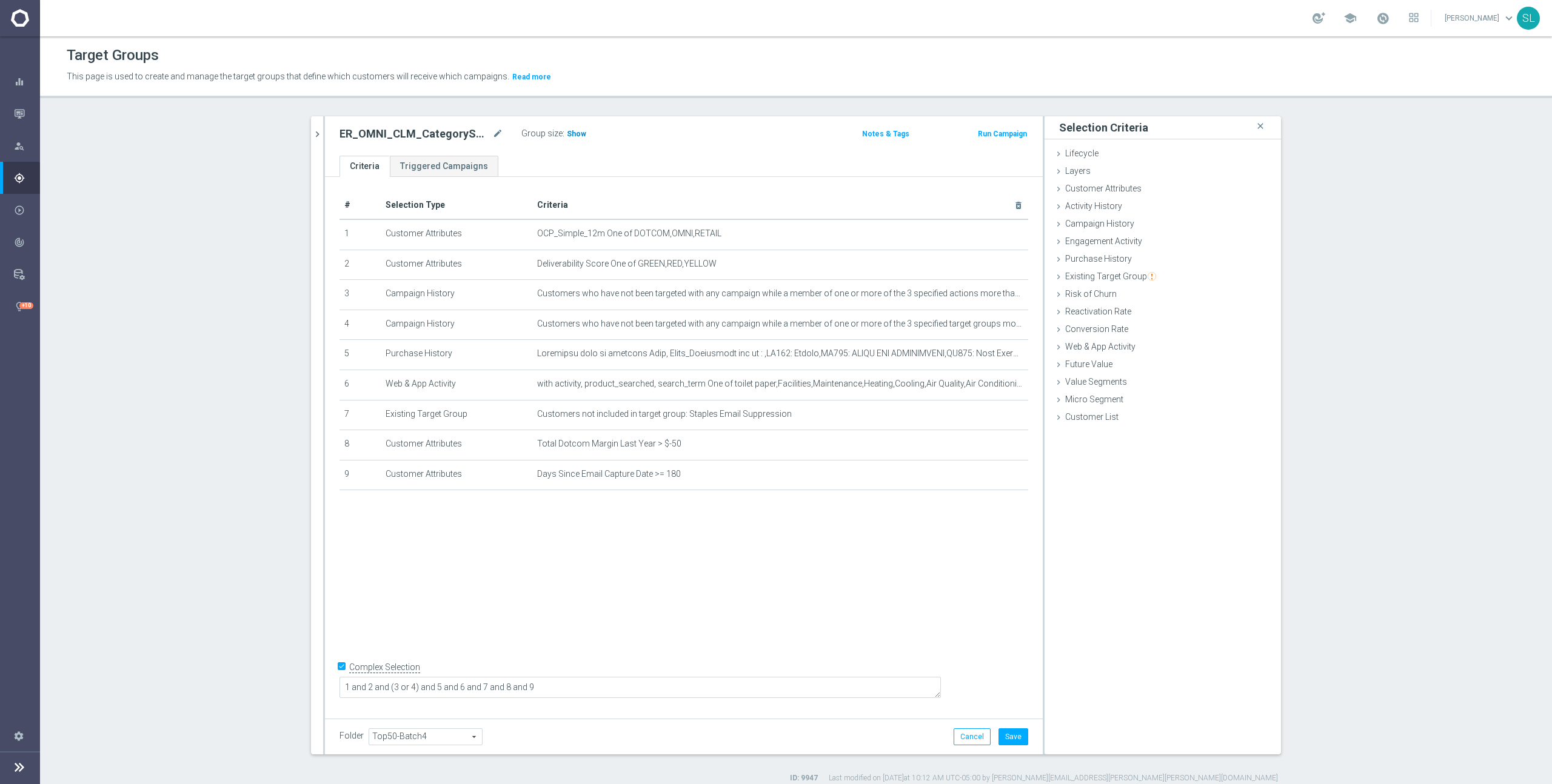
click at [571, 133] on span "Show" at bounding box center [576, 134] width 19 height 8
click at [972, 732] on button "Cancel" at bounding box center [972, 737] width 37 height 17
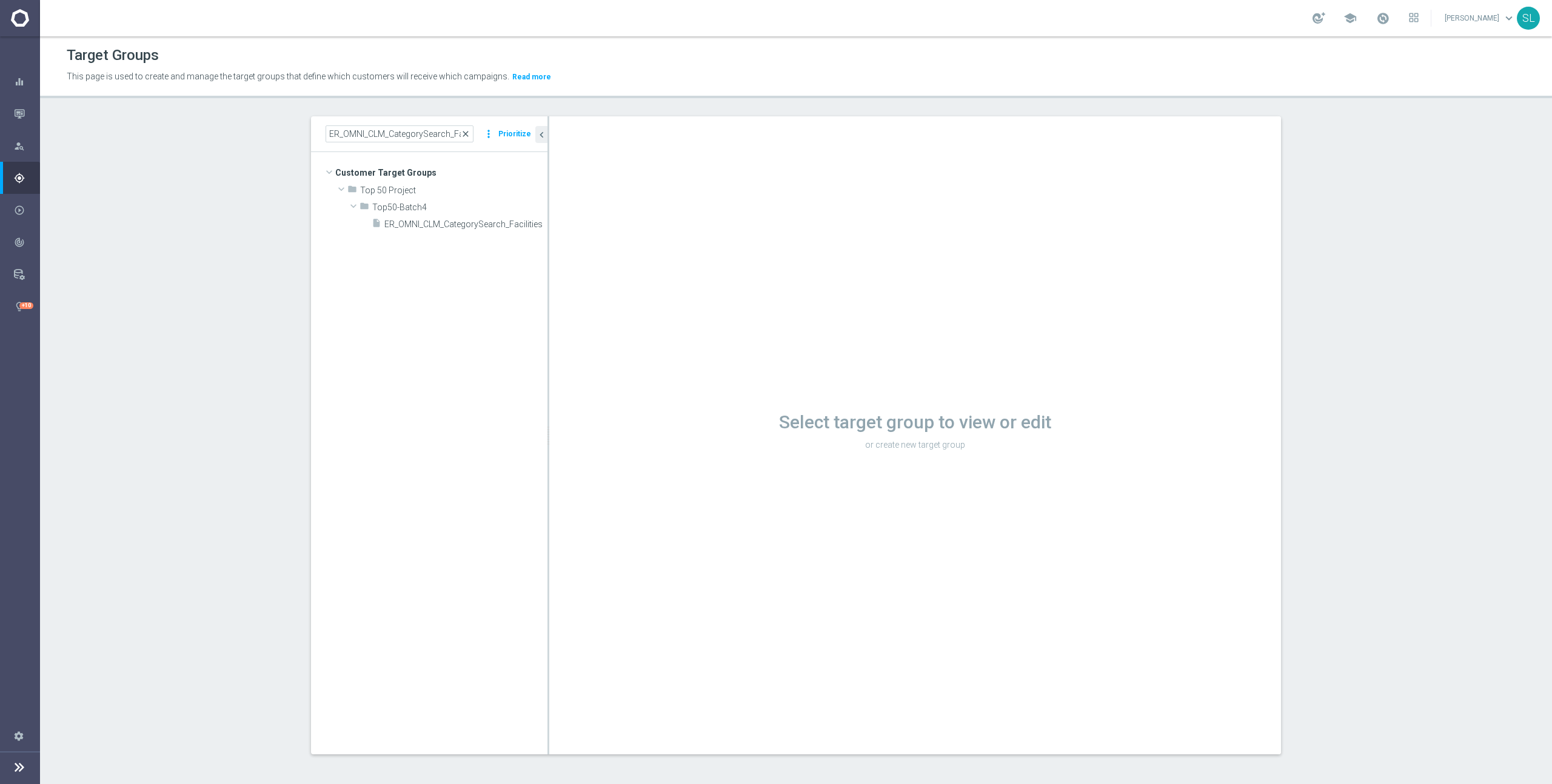
click at [469, 131] on span "close" at bounding box center [465, 133] width 9 height 9
click at [430, 134] on input at bounding box center [399, 134] width 148 height 17
paste input "DOTCOM,OMNI,RETAIL"
type input "DOTCOM,OMNI,RETAIL"
paste input "ER_OMNI_Action_CategorySearch_"
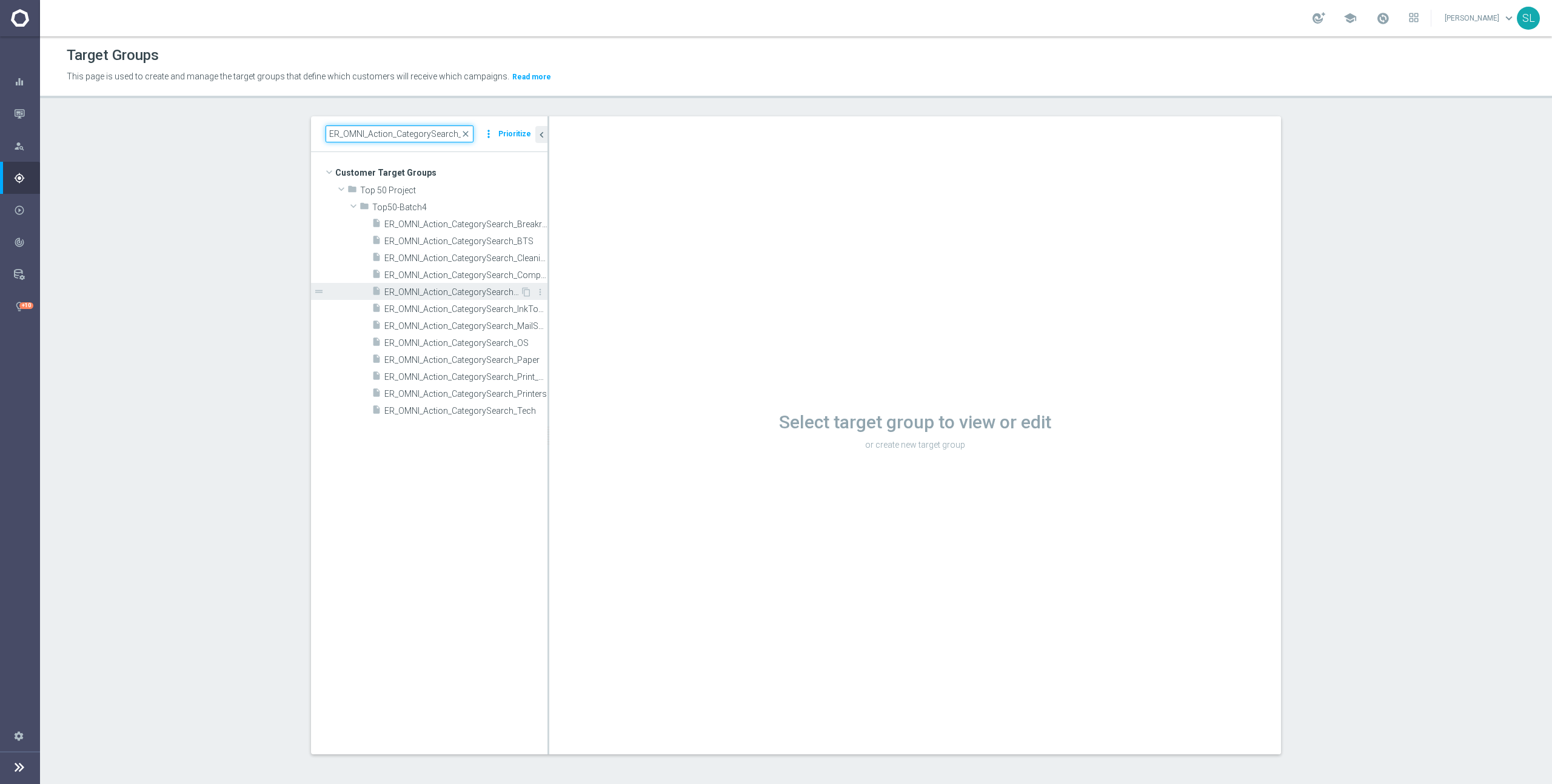
type input "ER_OMNI_Action_CategorySearch_"
click at [498, 291] on span "ER_OMNI_Action_CategorySearch_Furniture" at bounding box center [452, 292] width 135 height 10
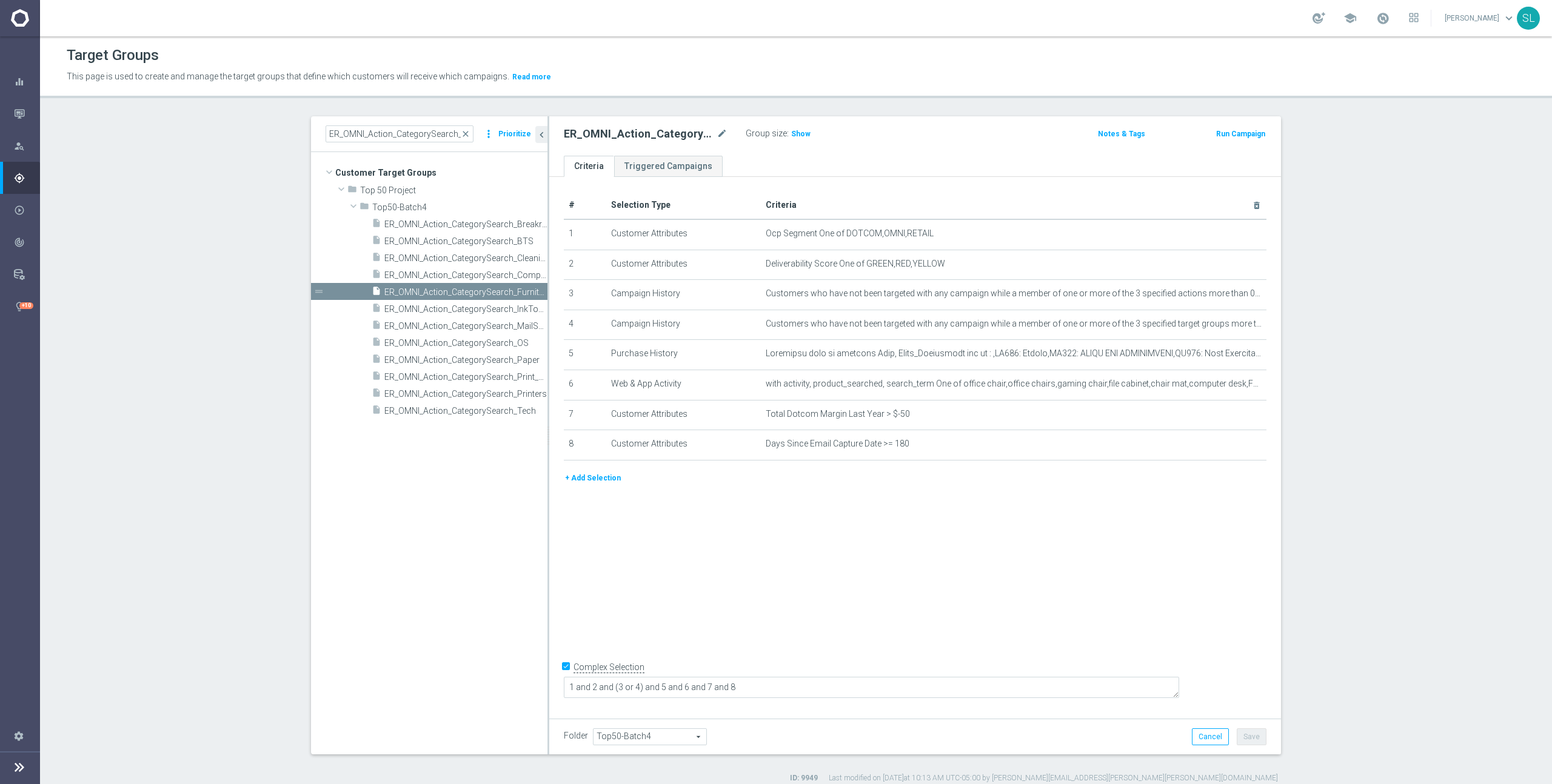
click at [788, 125] on div "Group size : Show" at bounding box center [806, 132] width 121 height 14
click at [791, 130] on span "Show" at bounding box center [800, 134] width 19 height 8
drag, startPoint x: 848, startPoint y: 234, endPoint x: 947, endPoint y: 240, distance: 99.2
click at [947, 240] on td "Ocp Segment One of DOTCOM,OMNI,RETAIL mode_edit delete_forever" at bounding box center [1013, 235] width 506 height 30
click at [947, 240] on td "Ocp Segment One of DOTCOM,OMNI,RETAIL mode_edit delete_forever" at bounding box center [1013, 235] width 506 height 30
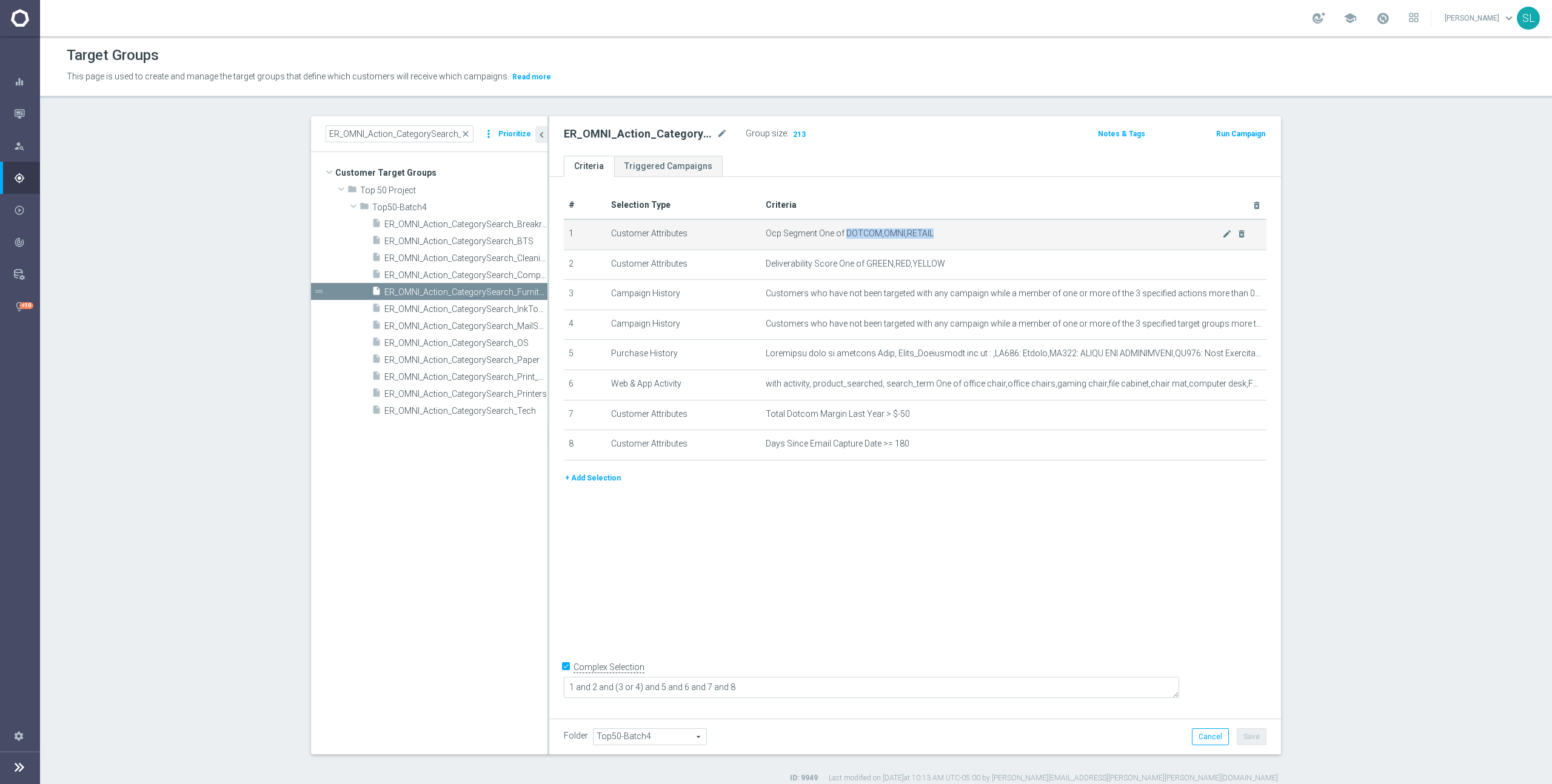
drag, startPoint x: 926, startPoint y: 235, endPoint x: 843, endPoint y: 236, distance: 83.0
click at [843, 235] on span "Ocp Segment One of DOTCOM,OMNI,RETAIL" at bounding box center [993, 234] width 456 height 10
click at [1226, 233] on icon "mode_edit" at bounding box center [1226, 234] width 9 height 9
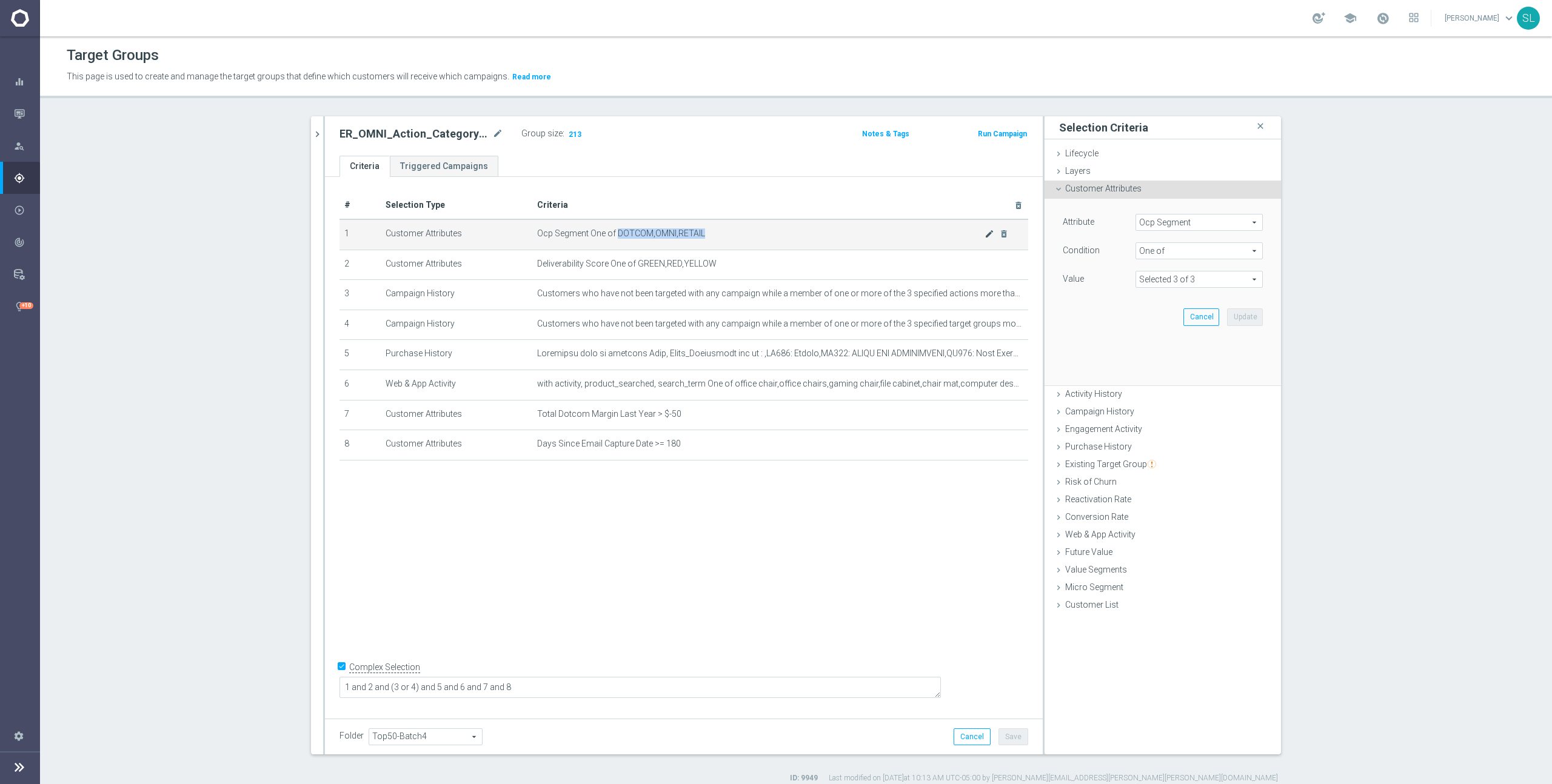
scroll to position [3, 0]
click at [1223, 222] on span "Ocp Segment" at bounding box center [1199, 219] width 126 height 16
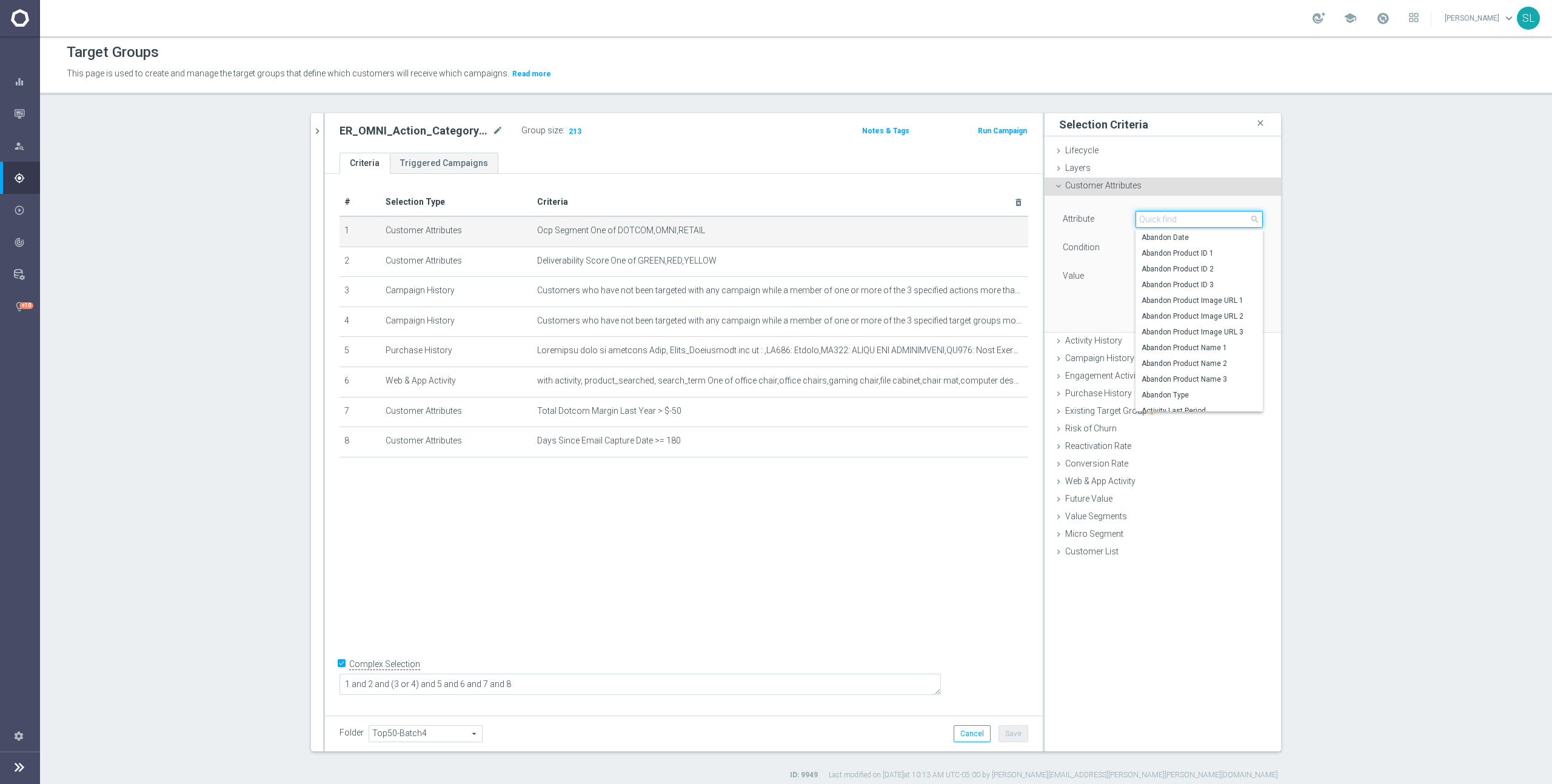
click at [1212, 221] on input "search" at bounding box center [1199, 219] width 127 height 17
type input "ocp"
click at [1193, 266] on span "OCP_Simple_12m" at bounding box center [1199, 268] width 115 height 9
type input "OCP_Simple_12m"
click at [1198, 246] on span "Equals" at bounding box center [1199, 248] width 126 height 16
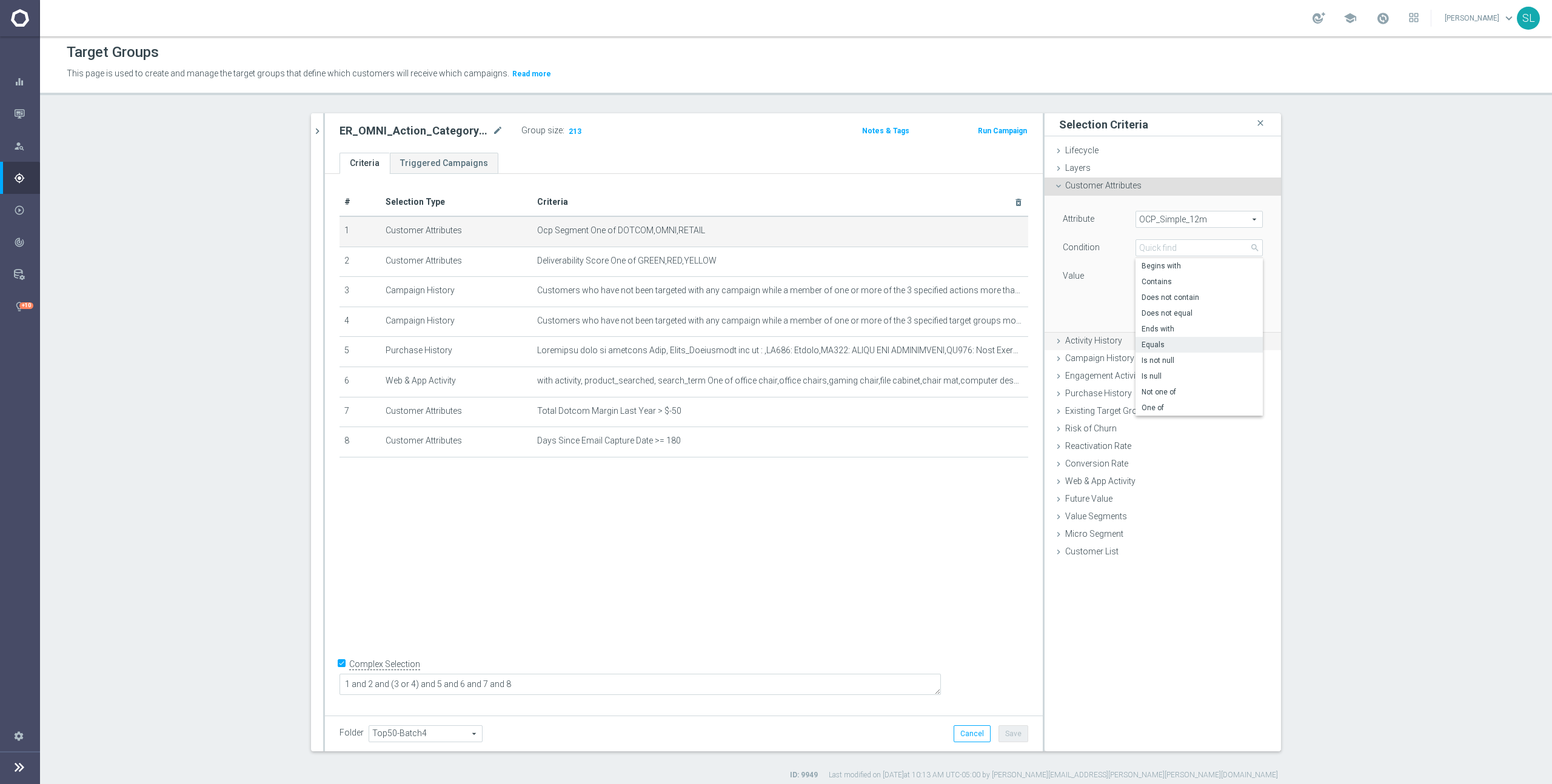
drag, startPoint x: 1179, startPoint y: 405, endPoint x: 1180, endPoint y: 354, distance: 51.0
click at [1179, 405] on span "One of" at bounding box center [1199, 407] width 115 height 9
type input "One of"
click at [1178, 287] on textarea at bounding box center [1199, 283] width 127 height 31
paste textarea "DOTCOM,OMNI,RETAIL"
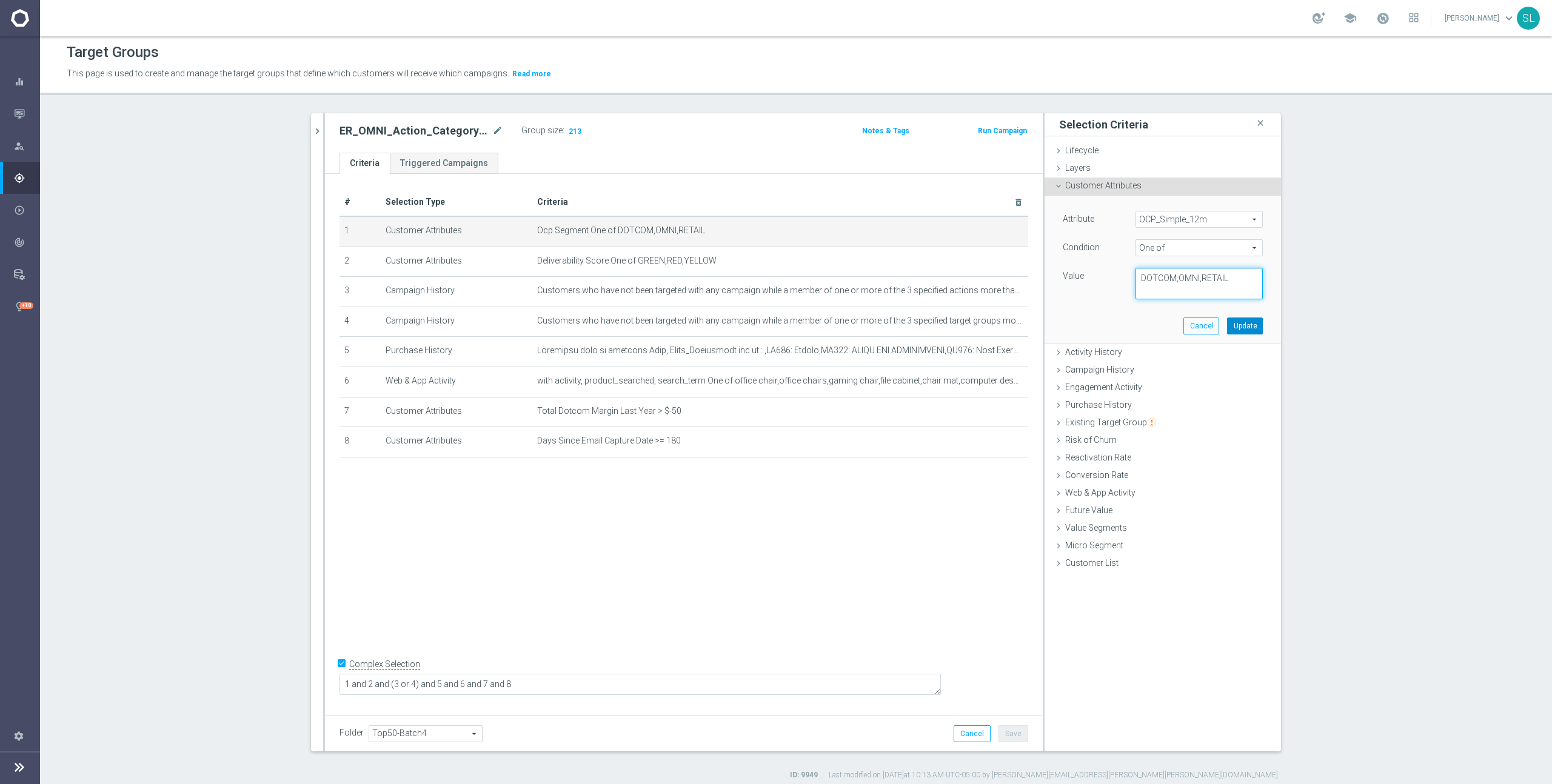
type textarea "DOTCOM,OMNI,RETAIL"
drag, startPoint x: 1242, startPoint y: 329, endPoint x: 1231, endPoint y: 328, distance: 11.0
click at [1242, 329] on button "Update" at bounding box center [1245, 326] width 36 height 17
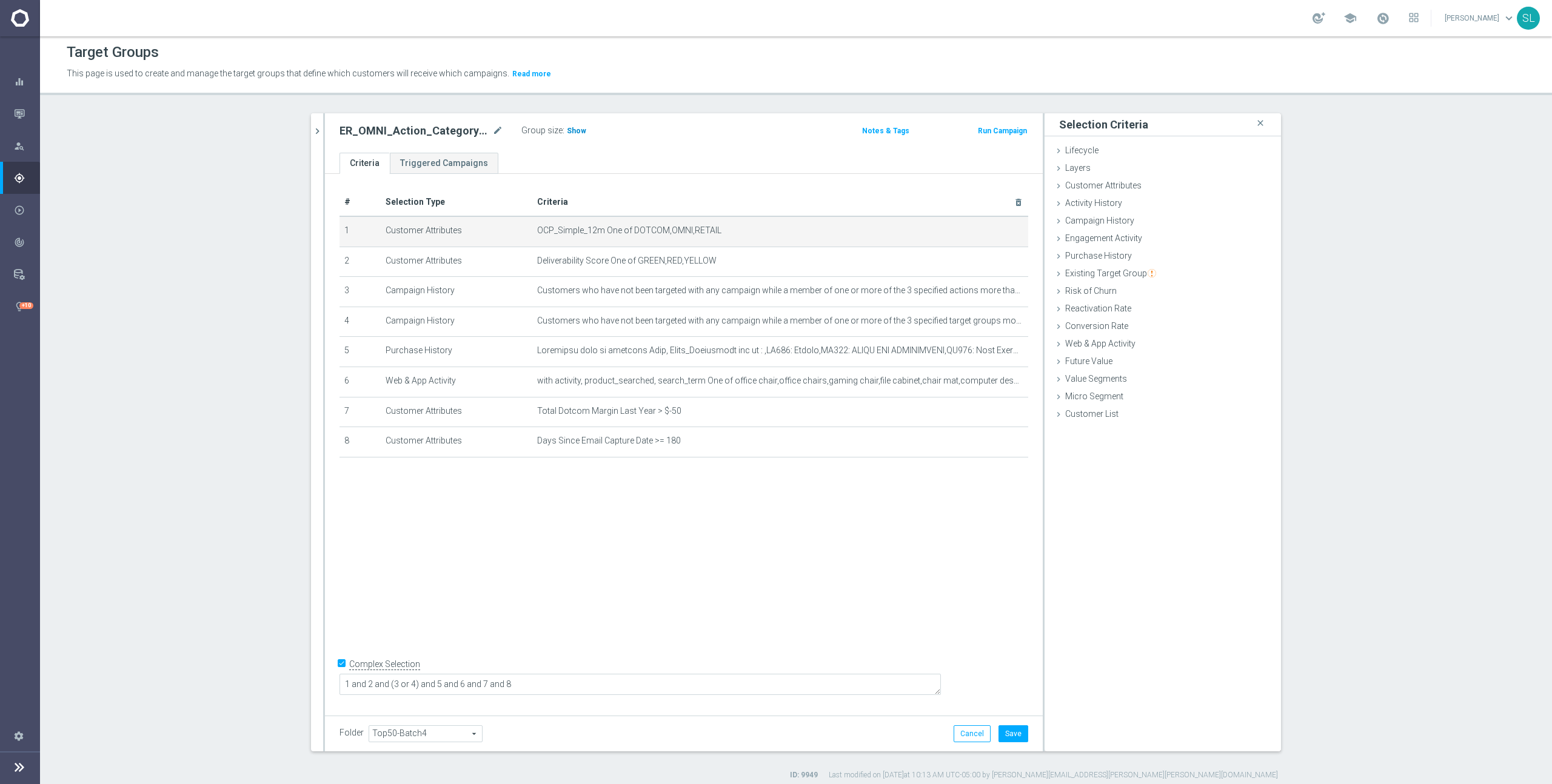
click at [572, 134] on span "Show" at bounding box center [576, 131] width 19 height 8
click at [965, 735] on button "Cancel" at bounding box center [972, 734] width 37 height 17
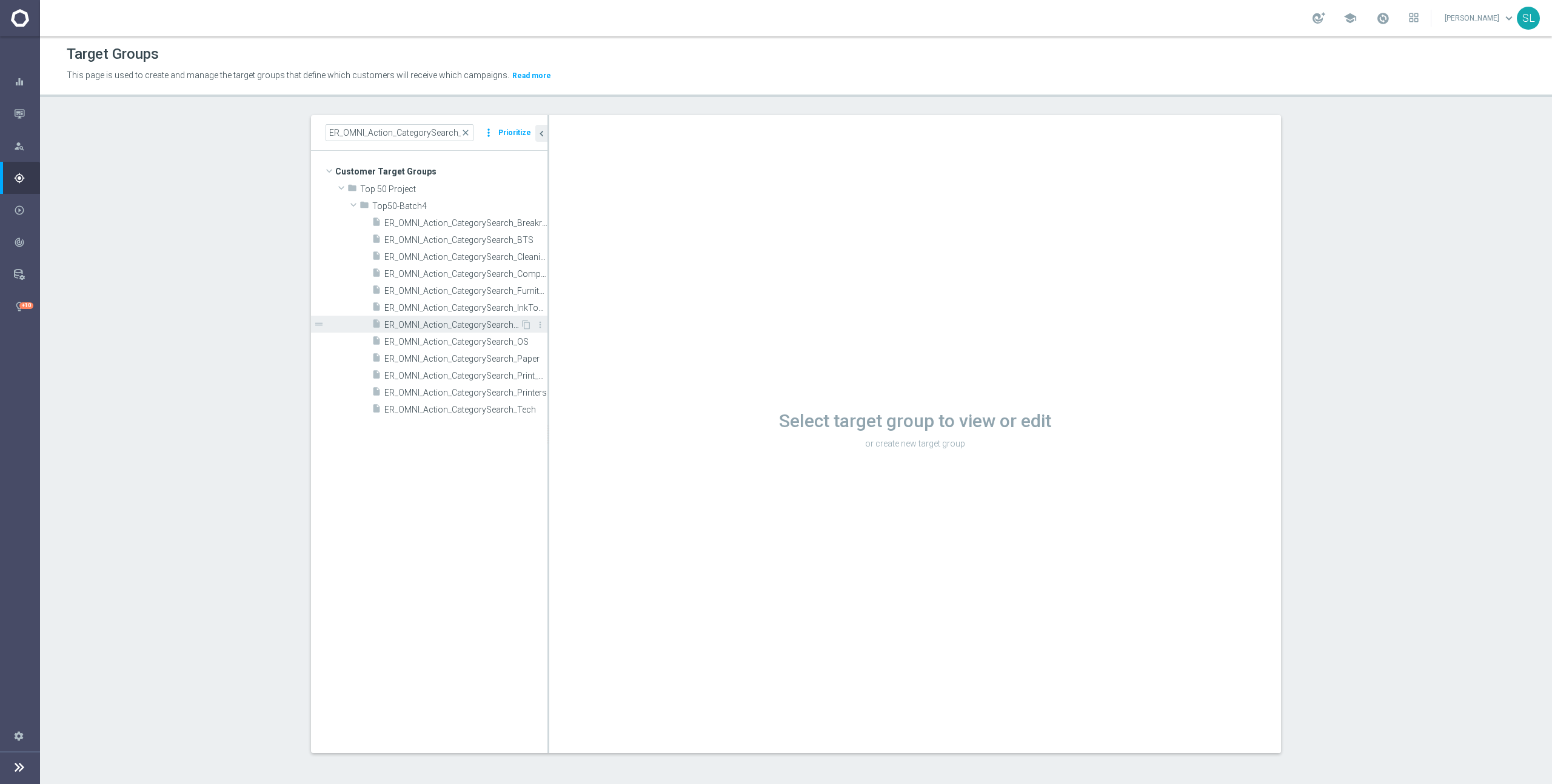
click at [472, 321] on span "ER_OMNI_Action_CategorySearch_MailShip" at bounding box center [452, 325] width 135 height 10
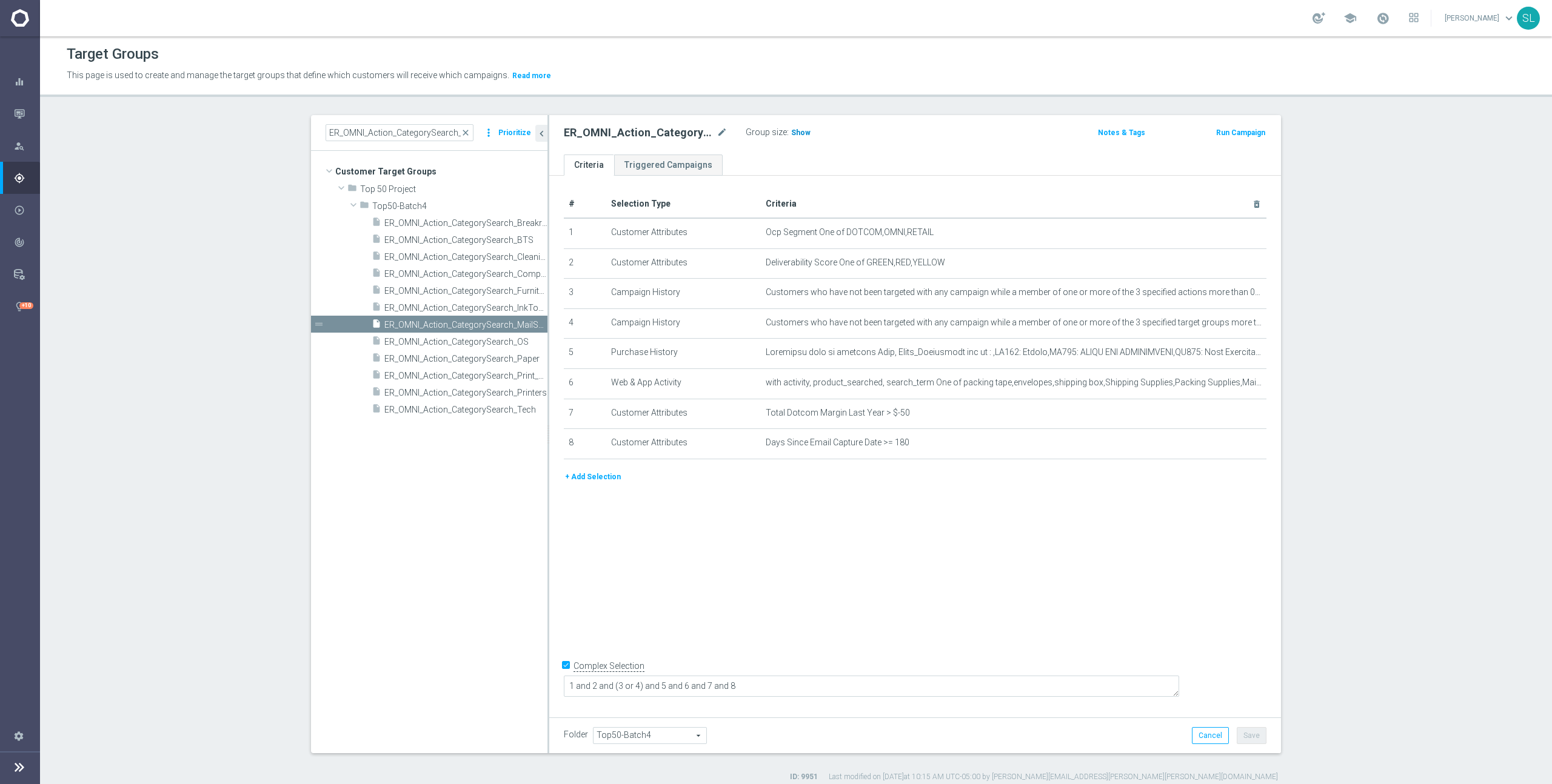
click at [801, 134] on span "Show" at bounding box center [800, 133] width 19 height 8
drag, startPoint x: 846, startPoint y: 229, endPoint x: 999, endPoint y: 229, distance: 153.0
click at [999, 229] on span "Ocp Segment One of DOTCOM,OMNI,RETAIL" at bounding box center [993, 230] width 456 height 10
click at [1227, 229] on icon "mode_edit" at bounding box center [1226, 230] width 9 height 9
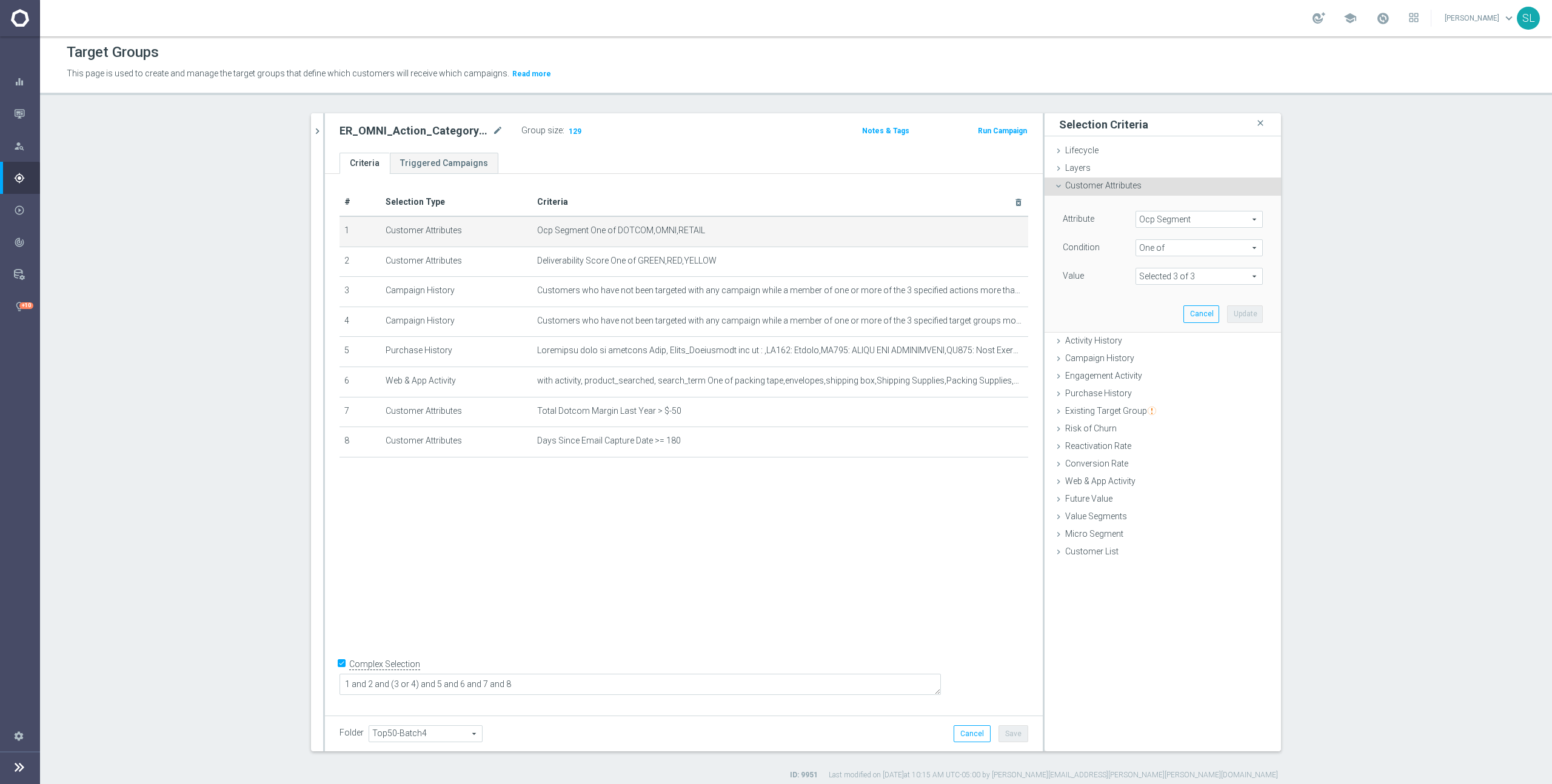
click at [1181, 217] on span "Ocp Segment" at bounding box center [1199, 219] width 126 height 16
click at [1168, 220] on input "search" at bounding box center [1199, 219] width 127 height 17
type input "ocp"
click at [1179, 267] on span "OCP_Simple_12m" at bounding box center [1199, 268] width 115 height 9
type input "OCP_Simple_12m"
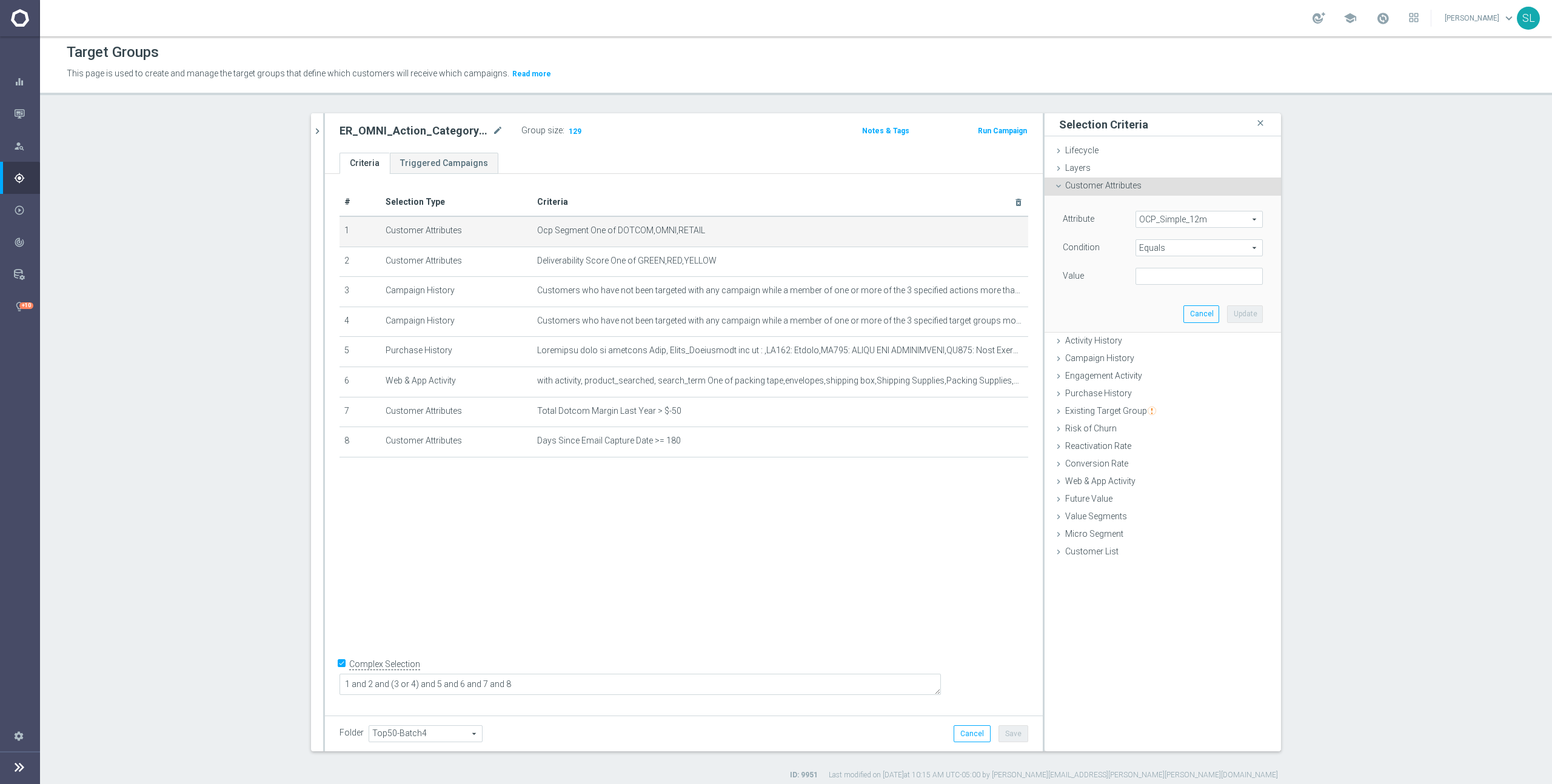
click at [1173, 248] on span "Equals" at bounding box center [1199, 248] width 126 height 16
click at [1174, 406] on span "One of" at bounding box center [1199, 407] width 115 height 9
type input "One of"
click at [1168, 279] on textarea at bounding box center [1199, 283] width 127 height 31
paste textarea "DOTCOM,OMNI,RETAIL"
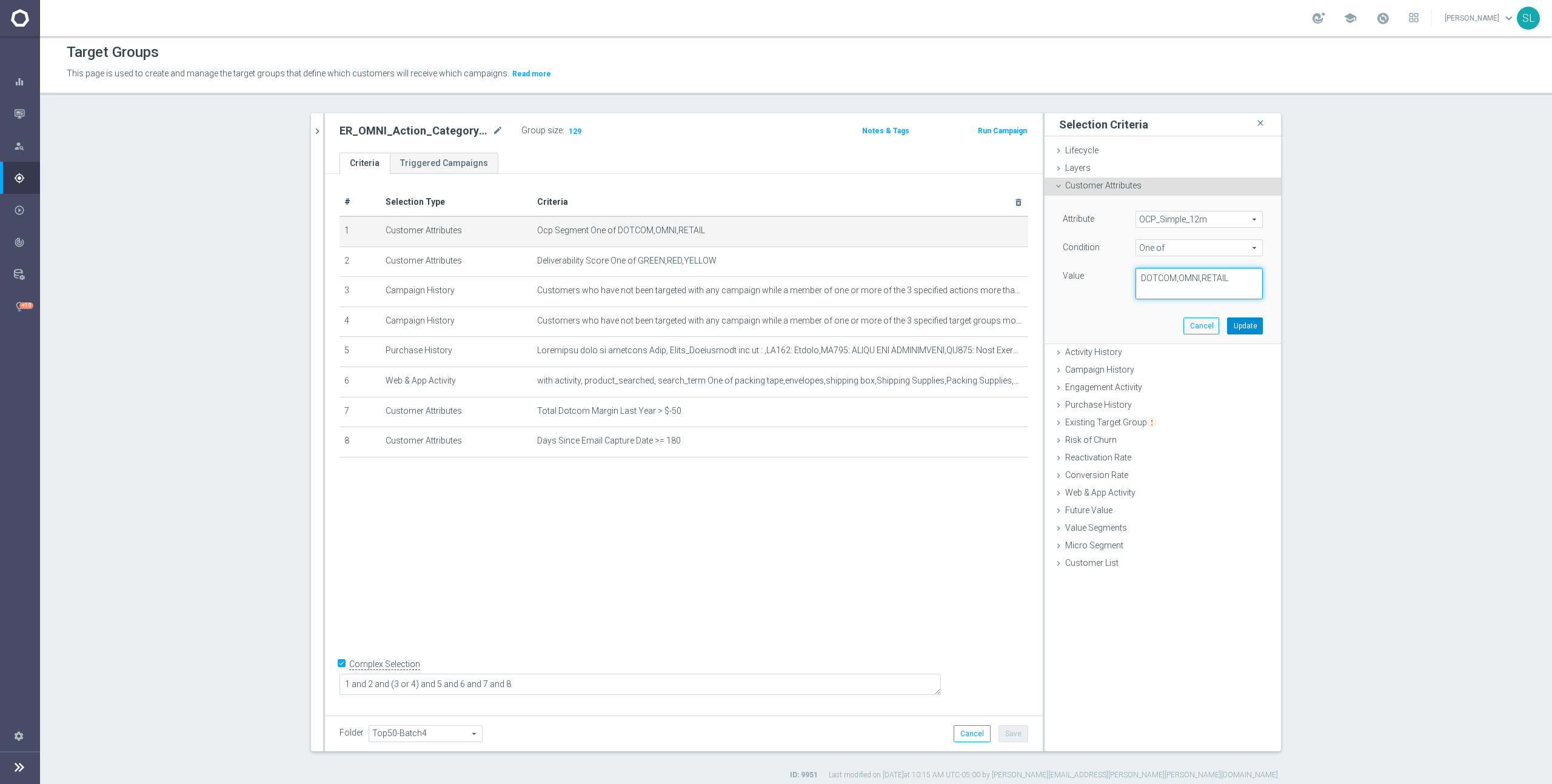
type textarea "DOTCOM,OMNI,RETAIL"
drag, startPoint x: 1249, startPoint y: 331, endPoint x: 1240, endPoint y: 328, distance: 9.5
click at [1249, 331] on button "Update" at bounding box center [1245, 326] width 36 height 17
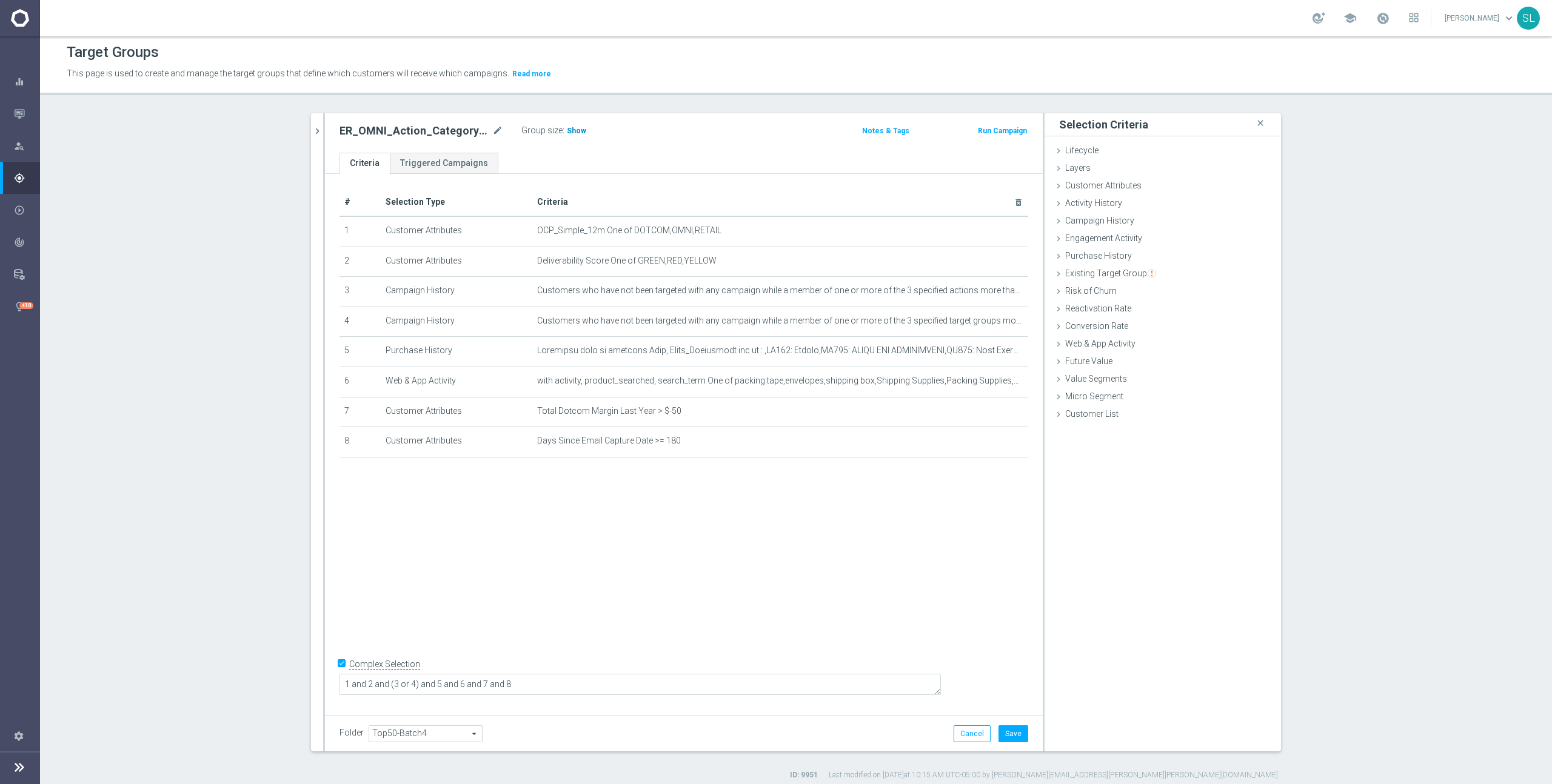
click at [575, 131] on span "Show" at bounding box center [576, 131] width 19 height 8
click at [974, 732] on button "Cancel" at bounding box center [972, 734] width 37 height 17
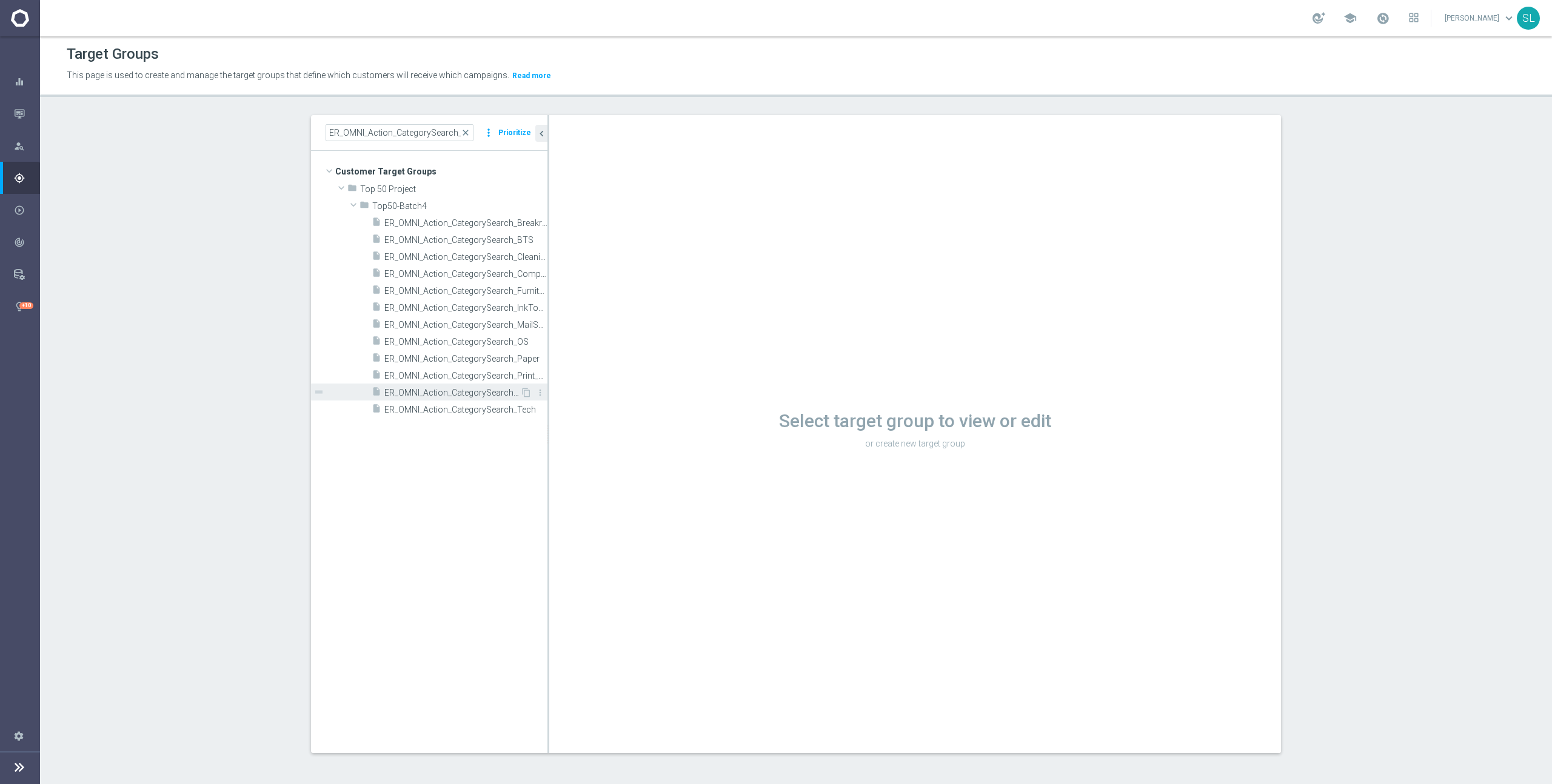
click at [481, 389] on span "ER_OMNI_Action_CategorySearch_Printers" at bounding box center [452, 393] width 135 height 10
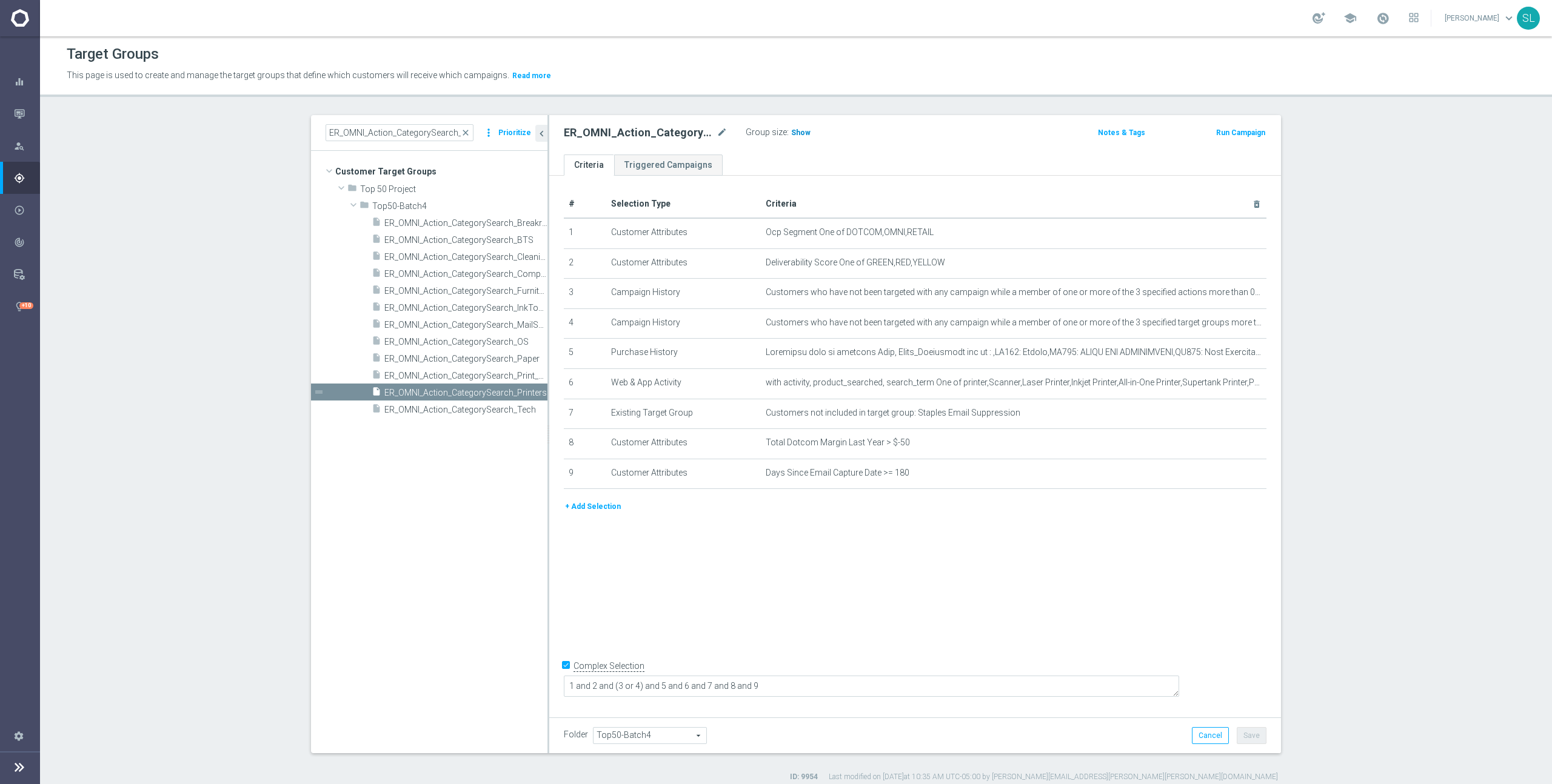
click at [805, 131] on span "Show" at bounding box center [800, 133] width 19 height 8
drag, startPoint x: 846, startPoint y: 232, endPoint x: 991, endPoint y: 234, distance: 145.0
click at [991, 234] on span "Ocp Segment One of DOTCOM,OMNI,RETAIL" at bounding box center [993, 232] width 456 height 10
click at [1224, 234] on icon "mode_edit" at bounding box center [1226, 232] width 9 height 9
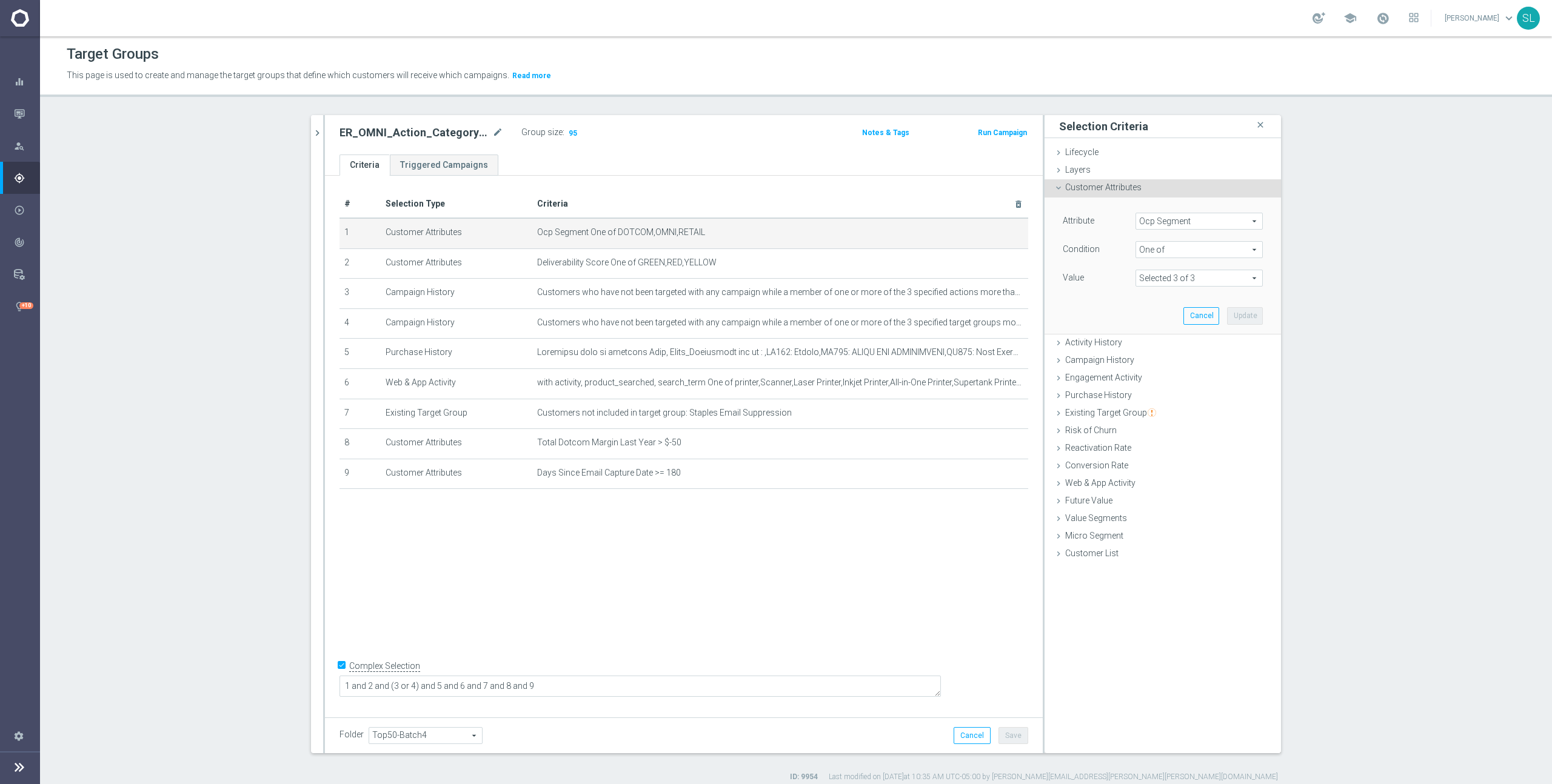
drag, startPoint x: 1219, startPoint y: 221, endPoint x: 1209, endPoint y: 221, distance: 10.0
click at [1219, 221] on span "Ocp Segment" at bounding box center [1199, 221] width 126 height 16
click at [1183, 221] on input "search" at bounding box center [1199, 221] width 127 height 17
type input "ocp"
click at [1174, 272] on span "OCP_Simple_12m" at bounding box center [1199, 270] width 115 height 9
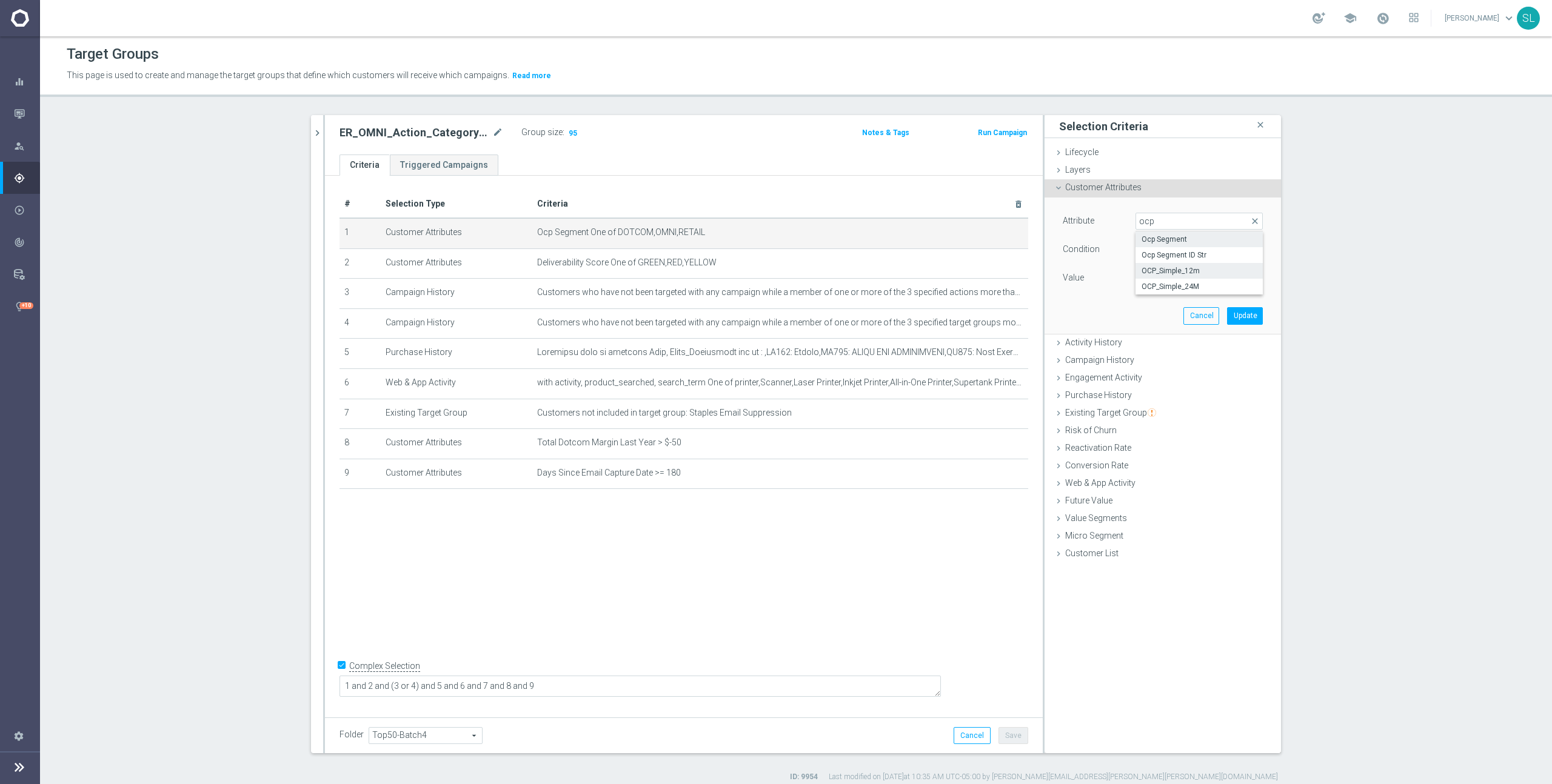
type input "OCP_Simple_12m"
click at [1170, 247] on span "Equals" at bounding box center [1199, 250] width 126 height 16
click at [1168, 406] on span "One of" at bounding box center [1199, 409] width 115 height 9
type input "One of"
click at [1166, 286] on textarea at bounding box center [1199, 285] width 127 height 31
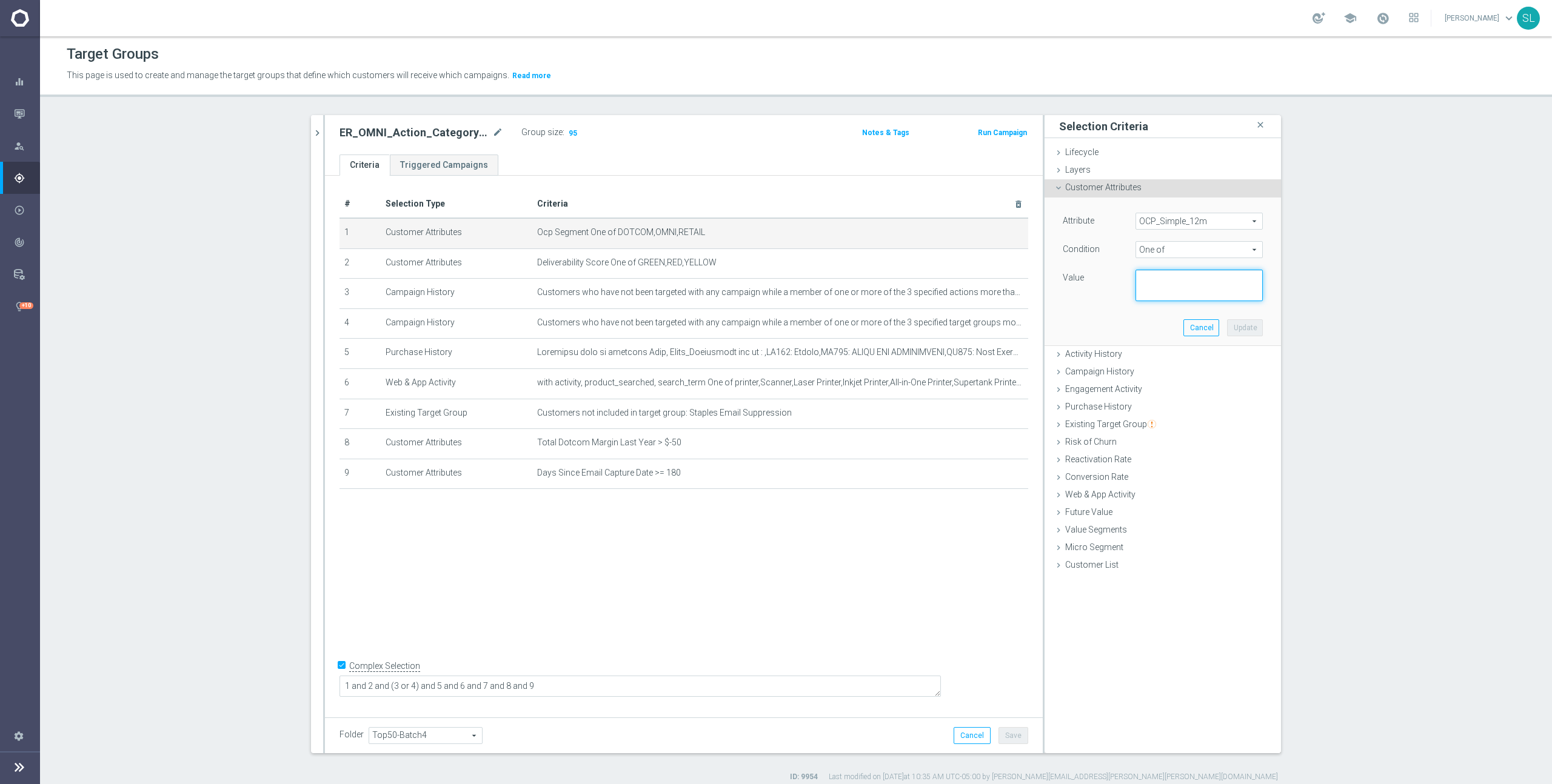
paste textarea "DOTCOM,OMNI,RETAIL"
type textarea "DOTCOM,OMNI,RETAIL"
click at [1246, 329] on button "Update" at bounding box center [1245, 328] width 36 height 17
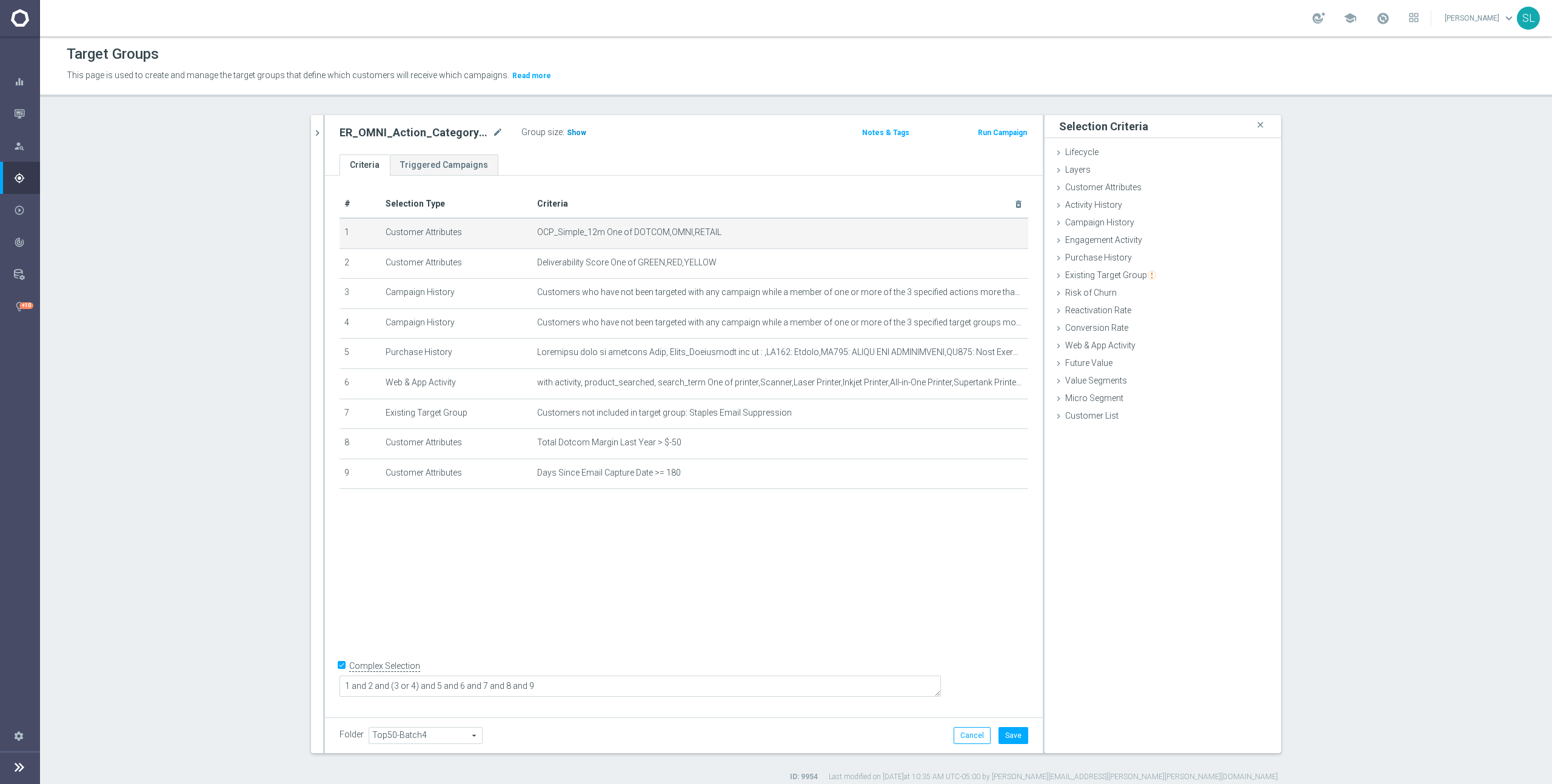
click at [579, 138] on h3 "Show" at bounding box center [577, 133] width 22 height 14
click at [975, 734] on button "Cancel" at bounding box center [972, 736] width 37 height 17
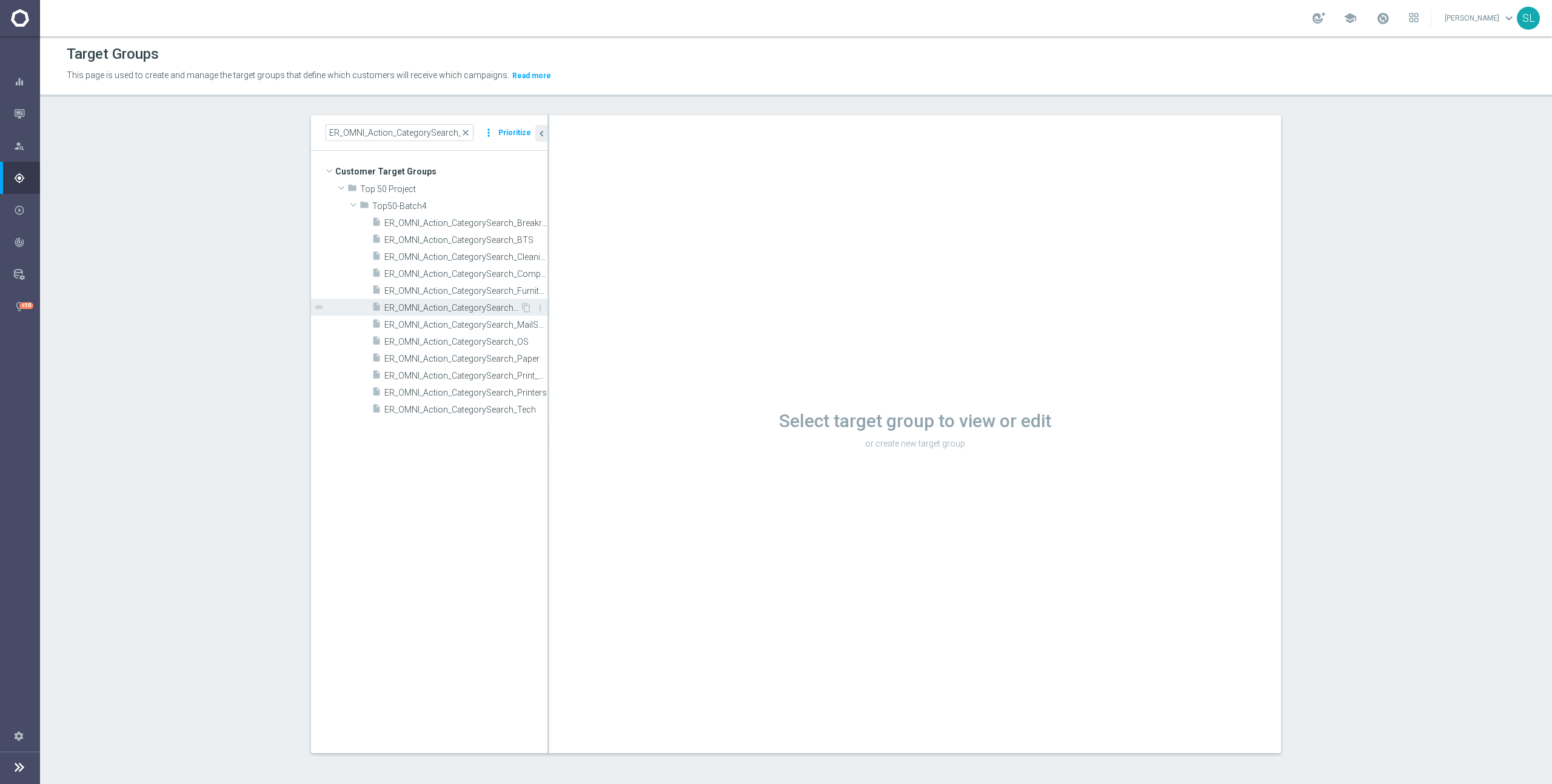
click at [439, 304] on span "ER_OMNI_Action_CategorySearch_InkToner" at bounding box center [452, 308] width 135 height 10
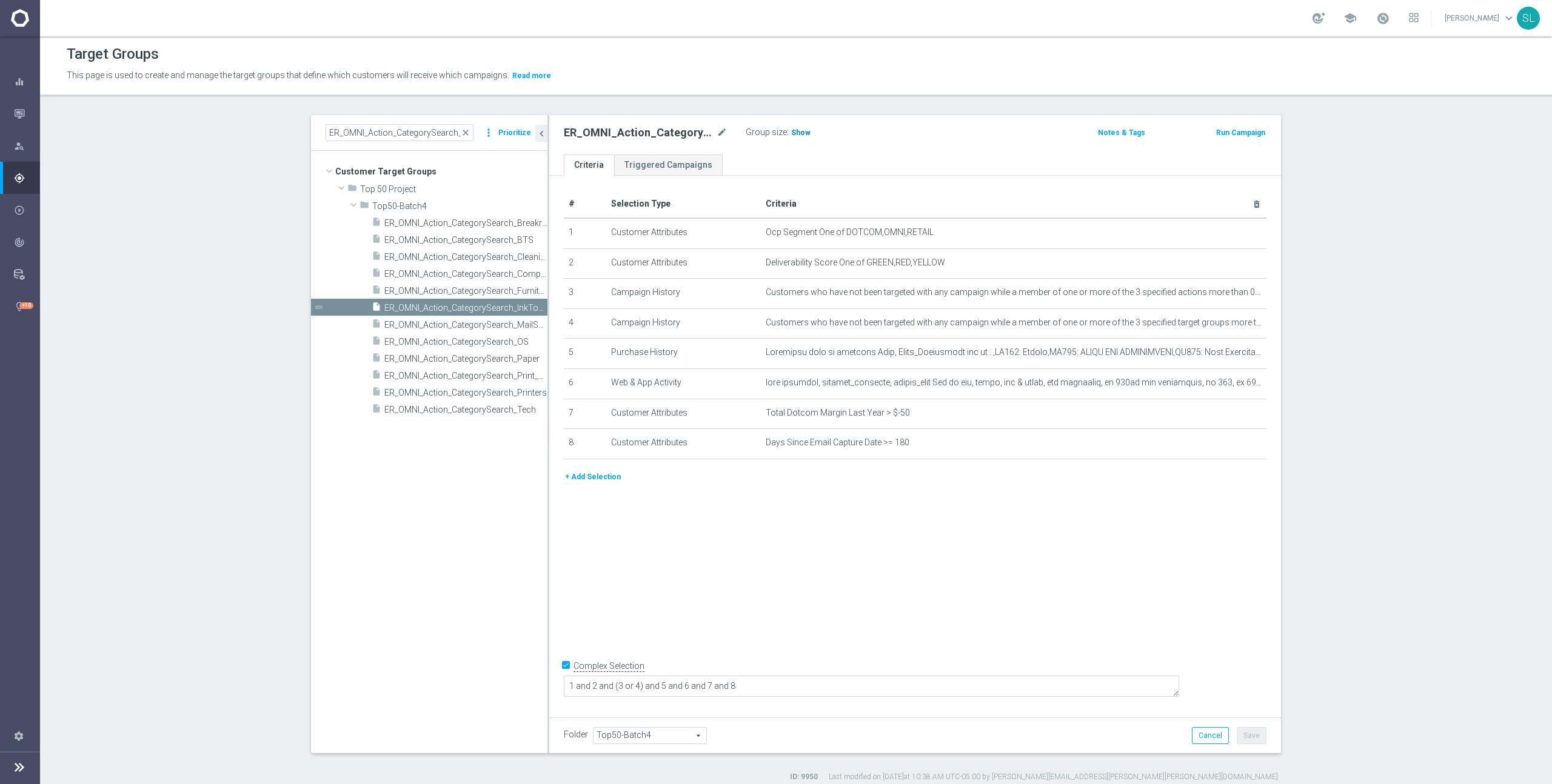
click at [797, 130] on span "Show" at bounding box center [800, 133] width 19 height 8
drag, startPoint x: 844, startPoint y: 227, endPoint x: 961, endPoint y: 235, distance: 117.3
click at [961, 235] on span "Ocp Segment One of DOTCOM,OMNI,RETAIL" at bounding box center [993, 232] width 456 height 10
click at [1228, 231] on icon "mode_edit" at bounding box center [1226, 232] width 9 height 9
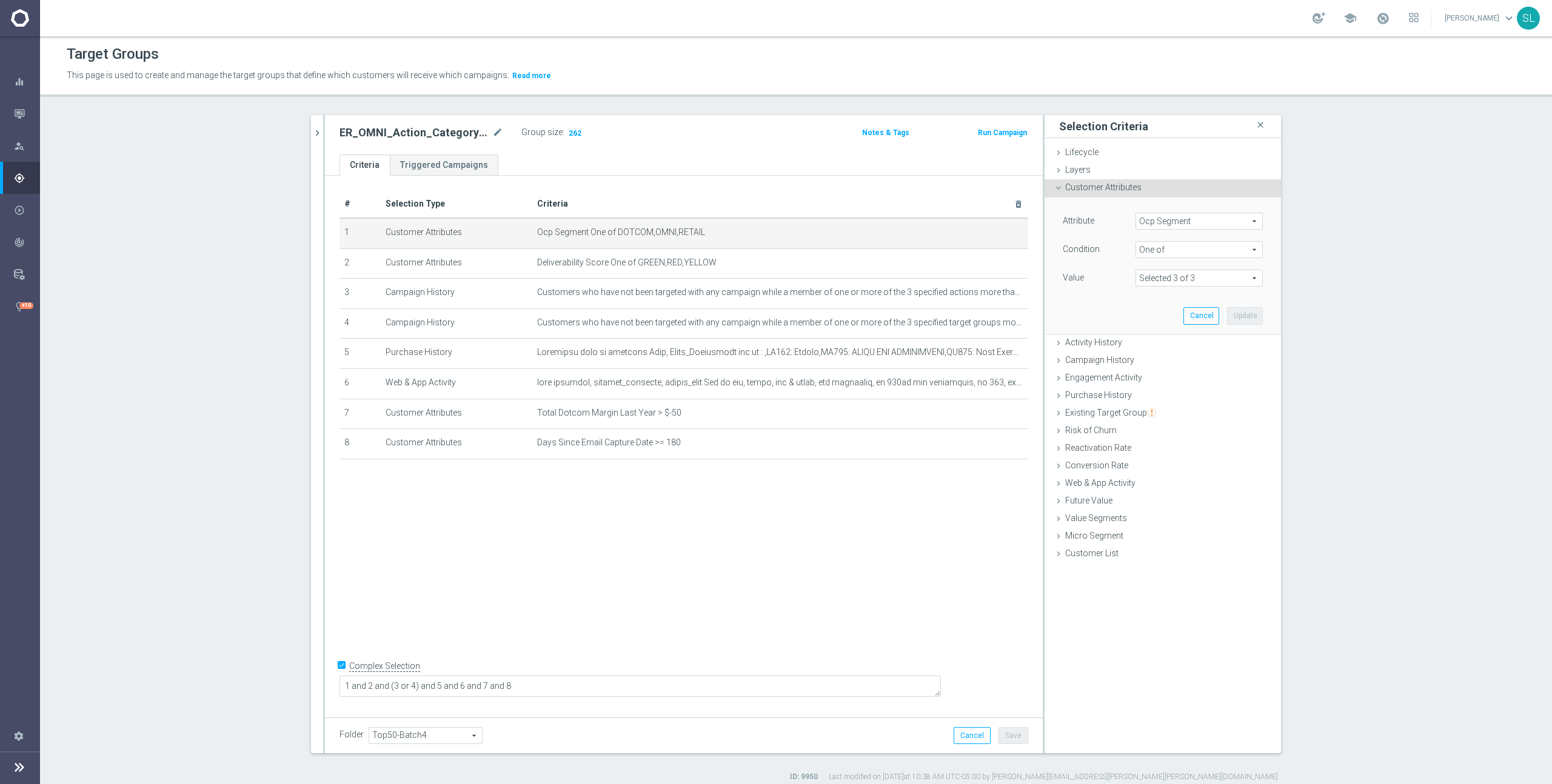
click at [1179, 223] on span "Ocp Segment" at bounding box center [1199, 221] width 126 height 16
click at [1176, 222] on input "search" at bounding box center [1199, 221] width 127 height 17
type input "ocp"
click at [1174, 269] on span "OCP_Simple_12m" at bounding box center [1199, 270] width 115 height 9
type input "OCP_Simple_12m"
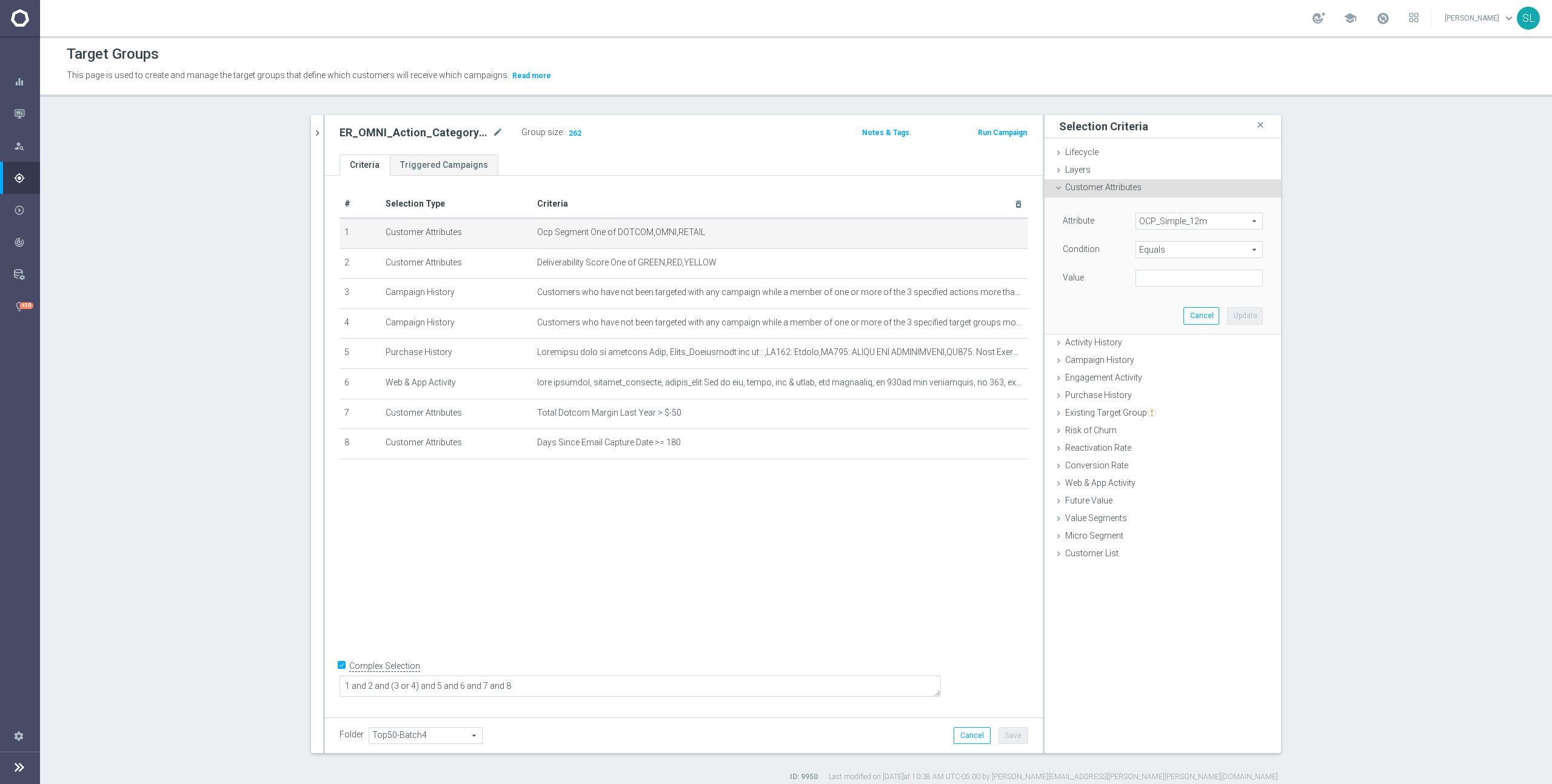
click at [1173, 246] on span "Equals" at bounding box center [1199, 250] width 126 height 16
click at [1157, 400] on div "Begins with Contains Does not contain Does not equal Ends with Equals Is not nu…" at bounding box center [1199, 339] width 127 height 157
click at [1162, 409] on span "One of" at bounding box center [1199, 409] width 115 height 9
type input "One of"
click at [1163, 274] on textarea at bounding box center [1199, 285] width 127 height 31
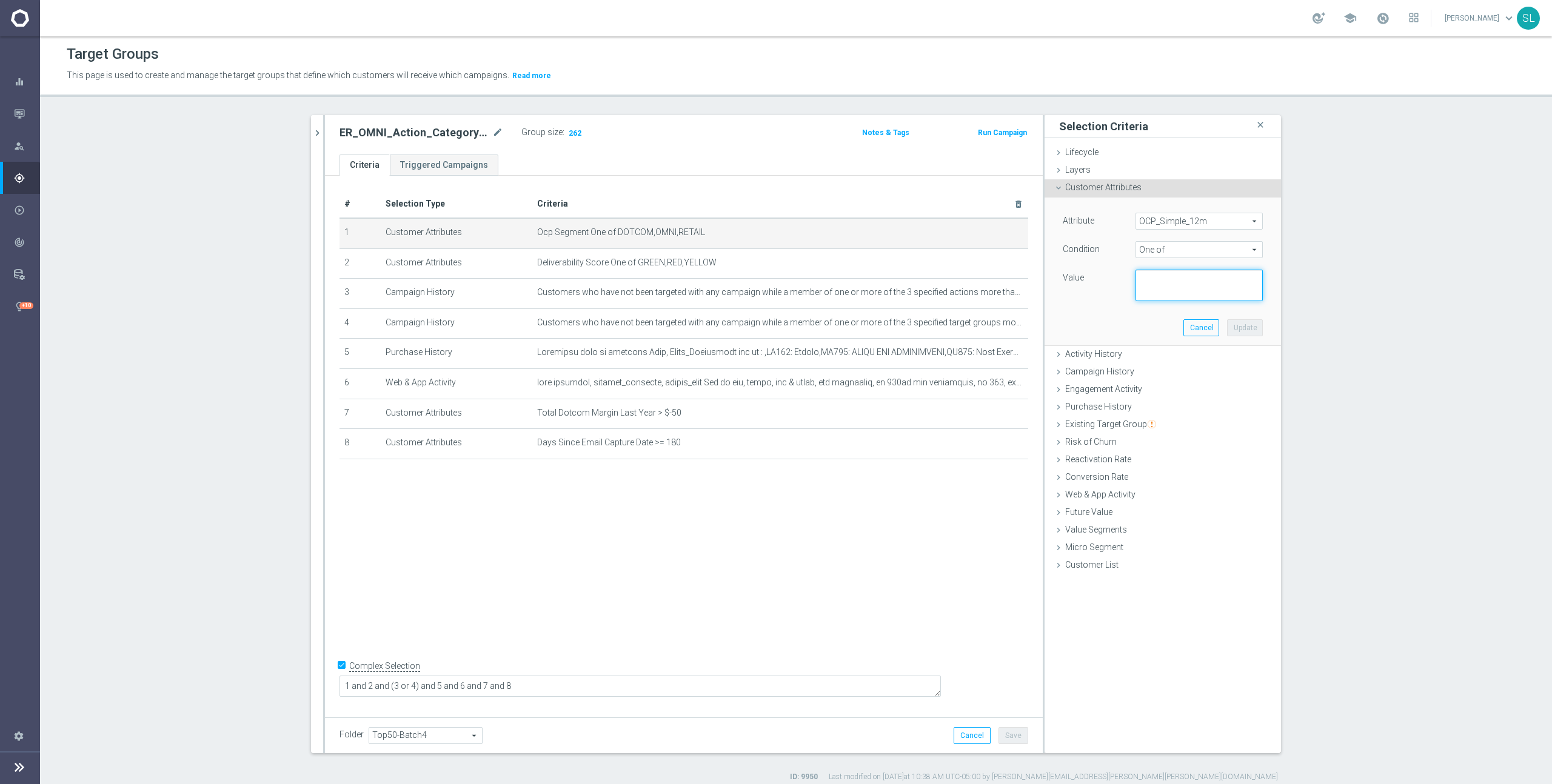
paste textarea "DOTCOM,OMNI,RETAIL"
type textarea "DOTCOM,OMNI,RETAIL"
click at [1251, 328] on button "Update" at bounding box center [1245, 328] width 36 height 17
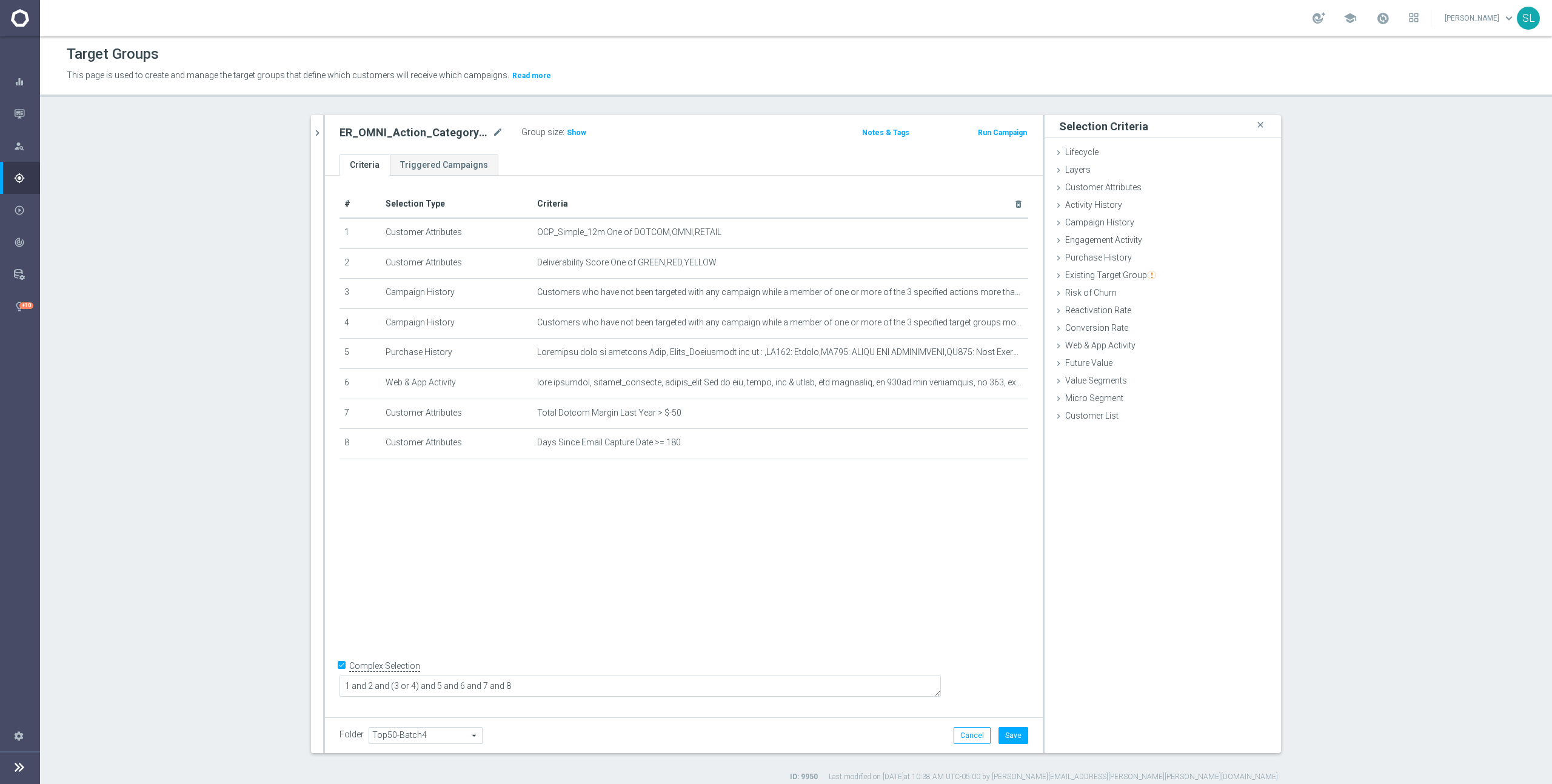
drag, startPoint x: 577, startPoint y: 133, endPoint x: 599, endPoint y: 140, distance: 23.1
click at [577, 133] on span "Show" at bounding box center [576, 133] width 19 height 8
click at [965, 737] on button "Cancel" at bounding box center [972, 736] width 37 height 17
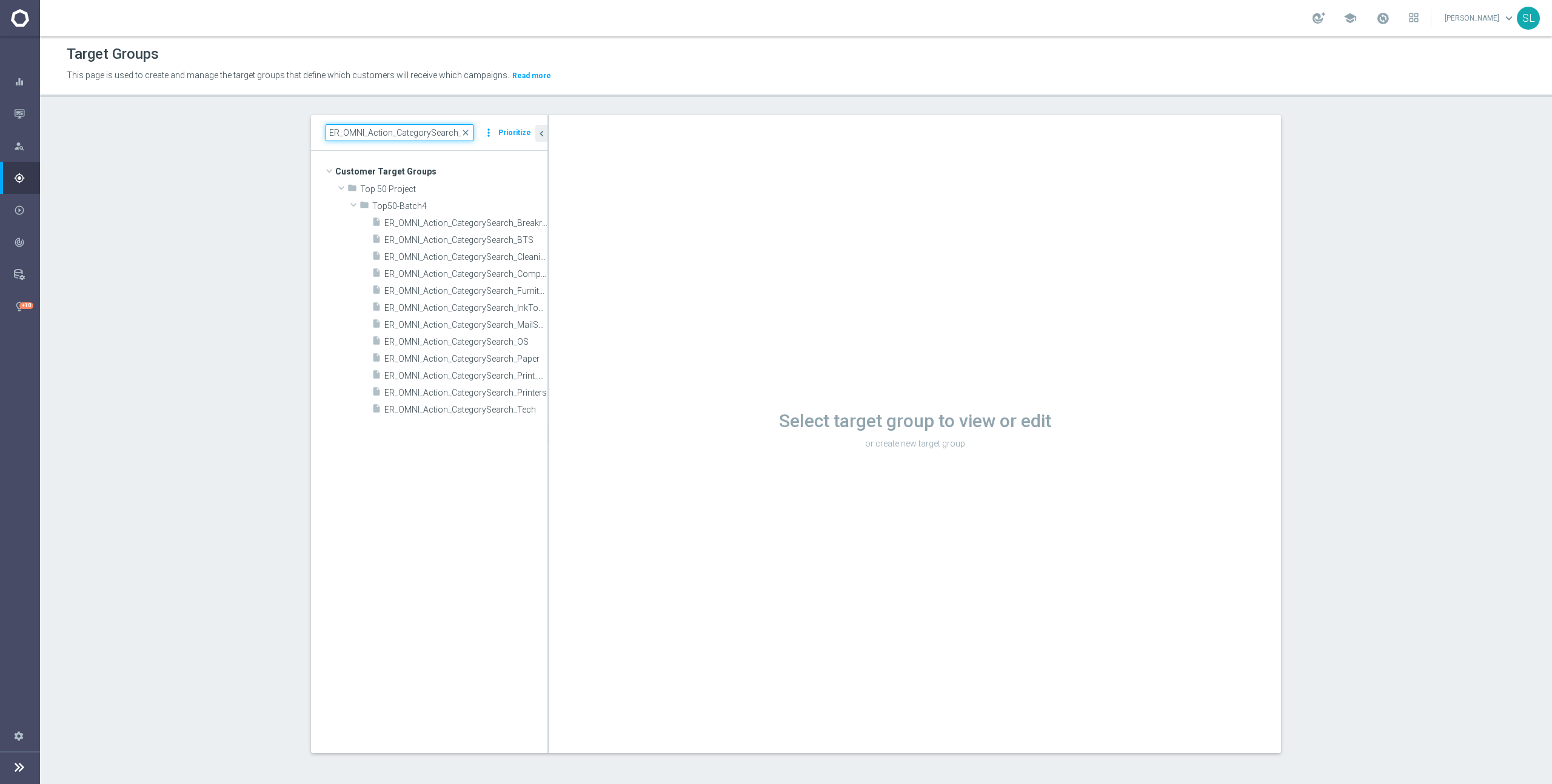
click at [357, 127] on input "ER_OMNI_Action_CategorySearch_" at bounding box center [399, 133] width 148 height 17
paste input "CLM_CategorySearch_SafetySupplies"
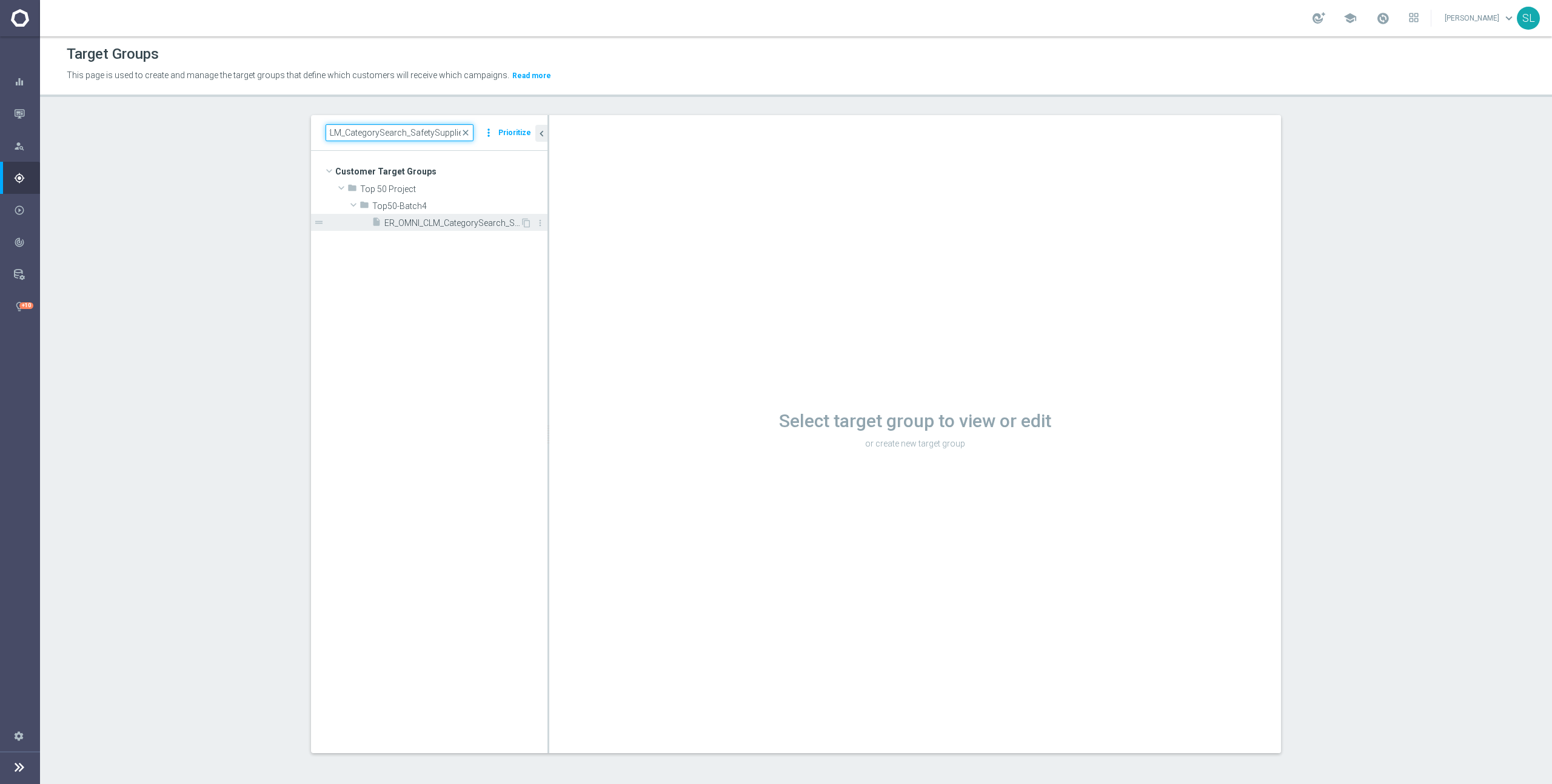
type input "ER_OMNI_CLM_CategorySearch_SafetySupplies"
click at [428, 224] on span "ER_OMNI_CLM_CategorySearch_SafetySupplies" at bounding box center [452, 224] width 135 height 10
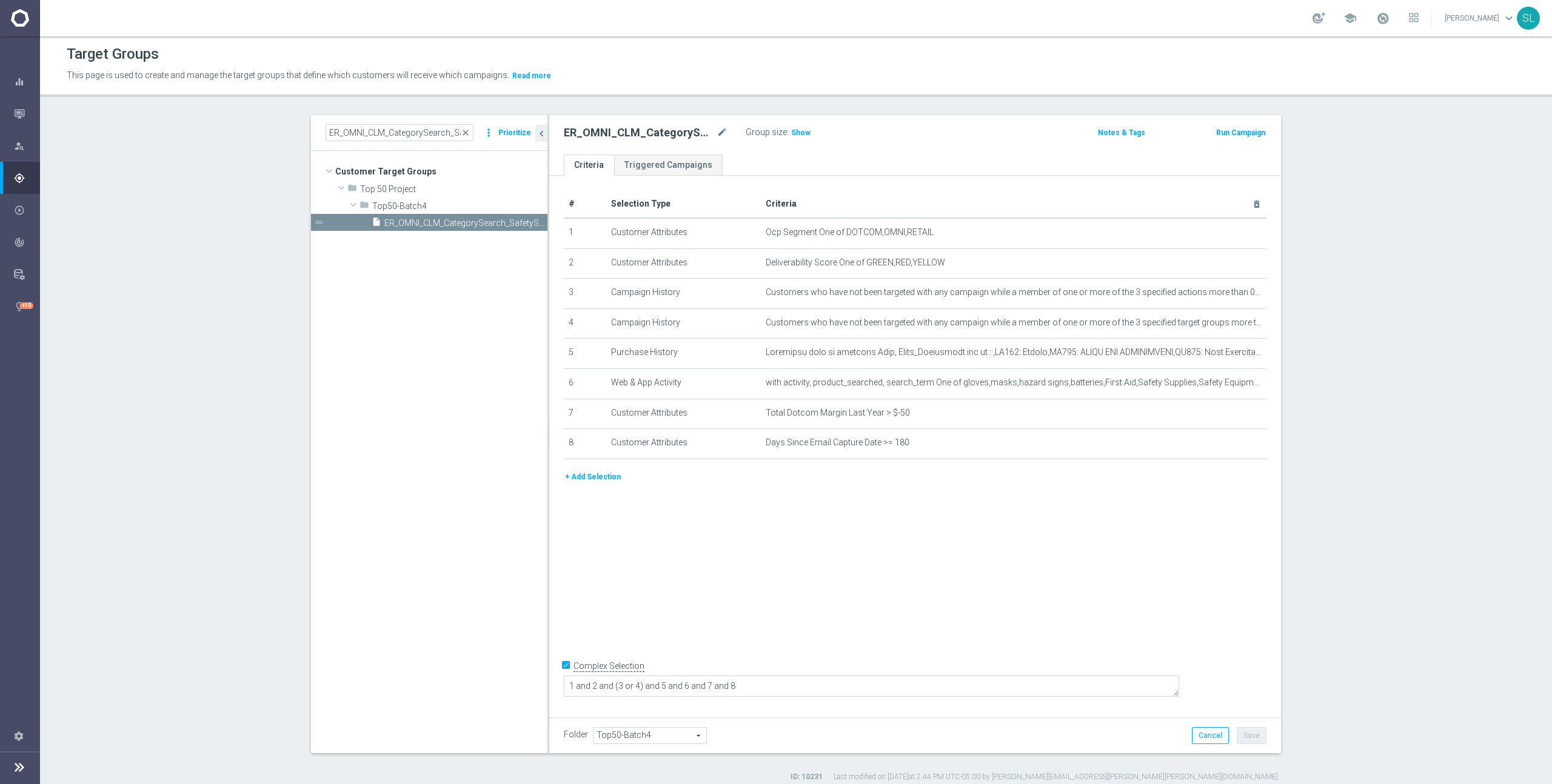
drag, startPoint x: 803, startPoint y: 134, endPoint x: 820, endPoint y: 142, distance: 18.8
click at [803, 134] on span "Show" at bounding box center [800, 133] width 19 height 8
drag, startPoint x: 867, startPoint y: 231, endPoint x: 975, endPoint y: 231, distance: 108.0
click at [975, 231] on span "Ocp Segment One of DOTCOM,OMNI,RETAIL" at bounding box center [993, 232] width 456 height 10
click at [1223, 234] on icon "mode_edit" at bounding box center [1226, 232] width 9 height 9
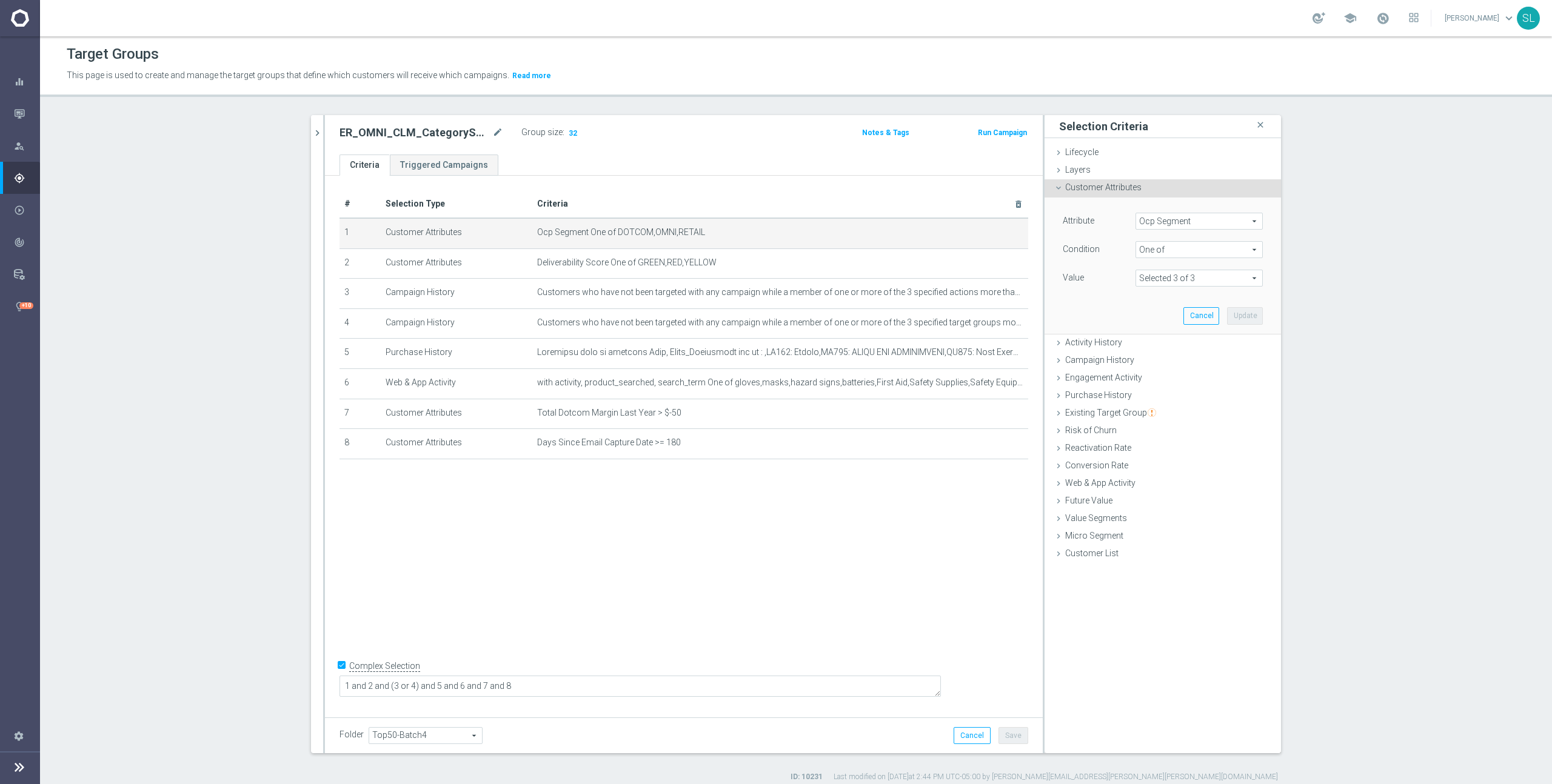
click at [1201, 218] on span "Ocp Segment" at bounding box center [1199, 221] width 126 height 16
click at [1187, 219] on input "search" at bounding box center [1199, 221] width 127 height 17
type input "ocp"
click at [1190, 269] on span "OCP_Simple_12m" at bounding box center [1199, 270] width 115 height 9
type input "OCP_Simple_12m"
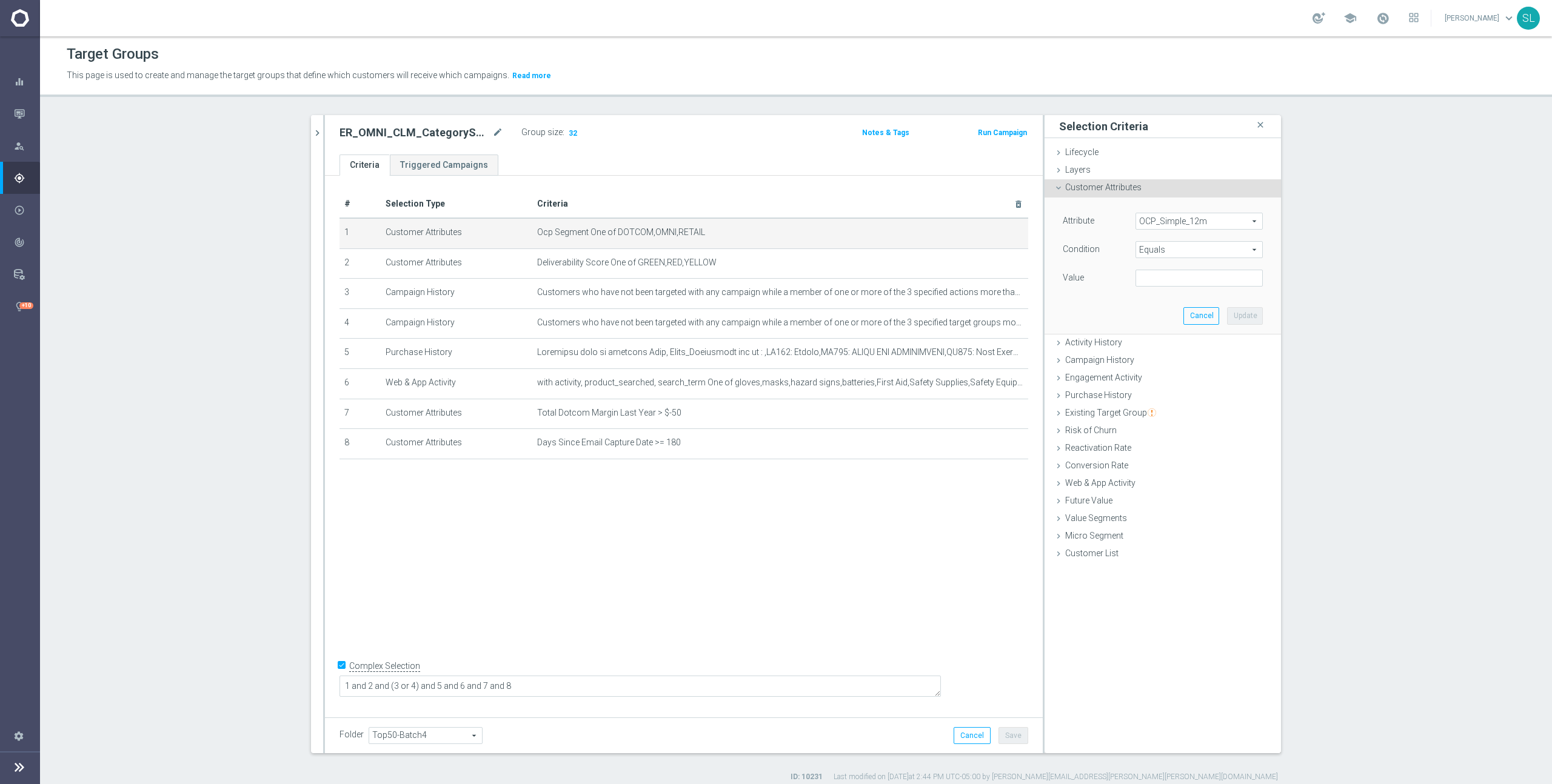
click at [1187, 251] on span "Equals" at bounding box center [1199, 250] width 126 height 16
drag, startPoint x: 1174, startPoint y: 409, endPoint x: 1175, endPoint y: 376, distance: 33.0
click at [1174, 409] on span "One of" at bounding box center [1199, 409] width 115 height 9
type input "One of"
click at [1180, 283] on textarea at bounding box center [1199, 285] width 127 height 31
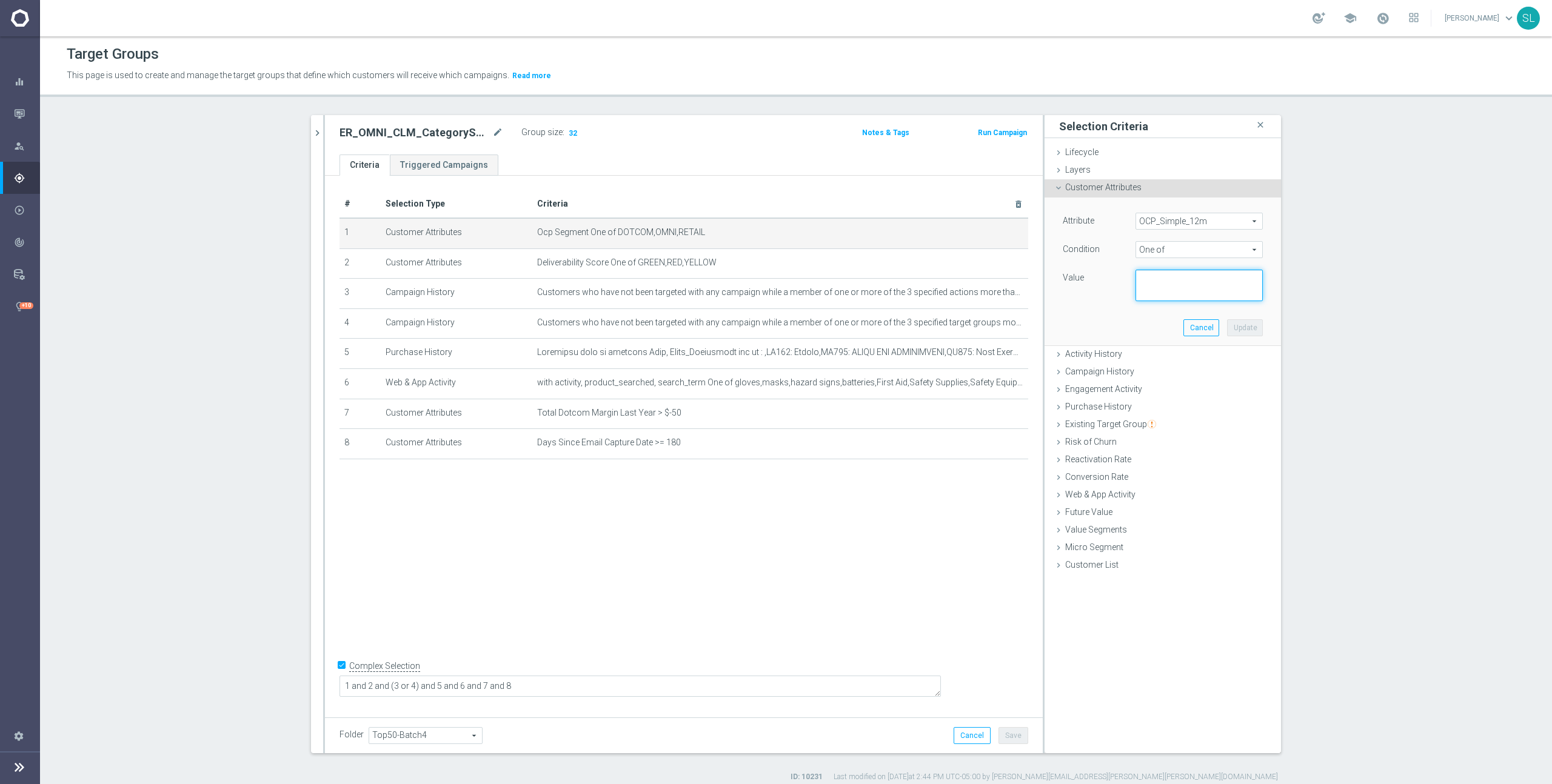
paste textarea "DOTCOM,OMNI,RETAIL"
type textarea "DOTCOM,OMNI,RETAIL"
click at [1234, 326] on button "Update" at bounding box center [1245, 328] width 36 height 17
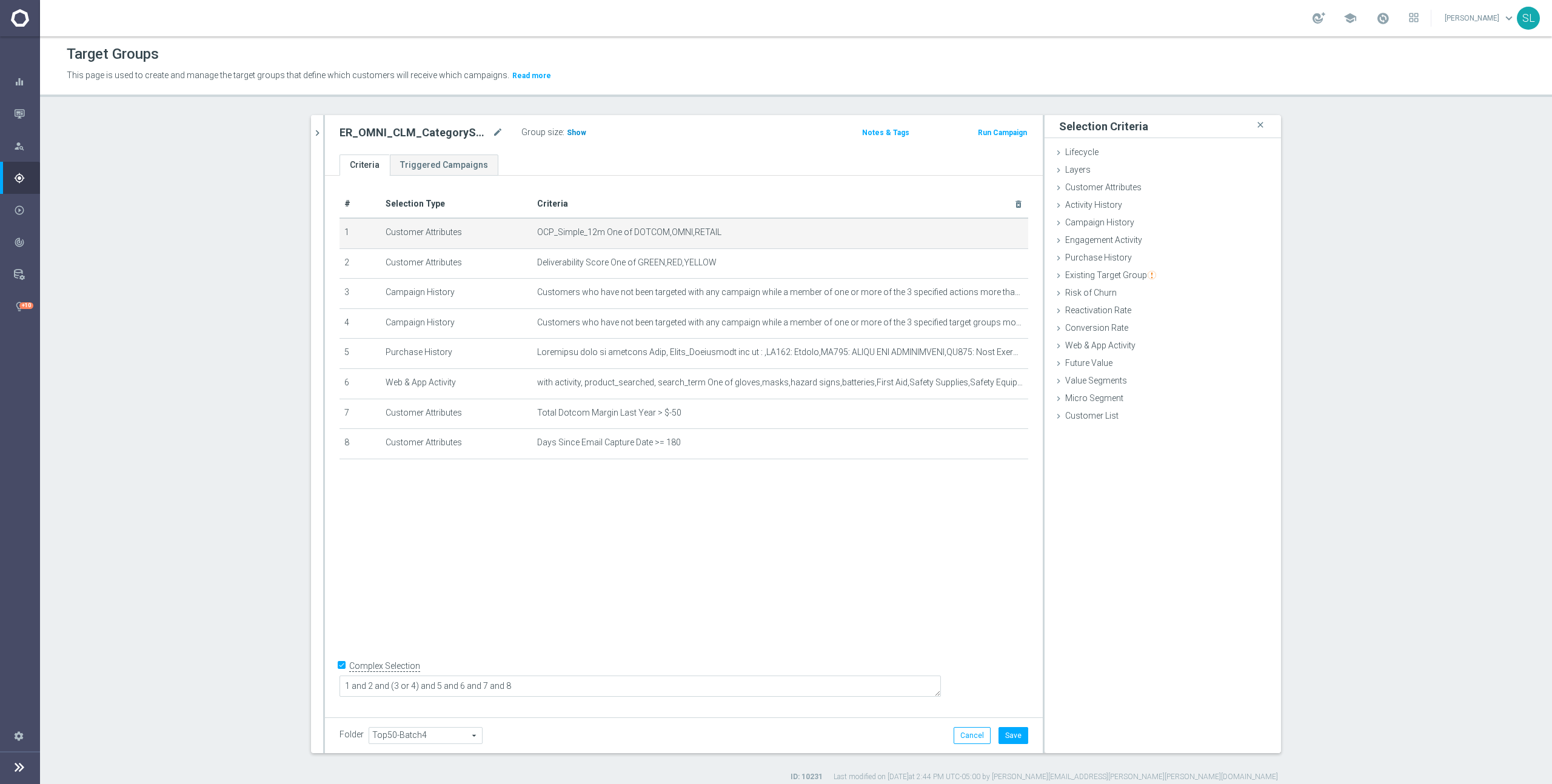
click at [579, 135] on span "Show" at bounding box center [576, 133] width 19 height 8
drag, startPoint x: 976, startPoint y: 733, endPoint x: 969, endPoint y: 707, distance: 26.9
click at [976, 733] on button "Cancel" at bounding box center [972, 736] width 37 height 17
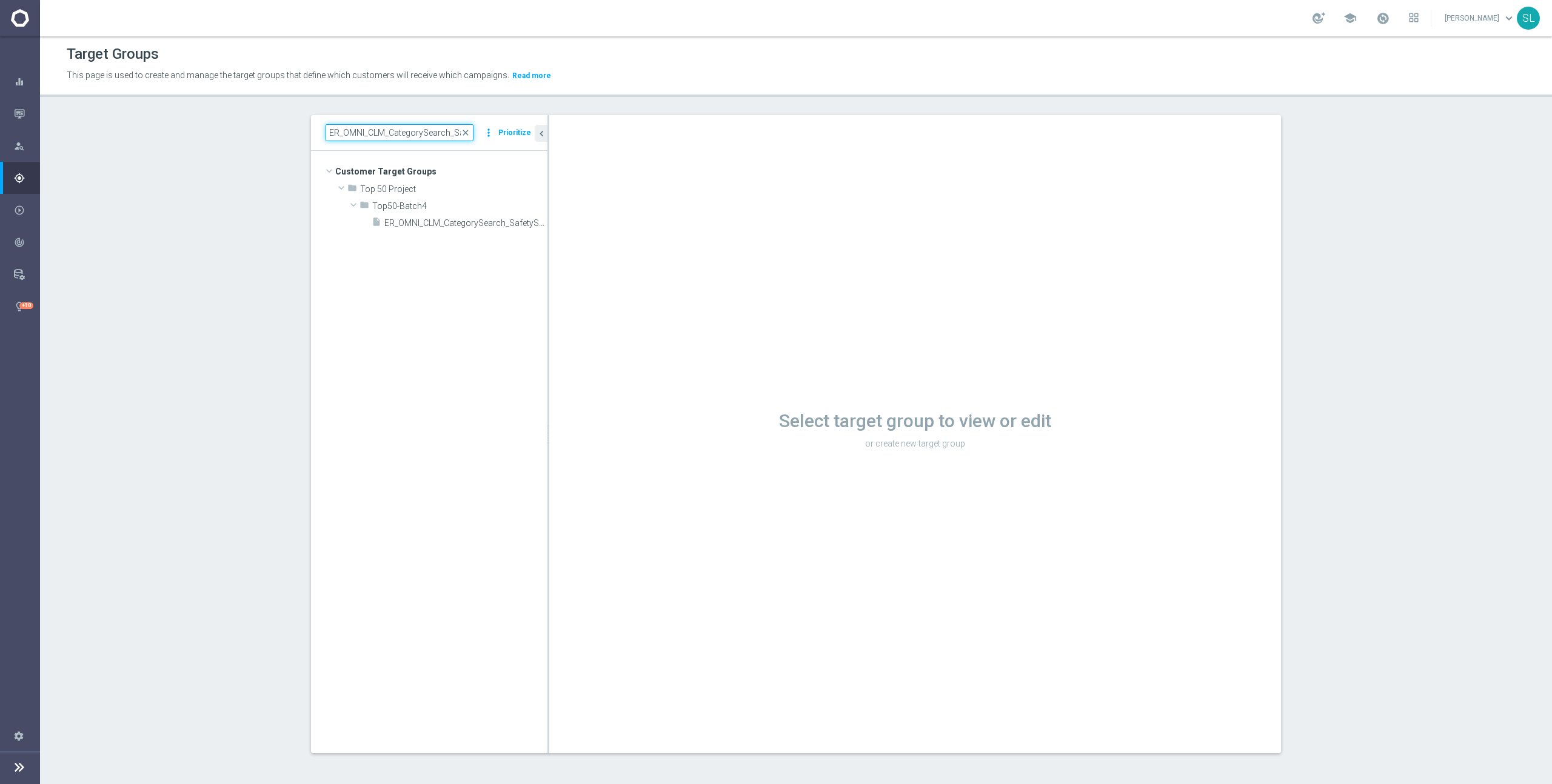
click at [449, 127] on input "ER_OMNI_CLM_CategorySearch_SafetySupplies" at bounding box center [399, 133] width 148 height 17
paste input "Recurring_Print_Grow_Sign"
type input "Recurring_Print_Grow_Signs"
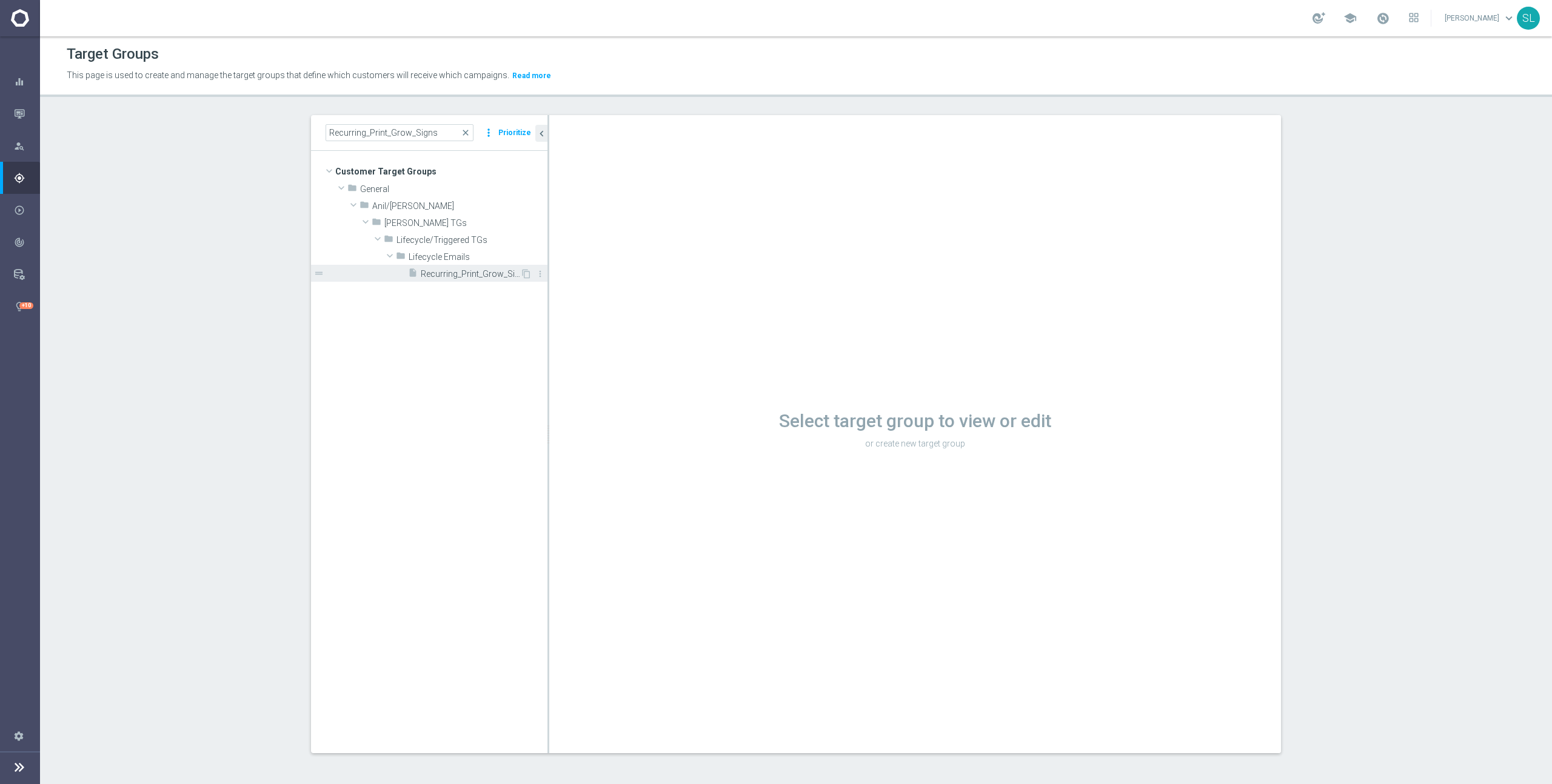
drag, startPoint x: 467, startPoint y: 284, endPoint x: 471, endPoint y: 274, distance: 10.8
click at [468, 280] on tree-viewport "Customer Target Groups library_add create_new_folder folder" at bounding box center [428, 451] width 236 height 602
click at [471, 274] on span "Recurring_Print_Grow_Signs" at bounding box center [470, 274] width 99 height 10
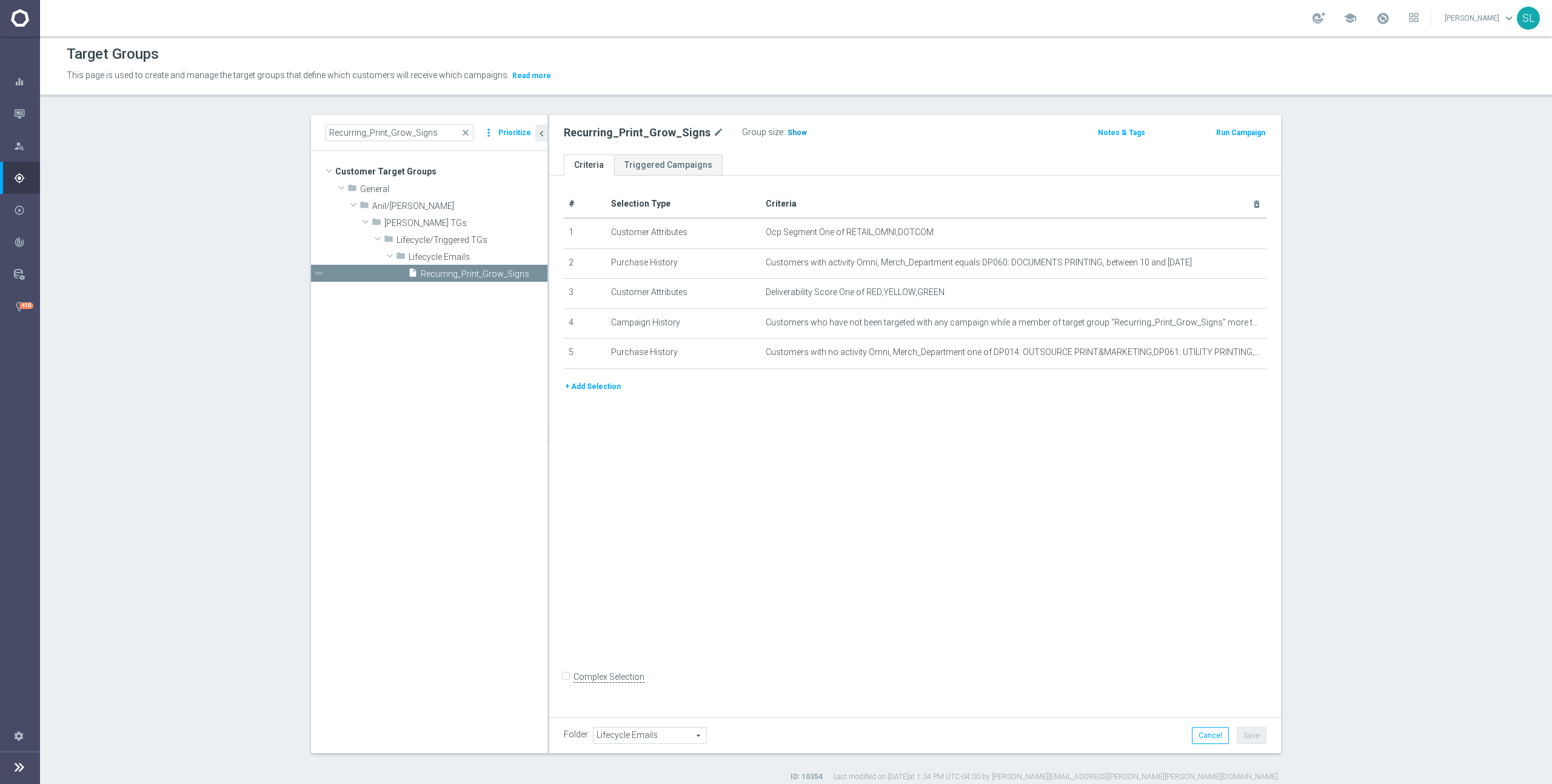
click at [787, 130] on span "Show" at bounding box center [797, 133] width 19 height 8
drag, startPoint x: 844, startPoint y: 229, endPoint x: 997, endPoint y: 235, distance: 153.1
click at [997, 235] on span "Ocp Segment One of RETAIL,OMNI,DOTCOM" at bounding box center [993, 232] width 456 height 10
click at [1229, 235] on icon "mode_edit" at bounding box center [1226, 232] width 9 height 9
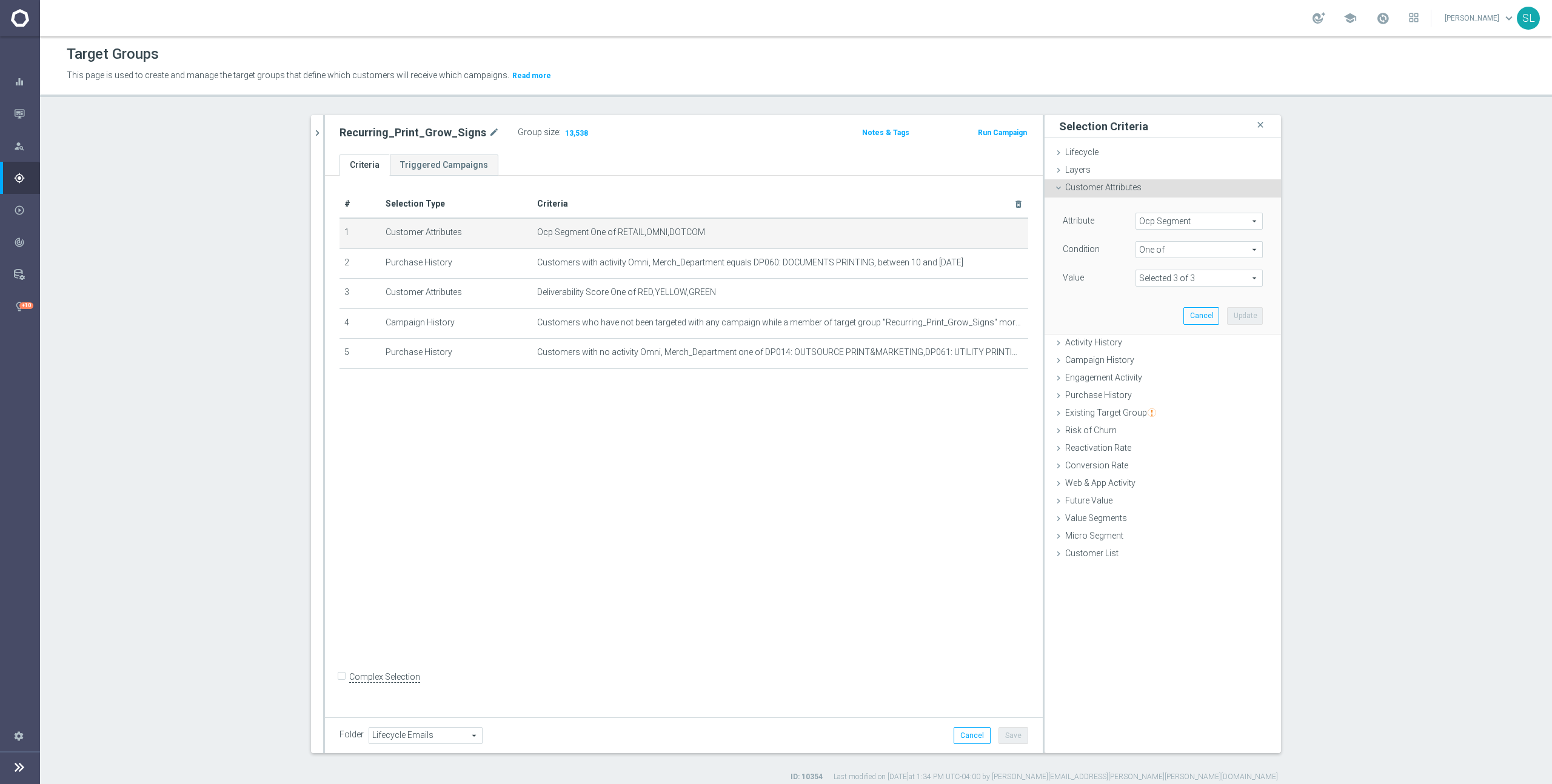
drag, startPoint x: 1199, startPoint y: 224, endPoint x: 1192, endPoint y: 223, distance: 7.1
click at [1199, 224] on span "Ocp Segment" at bounding box center [1199, 221] width 126 height 16
click at [1177, 220] on input "search" at bounding box center [1199, 221] width 127 height 17
type input "ocp"
click at [1170, 268] on span "OCP_Simple_12m" at bounding box center [1199, 270] width 115 height 9
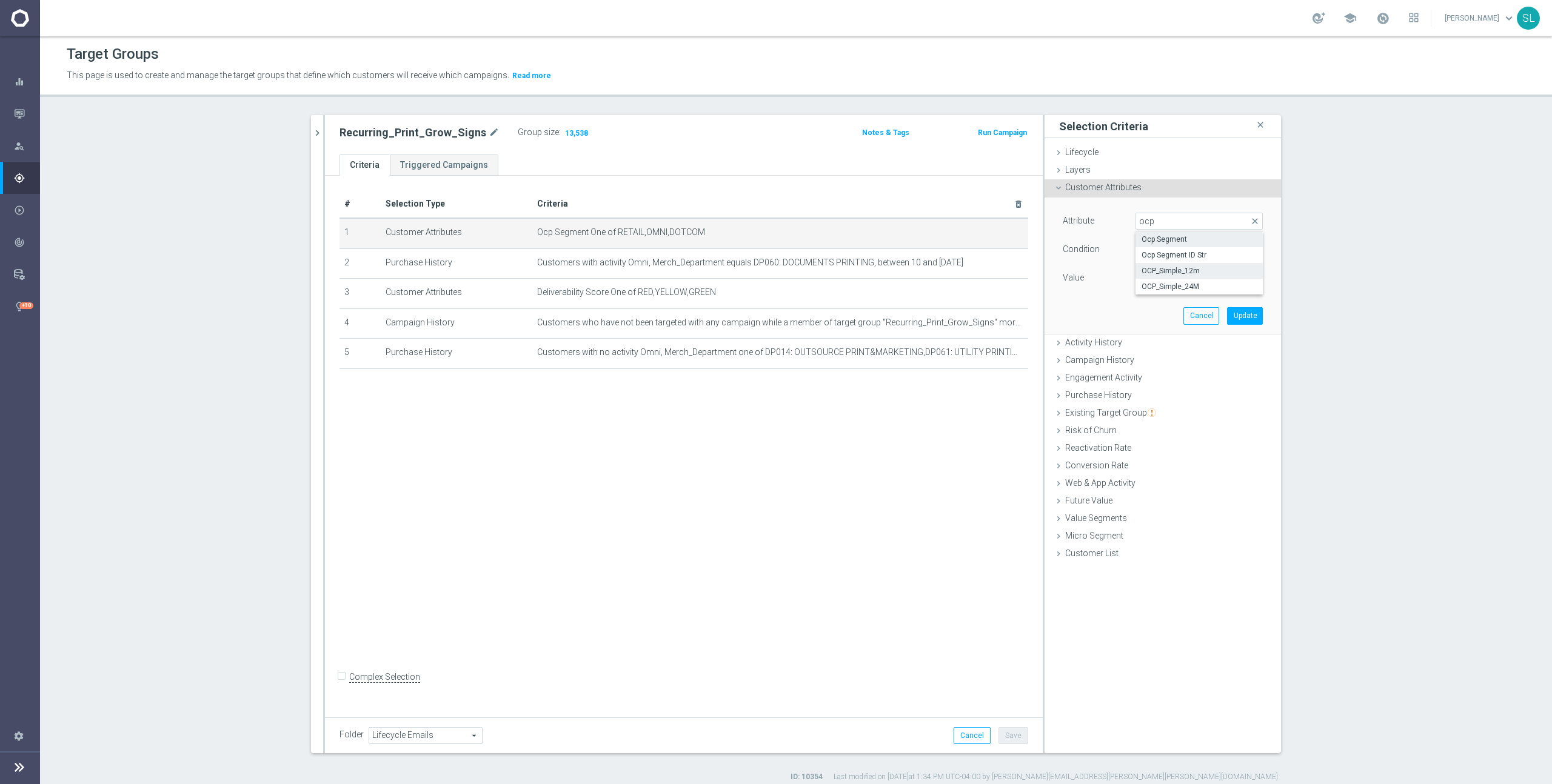
type input "OCP_Simple_12m"
click at [1177, 246] on span "Equals" at bounding box center [1199, 250] width 126 height 16
click at [1174, 407] on span "One of" at bounding box center [1199, 409] width 115 height 9
type input "One of"
click at [1179, 276] on textarea at bounding box center [1199, 285] width 127 height 31
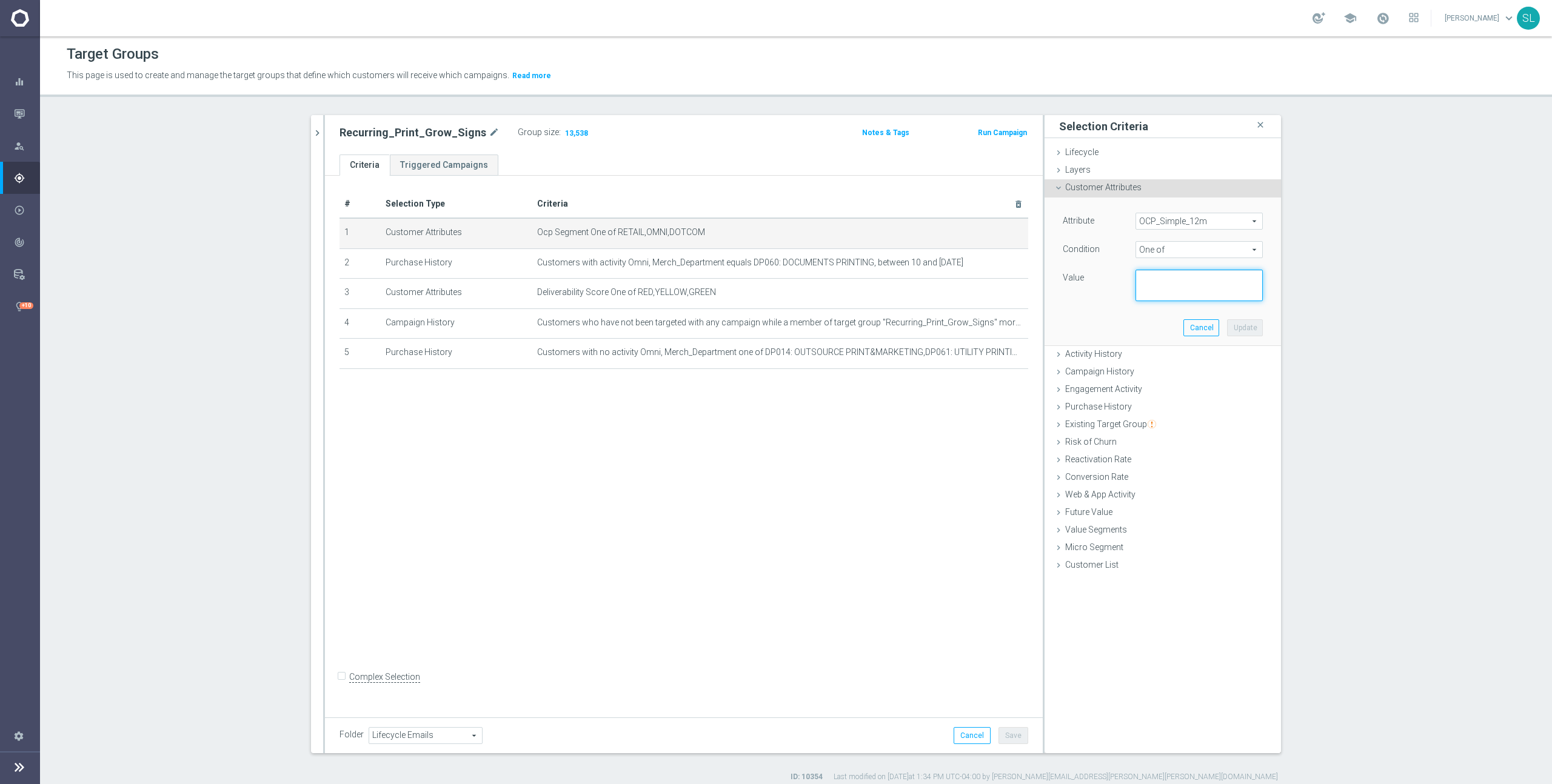
paste textarea "RETAIL,OMNI,DOTCOM"
type textarea "RETAIL,OMNI,DOTCOM"
click at [1247, 334] on button "Update" at bounding box center [1245, 328] width 36 height 17
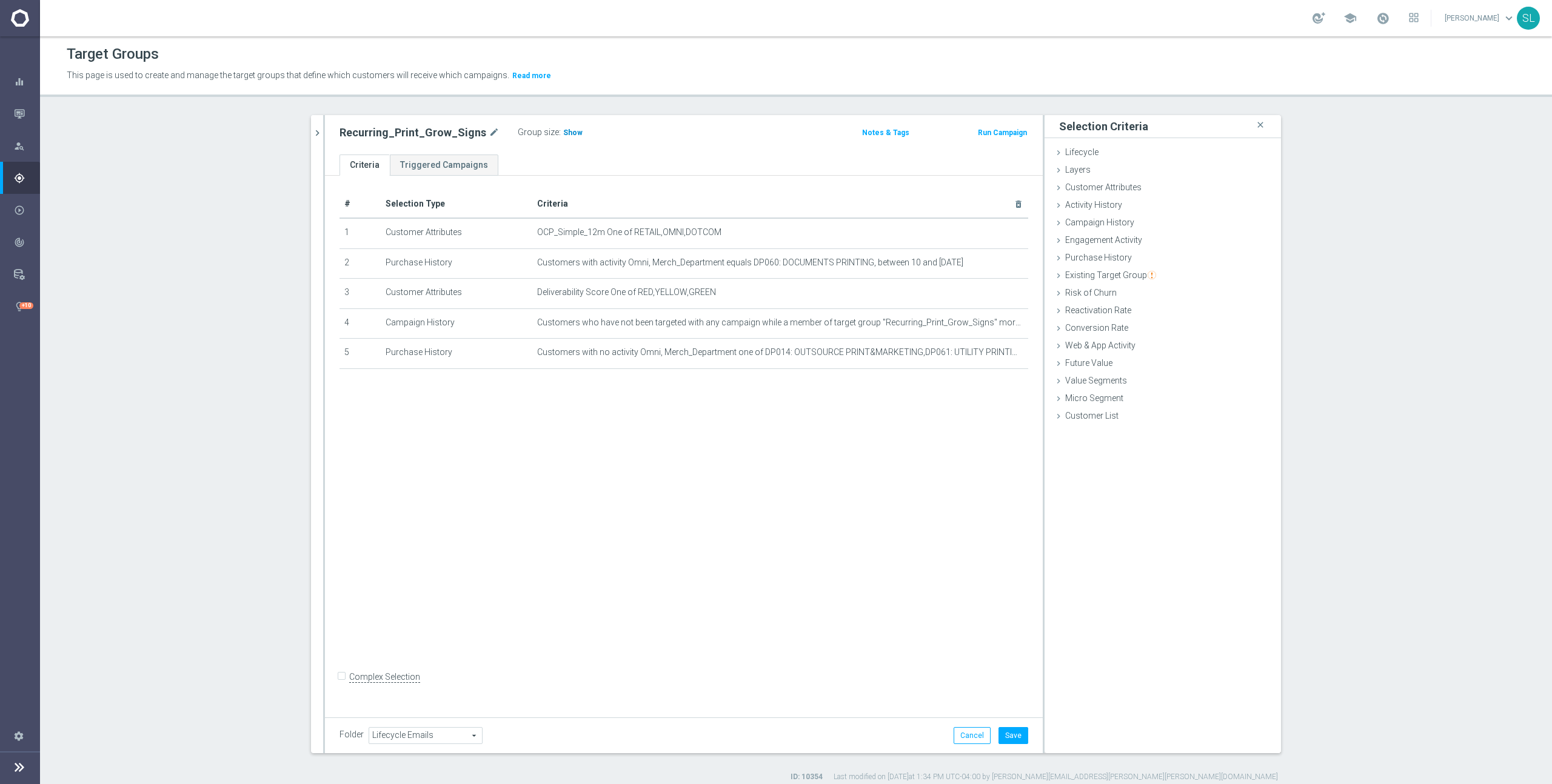
click at [565, 135] on span "Show" at bounding box center [572, 133] width 19 height 8
click at [968, 729] on button "Cancel" at bounding box center [972, 735] width 37 height 17
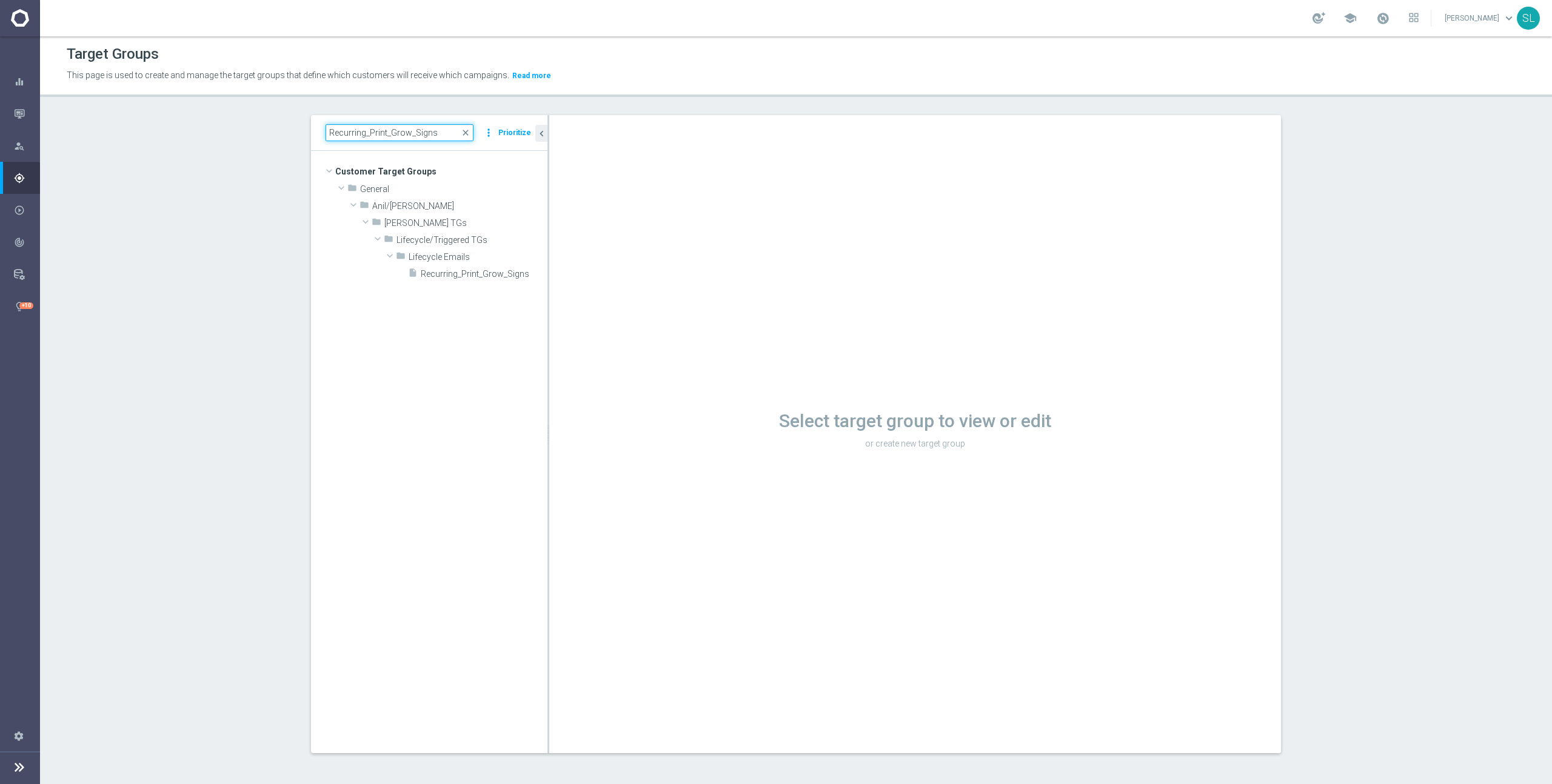
click at [399, 133] on input "Recurring_Print_Grow_Signs" at bounding box center [399, 133] width 148 height 17
paste input "Doc"
type input "Recurring_Print_Grow_Docs"
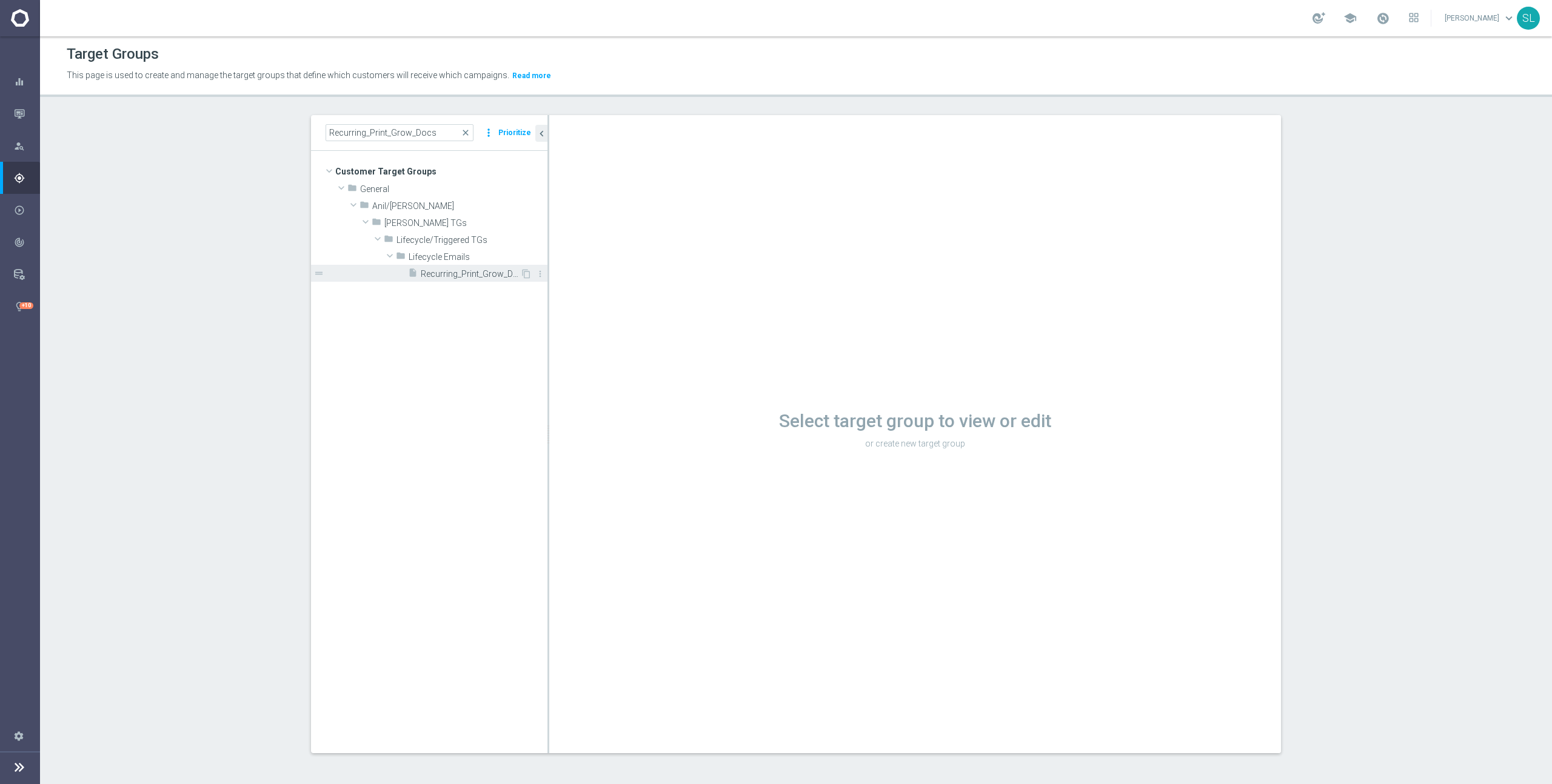
click at [479, 270] on span "Recurring_Print_Grow_Docs" at bounding box center [470, 274] width 99 height 10
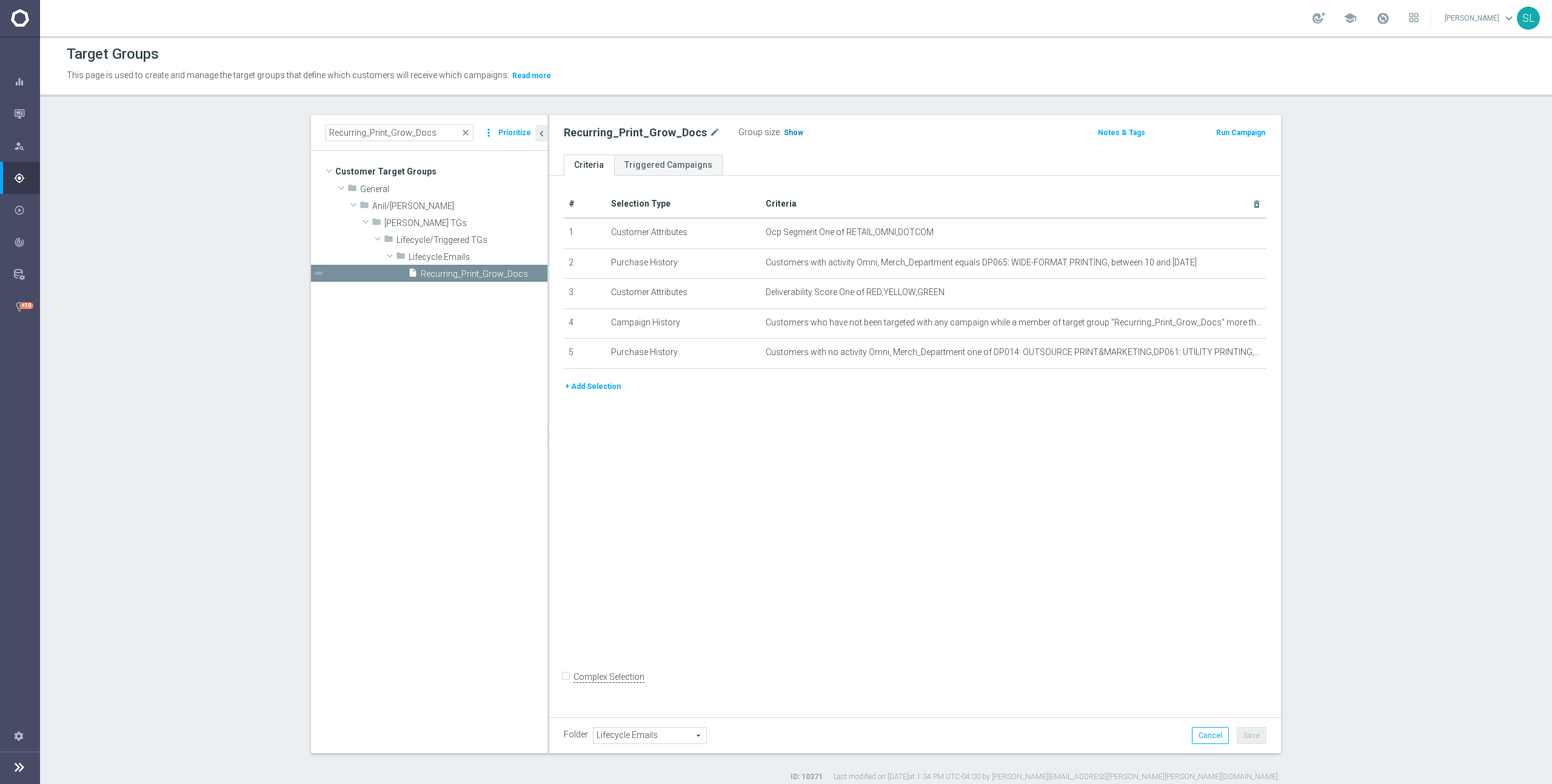
click at [784, 134] on span "Show" at bounding box center [793, 133] width 19 height 8
drag, startPoint x: 843, startPoint y: 231, endPoint x: 1069, endPoint y: 246, distance: 226.5
click at [1069, 246] on td "Ocp Segment One of RETAIL,OMNI,DOTCOM mode_edit delete_forever" at bounding box center [1013, 234] width 506 height 30
click at [1225, 233] on icon "mode_edit" at bounding box center [1226, 232] width 9 height 9
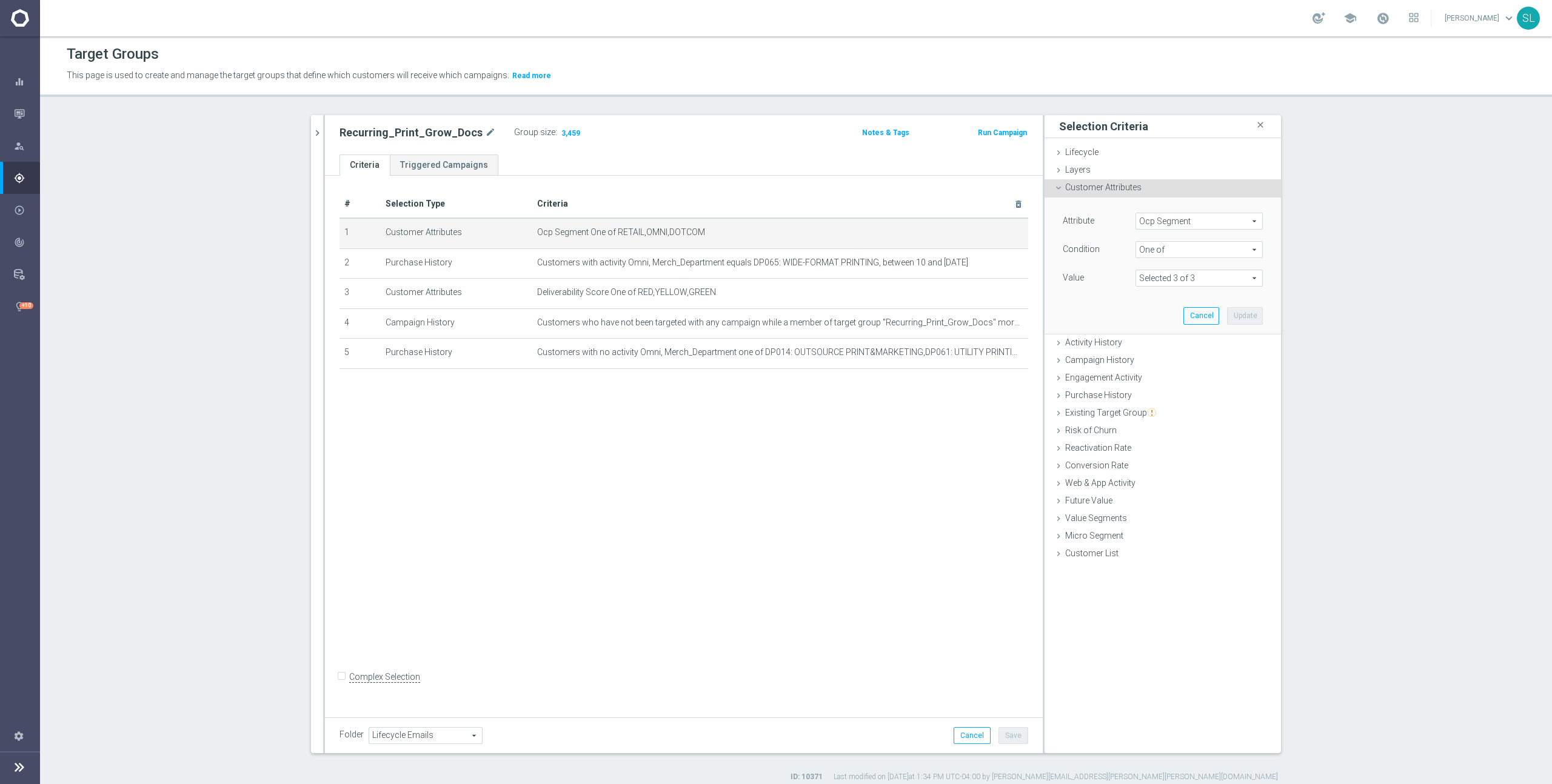
click at [1162, 223] on span "Ocp Segment" at bounding box center [1199, 221] width 126 height 16
click at [1162, 220] on input "search" at bounding box center [1199, 221] width 127 height 17
type input "ocp"
click at [1163, 266] on span "OCP_Simple_12m" at bounding box center [1199, 270] width 115 height 9
type input "OCP_Simple_12m"
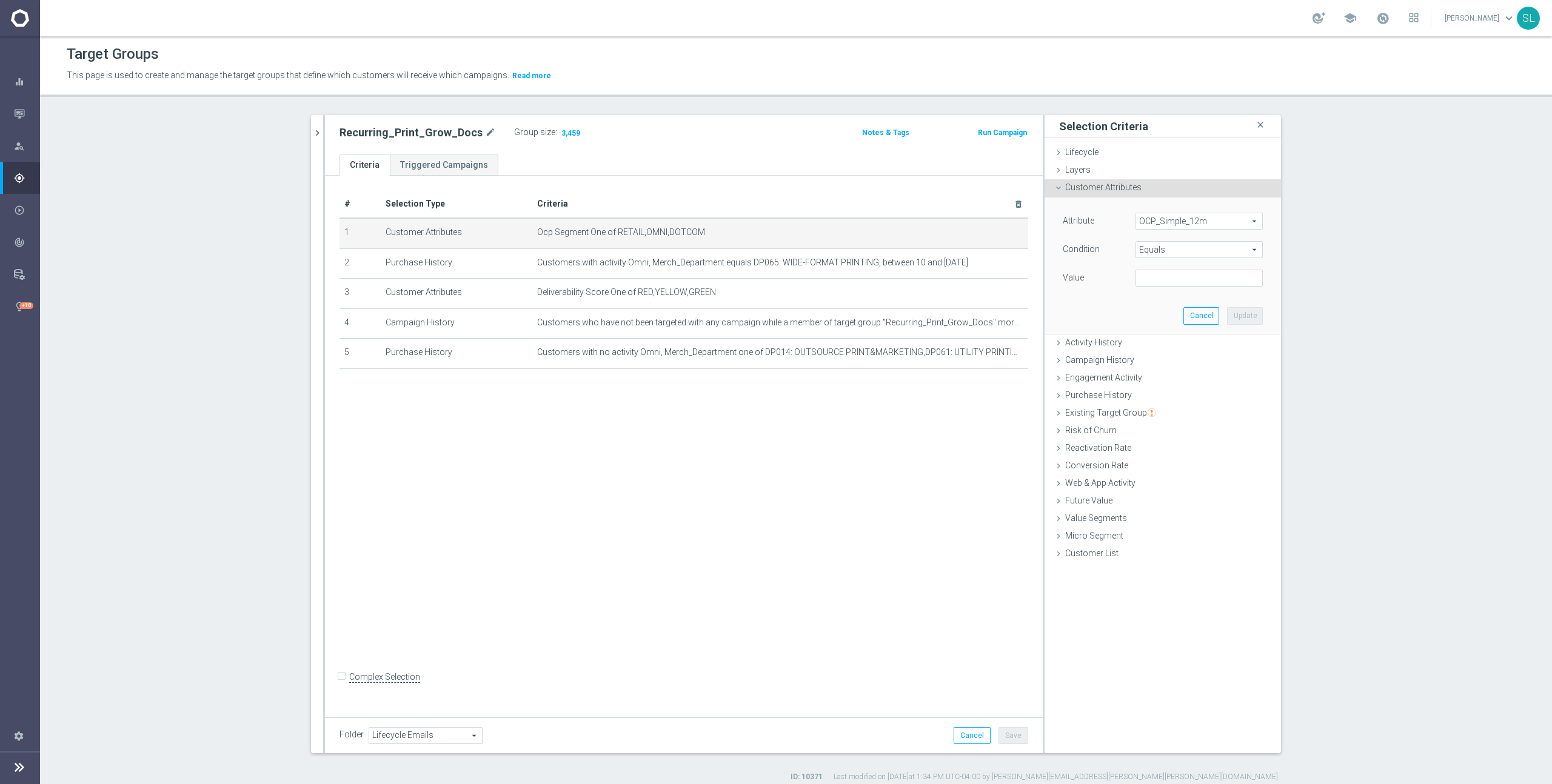
click at [1162, 242] on span "Equals" at bounding box center [1199, 250] width 126 height 16
click at [1178, 411] on span "One of" at bounding box center [1199, 409] width 115 height 9
type input "One of"
click at [1179, 284] on textarea at bounding box center [1199, 285] width 127 height 31
paste textarea "RETAIL,OMNI,DOTCOM"
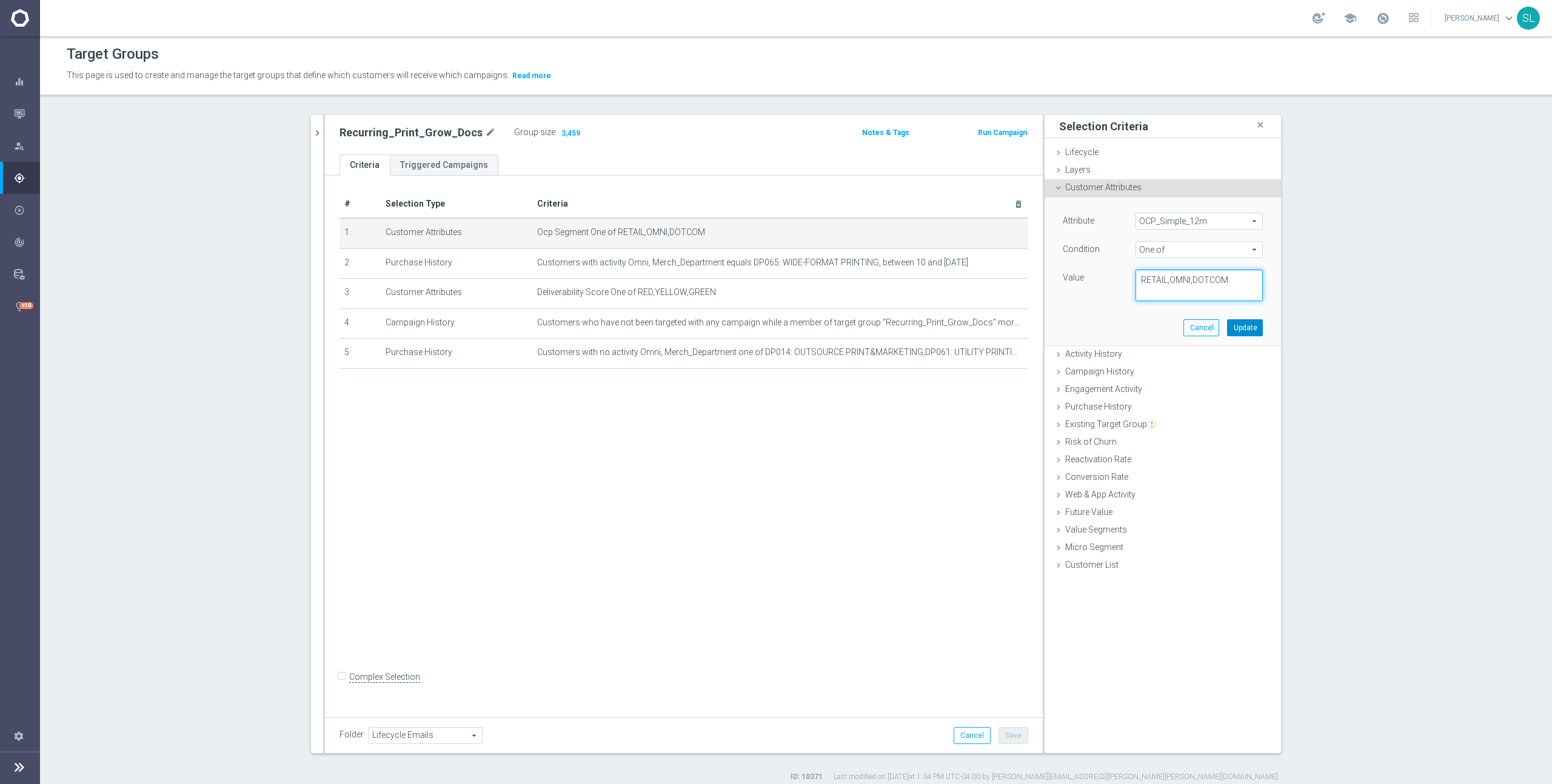
type textarea "RETAIL,OMNI,DOTCOM"
drag, startPoint x: 1241, startPoint y: 325, endPoint x: 1234, endPoint y: 323, distance: 7.3
click at [1241, 325] on button "Update" at bounding box center [1245, 328] width 36 height 17
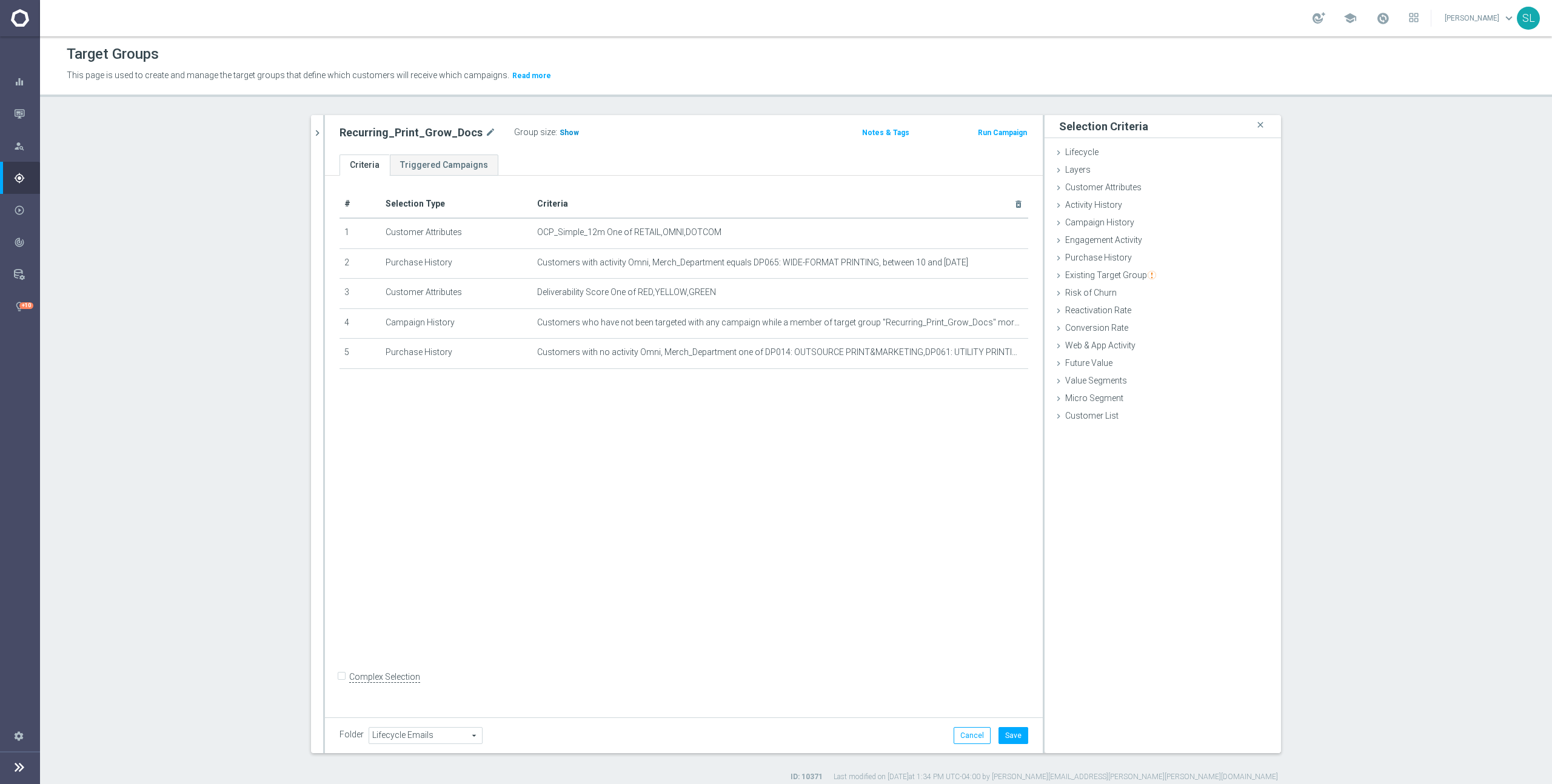
click at [566, 131] on span "Show" at bounding box center [569, 133] width 19 height 8
drag, startPoint x: 972, startPoint y: 731, endPoint x: 962, endPoint y: 715, distance: 18.9
click at [972, 731] on button "Cancel" at bounding box center [972, 736] width 37 height 17
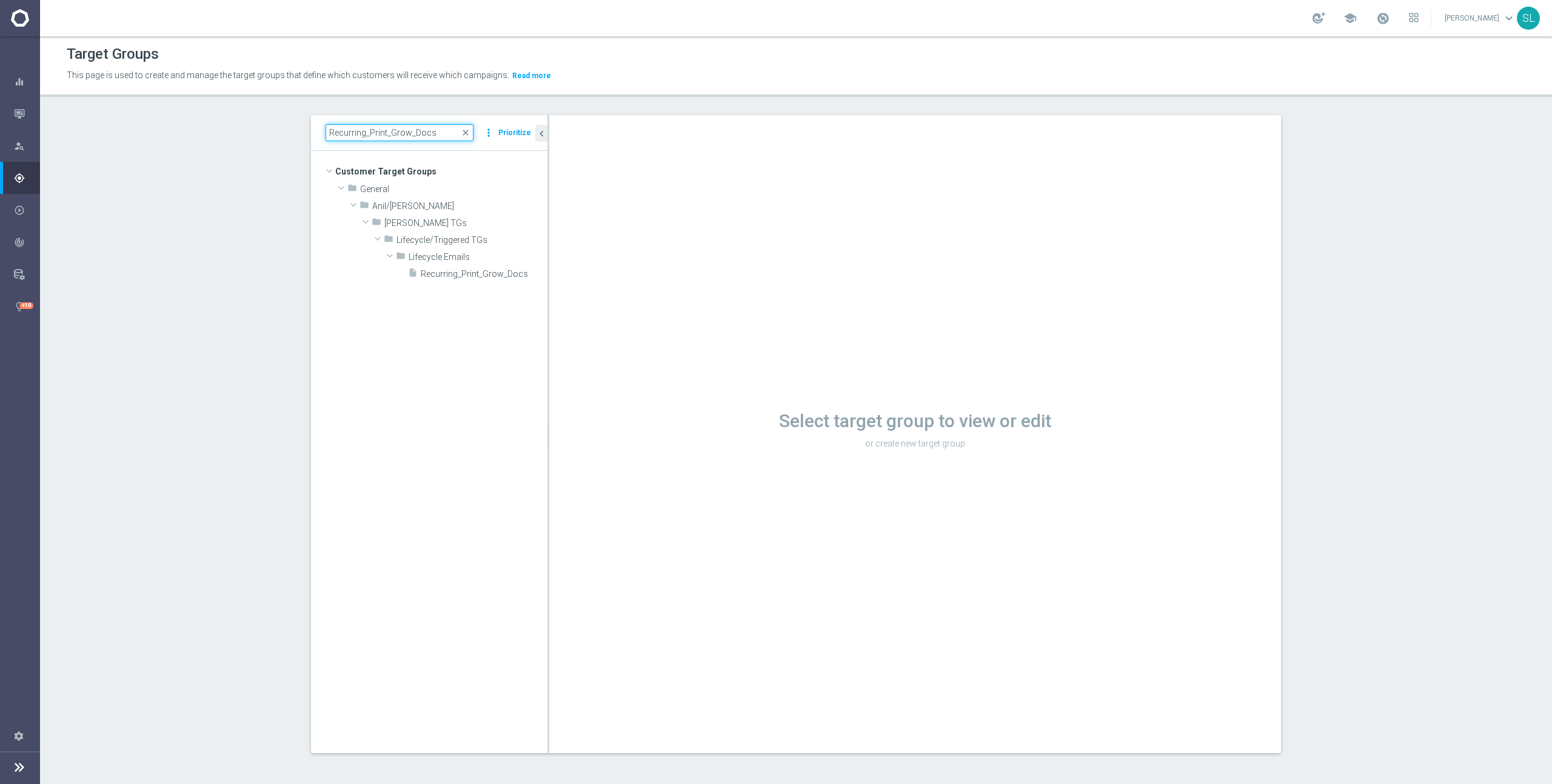
click at [401, 132] on input "Recurring_Print_Grow_Docs" at bounding box center [399, 133] width 148 height 17
paste input "Omni_SLP_Annv_Non_MVC_Wkly"
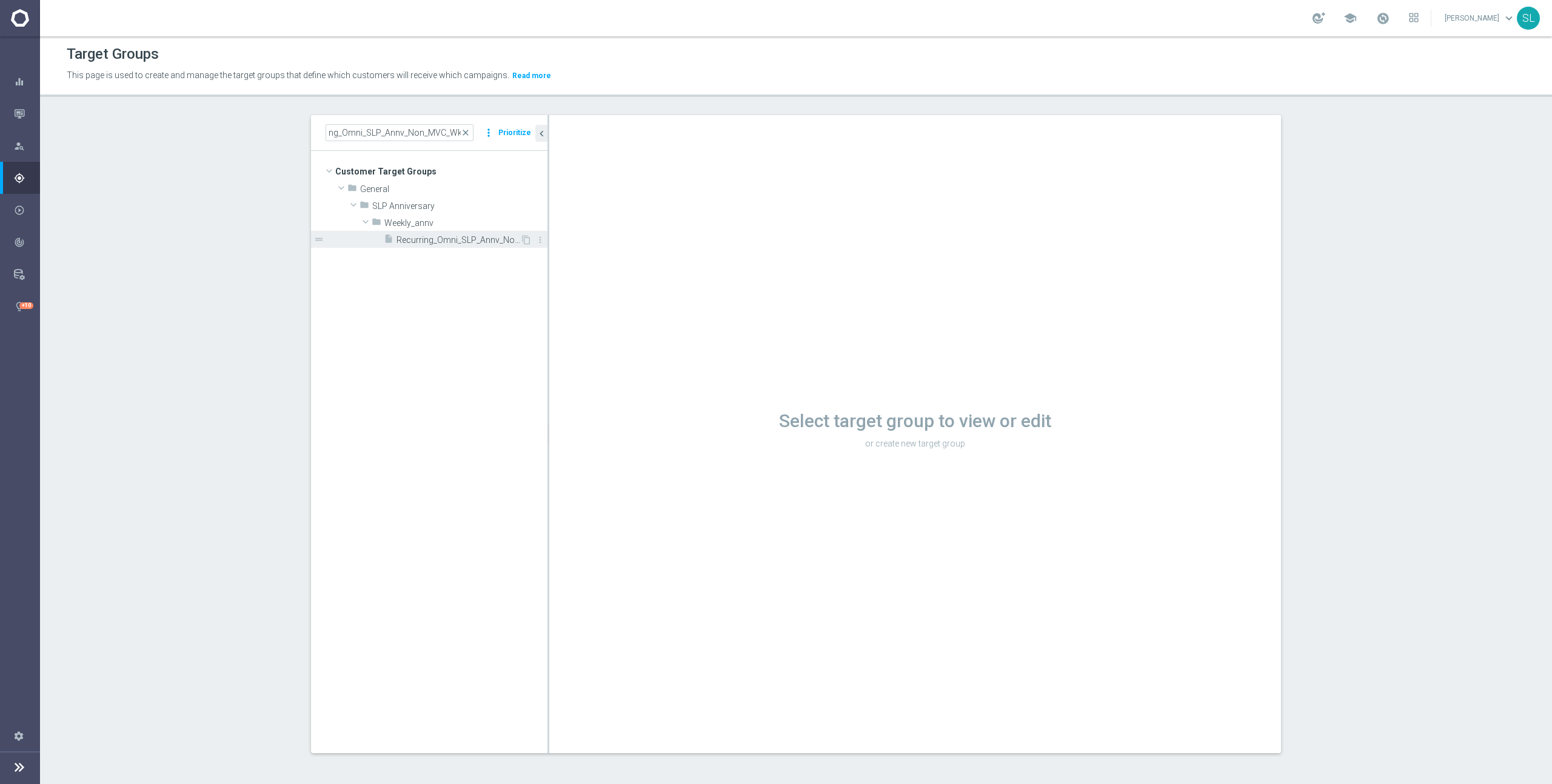
click at [432, 239] on span "Recurring_Omni_SLP_Annv_Non_MVC_Wkly" at bounding box center [458, 240] width 124 height 10
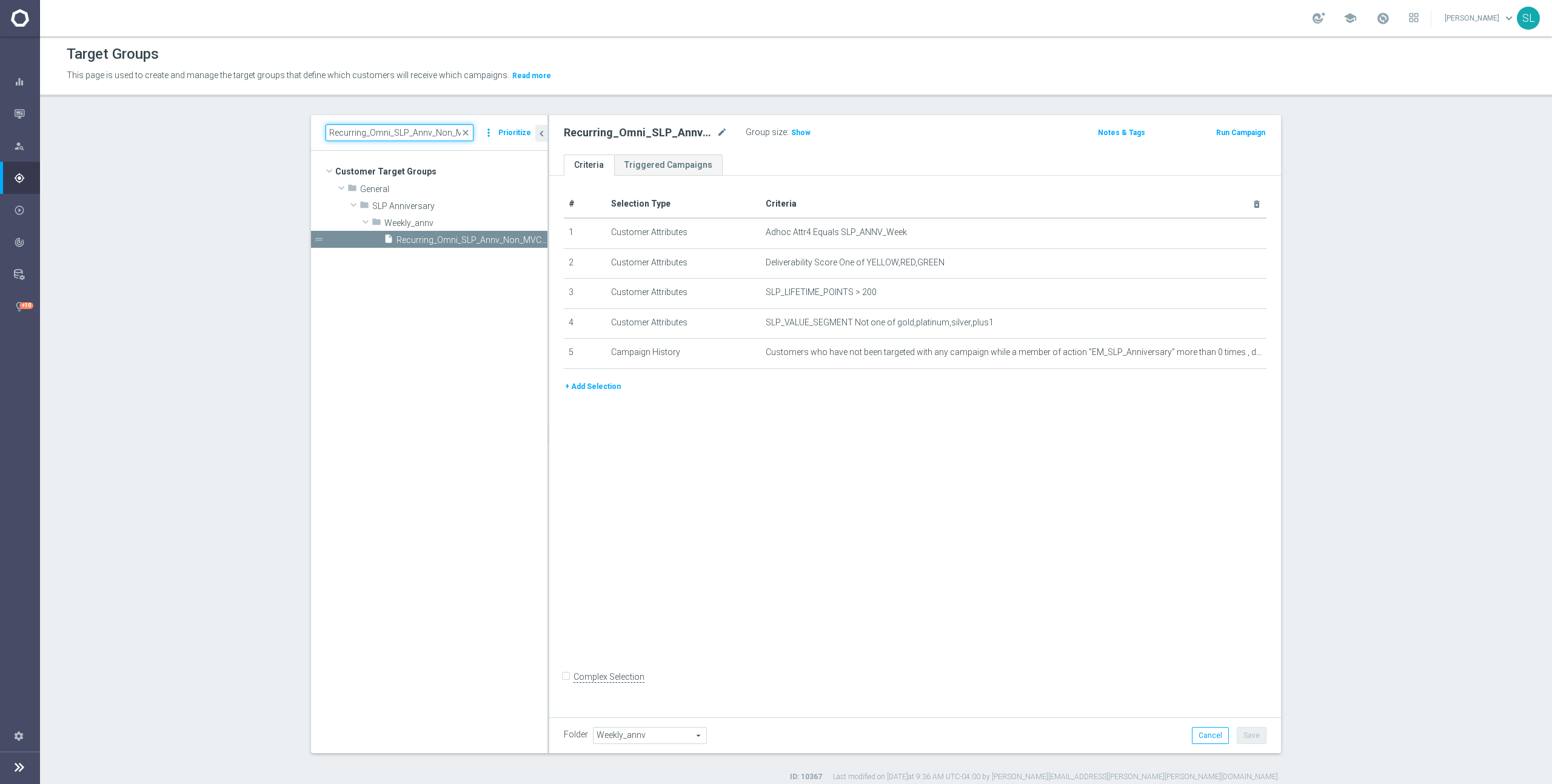
click at [400, 131] on input "Recurring_Omni_SLP_Annv_Non_MVC_Wkly" at bounding box center [399, 133] width 148 height 17
paste input "Print_Grow_Blue_Print_Reminder"
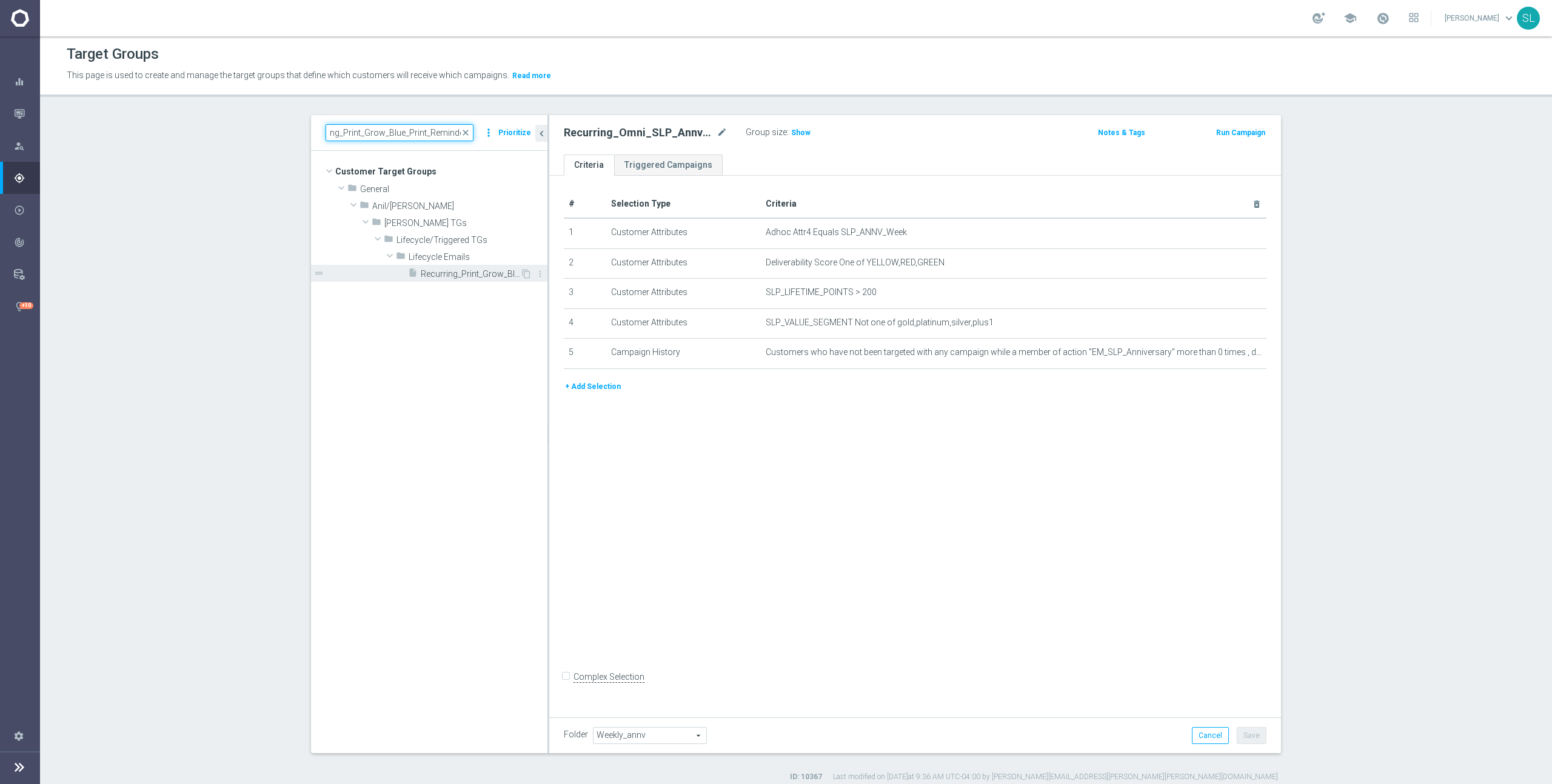
type input "Recurring_Print_Grow_Blue_Print_Reminder"
click at [456, 274] on span "Recurring_Print_Grow_Blue_Print_Reminder" at bounding box center [470, 274] width 99 height 10
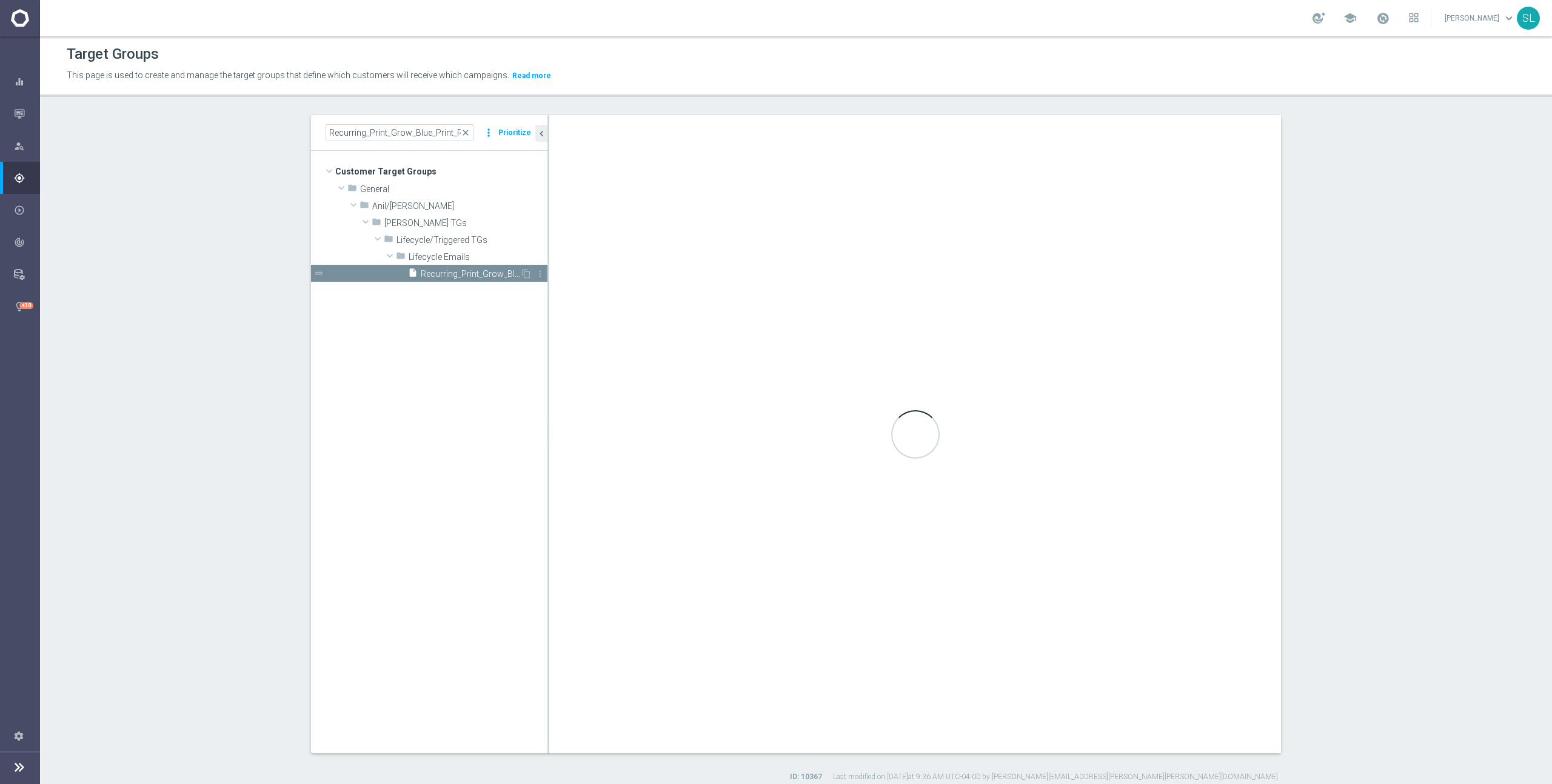
type input "Lifecycle Emails"
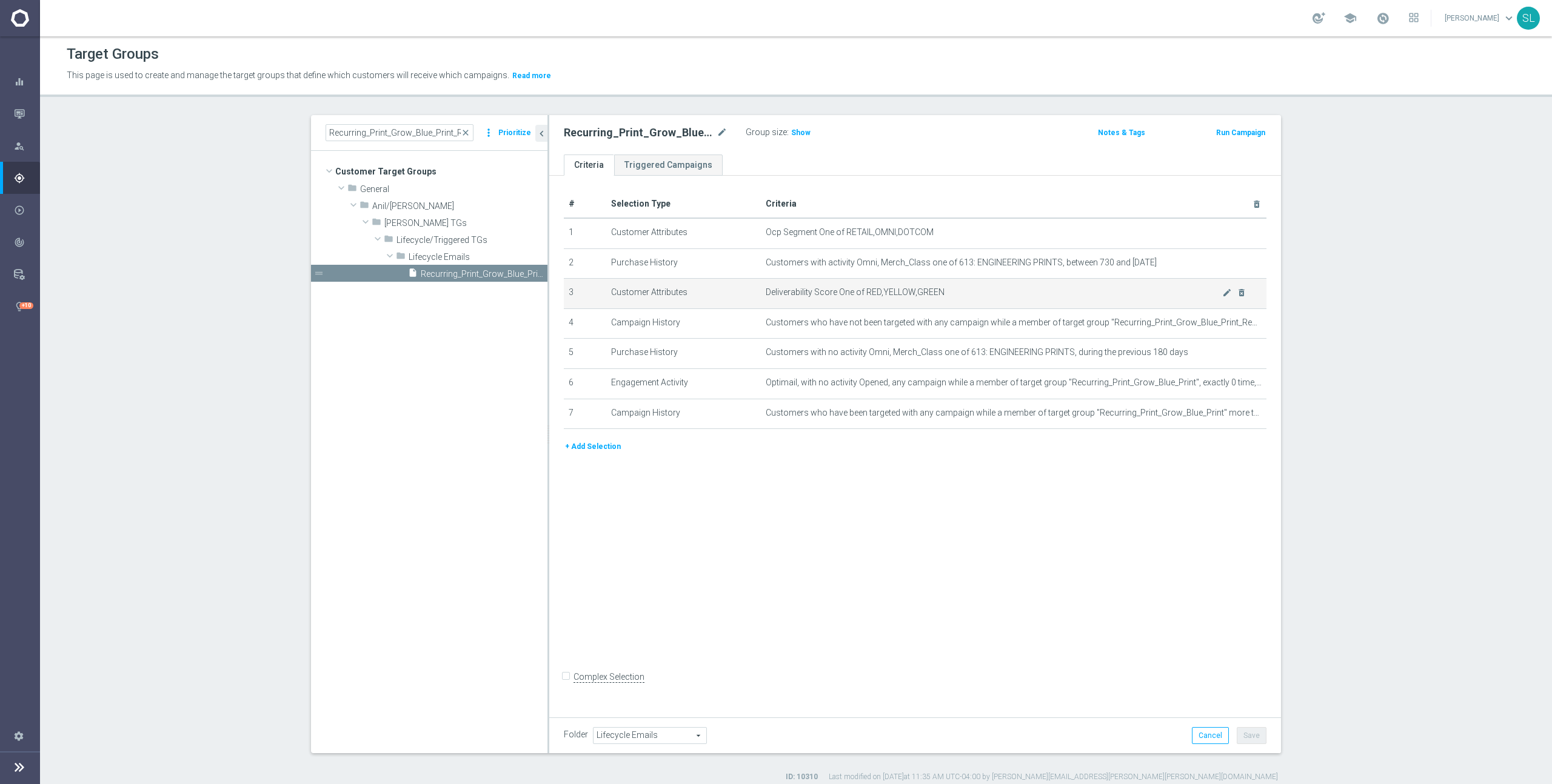
scroll to position [2, 0]
click at [795, 134] on span "Show" at bounding box center [800, 132] width 19 height 8
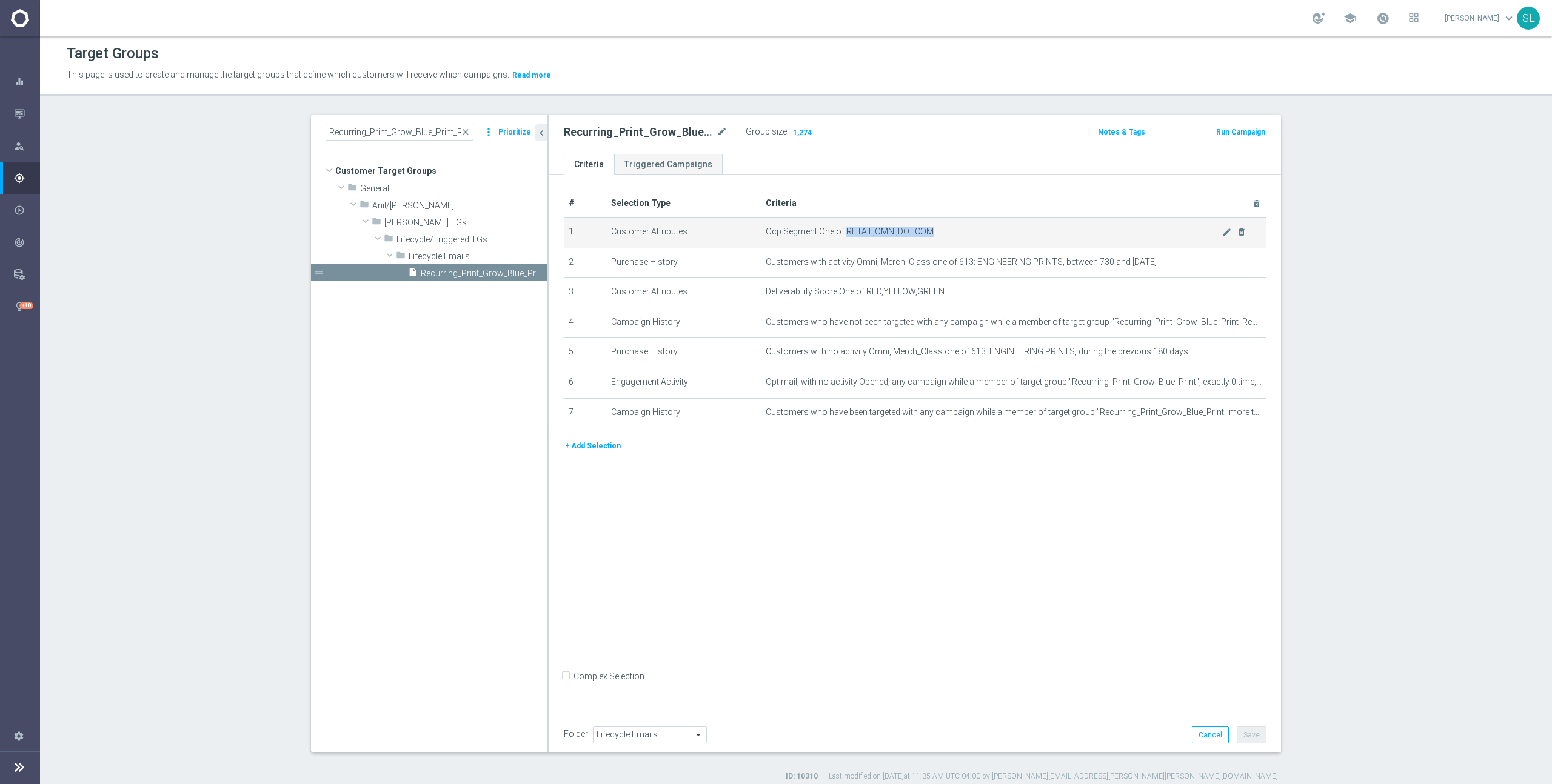
drag, startPoint x: 846, startPoint y: 231, endPoint x: 1007, endPoint y: 236, distance: 161.1
click at [1007, 236] on span "Ocp Segment One of RETAIL,OMNI,DOTCOM" at bounding box center [993, 232] width 456 height 10
click at [1226, 231] on icon "mode_edit" at bounding box center [1226, 231] width 9 height 9
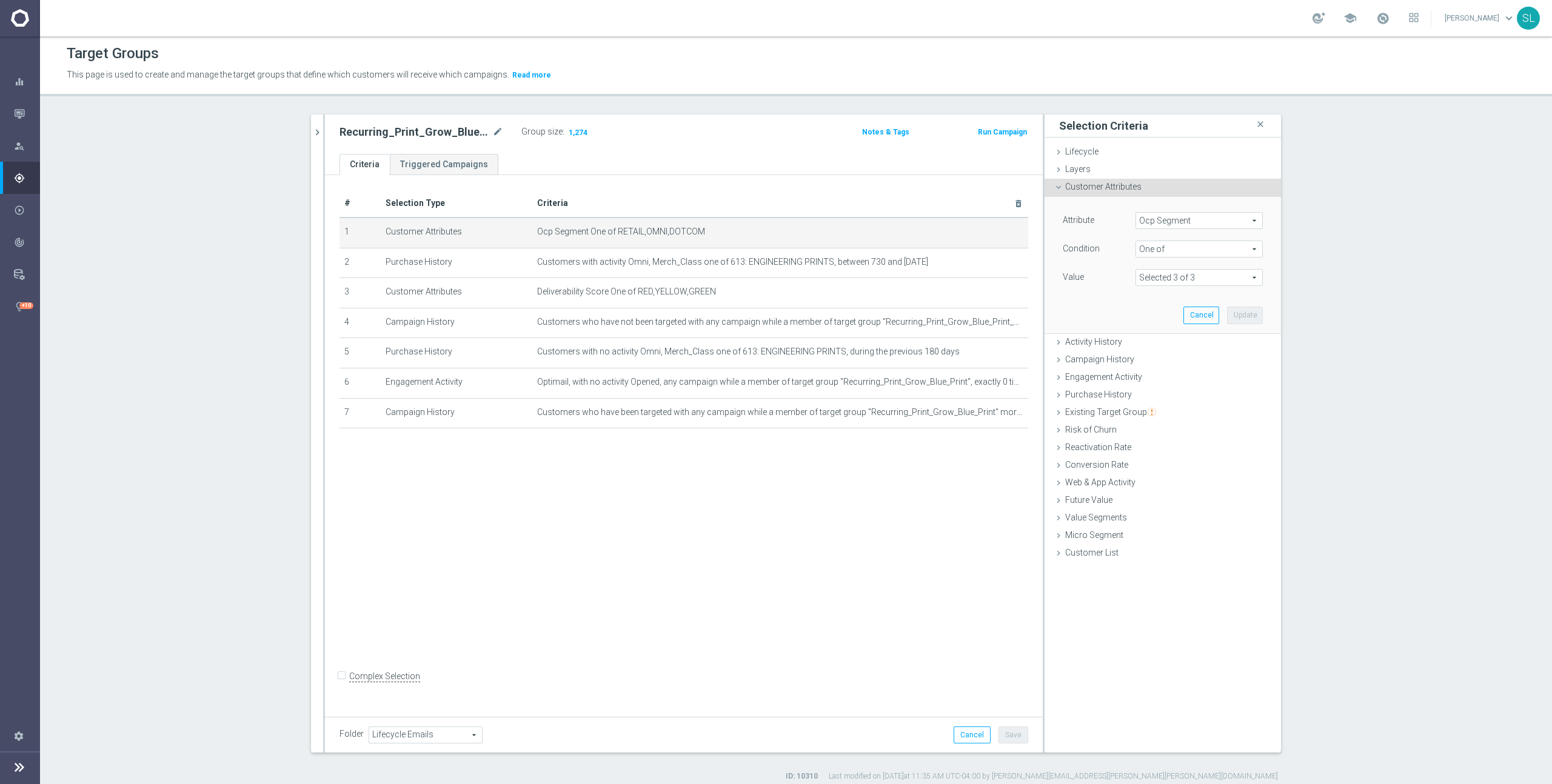
click at [1224, 222] on span "Ocp Segment" at bounding box center [1199, 220] width 126 height 16
click at [1176, 223] on input "search" at bounding box center [1199, 221] width 127 height 17
type input "ocp"
click at [1152, 268] on span "OCP_Simple_12m" at bounding box center [1199, 270] width 115 height 9
type input "OCP_Simple_12m"
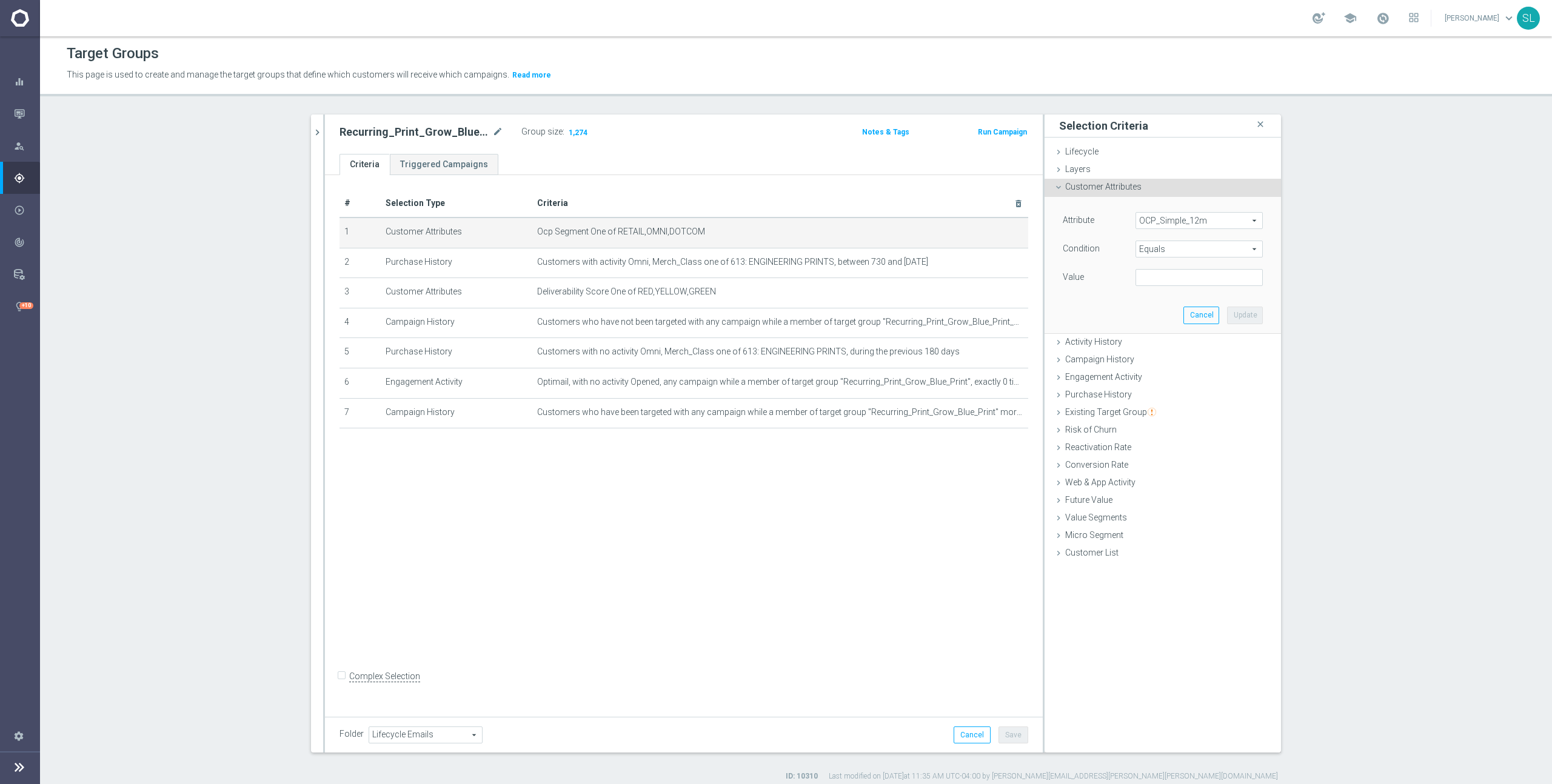
click at [1153, 251] on span "Equals" at bounding box center [1199, 249] width 126 height 16
click at [1152, 414] on label "One of" at bounding box center [1199, 409] width 127 height 16
type input "One of"
click at [1165, 289] on textarea at bounding box center [1199, 284] width 127 height 31
paste textarea "RETAIL,OMNI,DOTCOM"
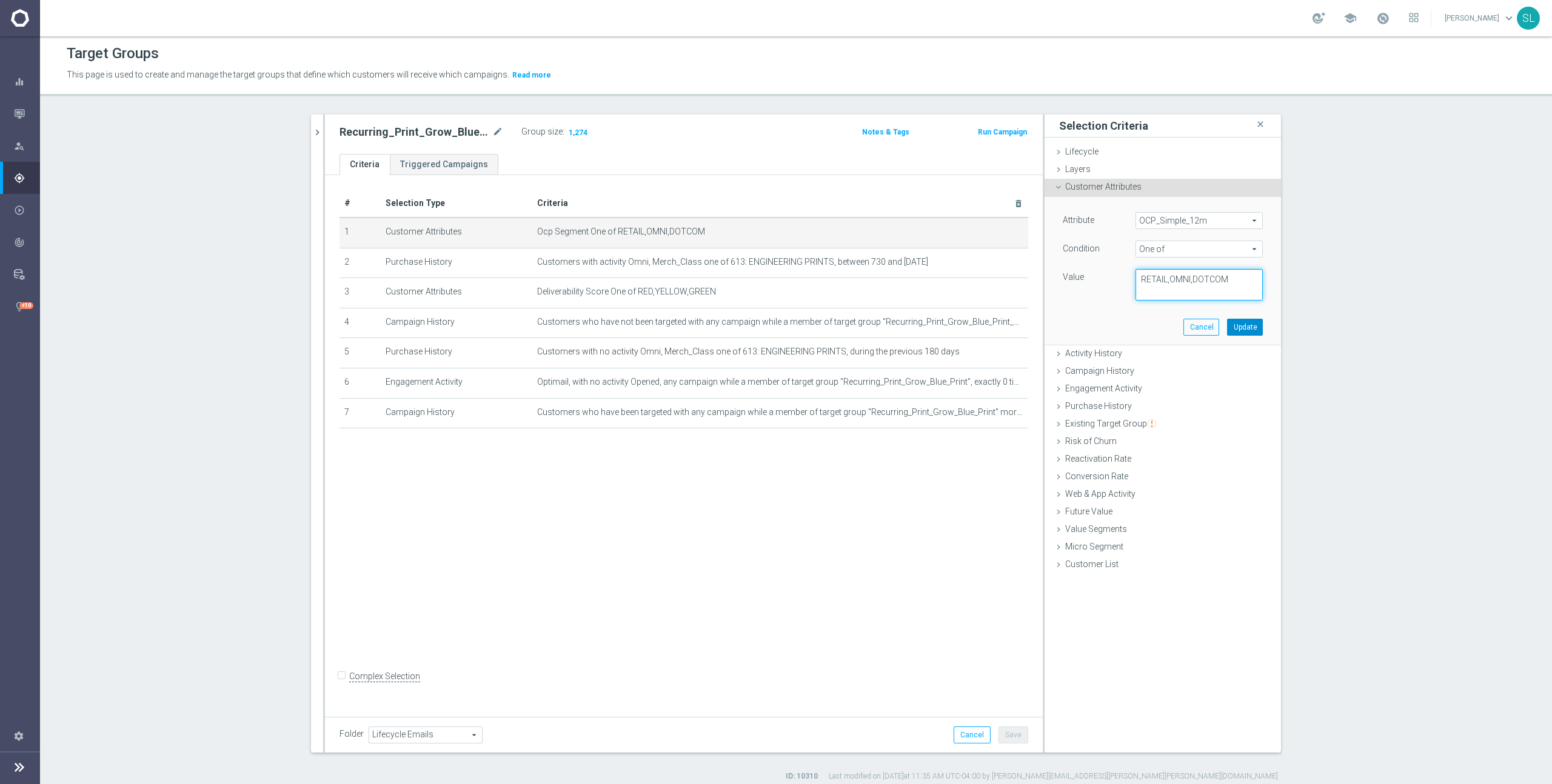
type textarea "RETAIL,OMNI,DOTCOM"
click at [1247, 328] on button "Update" at bounding box center [1245, 328] width 36 height 17
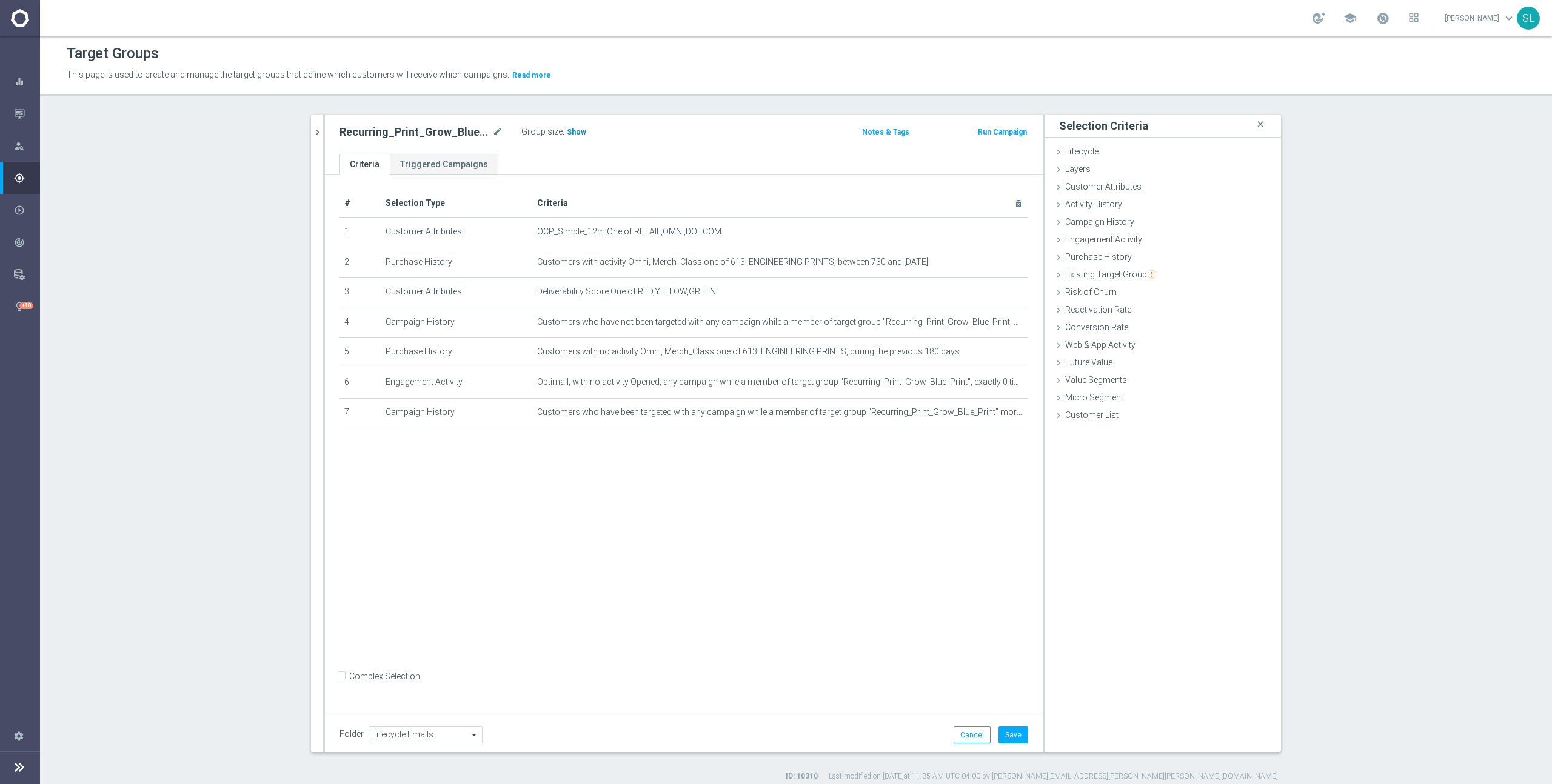
click at [578, 135] on span "Show" at bounding box center [576, 132] width 19 height 8
click at [974, 735] on button "Cancel" at bounding box center [972, 737] width 37 height 17
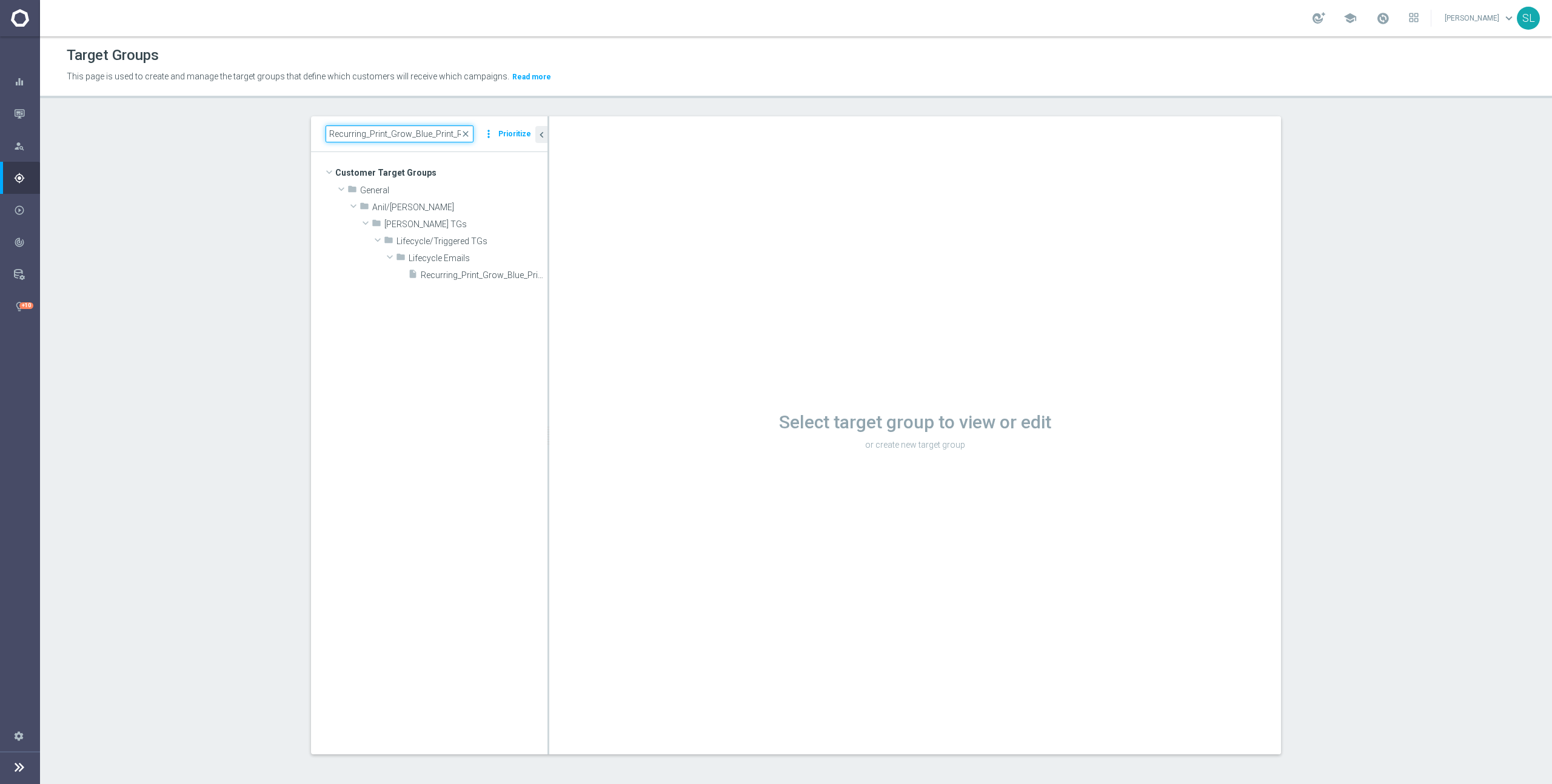
click at [362, 132] on input "Recurring_Print_Grow_Blue_Print_Reminder" at bounding box center [399, 134] width 148 height 17
paste input "Full_Serve"
type input "Recurring_Print_Grow_Full_Serve"
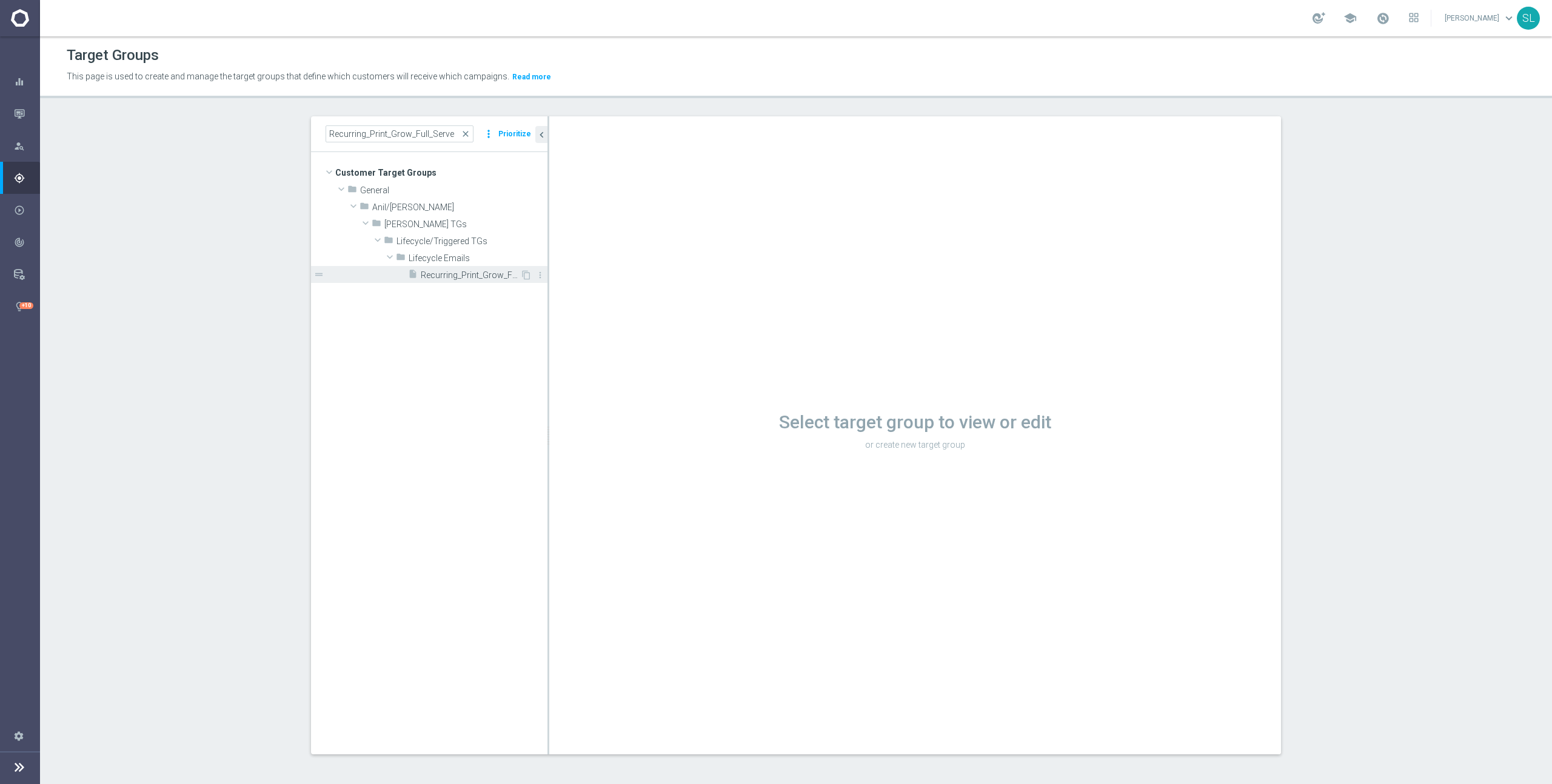
click at [489, 279] on span "Recurring_Print_Grow_Full_Serve" at bounding box center [470, 275] width 99 height 10
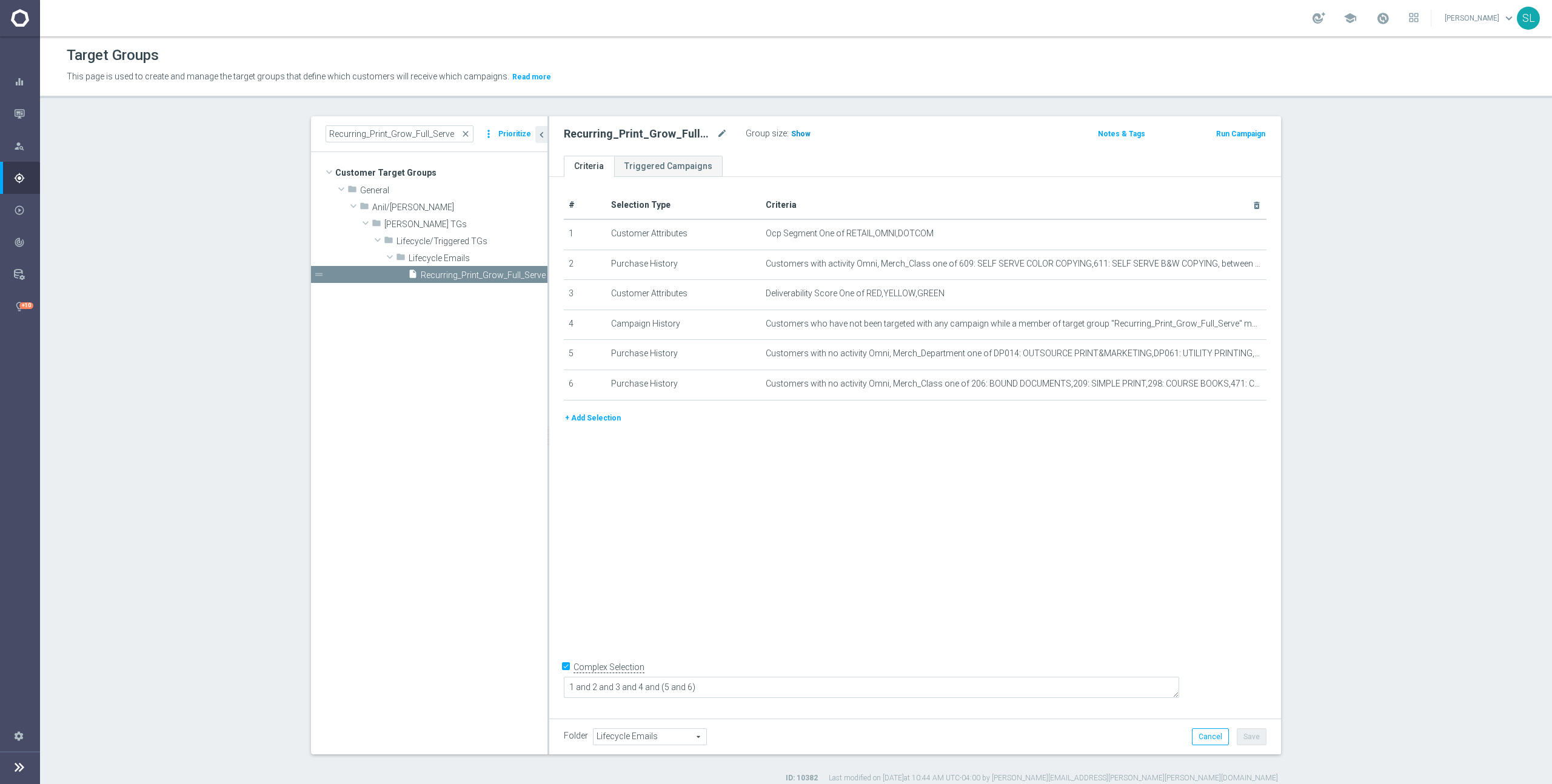
click at [793, 130] on span "Show" at bounding box center [800, 134] width 19 height 8
drag, startPoint x: 845, startPoint y: 233, endPoint x: 975, endPoint y: 240, distance: 130.2
click at [975, 240] on td "Ocp Segment One of RETAIL,OMNI,DOTCOM mode_edit delete_forever" at bounding box center [1013, 235] width 506 height 30
click at [1223, 234] on icon "mode_edit" at bounding box center [1226, 234] width 9 height 9
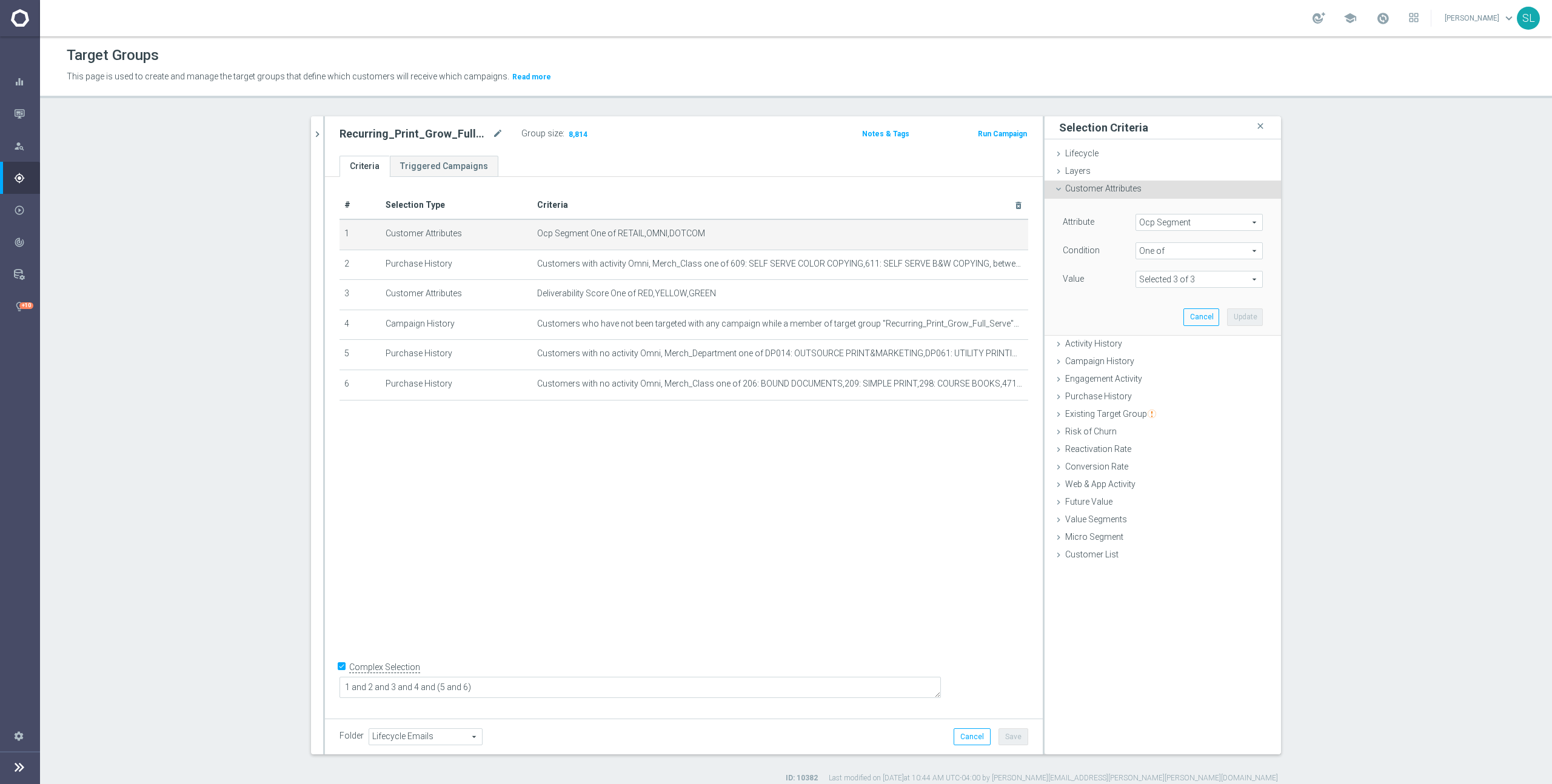
click at [1168, 219] on span "Ocp Segment" at bounding box center [1199, 222] width 126 height 16
click at [1165, 222] on input "search" at bounding box center [1199, 223] width 127 height 17
type input "ocp"
click at [1163, 274] on span "OCP_Simple_12m" at bounding box center [1199, 272] width 115 height 9
type input "OCP_Simple_12m"
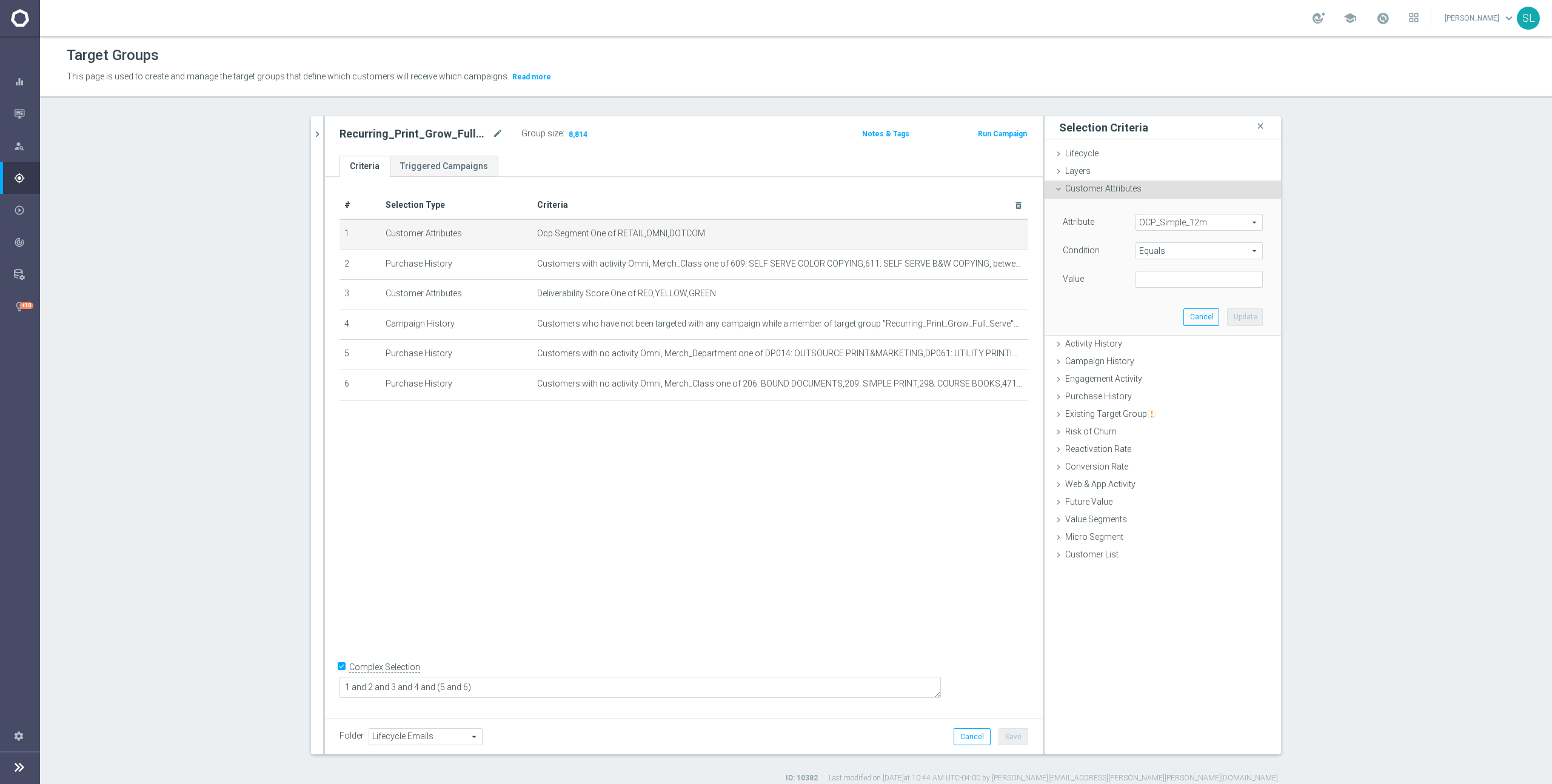
click at [1164, 251] on span "Equals" at bounding box center [1199, 251] width 126 height 16
click at [1160, 407] on span "One of" at bounding box center [1199, 411] width 115 height 9
type input "One of"
click at [1164, 290] on textarea at bounding box center [1199, 286] width 127 height 31
paste textarea "RETAIL,OMNI,DOTCOM"
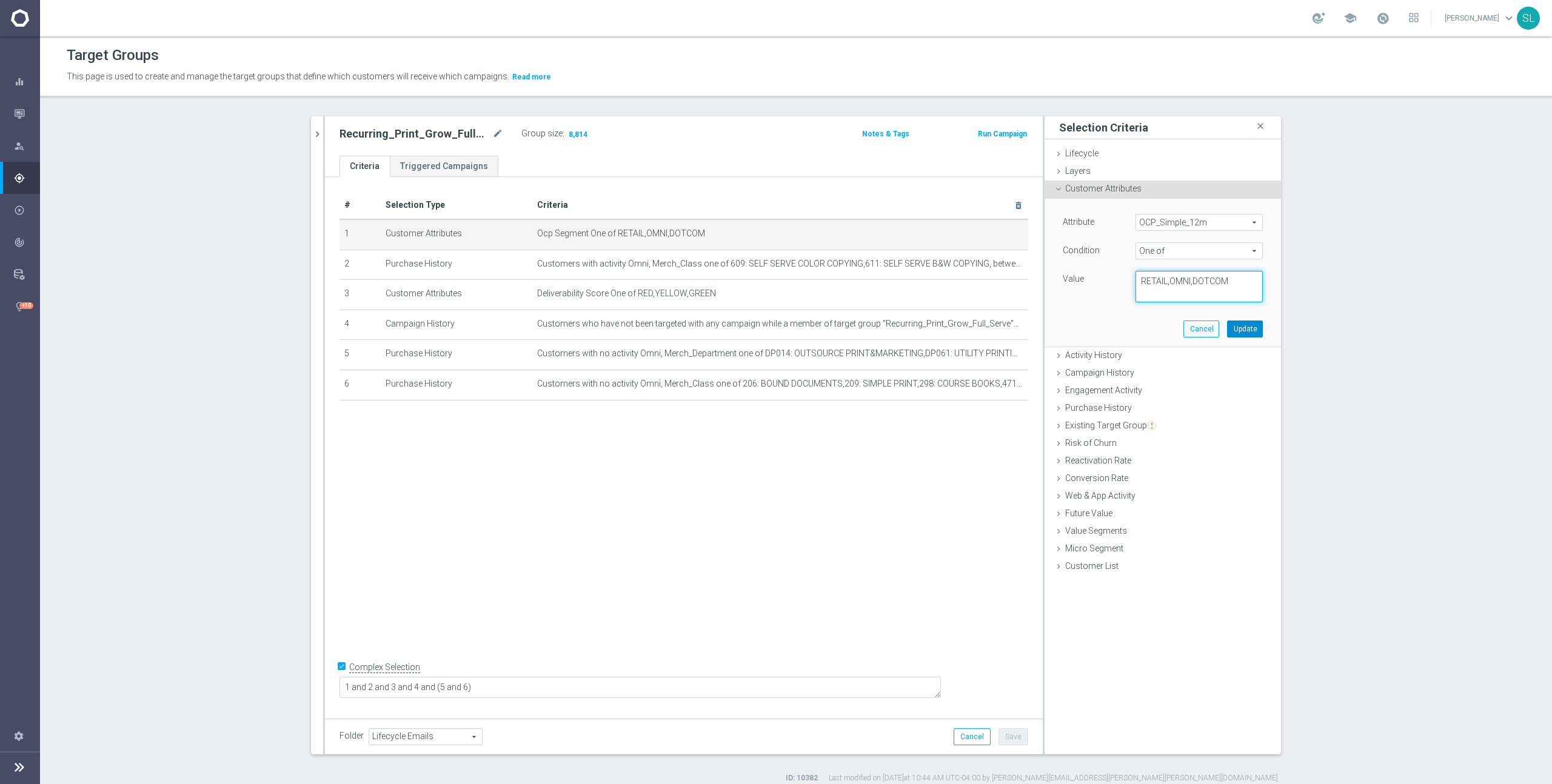
type textarea "RETAIL,OMNI,DOTCOM"
click at [1237, 325] on button "Update" at bounding box center [1245, 329] width 36 height 17
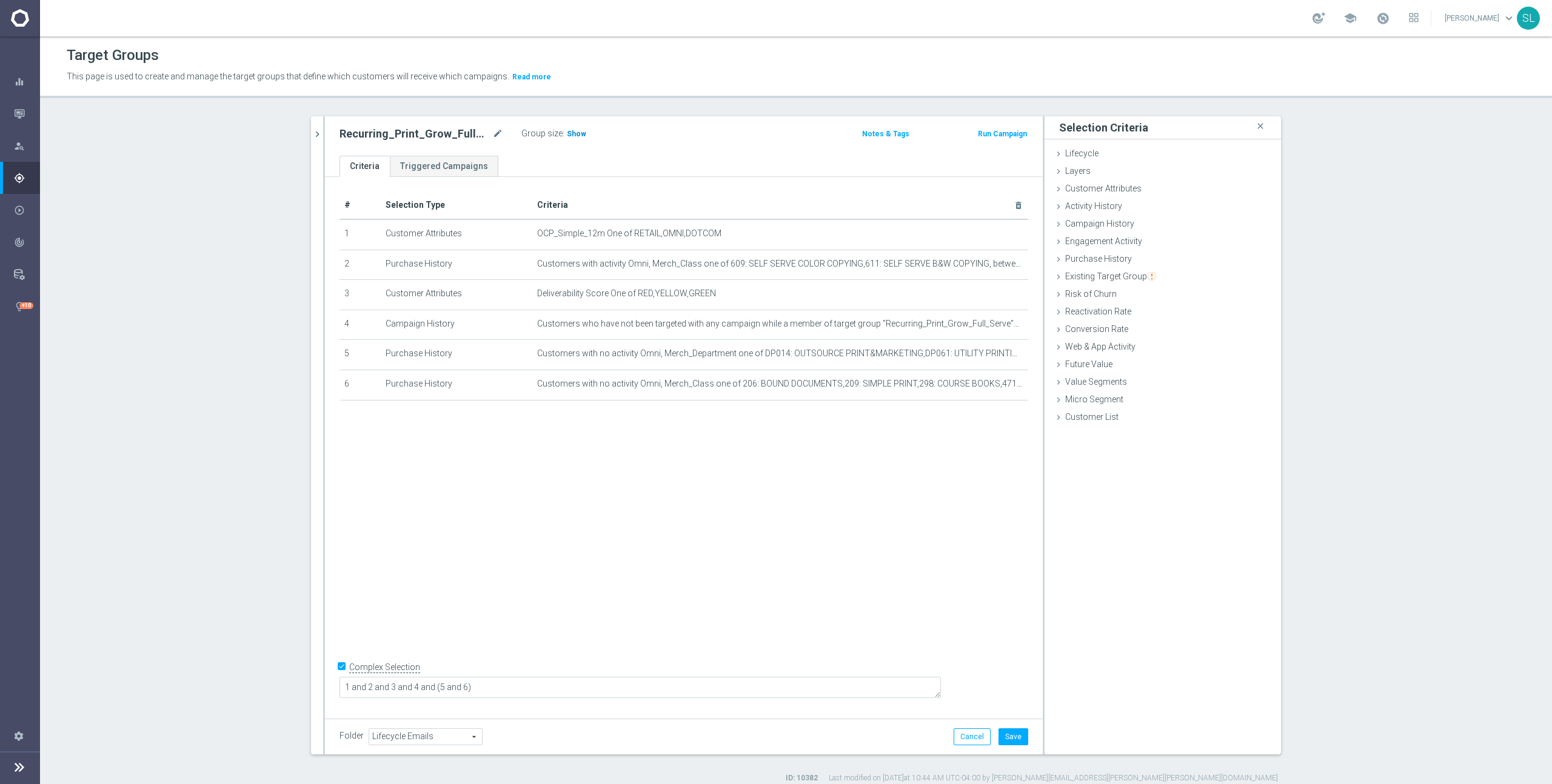
click at [572, 135] on span "Show" at bounding box center [576, 134] width 19 height 8
click at [978, 737] on button "Cancel" at bounding box center [972, 737] width 37 height 17
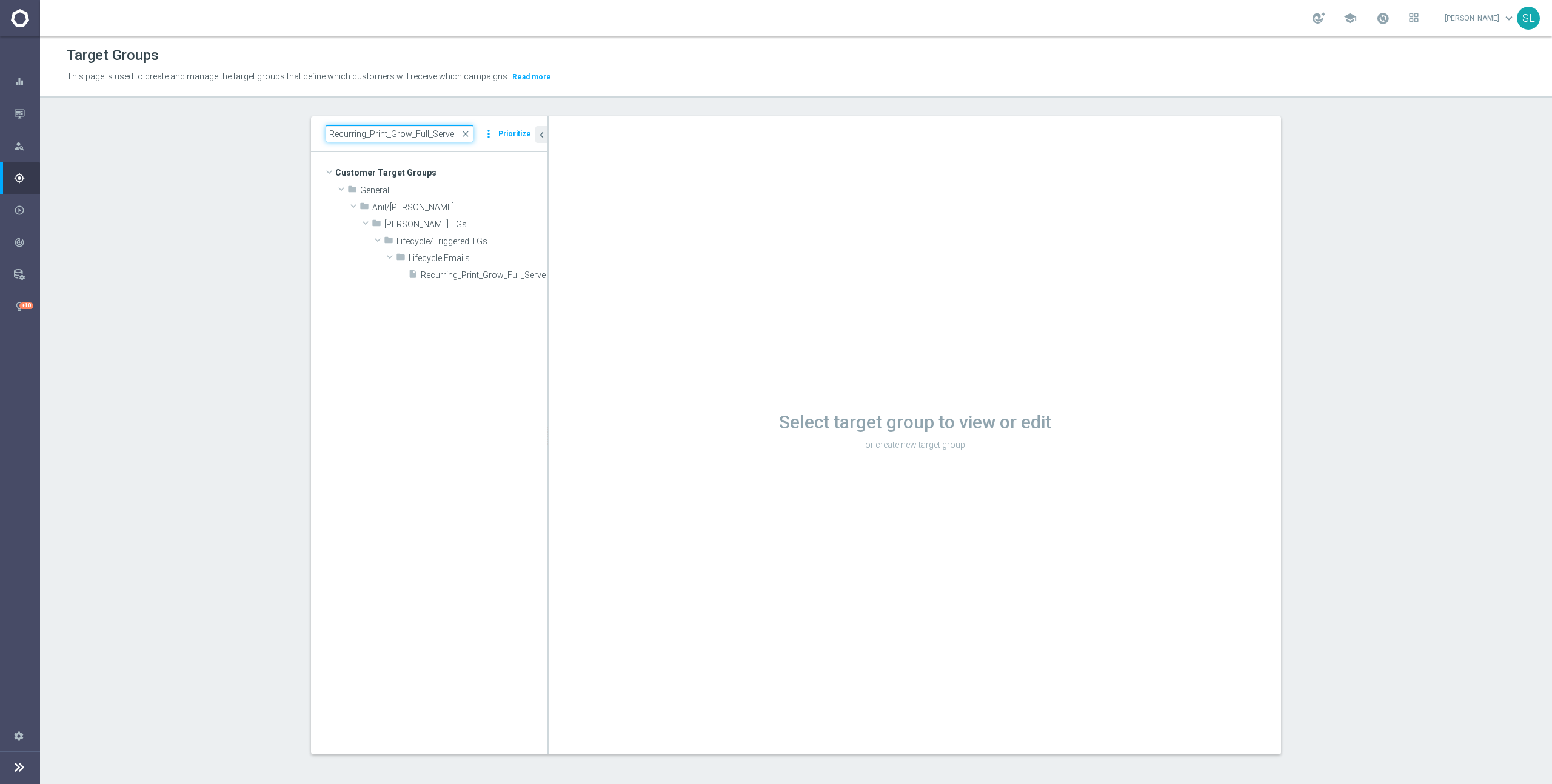
click at [359, 134] on input "Recurring_Print_Grow_Full_Serve" at bounding box center [399, 134] width 148 height 17
paste input "ER_OMNI_Action_CategorySearch_OS"
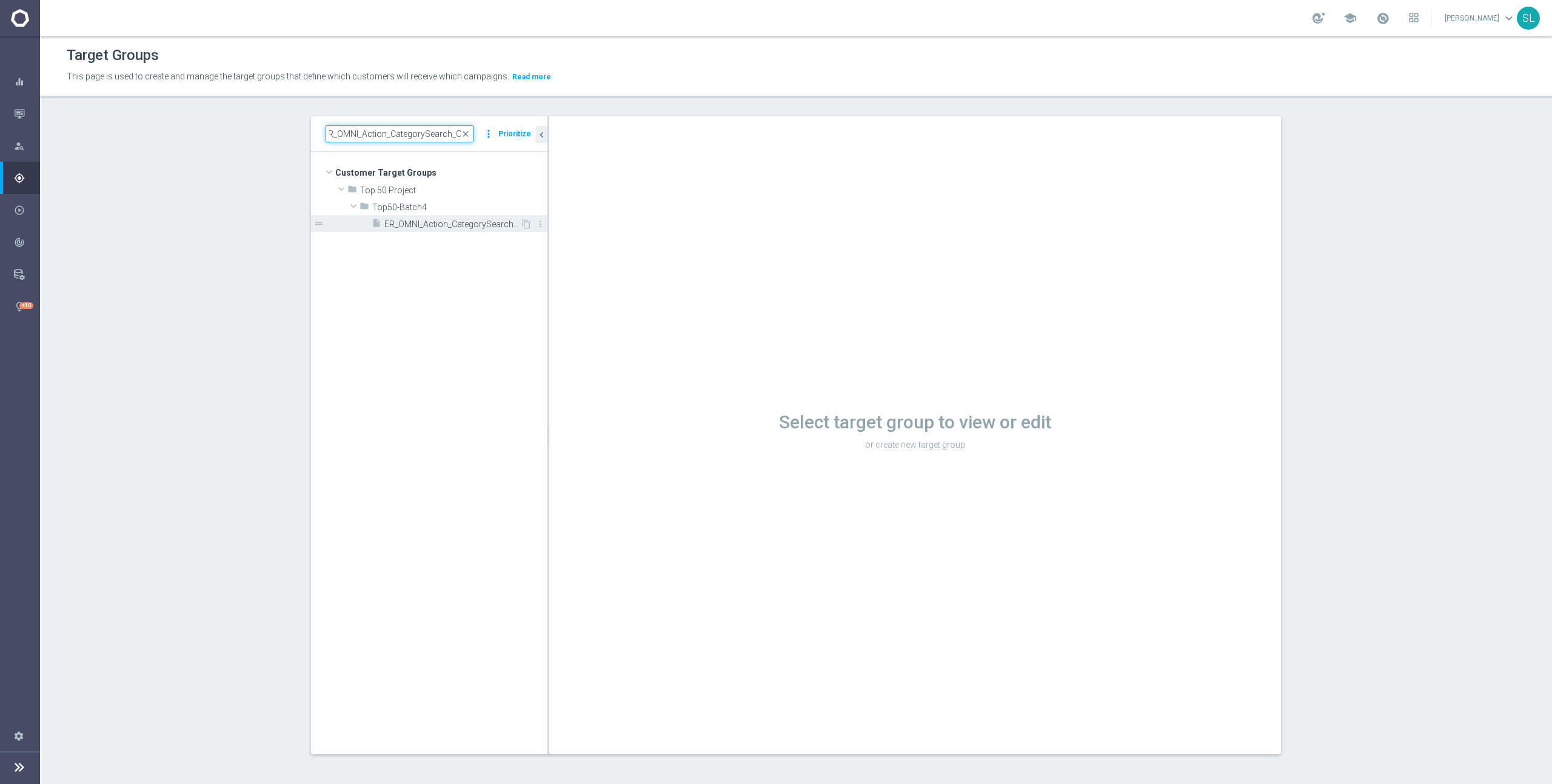
type input "ER_OMNI_Action_CategorySearch_OS"
click at [453, 227] on span "ER_OMNI_Action_CategorySearch_OS" at bounding box center [452, 224] width 135 height 10
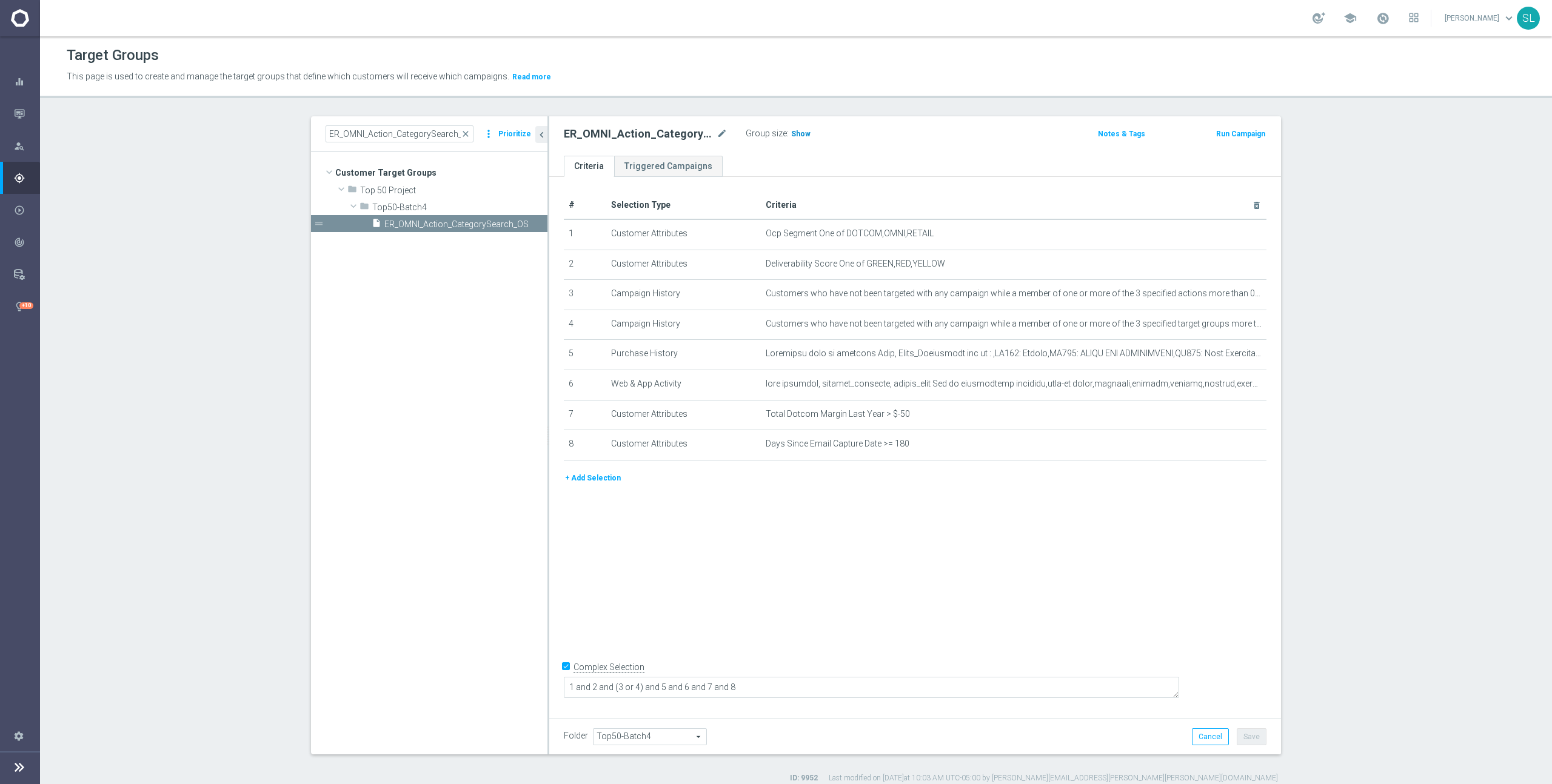
click at [797, 132] on span "Show" at bounding box center [800, 134] width 19 height 8
drag, startPoint x: 886, startPoint y: 231, endPoint x: 993, endPoint y: 233, distance: 107.0
click at [993, 233] on span "Ocp Segment One of DOTCOM,OMNI,RETAIL" at bounding box center [993, 234] width 456 height 10
click at [1229, 230] on icon "mode_edit" at bounding box center [1226, 234] width 9 height 9
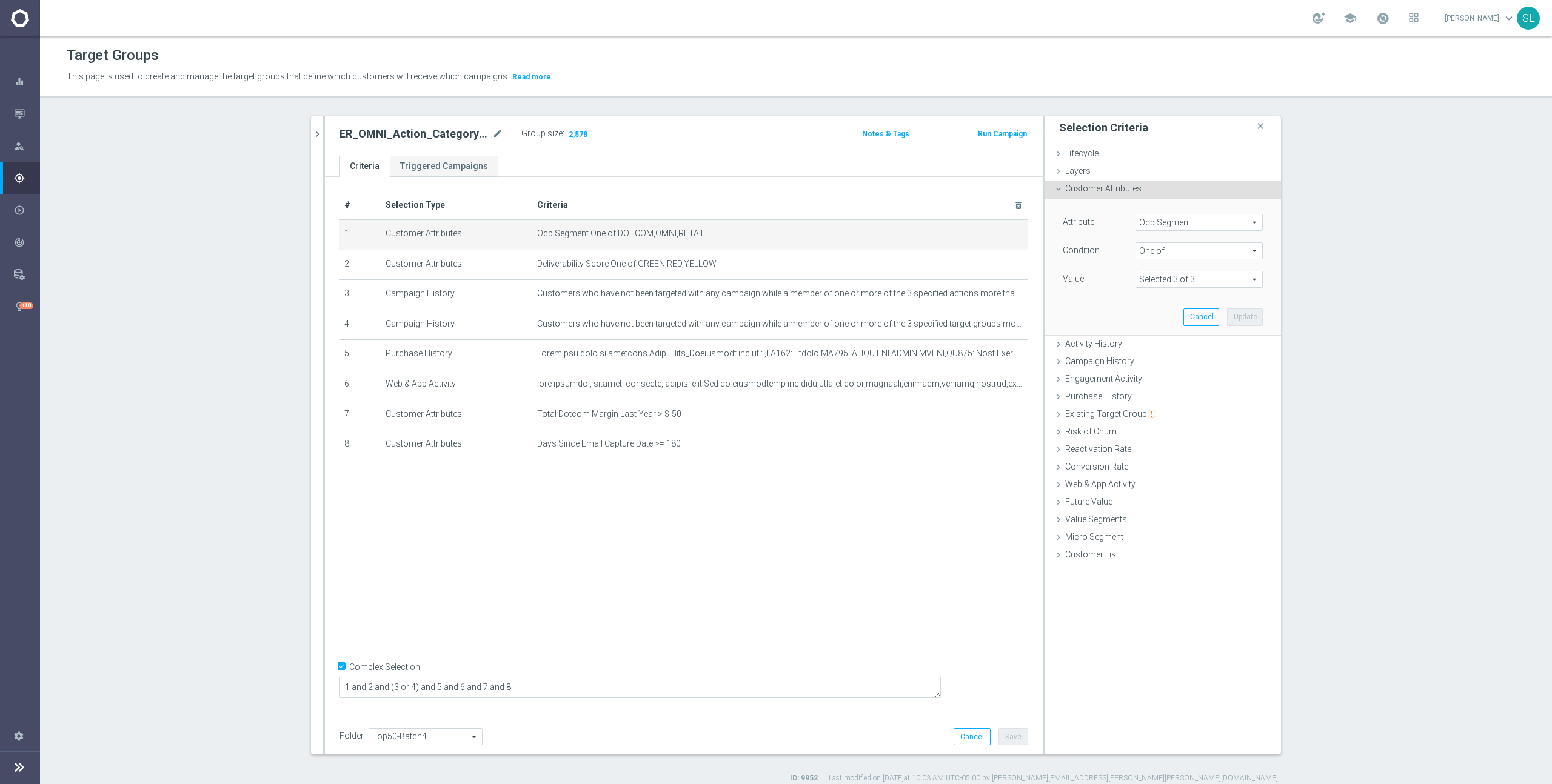
drag, startPoint x: 1196, startPoint y: 220, endPoint x: 1164, endPoint y: 223, distance: 32.1
click at [1196, 220] on span "Ocp Segment" at bounding box center [1199, 222] width 126 height 16
click at [1164, 224] on input "search" at bounding box center [1199, 223] width 127 height 17
type input "ocp"
click at [1153, 268] on span "OCP_Simple_12m" at bounding box center [1199, 272] width 115 height 9
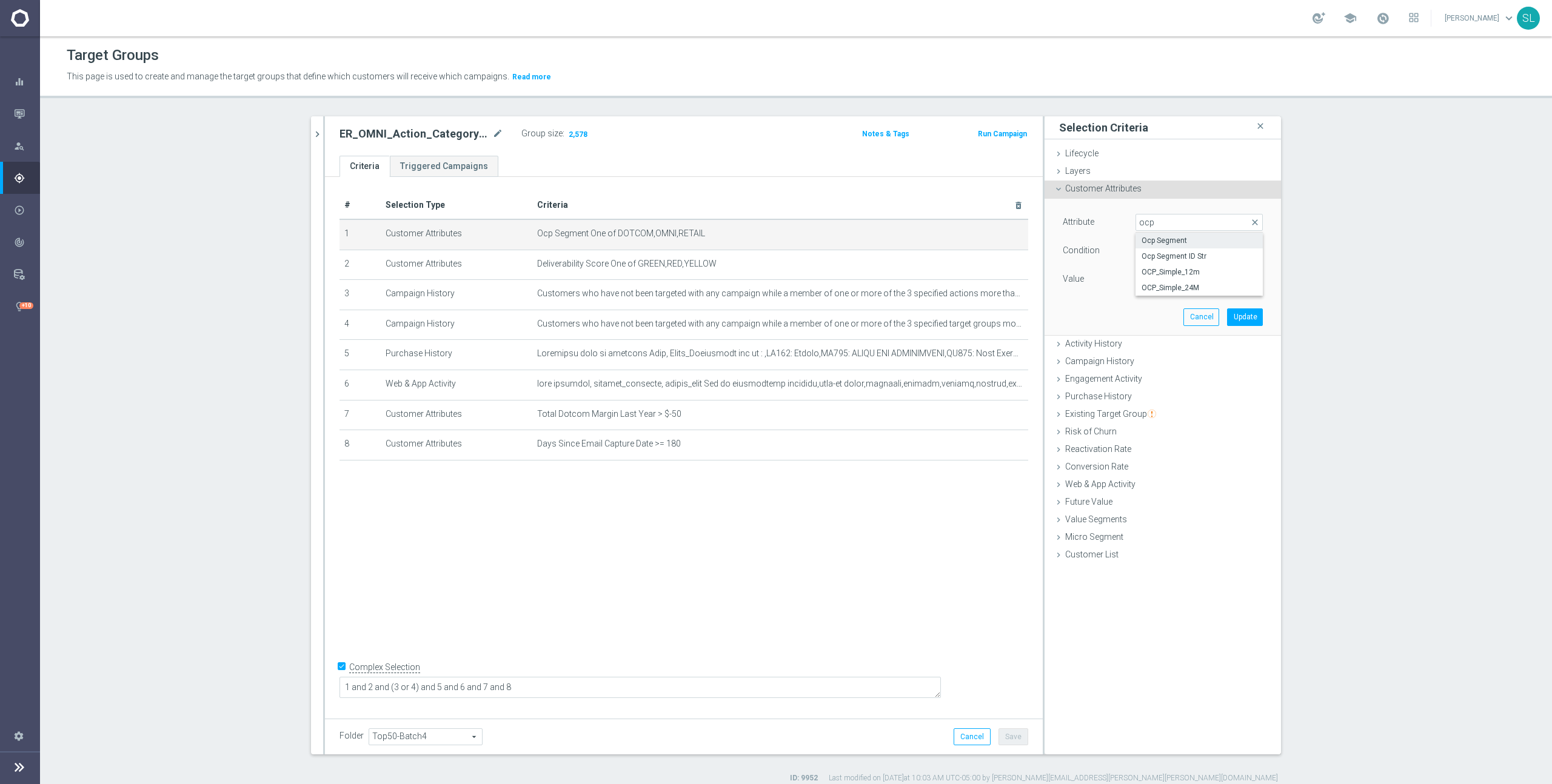
type input "OCP_Simple_12m"
click at [1157, 252] on span "Equals" at bounding box center [1199, 251] width 126 height 16
drag, startPoint x: 1165, startPoint y: 408, endPoint x: 1164, endPoint y: 399, distance: 9.1
click at [1165, 408] on span "One of" at bounding box center [1199, 411] width 115 height 9
type input "One of"
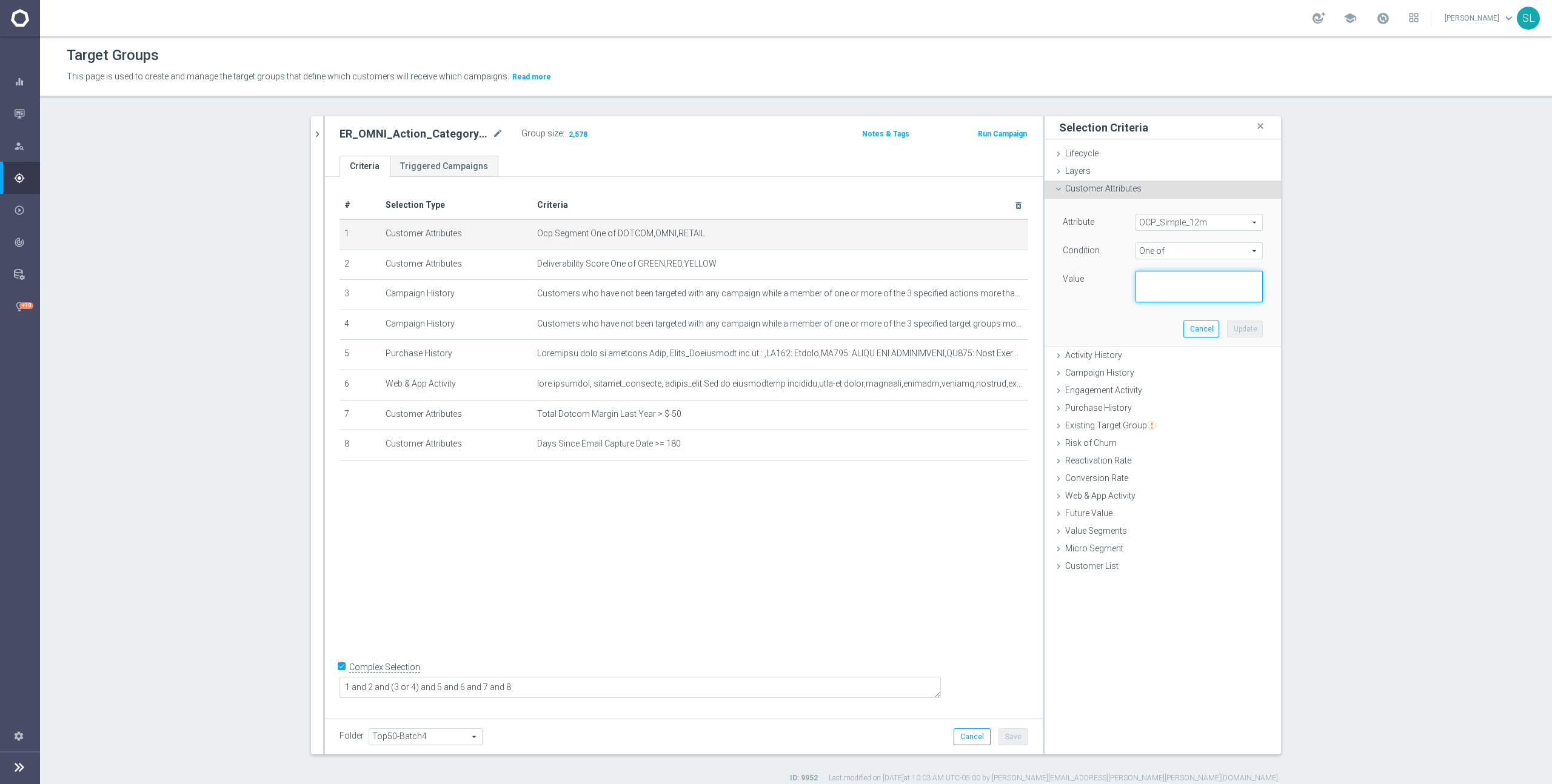
click at [1165, 290] on textarea at bounding box center [1199, 286] width 127 height 31
paste textarea "DOTCOM,OMNI,RETAIL"
type textarea "DOTCOM,OMNI,RETAIL"
click at [1243, 332] on button "Update" at bounding box center [1245, 329] width 36 height 17
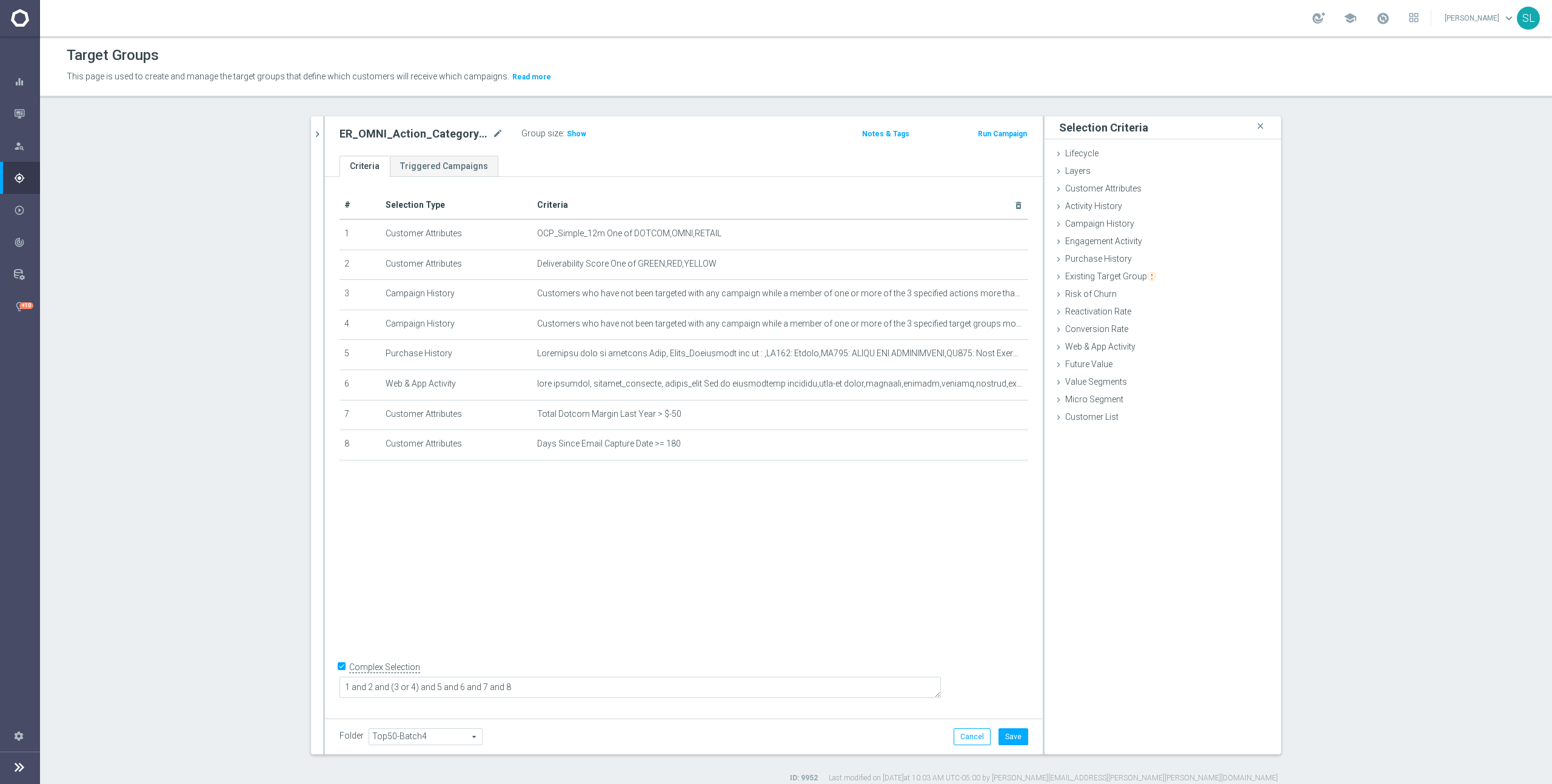
drag, startPoint x: 578, startPoint y: 135, endPoint x: 675, endPoint y: 159, distance: 99.9
click at [578, 135] on span "Show" at bounding box center [576, 134] width 19 height 8
drag, startPoint x: 965, startPoint y: 732, endPoint x: 938, endPoint y: 703, distance: 39.6
click at [965, 732] on button "Cancel" at bounding box center [972, 737] width 37 height 17
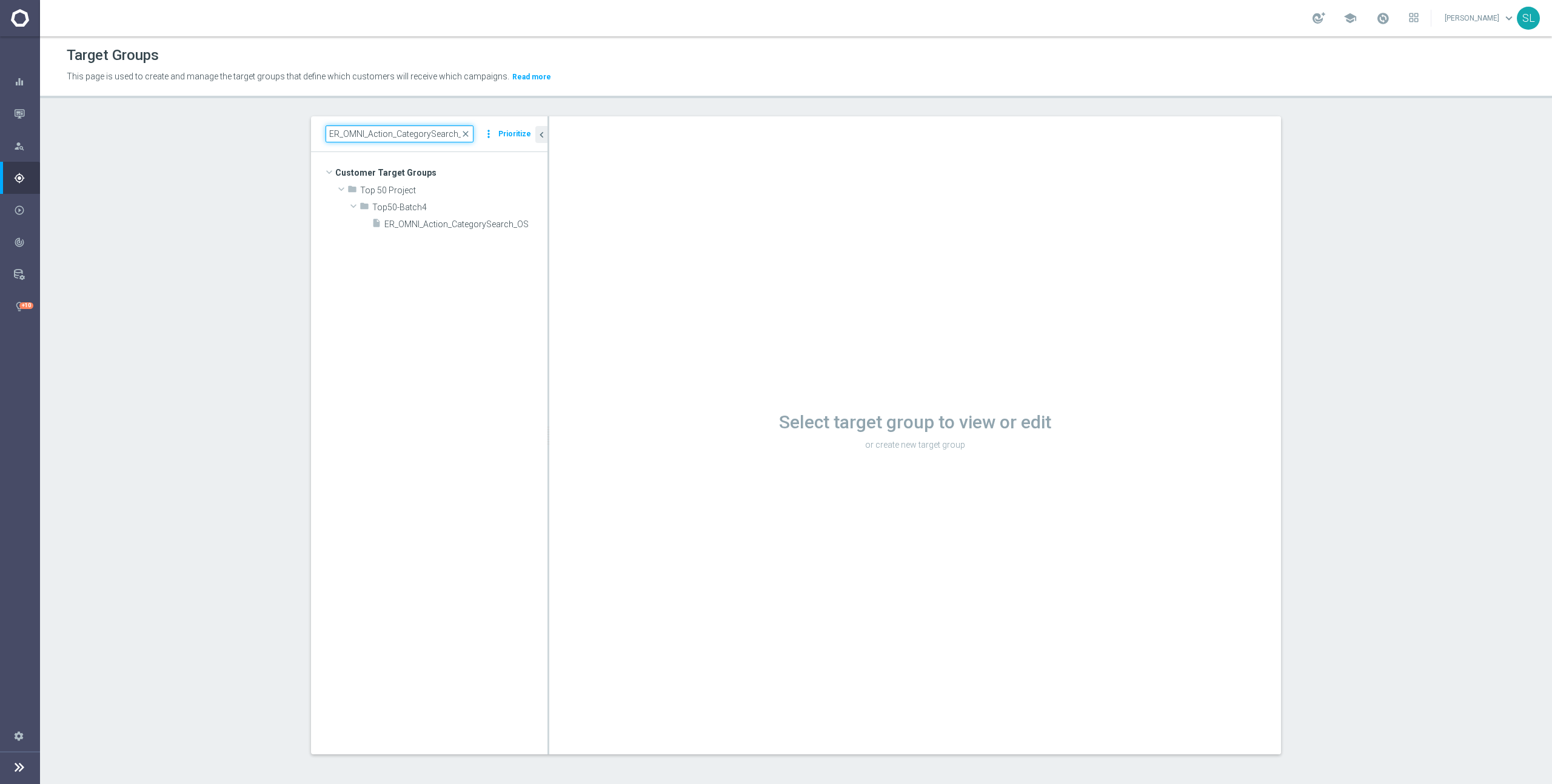
click at [436, 138] on input "ER_OMNI_Action_CategorySearch_OS" at bounding box center [399, 134] width 148 height 17
paste input "Paper"
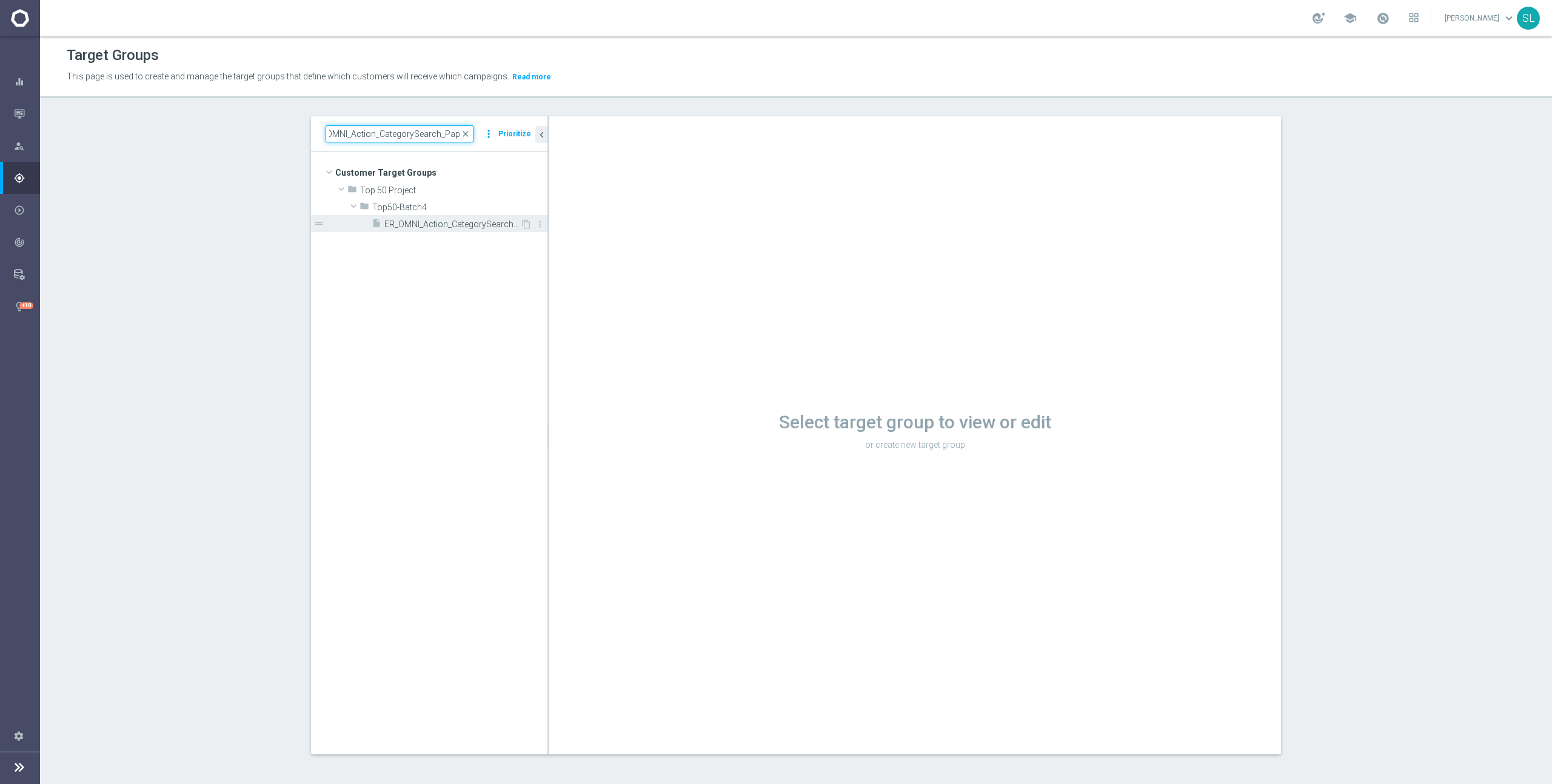
type input "ER_OMNI_Action_CategorySearch_Paper"
click at [489, 225] on span "ER_OMNI_Action_CategorySearch_Paper" at bounding box center [452, 224] width 135 height 10
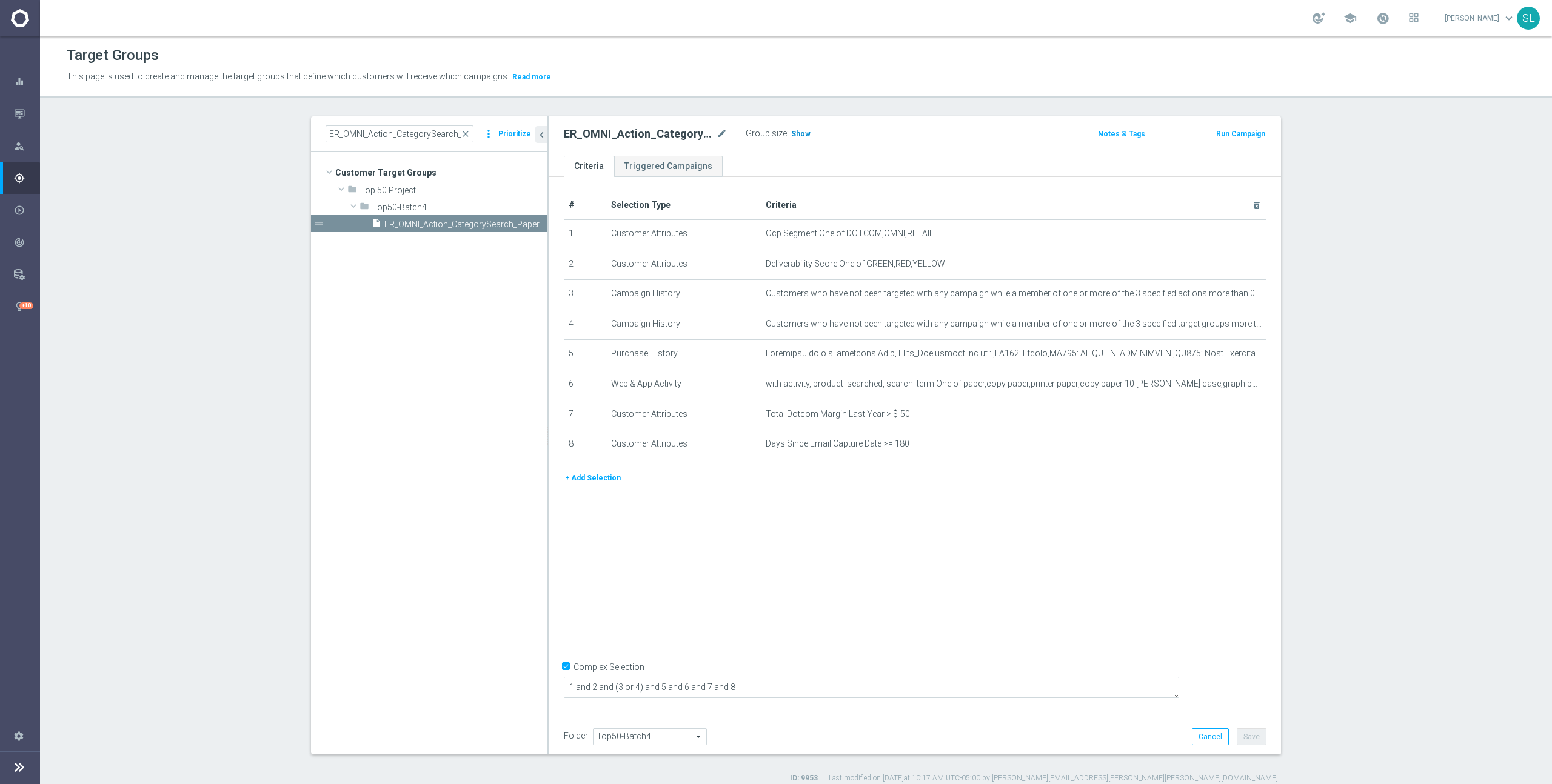
click at [797, 135] on span "Show" at bounding box center [800, 134] width 19 height 8
drag, startPoint x: 847, startPoint y: 233, endPoint x: 1009, endPoint y: 237, distance: 162.0
click at [1009, 237] on span "Ocp Segment One of DOTCOM,OMNI,RETAIL" at bounding box center [993, 234] width 456 height 10
click at [1224, 234] on icon "mode_edit" at bounding box center [1226, 234] width 9 height 9
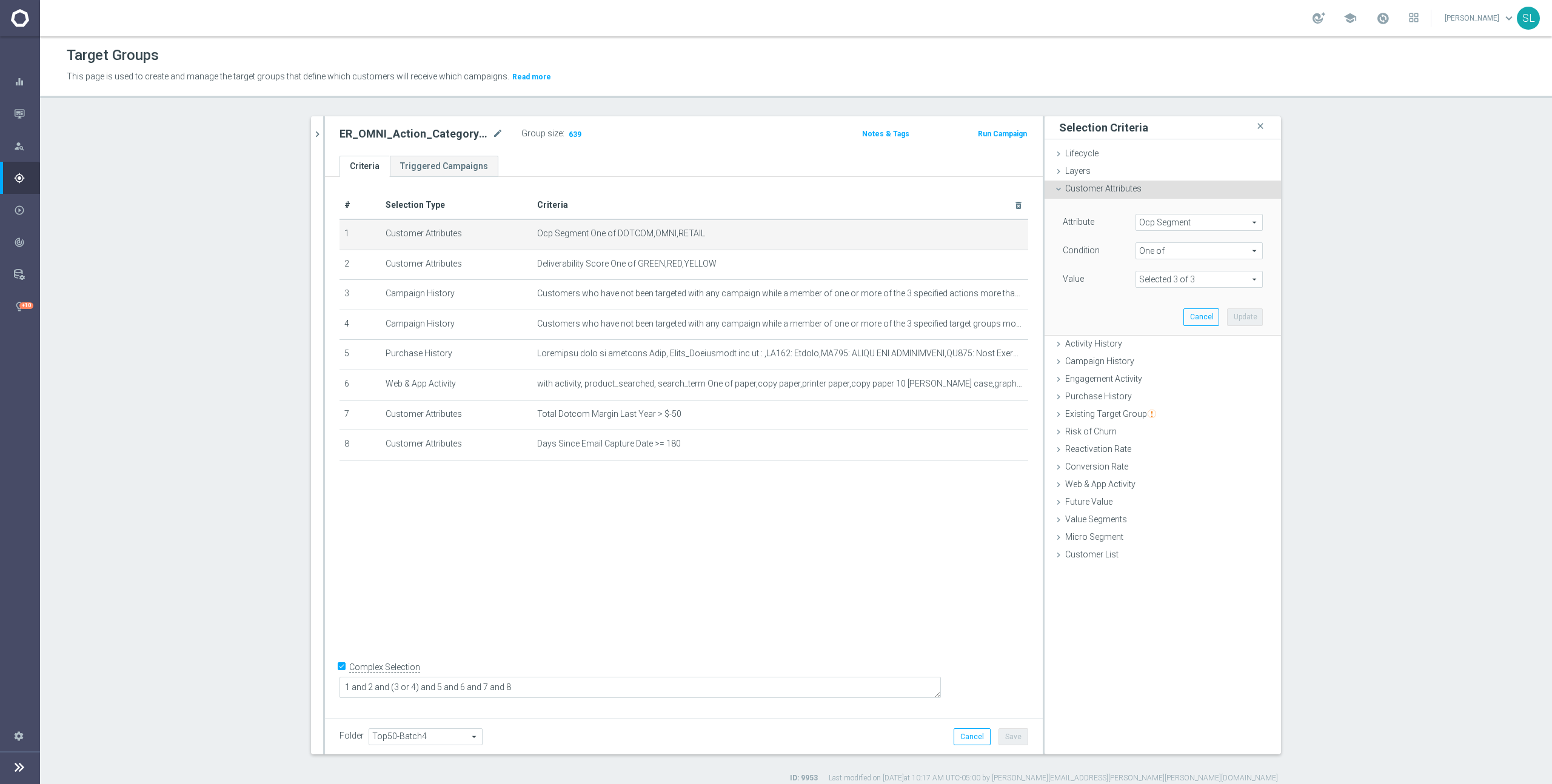
click at [1223, 221] on span "Ocp Segment" at bounding box center [1199, 222] width 126 height 16
click at [1177, 222] on input "search" at bounding box center [1199, 223] width 127 height 17
type input "ocp"
click at [1170, 268] on span "OCP_Simple_12m" at bounding box center [1199, 272] width 115 height 9
type input "OCP_Simple_12m"
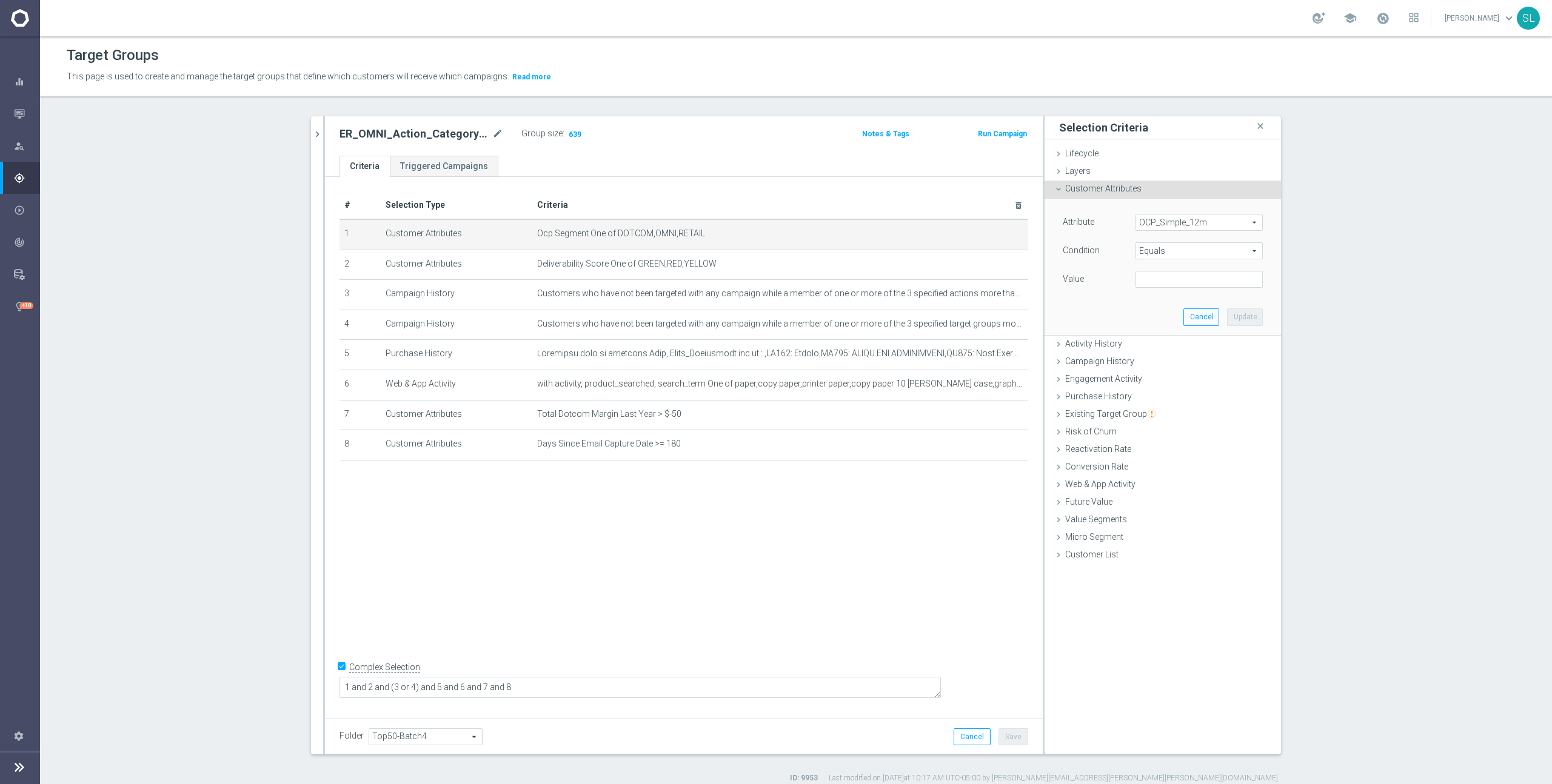
click at [1166, 246] on span "Equals" at bounding box center [1199, 251] width 126 height 16
drag, startPoint x: 1165, startPoint y: 410, endPoint x: 1168, endPoint y: 396, distance: 14.3
click at [1165, 410] on span "One of" at bounding box center [1199, 411] width 115 height 9
type input "One of"
click at [1179, 289] on textarea at bounding box center [1199, 286] width 127 height 31
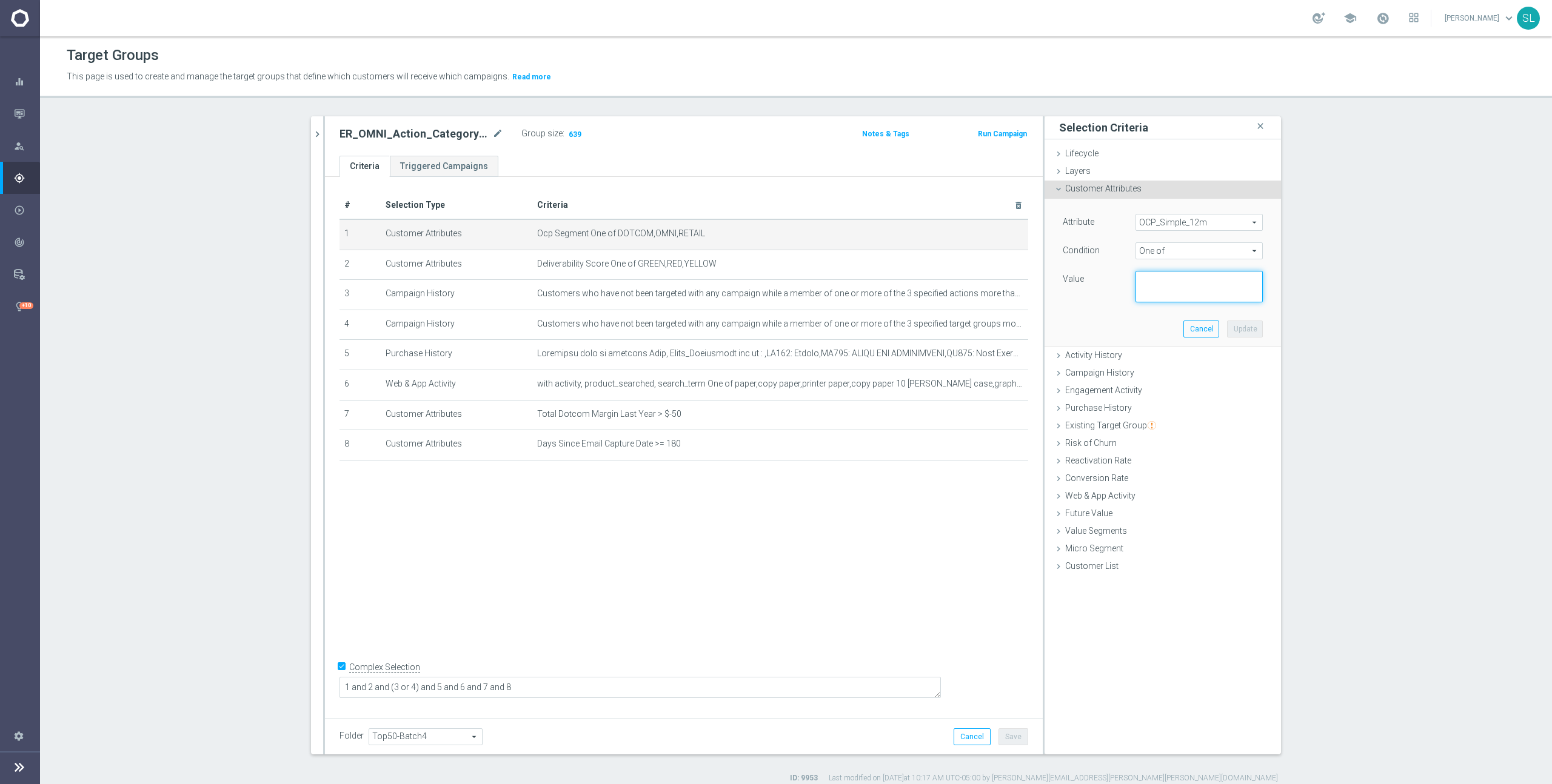
paste textarea "DOTCOM,OMNI,RETAIL"
type textarea "DOTCOM,OMNI,RETAIL"
click at [1240, 323] on button "Update" at bounding box center [1245, 329] width 36 height 17
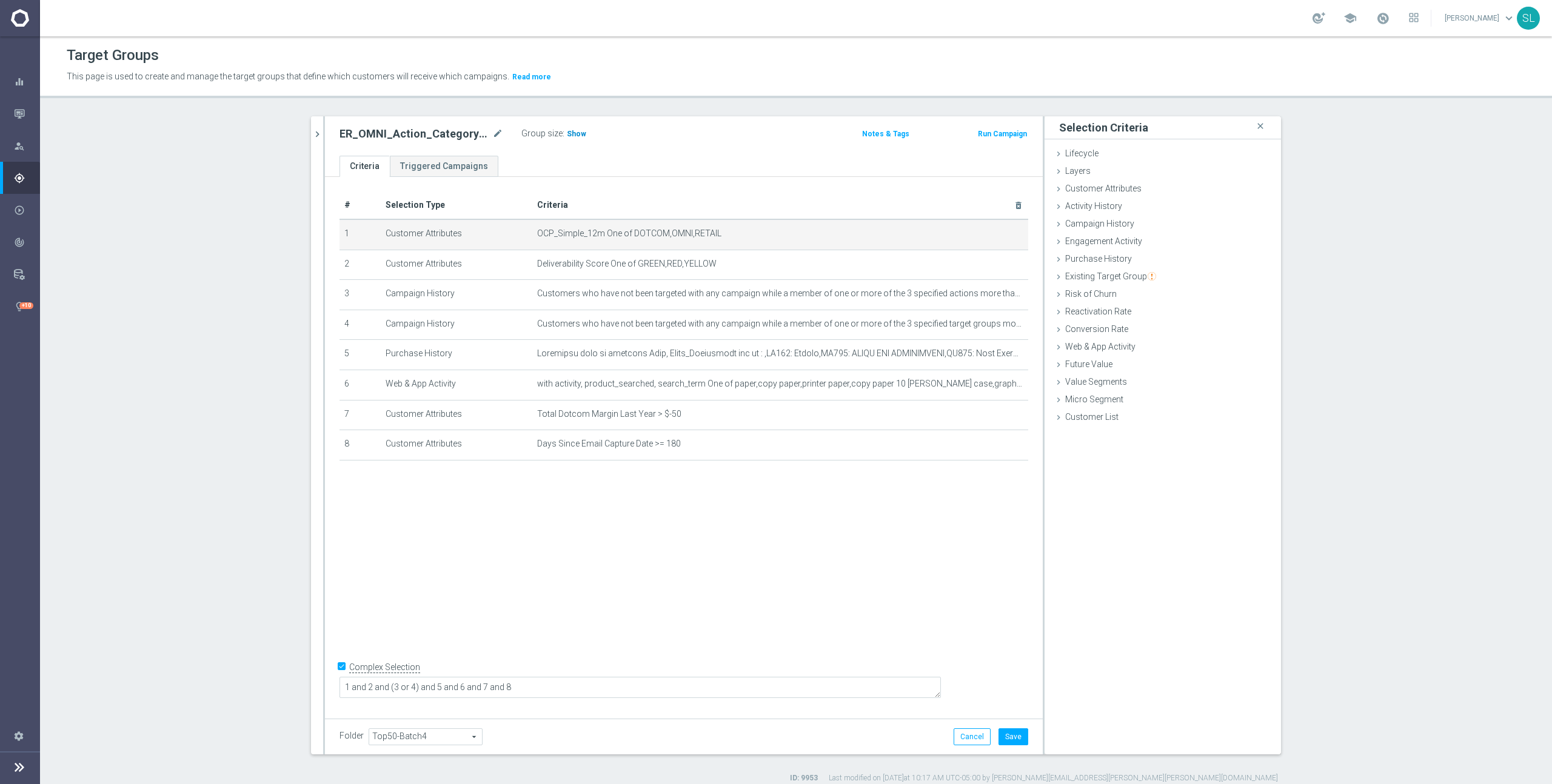
click at [572, 134] on span "Show" at bounding box center [576, 134] width 19 height 8
drag, startPoint x: 965, startPoint y: 734, endPoint x: 828, endPoint y: 610, distance: 184.8
click at [965, 734] on button "Cancel" at bounding box center [972, 737] width 37 height 17
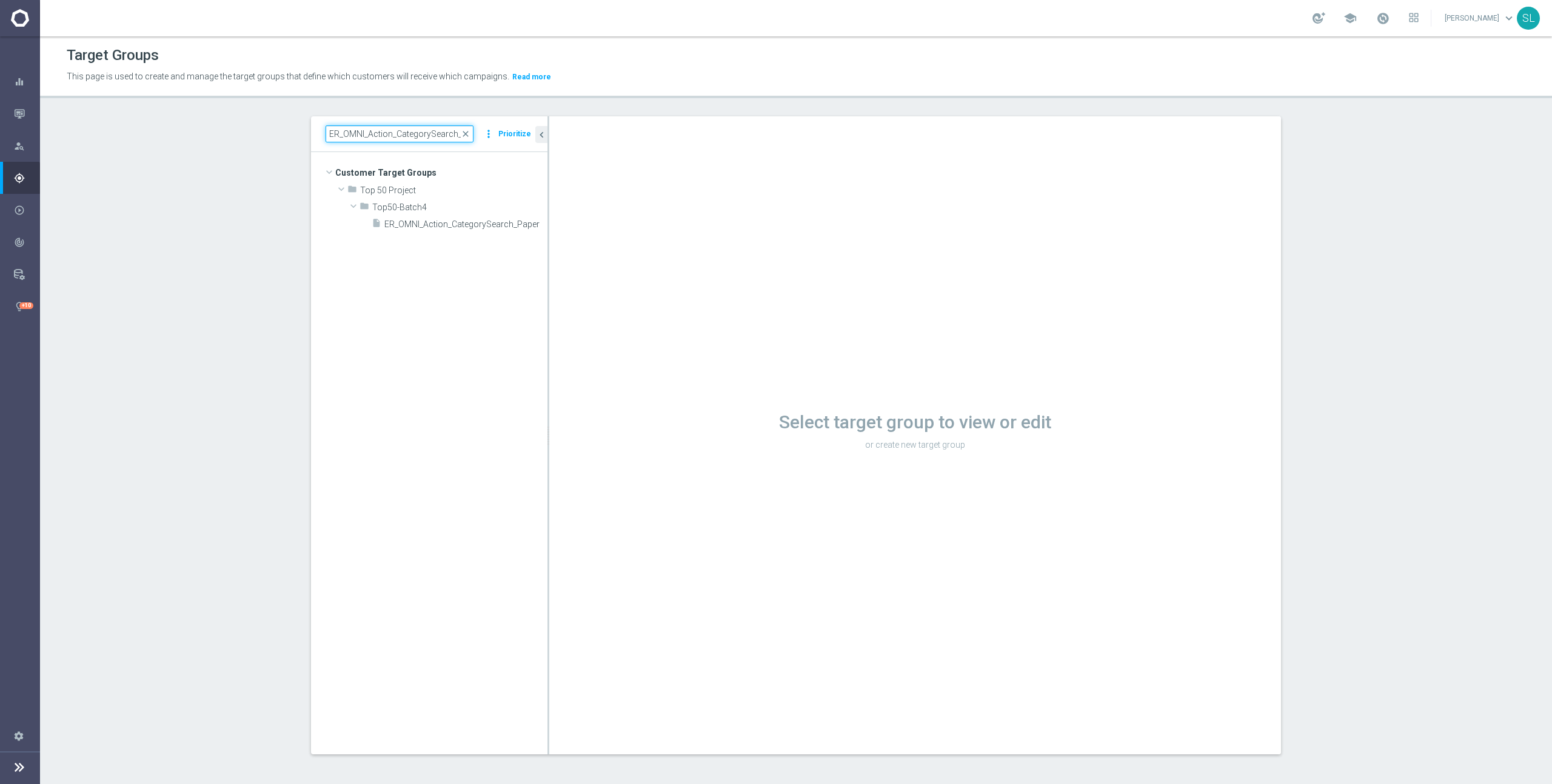
click at [409, 128] on input "ER_OMNI_Action_CategorySearch_Paper" at bounding box center [399, 134] width 148 height 17
paste input "Growth_NonBuyer_Paper_T1"
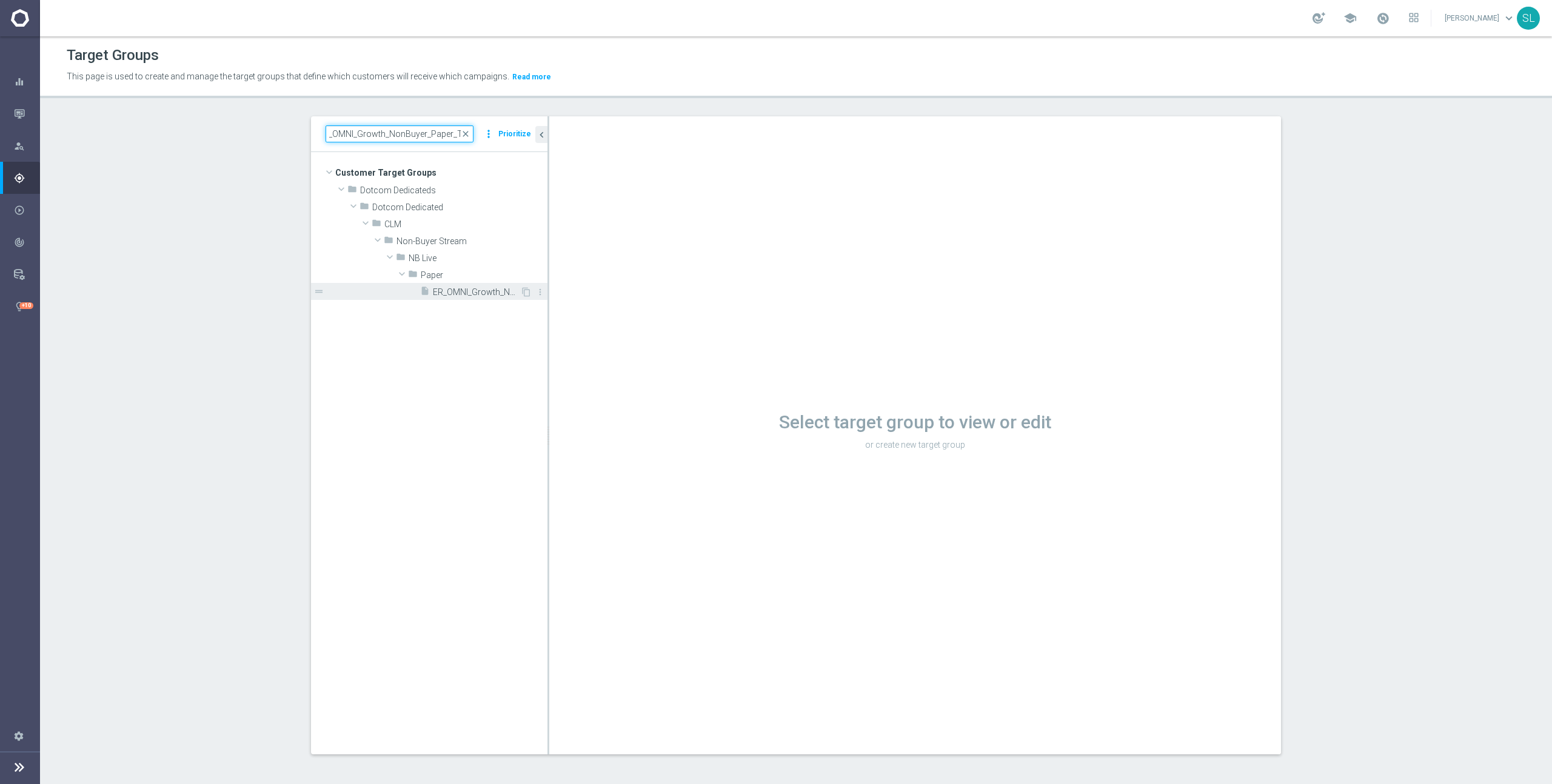
type input "ER_OMNI_Growth_NonBuyer_Paper_T1"
click at [473, 291] on span "ER_OMNI_Growth_NonBuyer_Paper_T1" at bounding box center [476, 292] width 87 height 10
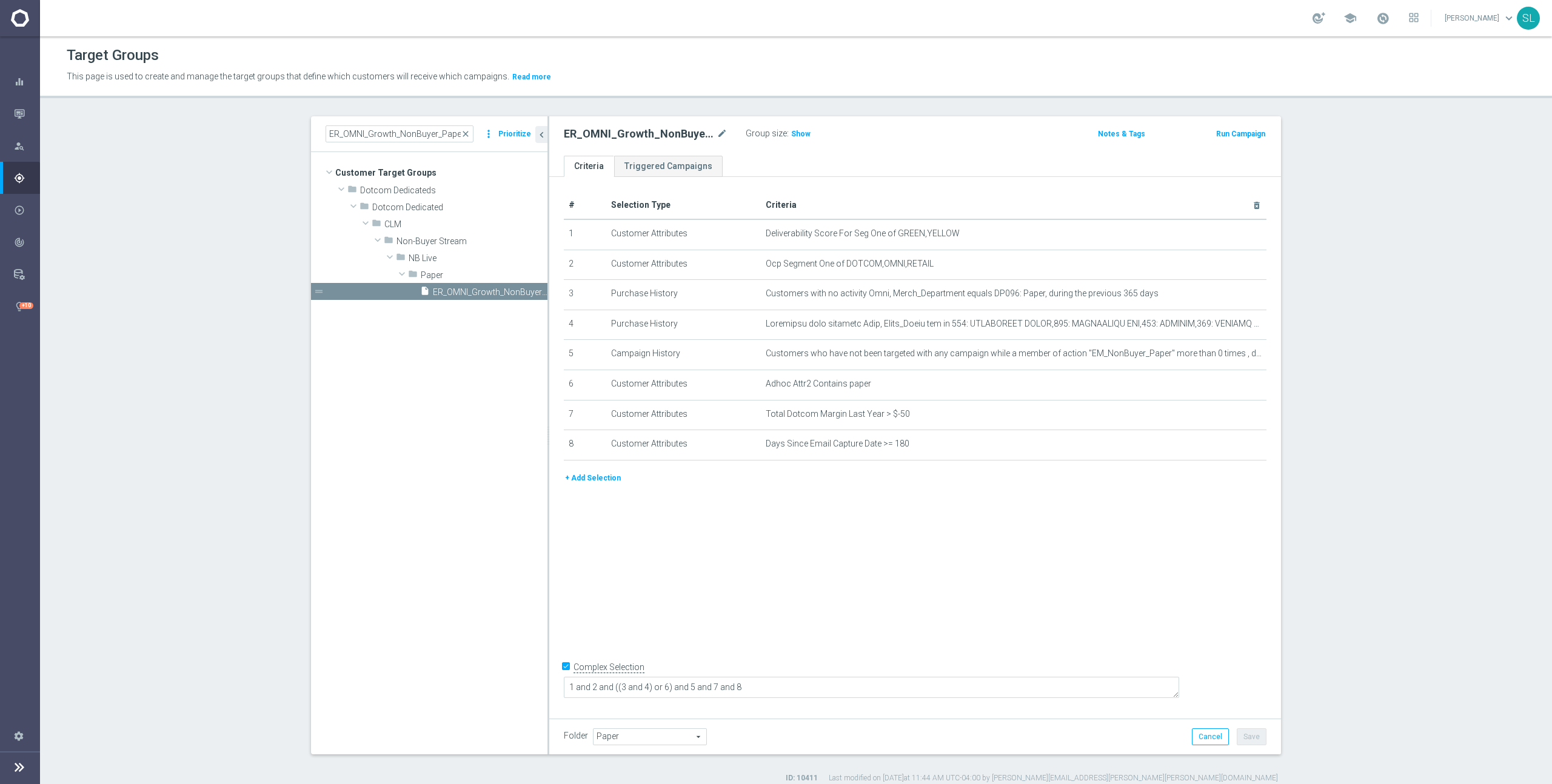
drag, startPoint x: 800, startPoint y: 132, endPoint x: 848, endPoint y: 135, distance: 48.1
click at [801, 132] on span "Show" at bounding box center [800, 134] width 19 height 8
drag, startPoint x: 846, startPoint y: 262, endPoint x: 947, endPoint y: 264, distance: 101.0
click at [947, 264] on span "Ocp Segment One of DOTCOM,OMNI,RETAIL" at bounding box center [993, 264] width 456 height 10
click at [1229, 264] on icon "mode_edit" at bounding box center [1226, 263] width 9 height 9
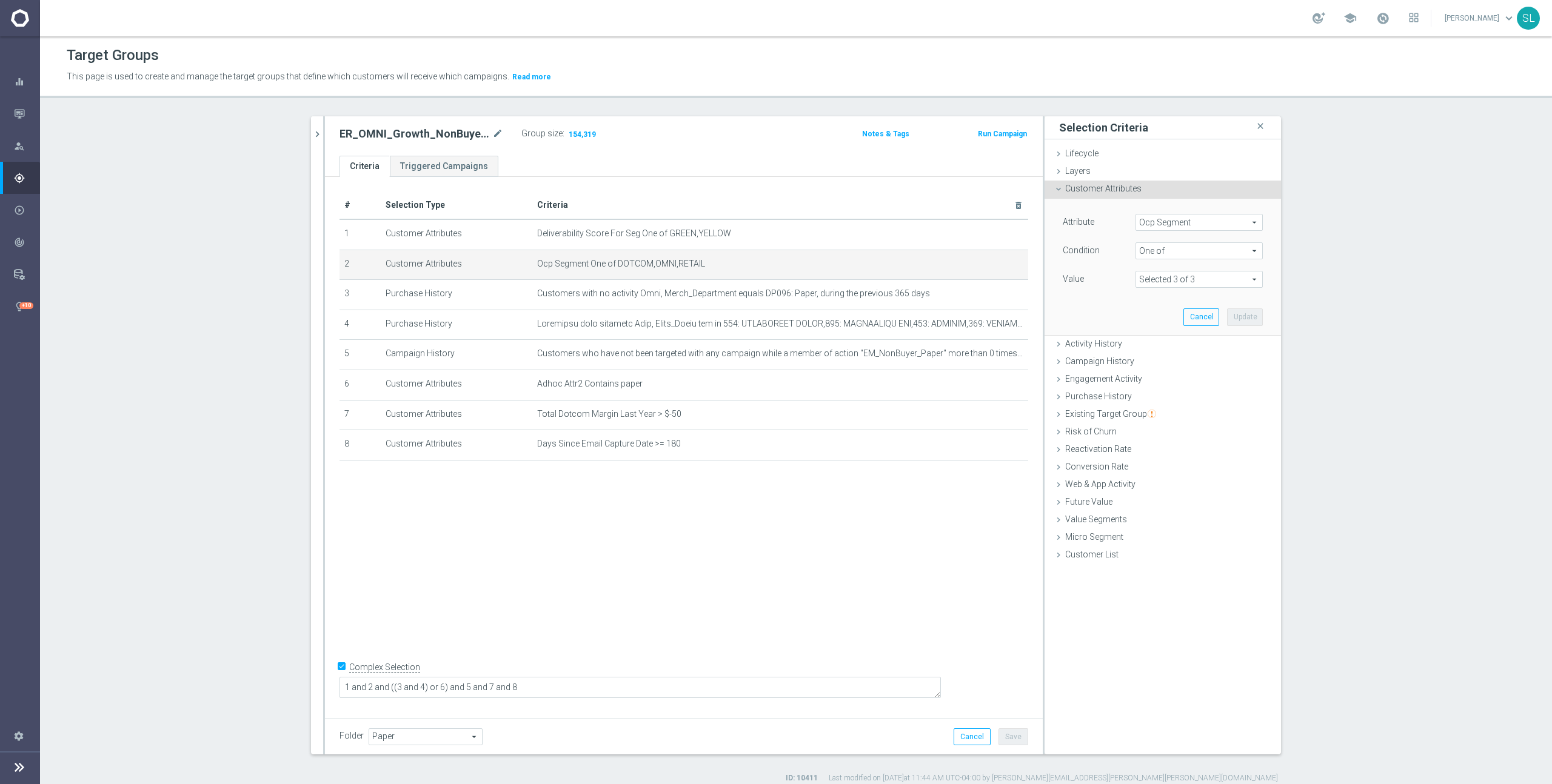
drag, startPoint x: 1201, startPoint y: 222, endPoint x: 1194, endPoint y: 222, distance: 7.0
click at [1201, 222] on span "Ocp Segment" at bounding box center [1199, 222] width 126 height 16
click at [1177, 221] on input "search" at bounding box center [1199, 223] width 127 height 17
type input "ocp"
click at [1190, 268] on span "OCP_Simple_12m" at bounding box center [1199, 272] width 115 height 9
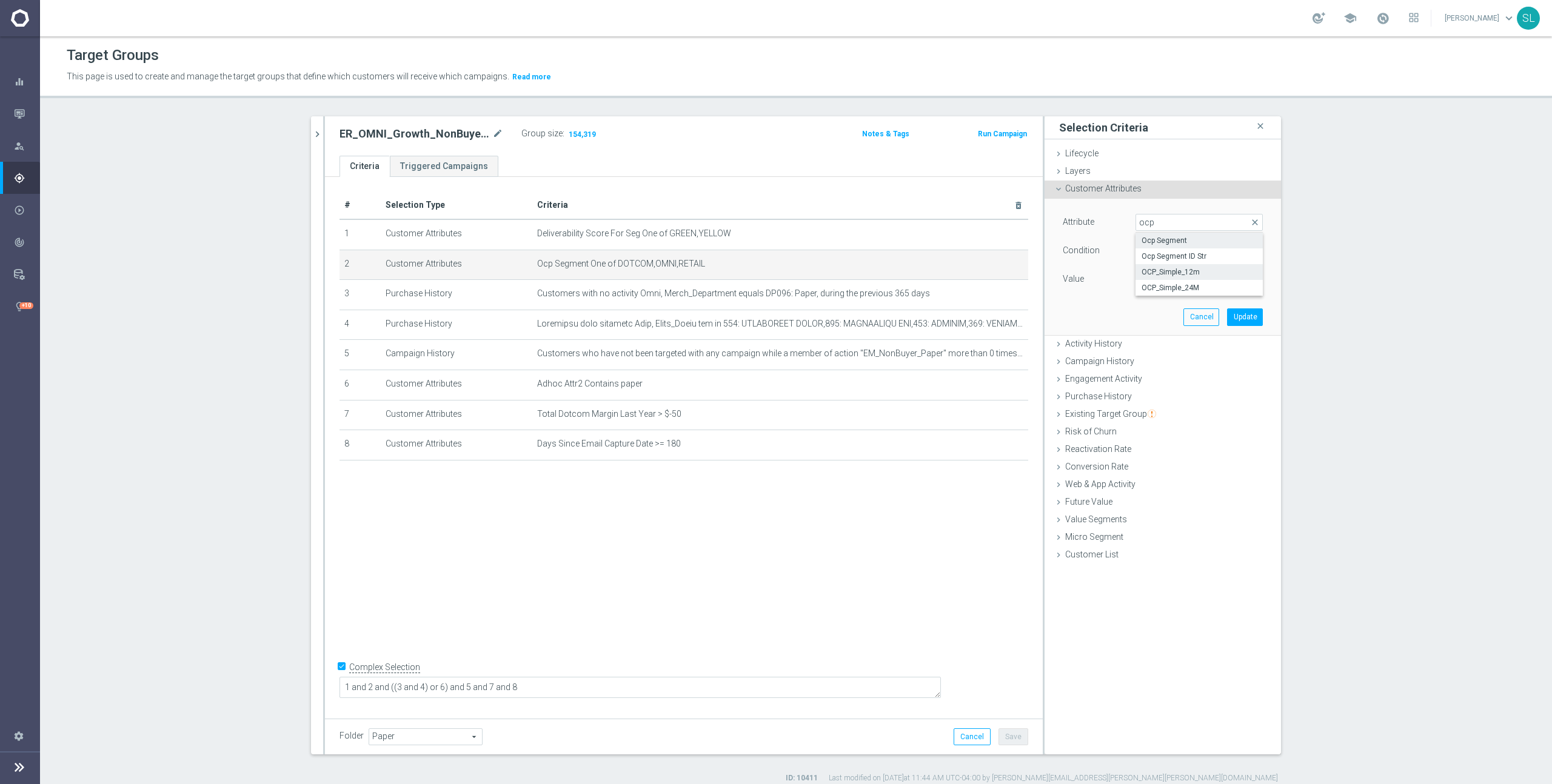
type input "OCP_Simple_12m"
click at [1186, 254] on span "Equals" at bounding box center [1199, 251] width 126 height 16
drag, startPoint x: 1175, startPoint y: 409, endPoint x: 1174, endPoint y: 328, distance: 81.0
click at [1175, 409] on span "One of" at bounding box center [1199, 411] width 115 height 9
type input "One of"
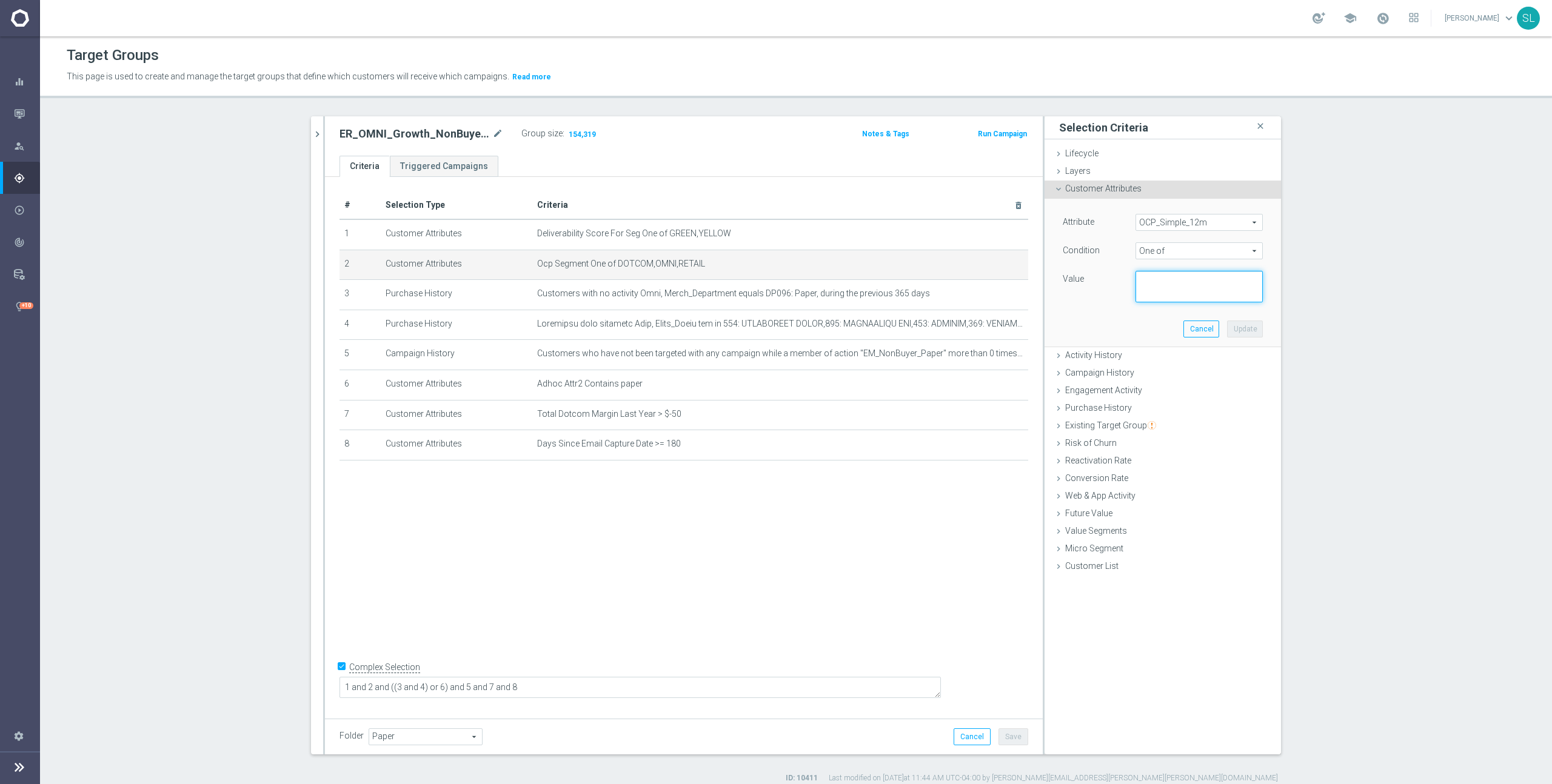
click at [1173, 292] on textarea at bounding box center [1199, 286] width 127 height 31
paste textarea "DOTCOM,OMNI,RETAIL"
type textarea "DOTCOM,OMNI,RETAIL"
drag, startPoint x: 1257, startPoint y: 329, endPoint x: 1246, endPoint y: 329, distance: 11.0
click at [1256, 329] on button "Update" at bounding box center [1245, 329] width 36 height 17
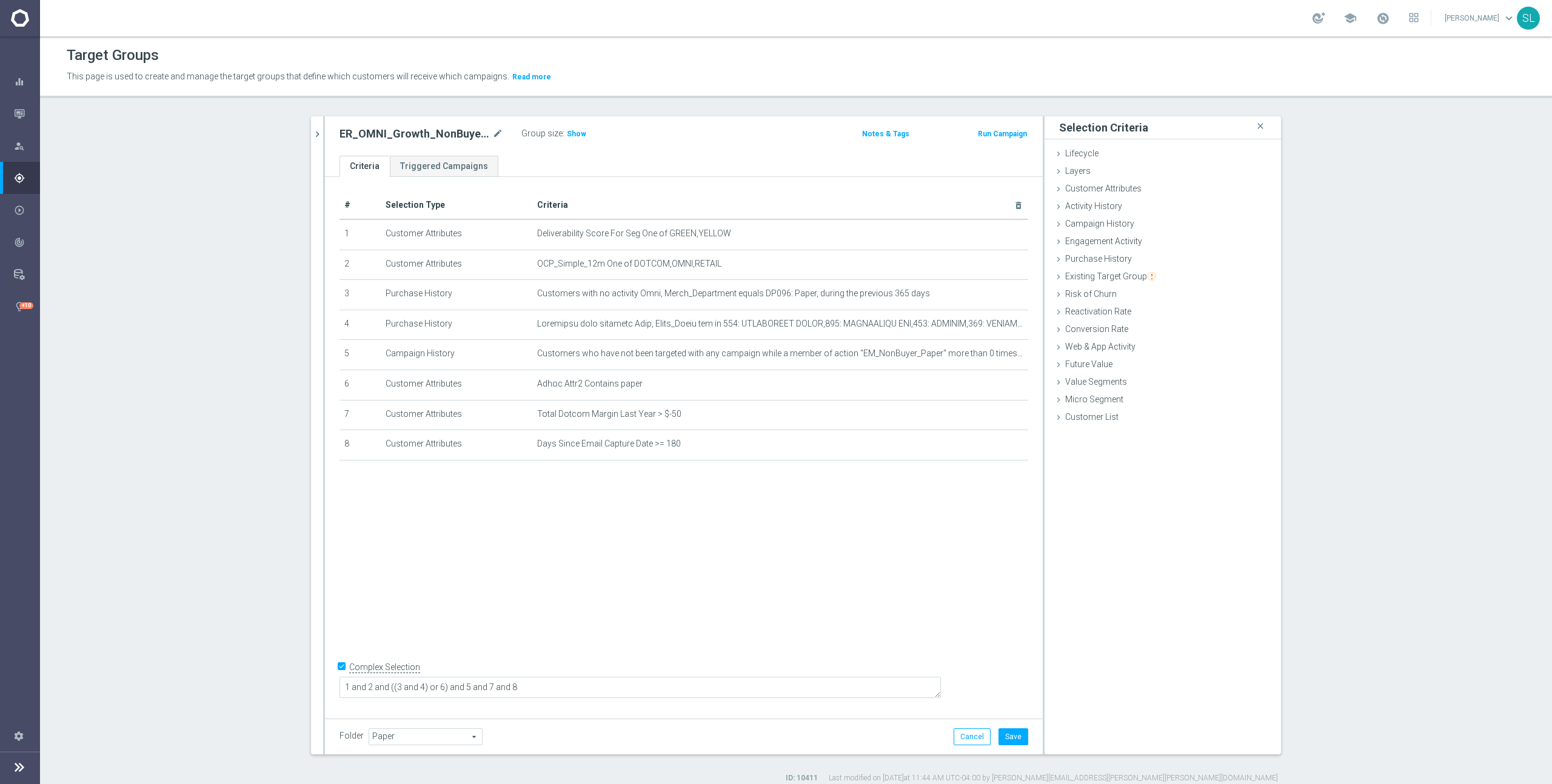
drag, startPoint x: 571, startPoint y: 131, endPoint x: 729, endPoint y: 169, distance: 162.5
click at [571, 131] on span "Show" at bounding box center [576, 134] width 19 height 8
click at [315, 131] on icon "chevron_right" at bounding box center [318, 135] width 12 height 12
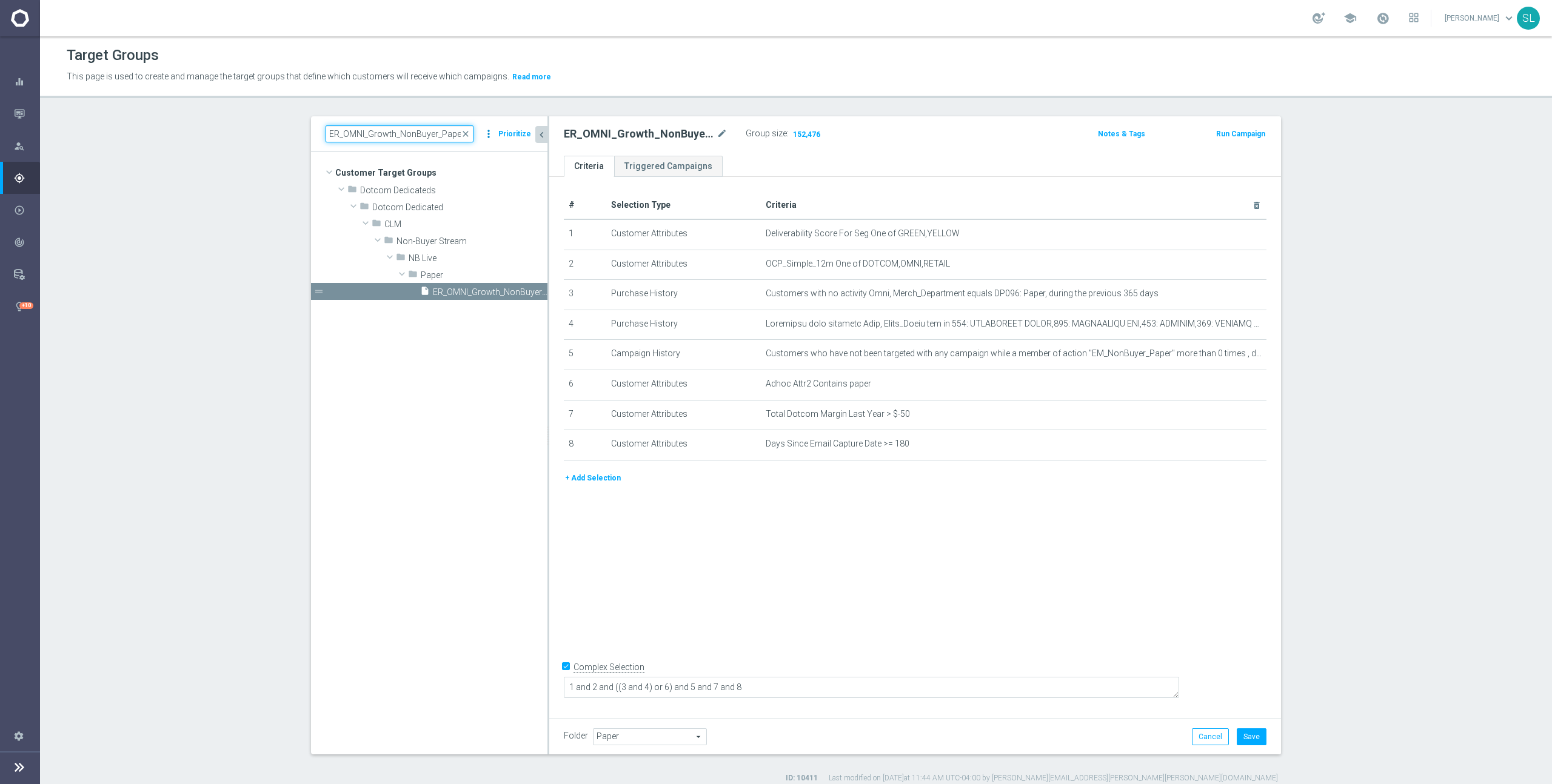
scroll to position [0, 11]
drag, startPoint x: 451, startPoint y: 134, endPoint x: 485, endPoint y: 135, distance: 34.0
click at [498, 136] on div "ER_OMNI_Growth_NonBuyer_Paper_T1 close more_vert Prioritize" at bounding box center [428, 134] width 207 height 17
click at [456, 133] on input "ER_OMNI_Growth_NonBuyer_Paper_T1" at bounding box center [399, 134] width 148 height 17
drag, startPoint x: 458, startPoint y: 132, endPoint x: 476, endPoint y: 133, distance: 18.0
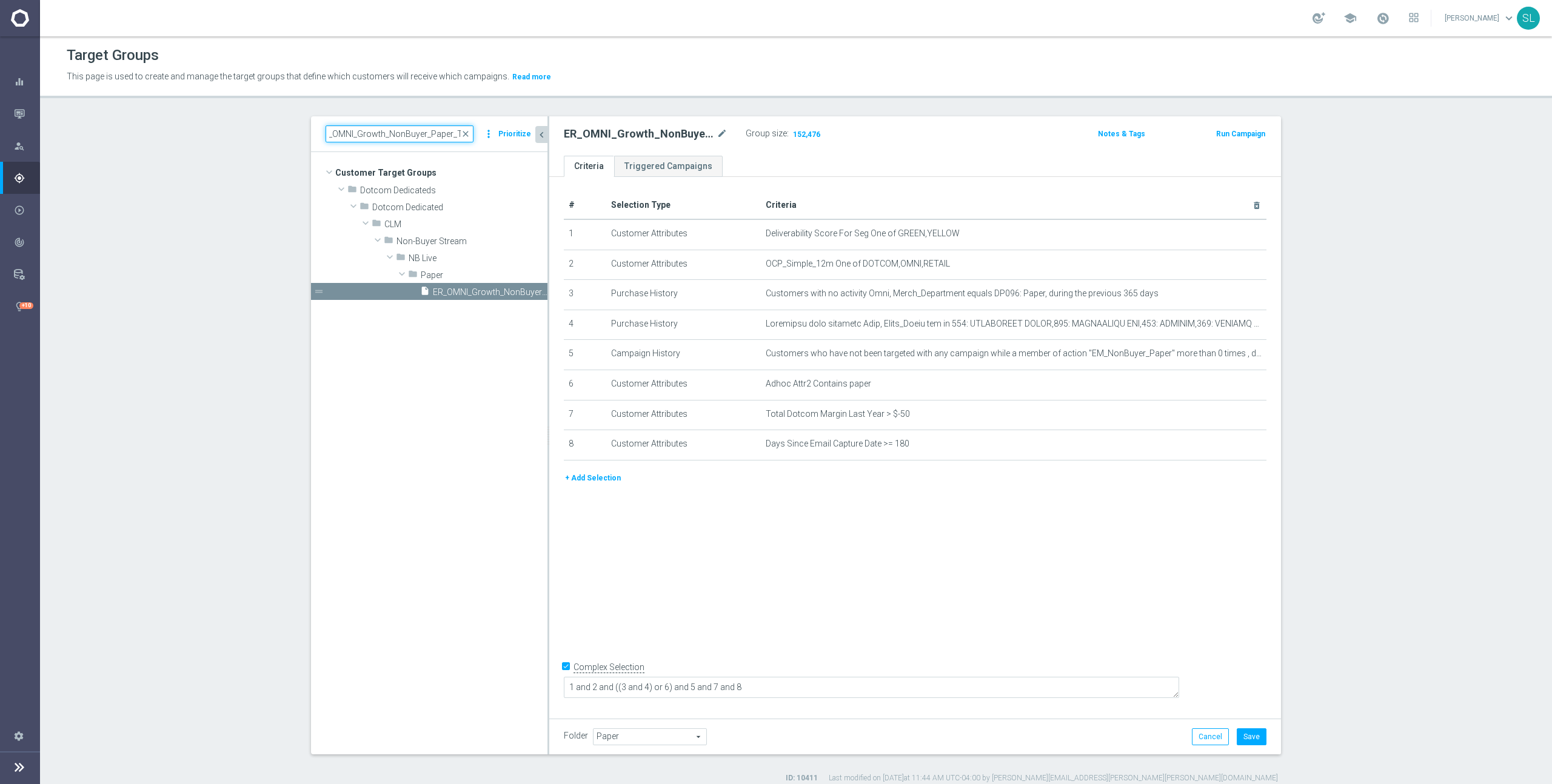
click at [476, 133] on div "ER_OMNI_Growth_NonBuyer_Paper_T1 close more_vert Prioritize" at bounding box center [428, 134] width 207 height 17
click at [555, 316] on div at bounding box center [555, 435] width 2 height 638
type input "ER_OMNI_Growth_NonBuyer_Paper_T"
click at [489, 312] on span "ER_OMNI_Growth_NonBuyer_Paper_T2" at bounding box center [478, 309] width 91 height 10
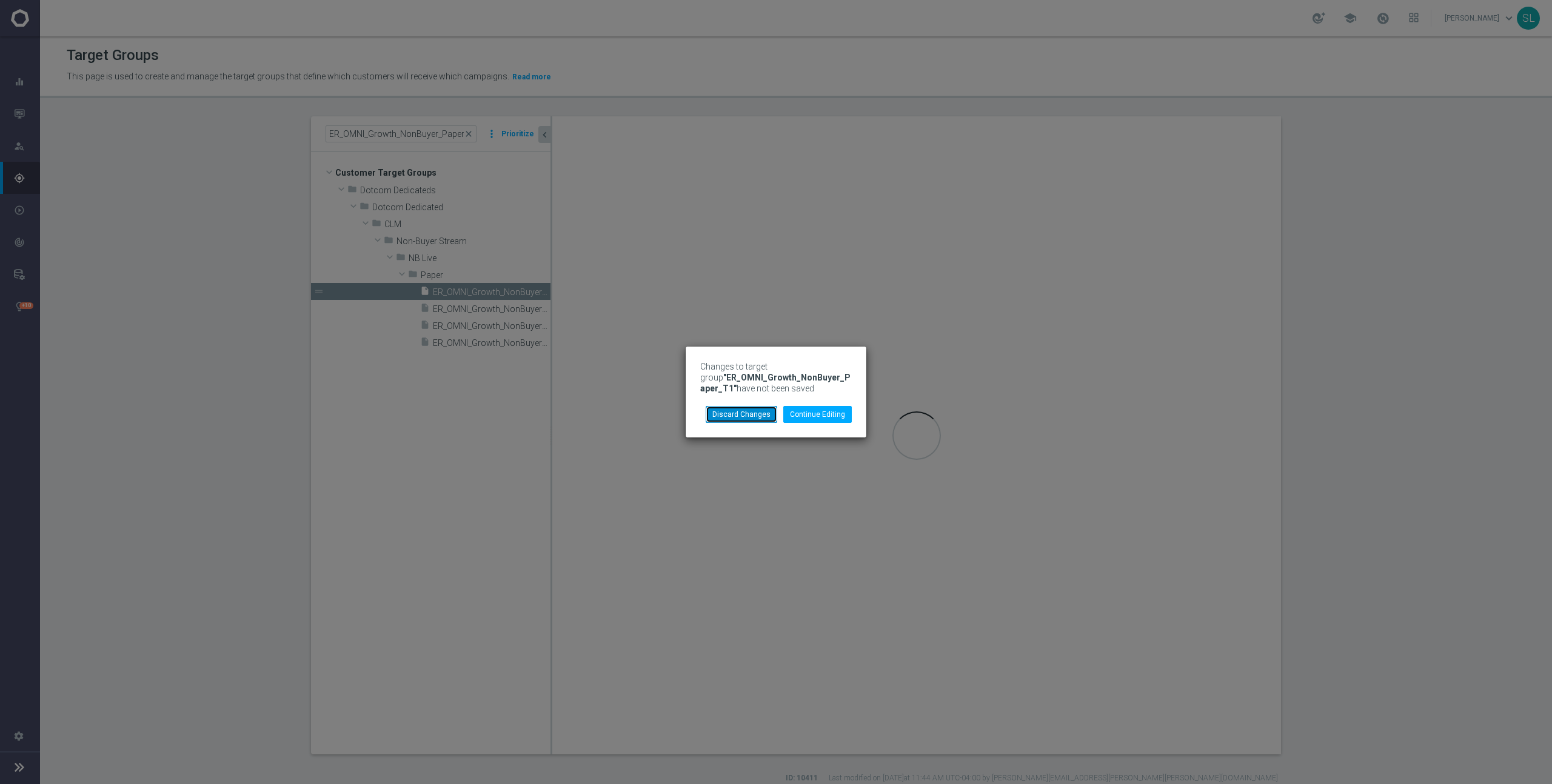
click at [752, 415] on button "Discard Changes" at bounding box center [741, 415] width 71 height 17
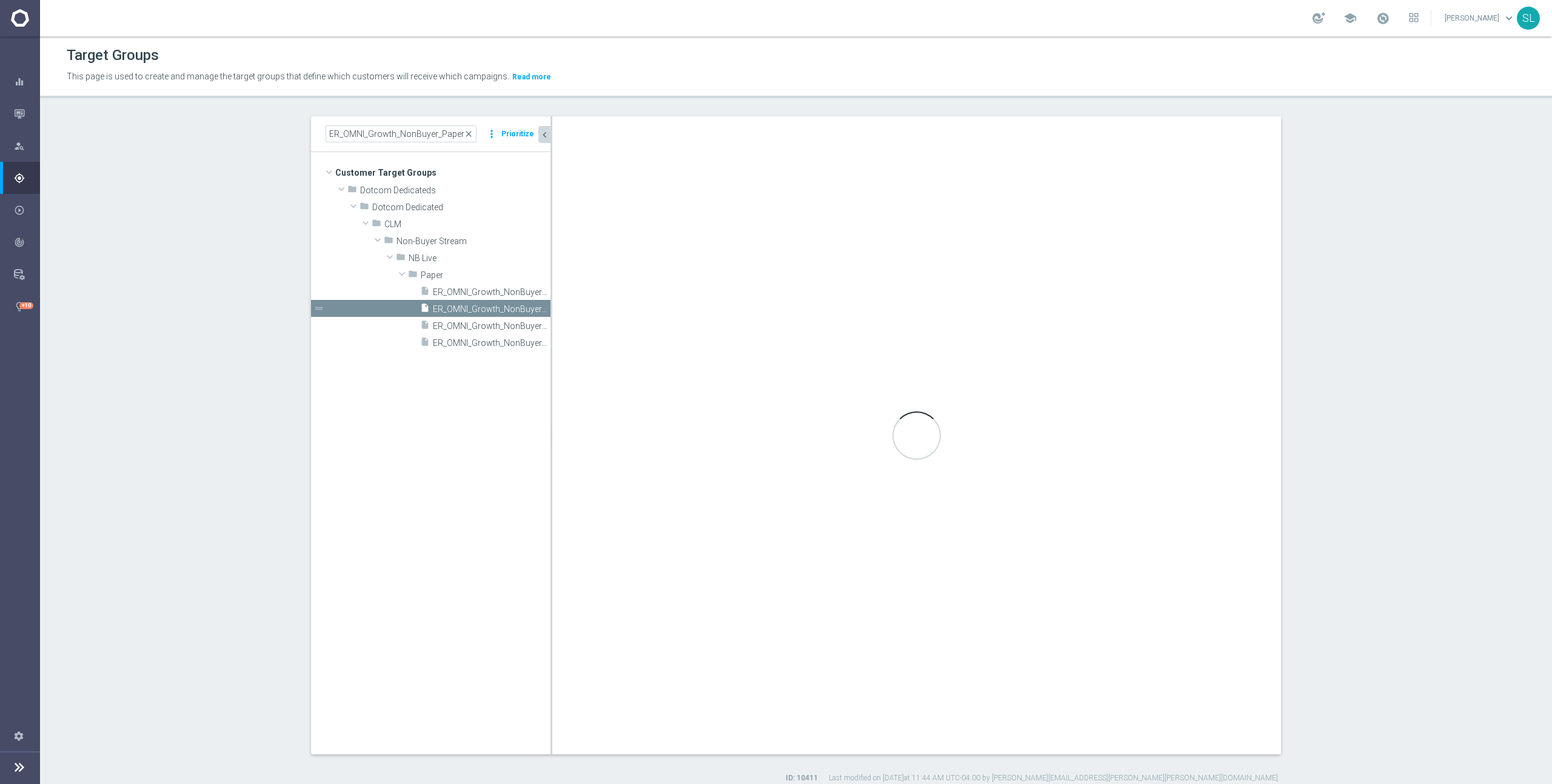
checkbox input "false"
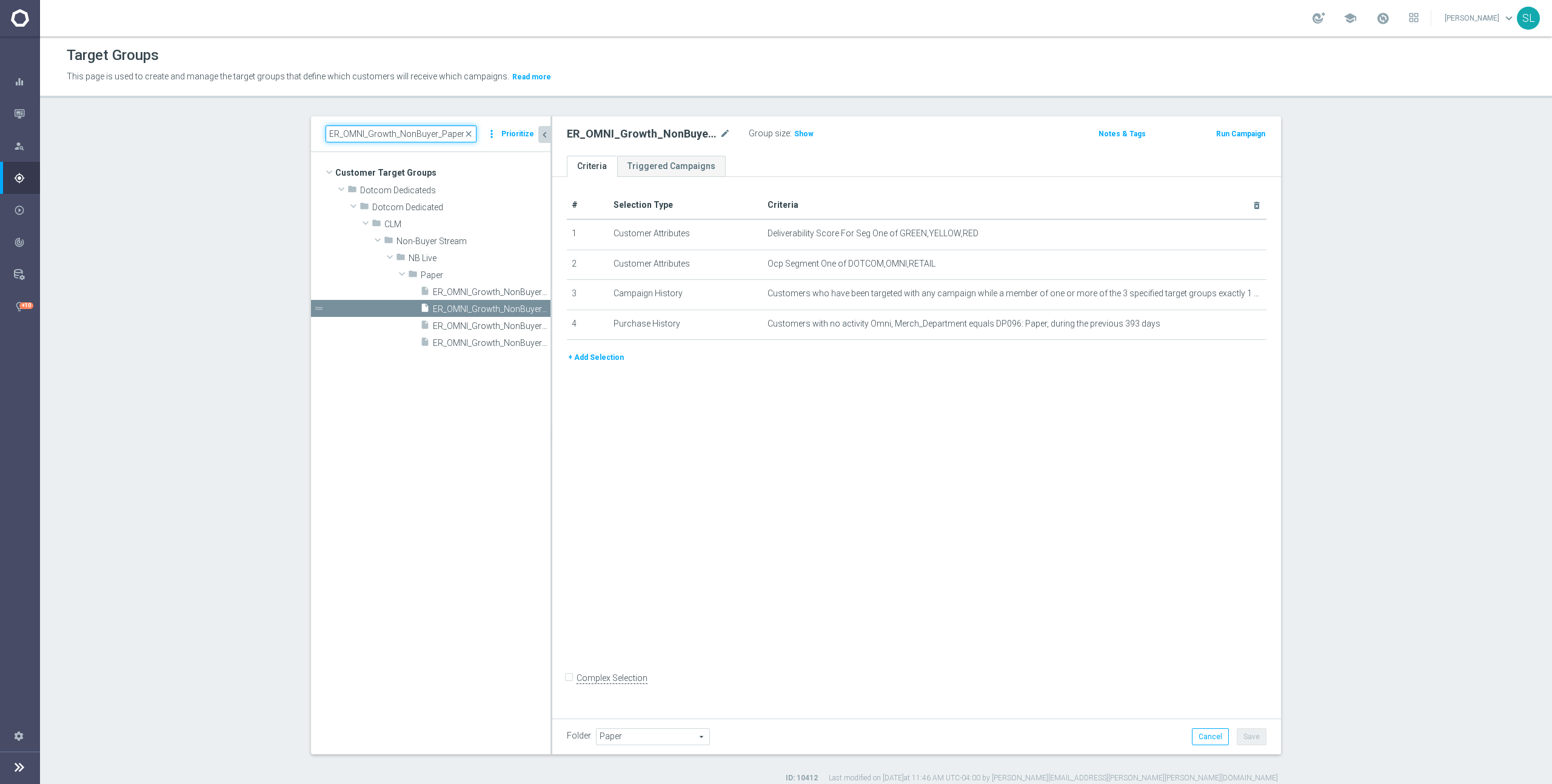
click at [394, 130] on input "ER_OMNI_Growth_NonBuyer_Paper_T" at bounding box center [400, 134] width 151 height 17
click at [395, 130] on input "ER_OMNI_Growth_NonBuyer_Paper_T" at bounding box center [400, 134] width 151 height 17
paste input "OS_T1"
type input "ER_OMNI_Growth_NonBuyer_OS_T1"
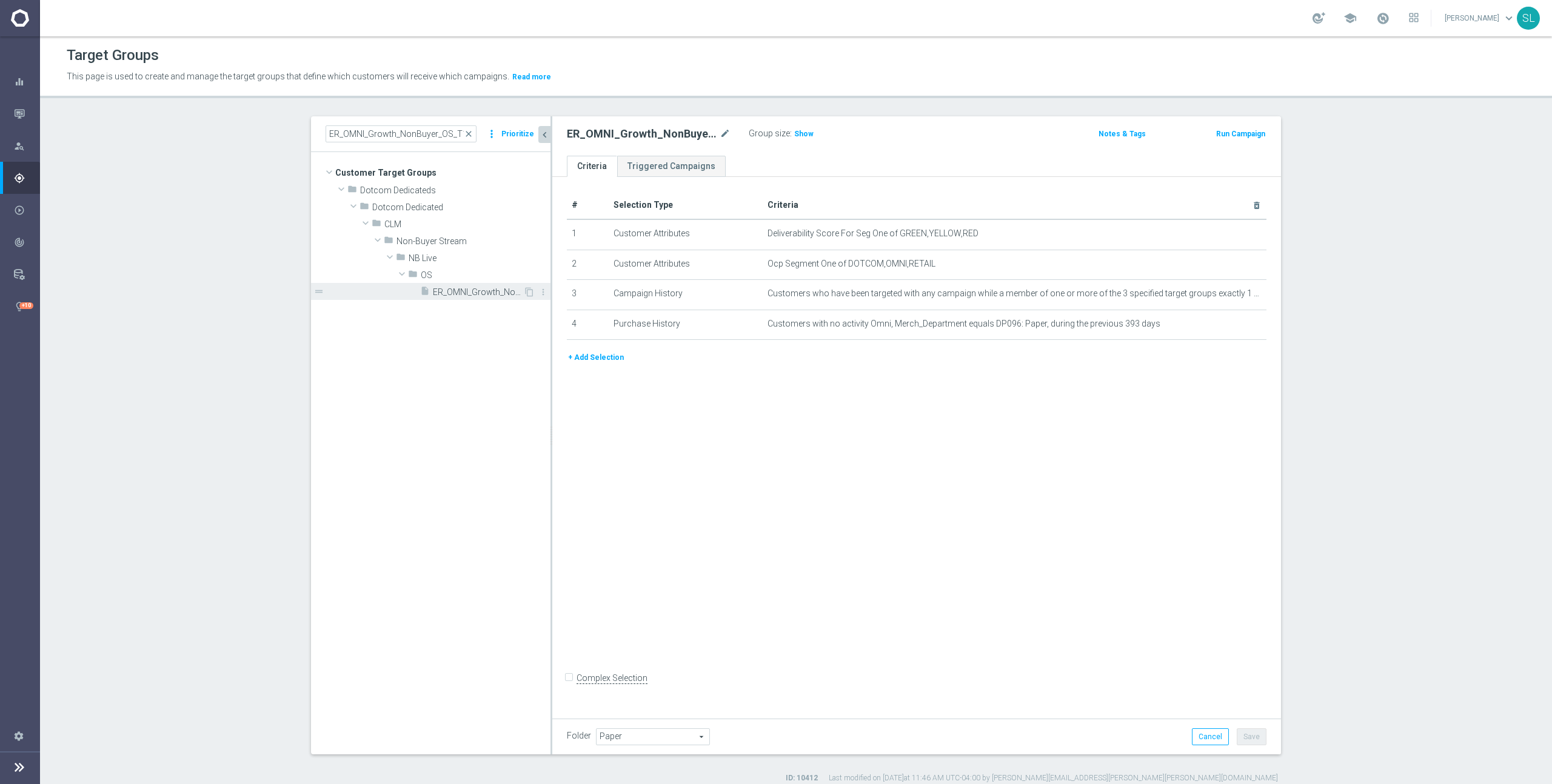
click at [451, 291] on span "ER_OMNI_Growth_NonBuyer_OS_T1" at bounding box center [478, 292] width 91 height 10
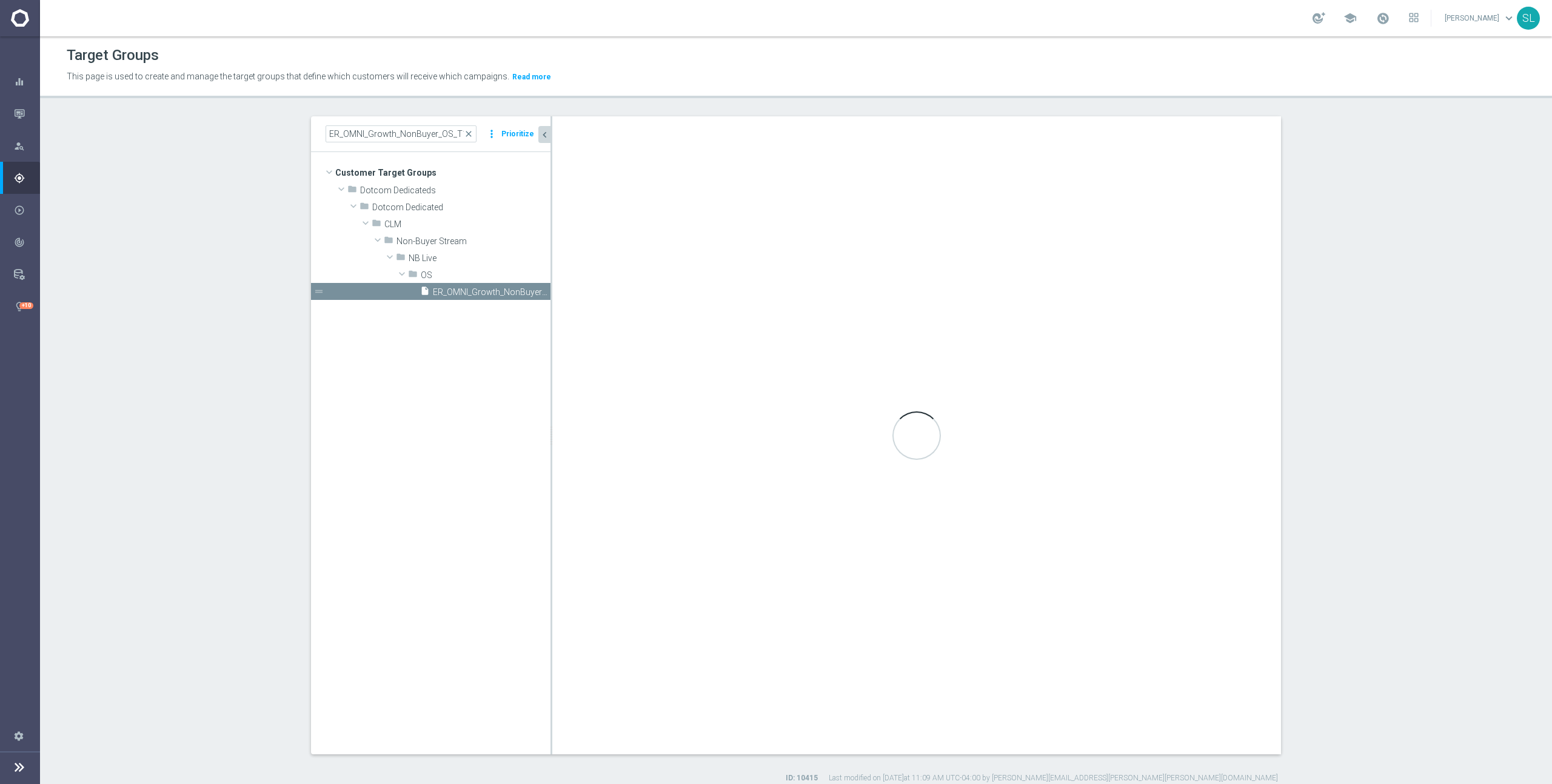
checkbox input "true"
type input "OS"
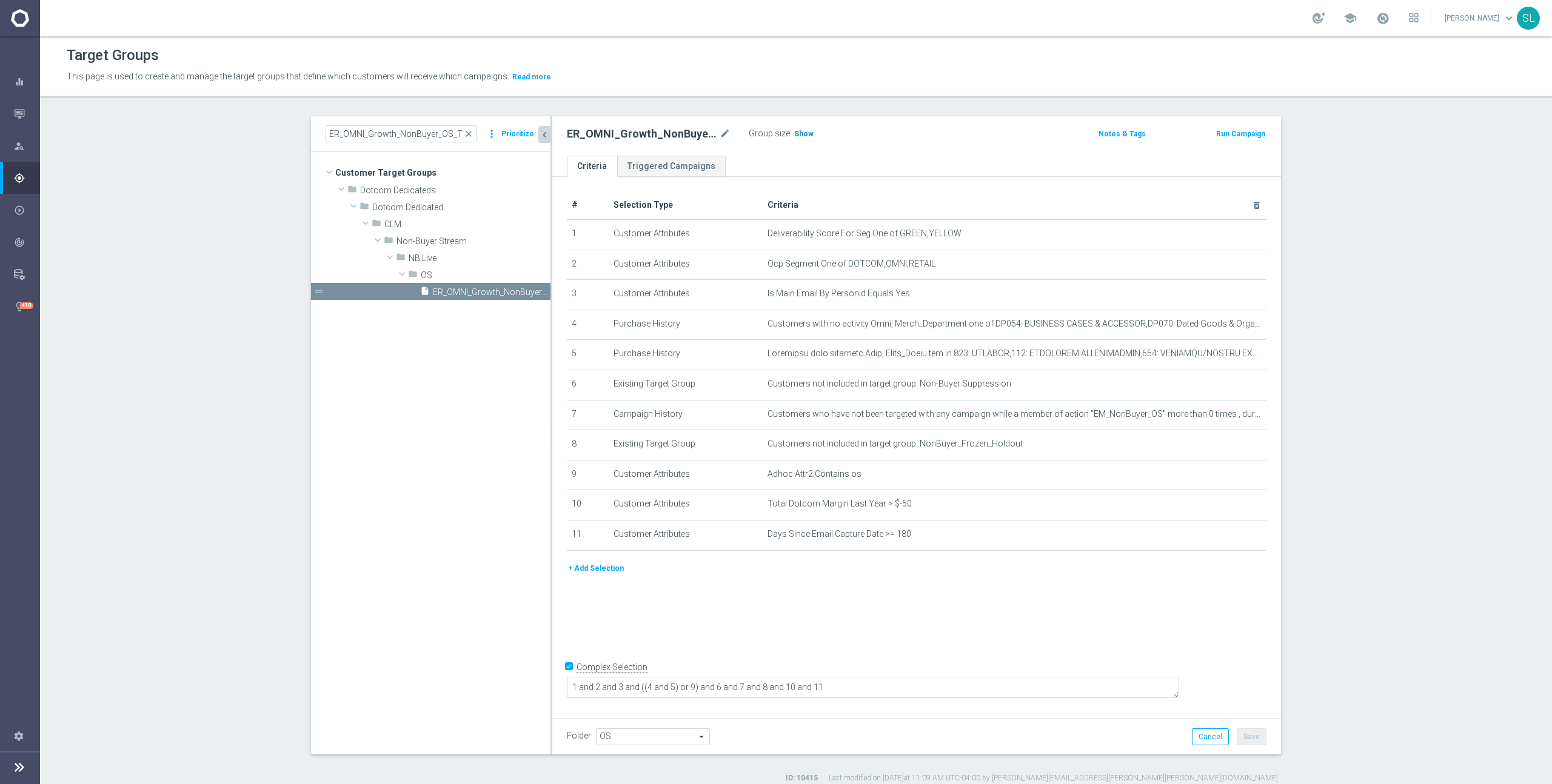
click at [811, 131] on h3 "Show" at bounding box center [804, 134] width 22 height 14
drag, startPoint x: 876, startPoint y: 262, endPoint x: 976, endPoint y: 265, distance: 100.0
click at [976, 265] on span "Ocp Segment One of DOTCOM,OMNI,RETAIL" at bounding box center [994, 264] width 455 height 10
drag, startPoint x: 976, startPoint y: 265, endPoint x: 939, endPoint y: 262, distance: 37.1
click at [975, 266] on span "Ocp Segment One of DOTCOM,OMNI,RETAIL" at bounding box center [994, 264] width 455 height 10
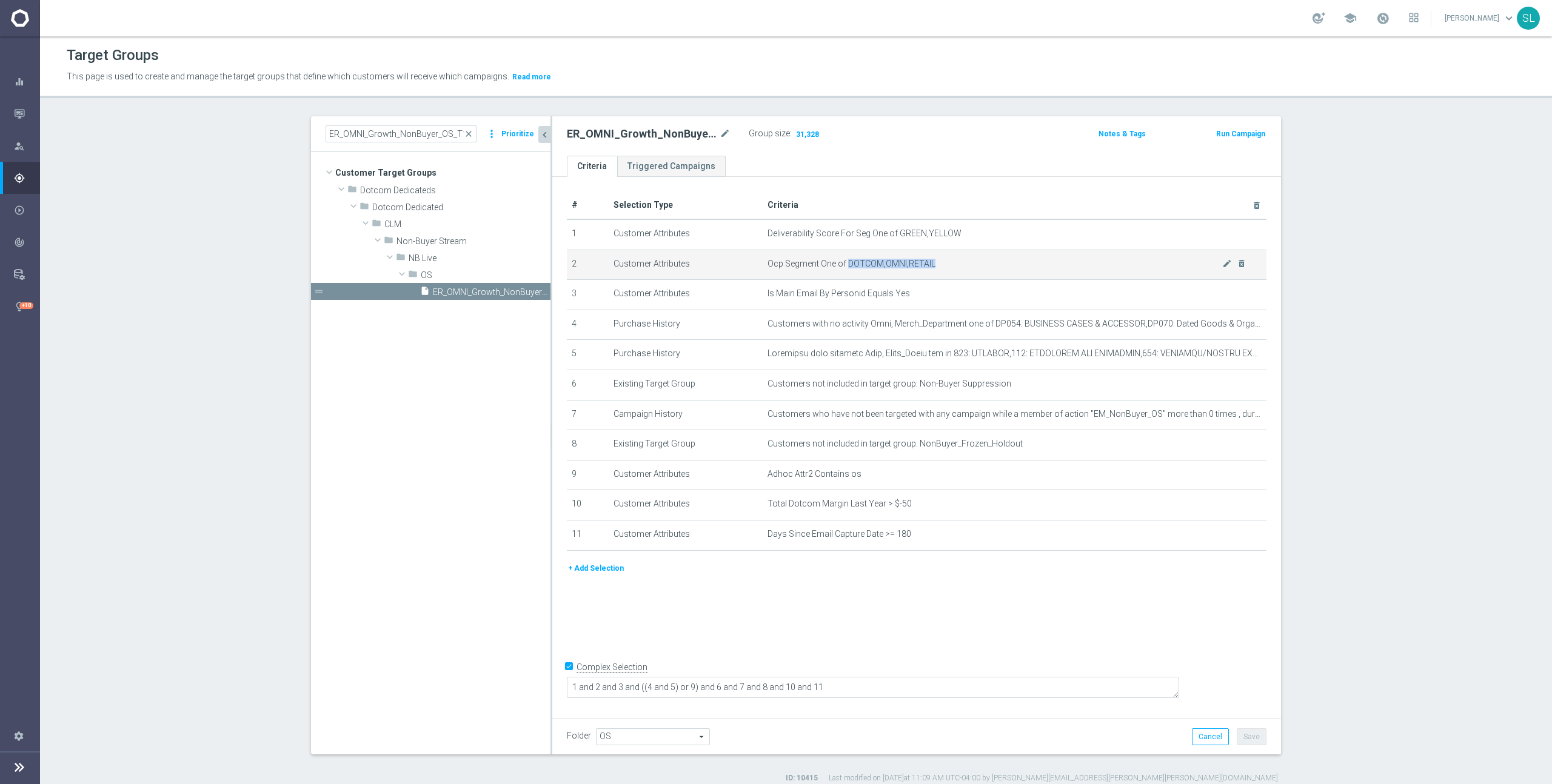
drag, startPoint x: 936, startPoint y: 262, endPoint x: 847, endPoint y: 266, distance: 89.1
click at [847, 266] on span "Ocp Segment One of DOTCOM,OMNI,RETAIL" at bounding box center [994, 264] width 455 height 10
click at [0, 0] on icon "mode_edit" at bounding box center [0, 0] width 0 height 0
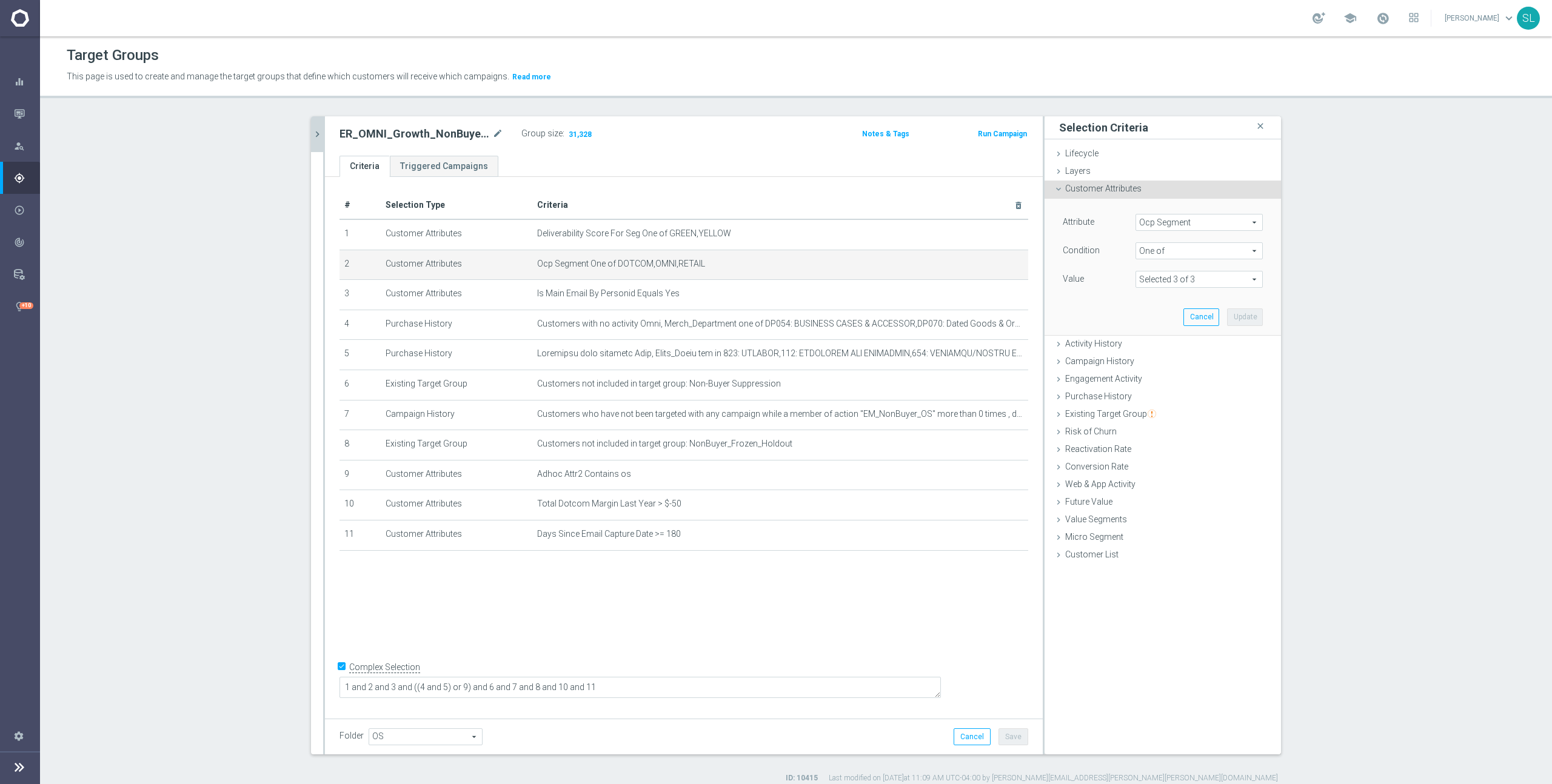
drag, startPoint x: 1219, startPoint y: 226, endPoint x: 1198, endPoint y: 225, distance: 21.0
click at [1219, 226] on span "Ocp Segment" at bounding box center [1199, 222] width 126 height 16
click at [1181, 223] on input "search" at bounding box center [1199, 223] width 127 height 17
type input "ocp"
click at [1180, 271] on span "OCP_Simple_12m" at bounding box center [1199, 272] width 115 height 9
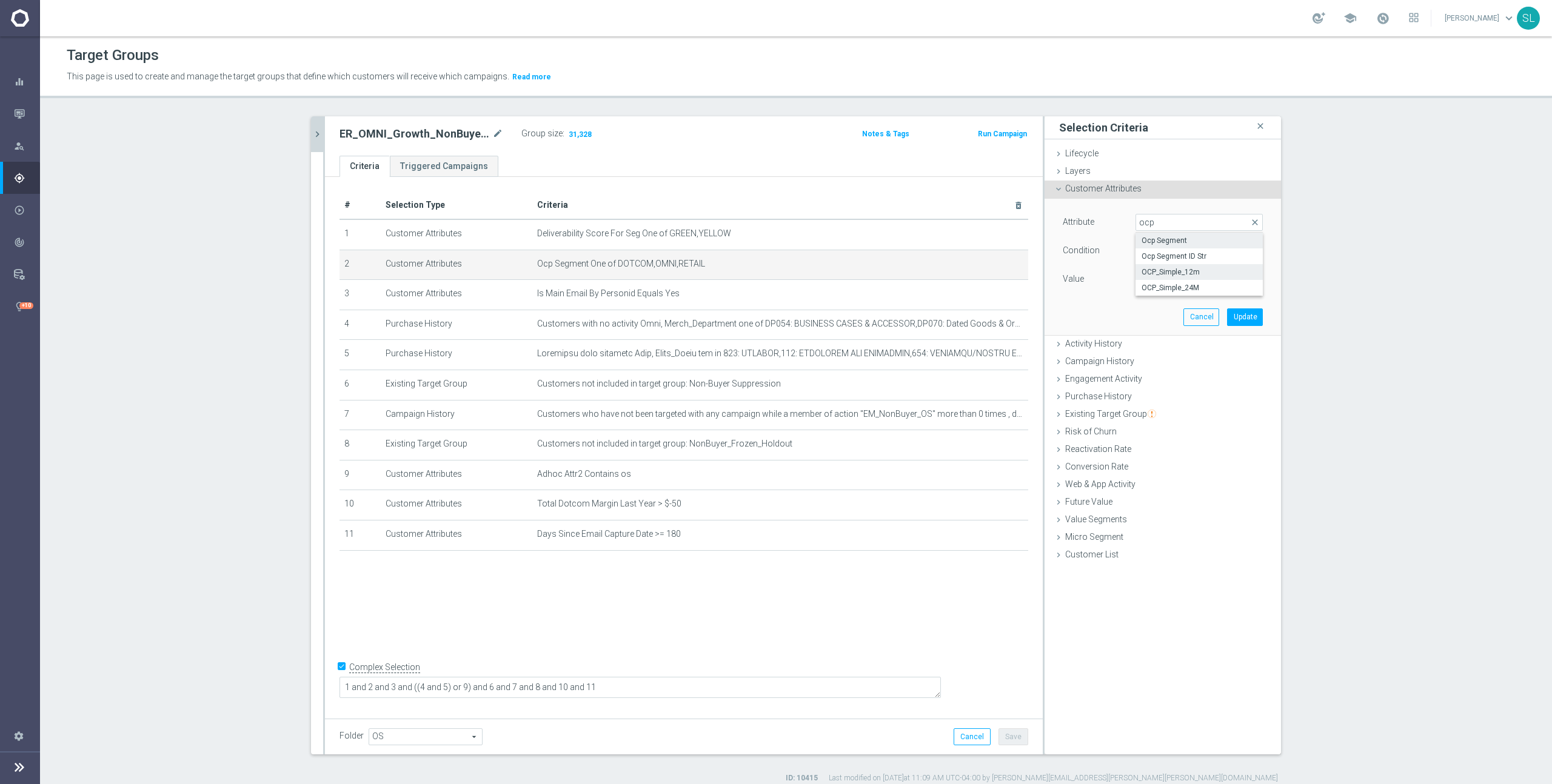
type input "OCP_Simple_12m"
click at [1179, 249] on span "Equals" at bounding box center [1199, 251] width 126 height 16
click at [1155, 406] on label "One of" at bounding box center [1199, 411] width 127 height 16
type input "One of"
click at [1154, 292] on textarea at bounding box center [1199, 286] width 127 height 31
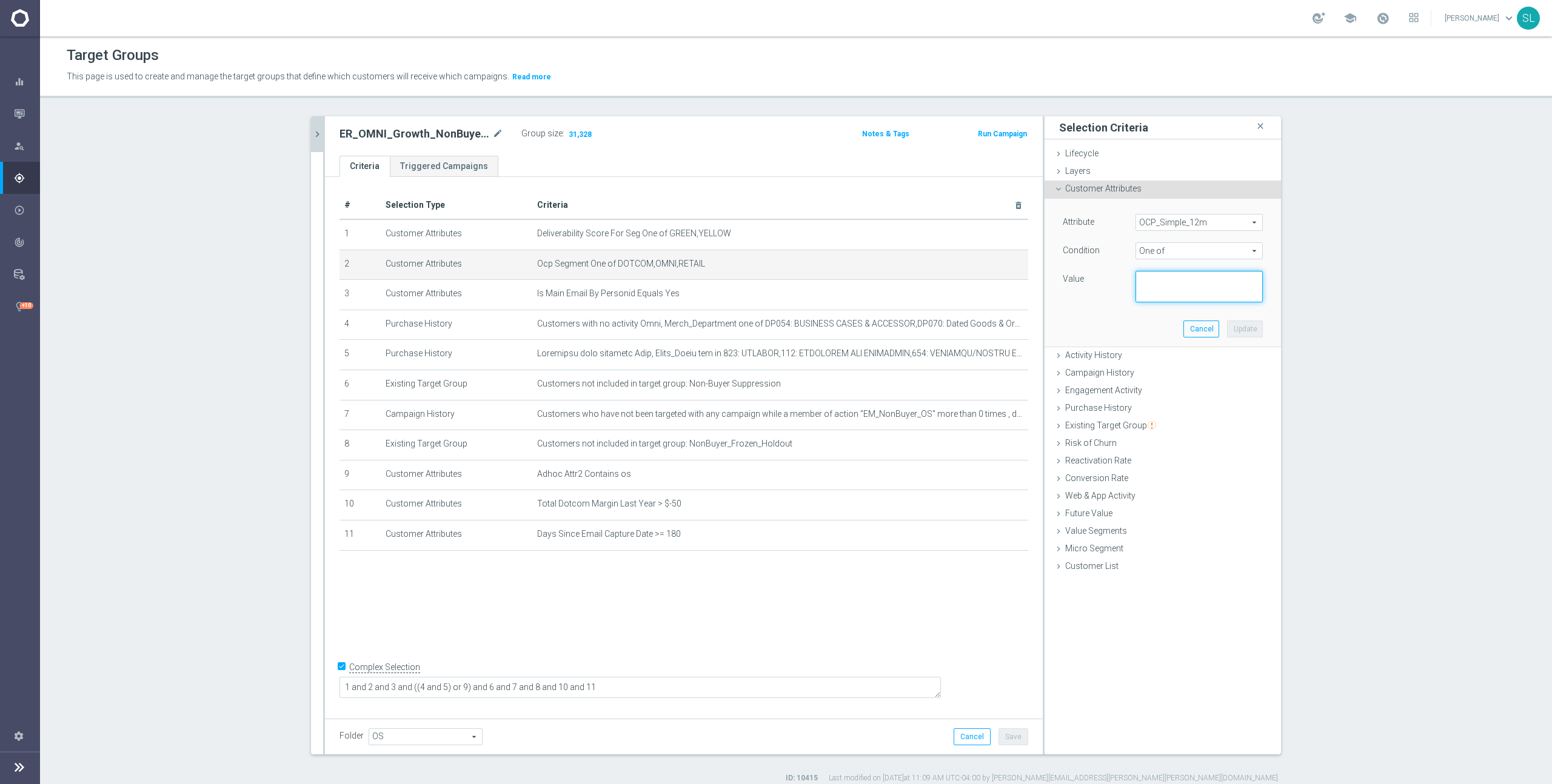
paste textarea "DOTCOM,OMNI,RETAIL"
type textarea "DOTCOM,OMNI,RETAIL"
click at [1239, 330] on button "Update" at bounding box center [1245, 329] width 36 height 17
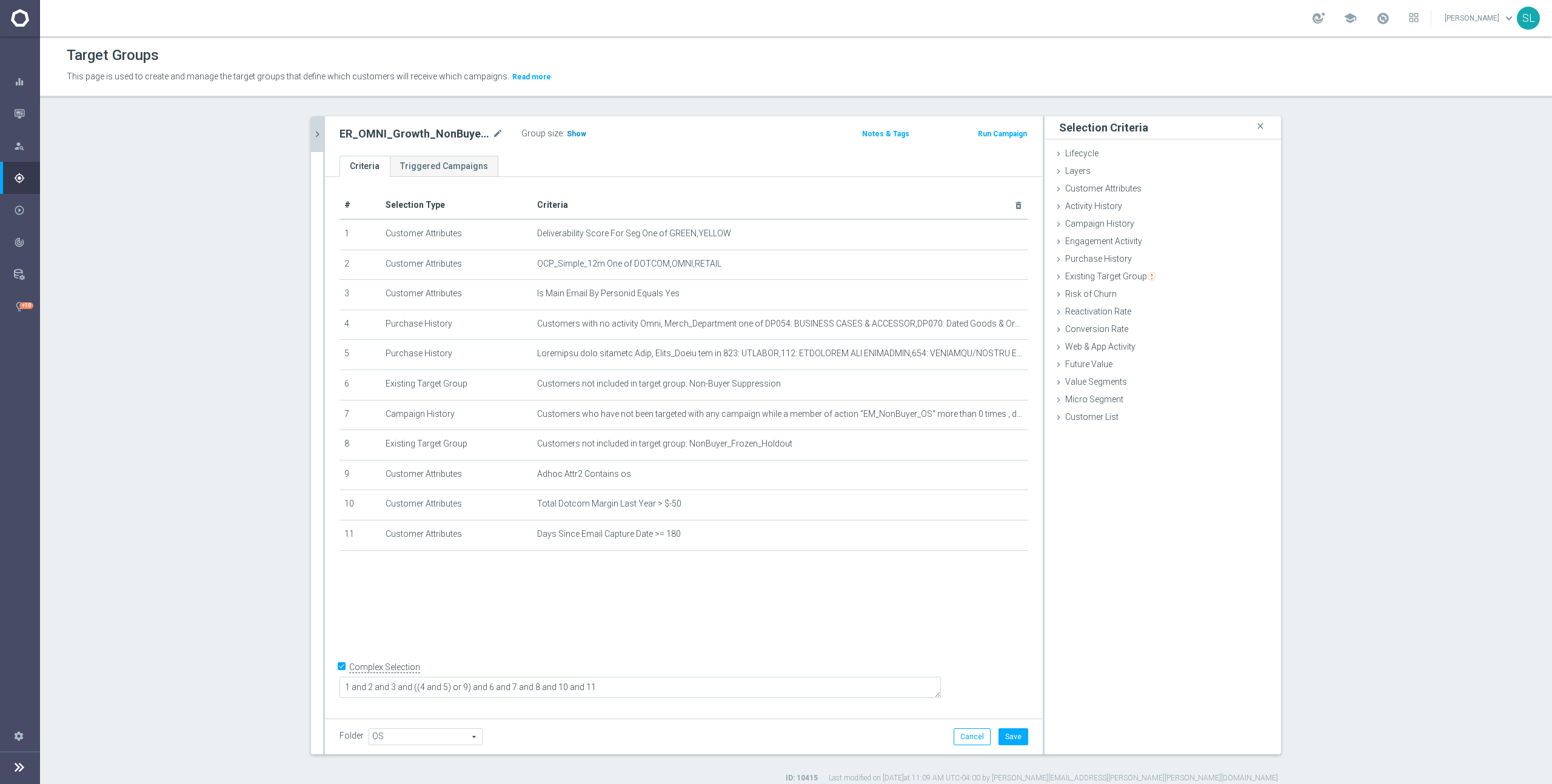
click at [575, 135] on span "Show" at bounding box center [576, 134] width 19 height 8
click at [969, 739] on button "Cancel" at bounding box center [972, 737] width 37 height 17
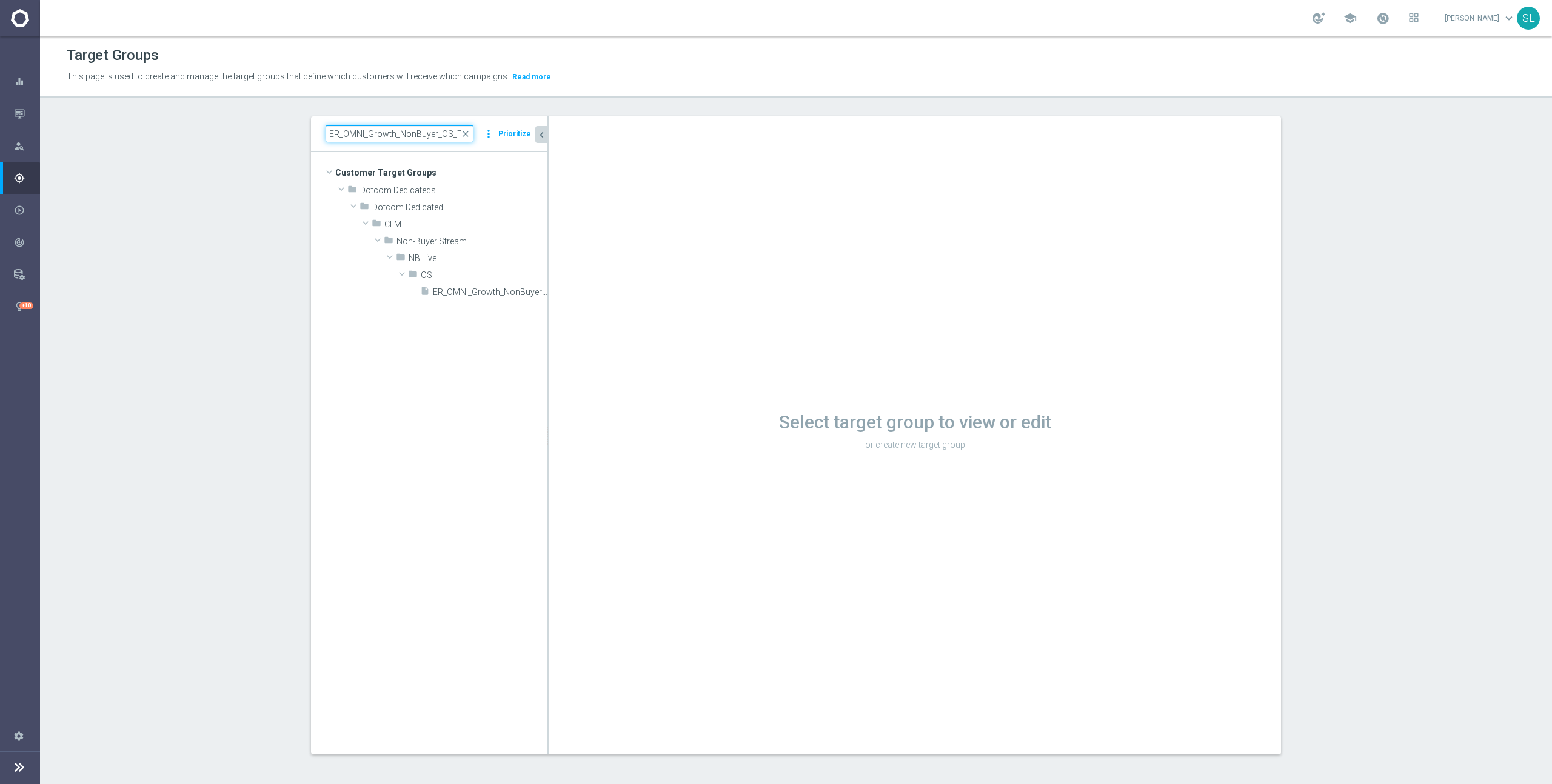
click at [348, 134] on input "ER_OMNI_Growth_NonBuyer_OS_T1" at bounding box center [399, 134] width 148 height 17
paste input "Facilities"
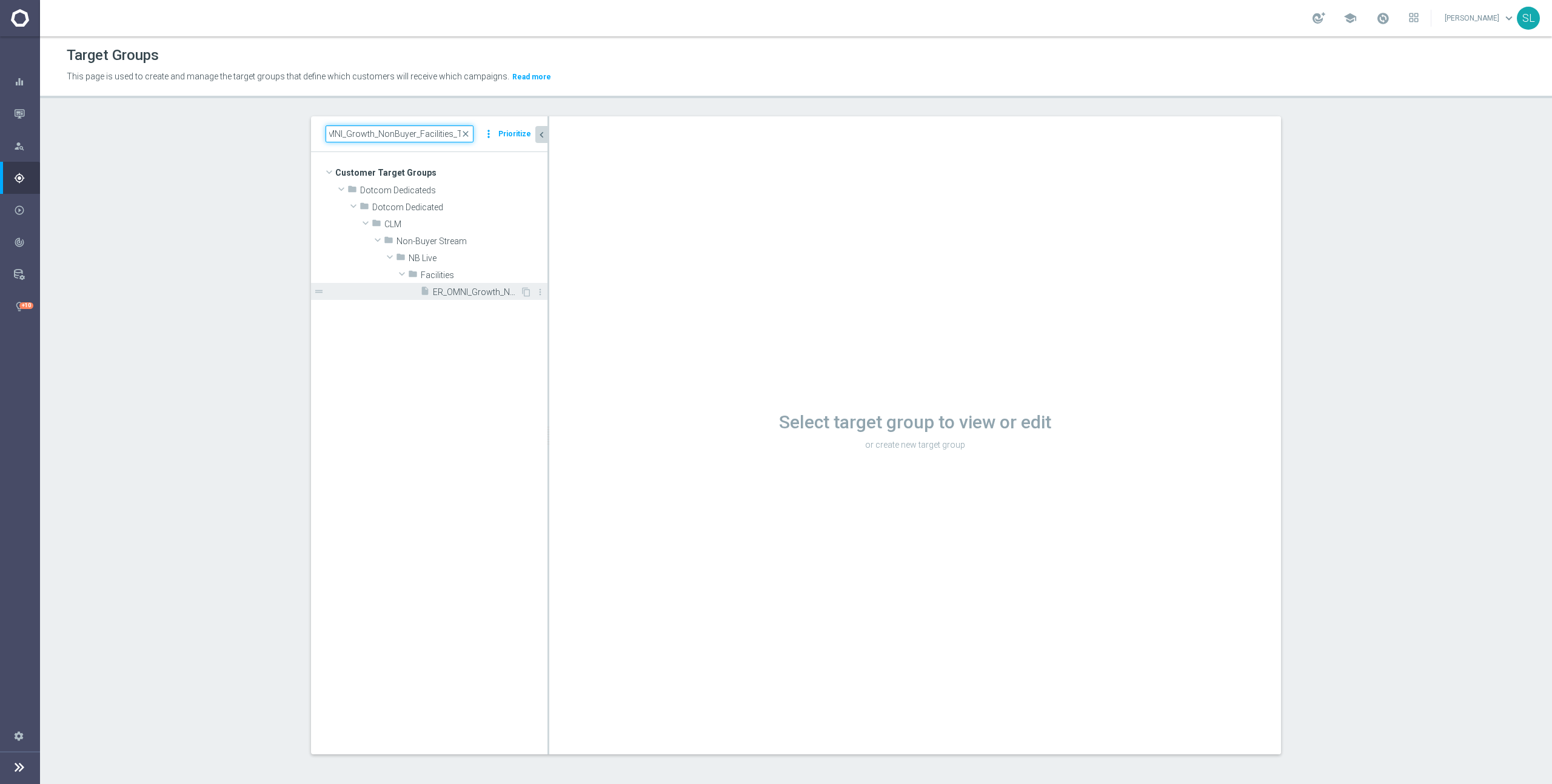
type input "ER_OMNI_Growth_NonBuyer_Facilities_T1"
click at [472, 290] on span "ER_OMNI_Growth_NonBuyer_Facilities_T1" at bounding box center [476, 292] width 87 height 10
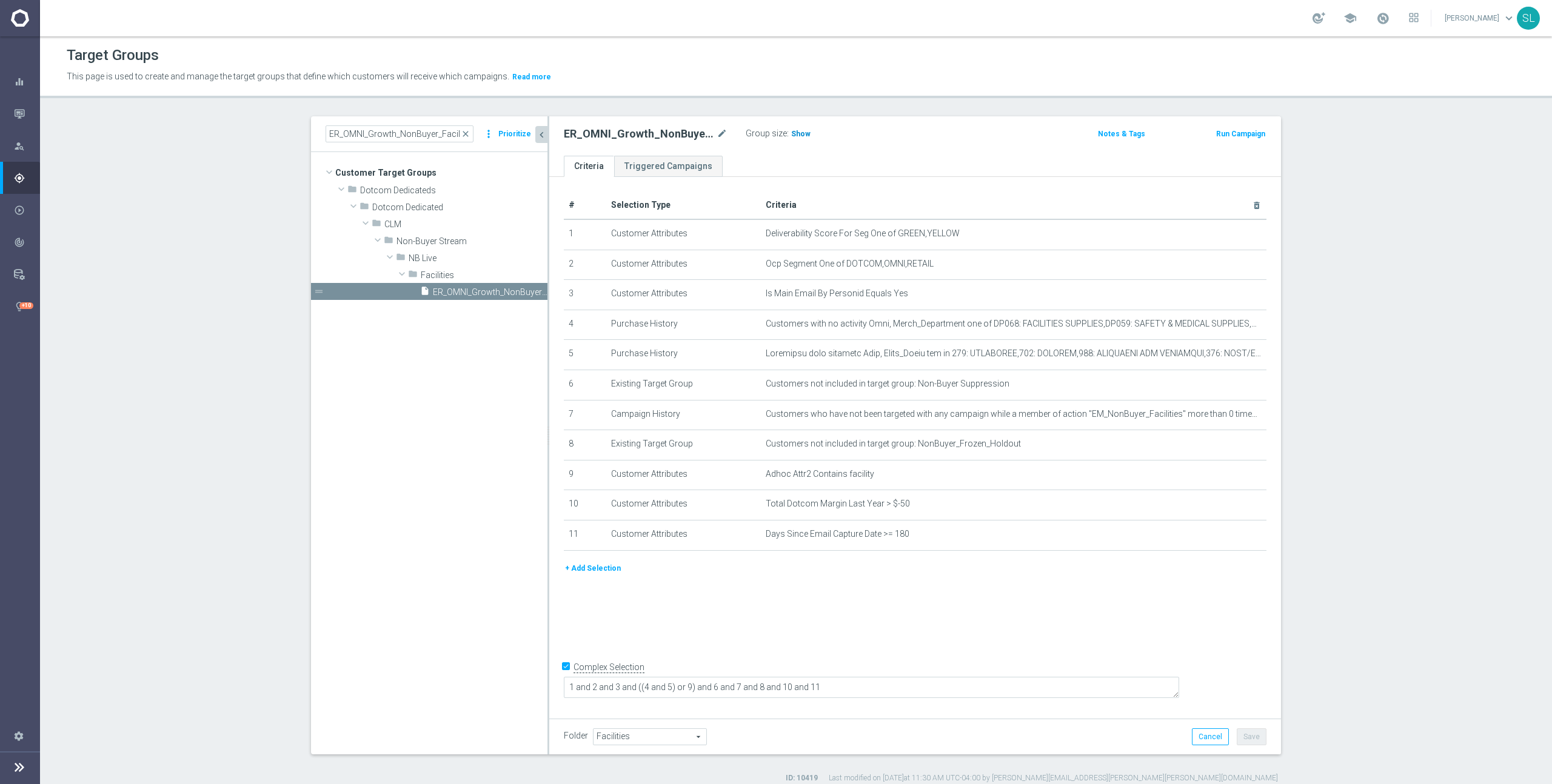
click at [791, 132] on span "Show" at bounding box center [800, 134] width 19 height 8
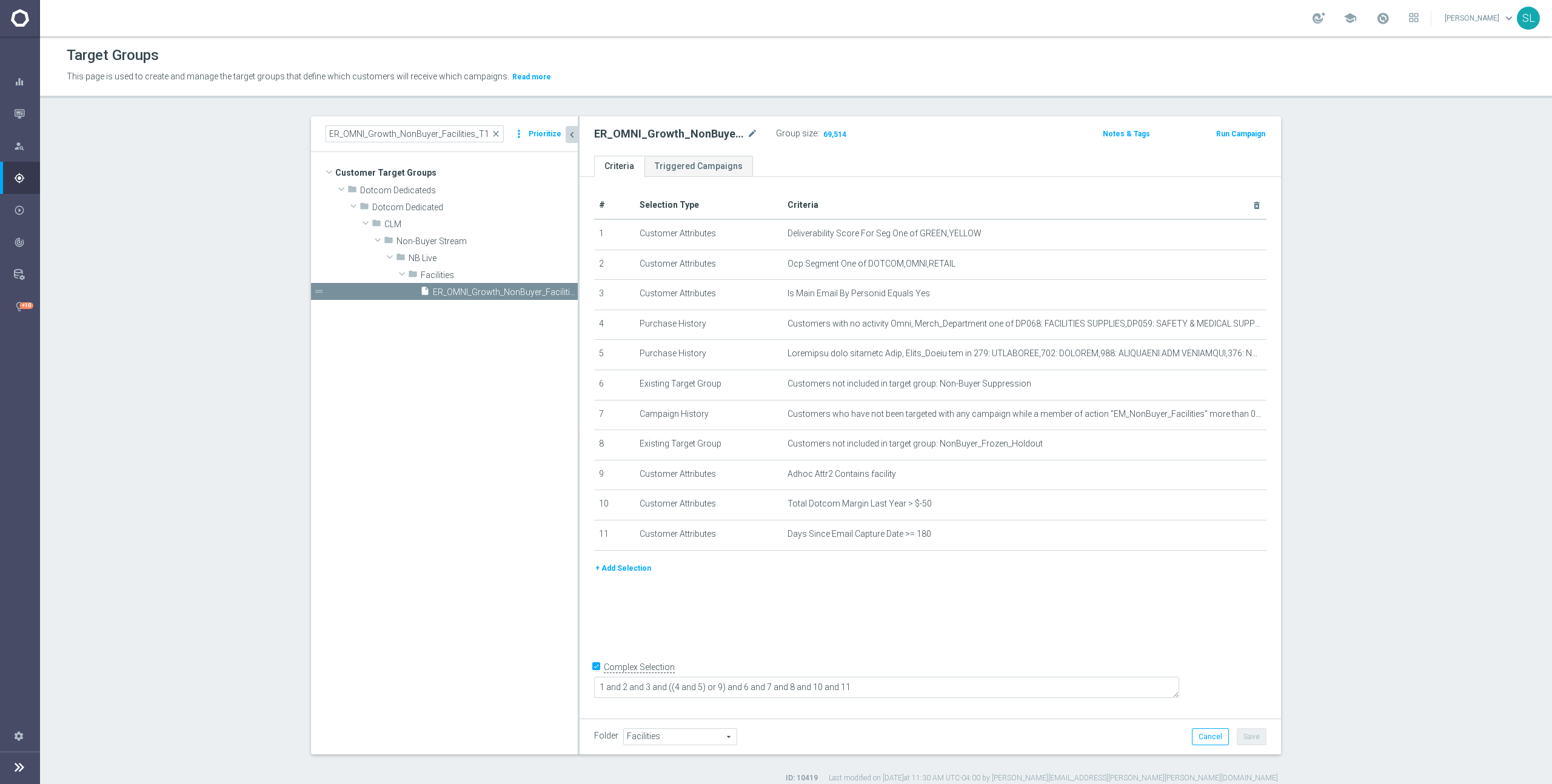
drag, startPoint x: 548, startPoint y: 289, endPoint x: 572, endPoint y: 295, distance: 24.7
click at [577, 295] on div at bounding box center [578, 435] width 2 height 638
drag, startPoint x: 863, startPoint y: 262, endPoint x: 979, endPoint y: 268, distance: 116.2
click at [979, 268] on span "Ocp Segment One of DOTCOM,OMNI,RETAIL" at bounding box center [1002, 264] width 440 height 10
click at [0, 0] on icon "mode_edit" at bounding box center [0, 0] width 0 height 0
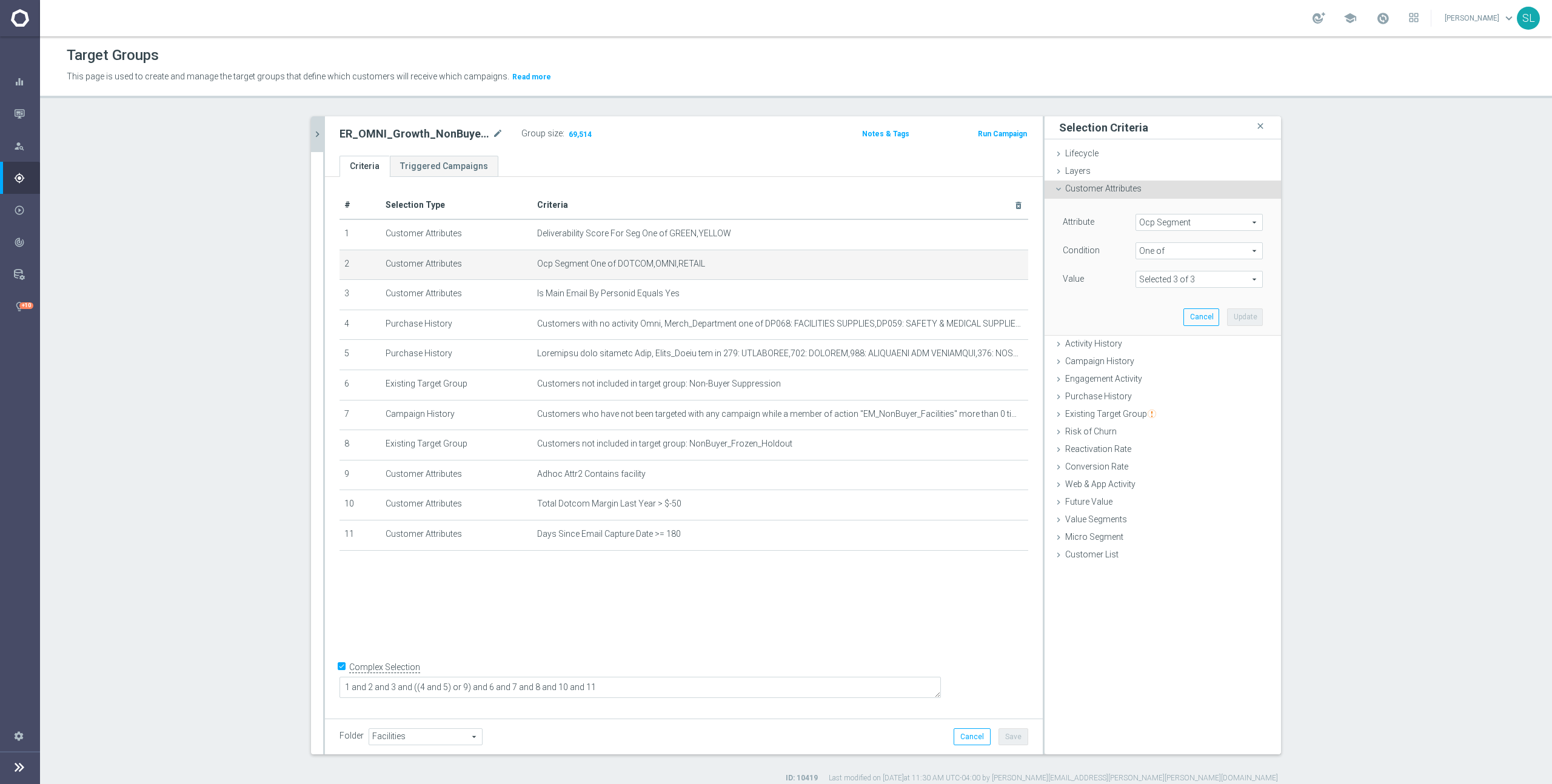
click at [1160, 222] on span "Ocp Segment" at bounding box center [1199, 222] width 126 height 16
click at [1162, 222] on input "search" at bounding box center [1199, 223] width 127 height 17
type input "ocp"
click at [1164, 269] on span "OCP_Simple_12m" at bounding box center [1199, 272] width 115 height 9
type input "OCP_Simple_12m"
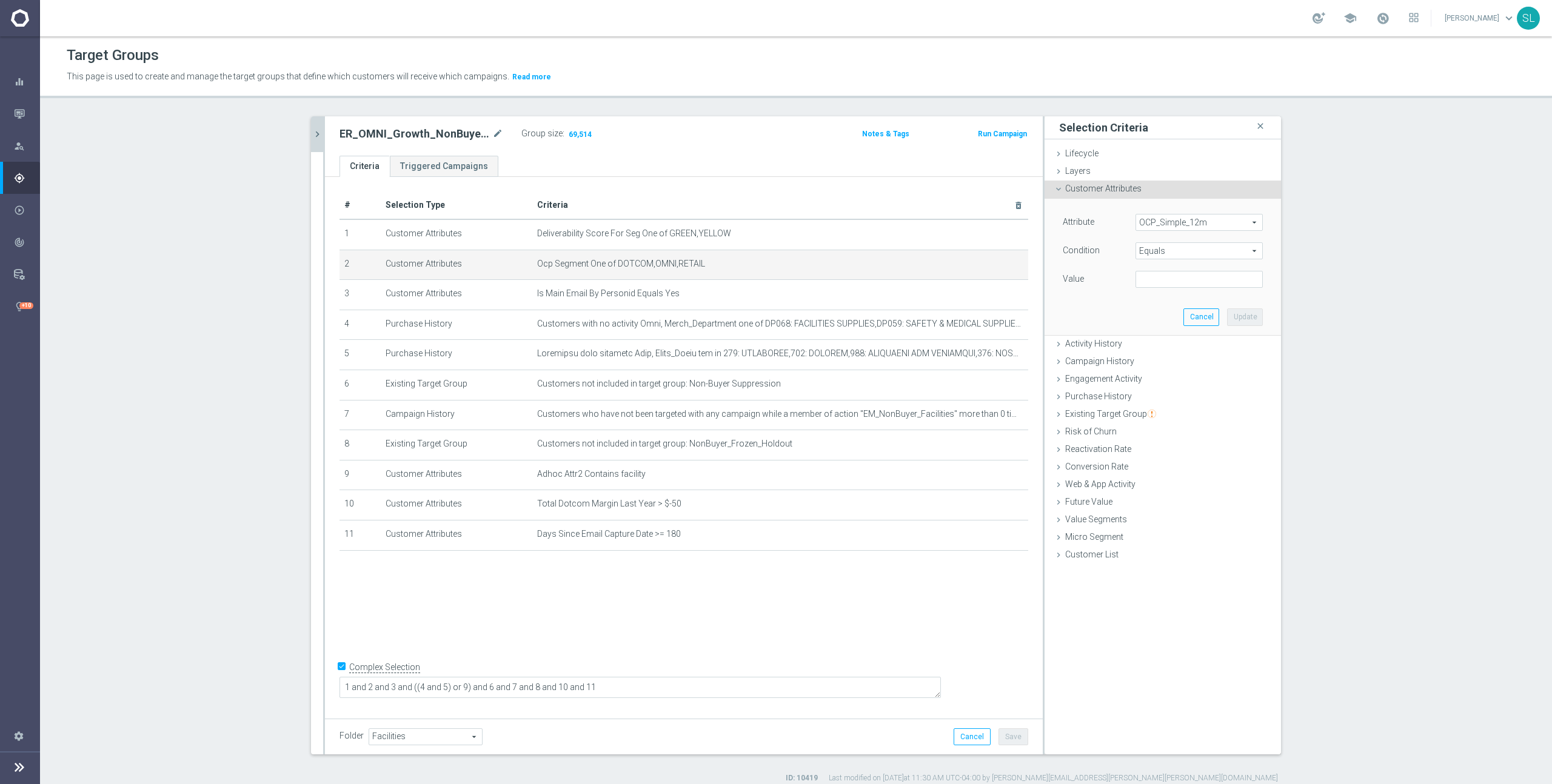
click at [1163, 248] on span "Equals" at bounding box center [1199, 251] width 126 height 16
click at [1170, 407] on span "One of" at bounding box center [1199, 411] width 115 height 9
type input "One of"
click at [1166, 294] on textarea at bounding box center [1199, 286] width 127 height 31
paste textarea "DOTCOM,OMNI,RETAIL"
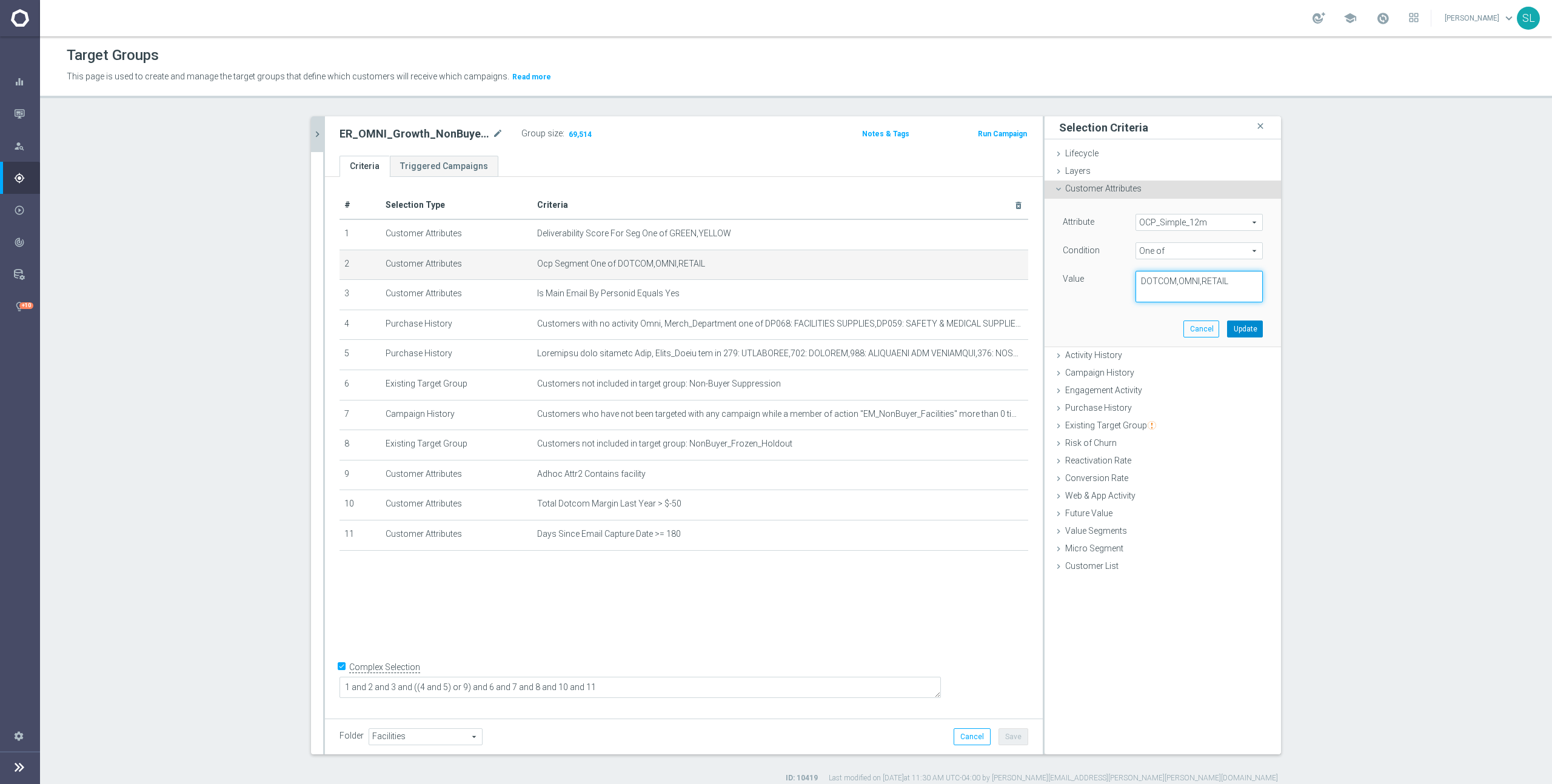
type textarea "DOTCOM,OMNI,RETAIL"
click at [1234, 327] on button "Update" at bounding box center [1245, 329] width 36 height 17
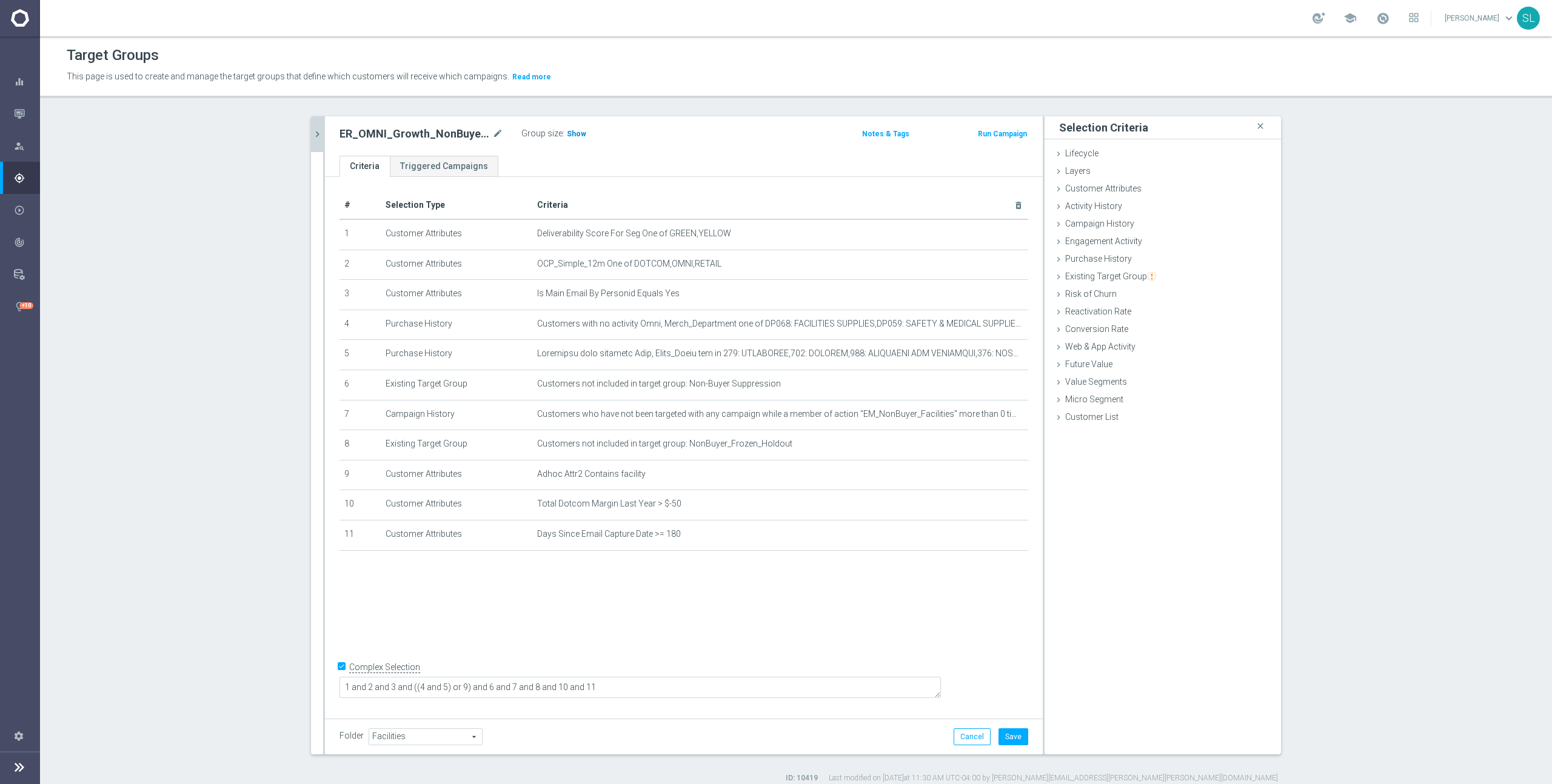
click at [575, 135] on span "Show" at bounding box center [576, 134] width 19 height 8
click at [969, 732] on button "Cancel" at bounding box center [972, 737] width 37 height 17
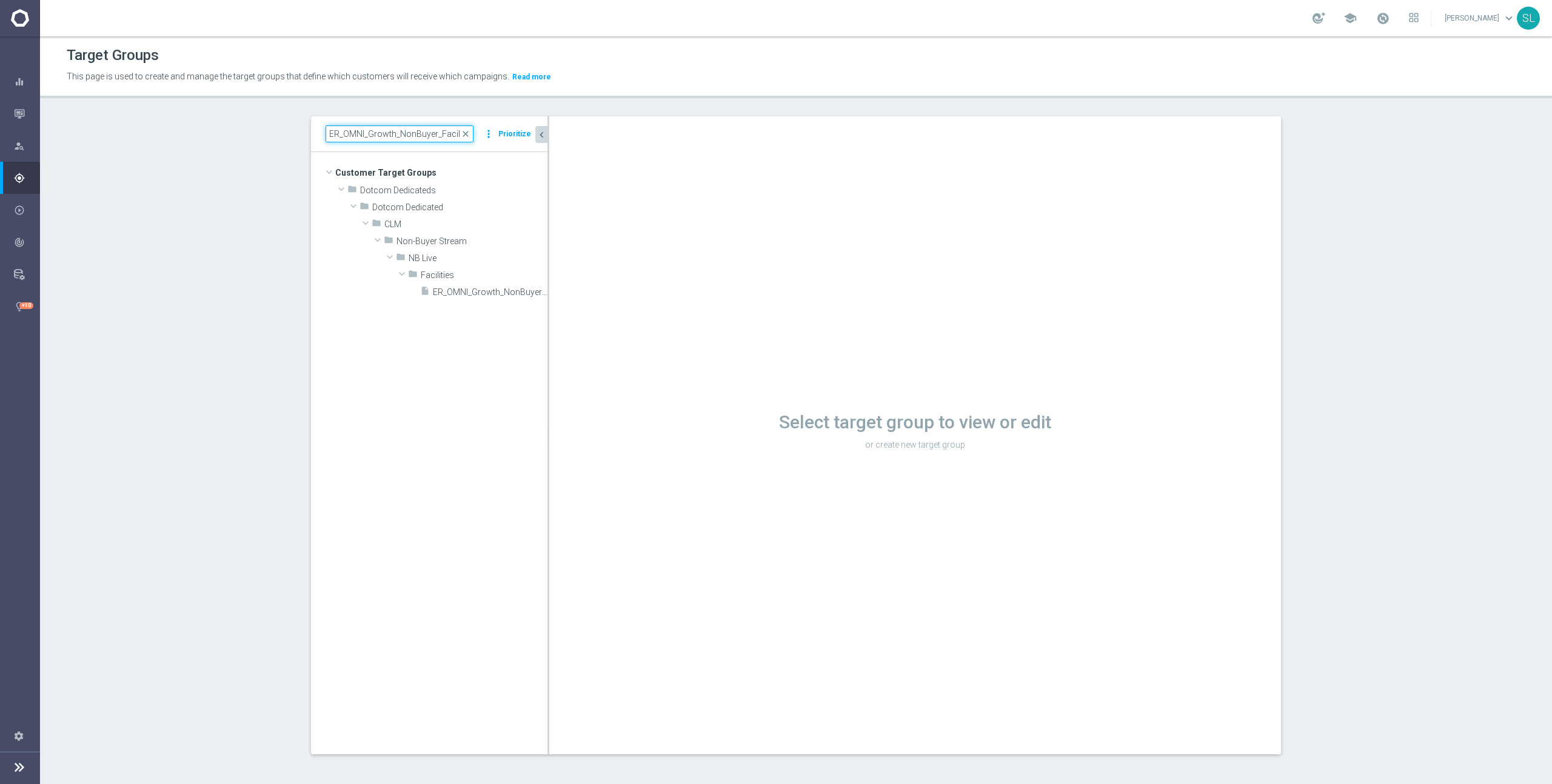
click at [406, 134] on input "ER_OMNI_Growth_NonBuyer_Facilities_T1" at bounding box center [399, 134] width 148 height 17
paste input "Tech"
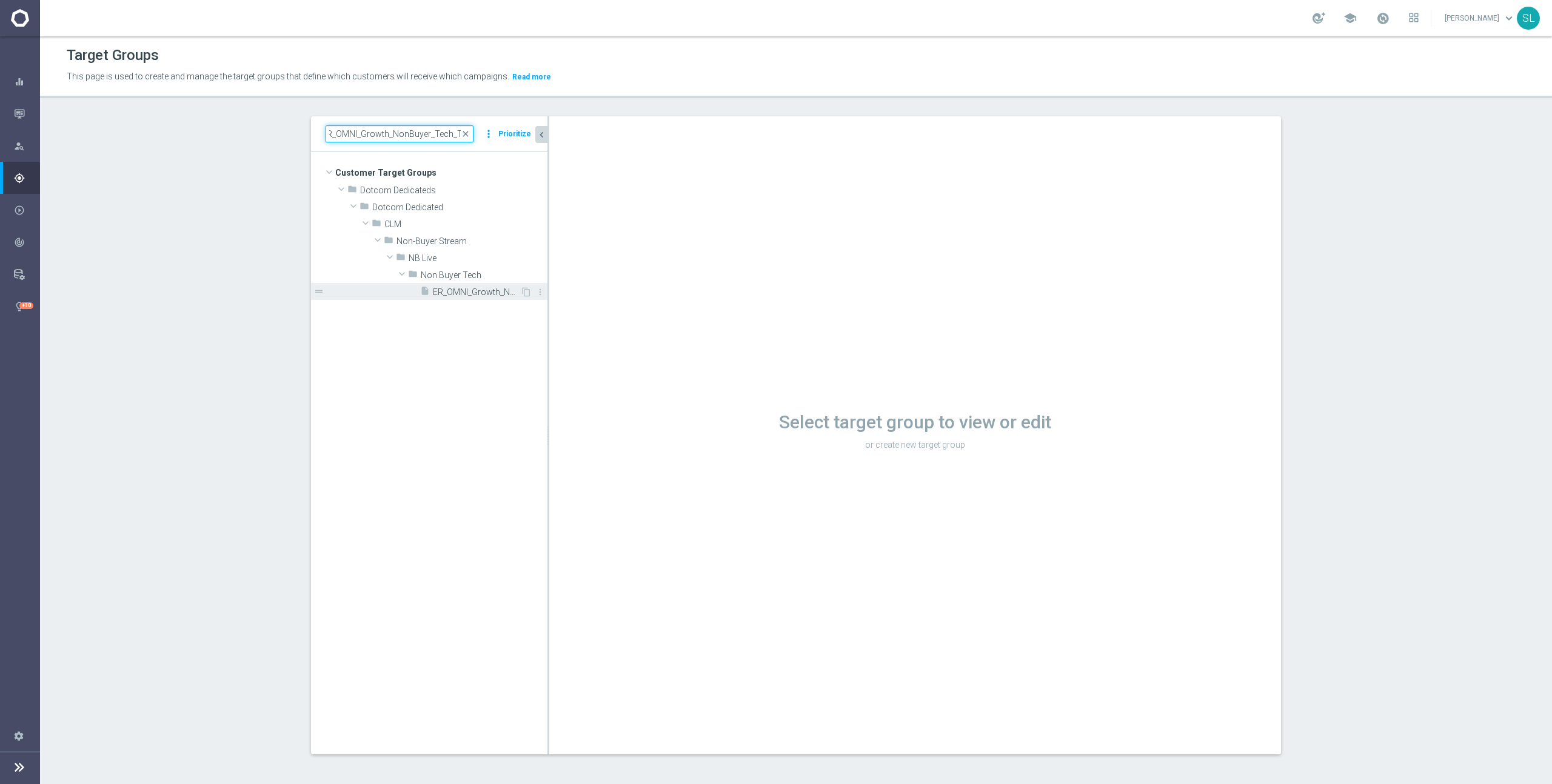
type input "ER_OMNI_Growth_NonBuyer_Tech_T1"
click at [488, 289] on span "ER_OMNI_Growth_NonBuyer_Tech_T1" at bounding box center [476, 292] width 87 height 10
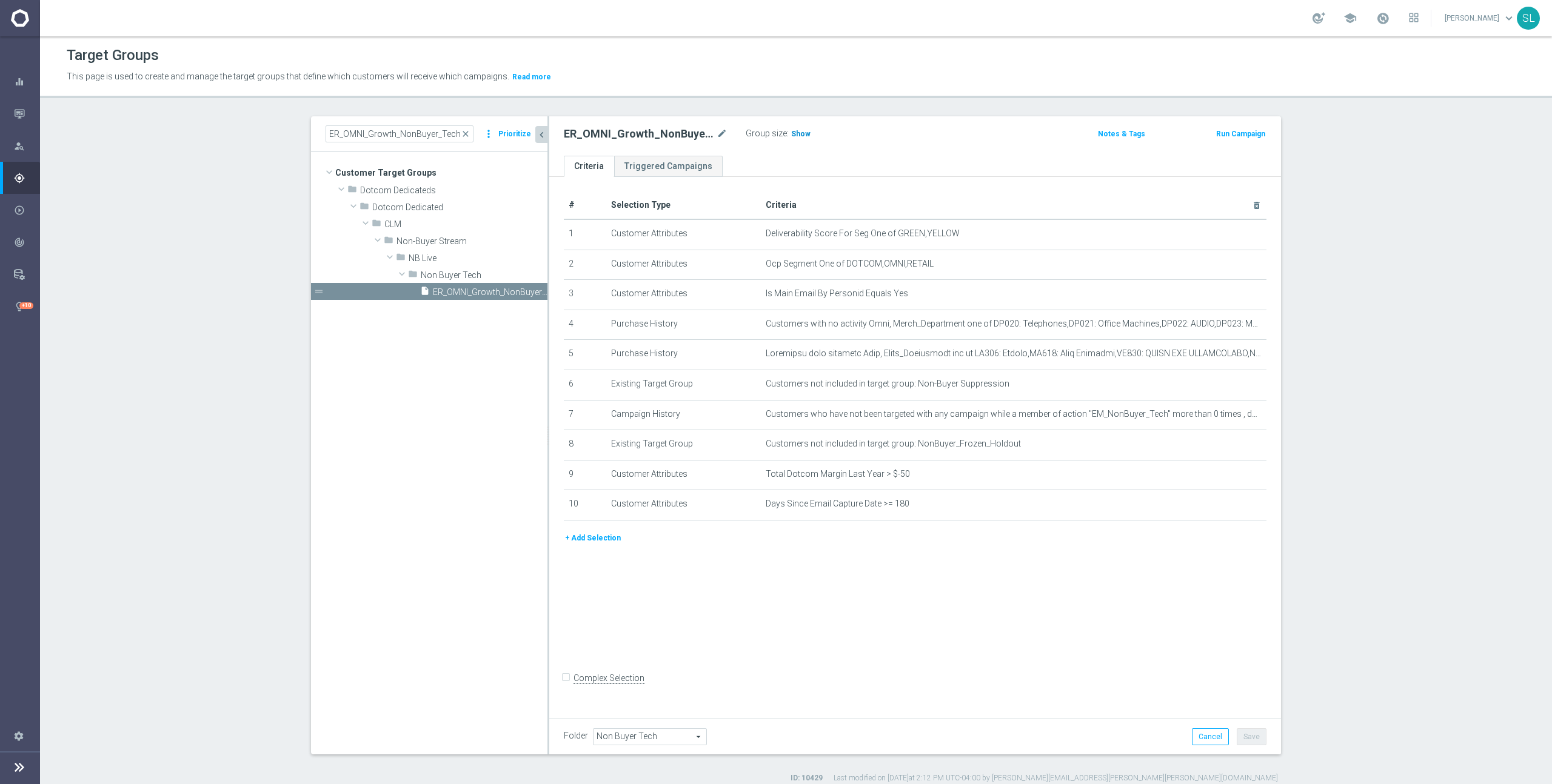
click at [798, 138] on span "Show" at bounding box center [800, 134] width 19 height 8
click at [801, 135] on p "Calculating…" at bounding box center [823, 132] width 44 height 9
drag, startPoint x: 848, startPoint y: 262, endPoint x: 1010, endPoint y: 266, distance: 162.0
click at [1010, 266] on span "Ocp Segment One of DOTCOM,OMNI,RETAIL" at bounding box center [993, 264] width 456 height 10
drag, startPoint x: 1226, startPoint y: 261, endPoint x: 1218, endPoint y: 266, distance: 9.4
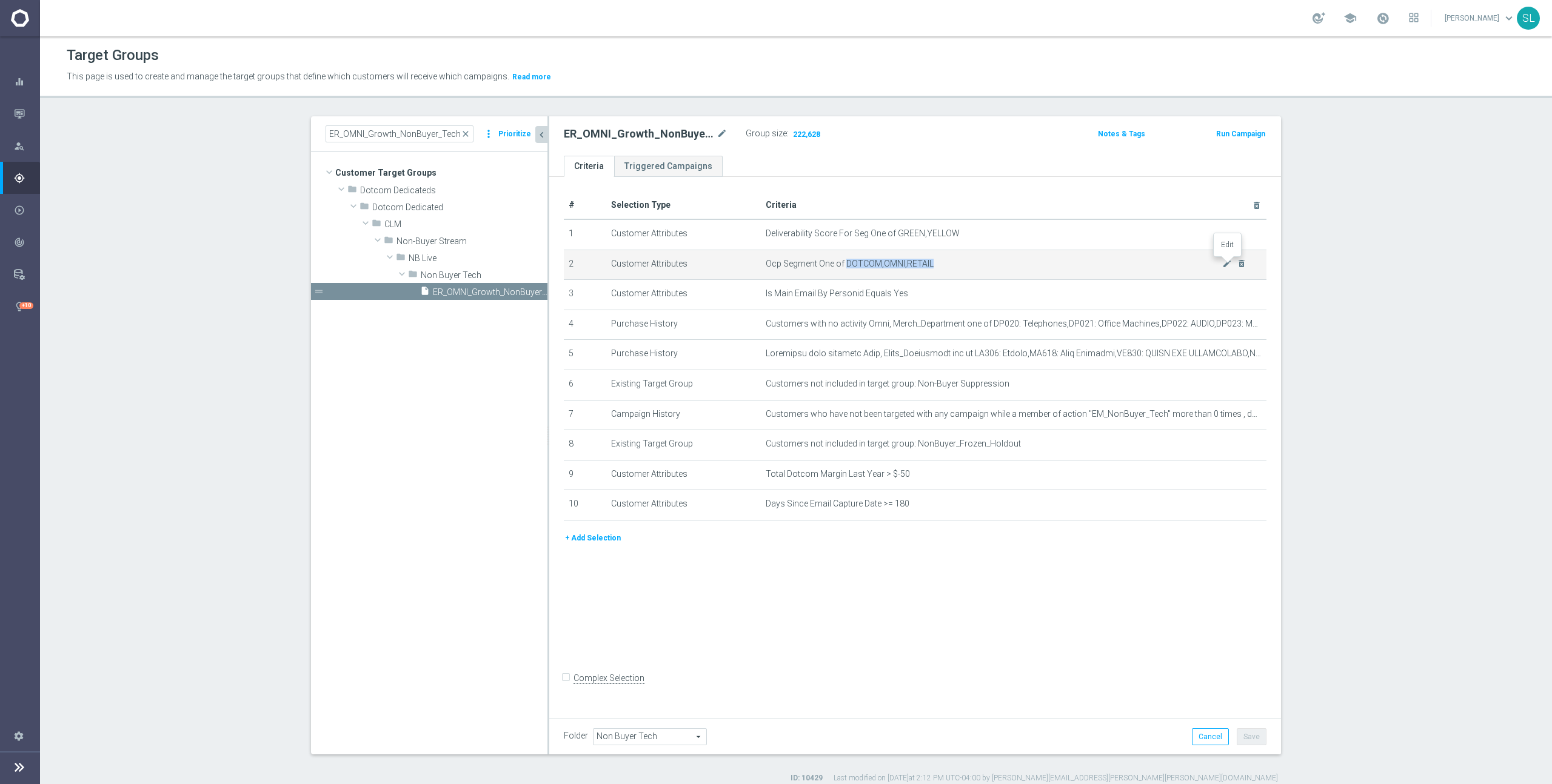
click at [1226, 261] on icon "mode_edit" at bounding box center [1226, 263] width 9 height 9
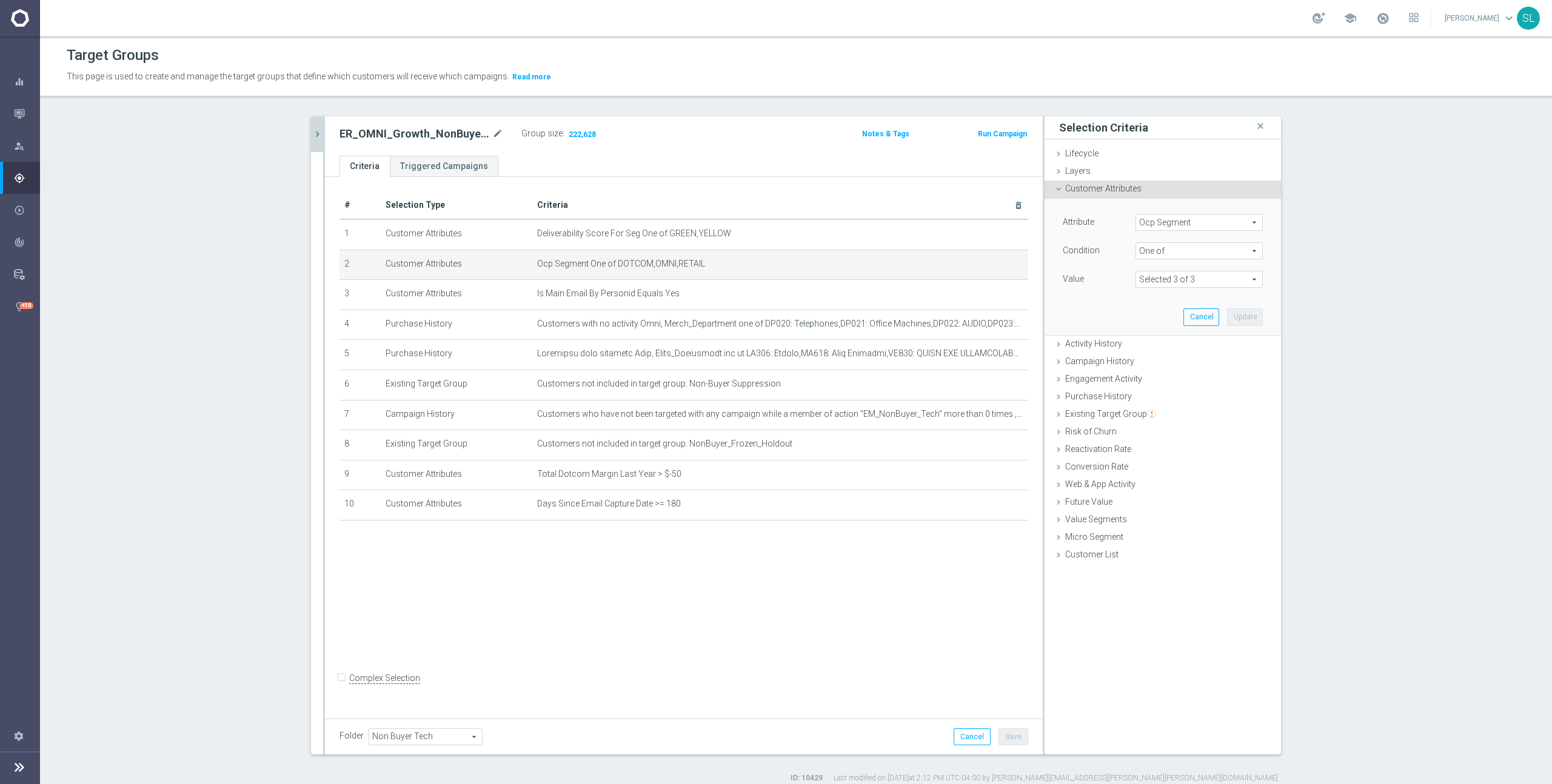
drag, startPoint x: 1221, startPoint y: 213, endPoint x: 1215, endPoint y: 215, distance: 6.3
click at [1220, 213] on div "Attribute Ocp Segment Ocp Segment arrow_drop_down search Condition One of One o…" at bounding box center [1163, 267] width 218 height 135
click at [1204, 222] on span "Ocp Segment" at bounding box center [1199, 222] width 126 height 16
click at [1187, 223] on input "search" at bounding box center [1199, 223] width 127 height 17
type input "ocp"
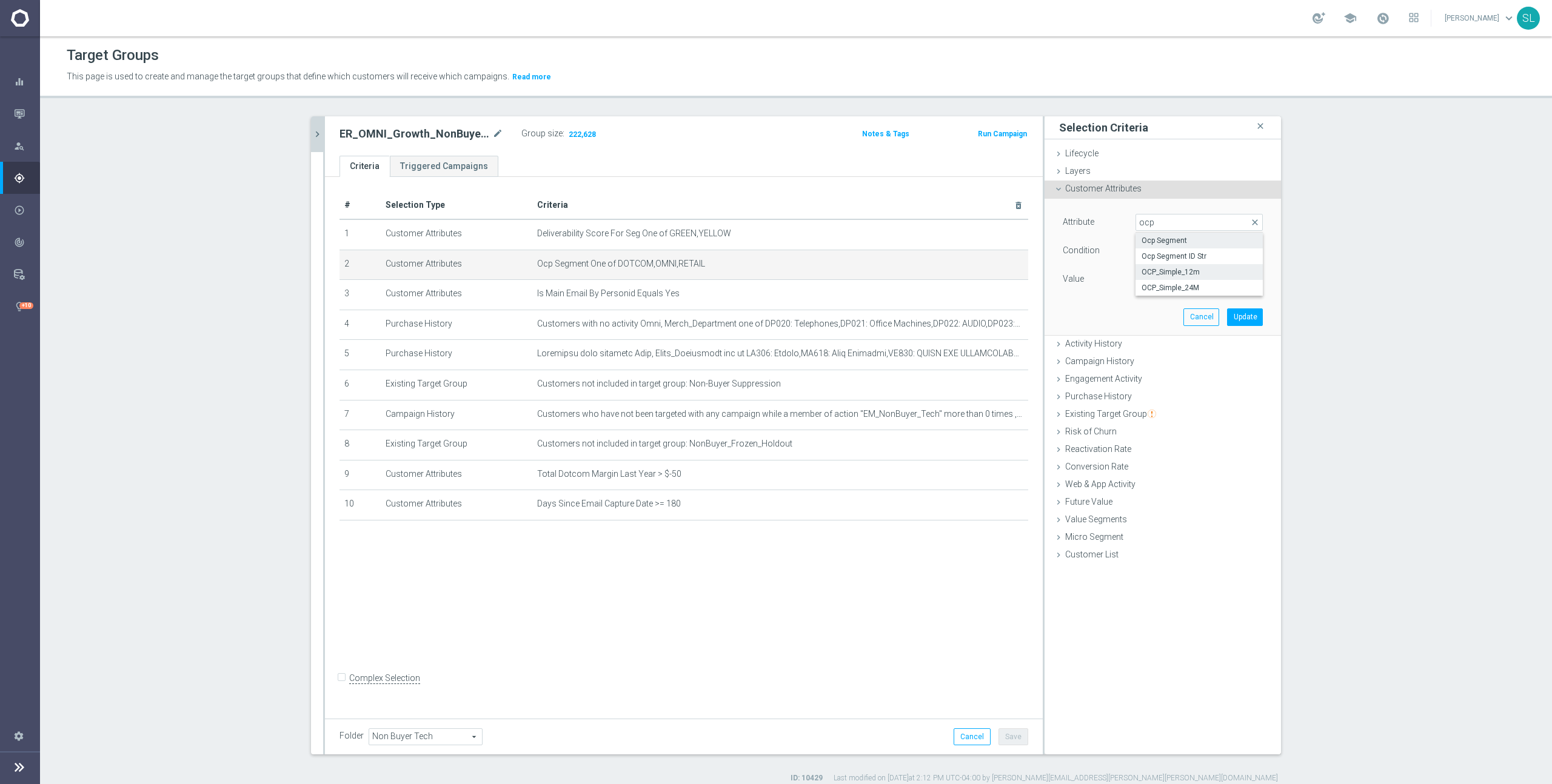
click at [1201, 274] on span "OCP_Simple_12m" at bounding box center [1199, 272] width 115 height 9
type input "OCP_Simple_12m"
click at [1191, 251] on span "Equals" at bounding box center [1199, 251] width 126 height 16
drag, startPoint x: 1185, startPoint y: 407, endPoint x: 1179, endPoint y: 389, distance: 19.0
click at [1185, 406] on span "One of" at bounding box center [1199, 411] width 115 height 9
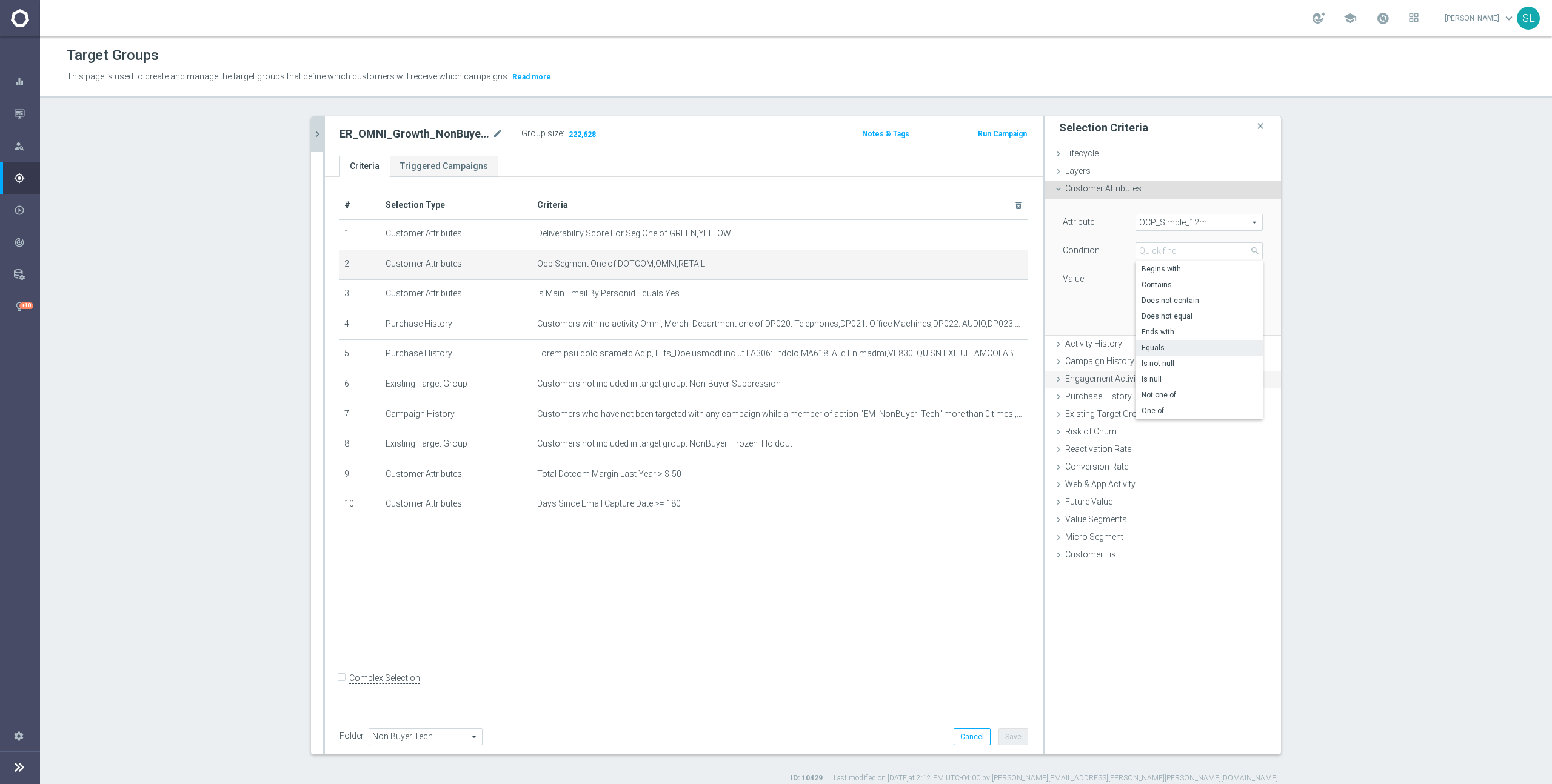
type input "One of"
click at [1169, 291] on textarea at bounding box center [1199, 286] width 127 height 31
paste textarea "DOTCOM,OMNI,RETAIL"
type textarea "DOTCOM,OMNI,RETAIL"
click at [1243, 327] on button "Update" at bounding box center [1245, 329] width 36 height 17
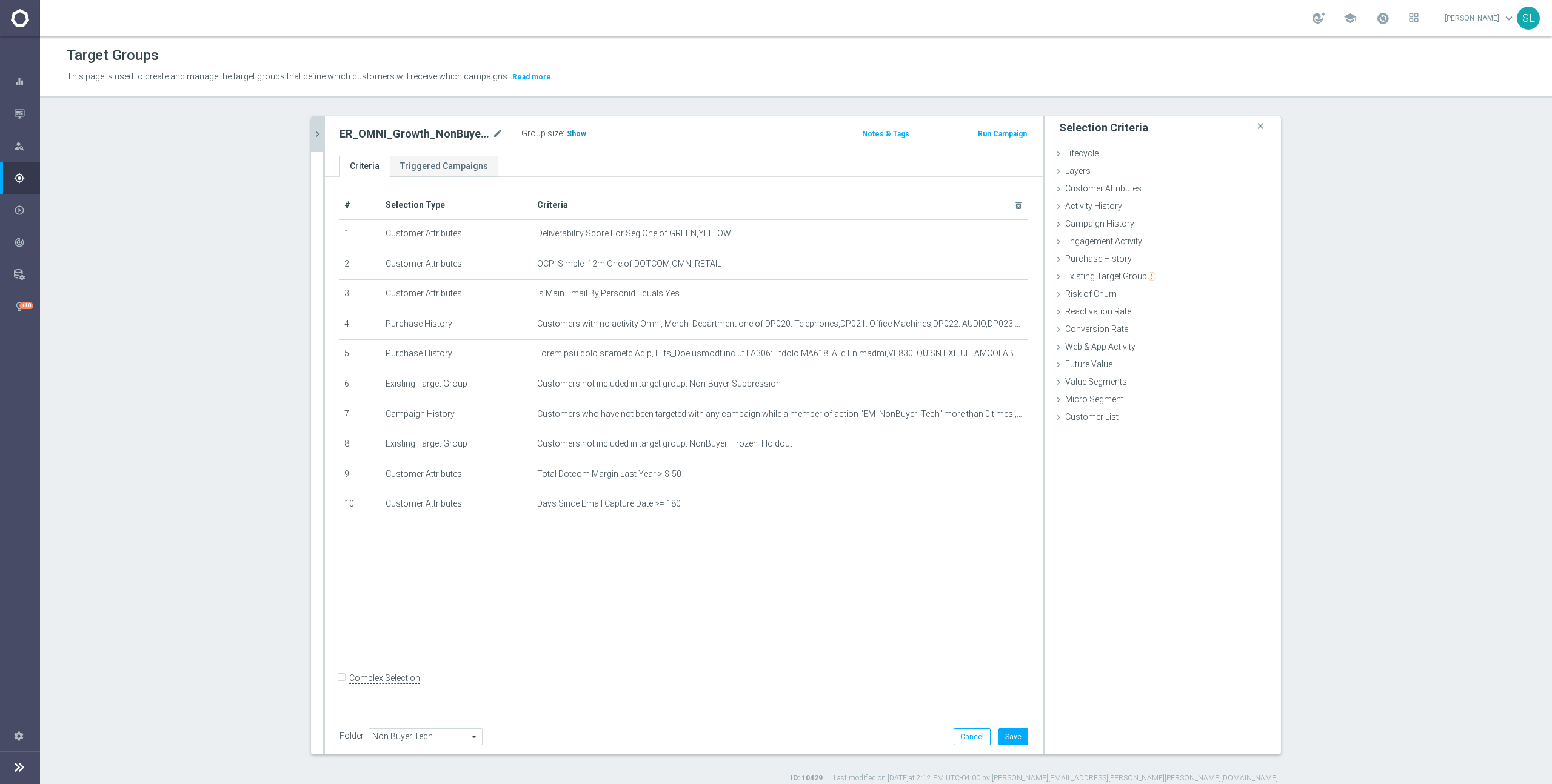
click at [575, 135] on span "Show" at bounding box center [576, 134] width 19 height 8
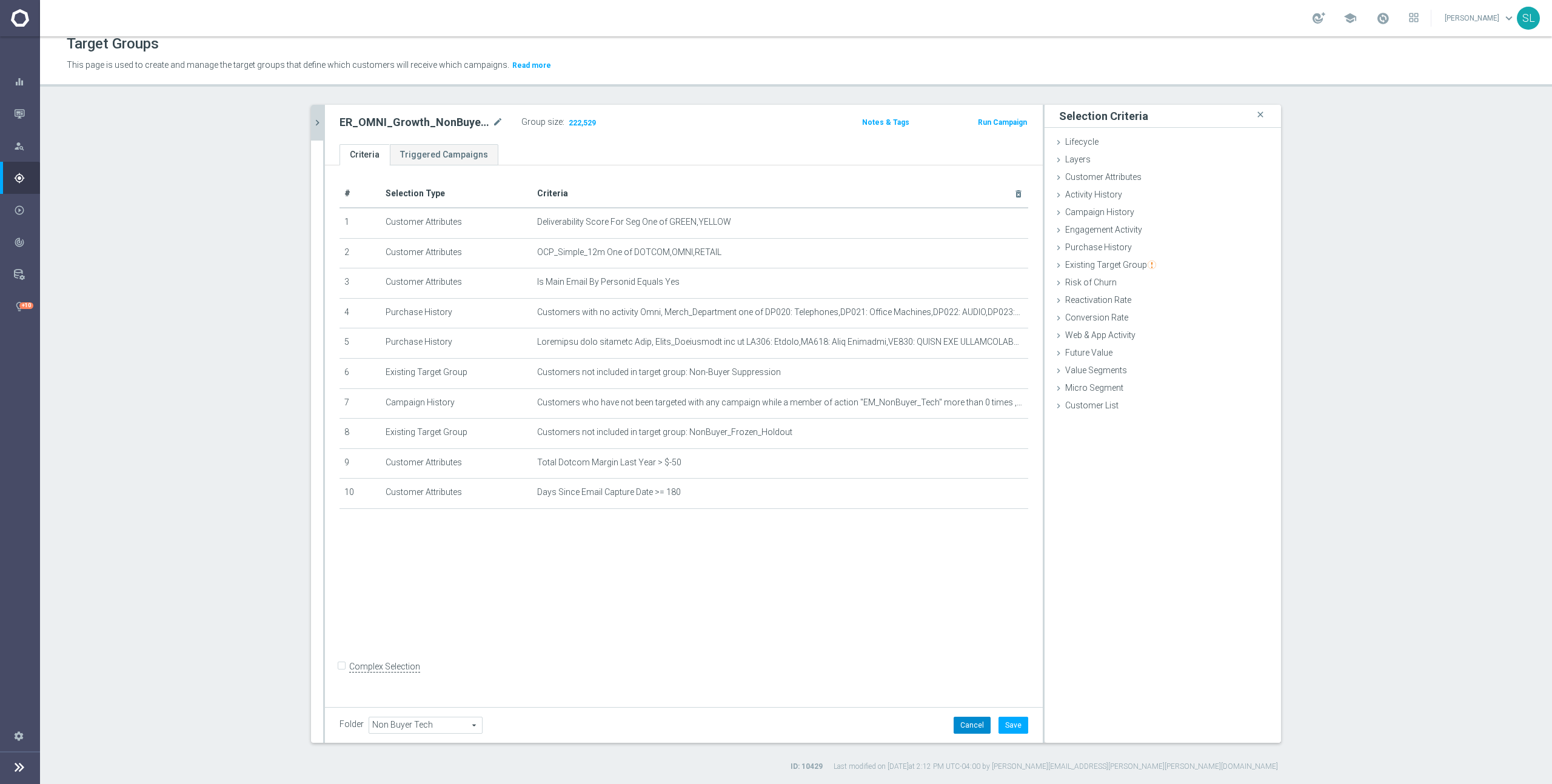
click at [975, 721] on button "Cancel" at bounding box center [972, 726] width 37 height 17
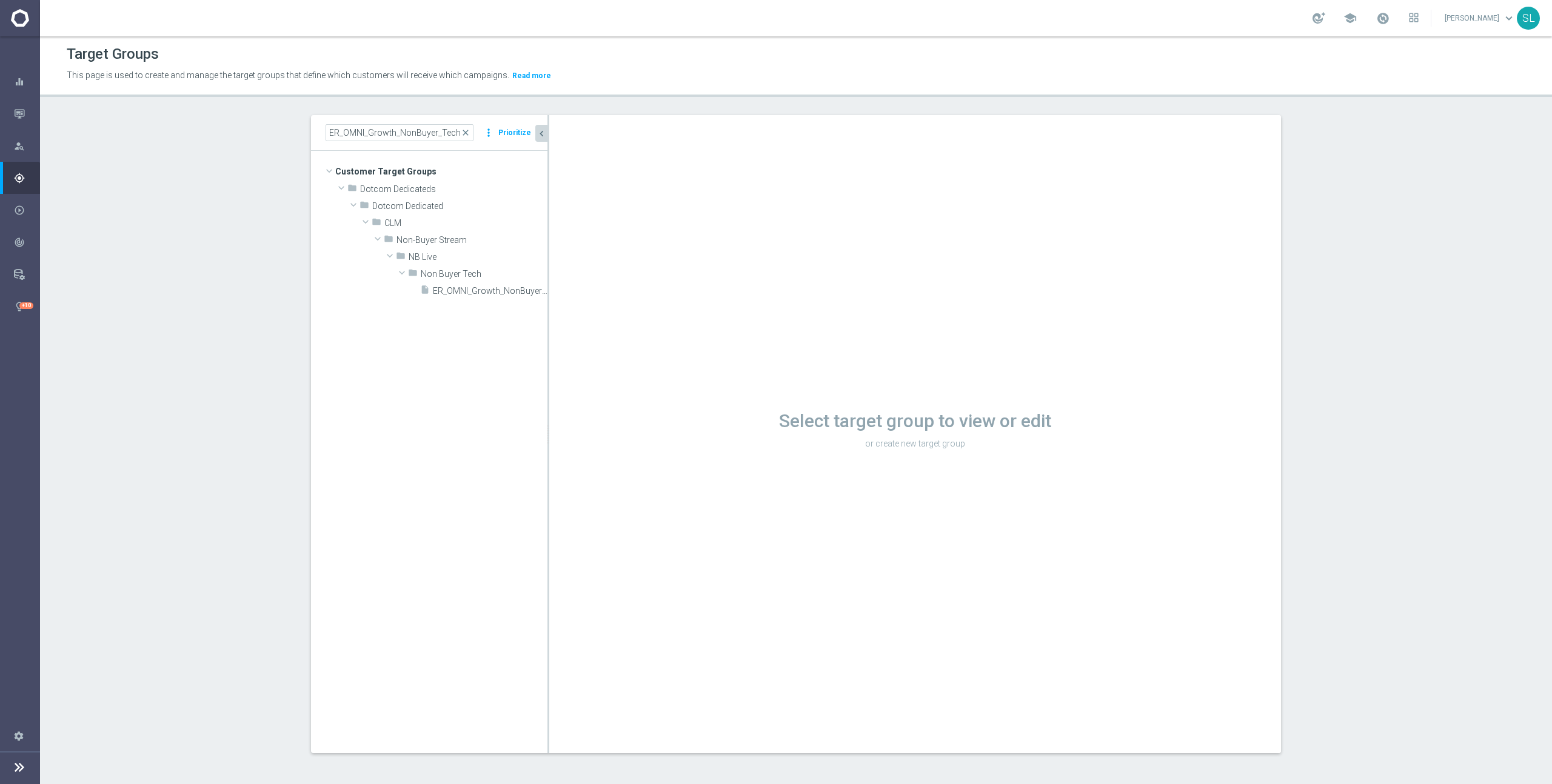
scroll to position [1, 0]
click at [378, 124] on input "ER_OMNI_Growth_NonBuyer_Tech_T1" at bounding box center [399, 133] width 148 height 17
paste input "SLP_EDU_Recycling"
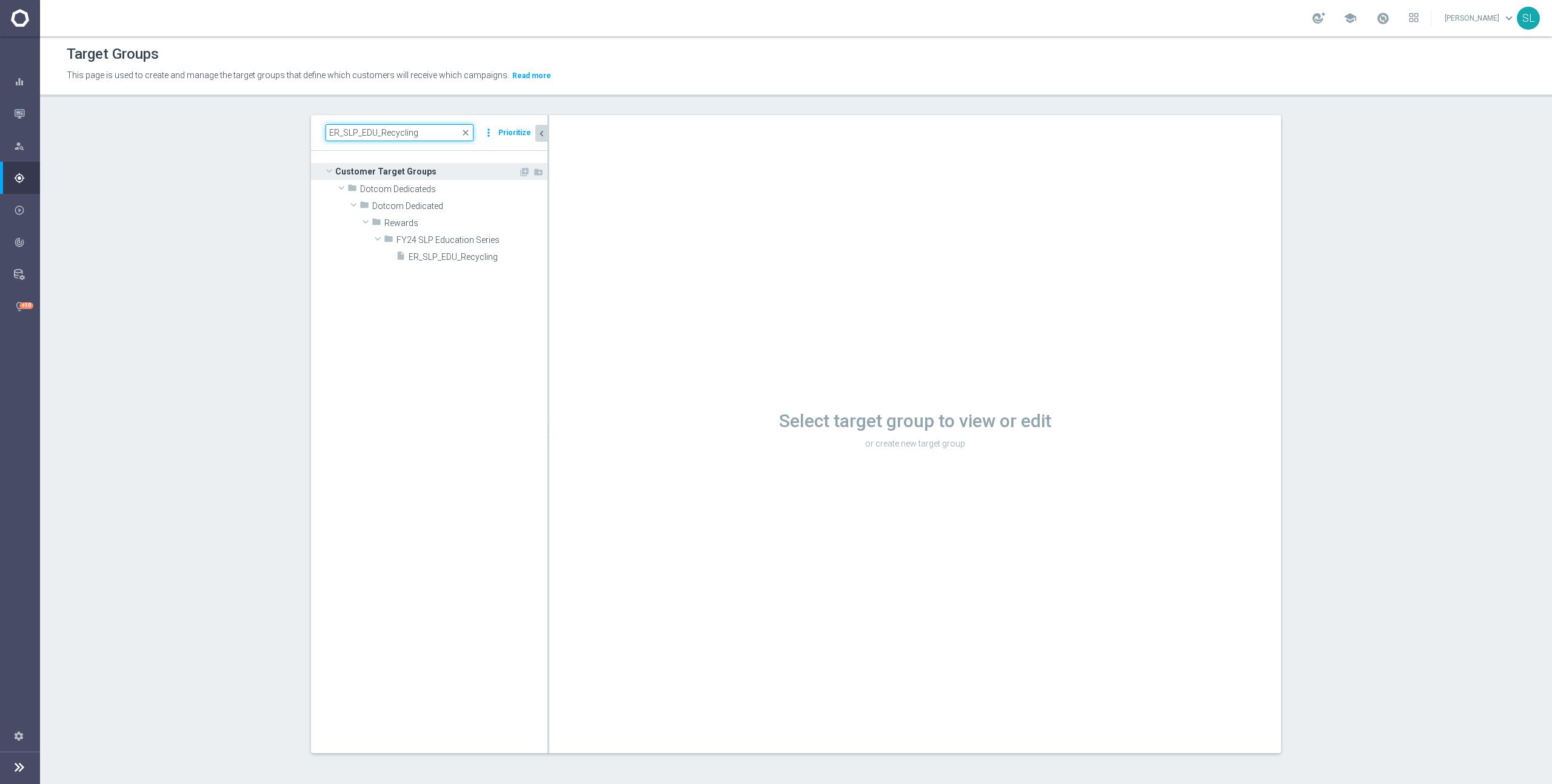
scroll to position [0, 0]
type input "ER_SLP_EDU_Recycling"
drag, startPoint x: 481, startPoint y: 257, endPoint x: 494, endPoint y: 257, distance: 13.0
click at [482, 257] on span "ER_SLP_EDU_Recycling" at bounding box center [464, 258] width 110 height 10
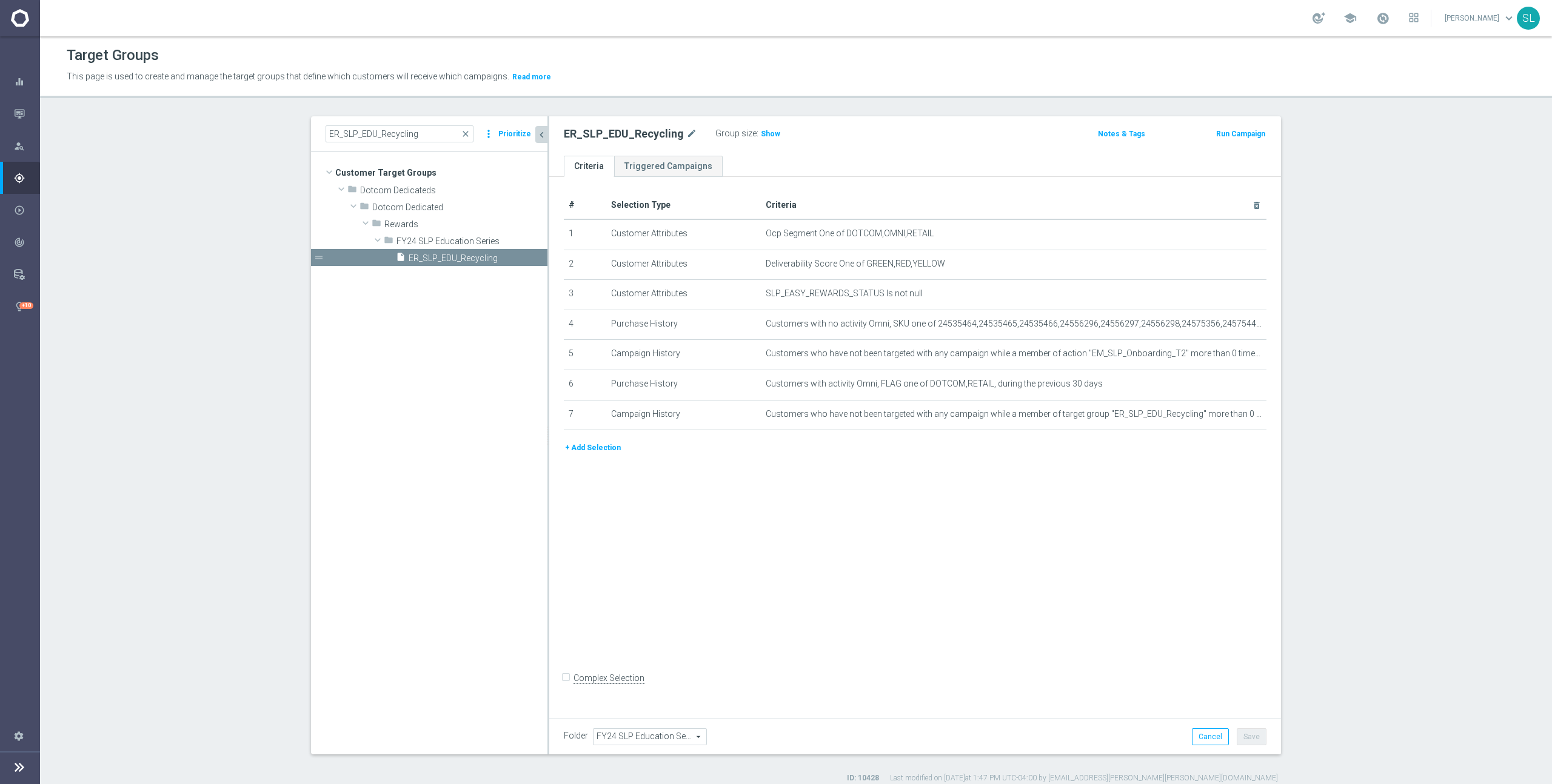
click at [761, 138] on span "Show" at bounding box center [770, 134] width 19 height 8
drag, startPoint x: 870, startPoint y: 233, endPoint x: 999, endPoint y: 238, distance: 129.1
click at [999, 238] on span "Ocp Segment One of DOTCOM,OMNI,RETAIL" at bounding box center [993, 234] width 456 height 10
click at [1223, 234] on icon "mode_edit" at bounding box center [1226, 234] width 9 height 9
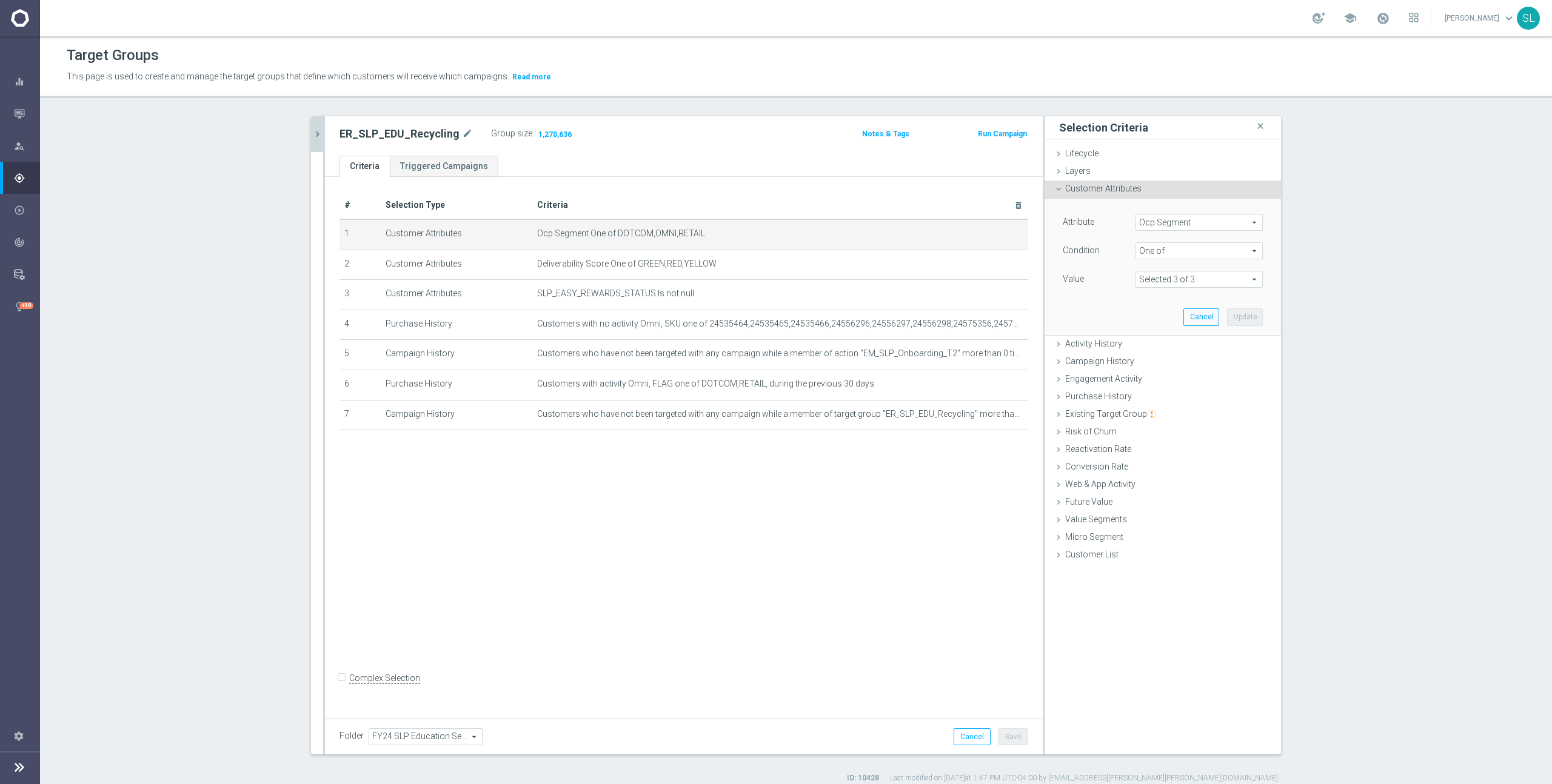
click at [1223, 221] on span "Ocp Segment" at bounding box center [1199, 222] width 126 height 16
click at [1221, 218] on input "search" at bounding box center [1199, 223] width 127 height 17
type input "ocp"
click at [1187, 270] on span "OCP_Simple_12m" at bounding box center [1199, 272] width 115 height 9
type input "OCP_Simple_12m"
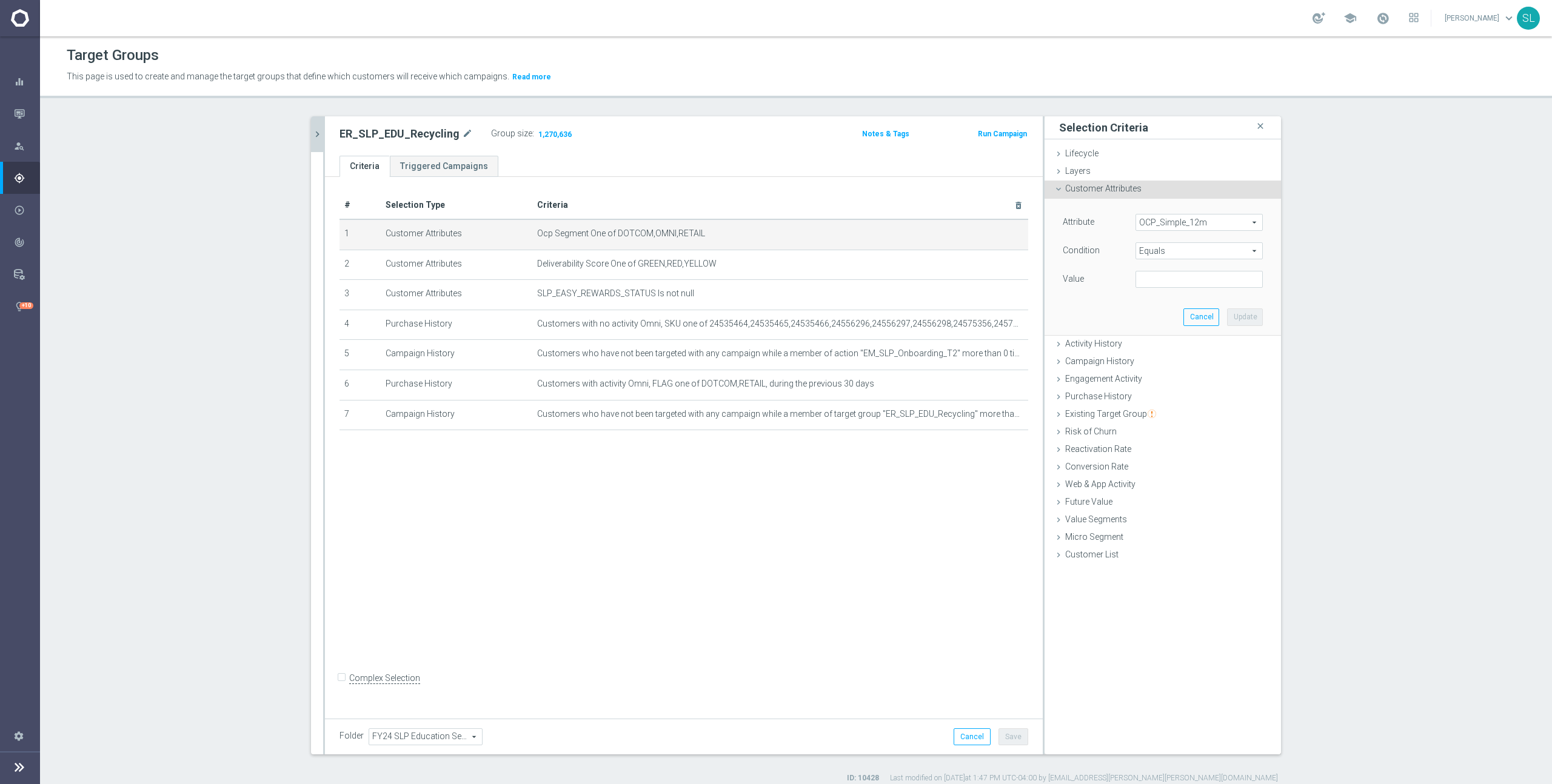
click at [1187, 251] on span "Equals" at bounding box center [1199, 251] width 126 height 16
click at [1168, 406] on span "One of" at bounding box center [1199, 411] width 115 height 9
type input "One of"
click at [1176, 287] on textarea at bounding box center [1199, 286] width 127 height 31
paste textarea "DOTCOM,OMNI,RETAIL"
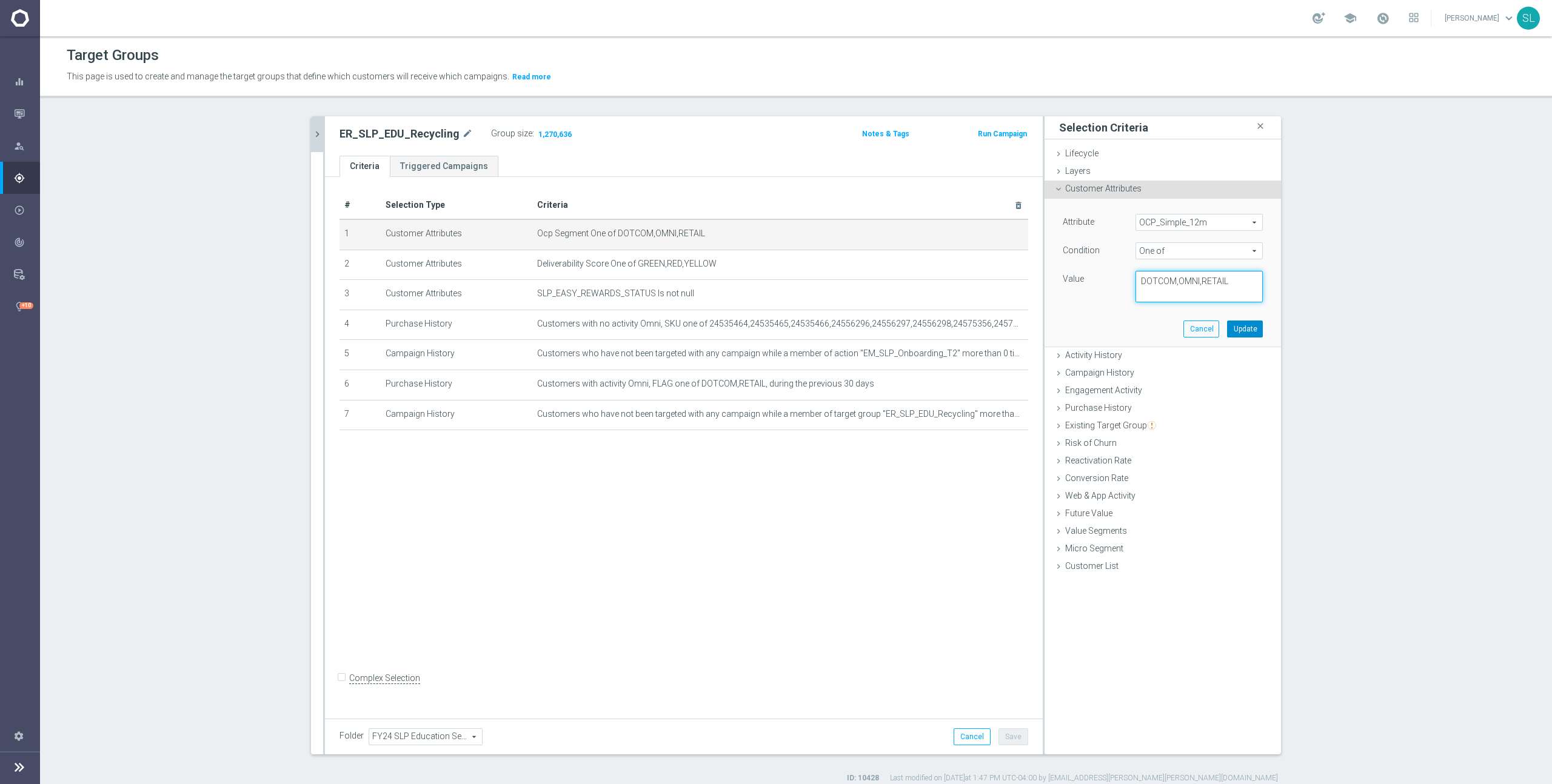
type textarea "DOTCOM,OMNI,RETAIL"
click at [1257, 329] on button "Update" at bounding box center [1245, 329] width 36 height 17
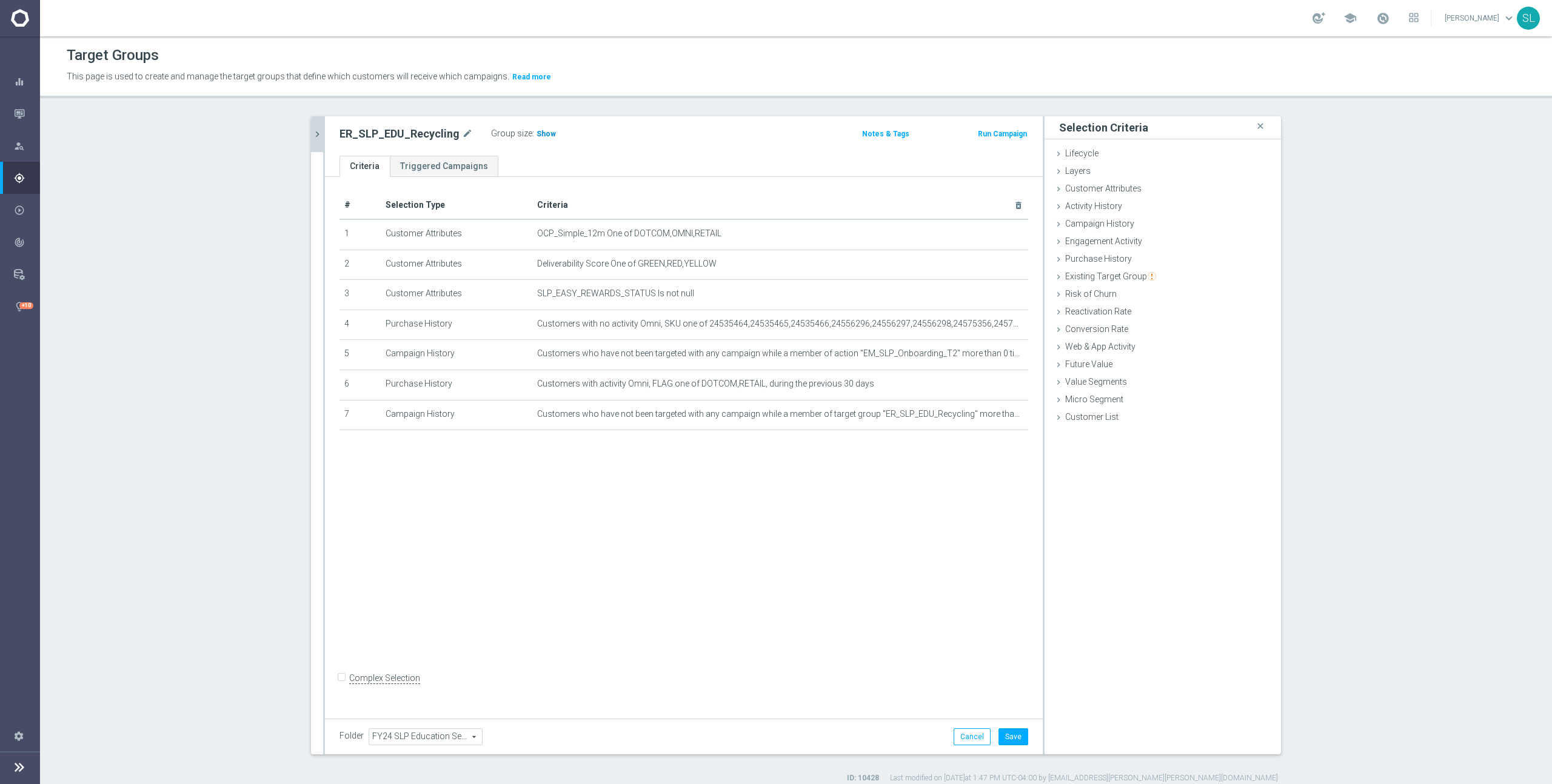
click at [537, 134] on span "Show" at bounding box center [546, 134] width 19 height 8
click at [975, 732] on button "Cancel" at bounding box center [972, 737] width 37 height 17
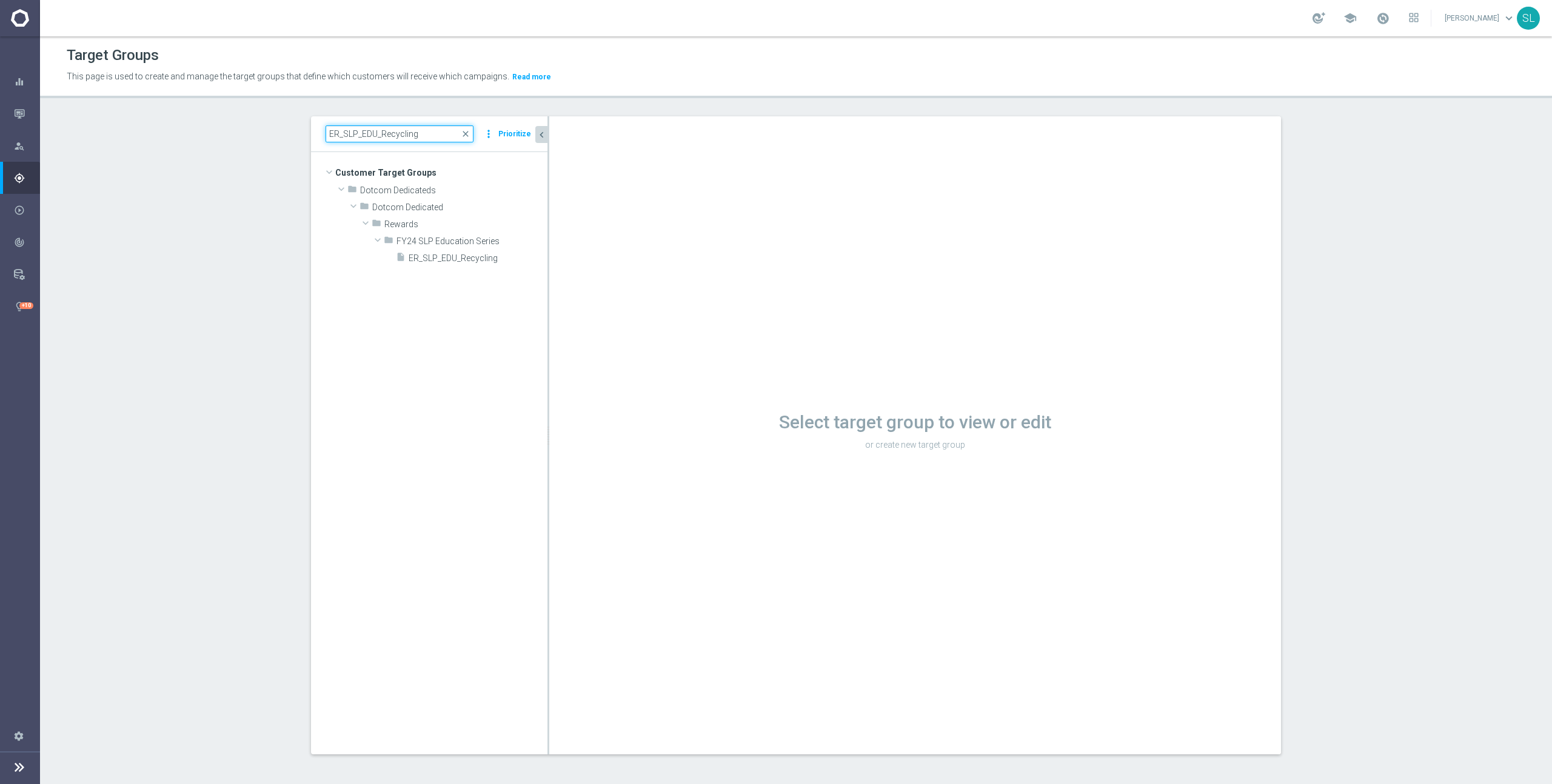
click at [377, 130] on input "ER_SLP_EDU_Recycling" at bounding box center [399, 134] width 148 height 17
paste input "OMNI_OS_BestSellers_4to6_RED6to12"
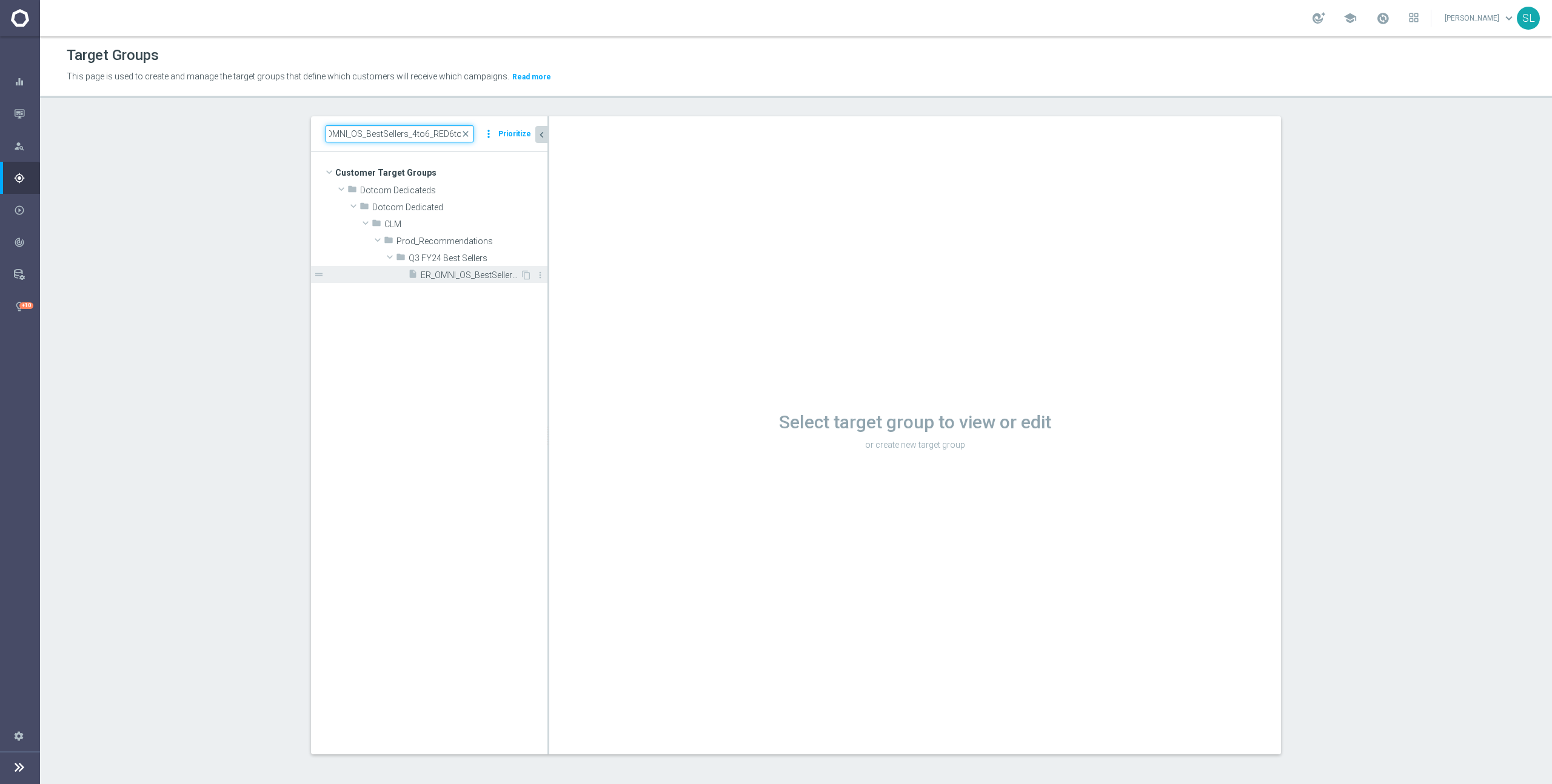
type input "ER_OMNI_OS_BestSellers_4to6_RED6to12"
click at [488, 279] on span "ER_OMNI_OS_BestSellers_4to6_RED6to12" at bounding box center [470, 275] width 99 height 10
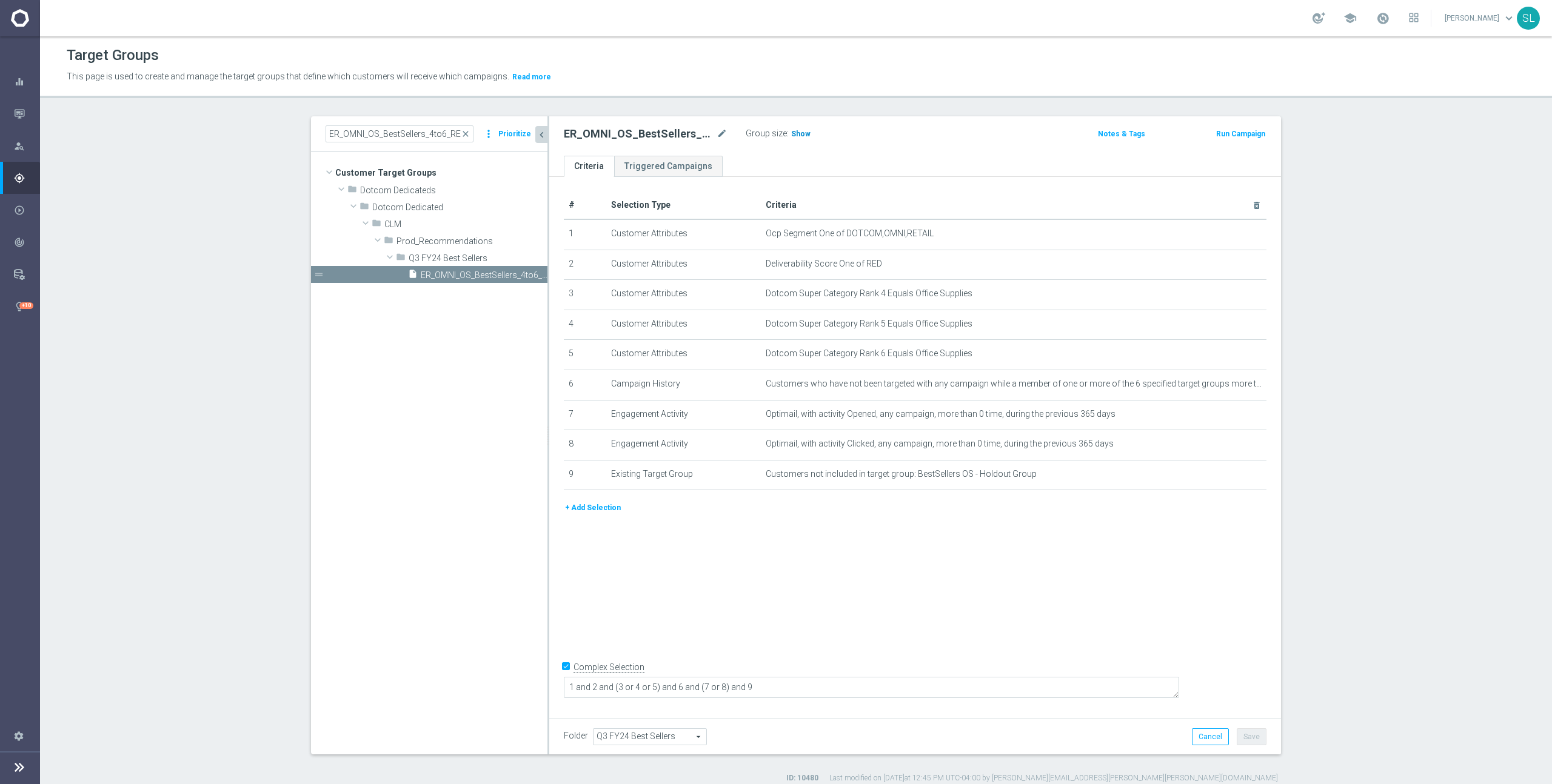
click at [792, 133] on span "Show" at bounding box center [800, 134] width 19 height 8
drag, startPoint x: 873, startPoint y: 232, endPoint x: 1013, endPoint y: 238, distance: 140.1
click at [1013, 238] on td "Ocp Segment One of DOTCOM,OMNI,RETAIL mode_edit delete_forever" at bounding box center [1013, 235] width 506 height 30
click at [1223, 235] on icon "mode_edit" at bounding box center [1226, 234] width 9 height 9
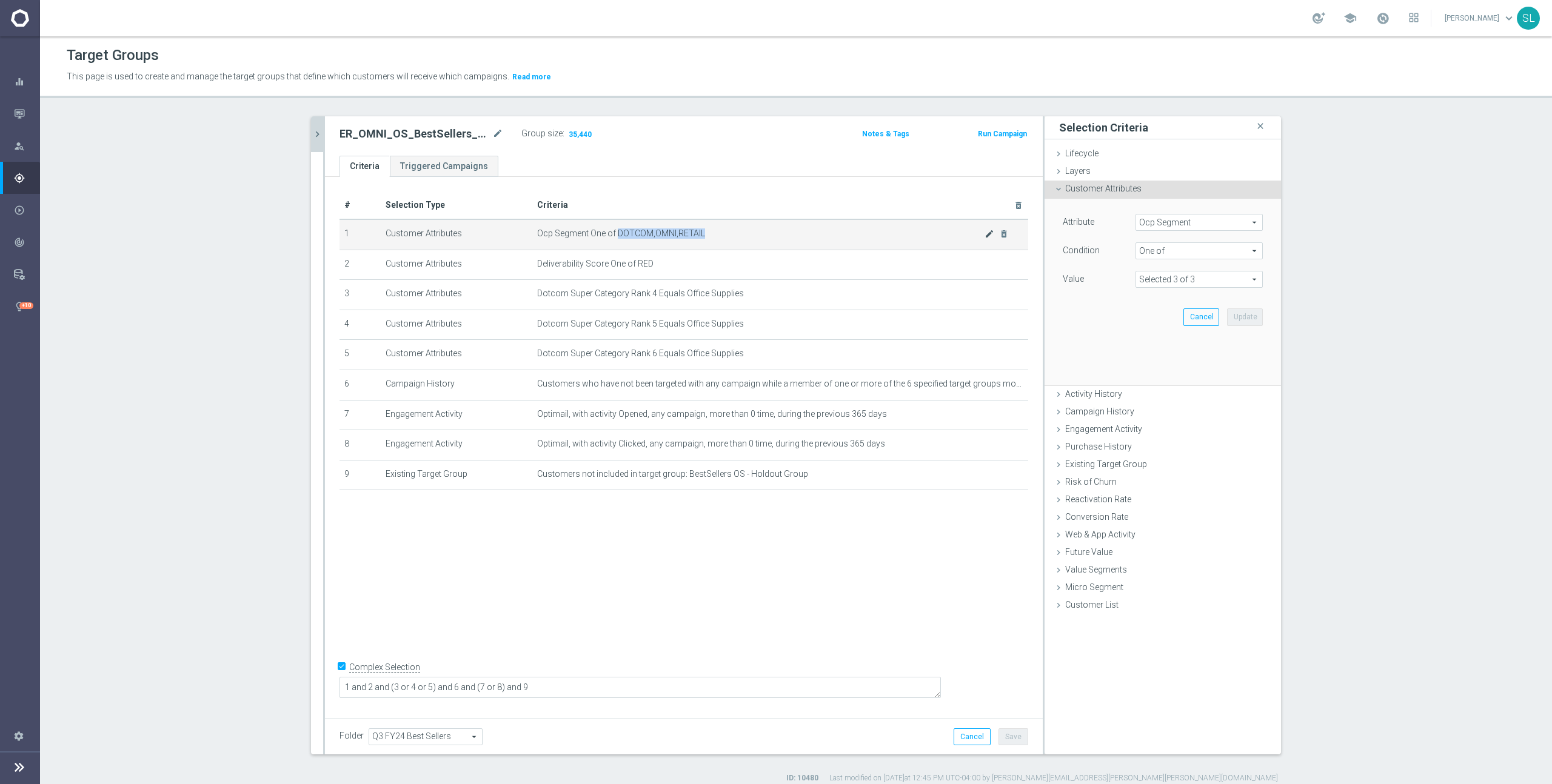
scroll to position [3, 0]
click at [1214, 213] on span "Ocp Segment" at bounding box center [1199, 218] width 126 height 16
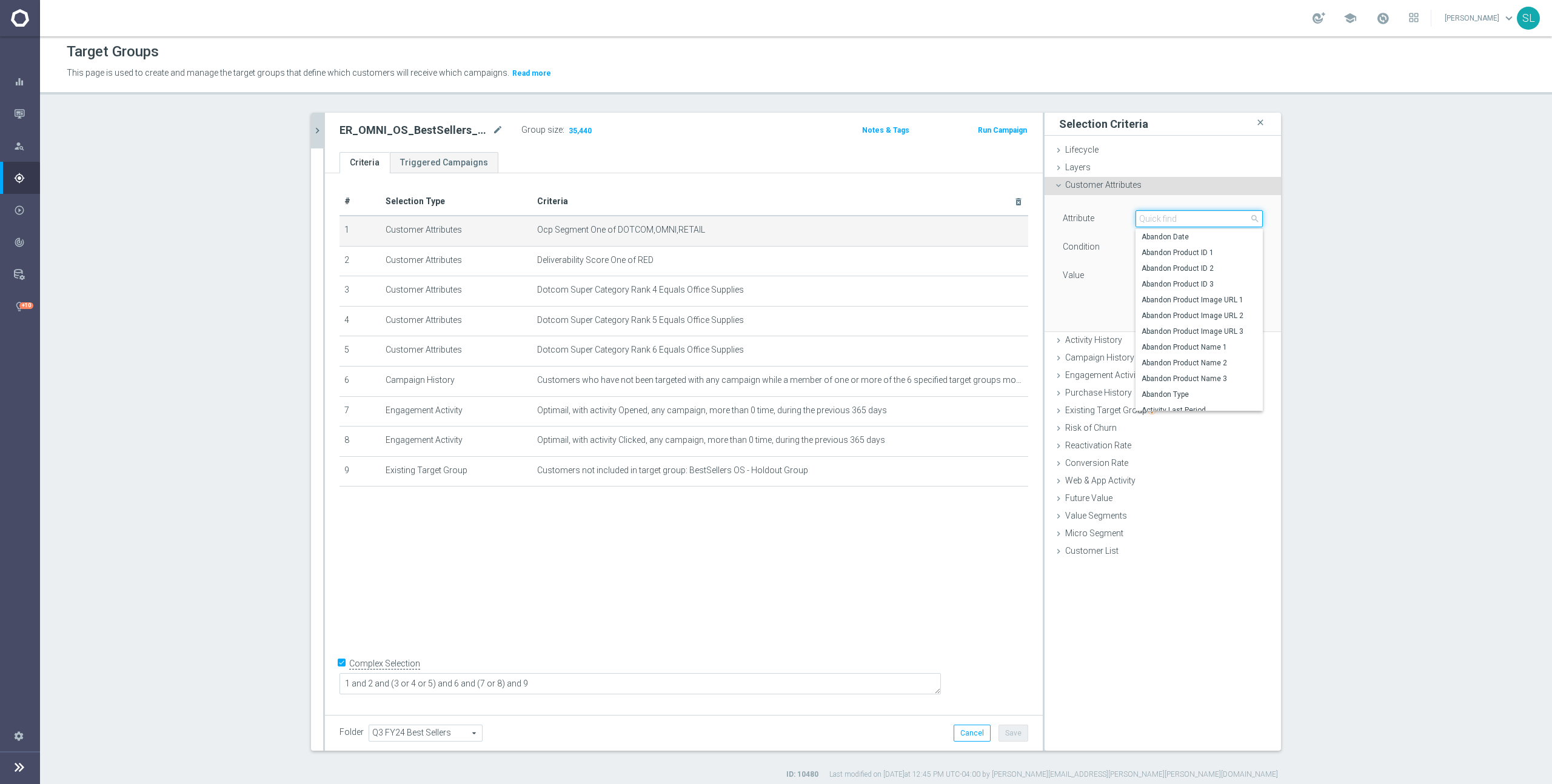
click at [1190, 218] on input "search" at bounding box center [1199, 218] width 127 height 17
type input "ocp"
click at [1199, 266] on span "OCP_Simple_12m" at bounding box center [1199, 268] width 115 height 9
type input "OCP_Simple_12m"
click at [1190, 253] on span "Equals" at bounding box center [1199, 247] width 126 height 16
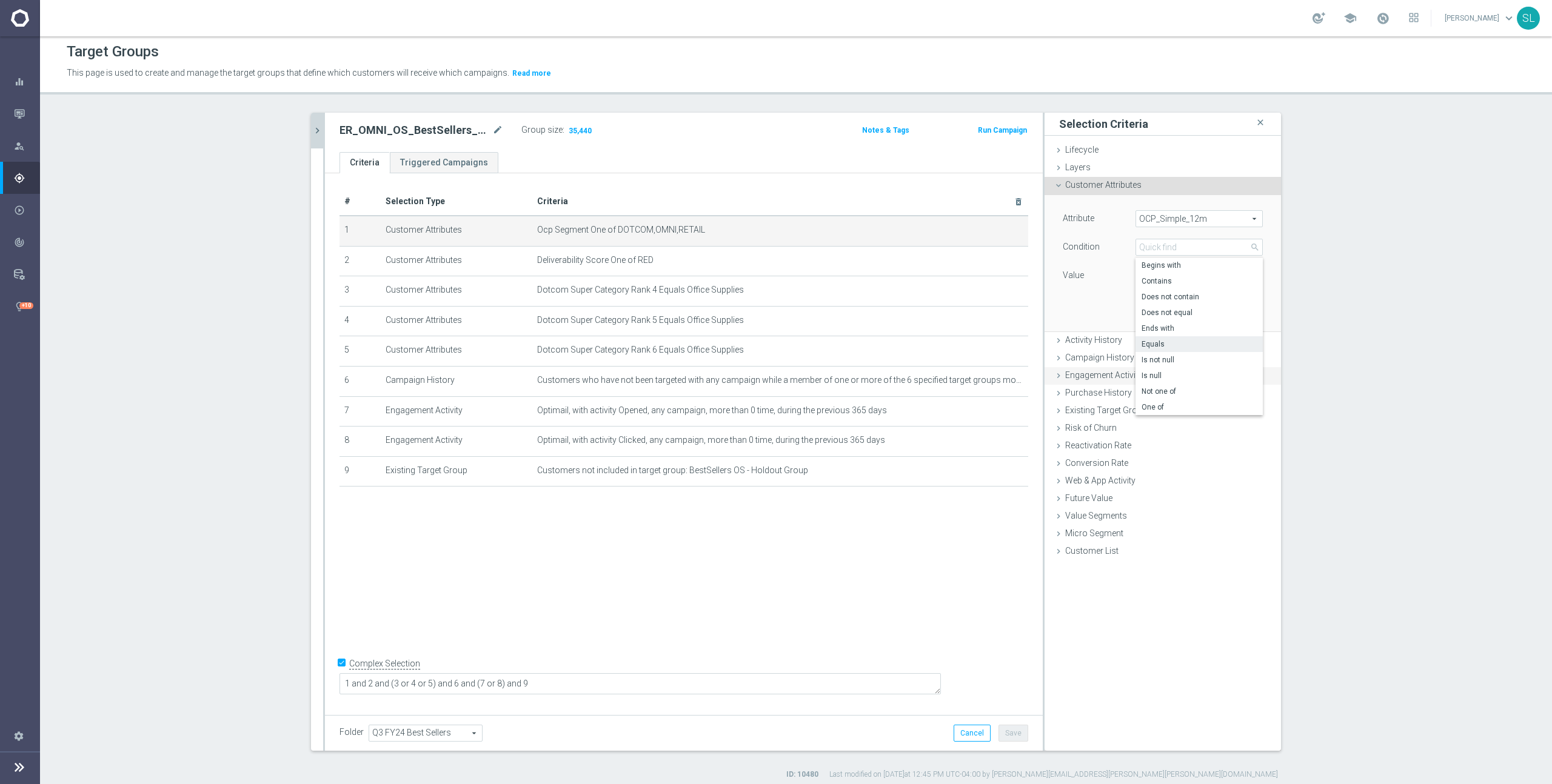
drag, startPoint x: 1160, startPoint y: 402, endPoint x: 1163, endPoint y: 386, distance: 16.3
click at [1160, 402] on span "One of" at bounding box center [1199, 406] width 115 height 9
type input "One of"
click at [1168, 284] on textarea at bounding box center [1199, 283] width 127 height 31
paste textarea "DOTCOM,OMNI,RETAIL"
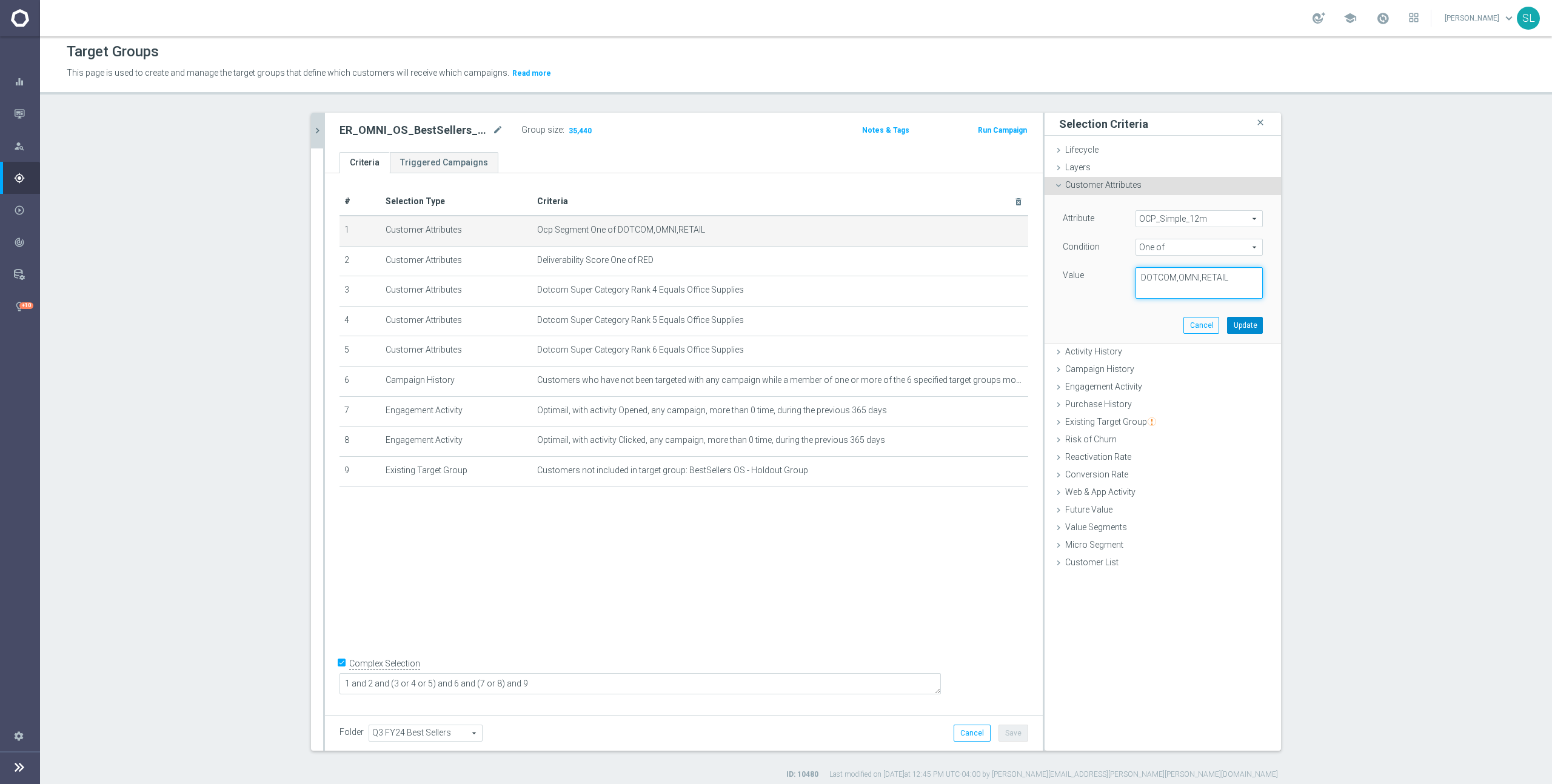
type textarea "DOTCOM,OMNI,RETAIL"
click at [1248, 328] on button "Update" at bounding box center [1245, 325] width 36 height 17
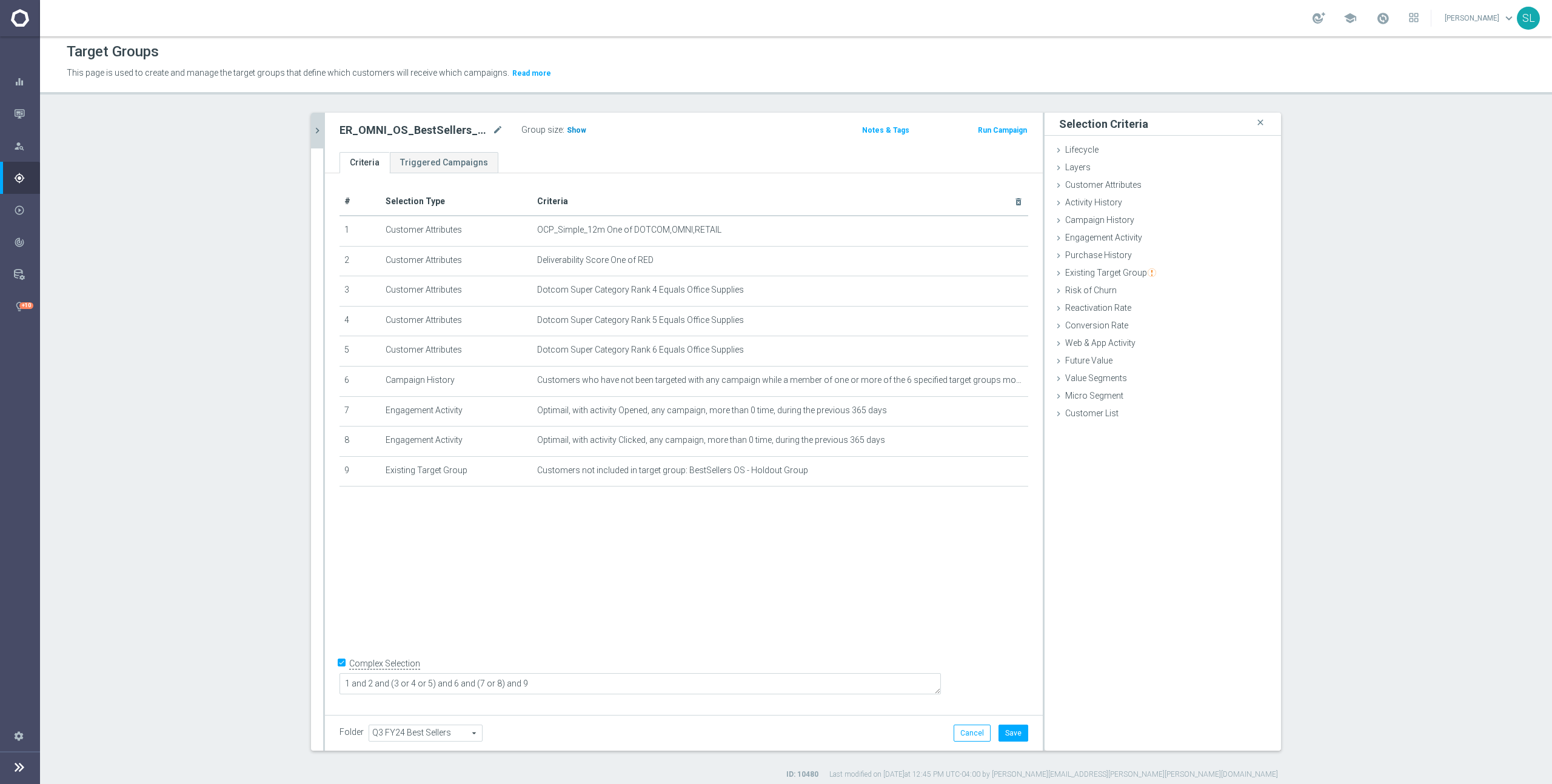
click at [579, 132] on span "Show" at bounding box center [576, 130] width 19 height 8
drag, startPoint x: 974, startPoint y: 730, endPoint x: 982, endPoint y: 722, distance: 11.3
click at [974, 729] on button "Cancel" at bounding box center [972, 733] width 37 height 17
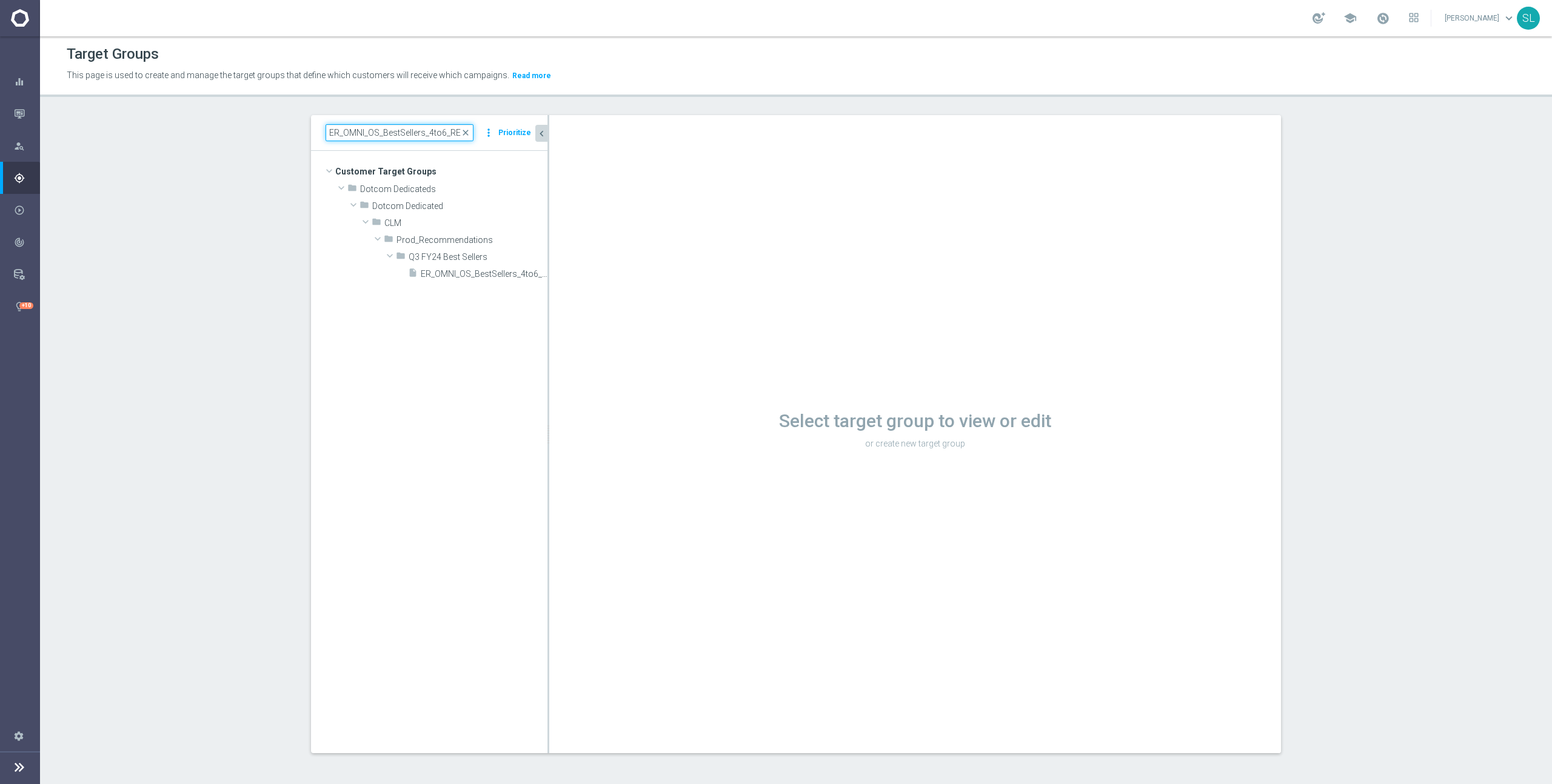
click at [422, 134] on input "ER_OMNI_OS_BestSellers_4to6_RED6to12" at bounding box center [399, 133] width 148 height 17
paste input "Facilities"
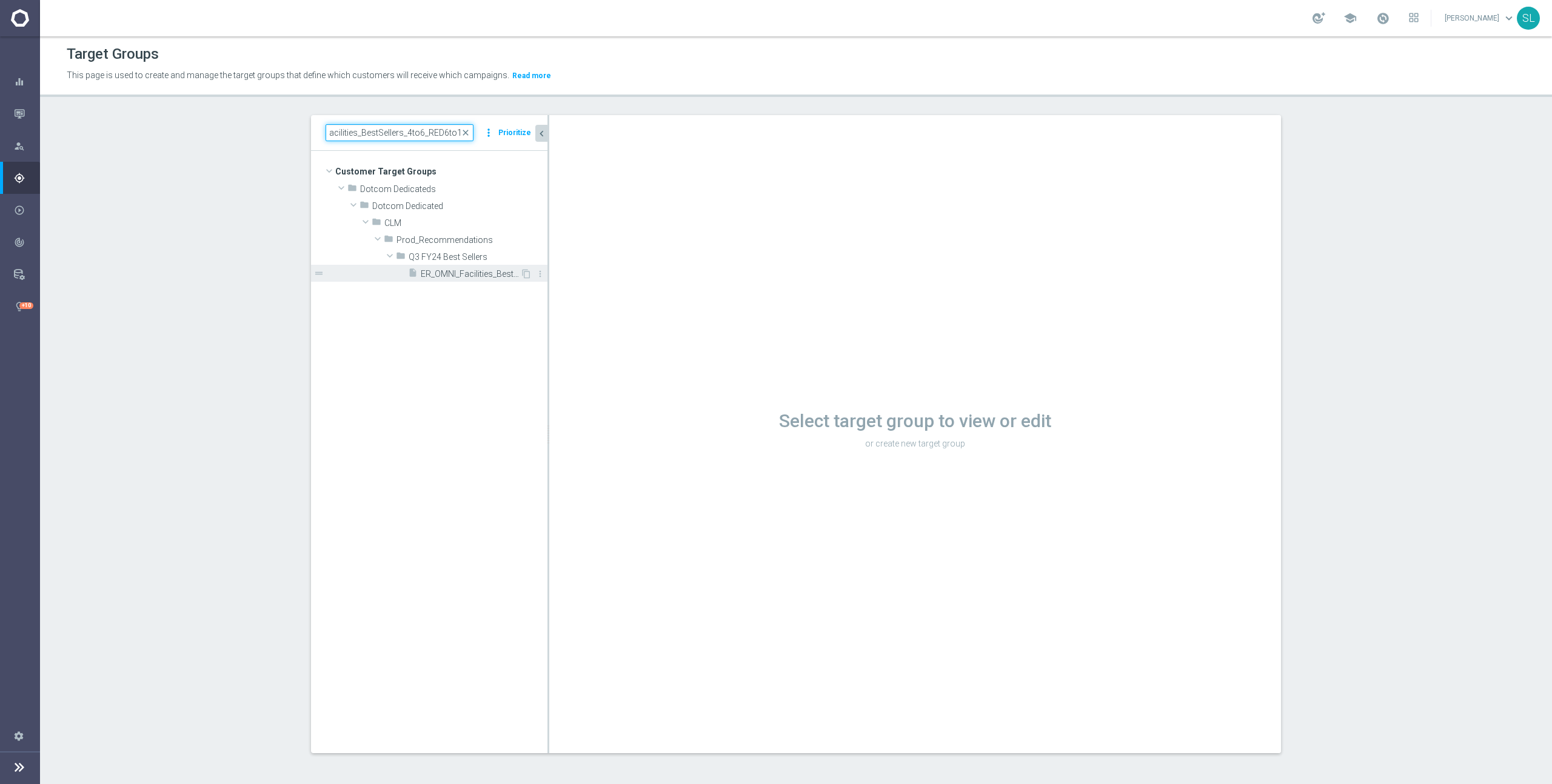
type input "ER_OMNI_Facilities_BestSellers_4to6_RED6to12"
click at [439, 274] on span "ER_OMNI_Facilities_BestSellers_4to6_RED6to12" at bounding box center [470, 274] width 99 height 10
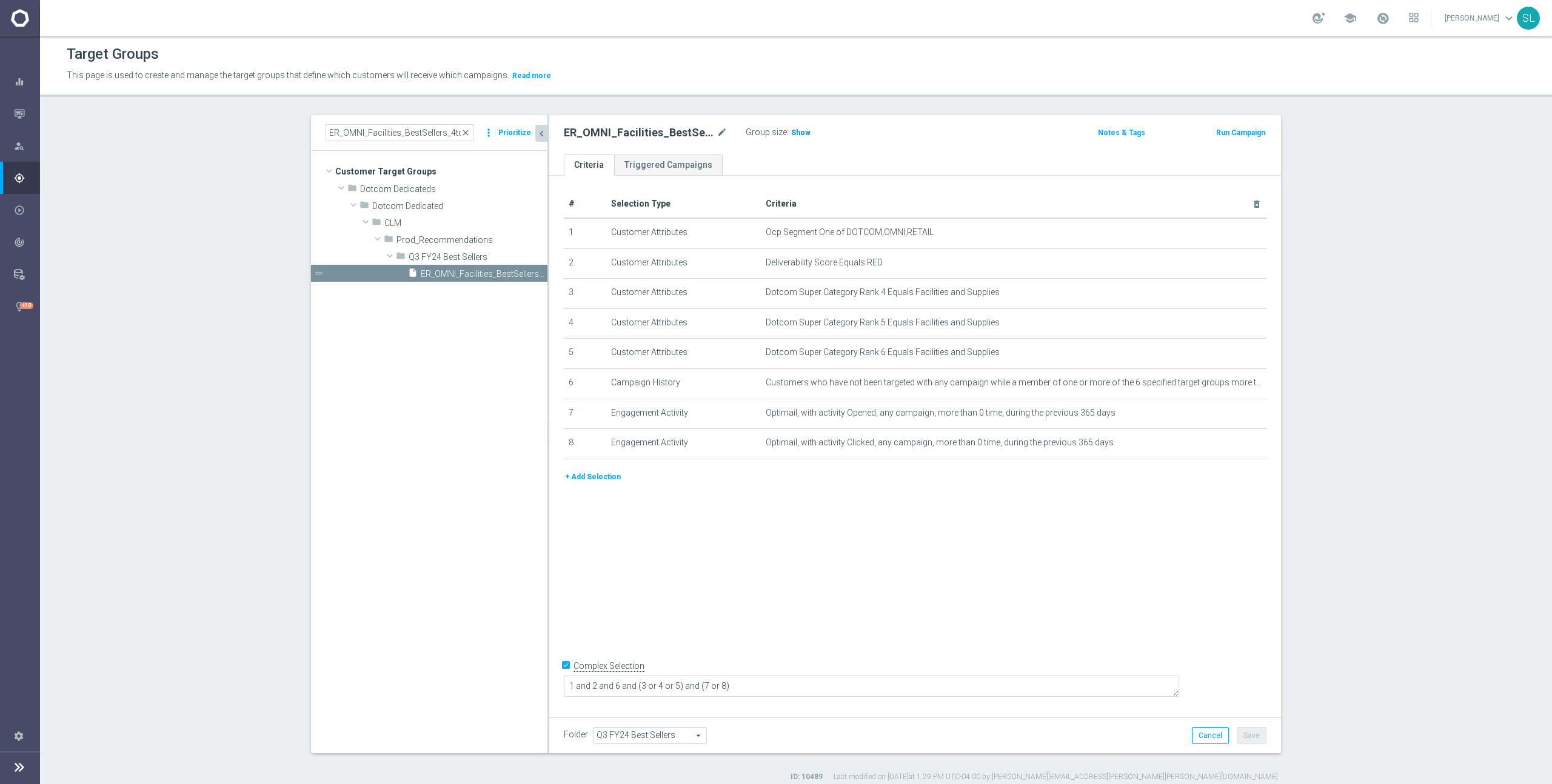
click at [798, 134] on span "Show" at bounding box center [800, 133] width 19 height 8
drag, startPoint x: 927, startPoint y: 228, endPoint x: 1015, endPoint y: 227, distance: 88.0
click at [1014, 227] on span "Ocp Segment One of DOTCOM,OMNI,RETAIL" at bounding box center [993, 232] width 456 height 10
drag, startPoint x: 968, startPoint y: 231, endPoint x: 947, endPoint y: 231, distance: 21.0
click at [965, 231] on span "Ocp Segment One of DOTCOM,OMNI,RETAIL" at bounding box center [993, 232] width 456 height 10
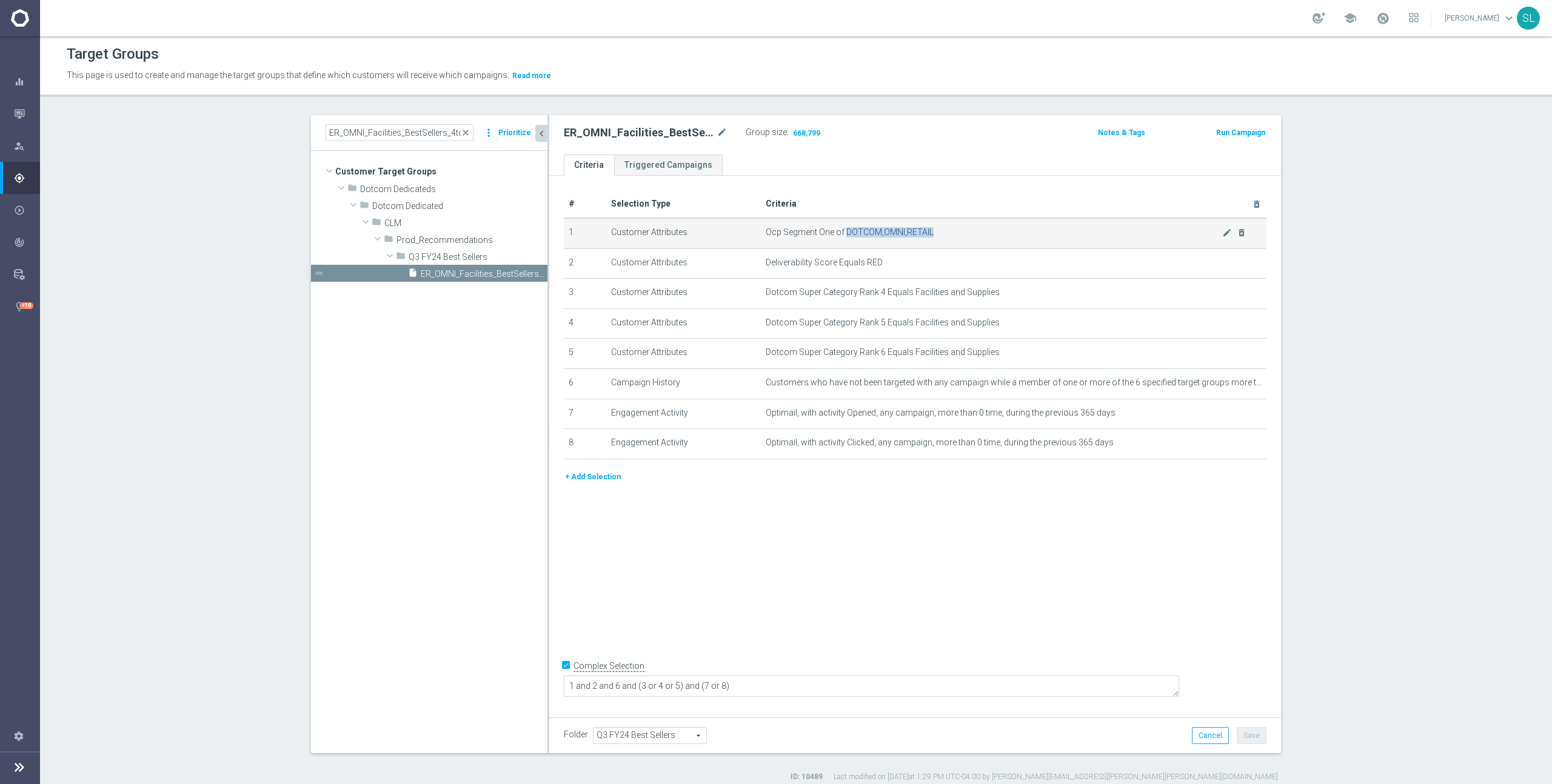
drag, startPoint x: 931, startPoint y: 232, endPoint x: 847, endPoint y: 235, distance: 84.1
click at [847, 235] on span "Ocp Segment One of DOTCOM,OMNI,RETAIL" at bounding box center [993, 232] width 456 height 10
click at [1229, 230] on icon "mode_edit" at bounding box center [1226, 232] width 9 height 9
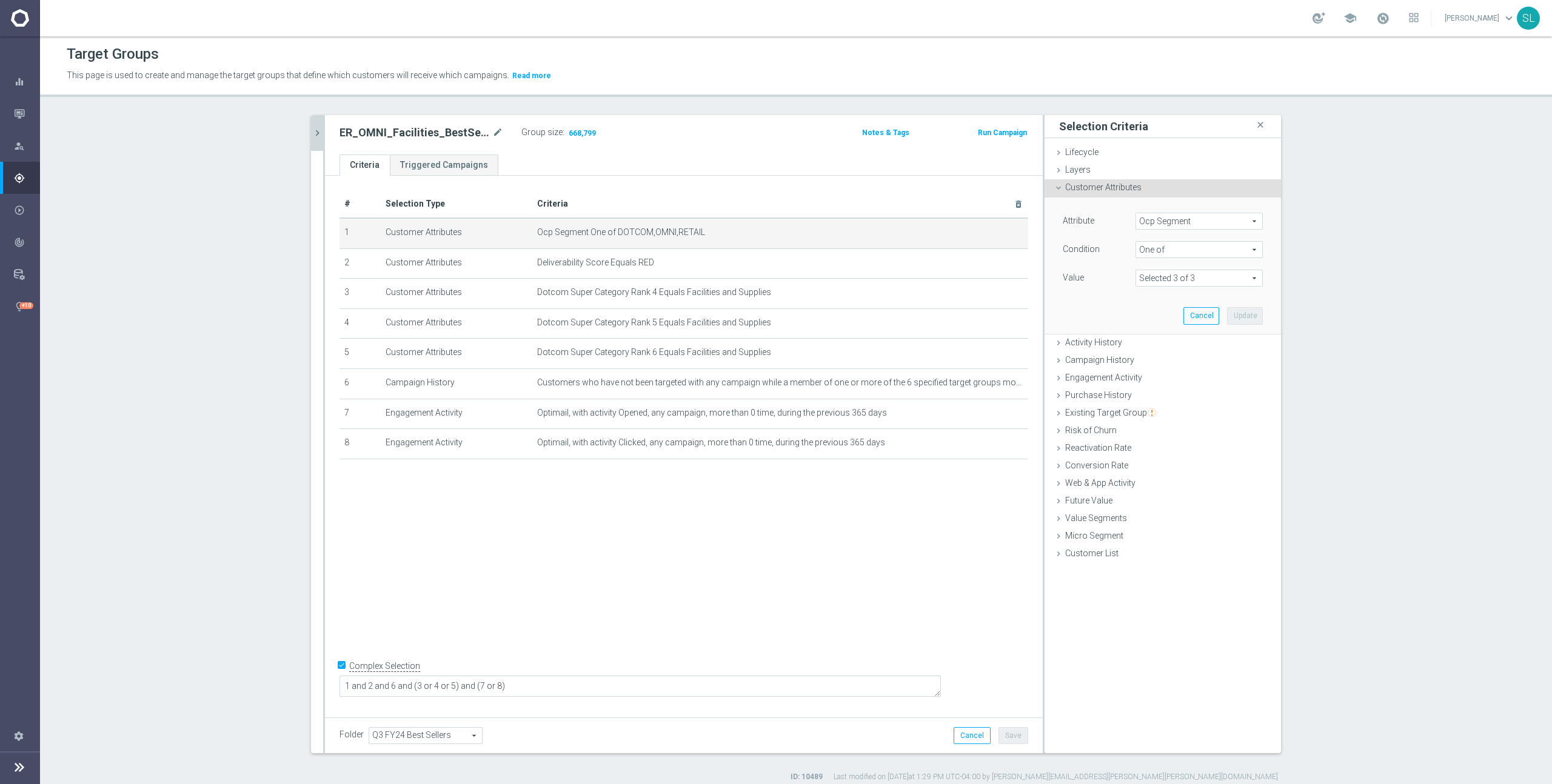
click at [1174, 223] on span "Ocp Segment" at bounding box center [1199, 221] width 126 height 16
click at [1163, 221] on input "search" at bounding box center [1199, 221] width 127 height 17
type input "ocp"
click at [1166, 268] on span "OCP_Simple_12m" at bounding box center [1199, 270] width 115 height 9
type input "OCP_Simple_12m"
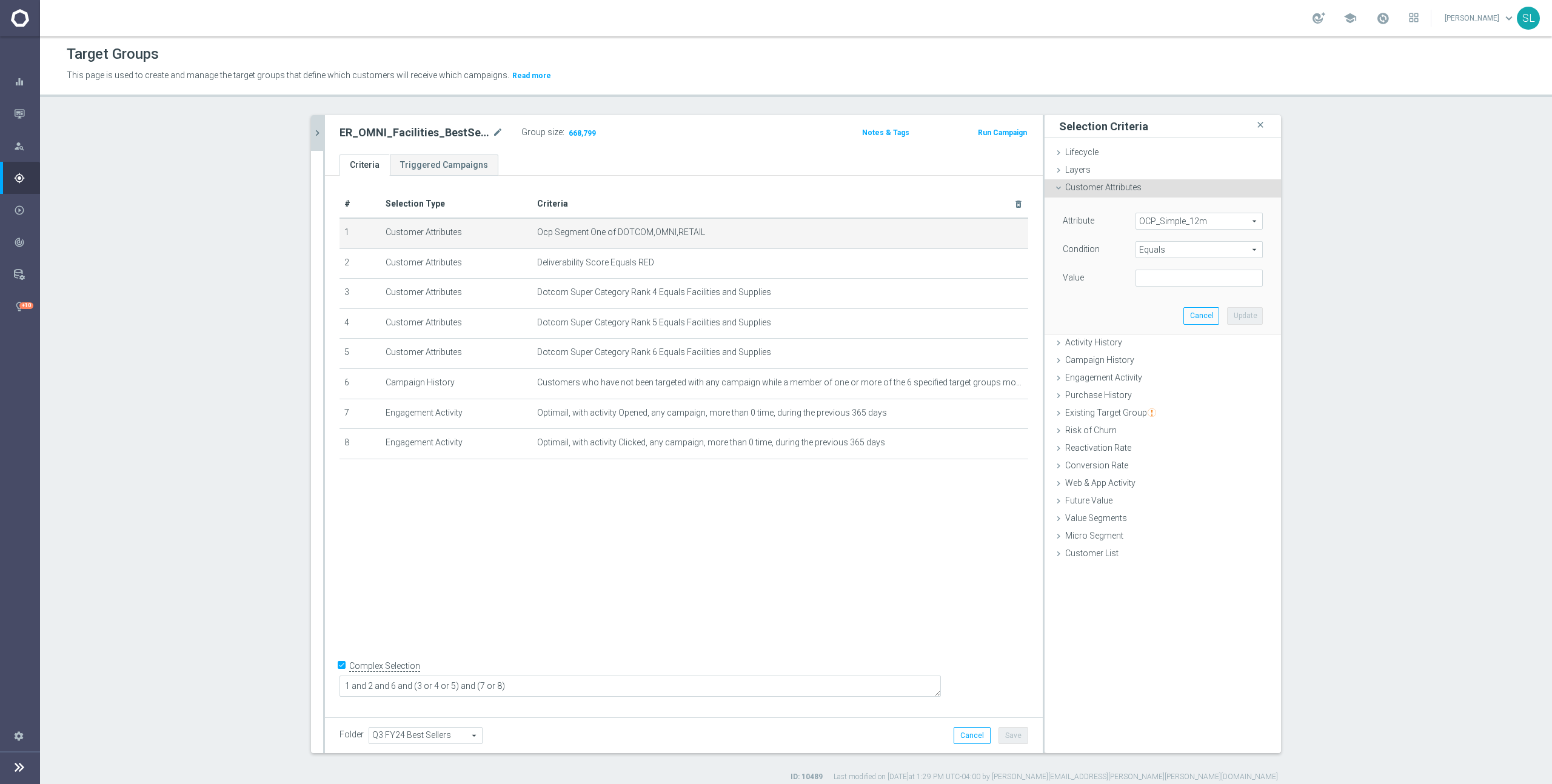
click at [1164, 251] on span "Equals" at bounding box center [1199, 250] width 126 height 16
click at [1187, 413] on span "One of" at bounding box center [1199, 409] width 115 height 9
type input "One of"
click at [1168, 276] on textarea at bounding box center [1199, 285] width 127 height 31
paste textarea "OTCOM,OMNI,RETAIL"
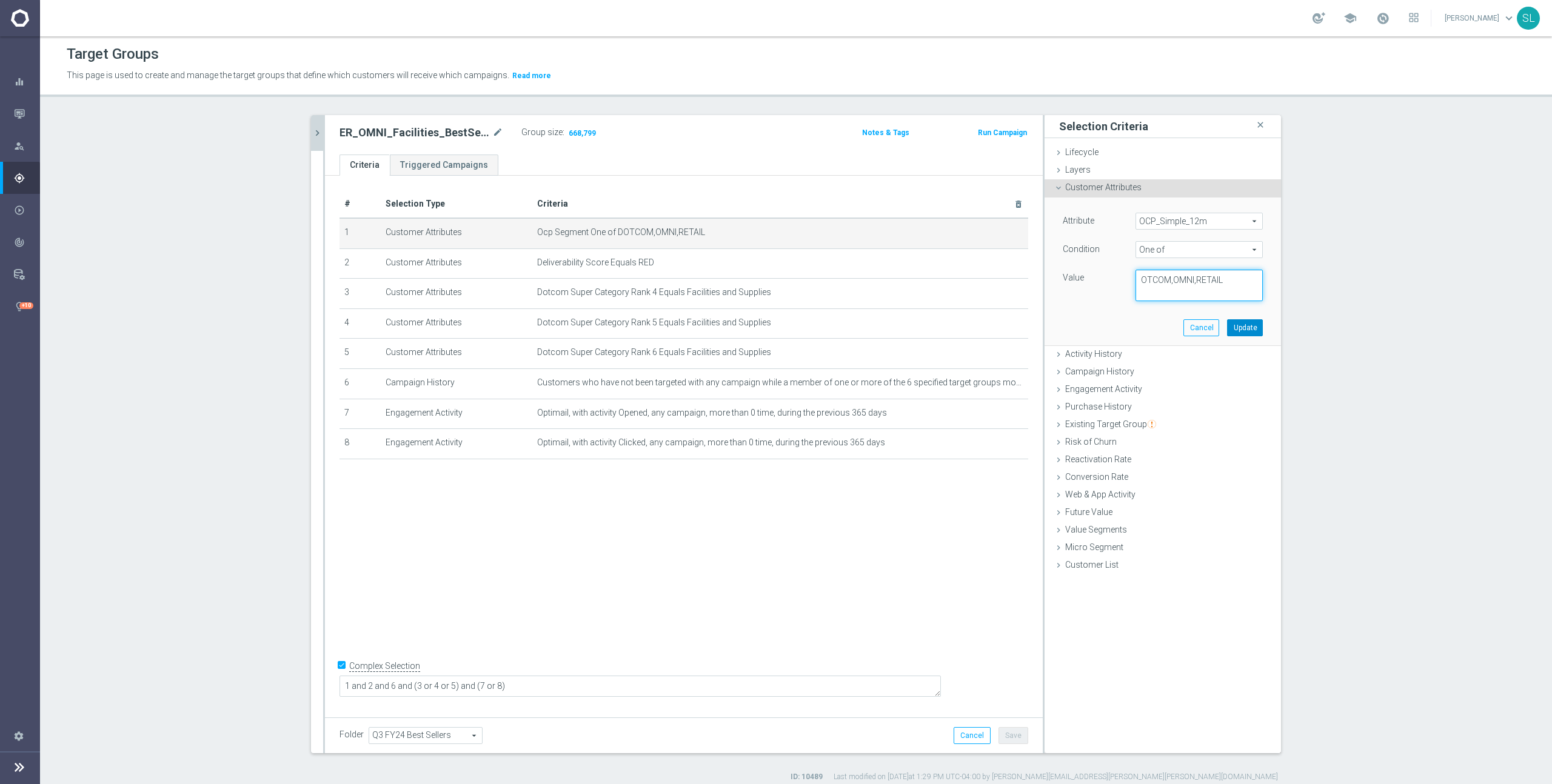
type textarea "OTCOM,OMNI,RETAIL"
click at [1245, 328] on button "Update" at bounding box center [1245, 328] width 36 height 17
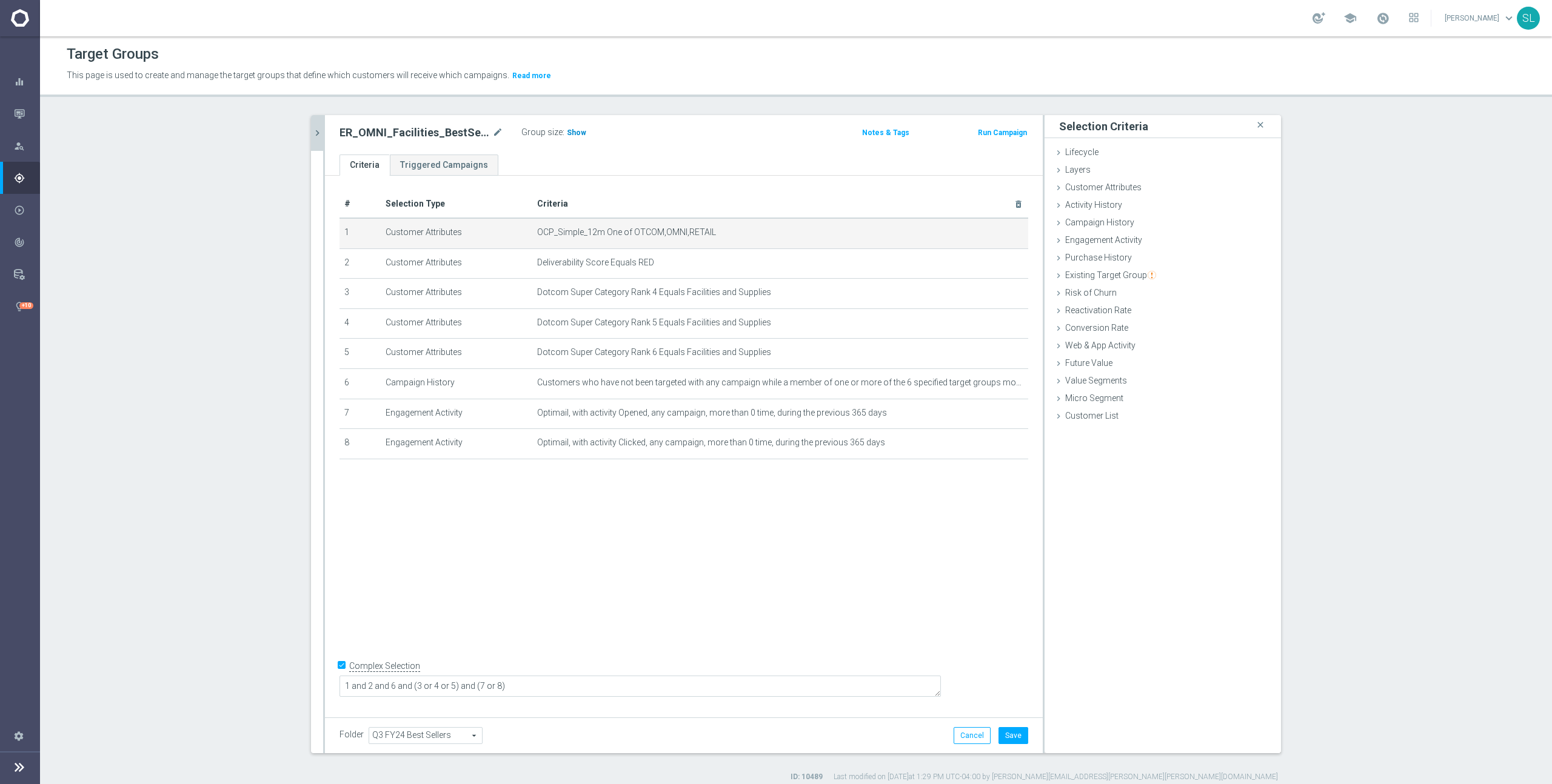
click at [572, 129] on span "Show" at bounding box center [576, 133] width 19 height 8
drag, startPoint x: 969, startPoint y: 739, endPoint x: 893, endPoint y: 672, distance: 101.3
click at [969, 737] on button "Cancel" at bounding box center [972, 736] width 37 height 17
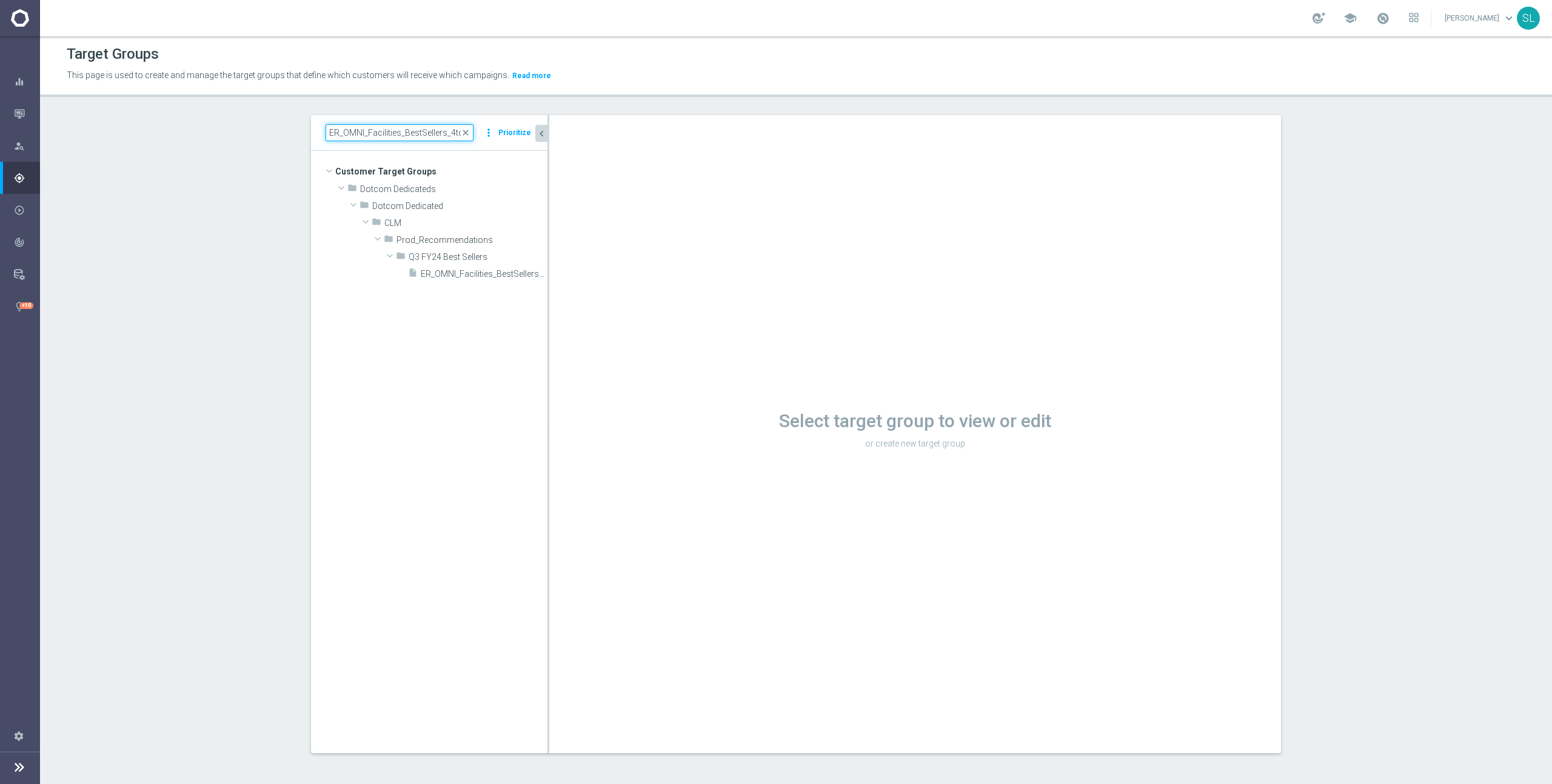
click at [383, 132] on input "ER_OMNI_Facilities_BestSellers_4to6_RED6to12" at bounding box center [399, 133] width 148 height 17
paste input "ProdRec_TrendingViews_"
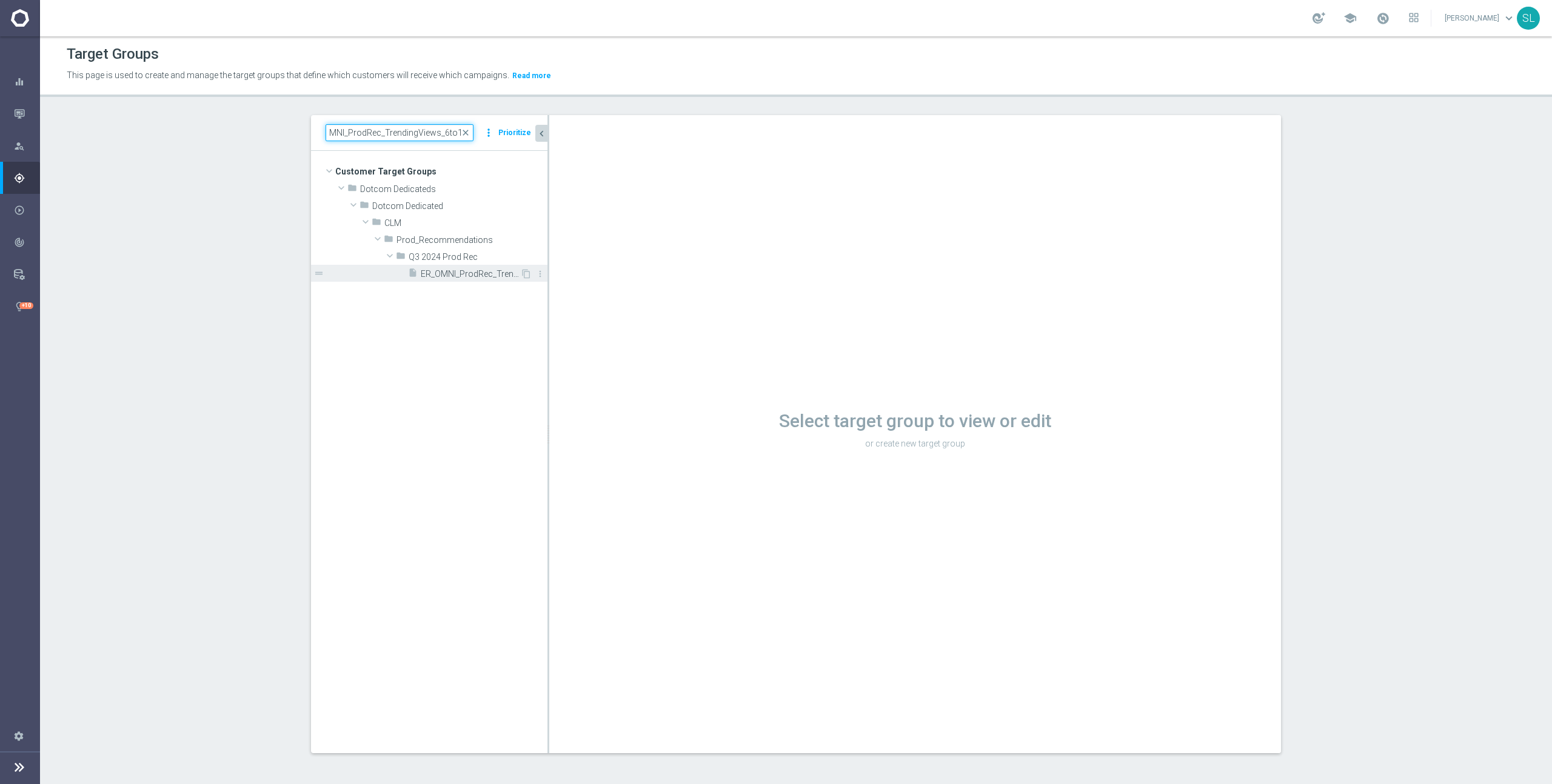
type input "ER_OMNI_ProdRec_TrendingViews_6to12"
click at [487, 272] on span "ER_OMNI_ProdRec_TrendingViews_6to12" at bounding box center [470, 274] width 99 height 10
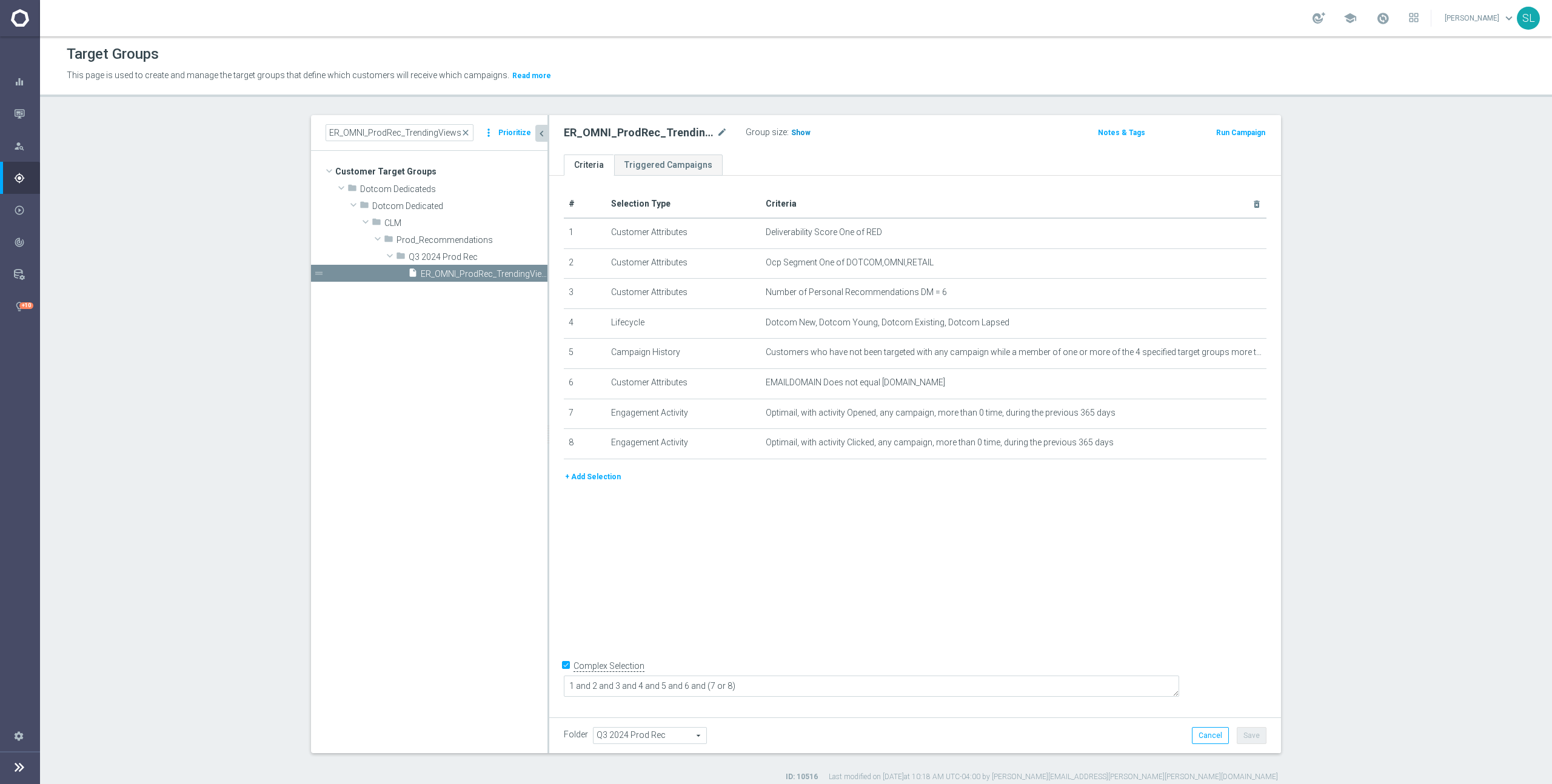
click at [794, 133] on span "Show" at bounding box center [800, 133] width 19 height 8
drag, startPoint x: 846, startPoint y: 262, endPoint x: 919, endPoint y: 268, distance: 73.2
click at [919, 268] on td "Ocp Segment One of DOTCOM,OMNI,RETAIL mode_edit delete_forever" at bounding box center [1013, 264] width 506 height 30
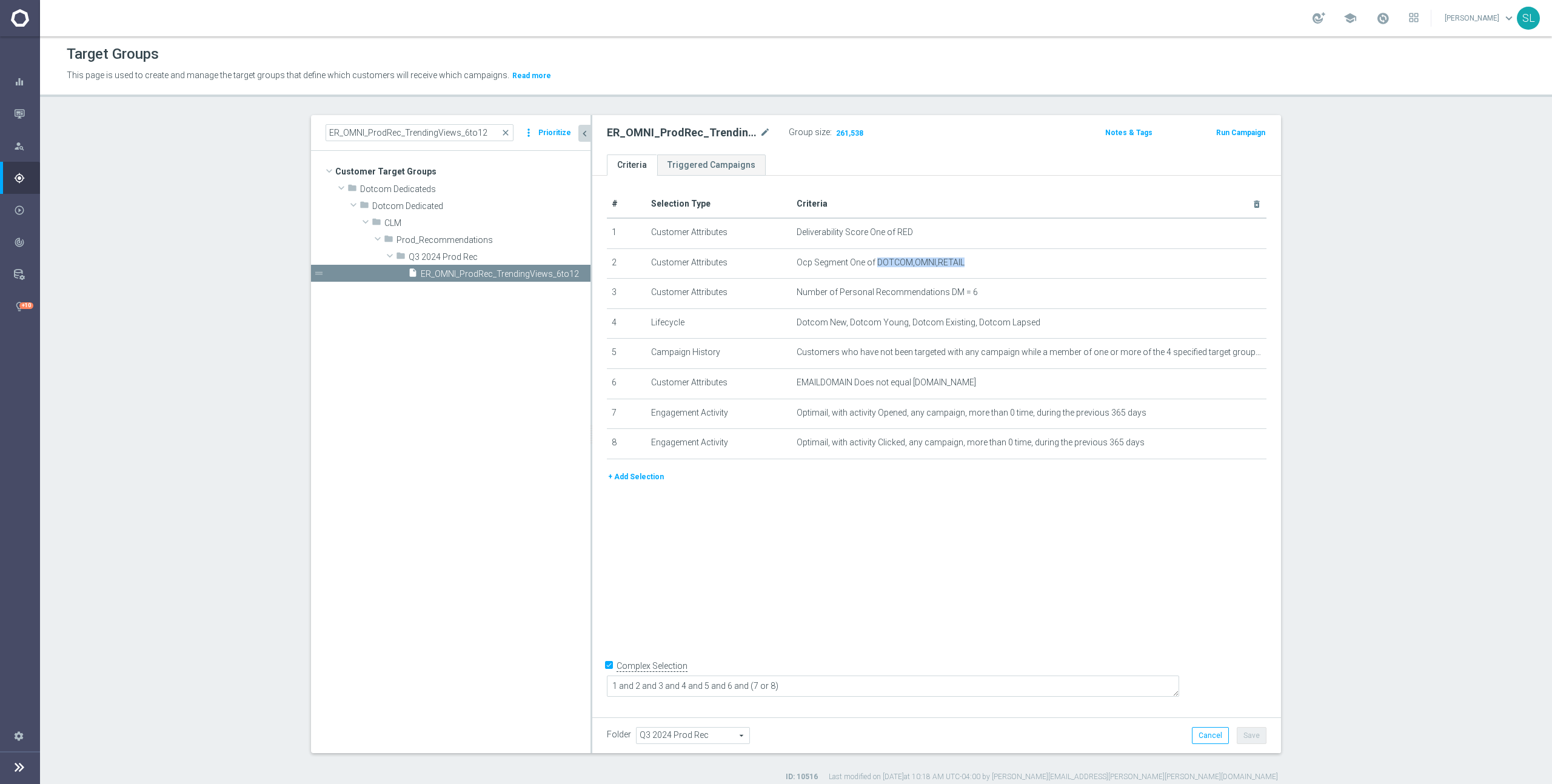
drag, startPoint x: 547, startPoint y: 231, endPoint x: 590, endPoint y: 231, distance: 43.0
click at [590, 231] on div at bounding box center [591, 434] width 2 height 638
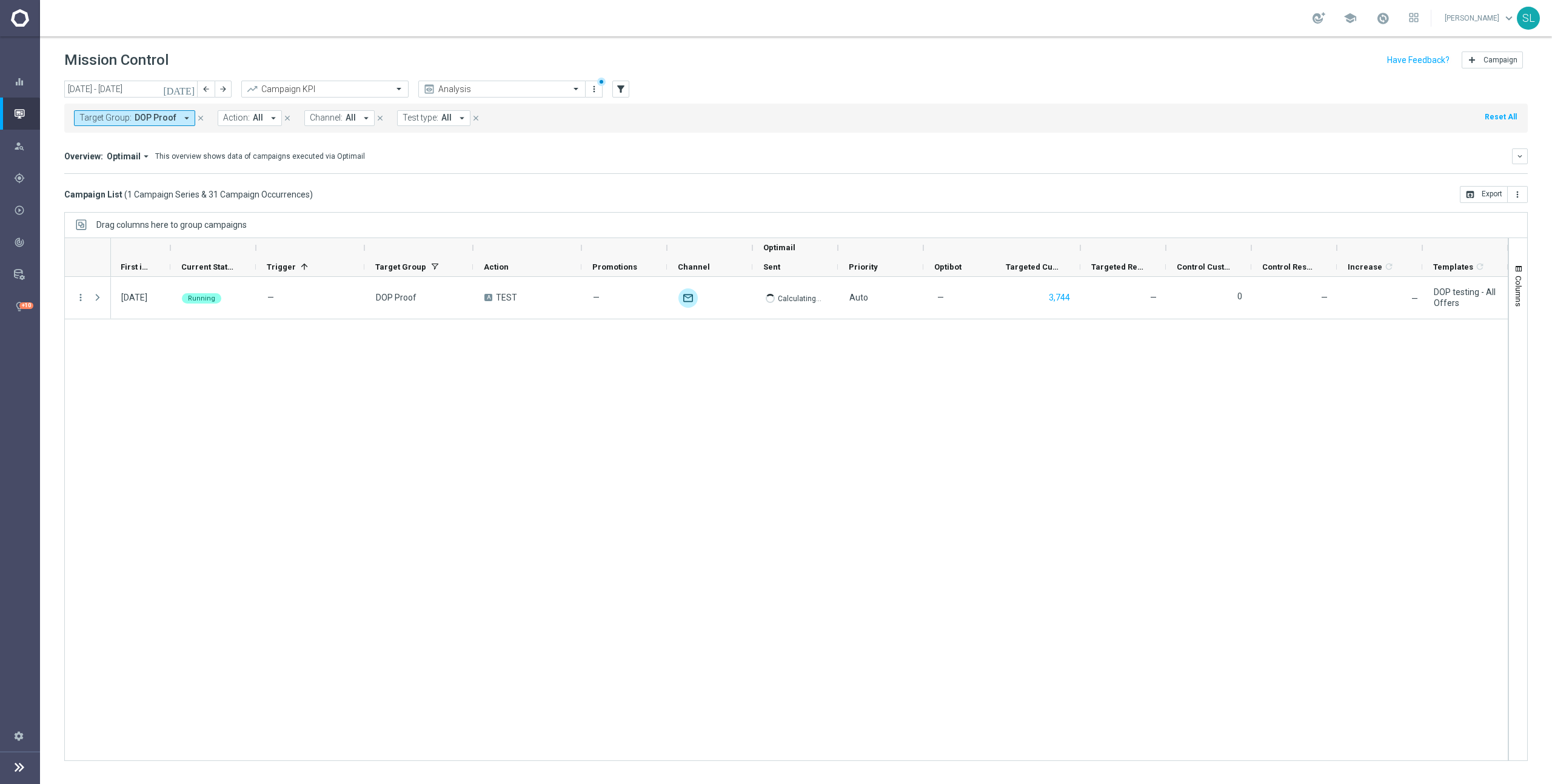
scroll to position [0, 1]
click at [23, 179] on icon "gps_fixed" at bounding box center [19, 178] width 11 height 11
click at [85, 184] on link "Target Groups" at bounding box center [101, 185] width 93 height 11
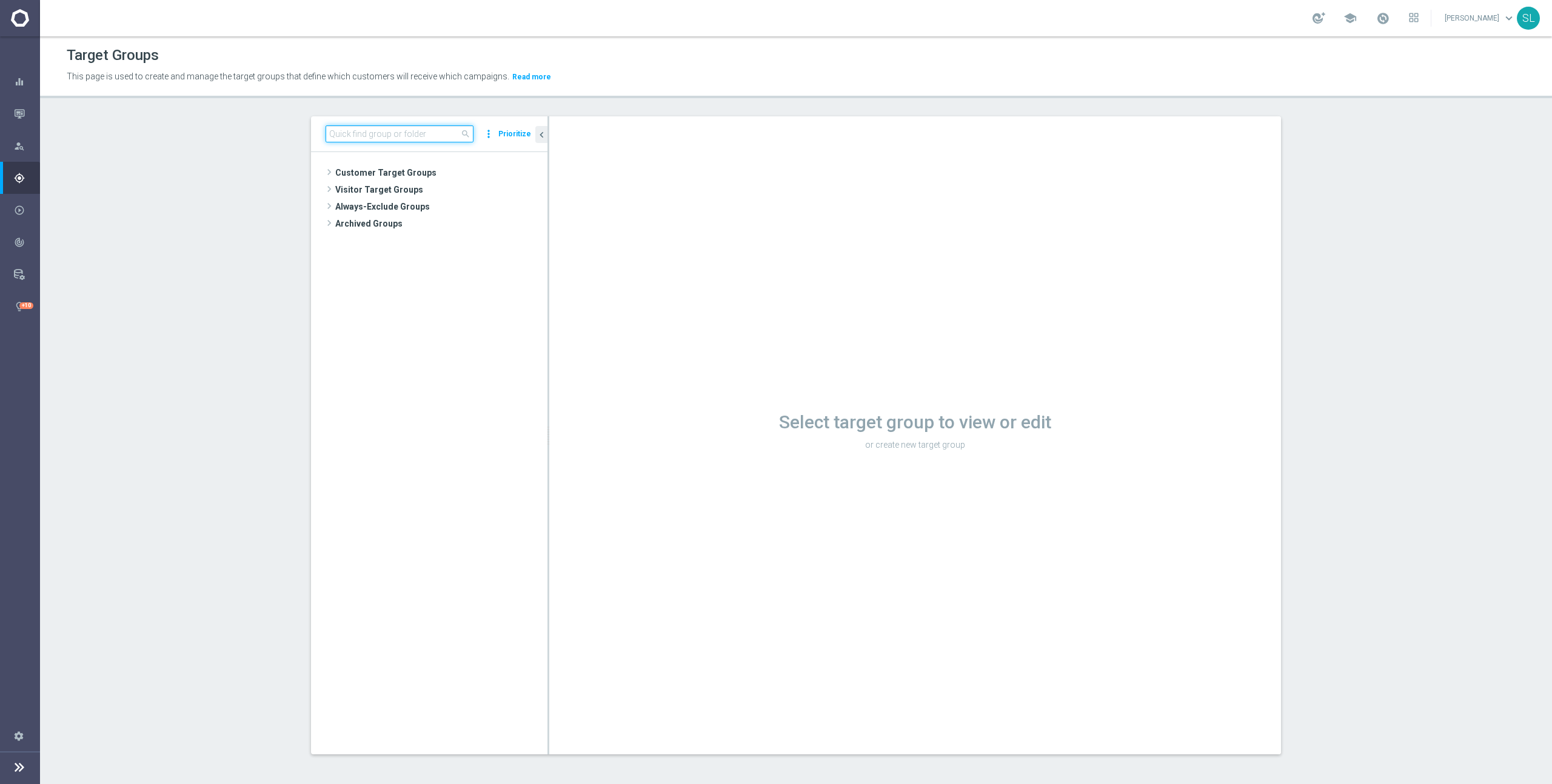
click at [395, 135] on input at bounding box center [399, 134] width 148 height 17
paste input "ER_OMNI_ProdRec_TrendingViews_6to12"
type input "ER_OMNI_ProdRec_TrendingViews_6to12"
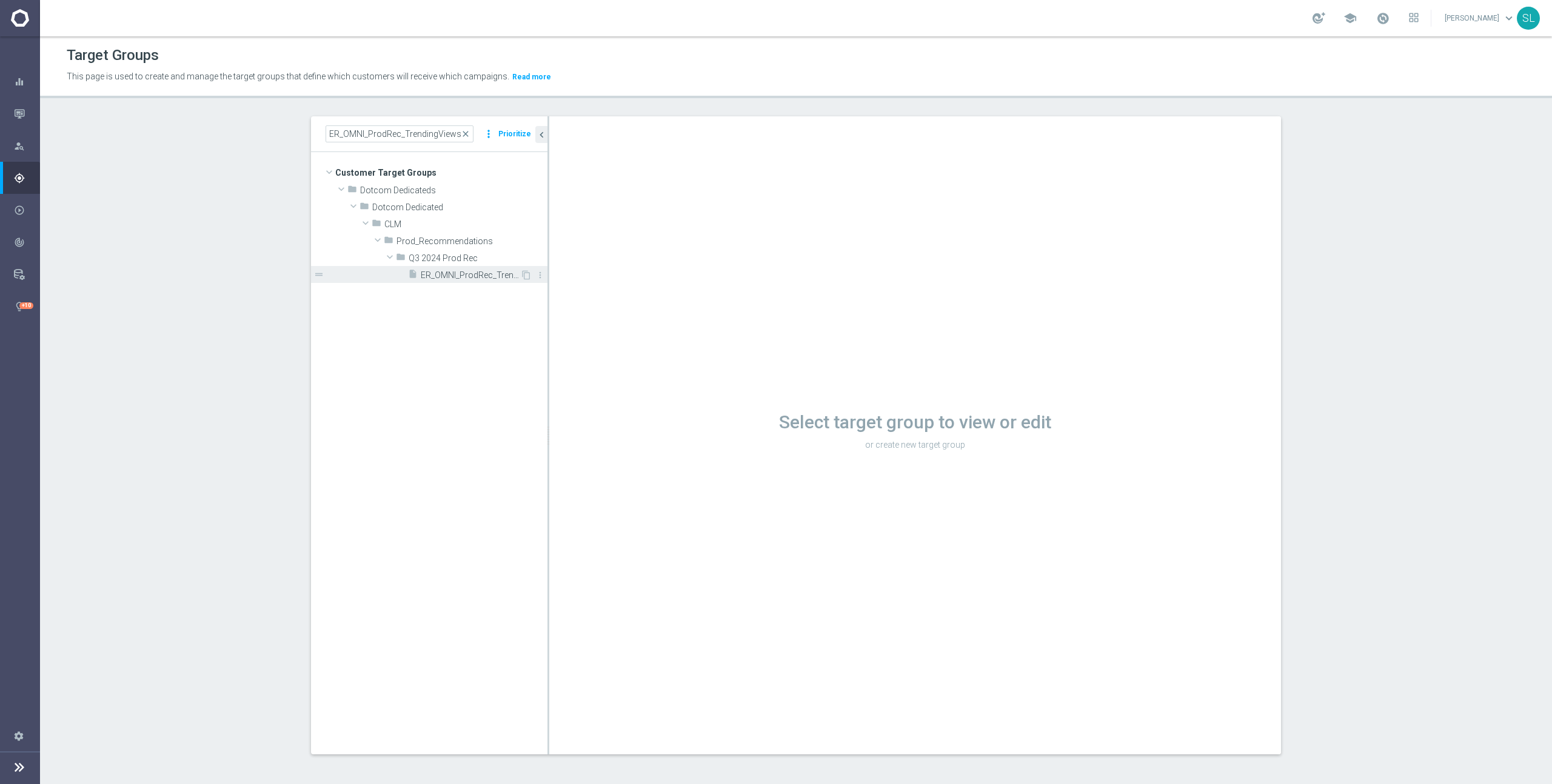
click at [481, 272] on span "ER_OMNI_ProdRec_TrendingViews_6to12" at bounding box center [470, 275] width 99 height 10
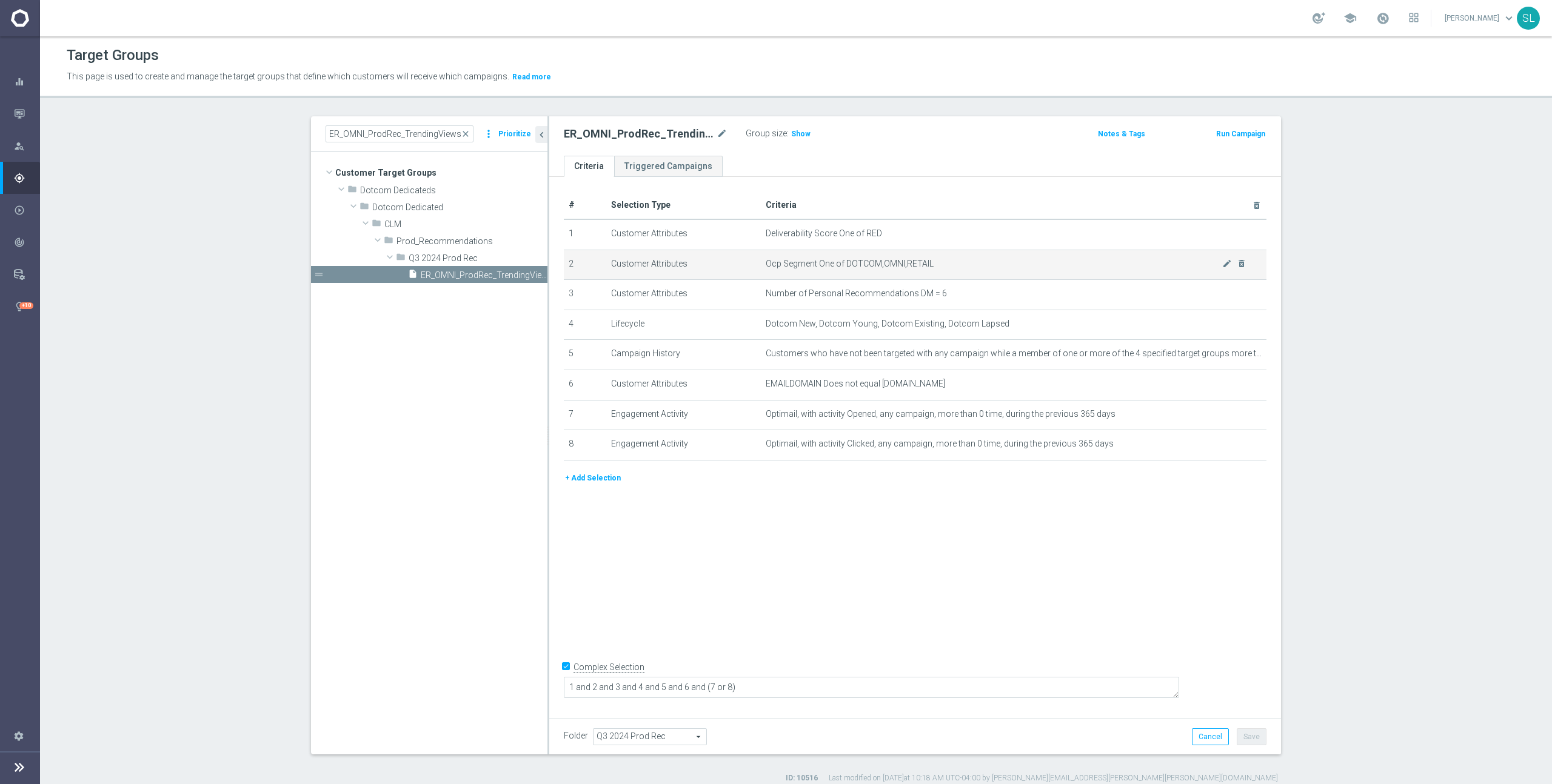
drag, startPoint x: 854, startPoint y: 262, endPoint x: 847, endPoint y: 263, distance: 7.1
click at [854, 262] on span "Ocp Segment One of DOTCOM,OMNI,RETAIL" at bounding box center [993, 264] width 456 height 10
drag, startPoint x: 844, startPoint y: 263, endPoint x: 1024, endPoint y: 266, distance: 180.0
click at [1023, 266] on span "Ocp Segment One of DOTCOM,OMNI,RETAIL" at bounding box center [993, 264] width 456 height 10
copy span "DOTCOM,OMNI,RETAIL"
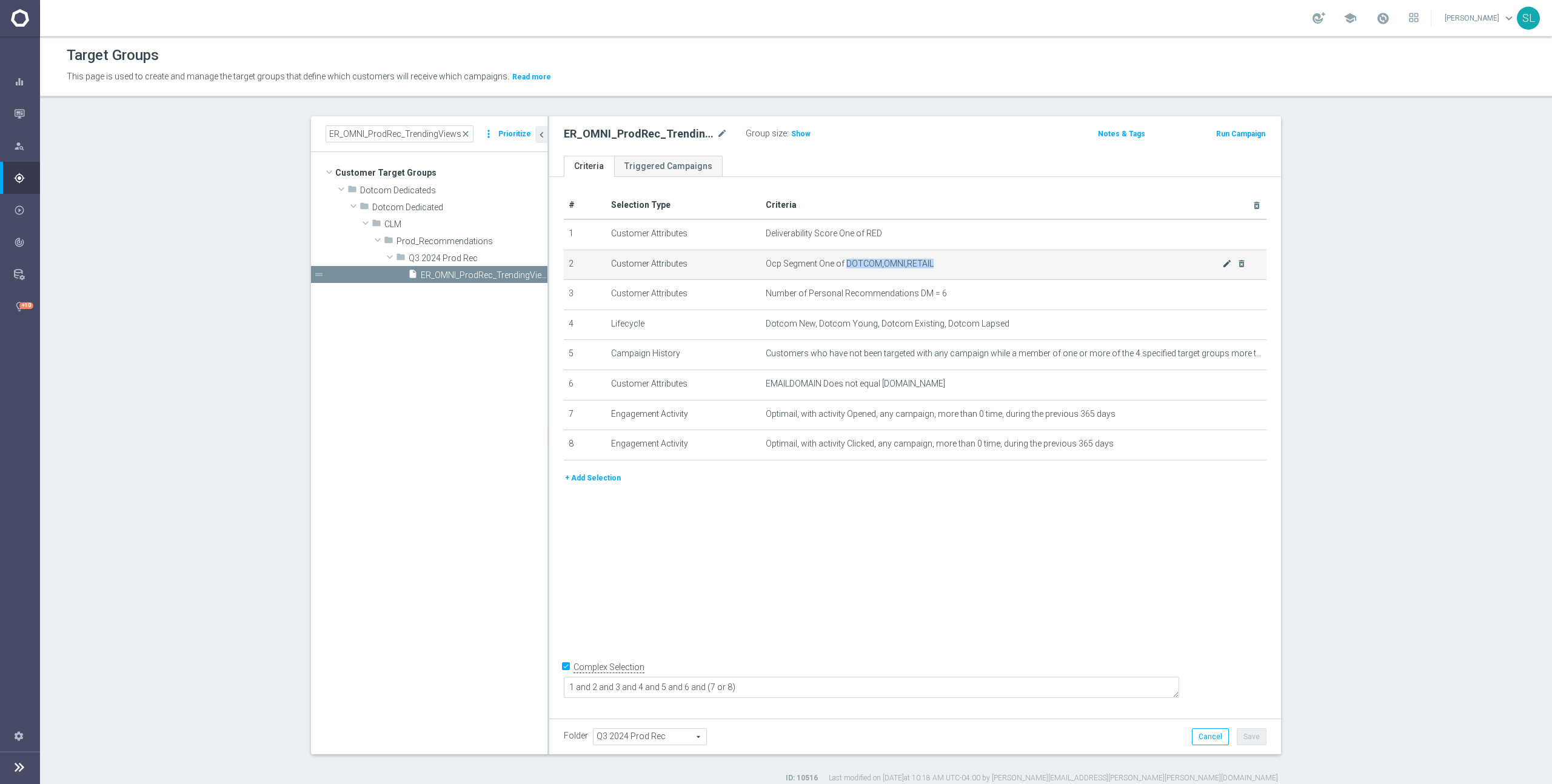
click at [1224, 262] on body "equalizer Dashboard Mission Control" at bounding box center [776, 392] width 1552 height 784
click at [1227, 264] on icon "mode_edit" at bounding box center [1226, 263] width 9 height 9
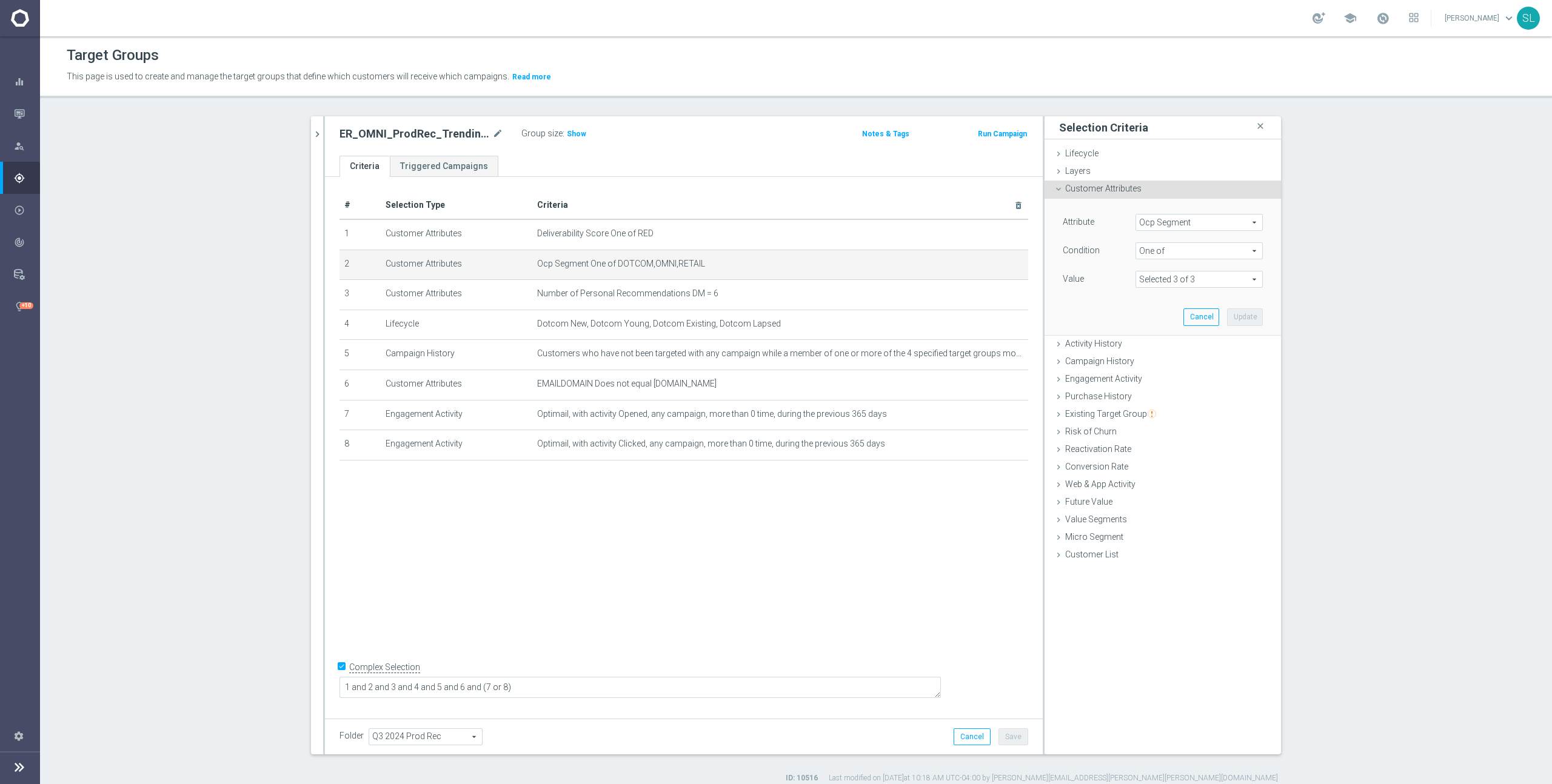
click at [1217, 224] on span "Ocp Segment" at bounding box center [1199, 222] width 126 height 16
click at [1185, 224] on input "search" at bounding box center [1199, 223] width 127 height 17
type input "ocp"
click at [1183, 268] on span "OCP_Simple_12m" at bounding box center [1199, 272] width 115 height 9
type input "OCP_Simple_12m"
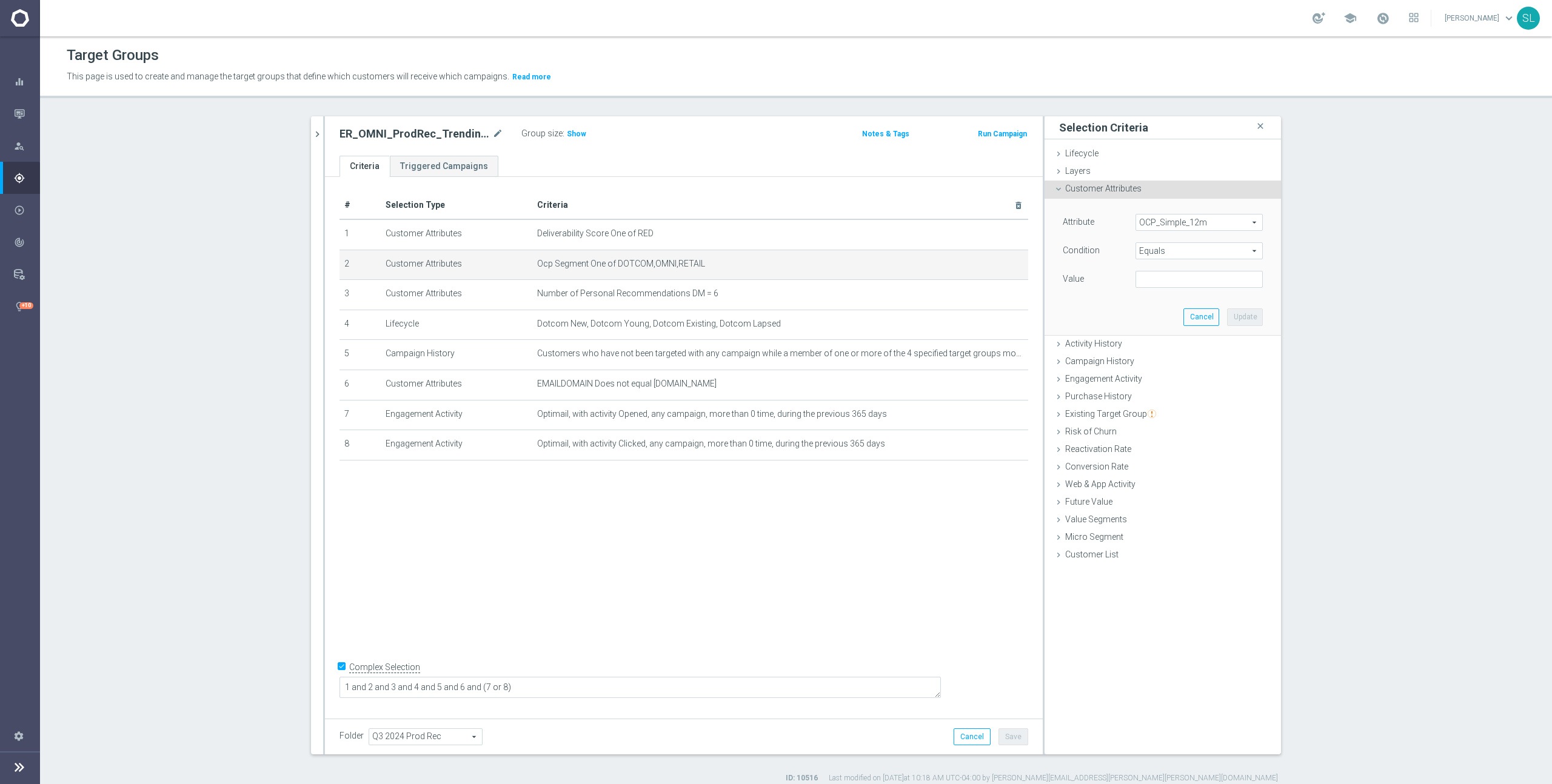
click at [1173, 251] on span "Equals" at bounding box center [1199, 251] width 126 height 16
click at [1160, 406] on span "One of" at bounding box center [1199, 411] width 115 height 9
type input "One of"
click at [1166, 286] on textarea at bounding box center [1199, 286] width 127 height 31
paste textarea "DOTCOM,OMNI,RETAIL"
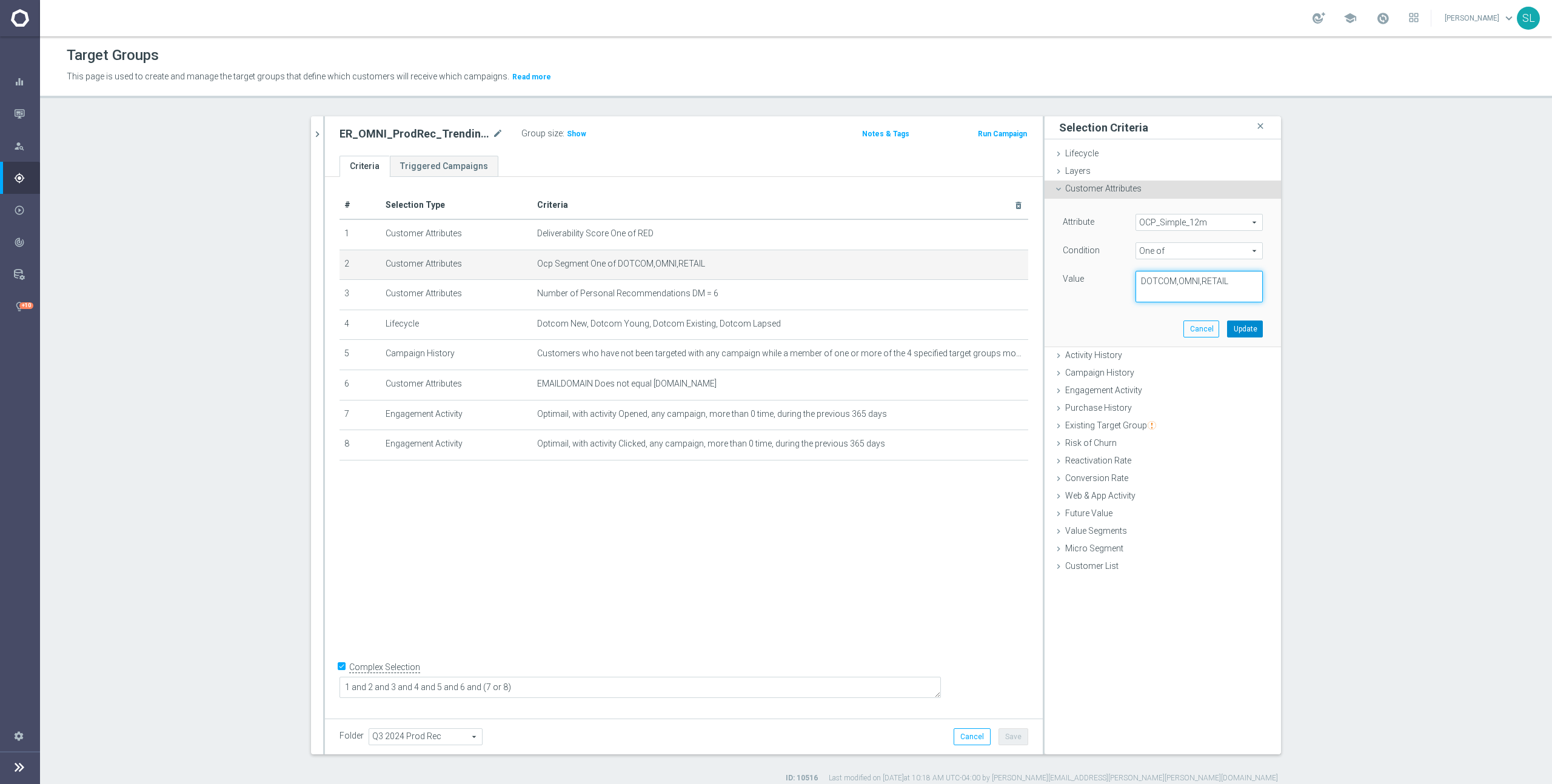
type textarea "DOTCOM,OMNI,RETAIL"
click at [1247, 329] on button "Update" at bounding box center [1245, 329] width 36 height 17
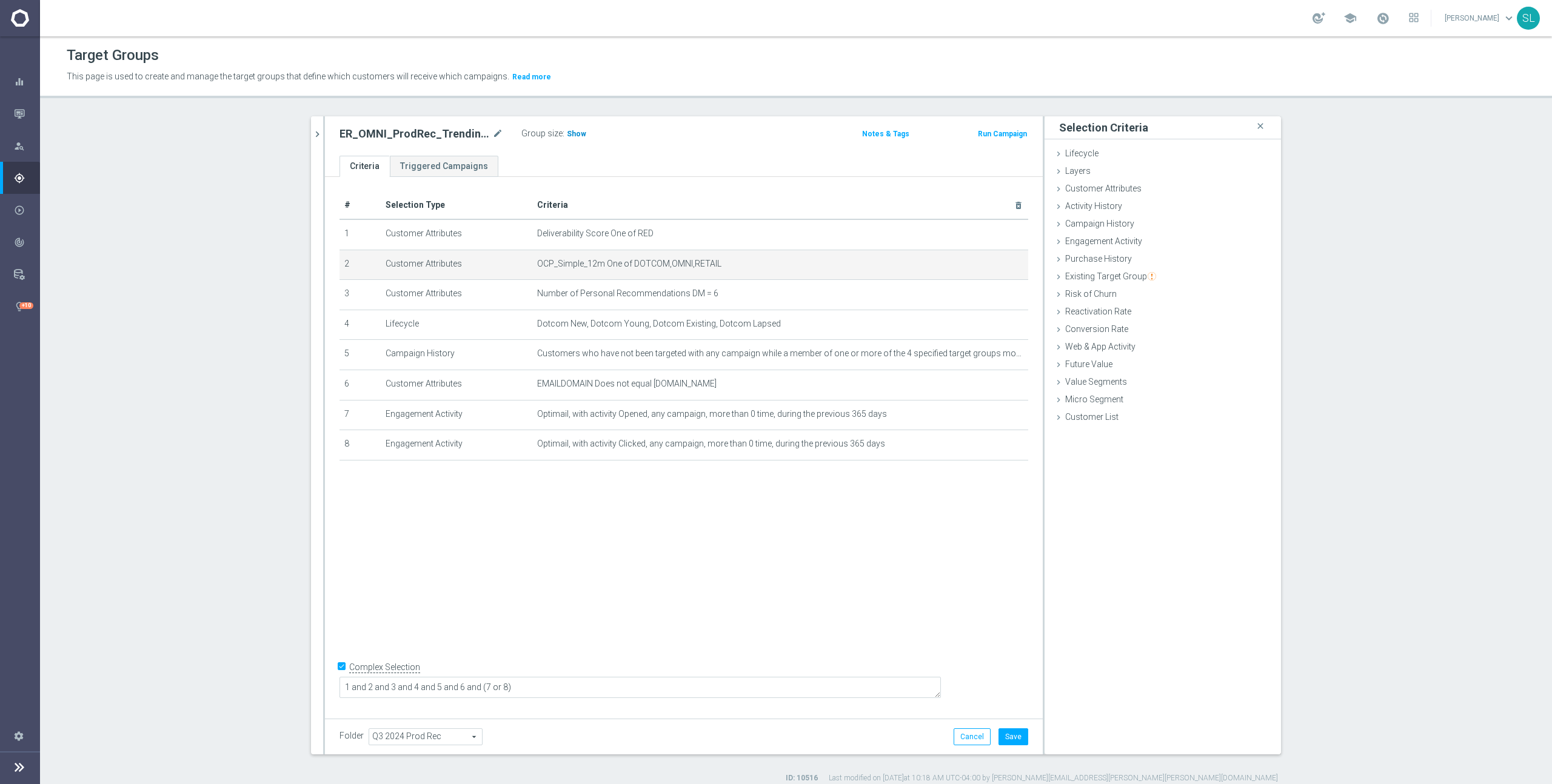
click at [573, 131] on span "Show" at bounding box center [576, 134] width 19 height 8
click at [972, 737] on button "Cancel" at bounding box center [972, 737] width 37 height 17
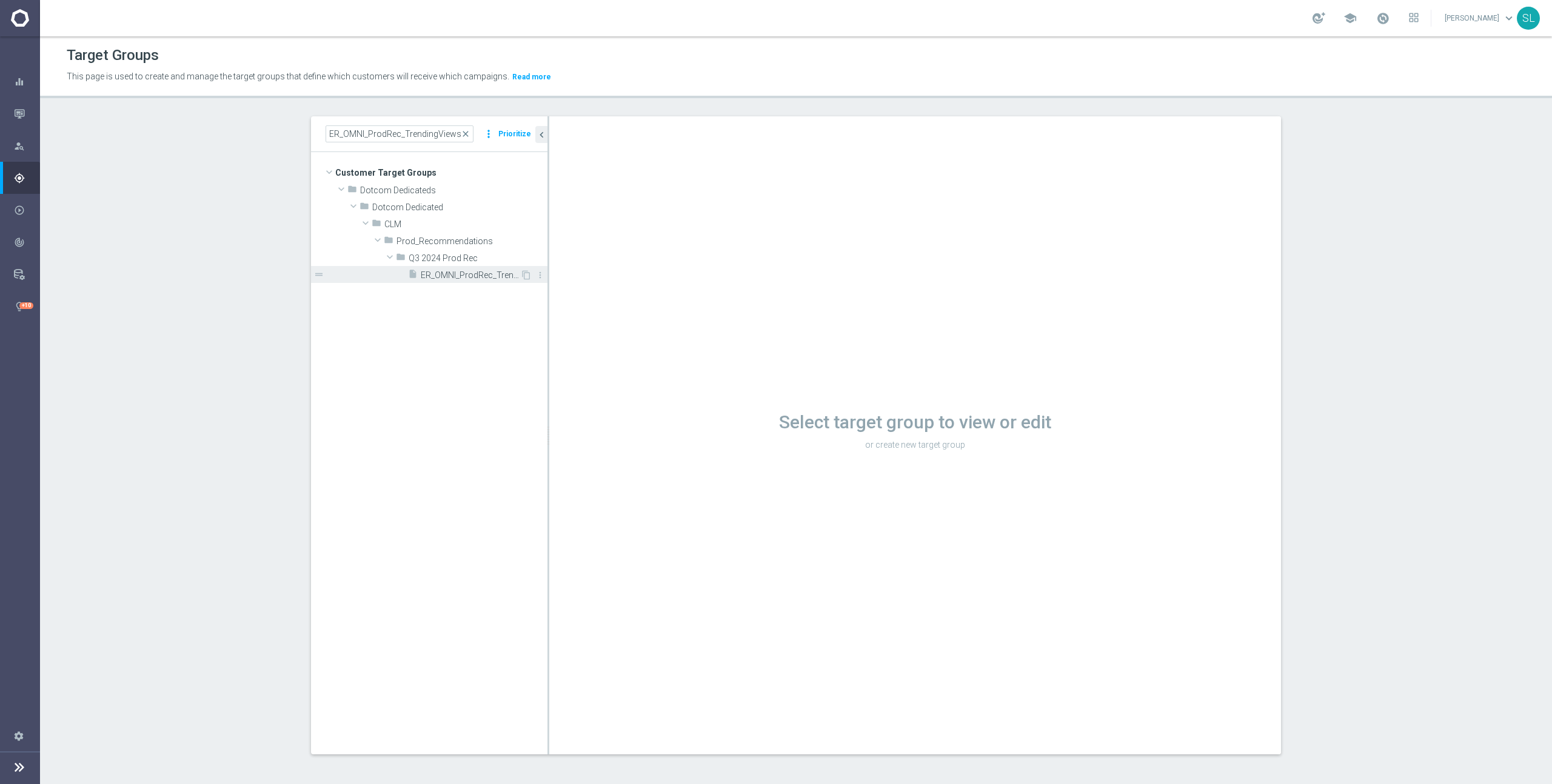
click at [517, 271] on span "ER_OMNI_ProdRec_TrendingViews_6to12" at bounding box center [470, 275] width 99 height 10
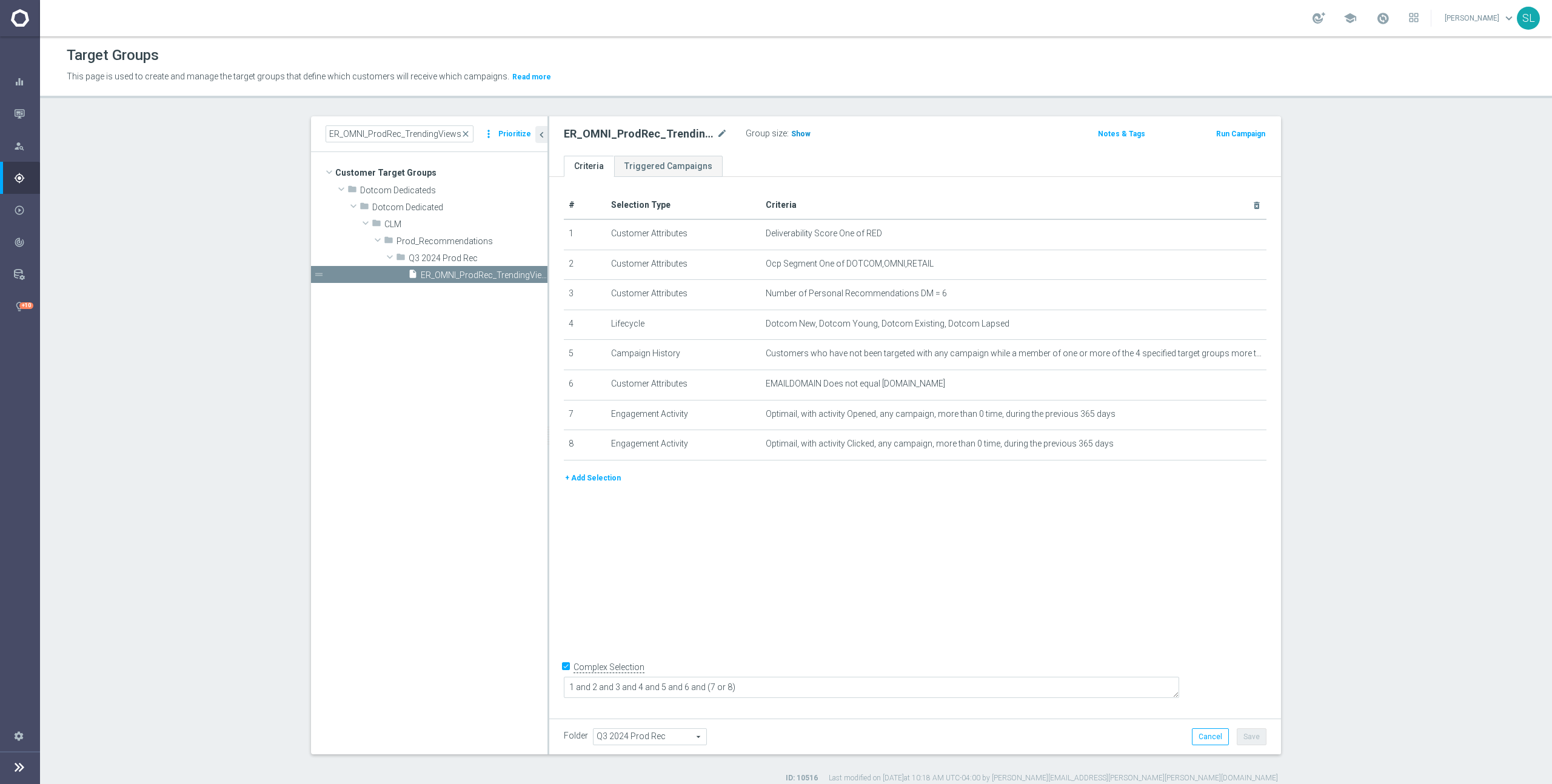
click at [793, 134] on span "Show" at bounding box center [800, 134] width 19 height 8
click at [362, 131] on input "ER_OMNI_ProdRec_TrendingViews_6to12" at bounding box center [399, 134] width 148 height 17
paste input "1yrto2yr"
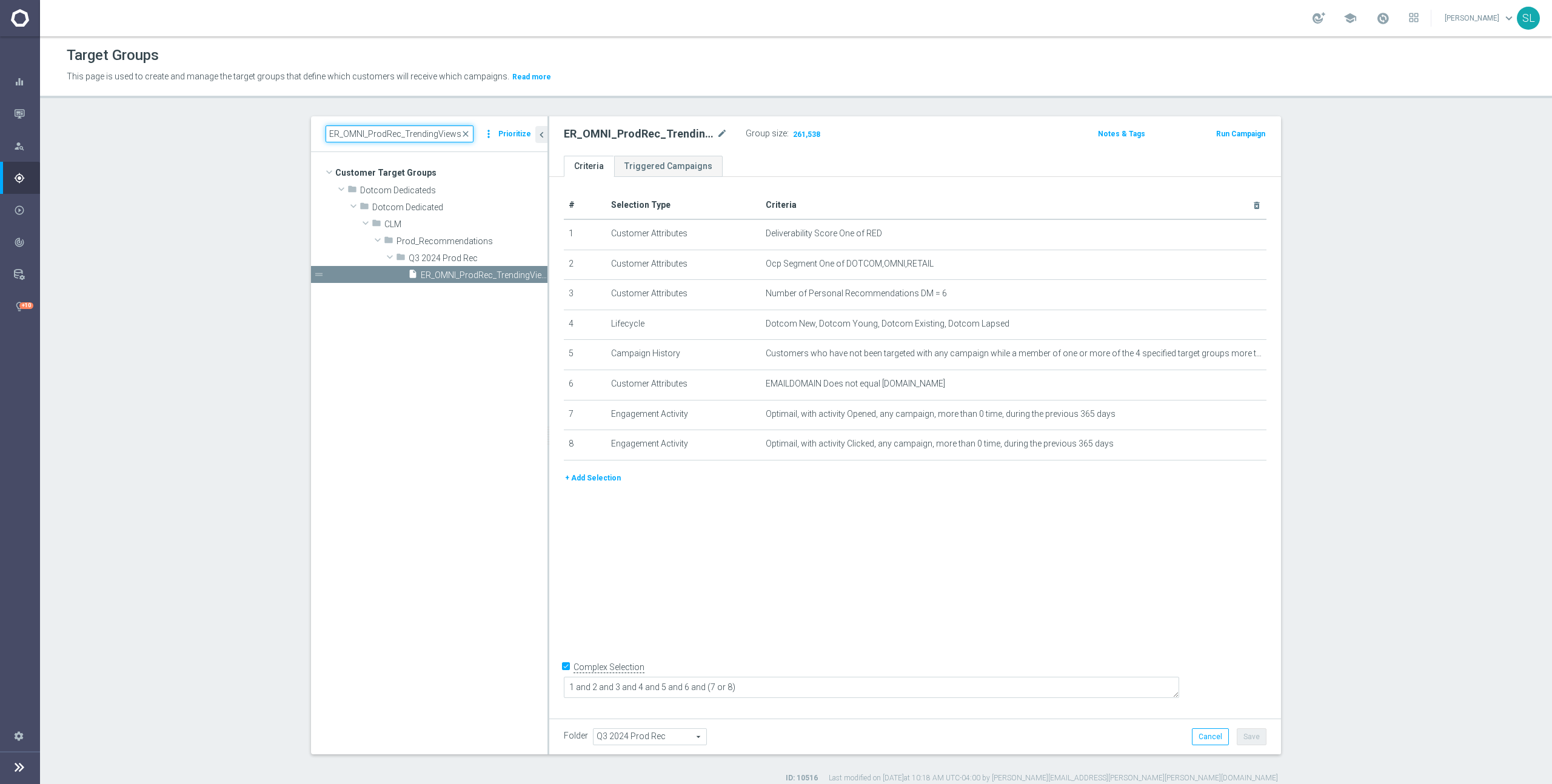
scroll to position [0, 29]
type input "ER_OMNI_ProdRec_TrendingViews_1yrto2yr"
click at [490, 274] on span "ER_OMNI_ProdRec_TrendingViews_1yrto2yr" at bounding box center [470, 275] width 99 height 10
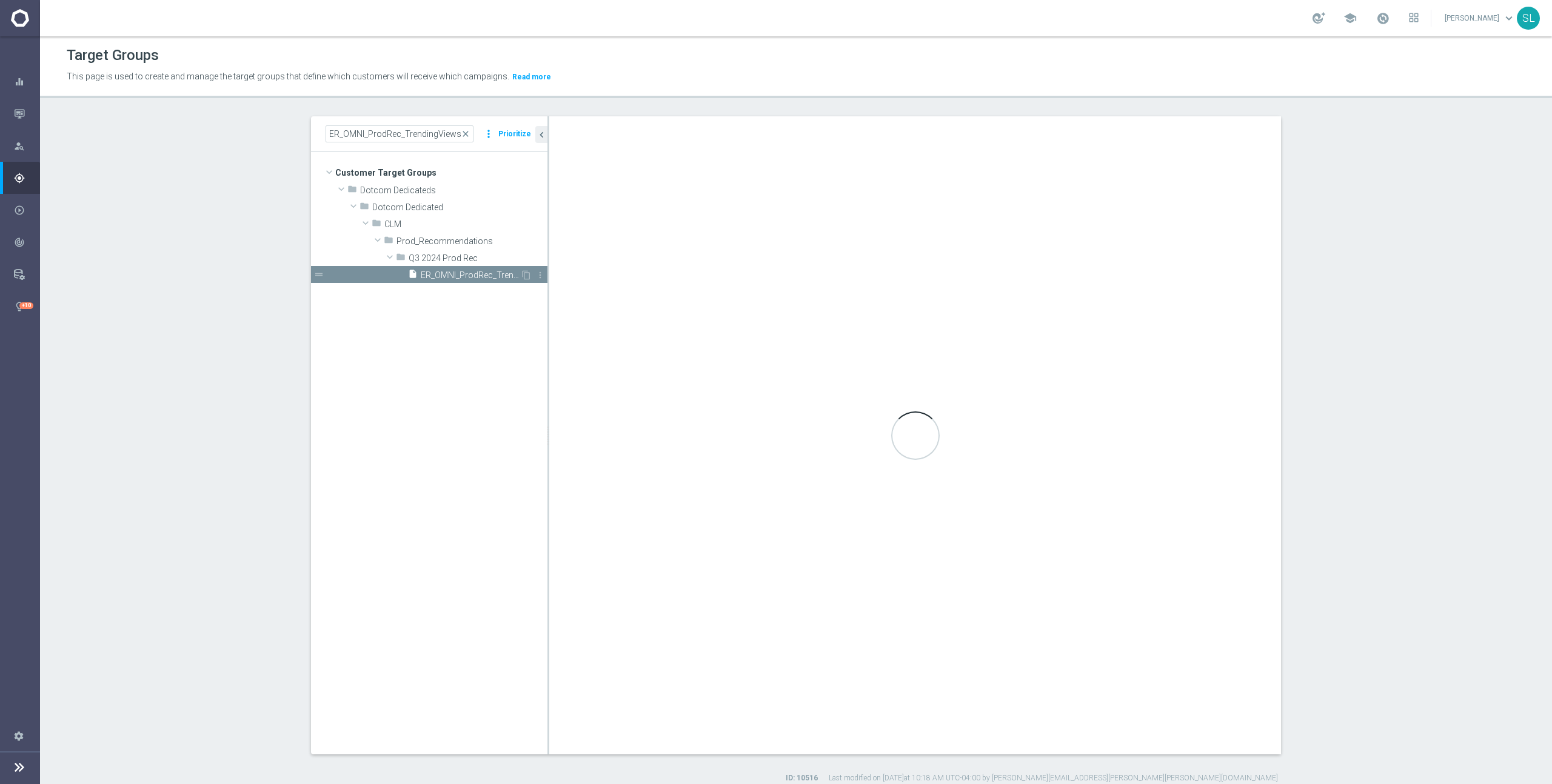
checkbox input "false"
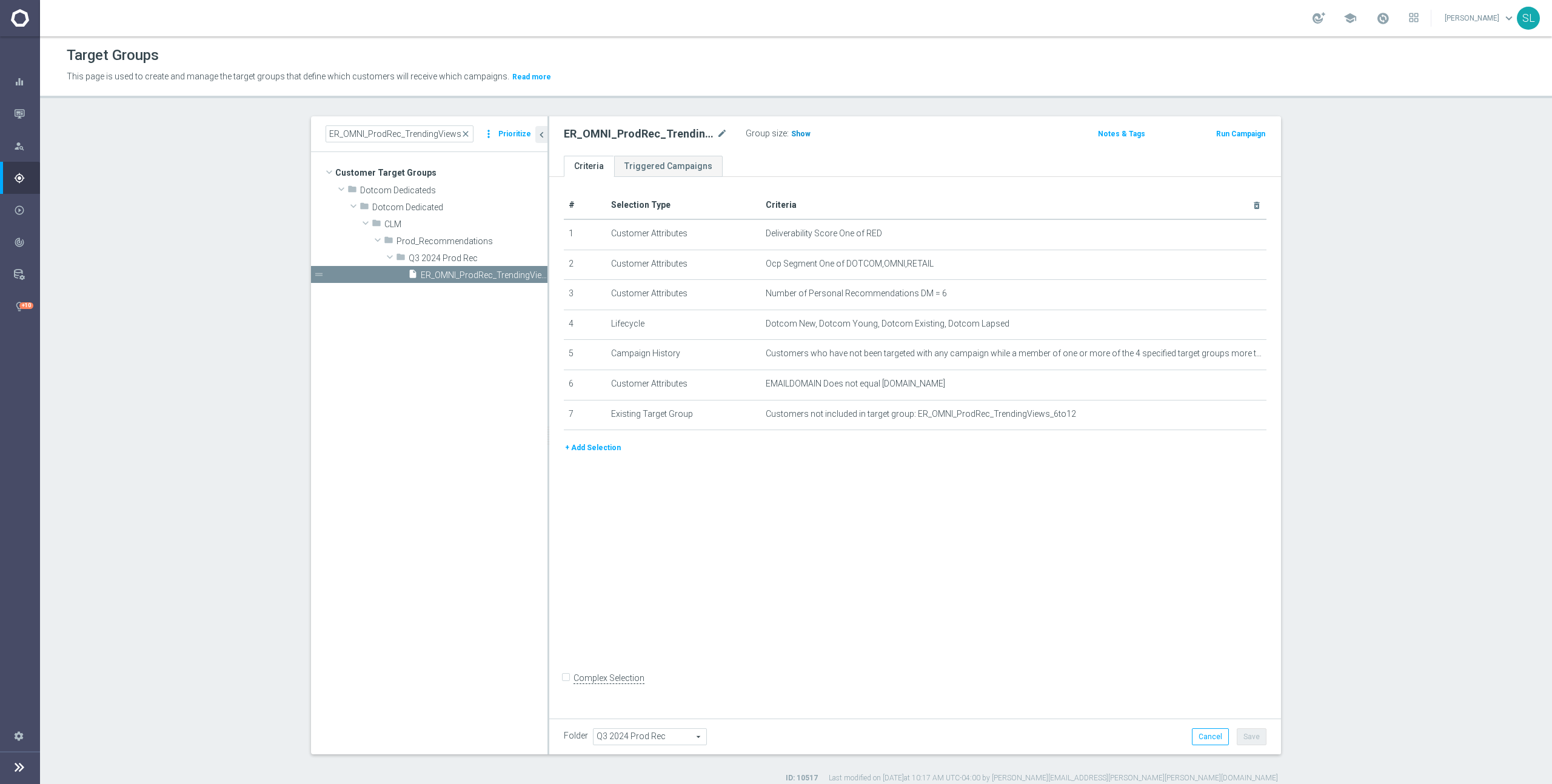
click at [801, 130] on span "Show" at bounding box center [800, 134] width 19 height 8
drag, startPoint x: 846, startPoint y: 263, endPoint x: 1004, endPoint y: 262, distance: 158.0
click at [1002, 262] on span "Ocp Segment One of DOTCOM,OMNI,RETAIL" at bounding box center [993, 264] width 456 height 10
copy span "DOTCOM,OMNI,RETAIL"
click at [1223, 265] on icon "mode_edit" at bounding box center [1226, 263] width 9 height 9
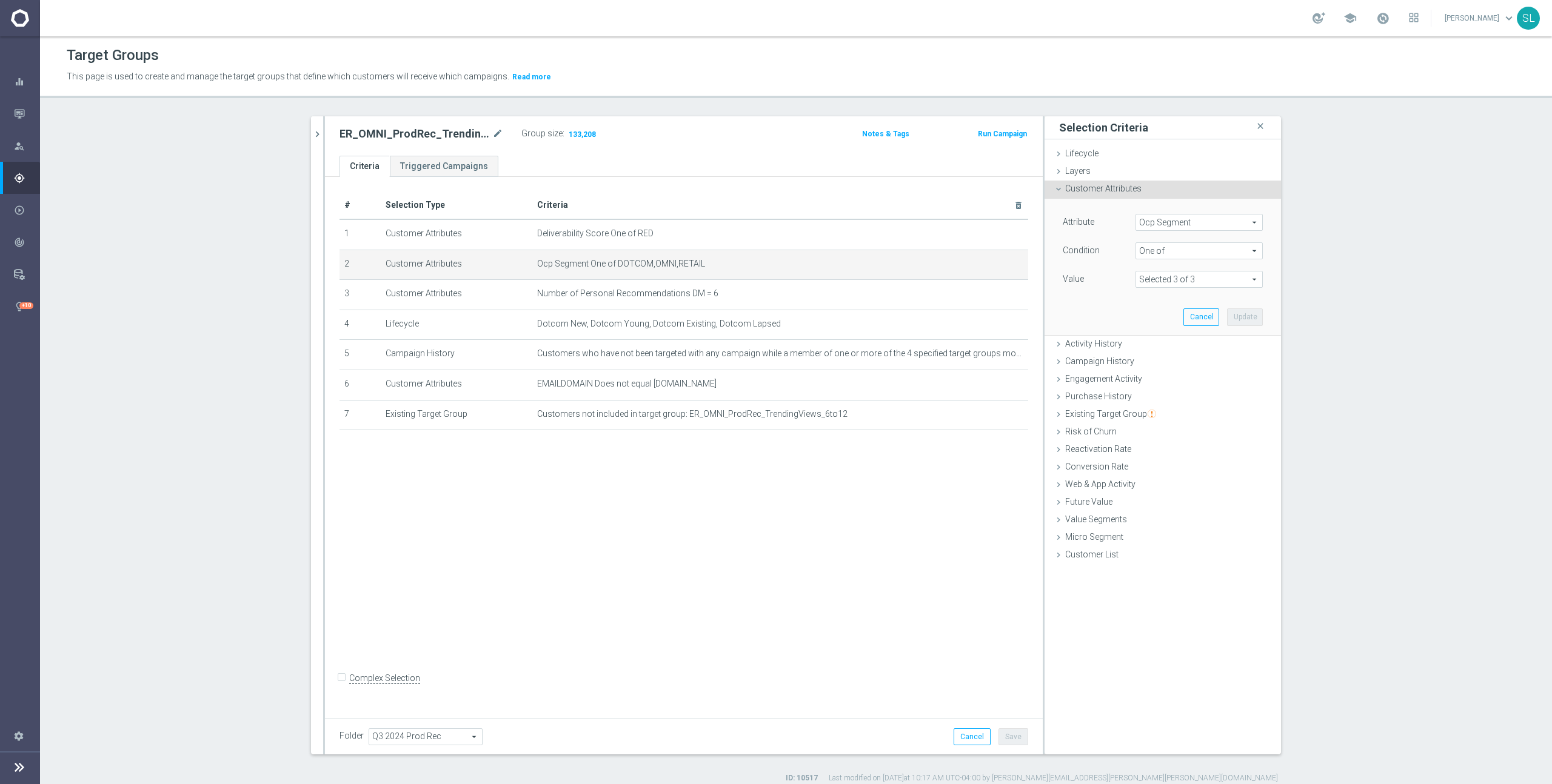
click at [1167, 227] on span "Ocp Segment" at bounding box center [1199, 222] width 126 height 16
click at [1167, 224] on input "search" at bounding box center [1199, 223] width 127 height 17
type input "ocp"
click at [1179, 272] on span "OCP_Simple_12m" at bounding box center [1199, 272] width 115 height 9
type input "OCP_Simple_12m"
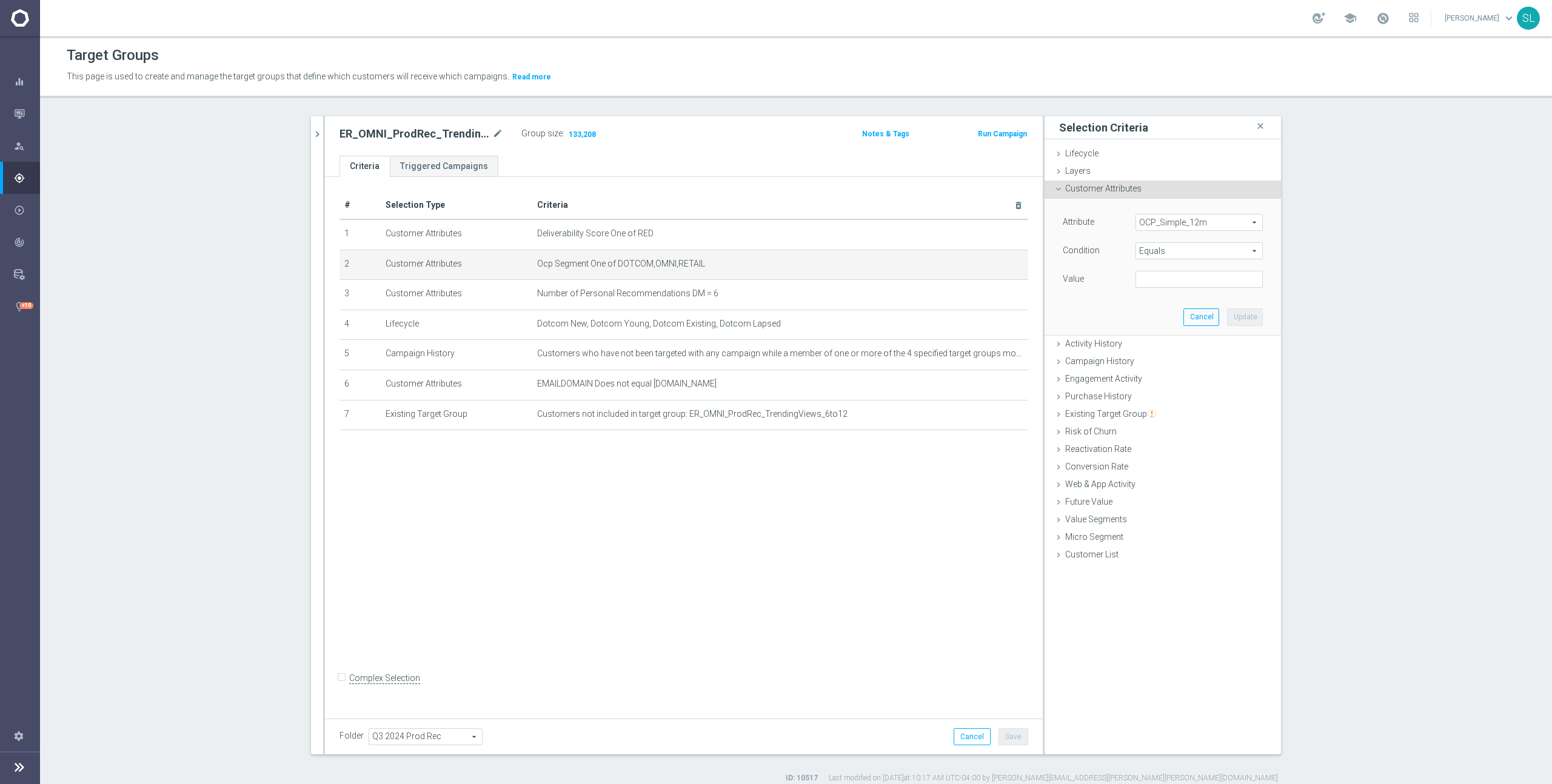
click at [1180, 253] on span "Equals" at bounding box center [1199, 251] width 126 height 16
click at [1164, 408] on span "One of" at bounding box center [1199, 411] width 115 height 9
type input "One of"
click at [1163, 283] on textarea at bounding box center [1199, 286] width 127 height 31
paste textarea "DOTCOM,OMNI,RETAIL"
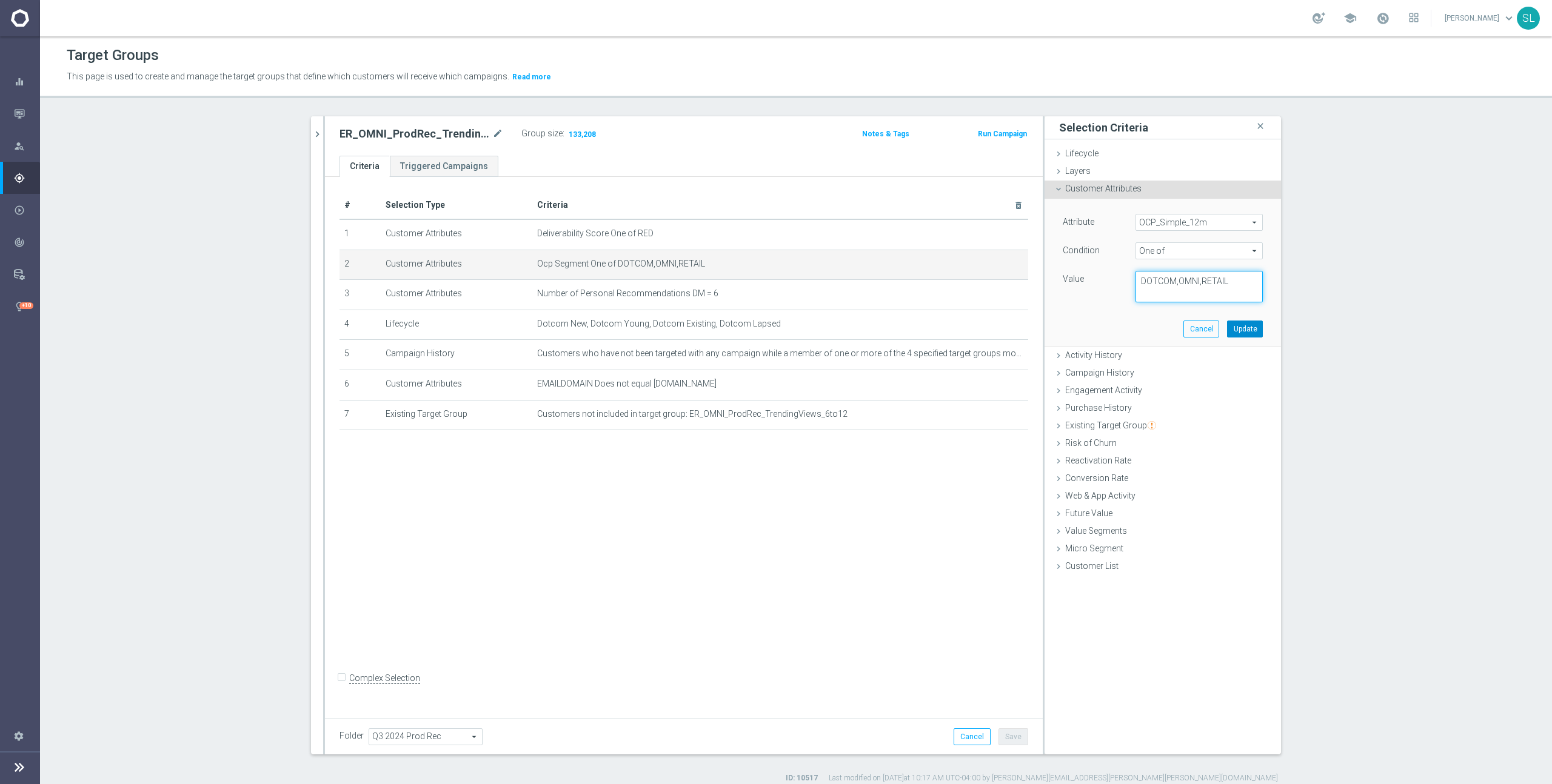
type textarea "DOTCOM,OMNI,RETAIL"
click at [1245, 325] on button "Update" at bounding box center [1245, 329] width 36 height 17
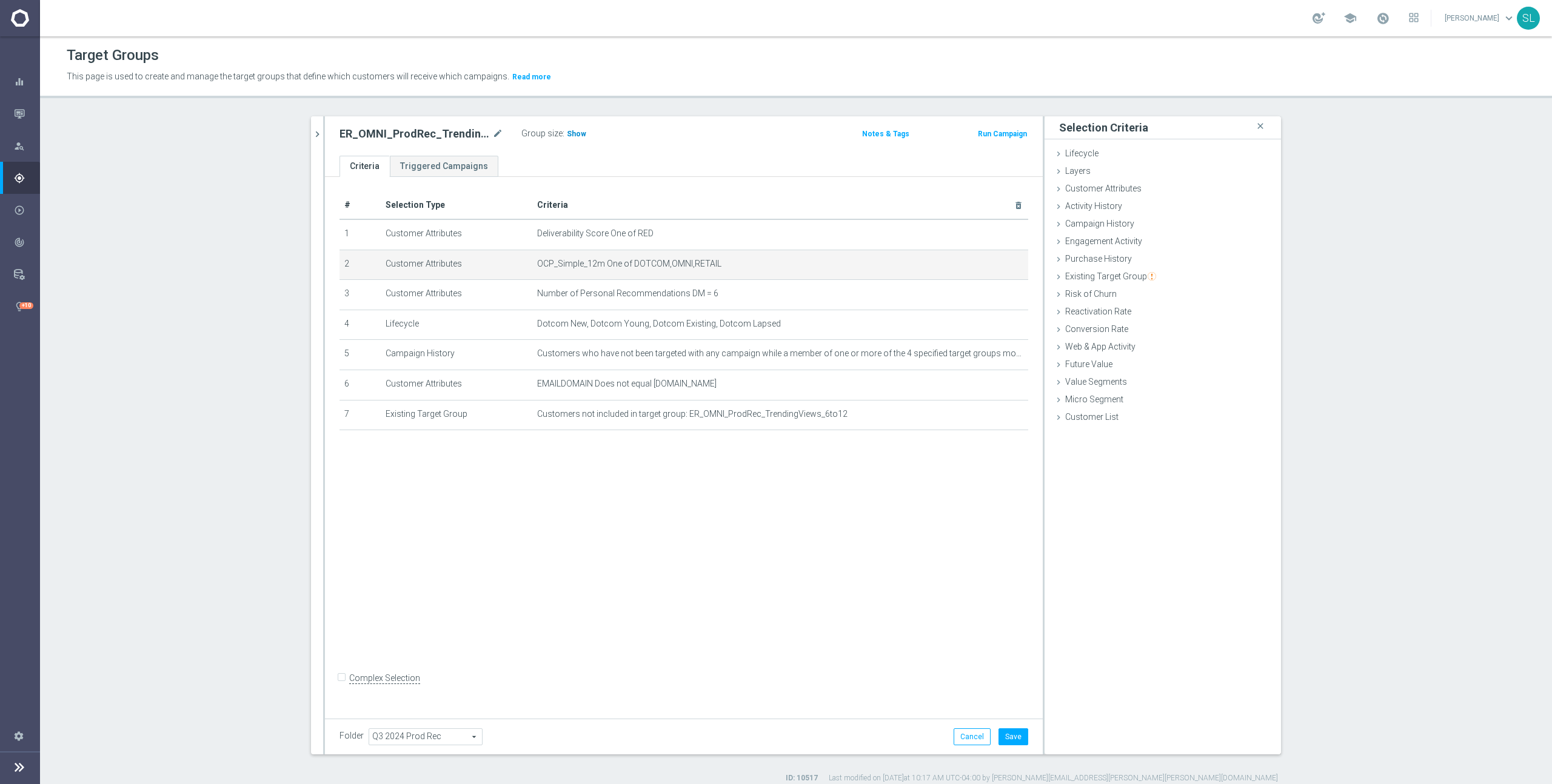
click at [573, 134] on span "Show" at bounding box center [576, 134] width 19 height 8
click at [983, 743] on button "Cancel" at bounding box center [972, 737] width 37 height 17
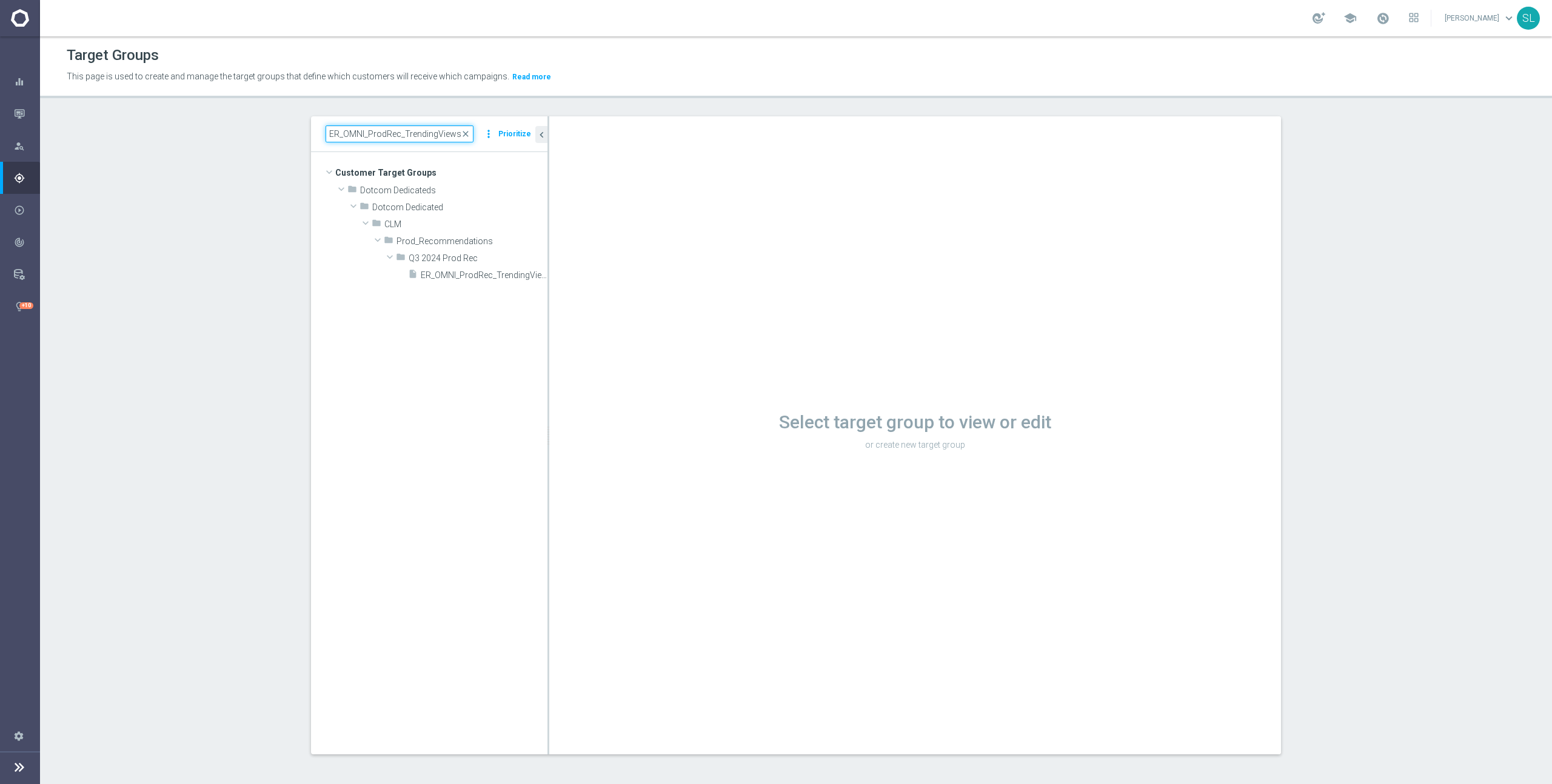
click at [379, 126] on input "ER_OMNI_ProdRec_TrendingViews_1yrto2yr" at bounding box center [399, 134] width 148 height 17
paste input "Purchases_6to12"
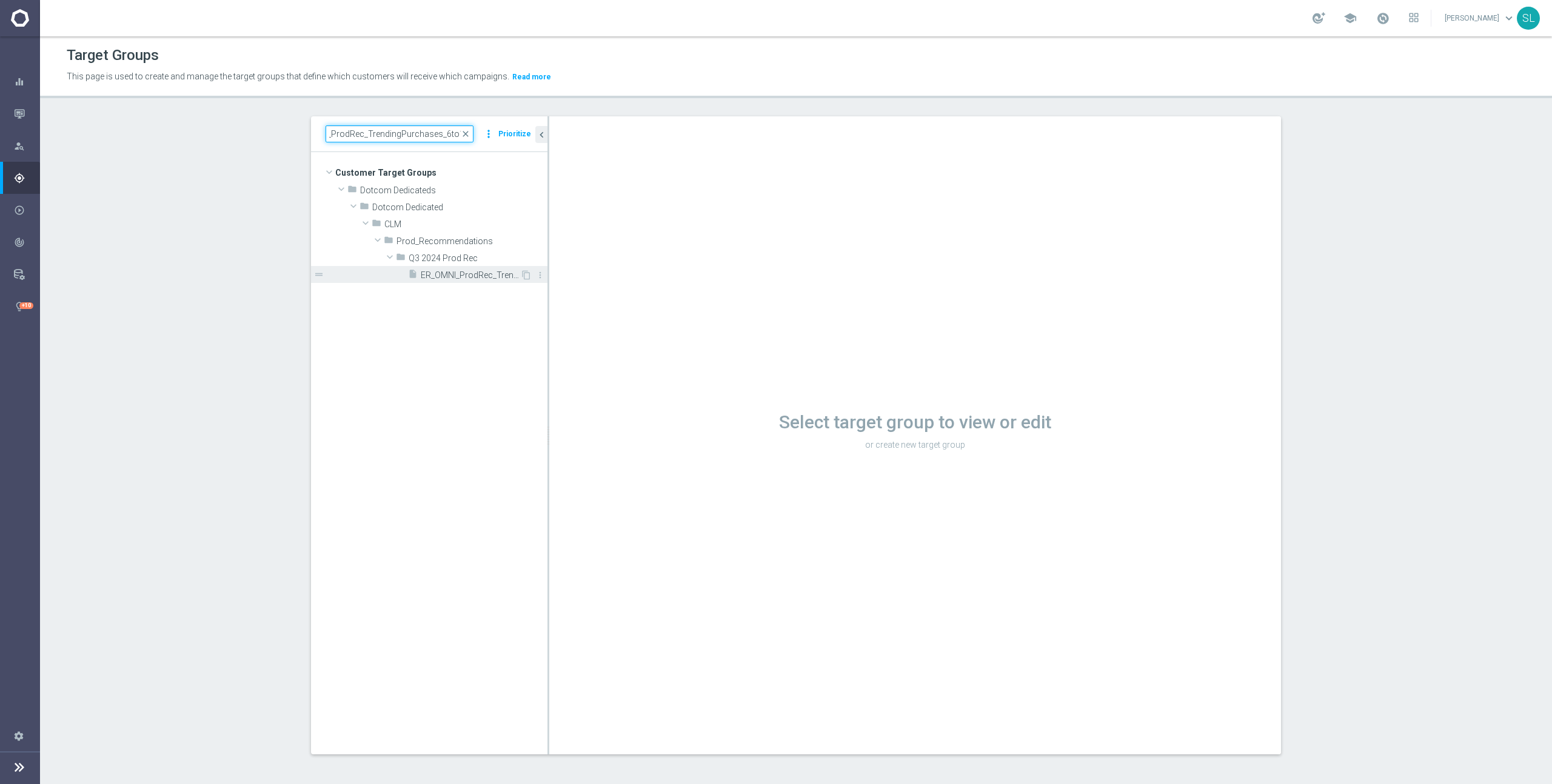
type input "ER_OMNI_ProdRec_TrendingPurchases_6to12"
click at [442, 269] on div "insert_drive_file ER_OMNI_ProdRec_TrendingPurchases_6to12" at bounding box center [464, 274] width 112 height 17
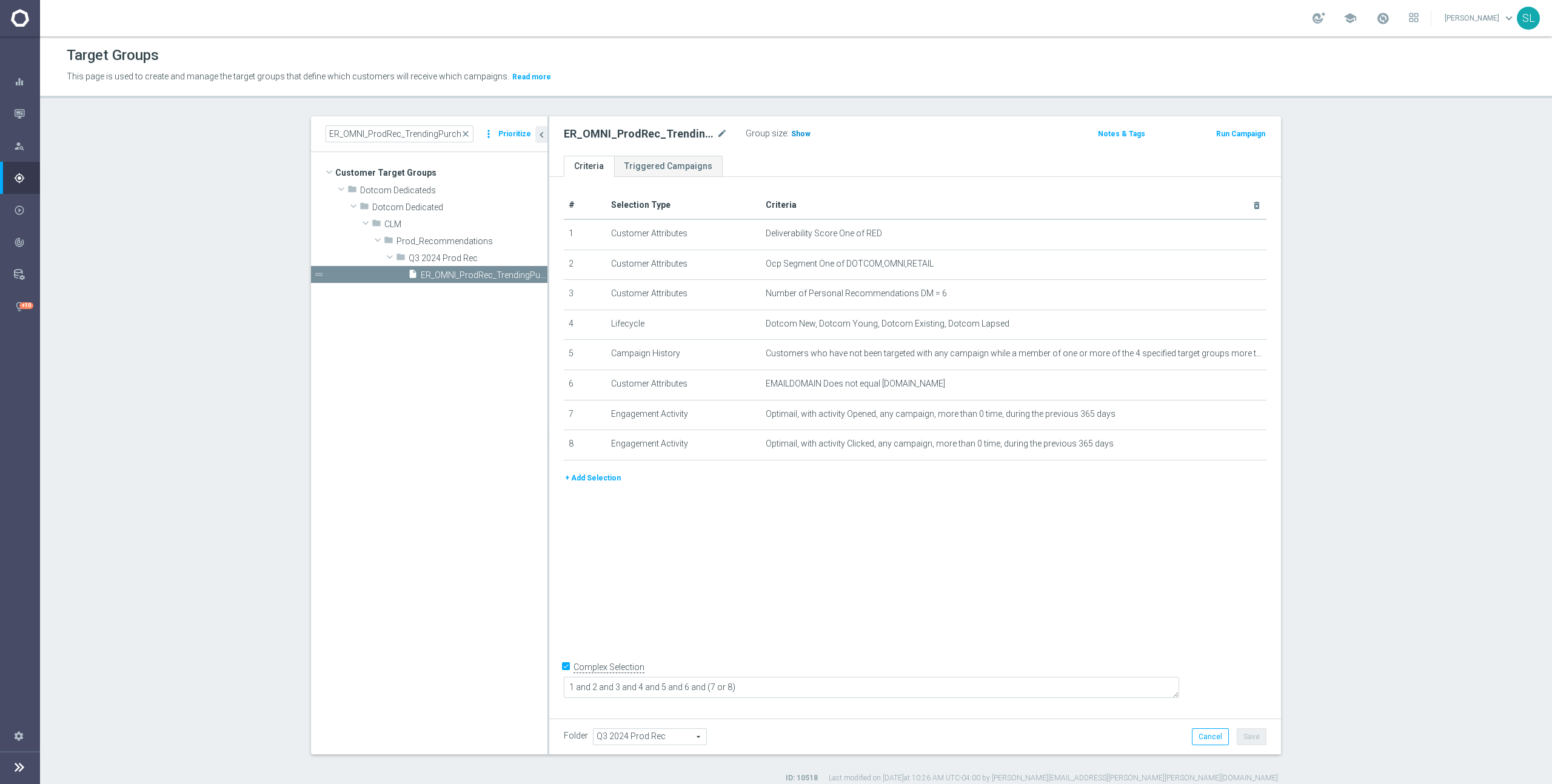
click at [791, 132] on span "Show" at bounding box center [800, 134] width 19 height 8
drag, startPoint x: 882, startPoint y: 262, endPoint x: 1052, endPoint y: 268, distance: 170.1
click at [1052, 268] on span "Ocp Segment One of DOTCOM,OMNI,RETAIL" at bounding box center [993, 264] width 456 height 10
copy span "DOTCOM,OMNI,RETAIL"
click at [1228, 263] on icon "mode_edit" at bounding box center [1226, 263] width 9 height 9
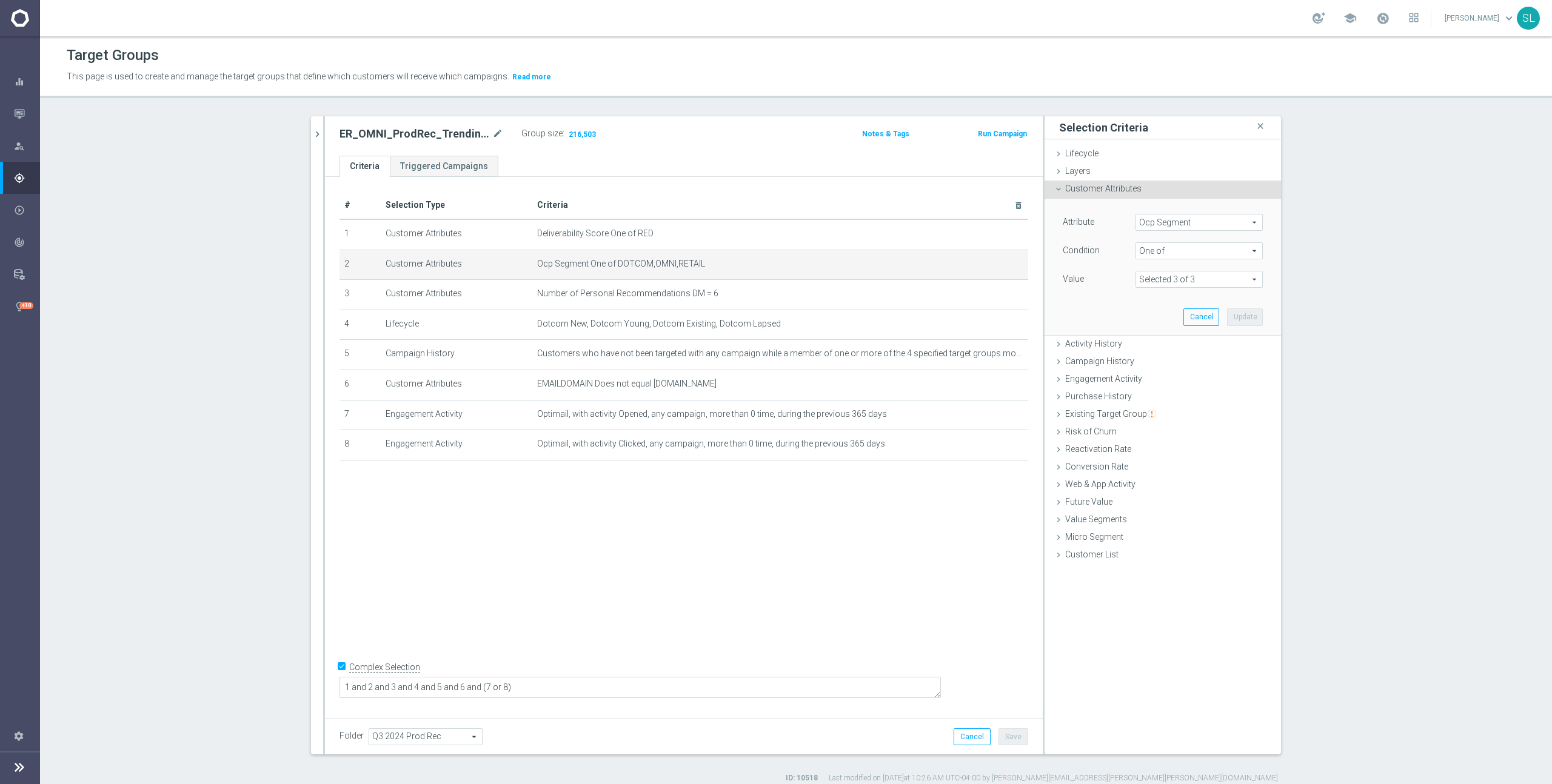
click at [1207, 223] on span "Ocp Segment" at bounding box center [1199, 222] width 126 height 16
click at [1191, 224] on input "search" at bounding box center [1199, 223] width 127 height 17
type input "ocp"
click at [1213, 270] on span "OCP_Simple_12m" at bounding box center [1199, 272] width 115 height 9
type input "OCP_Simple_12m"
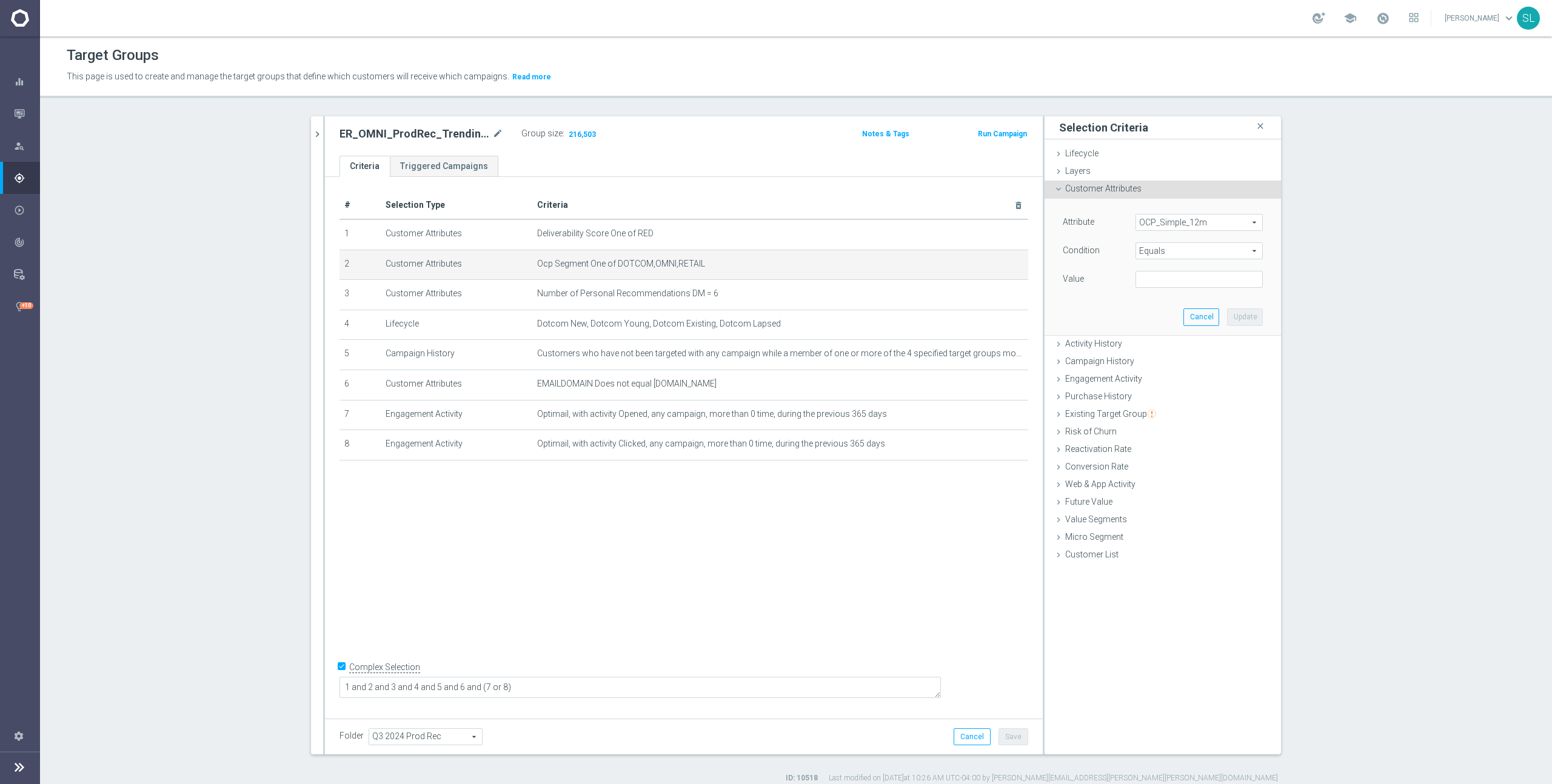
click at [1179, 249] on span "Equals" at bounding box center [1199, 251] width 126 height 16
click at [1160, 409] on span "One of" at bounding box center [1199, 411] width 115 height 9
type input "One of"
click at [1178, 276] on textarea at bounding box center [1199, 286] width 127 height 31
paste textarea "DOTCOM,OMNI,RETAIL"
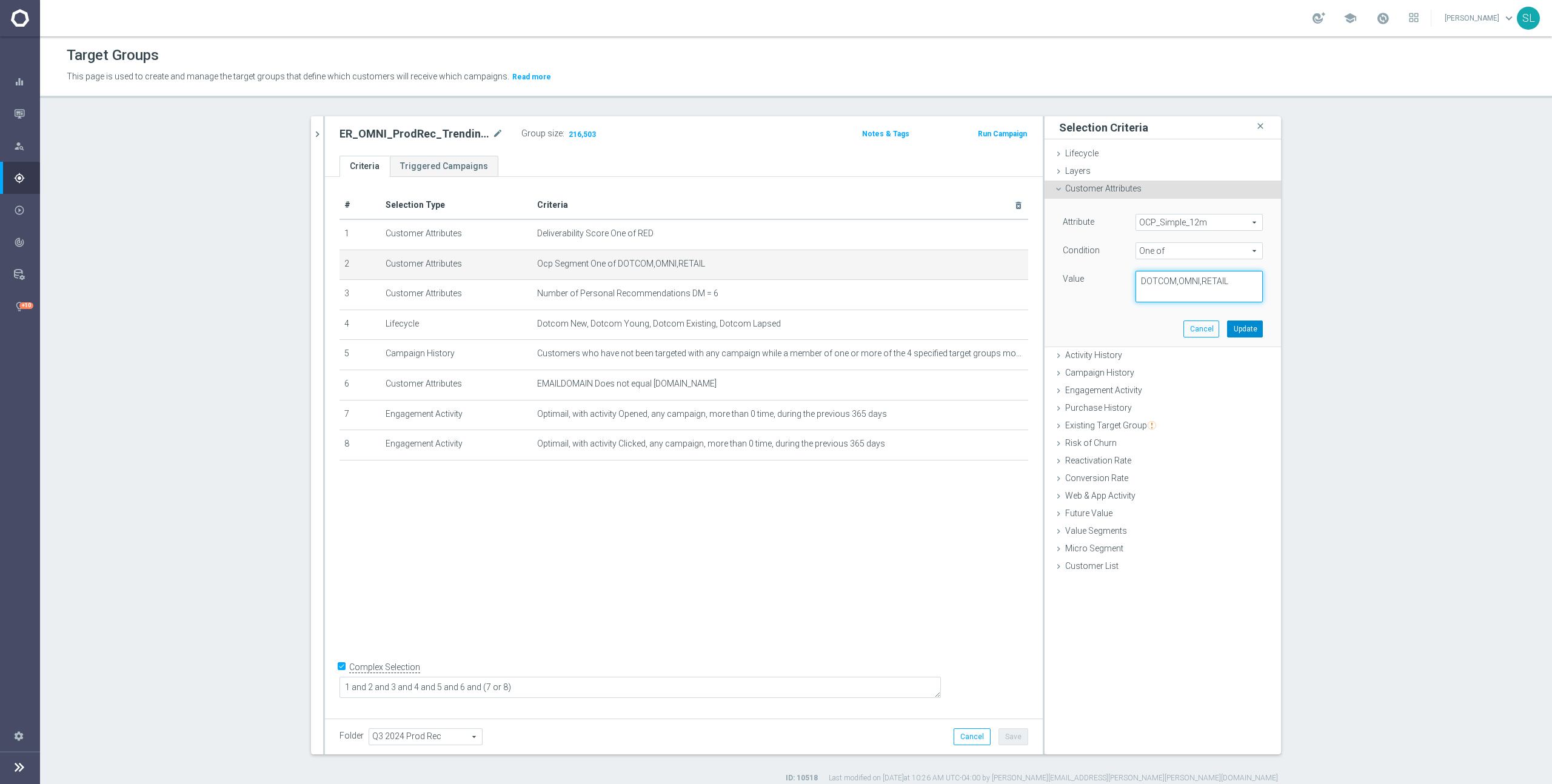
type textarea "DOTCOM,OMNI,RETAIL"
click at [1250, 329] on button "Update" at bounding box center [1245, 329] width 36 height 17
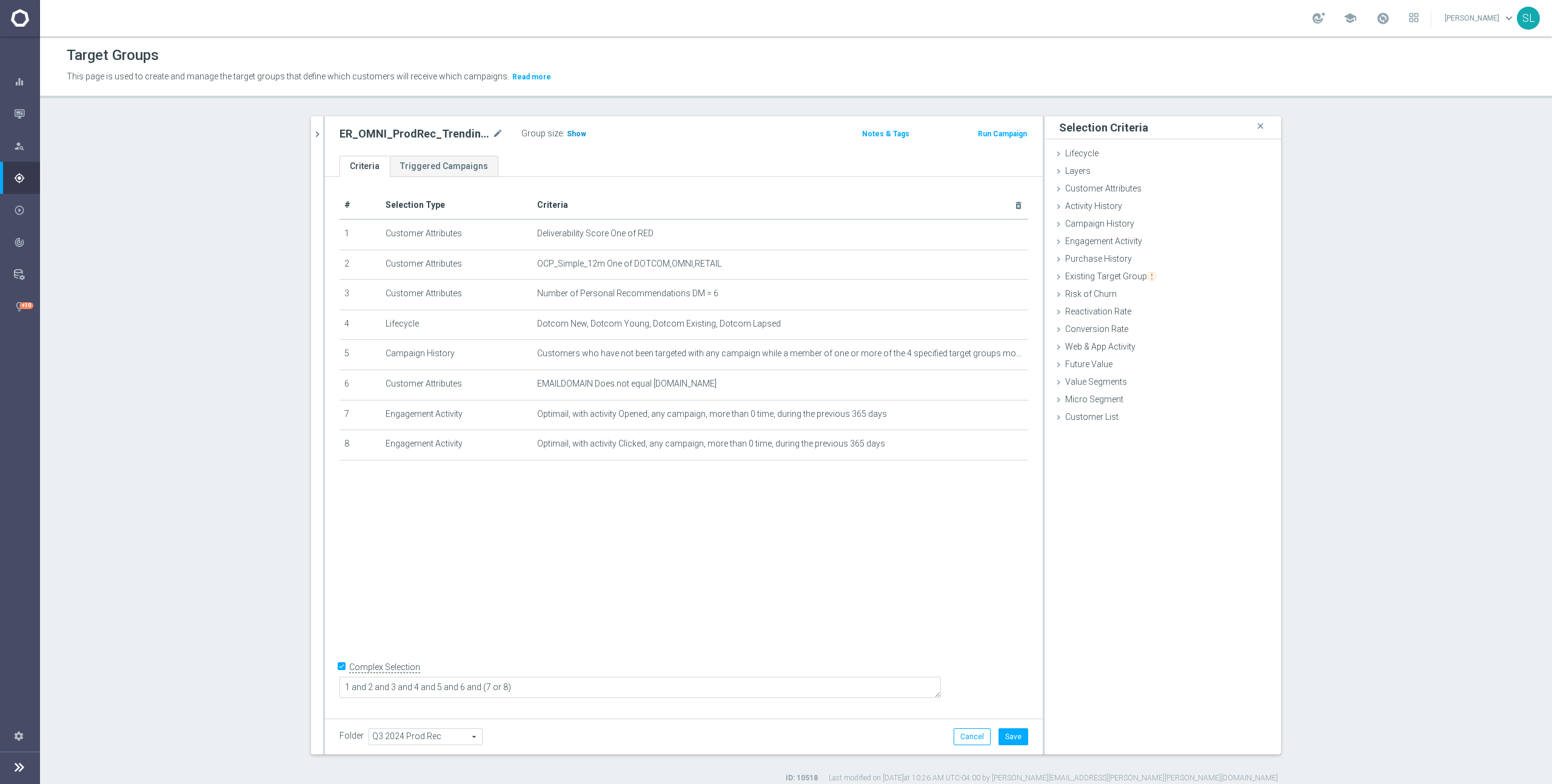
click at [572, 130] on span "Show" at bounding box center [576, 134] width 19 height 8
click at [970, 737] on button "Cancel" at bounding box center [972, 737] width 37 height 17
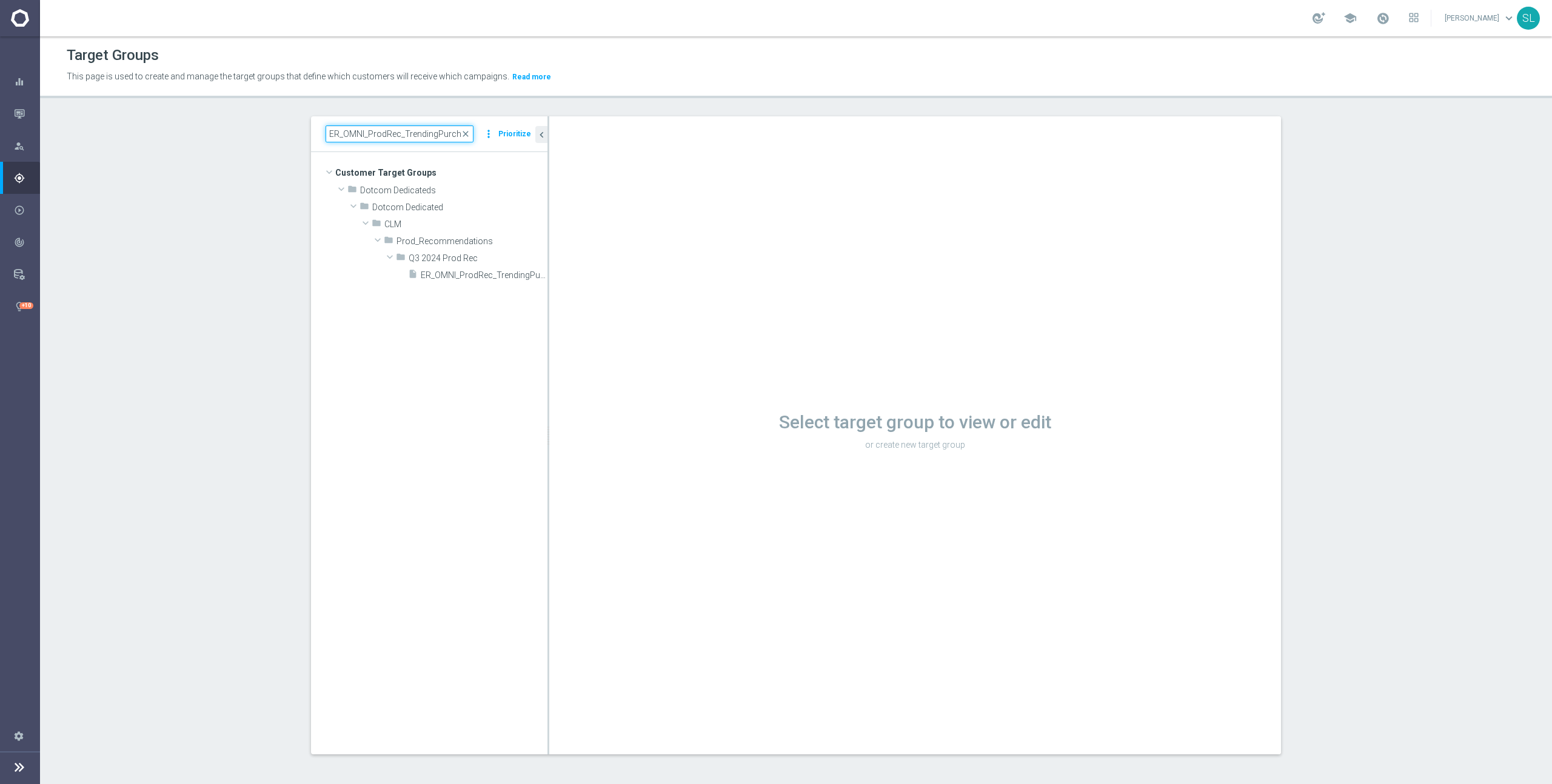
click at [367, 133] on input "ER_OMNI_ProdRec_TrendingPurchases_6to12" at bounding box center [399, 134] width 148 height 17
paste input "1yrto2yr"
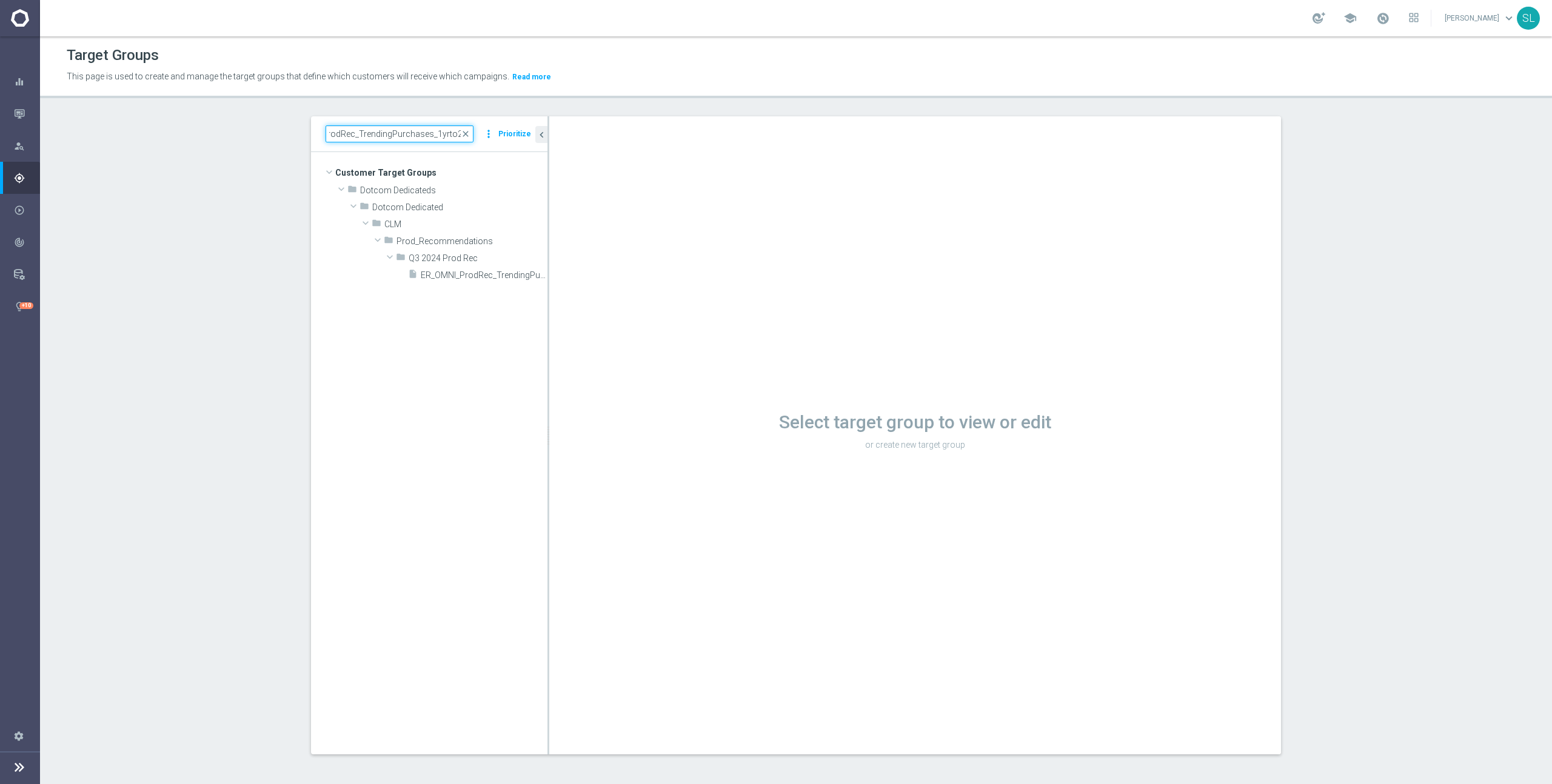
type input "ER_OMNI_ProdRec_TrendingPurchases_1yrto2yr"
click at [478, 263] on span "Q3 2024 Prod Rec" at bounding box center [450, 258] width 82 height 10
click at [470, 259] on span "Q3 2024 Prod Rec" at bounding box center [450, 258] width 82 height 10
drag, startPoint x: 472, startPoint y: 281, endPoint x: 459, endPoint y: 280, distance: 13.0
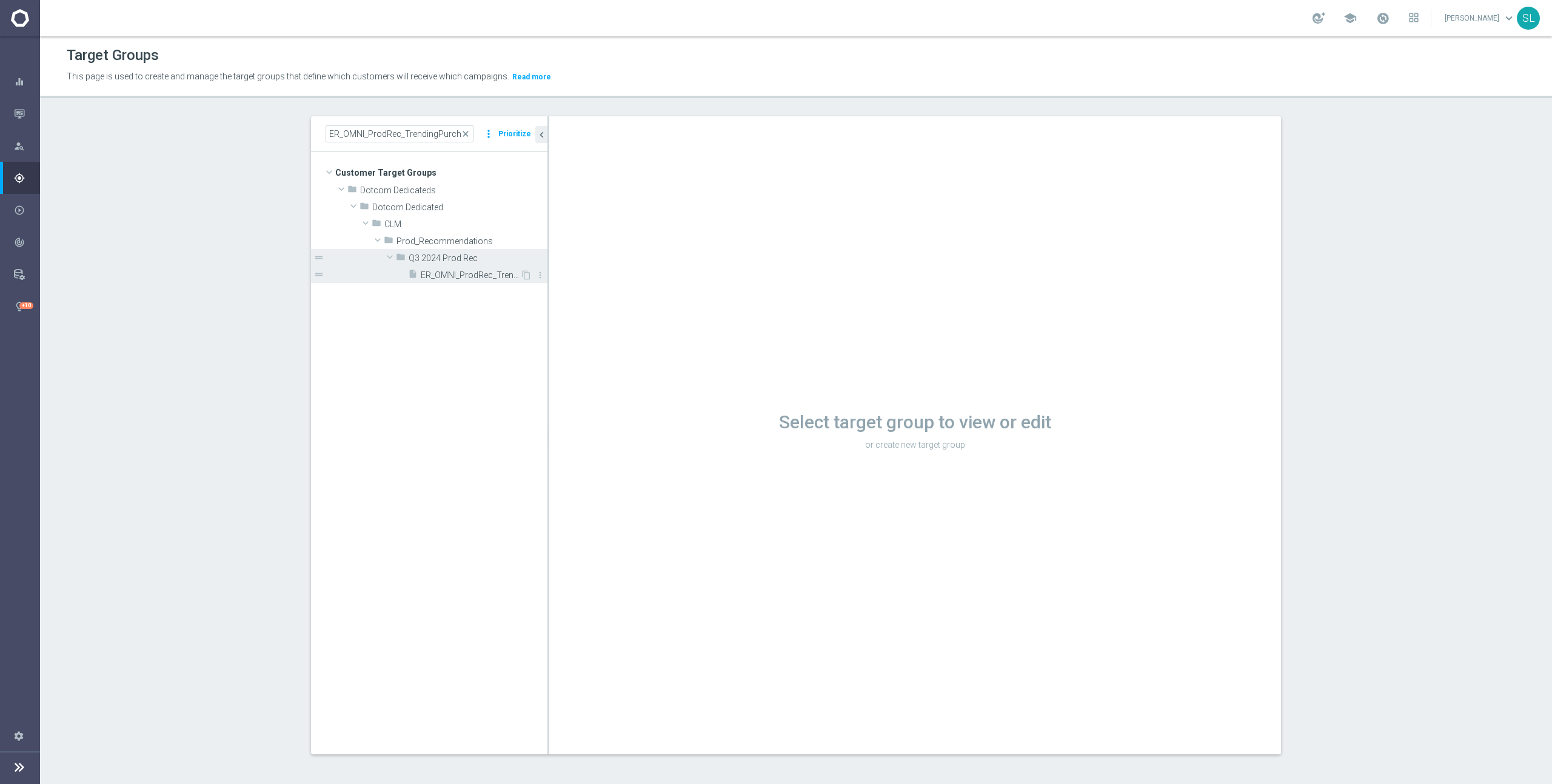
click at [472, 281] on div "insert_drive_file ER_OMNI_ProdRec_TrendingPurchases_1yrto2yr" at bounding box center [464, 274] width 112 height 17
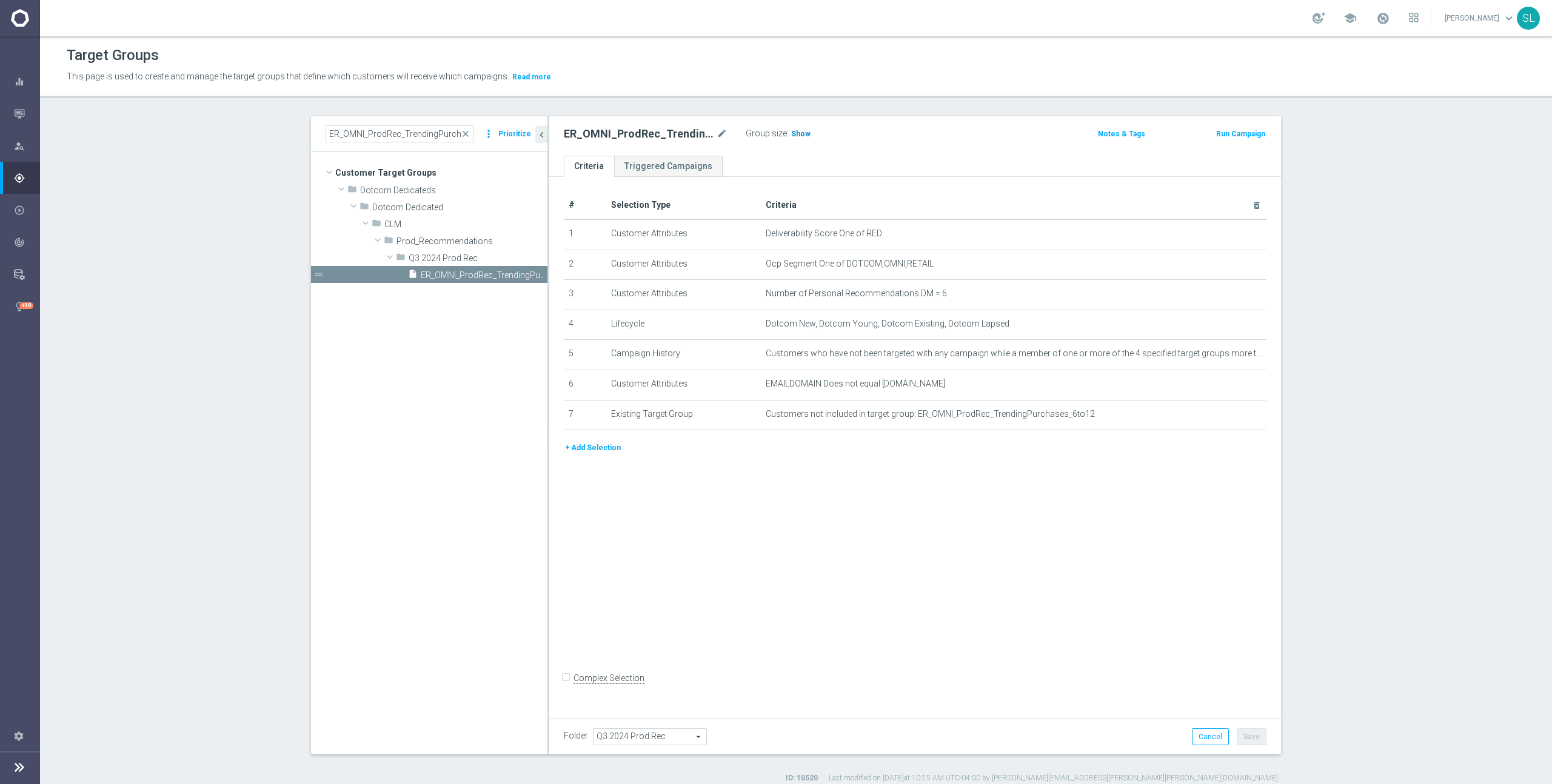
click at [803, 135] on span "Show" at bounding box center [800, 134] width 19 height 8
drag, startPoint x: 847, startPoint y: 263, endPoint x: 936, endPoint y: 263, distance: 89.0
click at [936, 263] on span "Ocp Segment One of DOTCOM,OMNI,RETAIL" at bounding box center [993, 264] width 456 height 10
copy span "DOTCOM,OMNI,RETAIL"
click at [1225, 262] on div at bounding box center [1228, 260] width 12 height 6
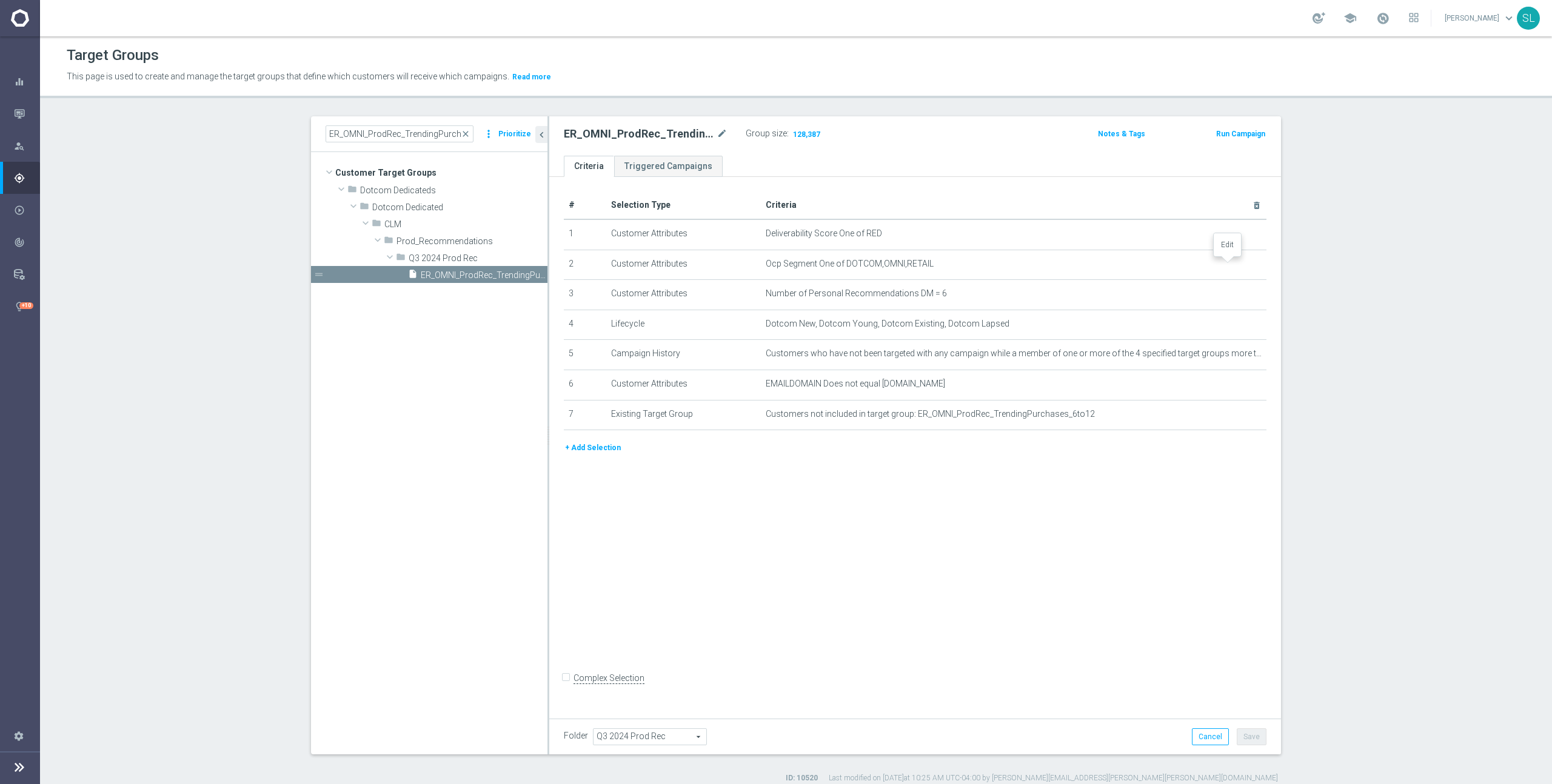
click at [0, 0] on icon "mode_edit" at bounding box center [0, 0] width 0 height 0
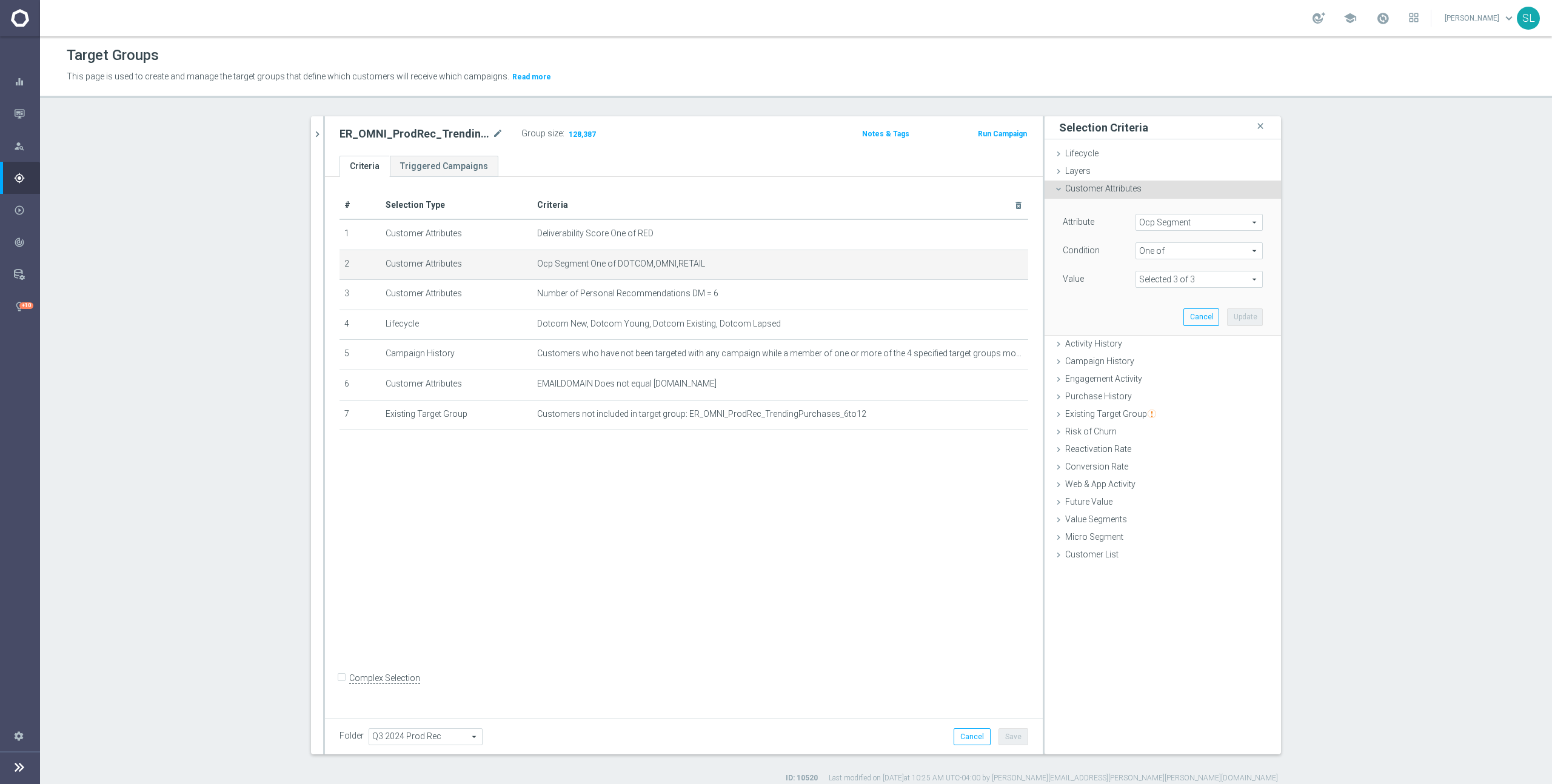
click at [1243, 225] on span "Ocp Segment" at bounding box center [1199, 222] width 126 height 16
click at [1216, 223] on input "search" at bounding box center [1199, 223] width 127 height 17
type input "ocp"
click at [1224, 276] on span "OCP_Simple_12m" at bounding box center [1199, 272] width 115 height 9
type input "OCP_Simple_12m"
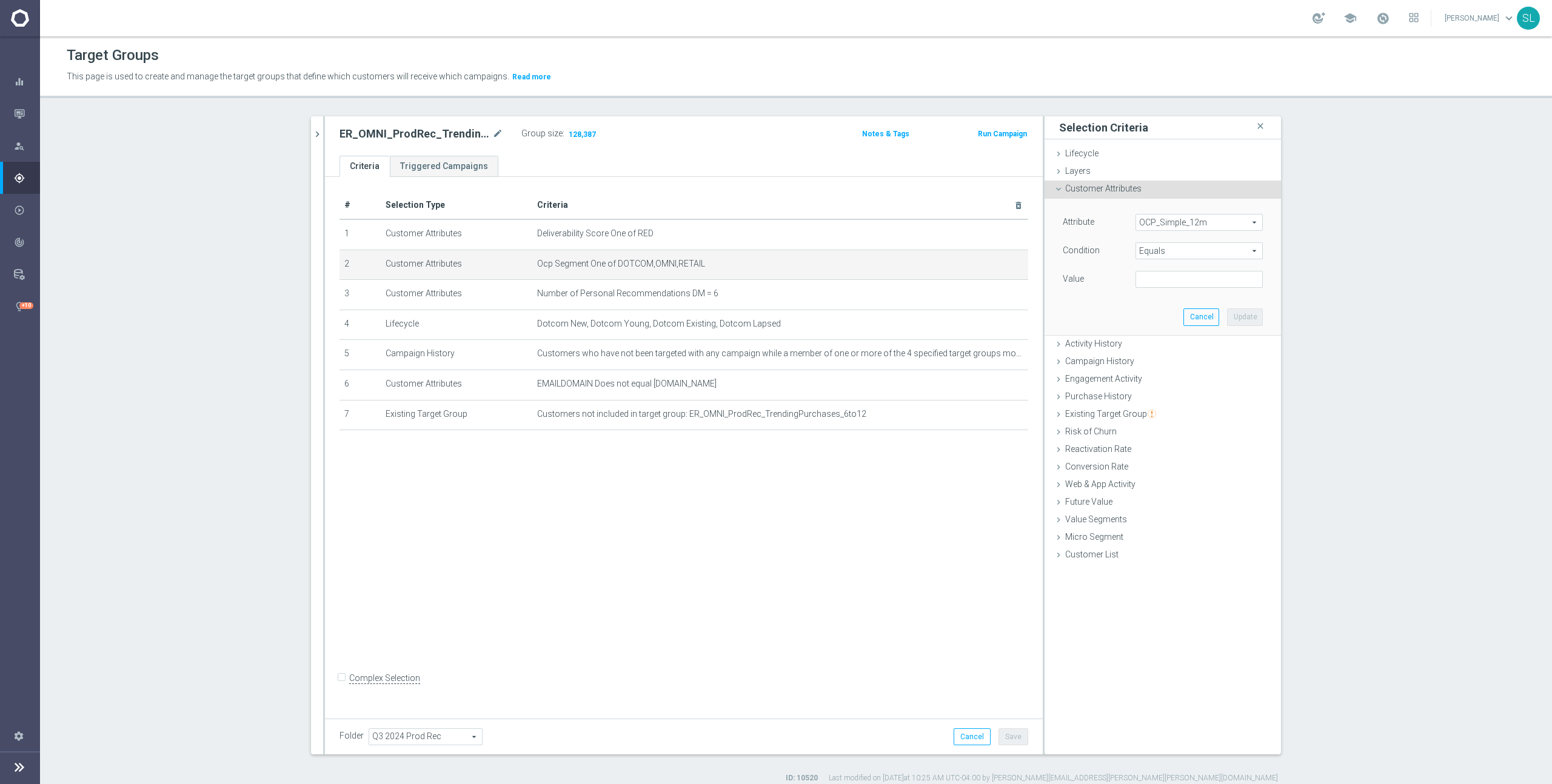
click at [1208, 251] on span "Equals" at bounding box center [1199, 251] width 126 height 16
click at [1173, 402] on div "Begins with Contains Does not contain Does not equal Ends with Equals Is not nu…" at bounding box center [1199, 340] width 127 height 157
click at [1173, 406] on span "One of" at bounding box center [1199, 411] width 115 height 9
type input "One of"
click at [1179, 287] on textarea at bounding box center [1199, 286] width 127 height 31
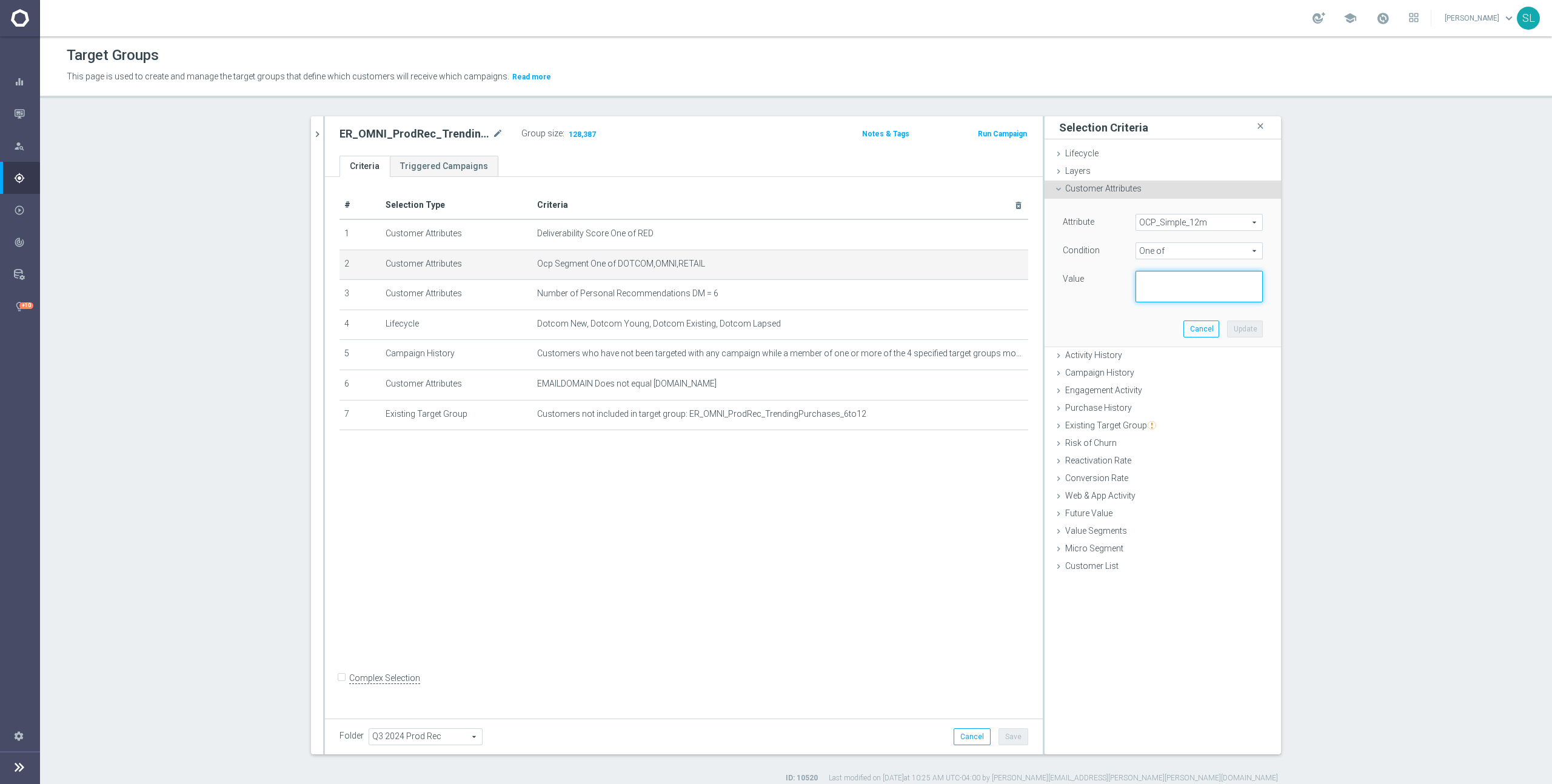
paste textarea "DOTCOM,OMNI,RETAIL"
type textarea "DOTCOM,OMNI,RETAIL"
click at [1241, 327] on button "Update" at bounding box center [1245, 329] width 36 height 17
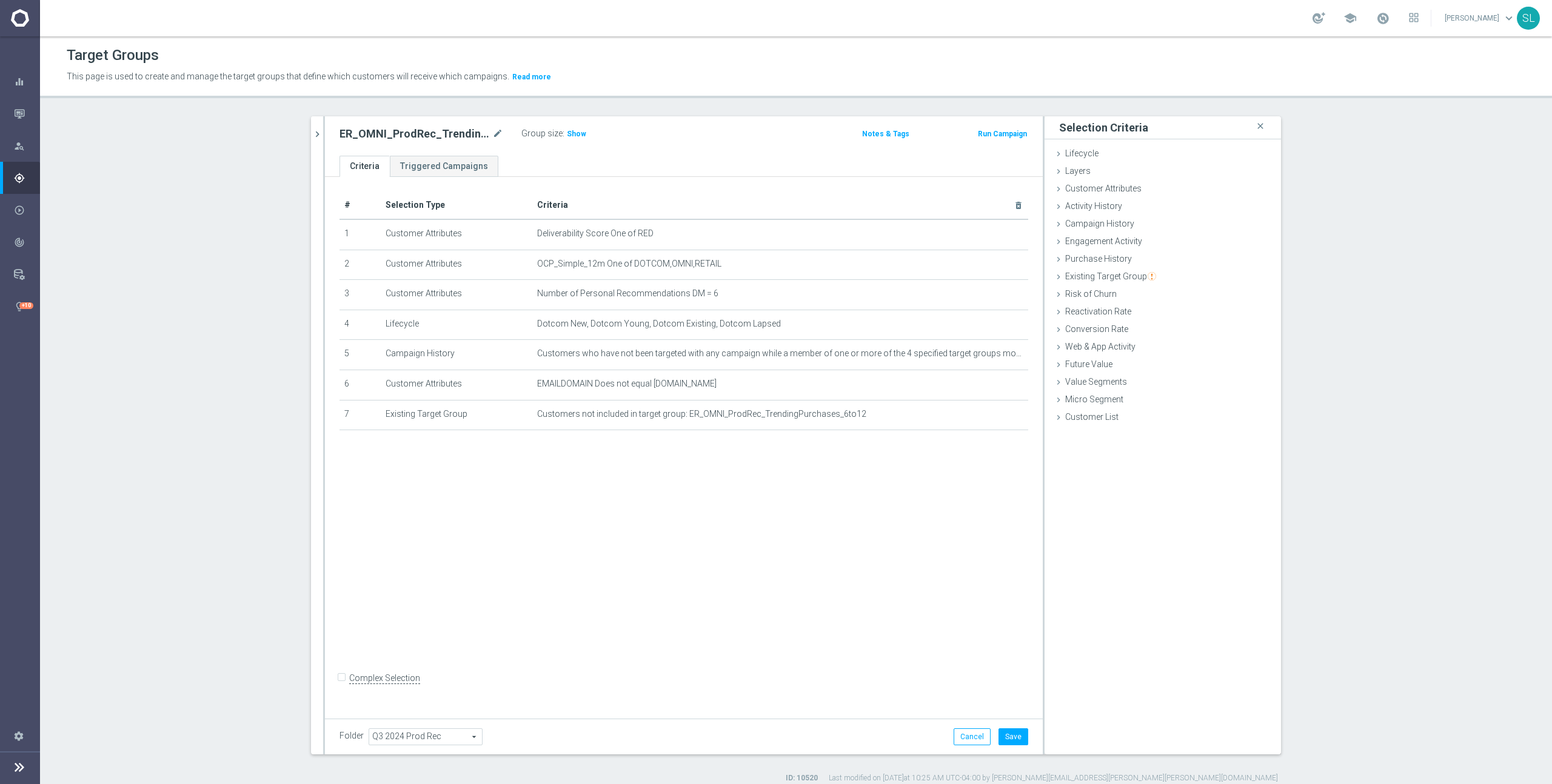
scroll to position [2, 0]
click at [575, 130] on span "Show" at bounding box center [576, 132] width 19 height 8
drag, startPoint x: 1080, startPoint y: 709, endPoint x: 1041, endPoint y: 725, distance: 42.2
click at [1079, 709] on div "Selection Criteria close Lifecycle done Cancel Add Layers done Cancel Add done" at bounding box center [1163, 433] width 236 height 638
click at [973, 734] on button "Cancel" at bounding box center [972, 735] width 37 height 17
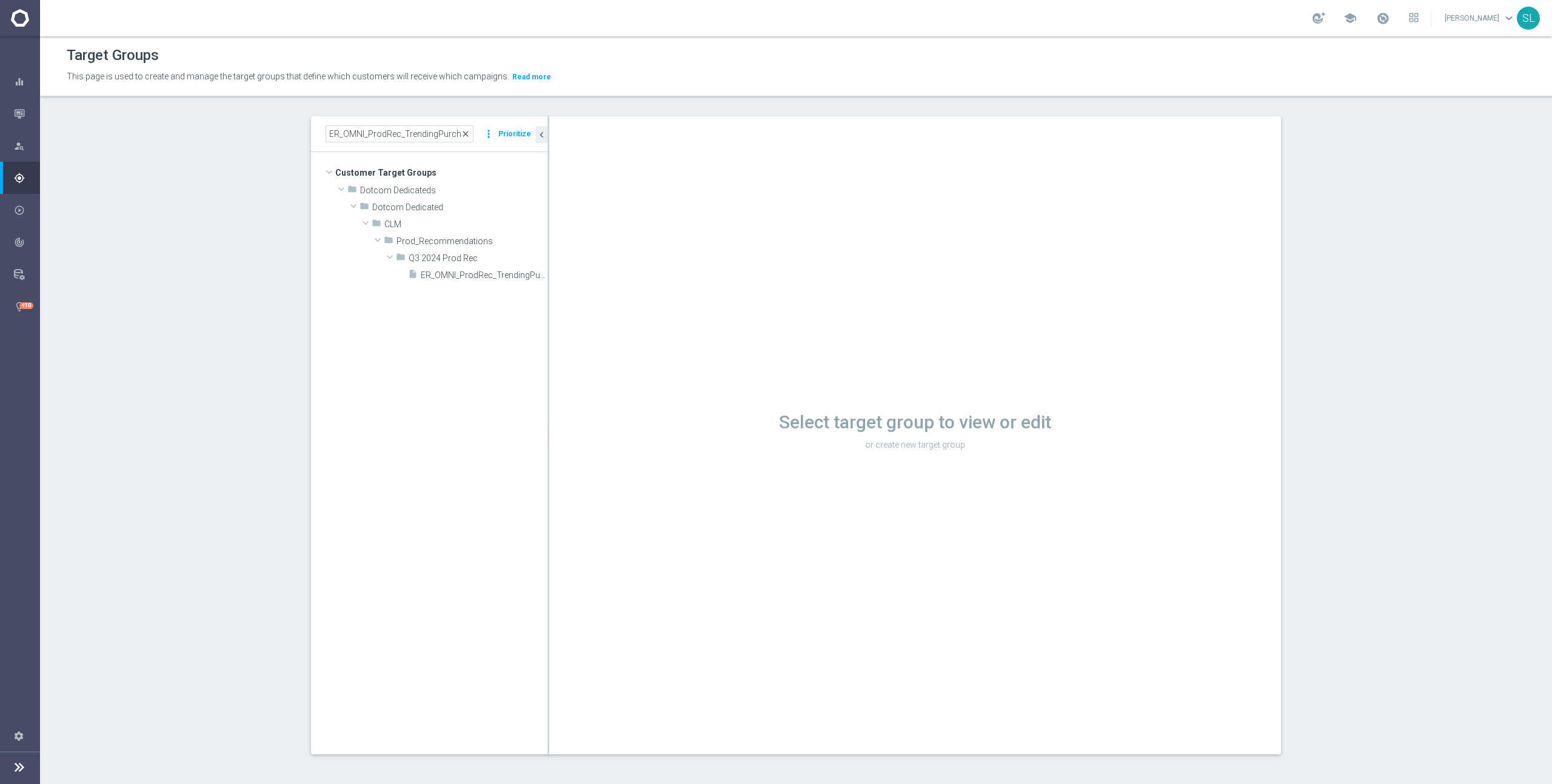
click at [471, 134] on span "close" at bounding box center [465, 133] width 9 height 9
click at [14, 111] on icon "button" at bounding box center [19, 113] width 11 height 11
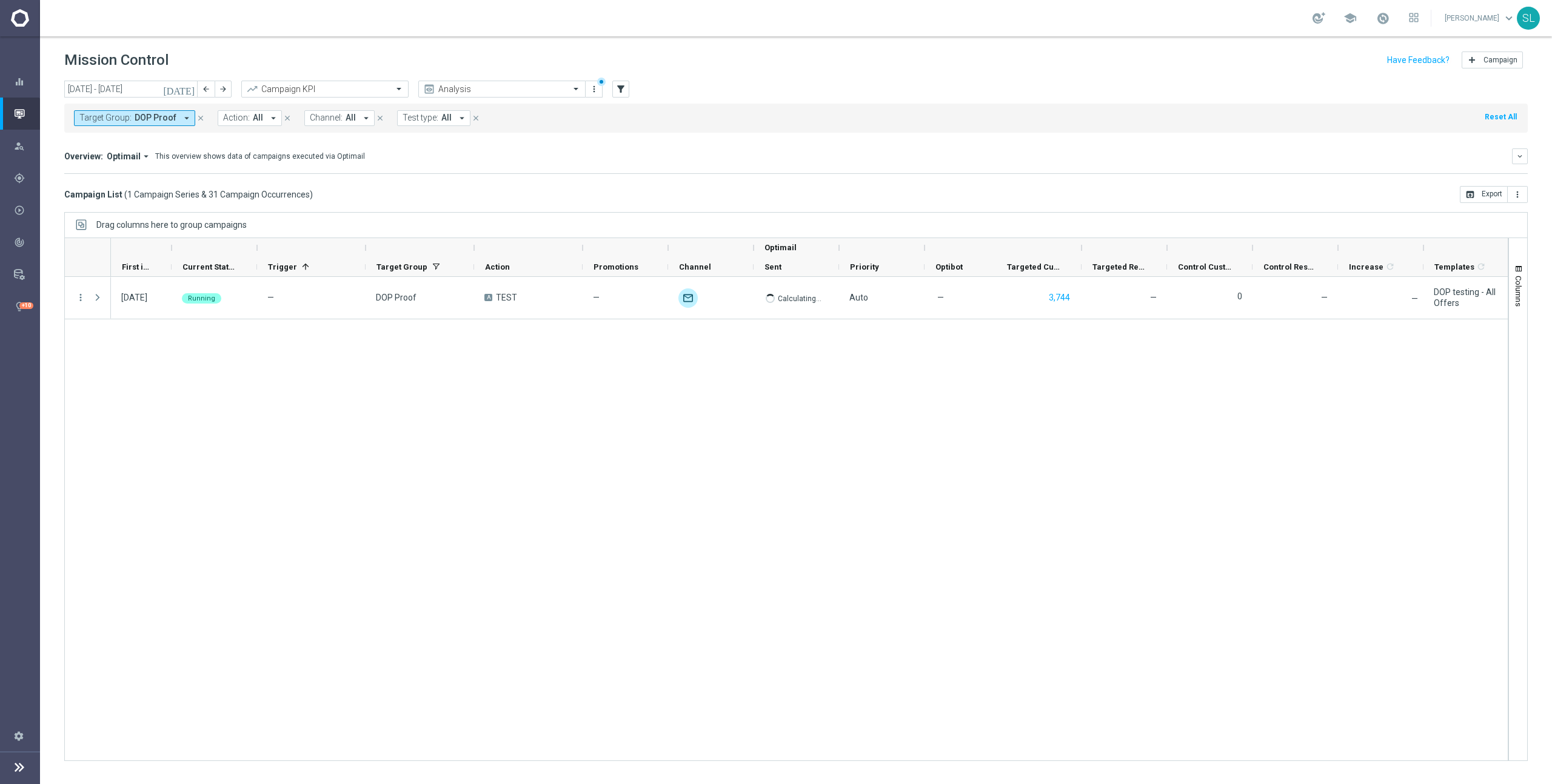
click at [1498, 115] on button "Reset All" at bounding box center [1500, 117] width 35 height 14
